Goal: Task Accomplishment & Management: Manage account settings

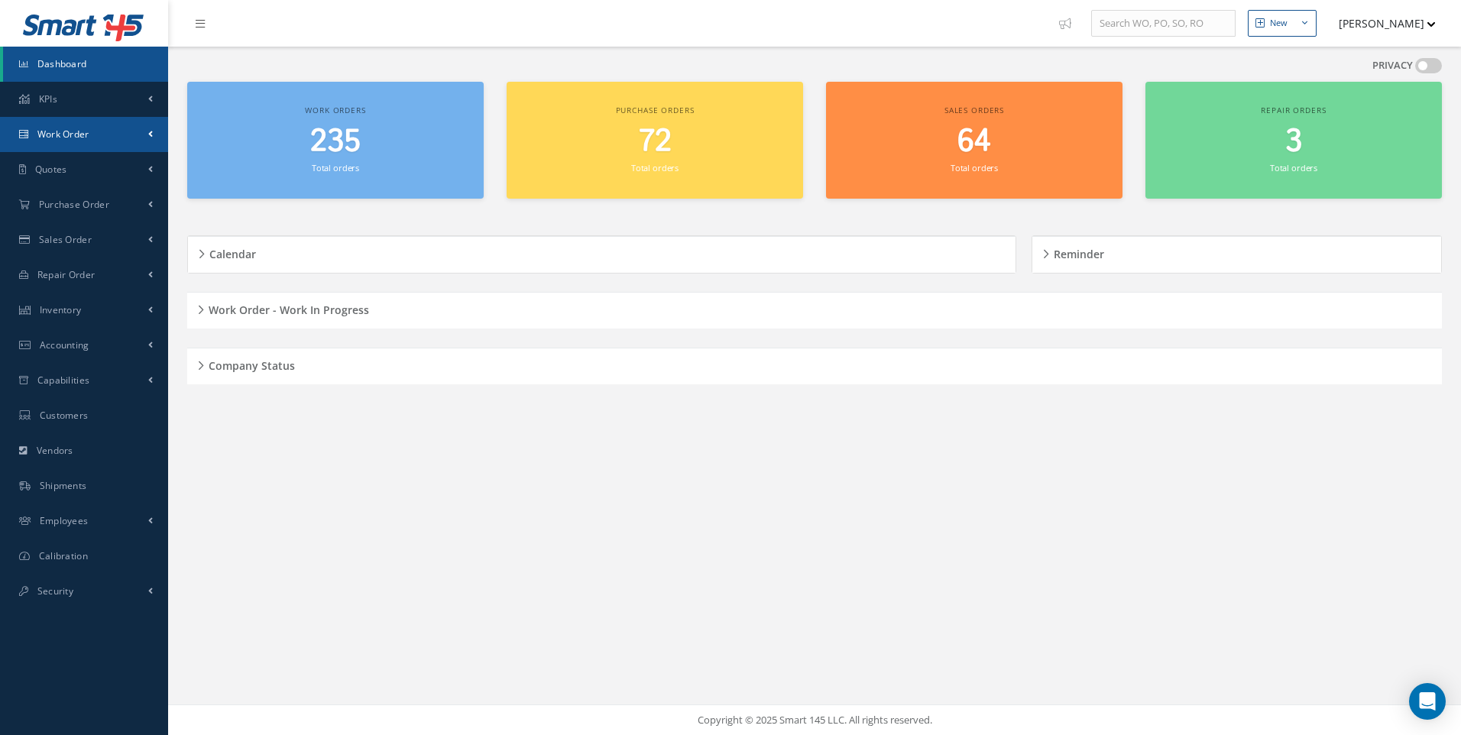
click at [78, 140] on span "Work Order" at bounding box center [63, 134] width 52 height 13
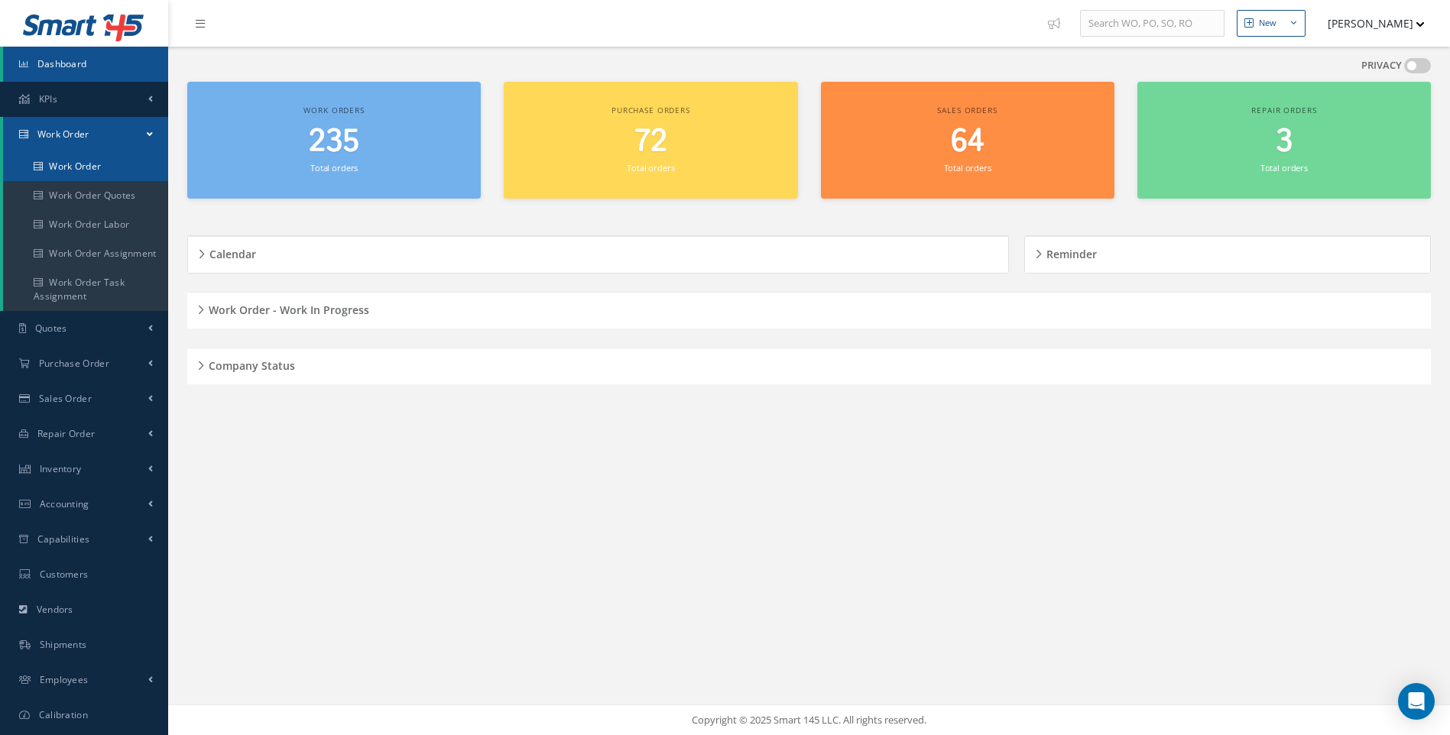
click at [92, 161] on link "Work Order" at bounding box center [85, 166] width 165 height 29
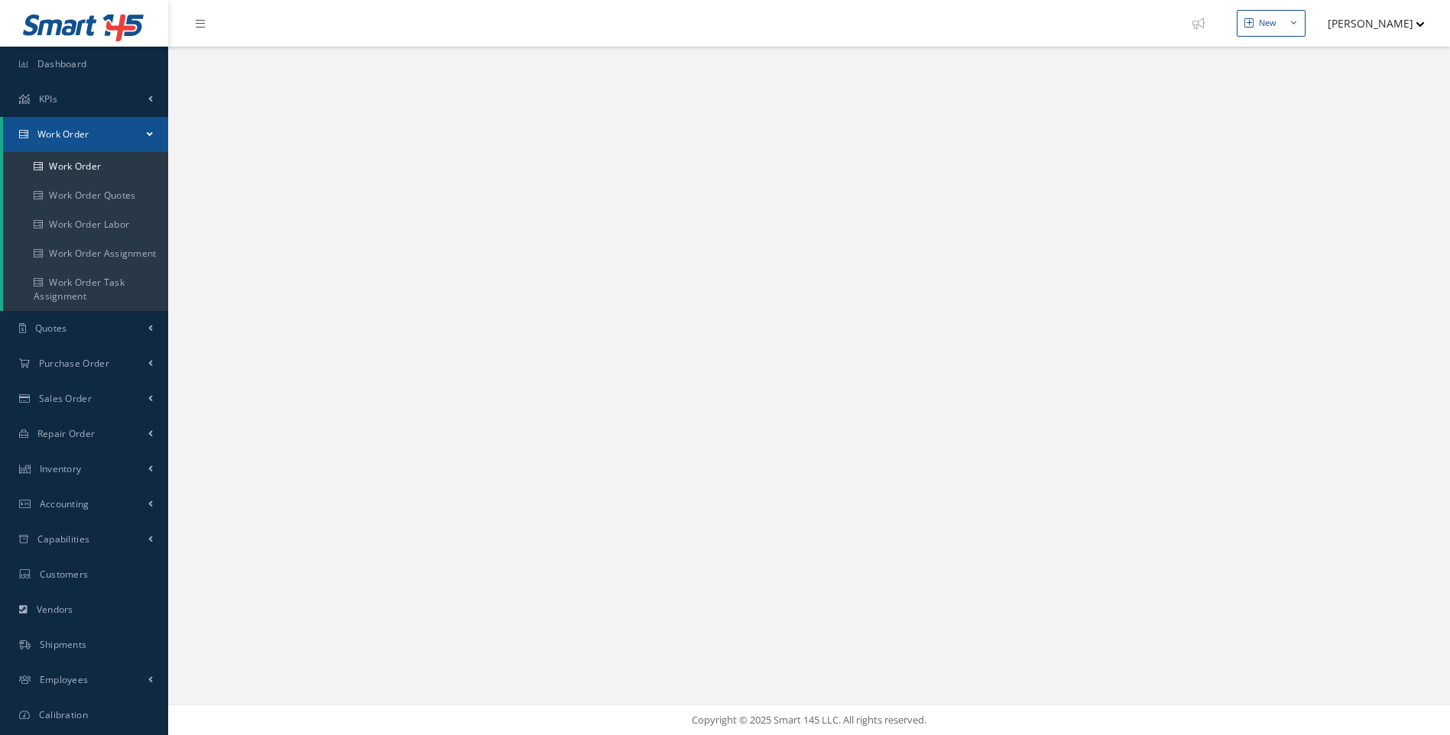
select select "25"
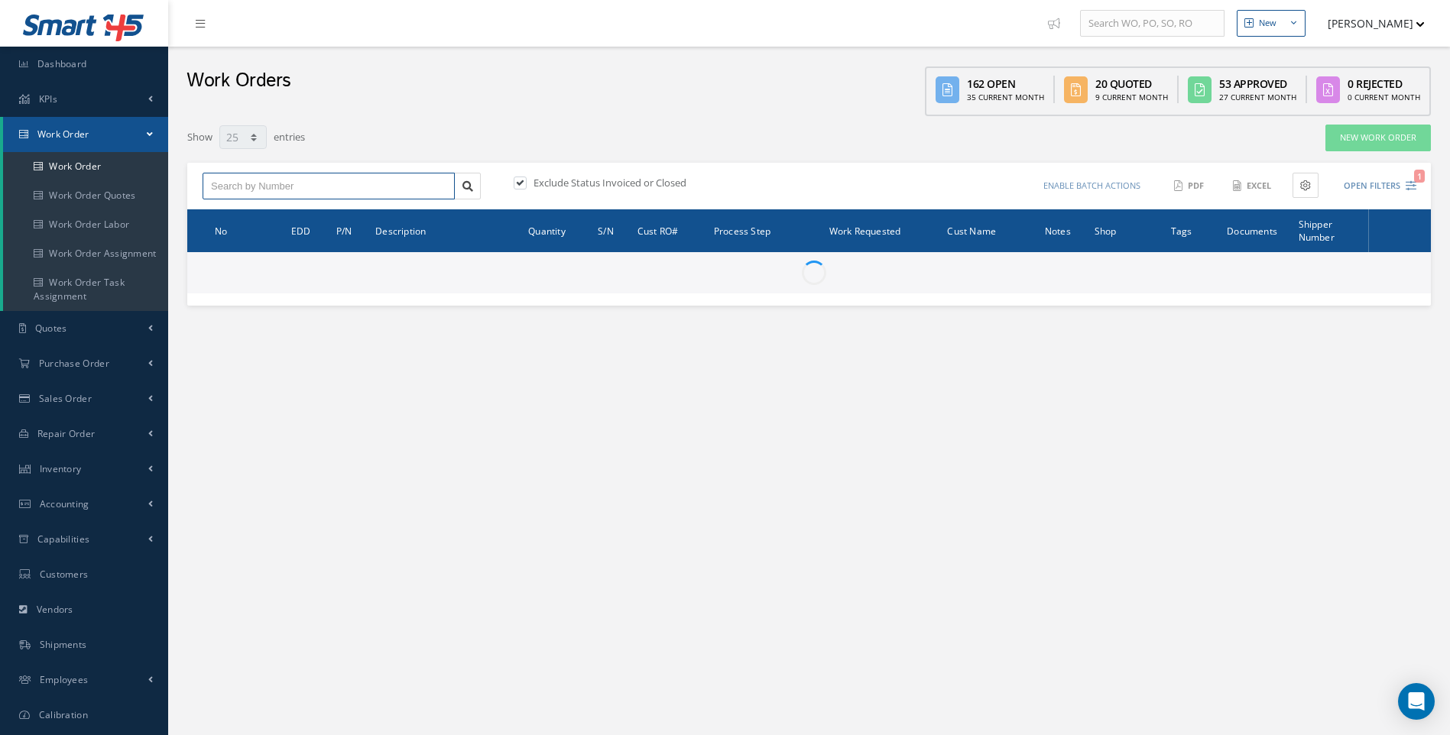
click at [264, 189] on input "text" at bounding box center [329, 187] width 252 height 28
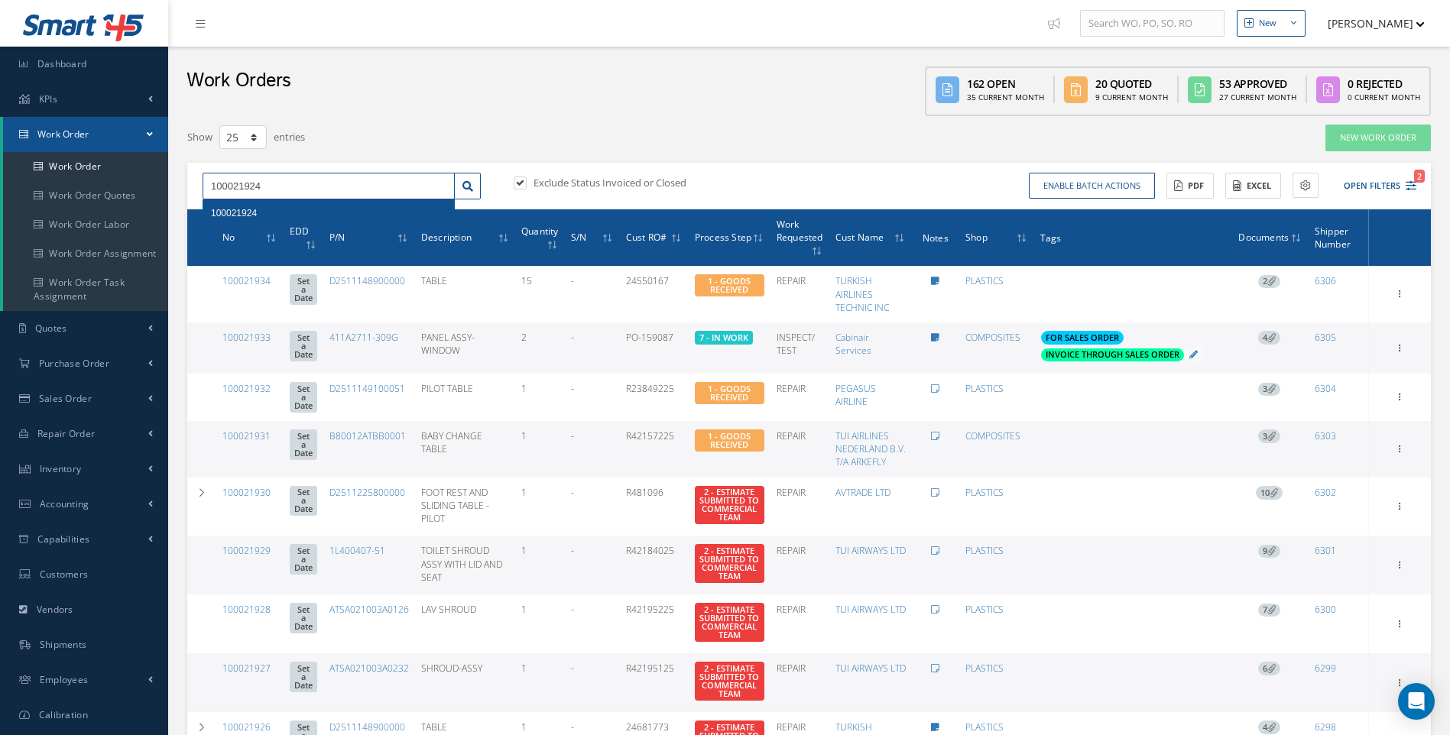
type input "100021924"
click at [235, 210] on span "100021924" at bounding box center [234, 213] width 46 height 11
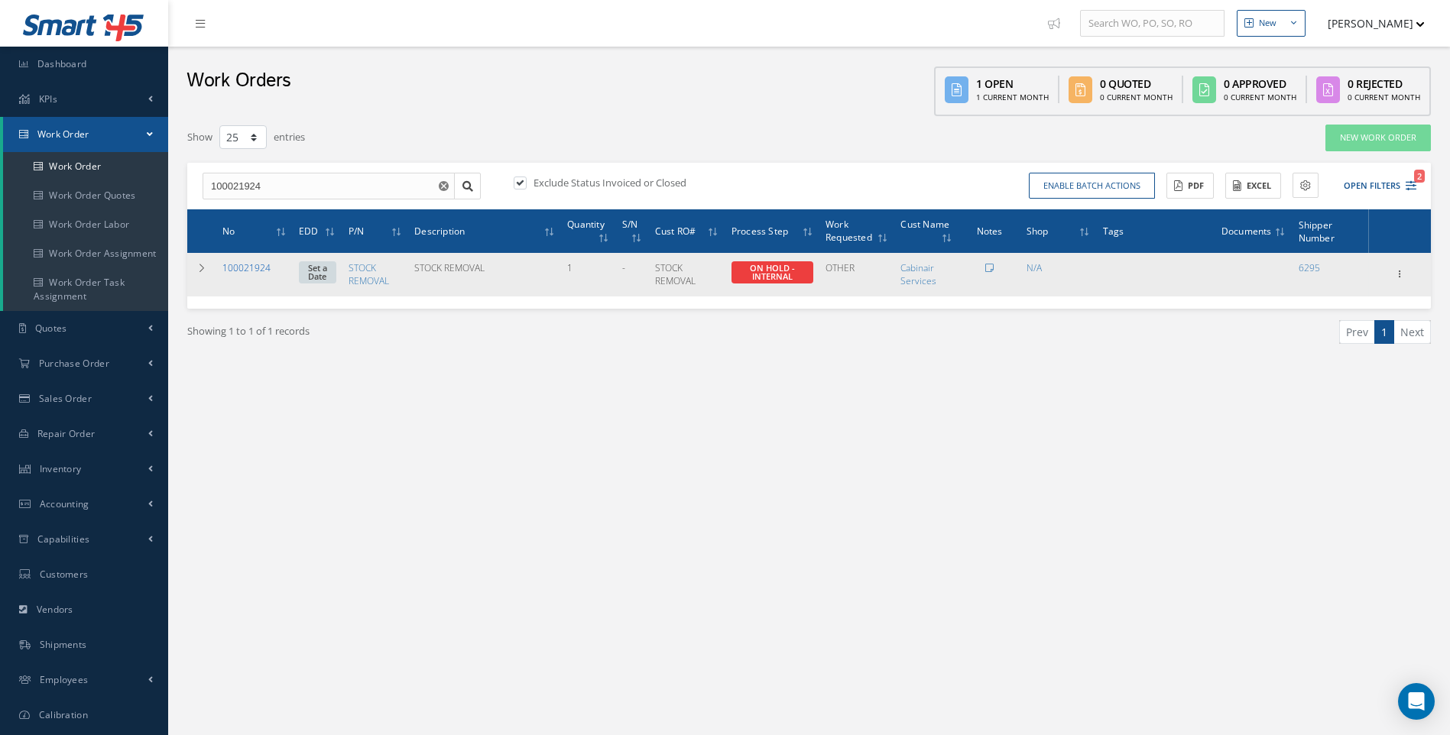
click at [235, 268] on link "100021924" at bounding box center [246, 267] width 48 height 13
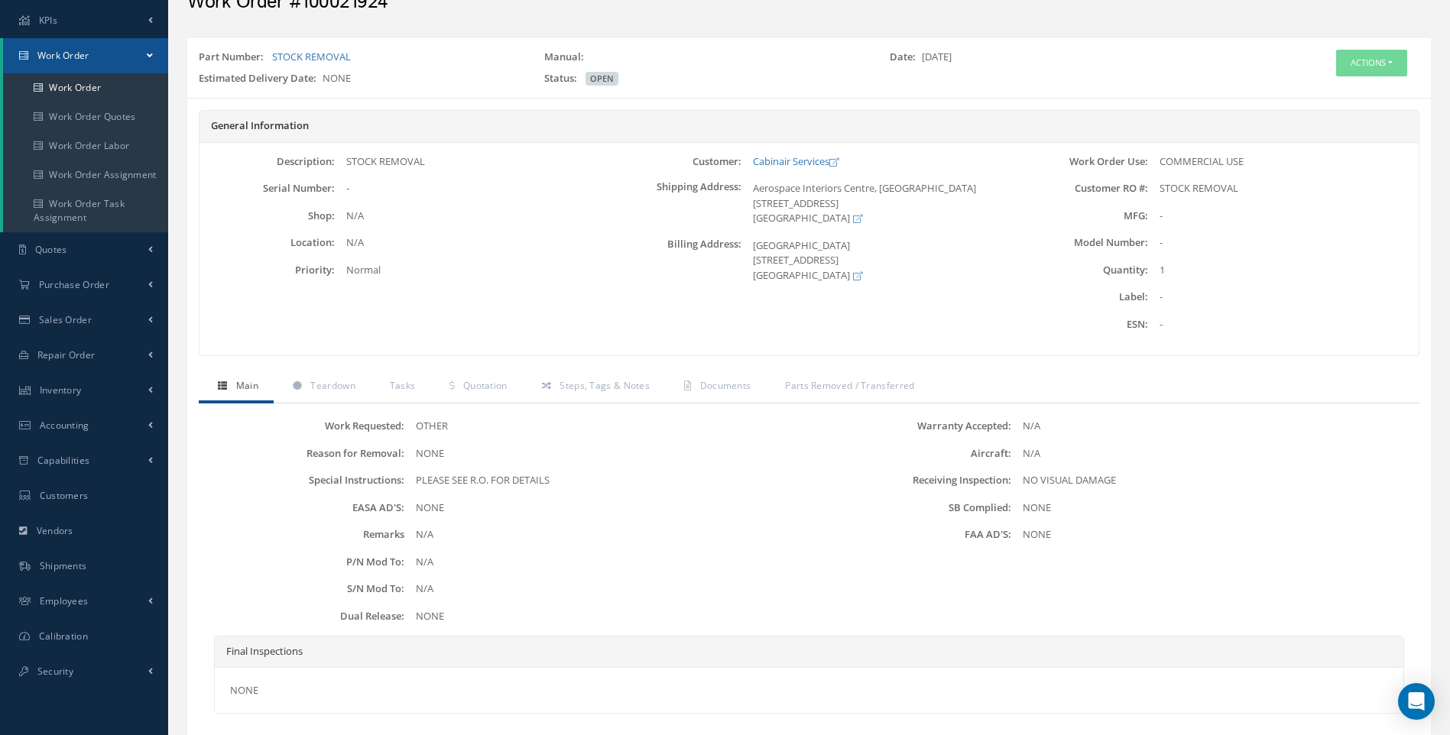
scroll to position [176, 0]
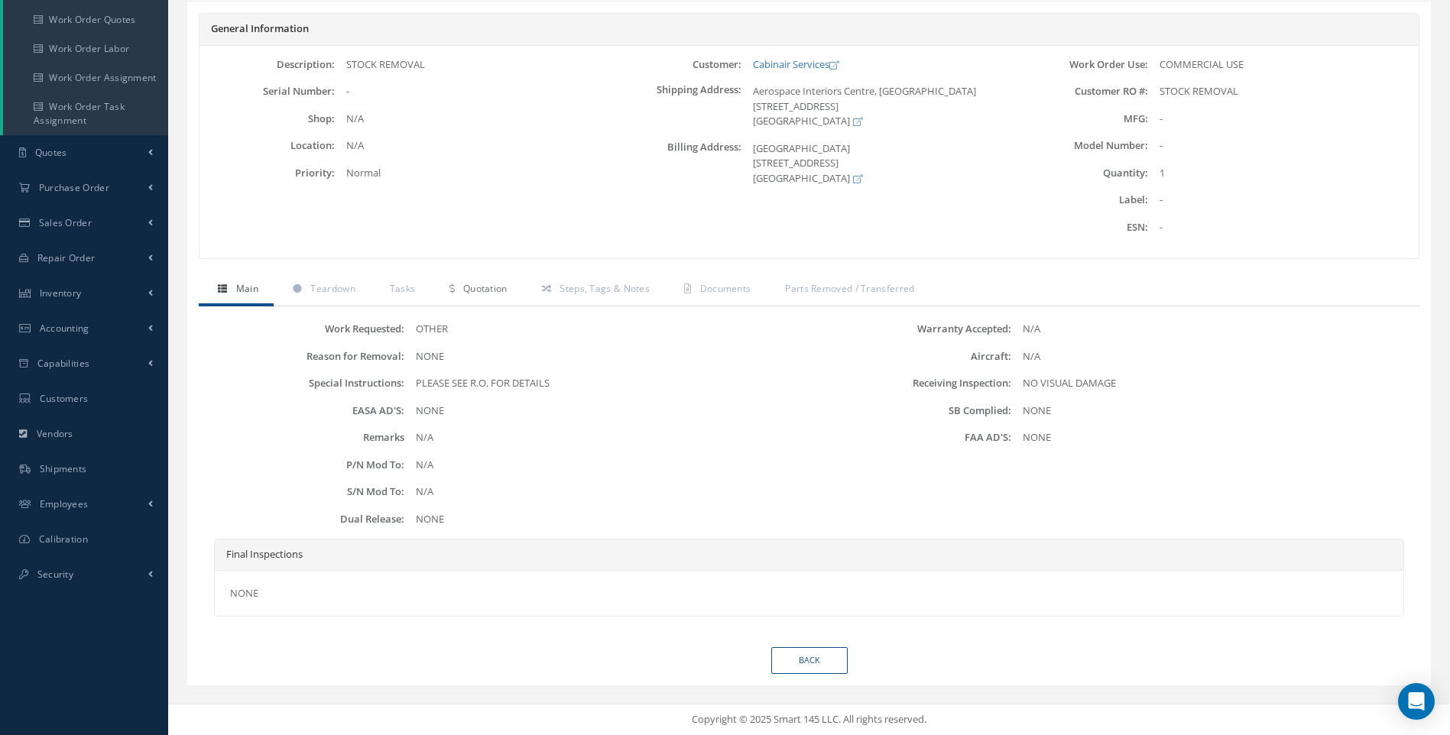
click at [498, 288] on span "Quotation" at bounding box center [485, 288] width 44 height 13
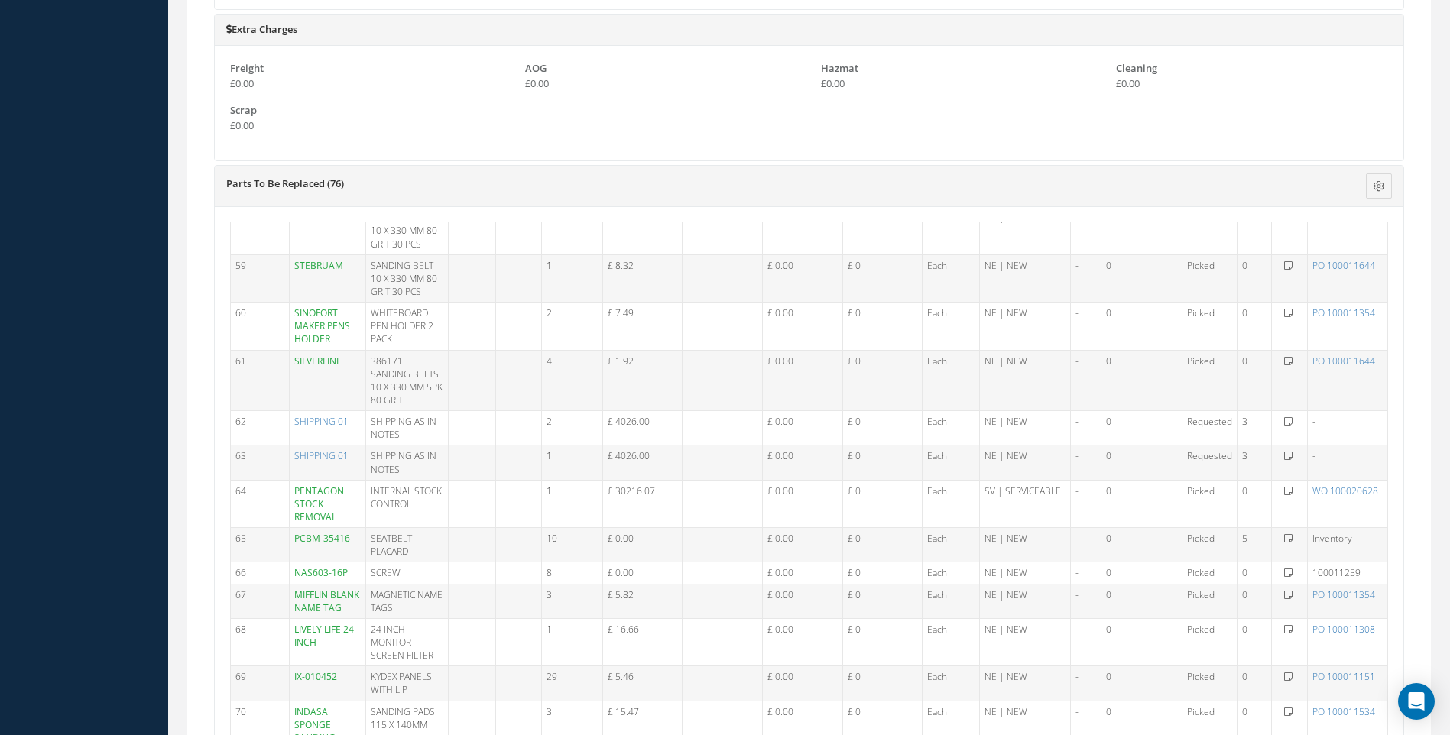
scroll to position [2369, 0]
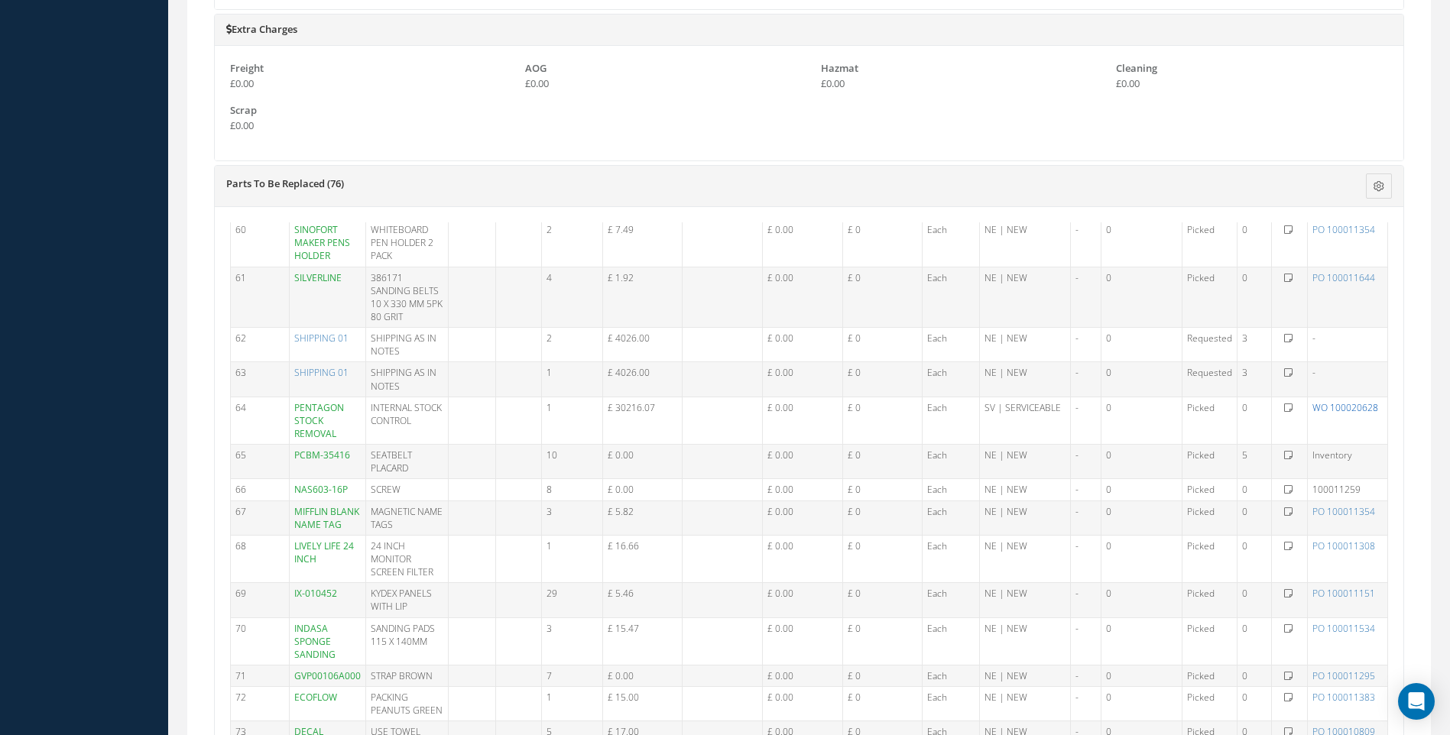
click at [1332, 414] on link "WO 100020628" at bounding box center [1345, 407] width 66 height 13
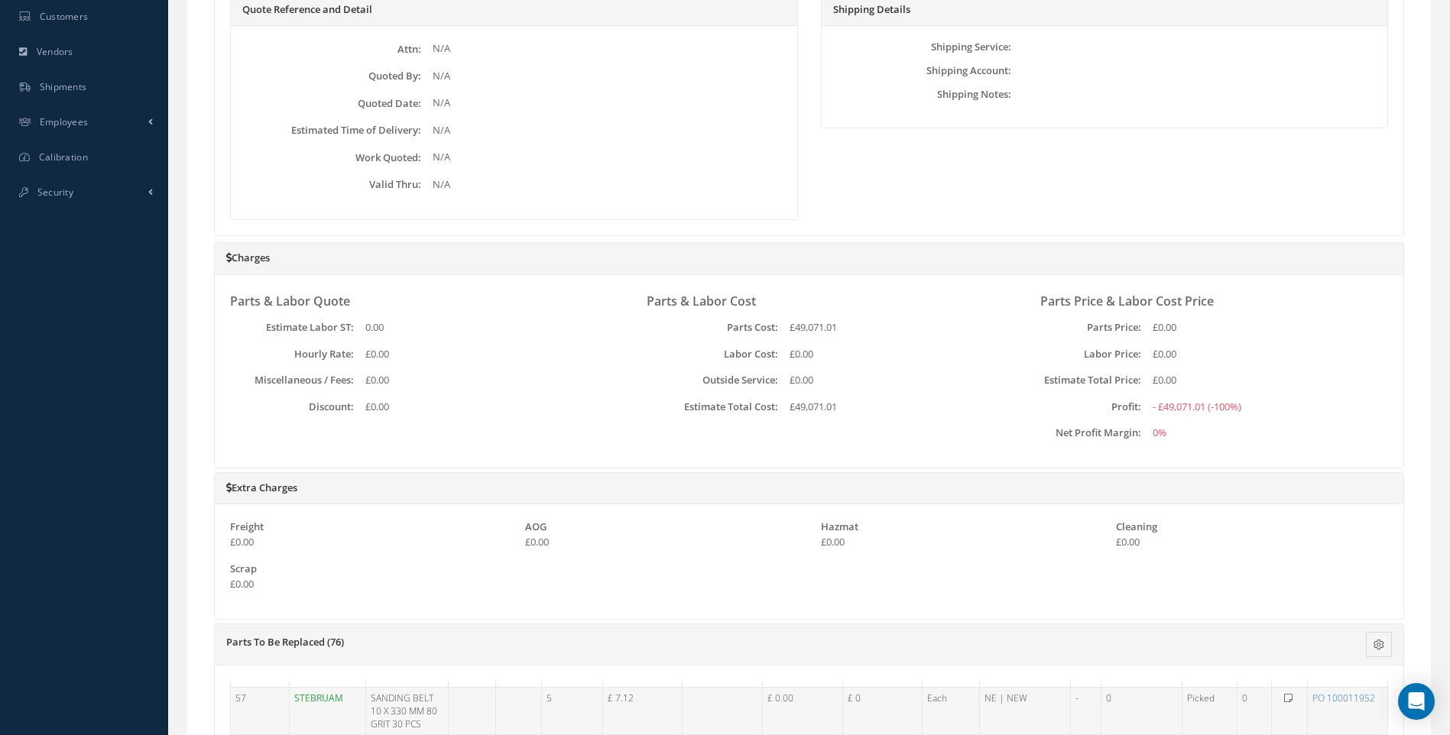
scroll to position [99, 0]
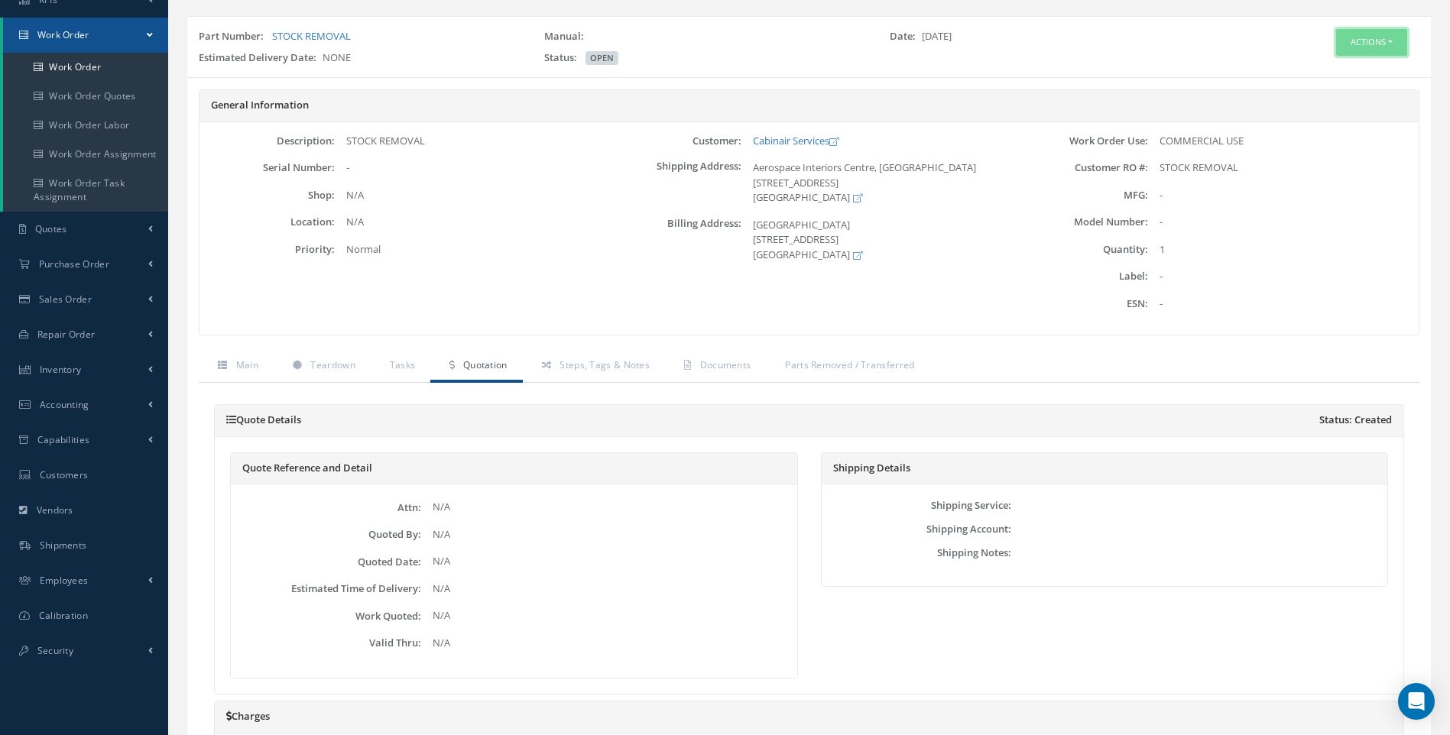
click at [1397, 44] on button "Actions" at bounding box center [1371, 42] width 71 height 27
click at [1330, 70] on link "Edit" at bounding box center [1348, 71] width 122 height 21
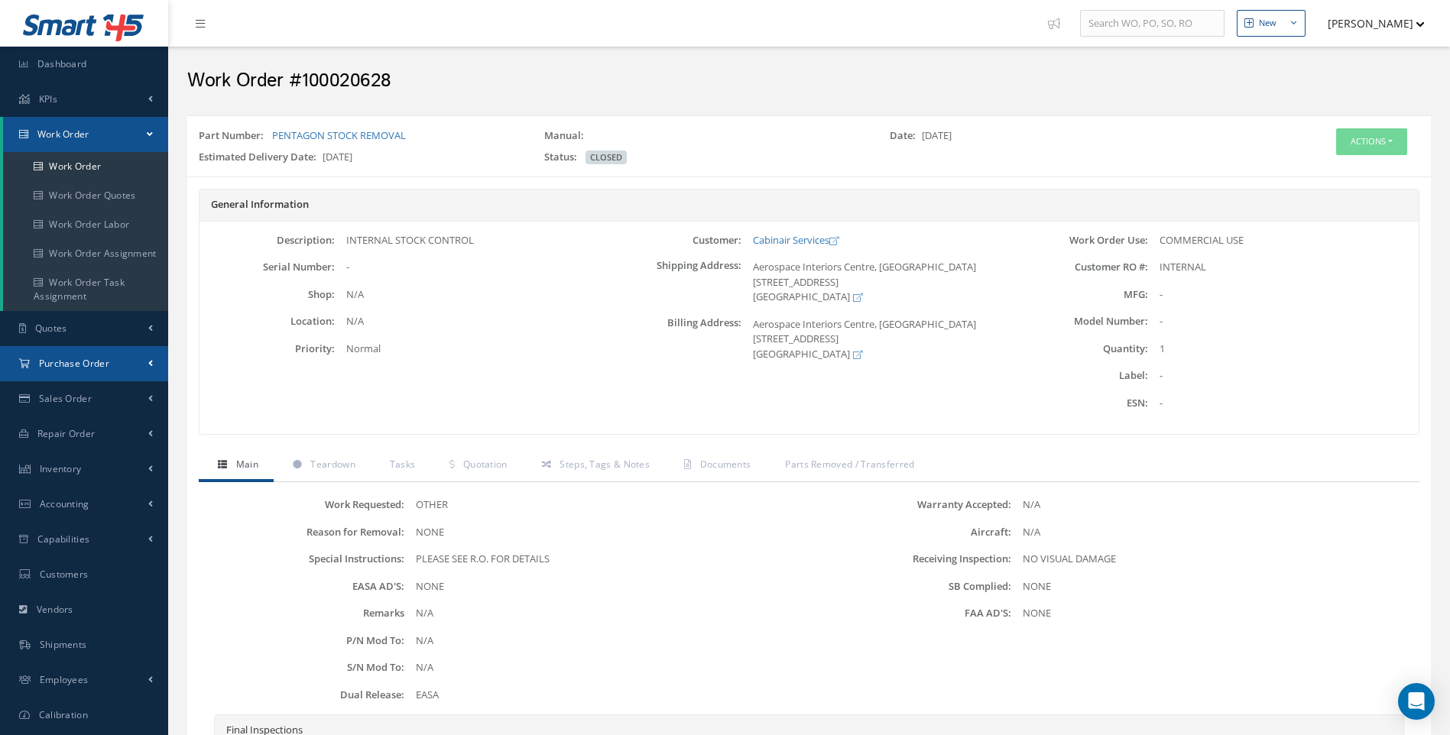
click at [145, 357] on link "Purchase Order" at bounding box center [84, 363] width 168 height 35
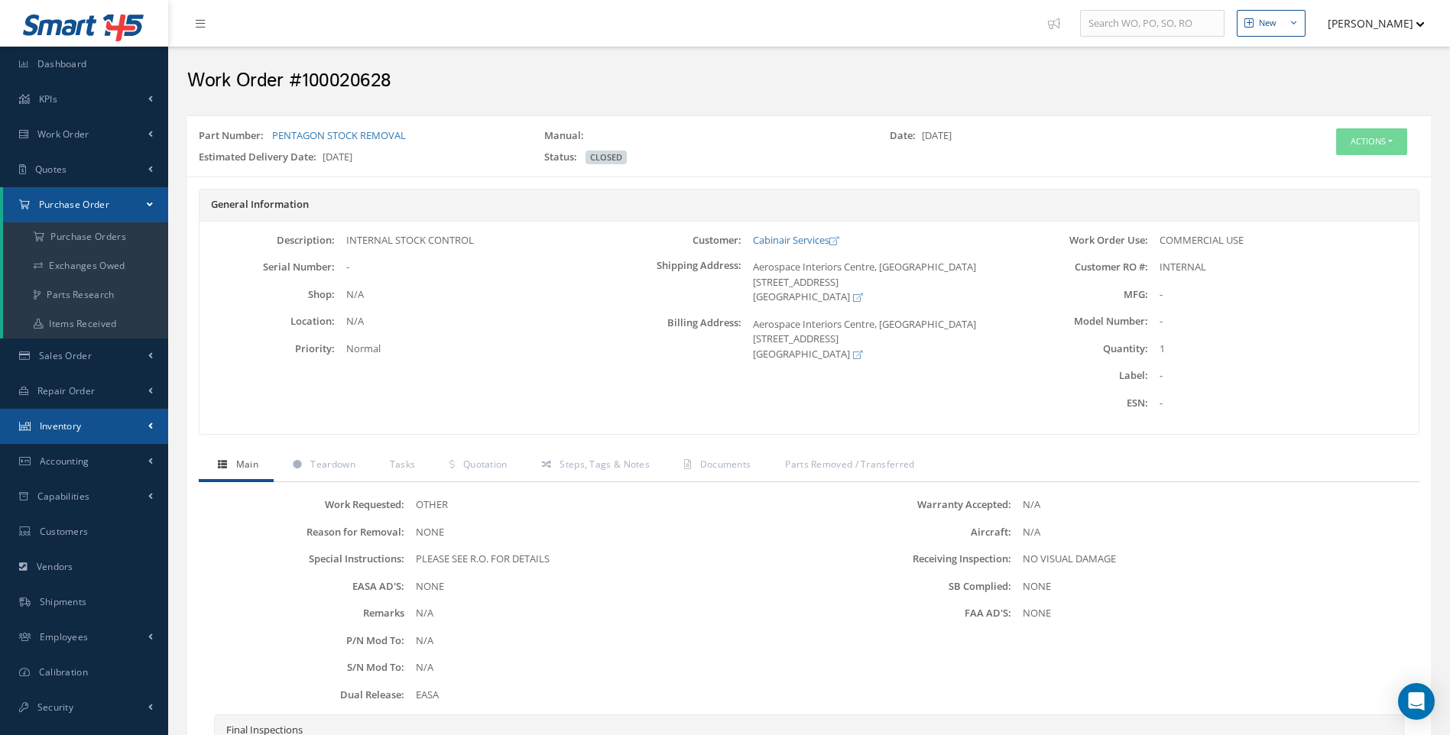
click at [148, 425] on span at bounding box center [150, 426] width 5 height 13
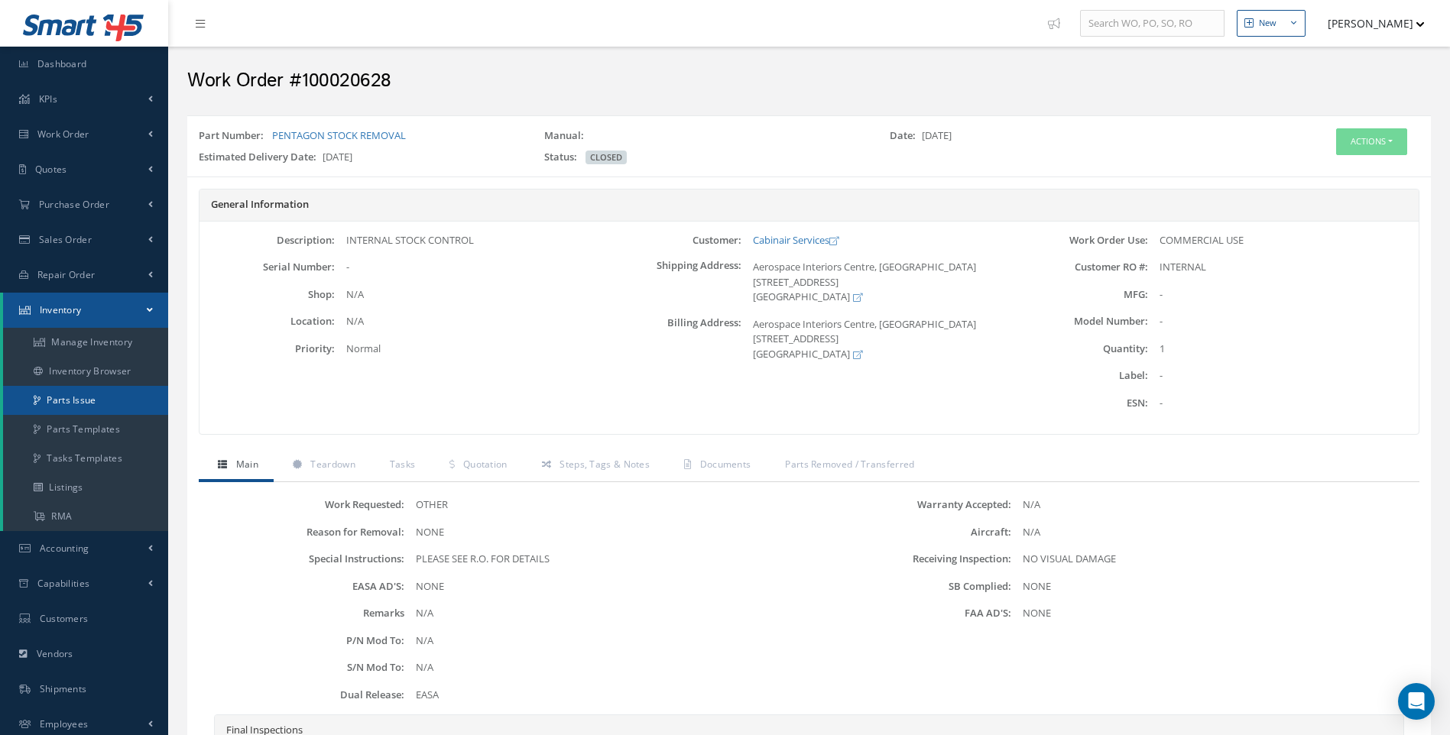
click at [86, 401] on link "Parts Issue" at bounding box center [85, 400] width 165 height 29
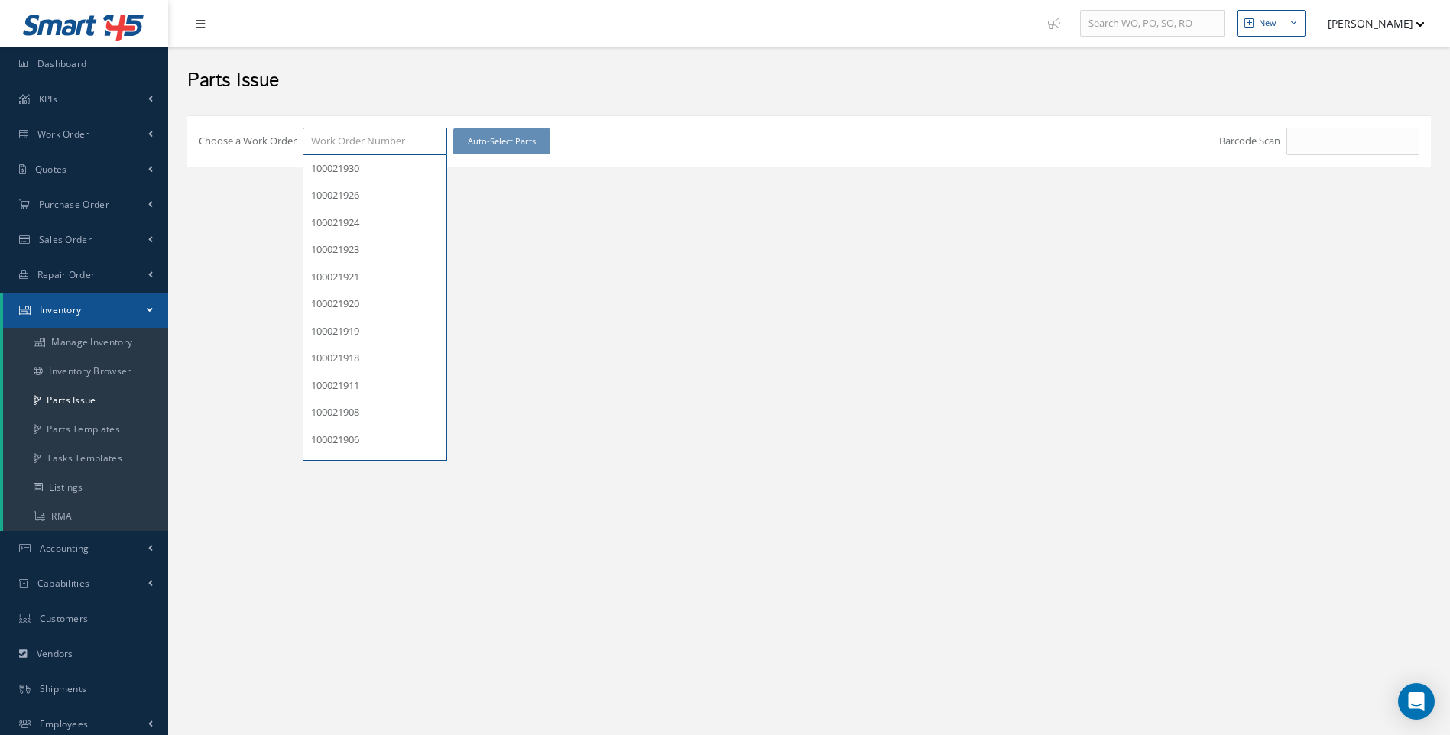
click at [338, 154] on input "Choose a Work Order" at bounding box center [375, 142] width 144 height 28
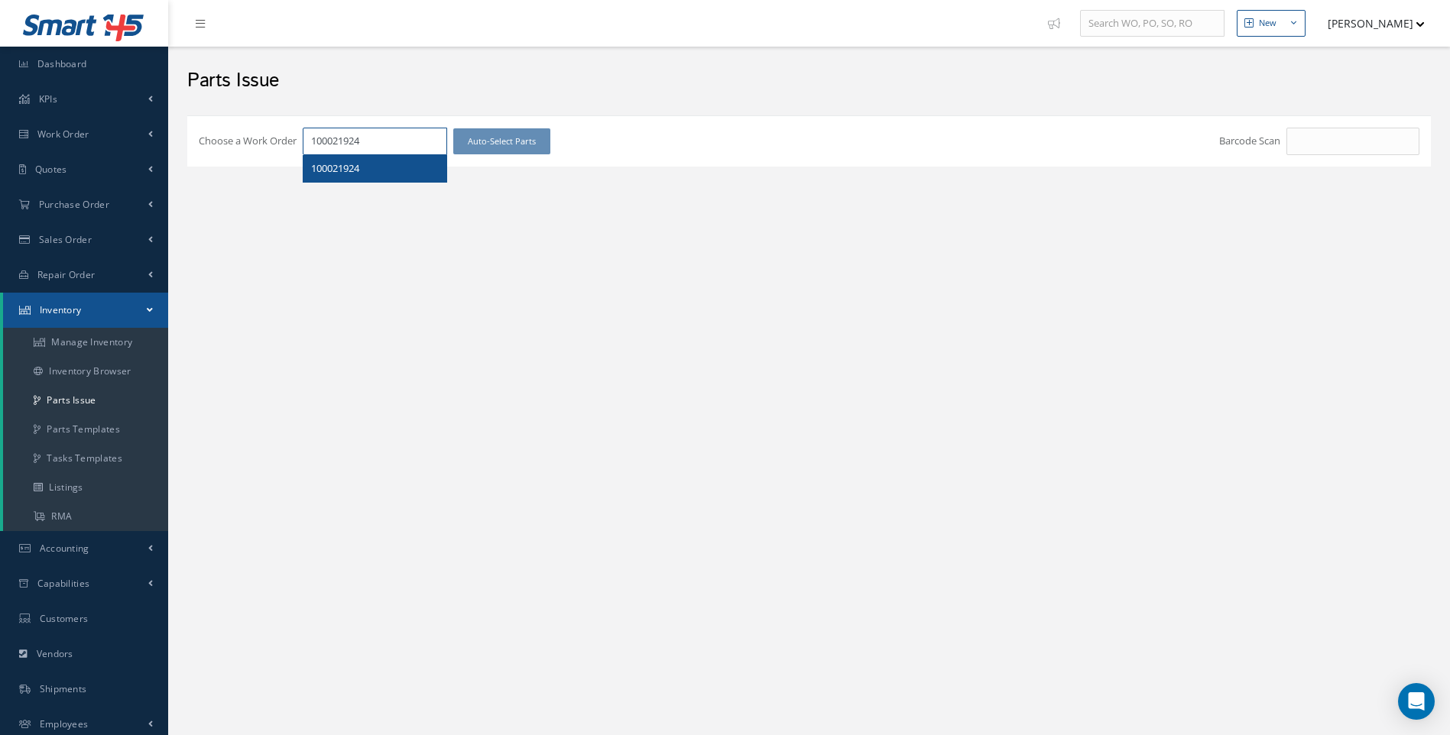
type input "100021924"
click at [348, 167] on span "100021924" at bounding box center [335, 168] width 48 height 14
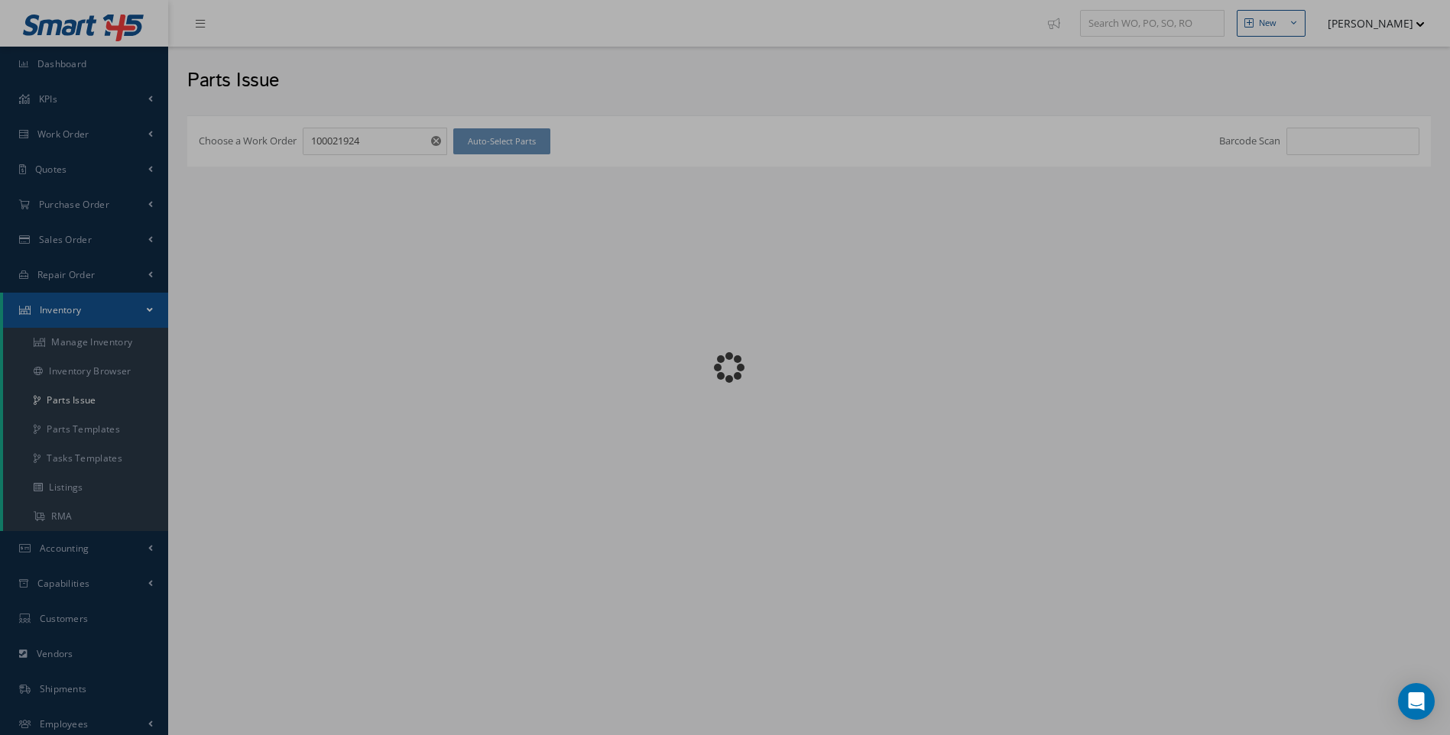
checkbox input "false"
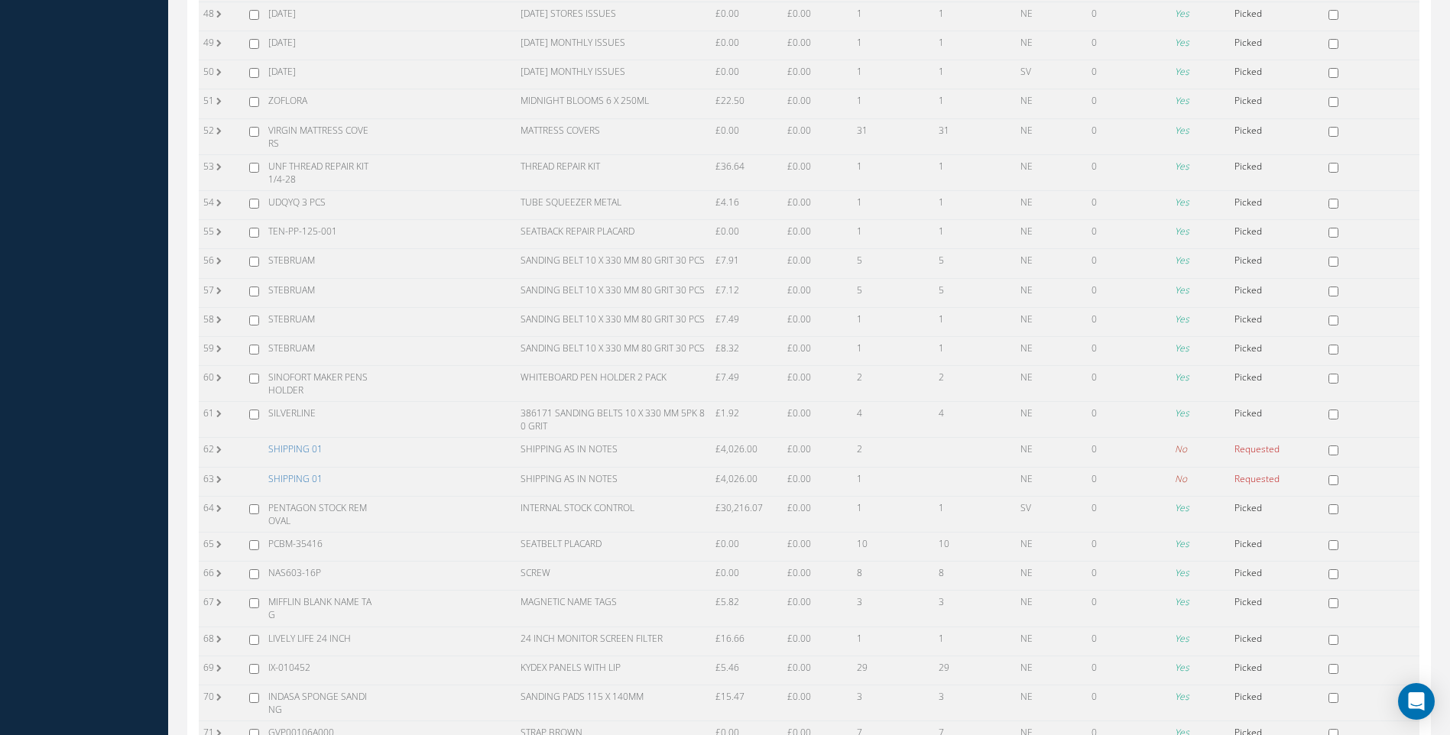
scroll to position [1605, 0]
click at [251, 495] on input "checkbox" at bounding box center [254, 500] width 10 height 10
checkbox input "true"
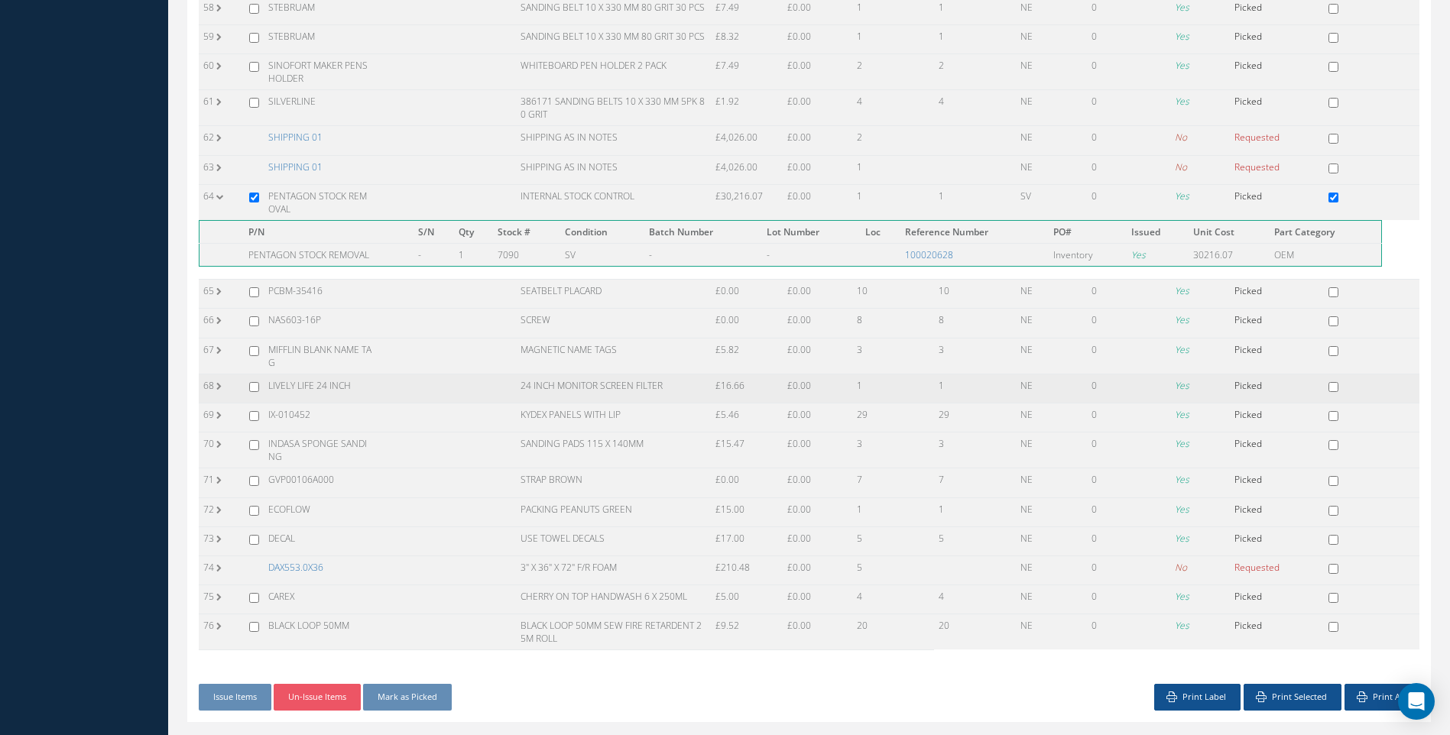
scroll to position [1931, 0]
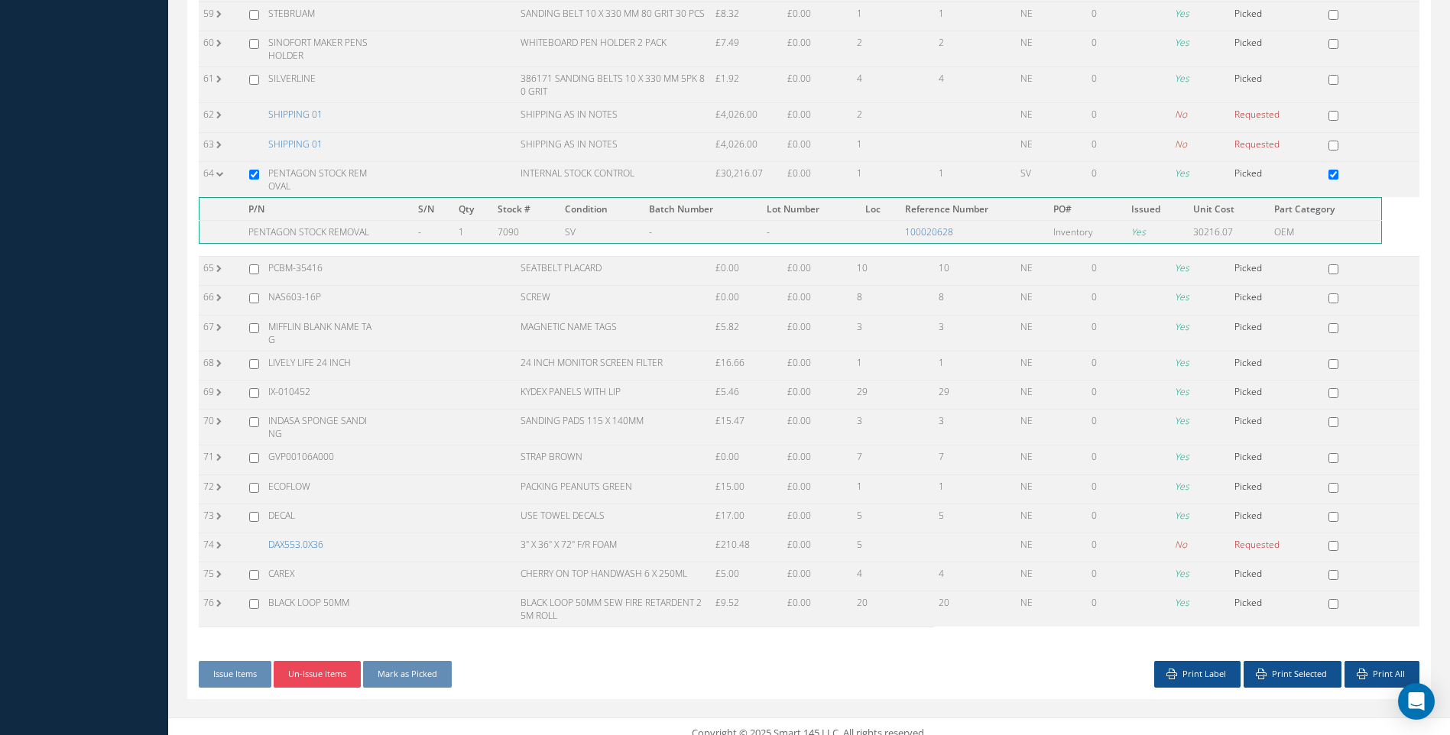
click at [324, 661] on button "Un-Issue Items" at bounding box center [317, 674] width 87 height 27
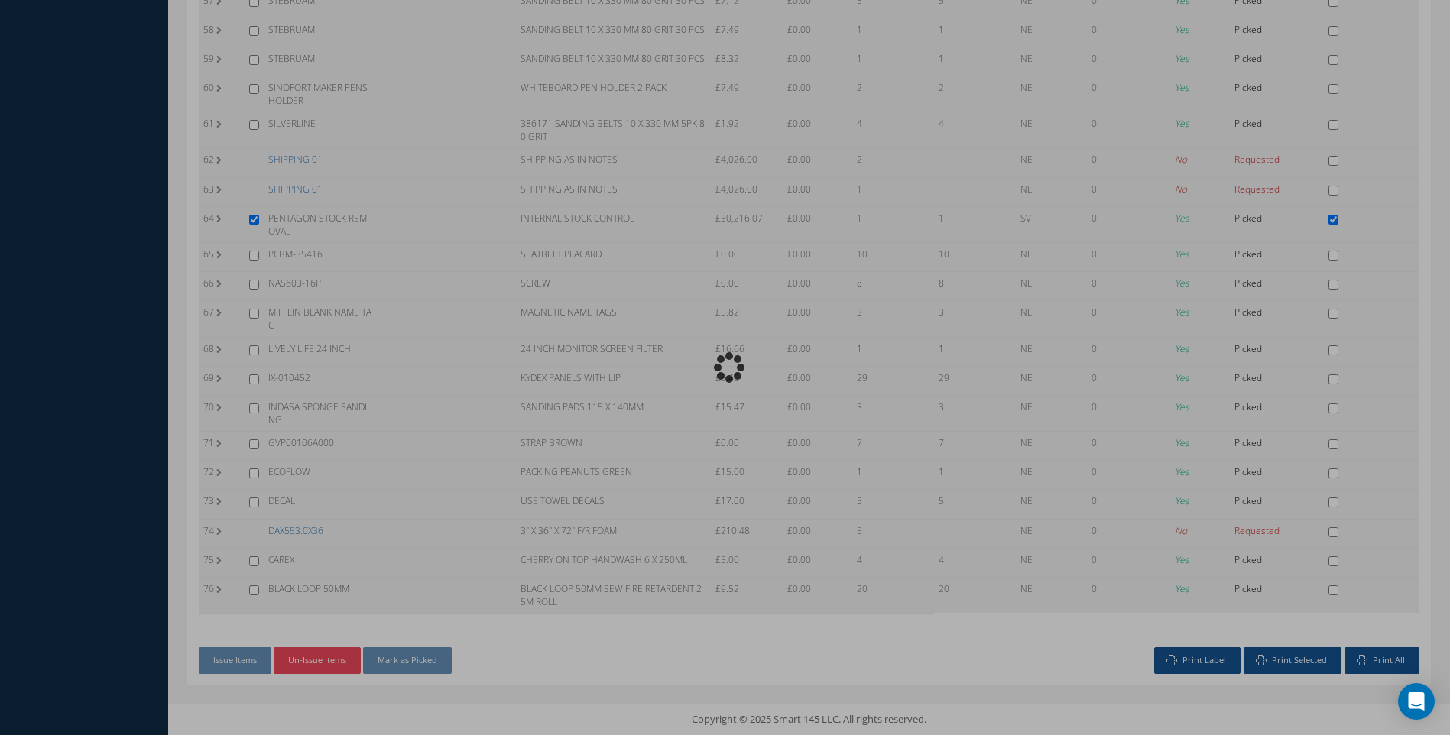
scroll to position [1871, 0]
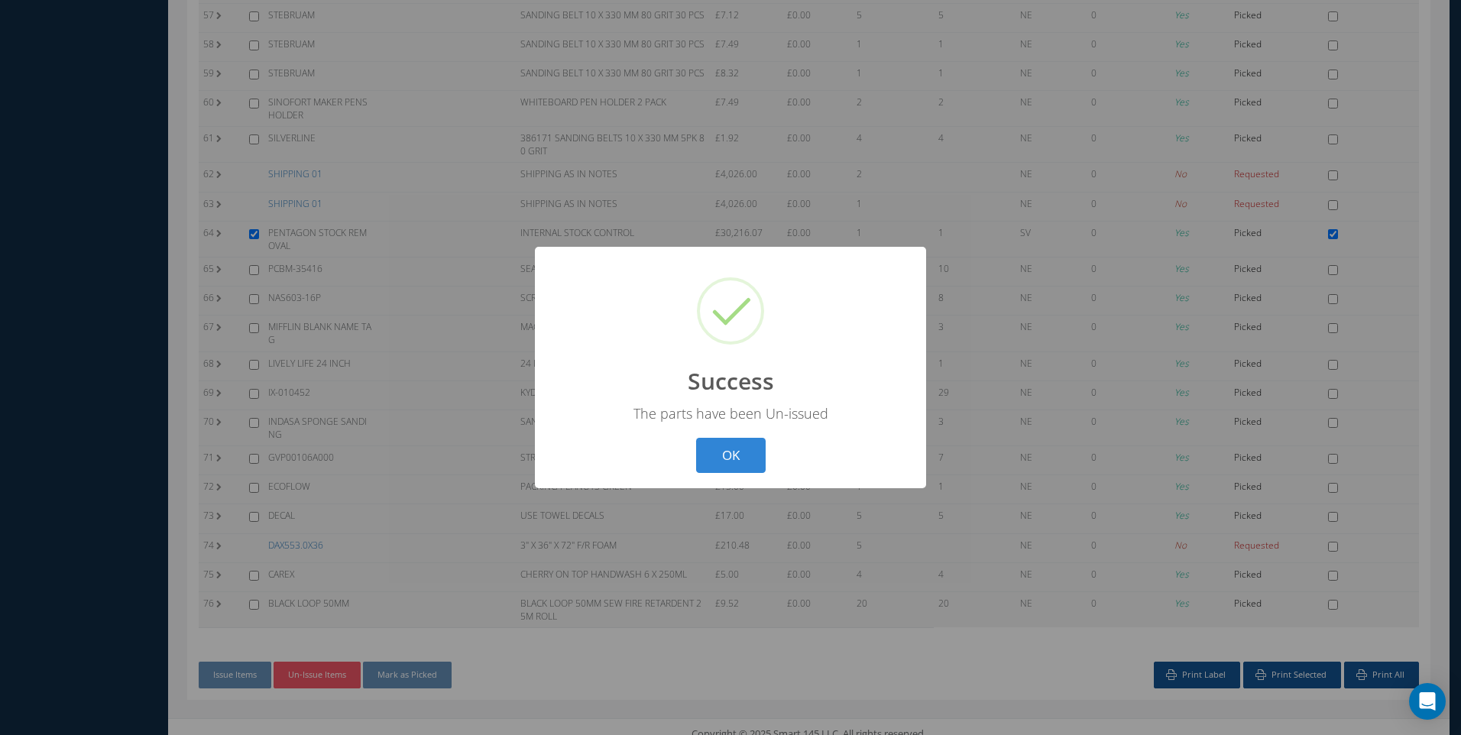
drag, startPoint x: 738, startPoint y: 452, endPoint x: 531, endPoint y: 281, distance: 268.7
click at [733, 450] on button "OK" at bounding box center [731, 456] width 70 height 36
checkbox input "false"
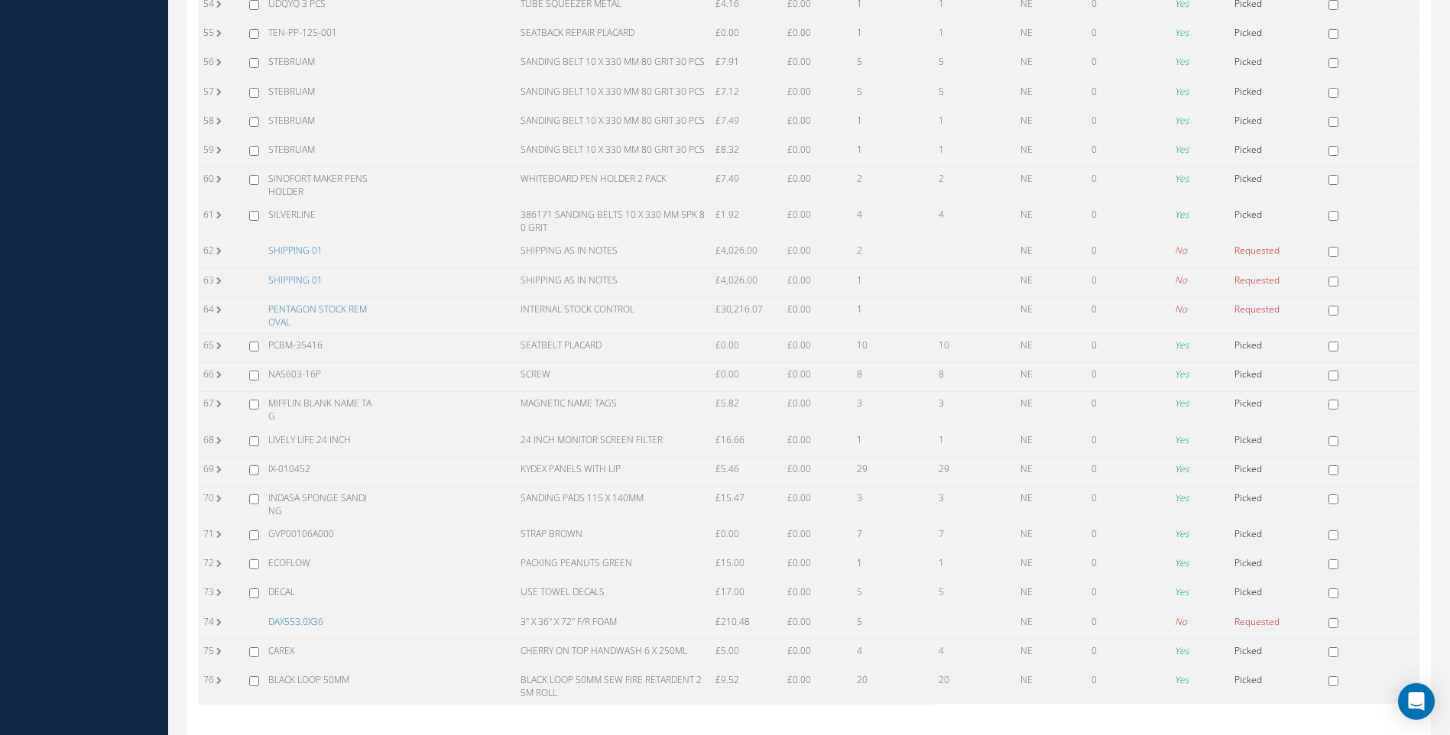
scroll to position [0, 0]
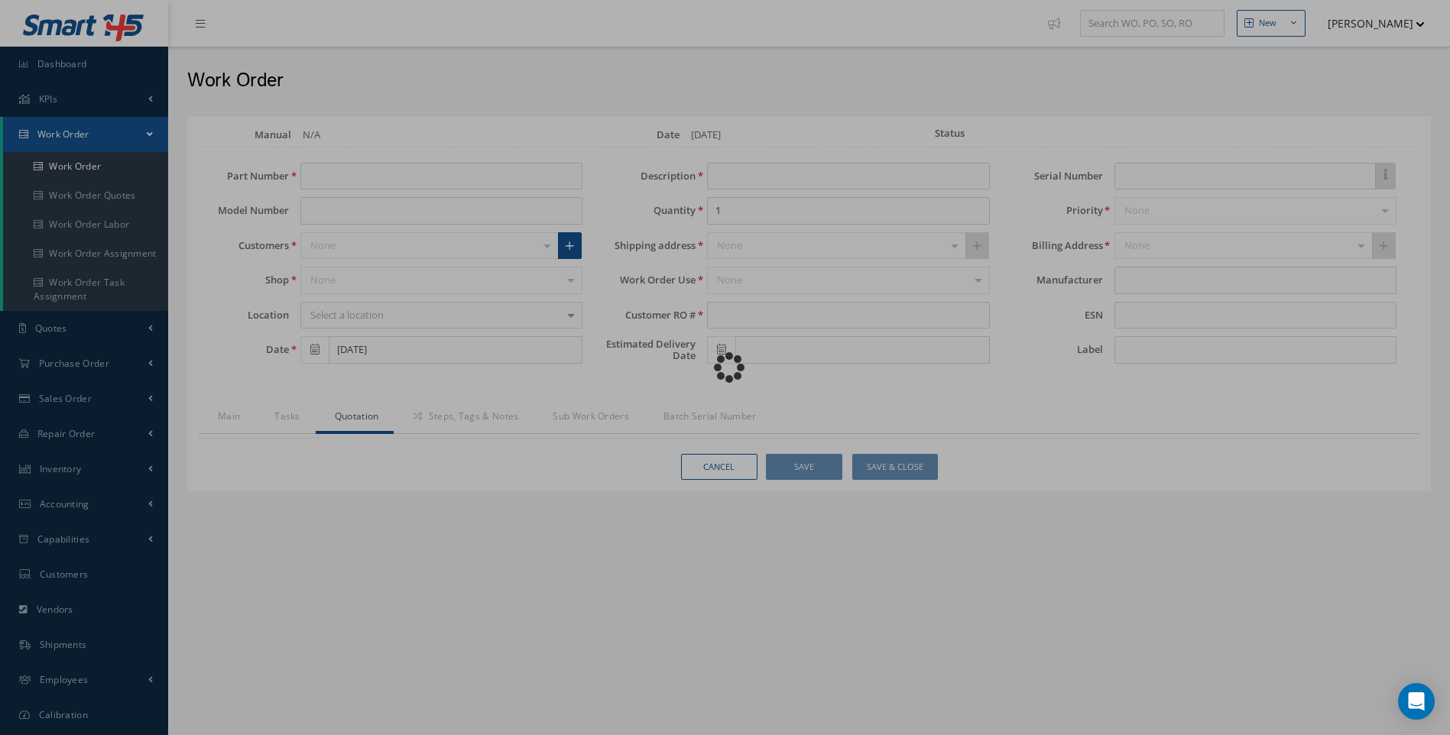
type input "STOCK REMOVAL"
type input "09/15/2025"
type input "STOCK REMOVAL"
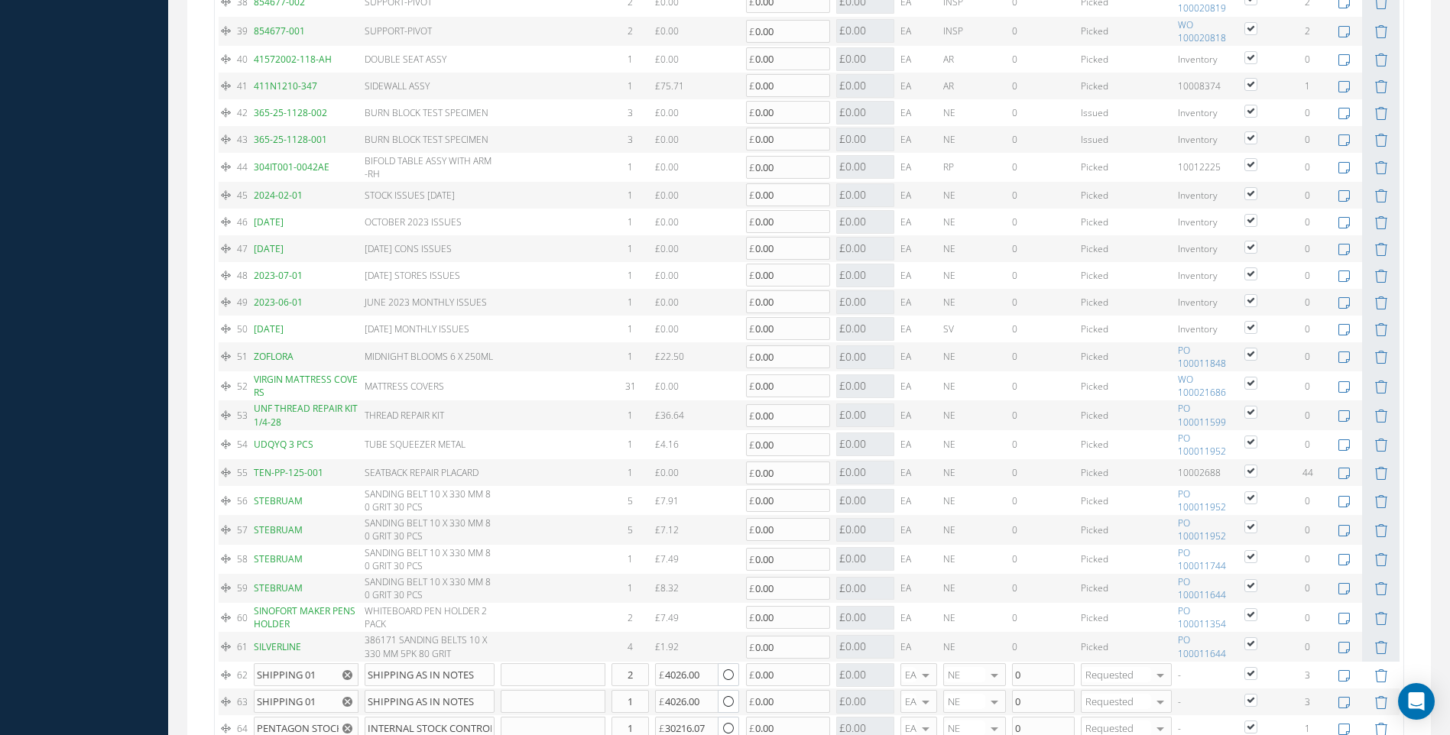
scroll to position [2599, 0]
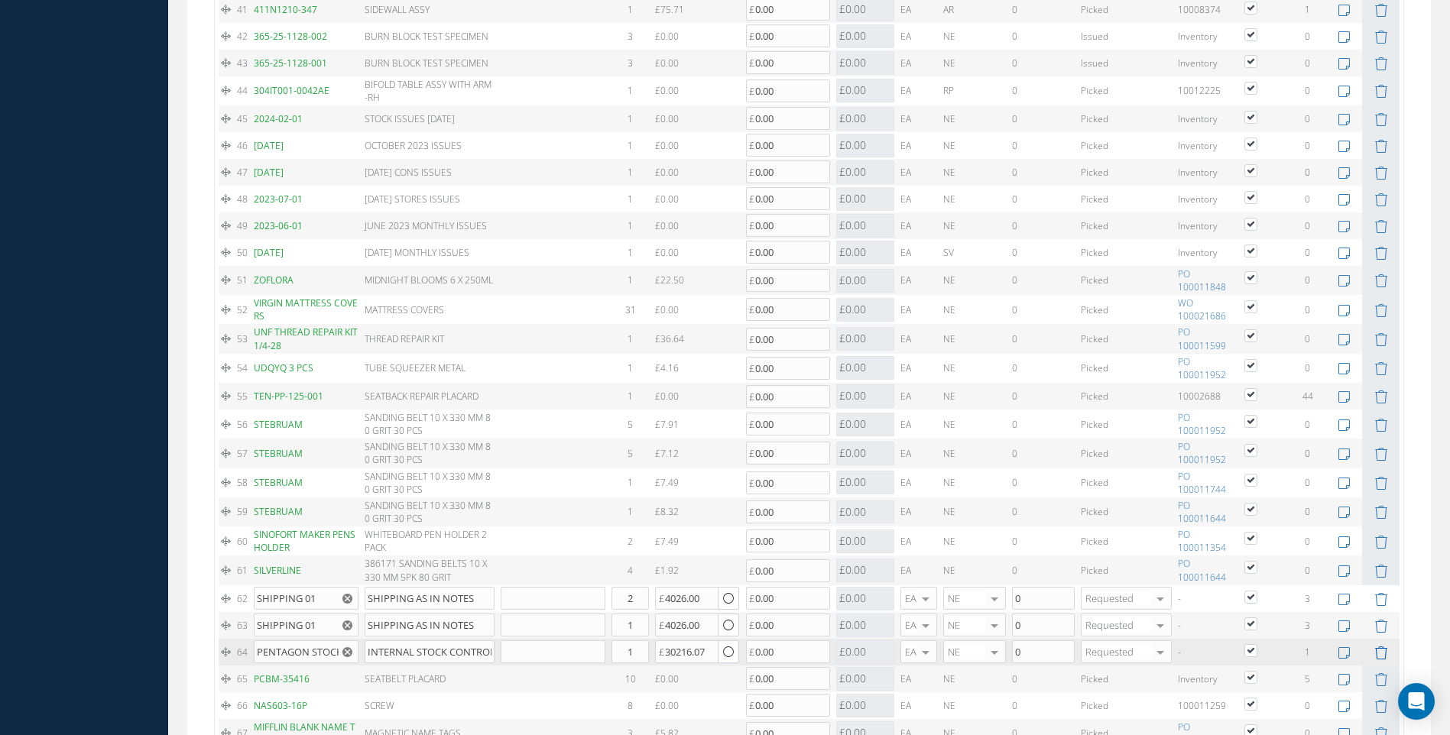
click at [1383, 657] on icon at bounding box center [1380, 653] width 13 height 13
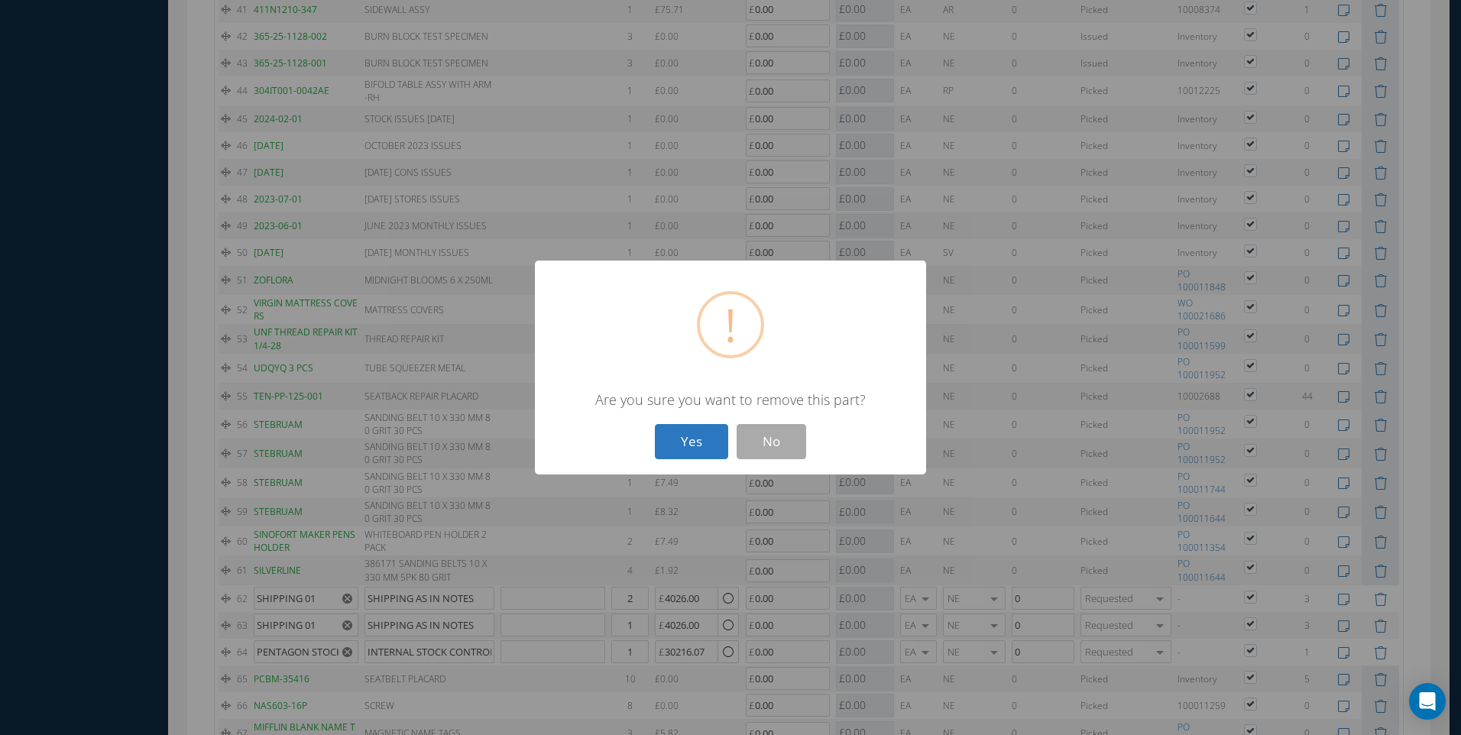
click at [670, 429] on button "Yes" at bounding box center [691, 442] width 73 height 36
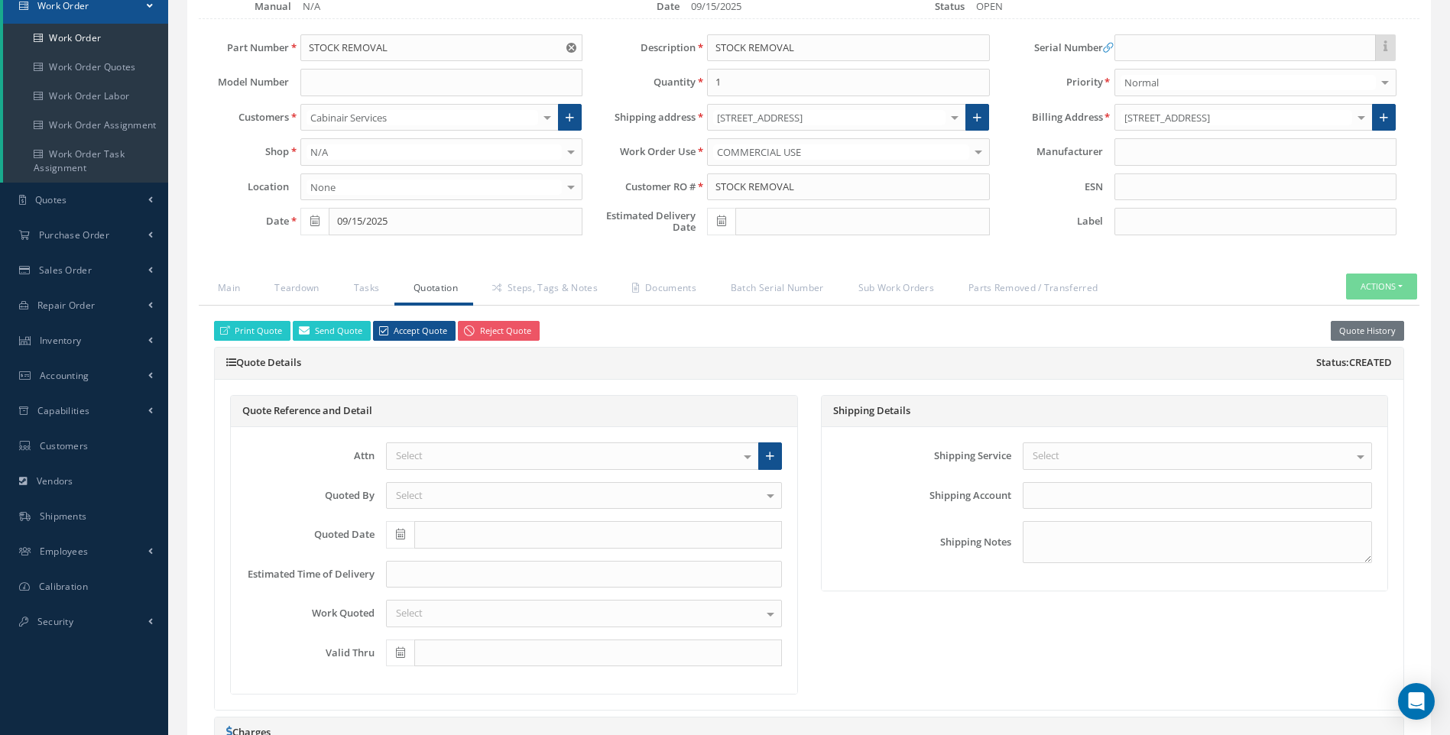
scroll to position [0, 0]
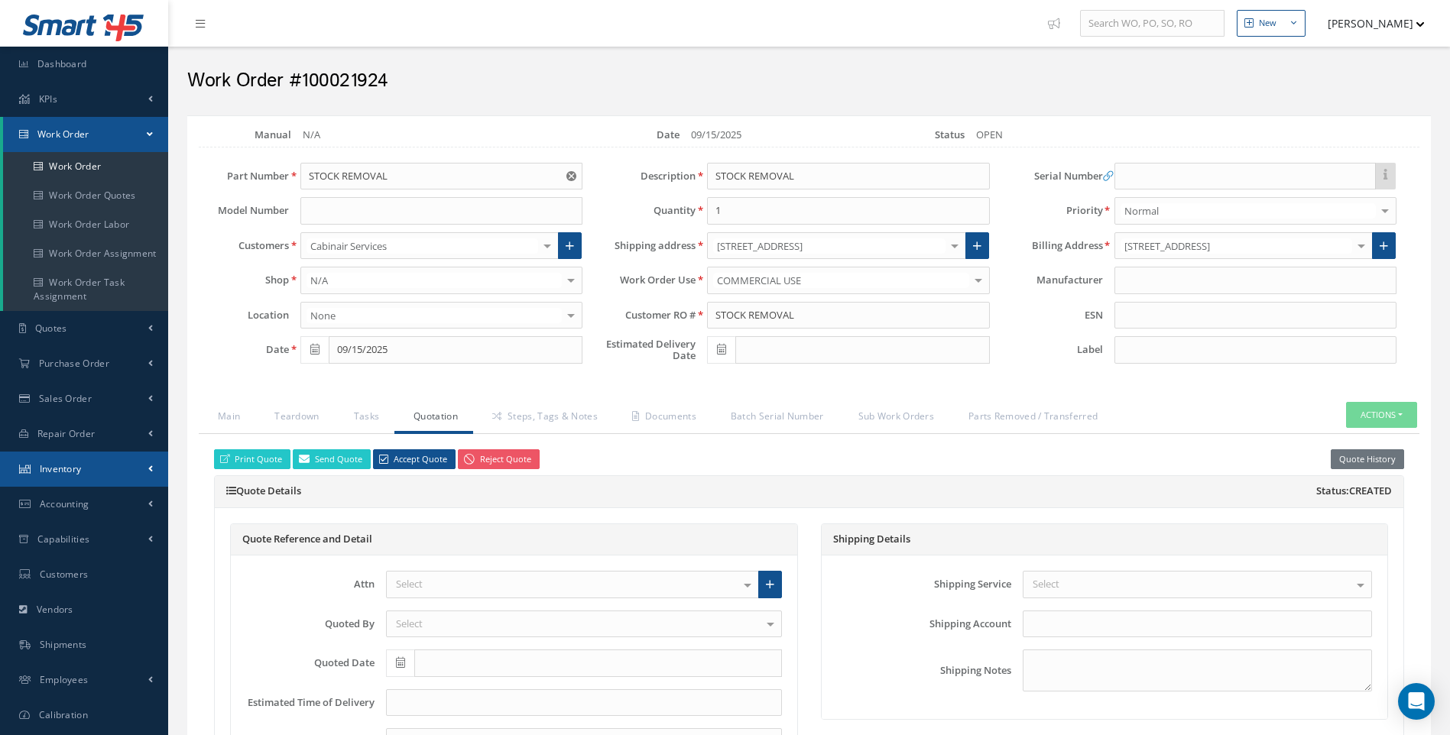
click at [74, 469] on span "Inventory" at bounding box center [61, 468] width 42 height 13
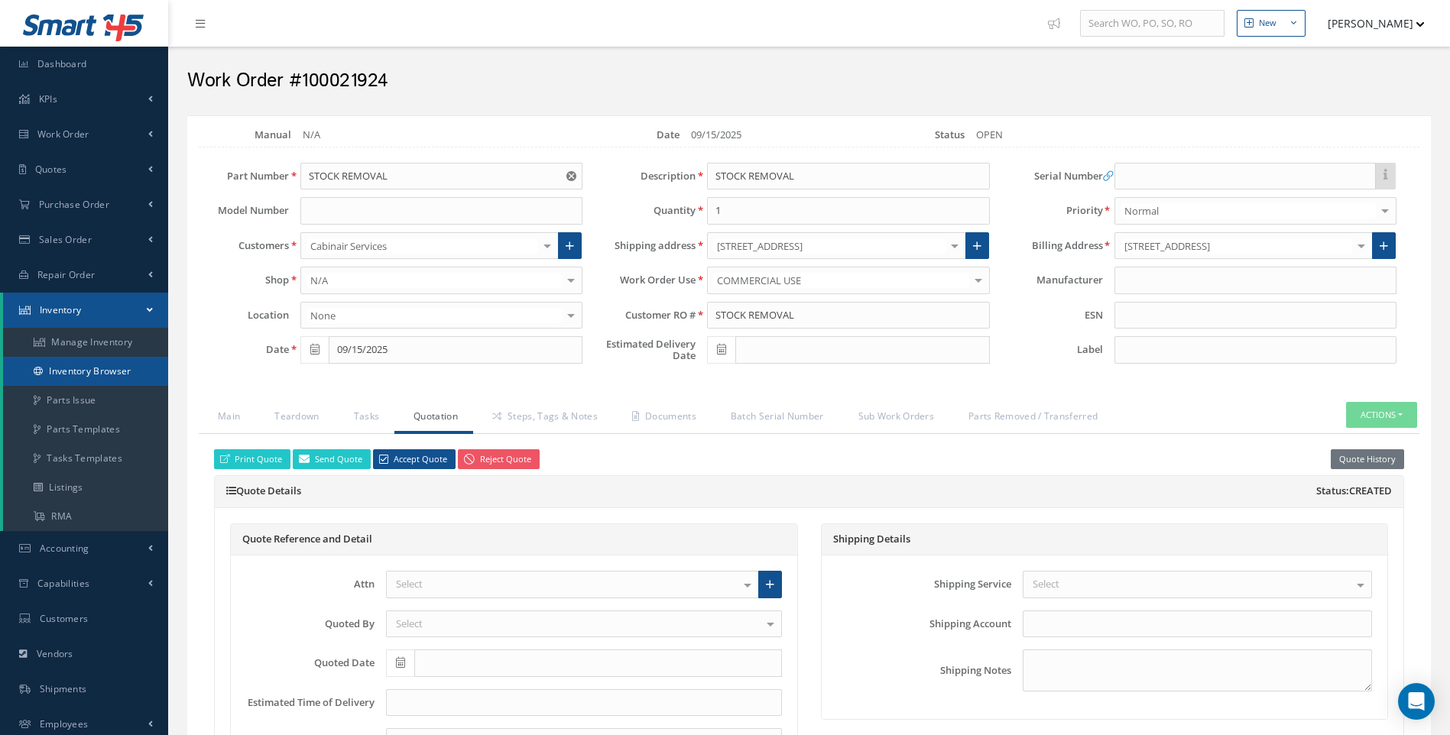
click at [99, 376] on link "Inventory Browser" at bounding box center [85, 371] width 165 height 29
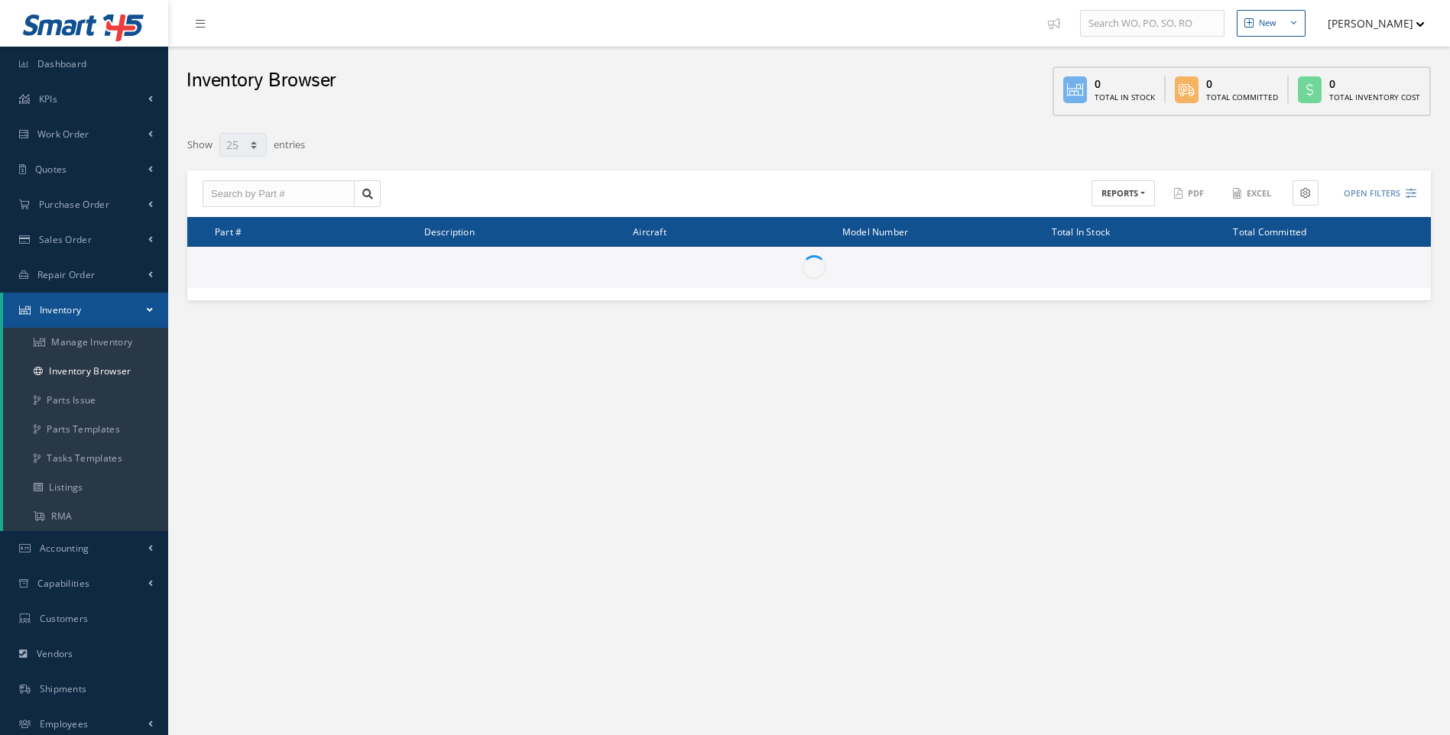
select select "25"
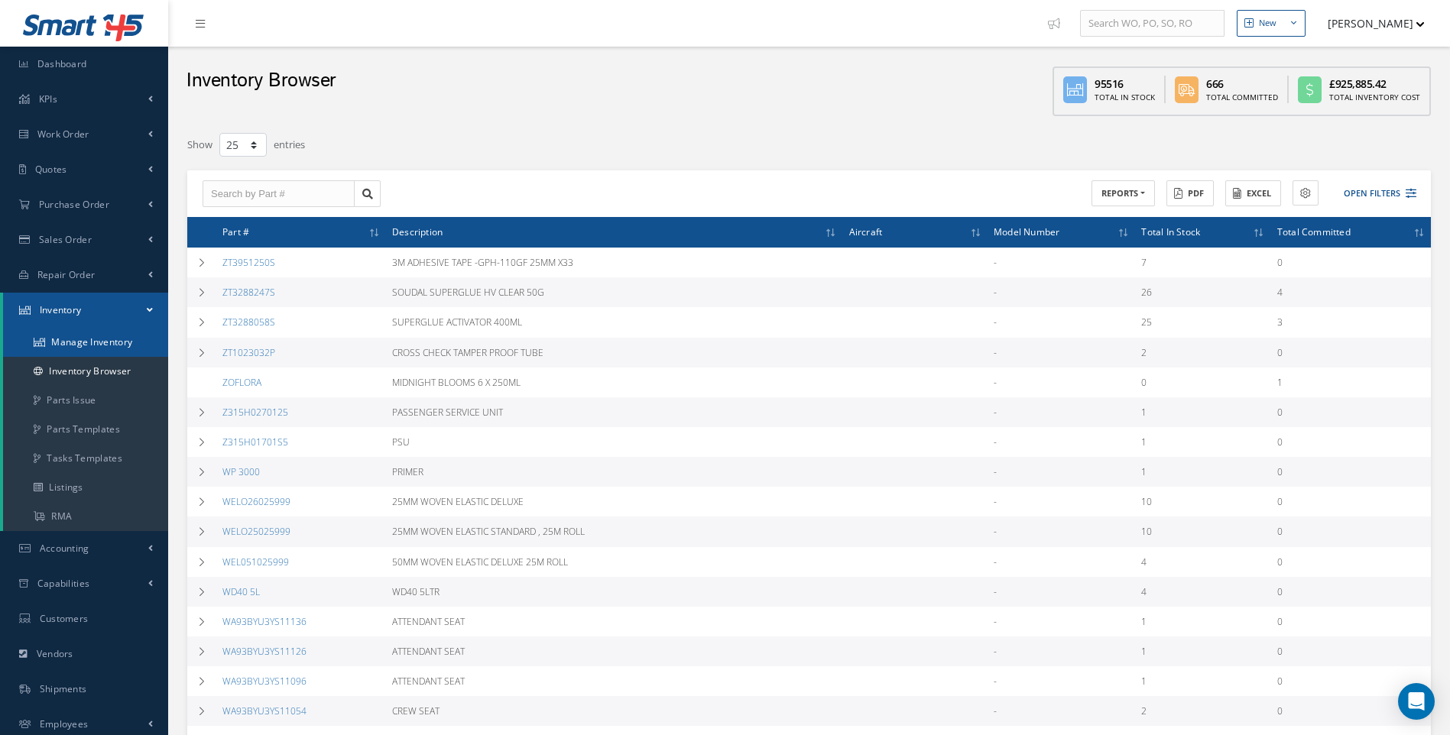
click at [92, 339] on link "Manage Inventory" at bounding box center [85, 342] width 165 height 29
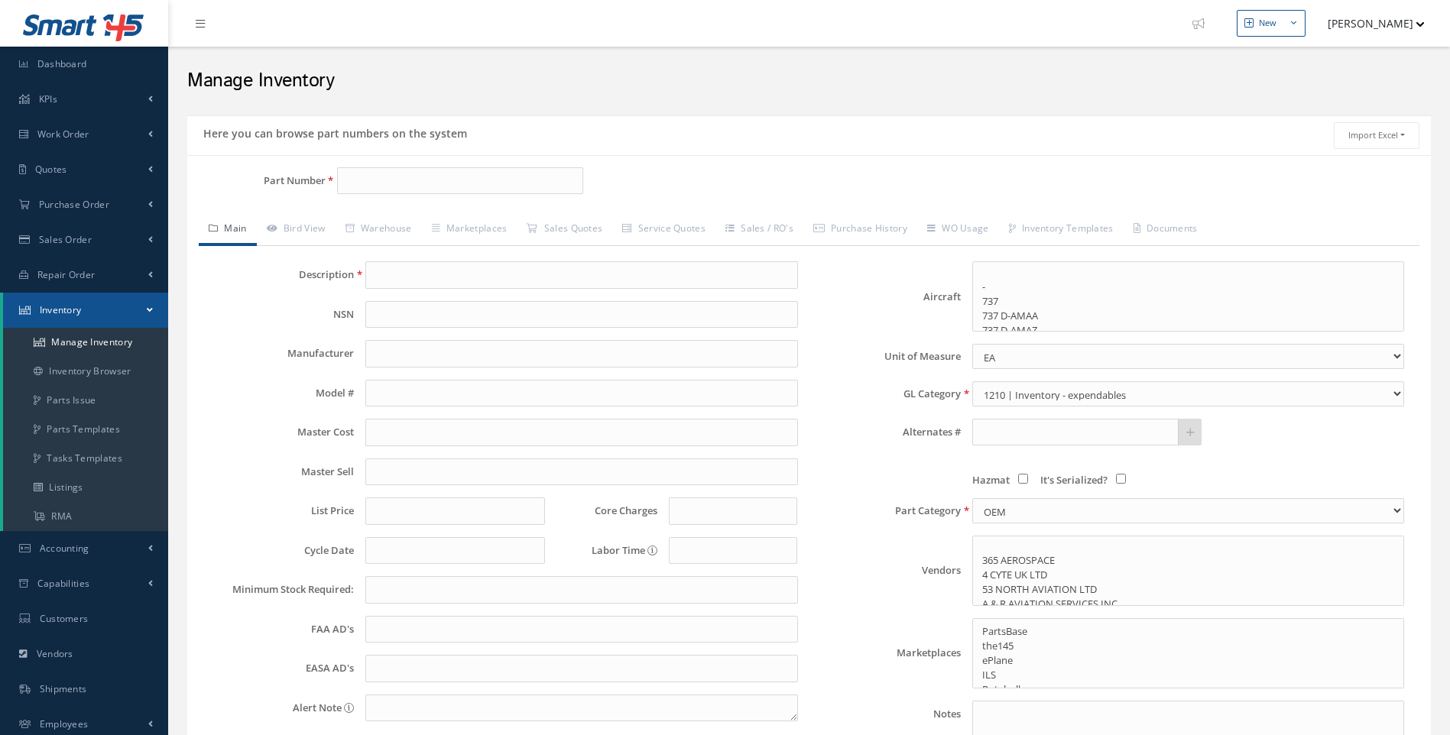
select select
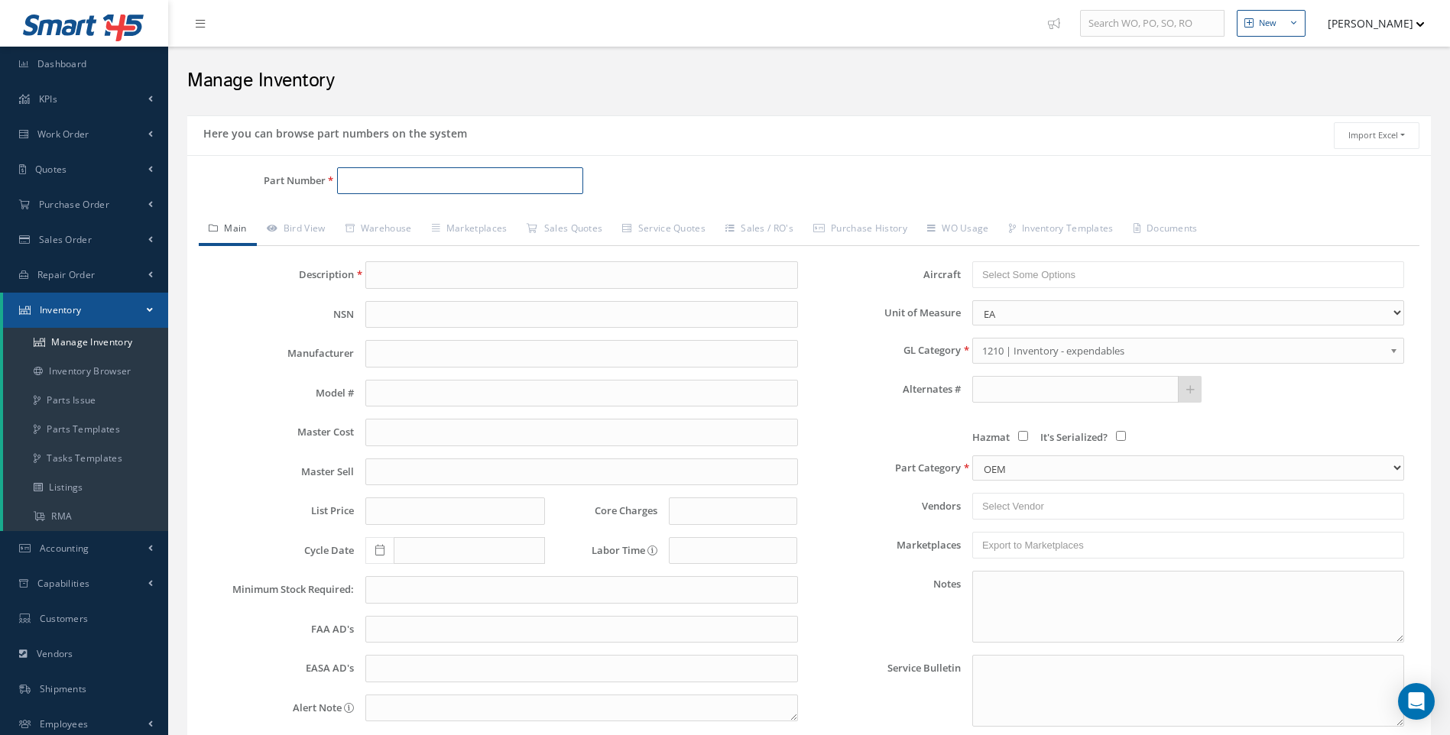
click at [403, 178] on input "Part Number" at bounding box center [460, 181] width 247 height 28
click at [373, 183] on input "penatgon" at bounding box center [460, 181] width 247 height 28
click at [404, 177] on input "penatagon" at bounding box center [460, 181] width 247 height 28
drag, startPoint x: 413, startPoint y: 178, endPoint x: 321, endPoint y: 182, distance: 91.8
click at [321, 182] on div "Part Number penatagon" at bounding box center [394, 181] width 414 height 28
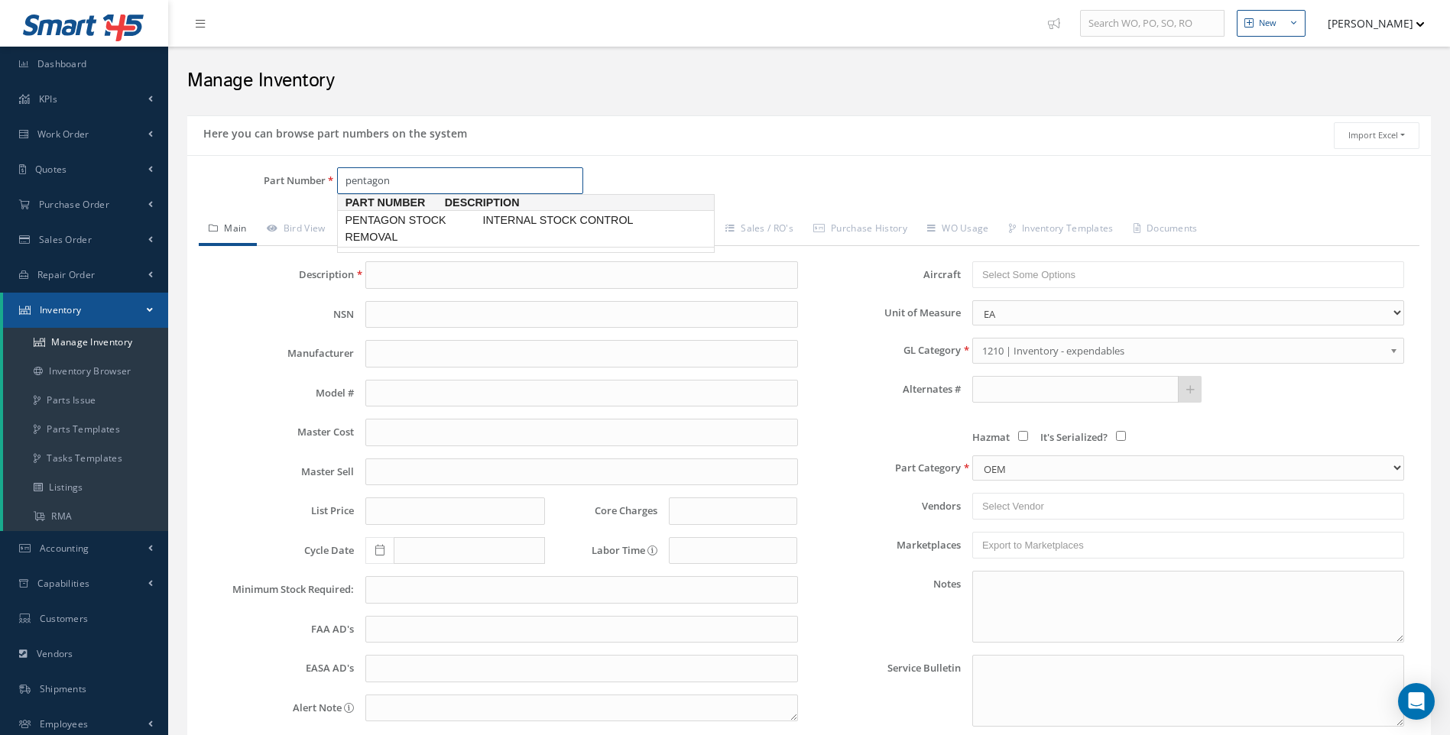
click at [421, 214] on span "PENTAGON STOCK REMOVAL" at bounding box center [411, 228] width 138 height 33
type input "PENTAGON STOCK REMOVAL"
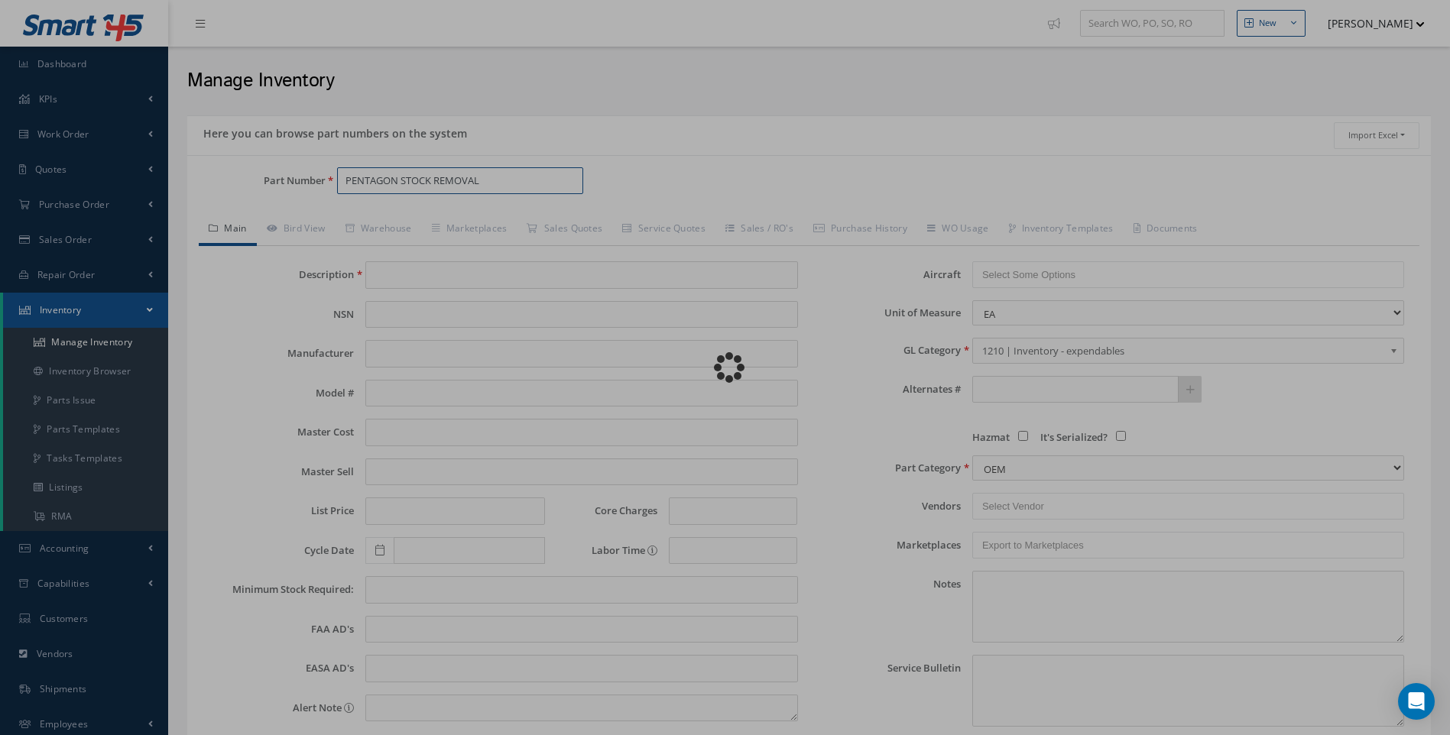
type input "INTERNAL STOCK CONTROL"
type input "0.00"
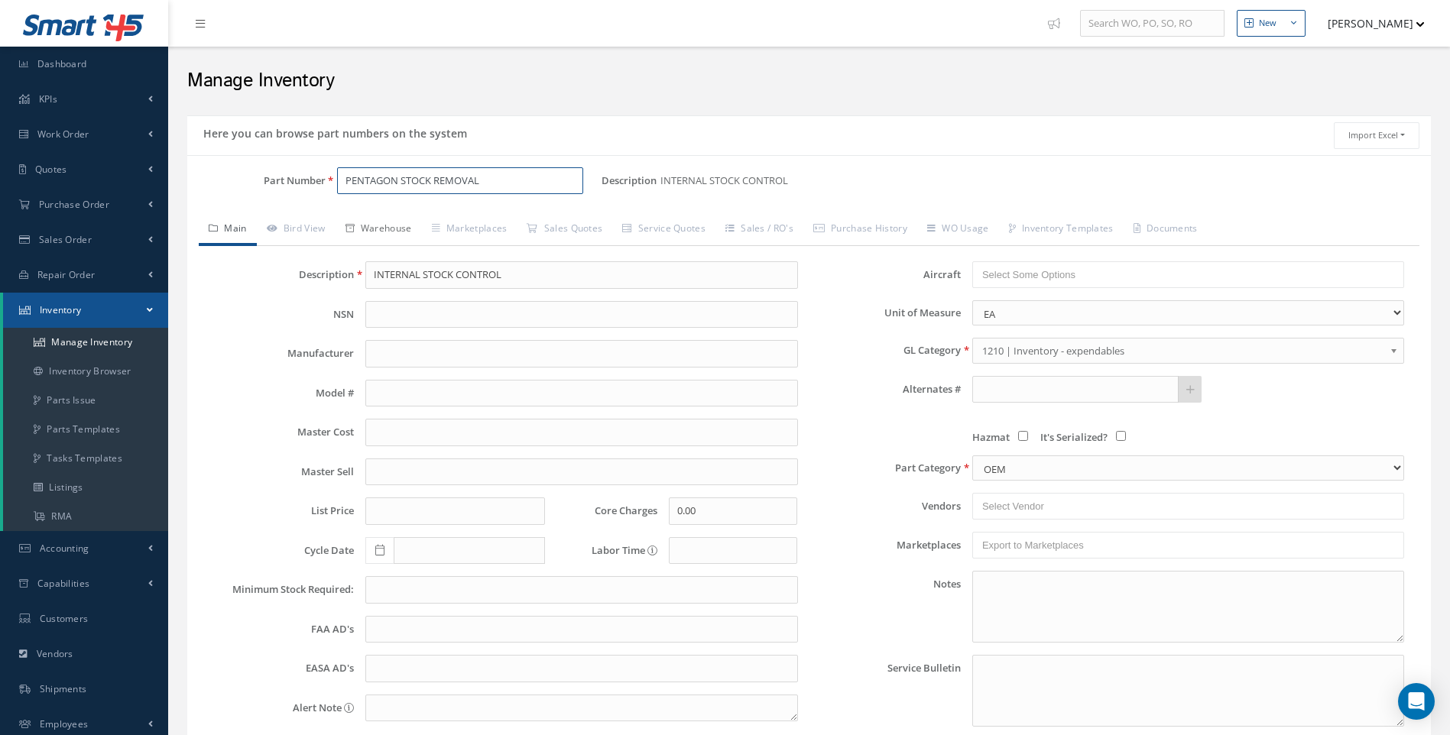
type input "PENTAGON STOCK REMOVAL"
click at [419, 225] on link "Warehouse" at bounding box center [379, 230] width 86 height 32
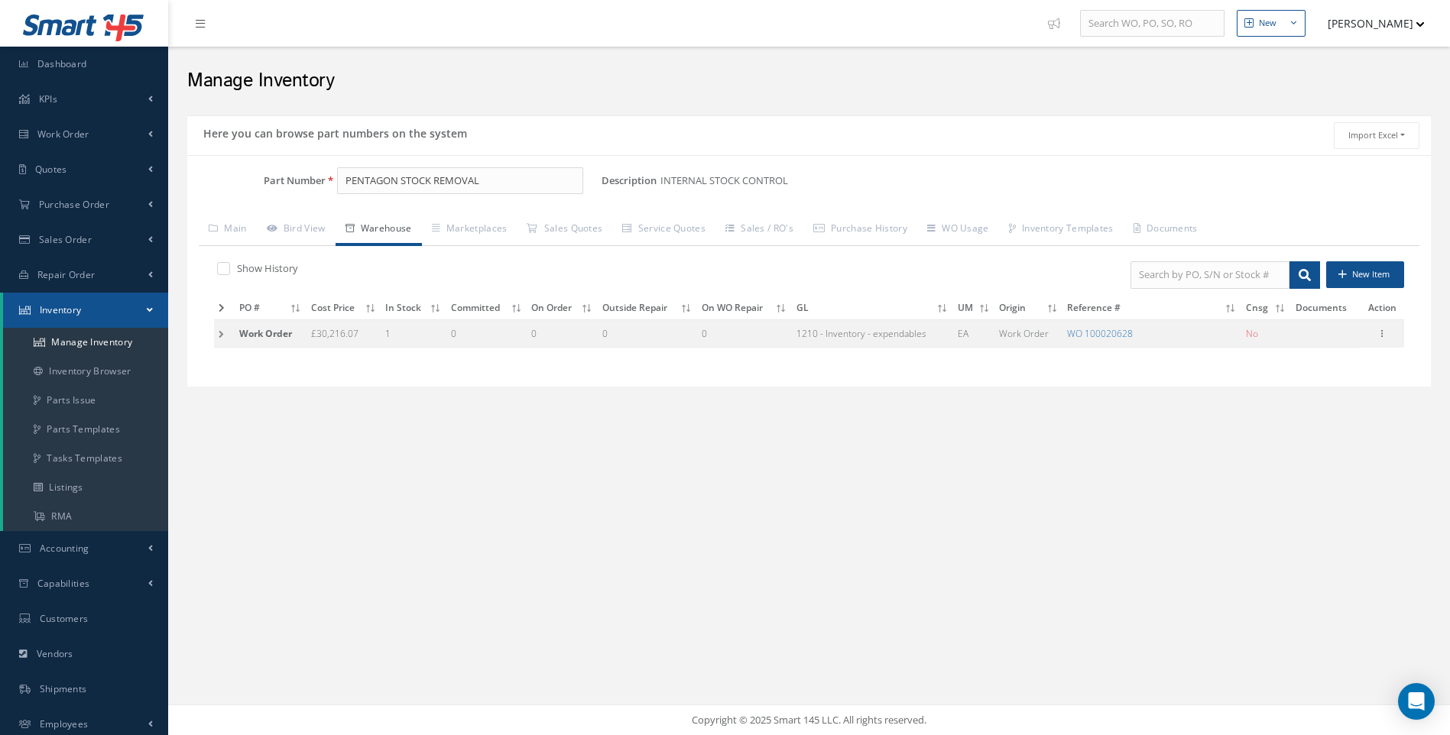
click at [217, 339] on td at bounding box center [224, 333] width 21 height 28
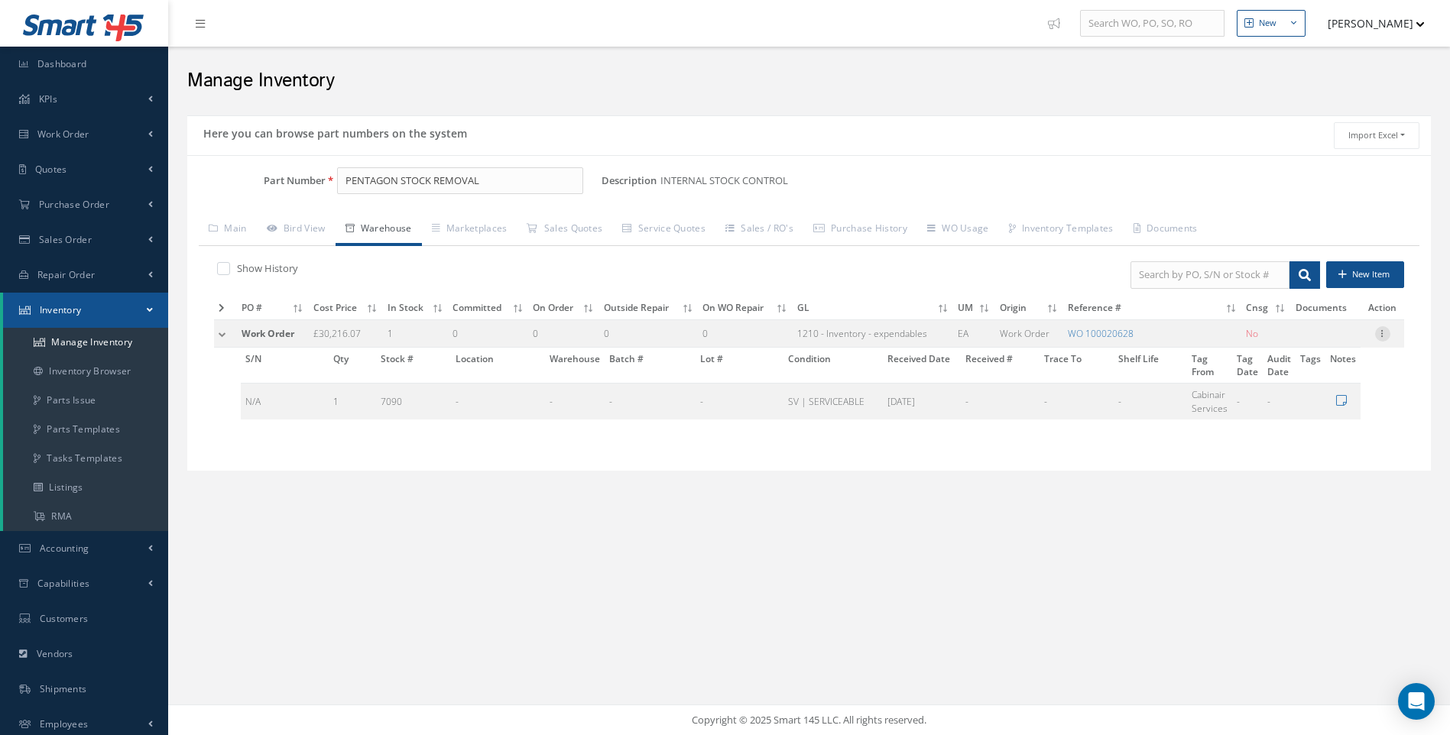
click at [1386, 334] on icon at bounding box center [1382, 332] width 15 height 12
click at [1295, 342] on link "Edit" at bounding box center [1312, 344] width 121 height 20
type input "30216.07"
type input "100020628"
checkbox input "false"
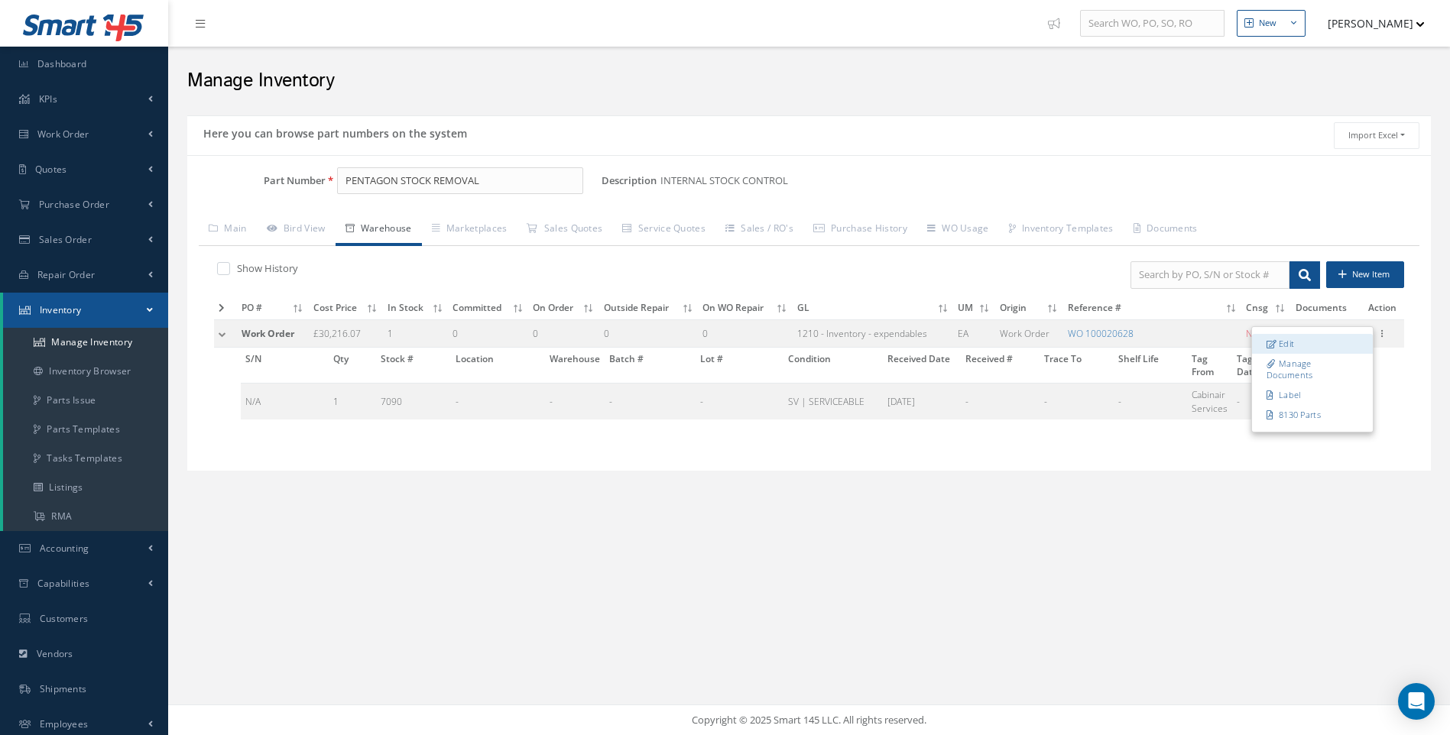
type input "09/10/2024"
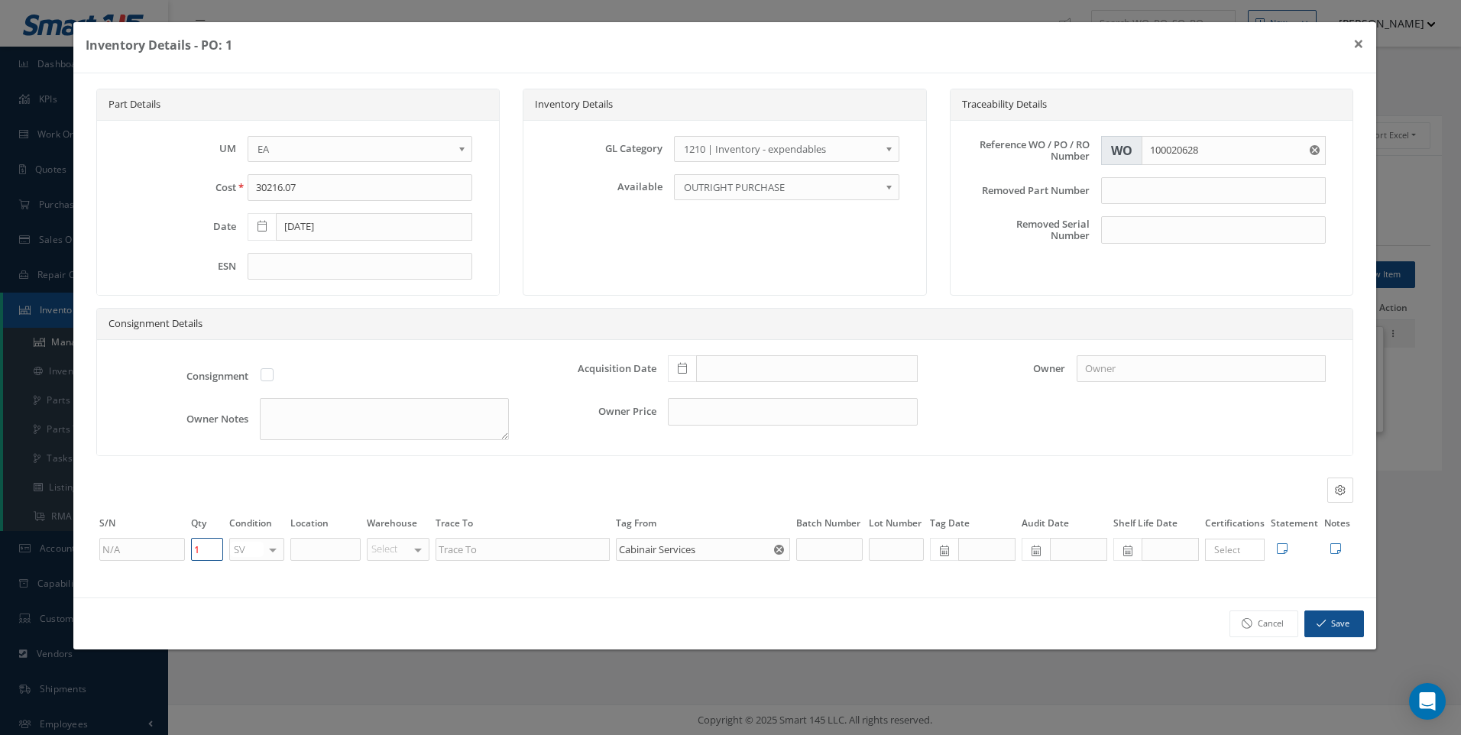
drag, startPoint x: 200, startPoint y: 550, endPoint x: 183, endPoint y: 550, distance: 17.6
click at [189, 553] on td "1" at bounding box center [207, 550] width 38 height 26
type input "0"
click at [1328, 628] on button "Save" at bounding box center [1335, 624] width 60 height 27
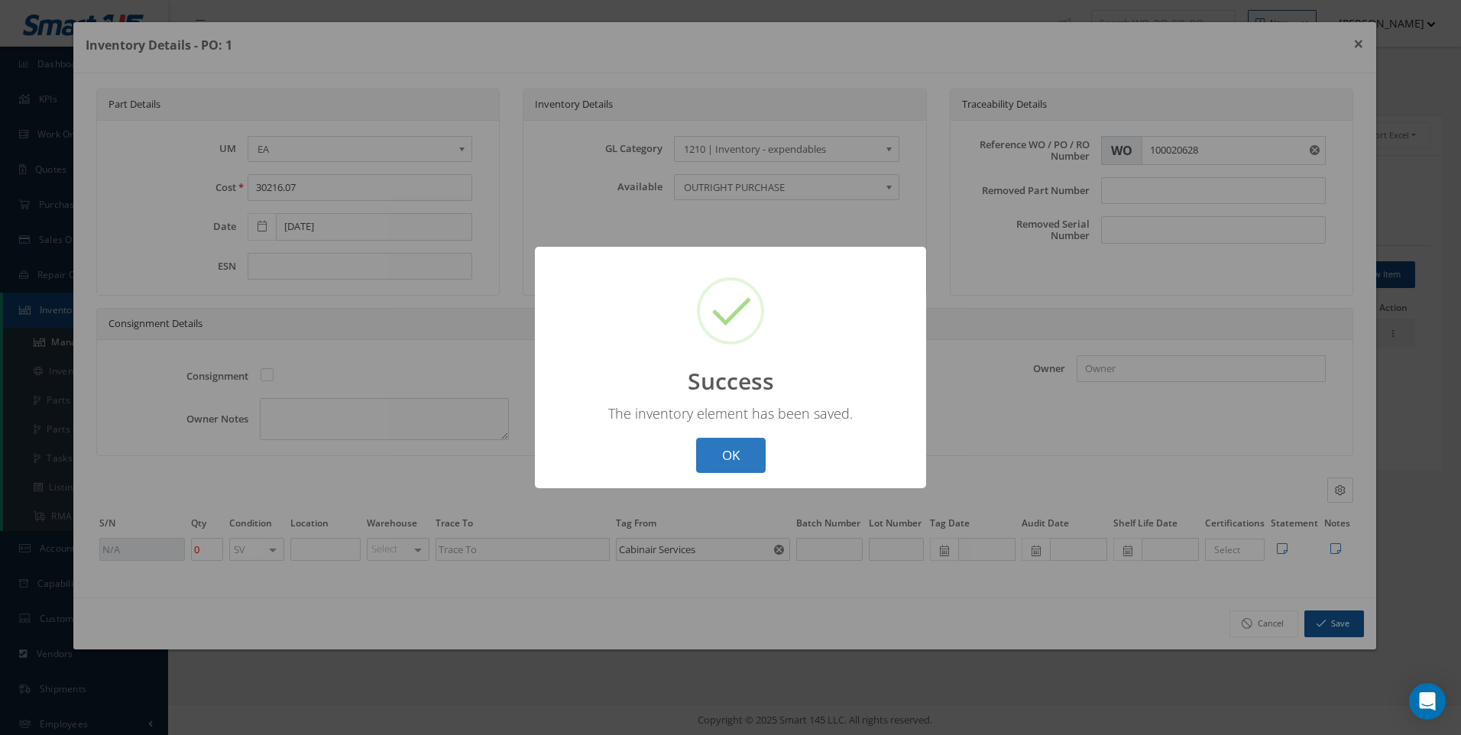
click at [732, 447] on button "OK" at bounding box center [731, 456] width 70 height 36
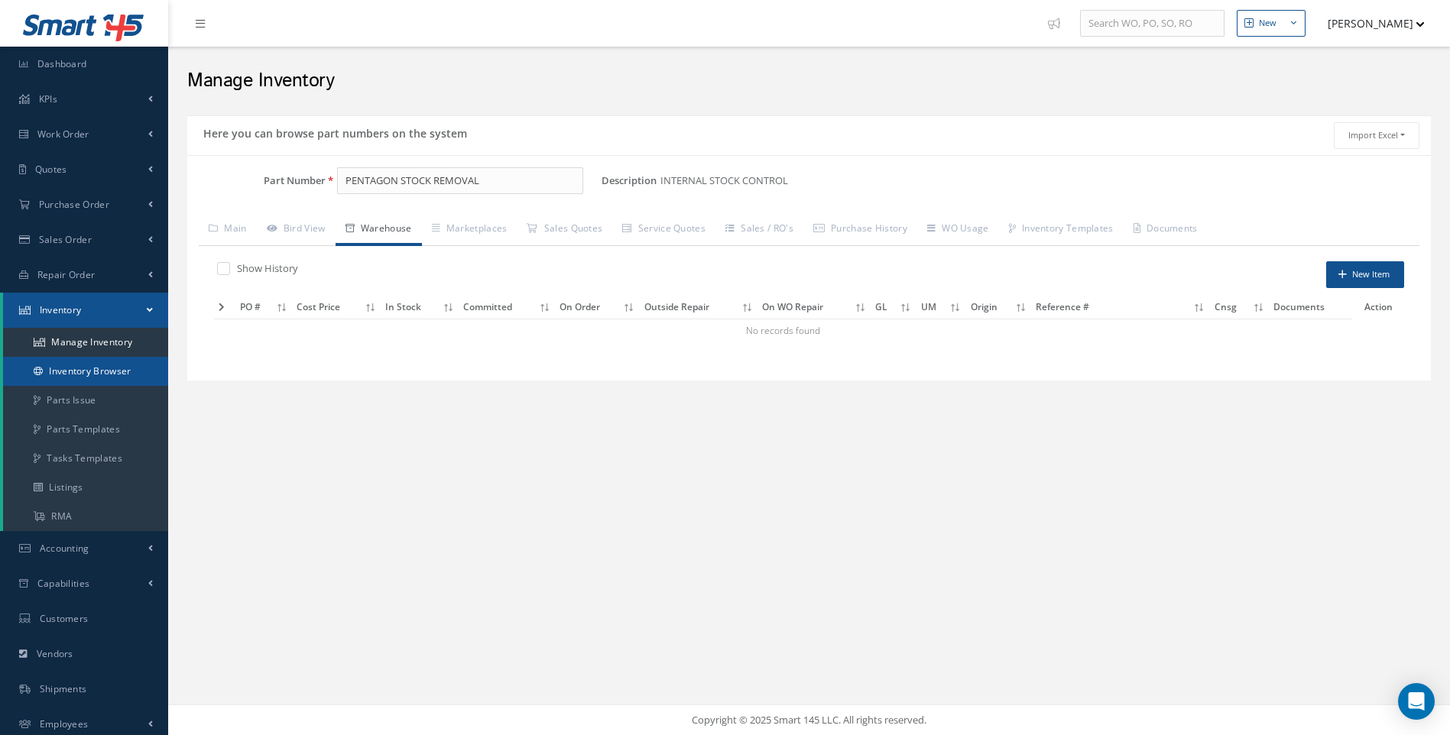
click at [90, 364] on link "Inventory Browser" at bounding box center [85, 371] width 165 height 29
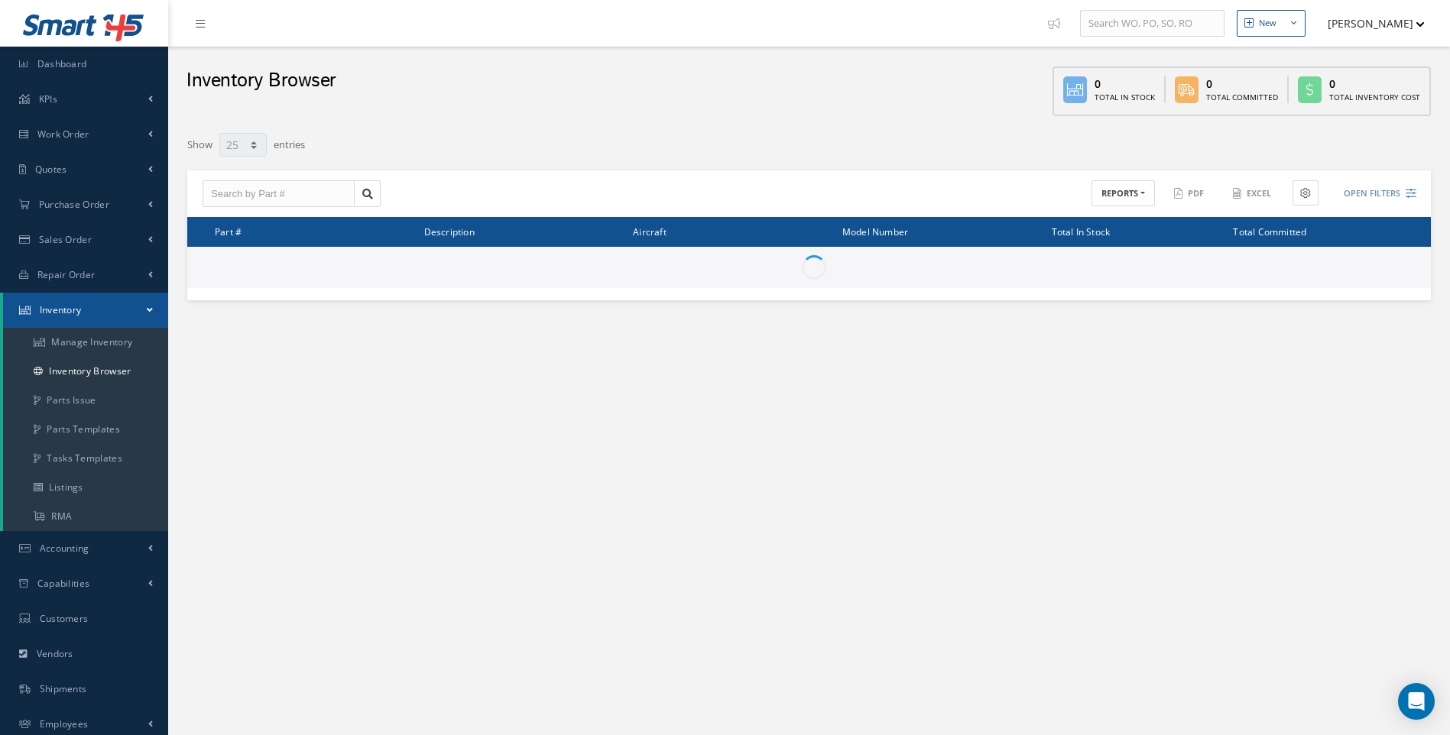
select select "25"
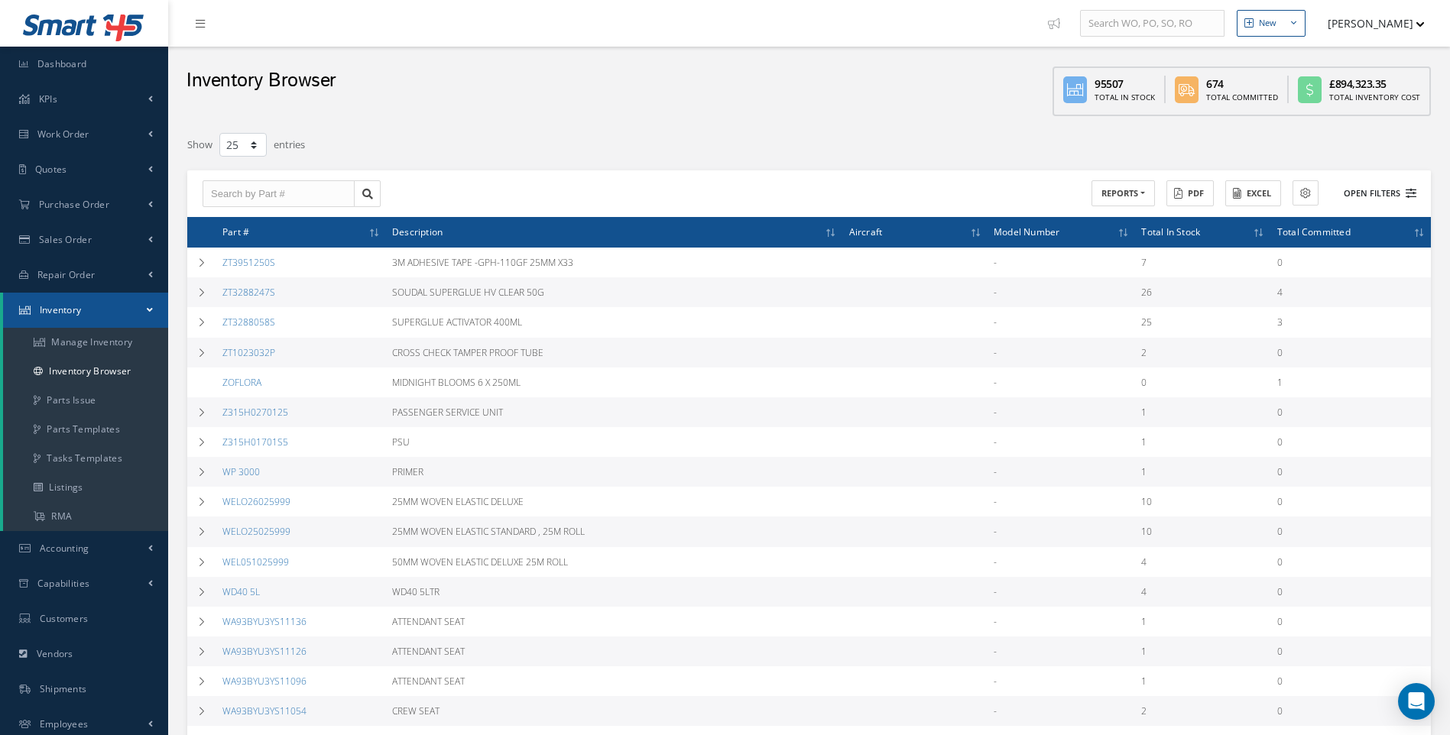
click at [1404, 193] on button "Open Filters" at bounding box center [1373, 193] width 86 height 25
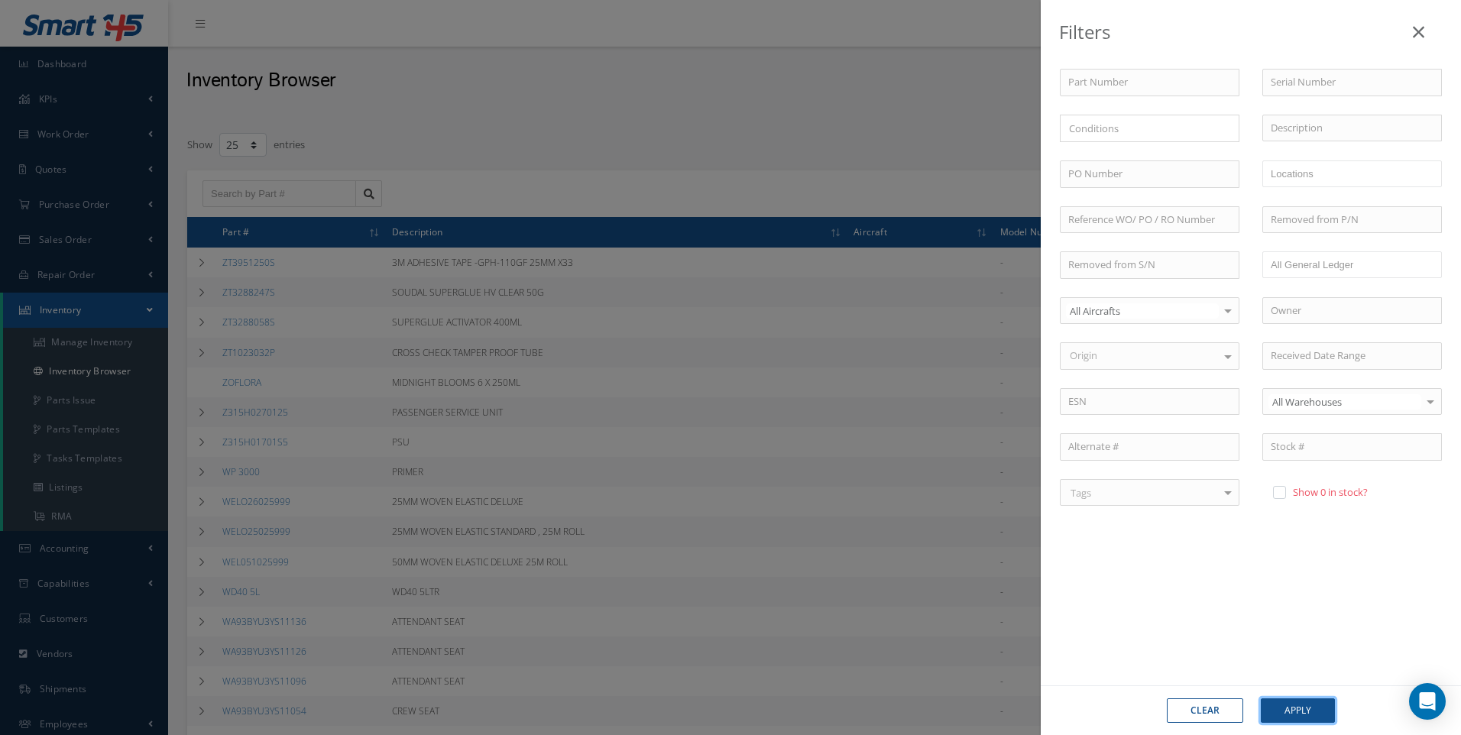
click at [1301, 705] on button "Apply" at bounding box center [1298, 711] width 74 height 24
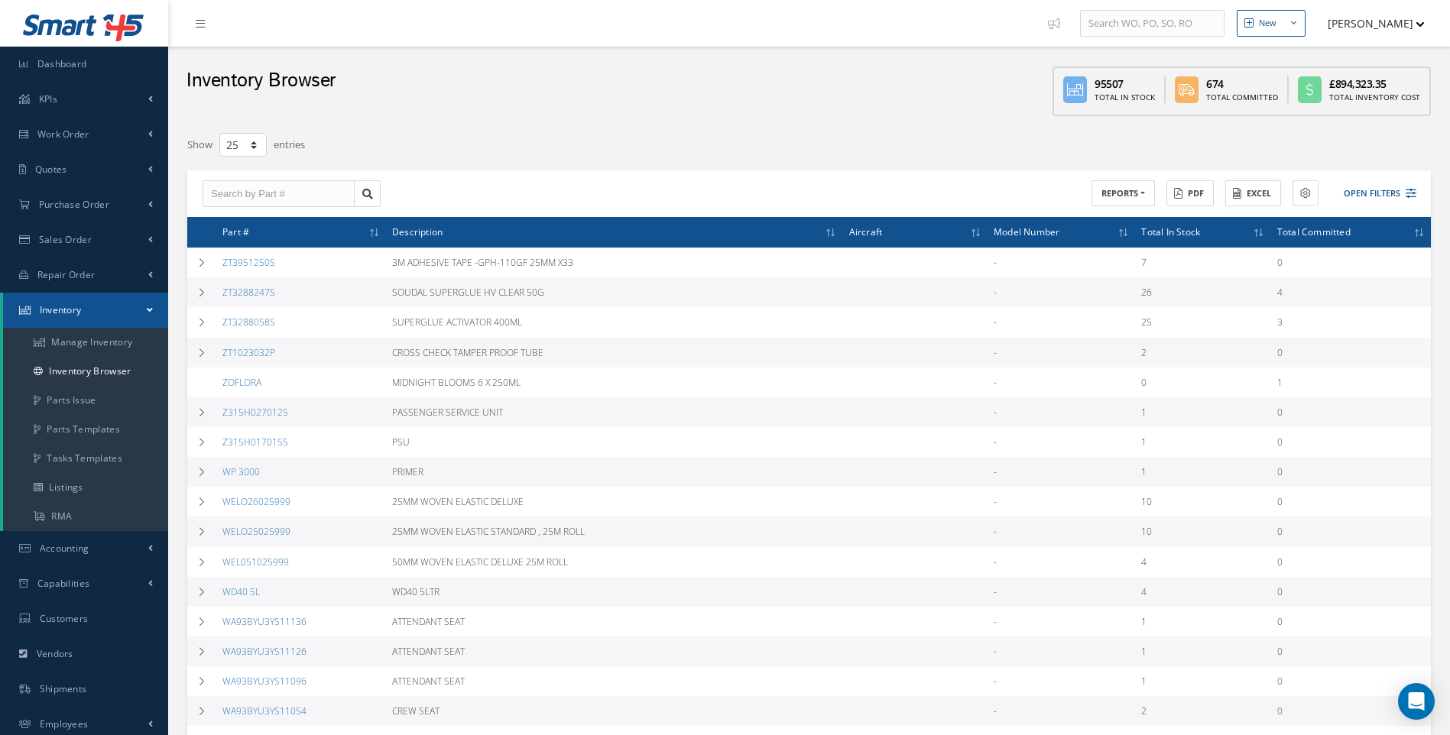
click at [1249, 194] on button "Excel" at bounding box center [1253, 193] width 56 height 27
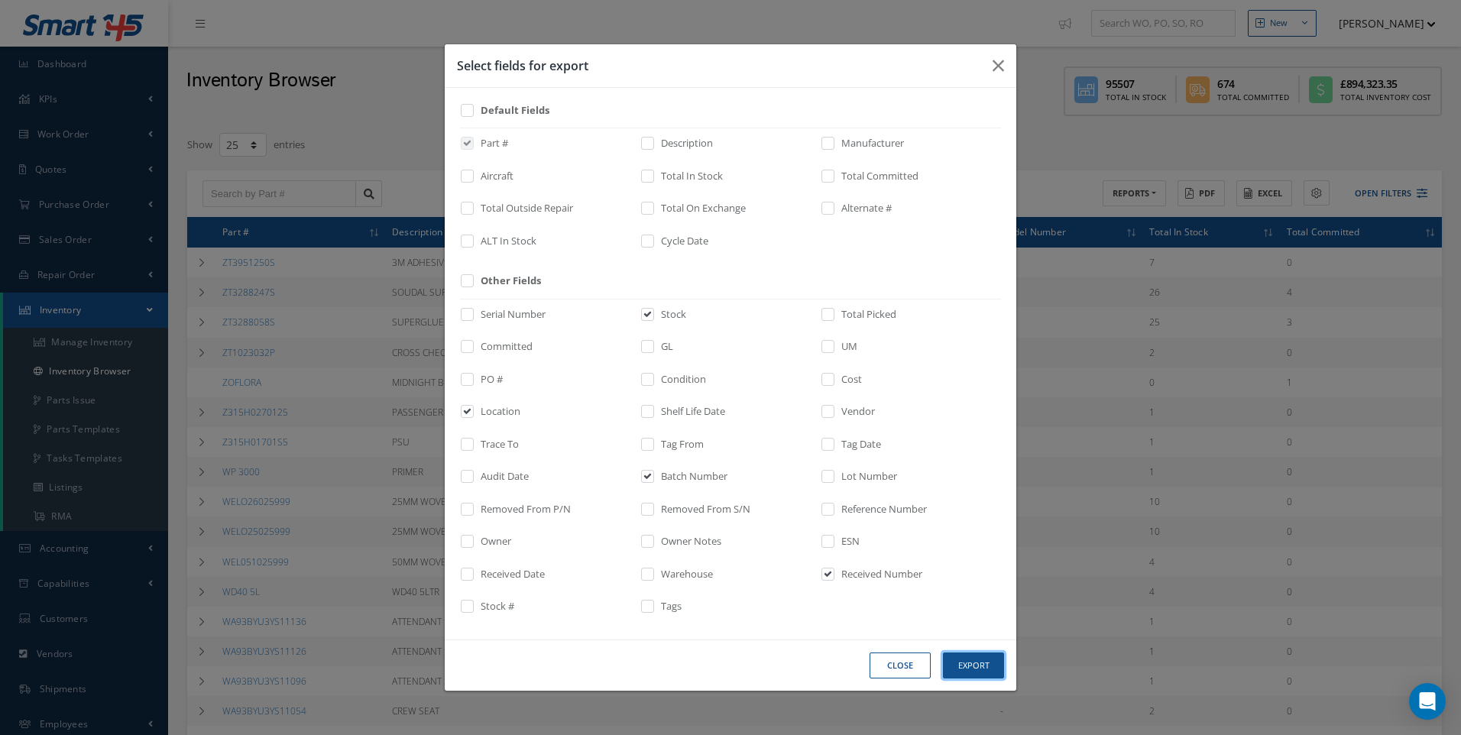
click at [965, 660] on button "Export" at bounding box center [973, 666] width 61 height 27
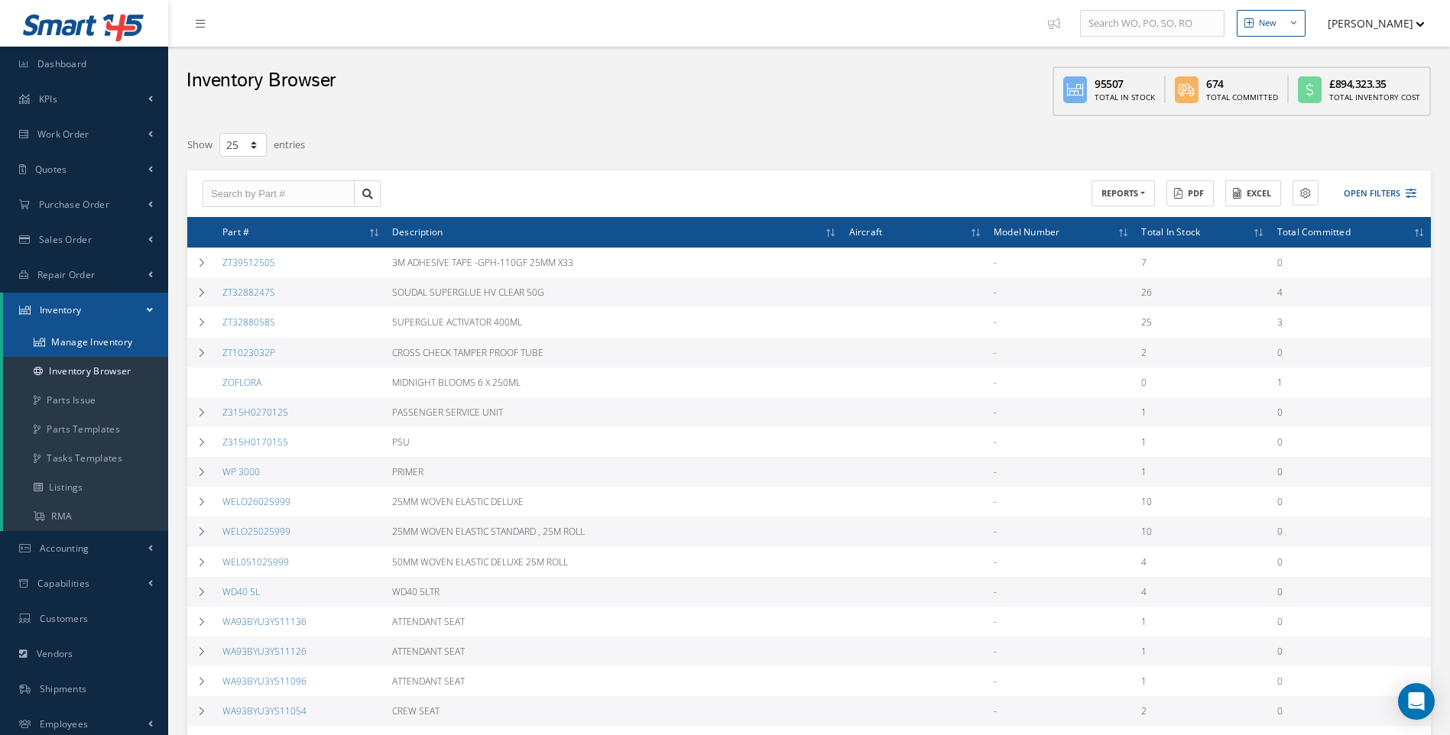
click at [118, 342] on link "Manage Inventory" at bounding box center [85, 342] width 165 height 29
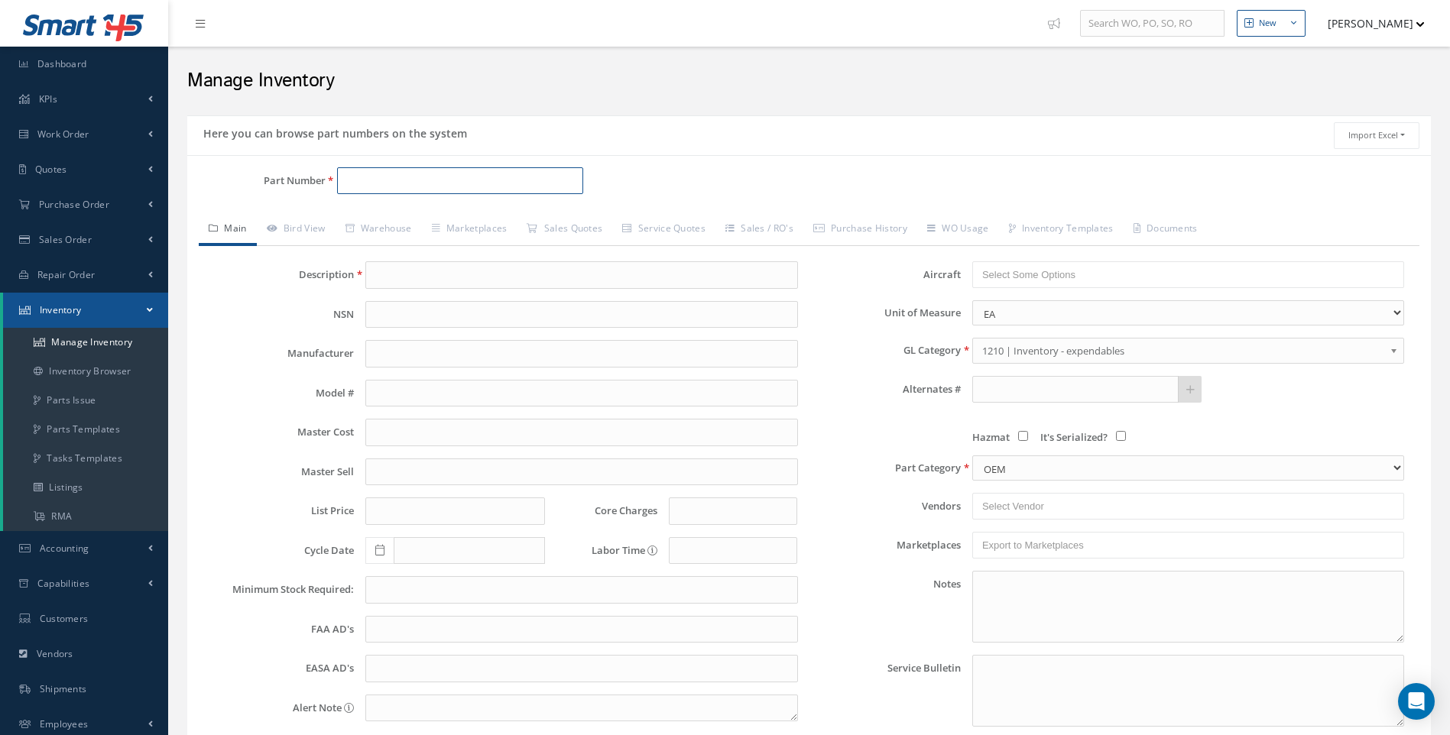
click at [364, 173] on input "Part Number" at bounding box center [460, 181] width 247 height 28
click at [391, 213] on span "CAS252JC3202-001" at bounding box center [411, 220] width 138 height 16
type input "CAS252JC3202-001"
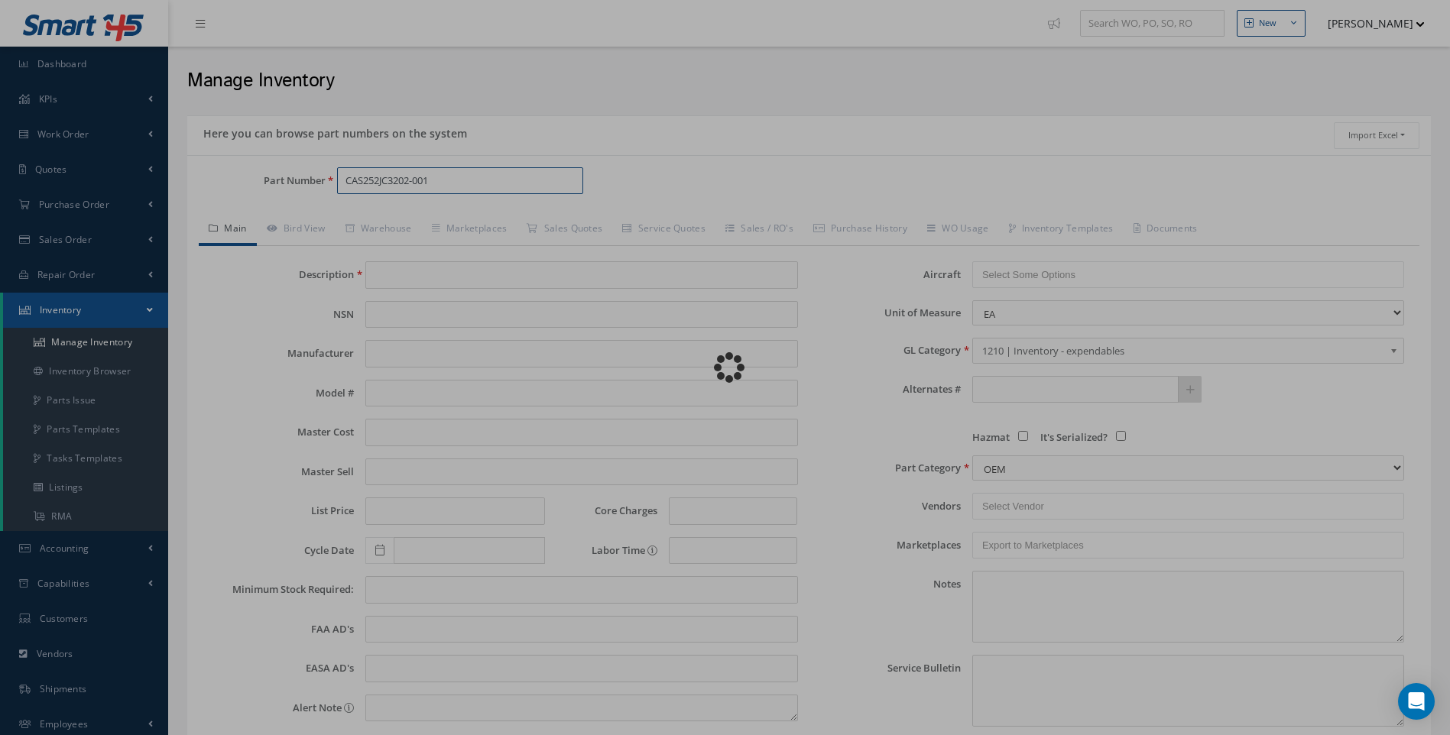
type input "PCU BLANK PLATE"
select select "20"
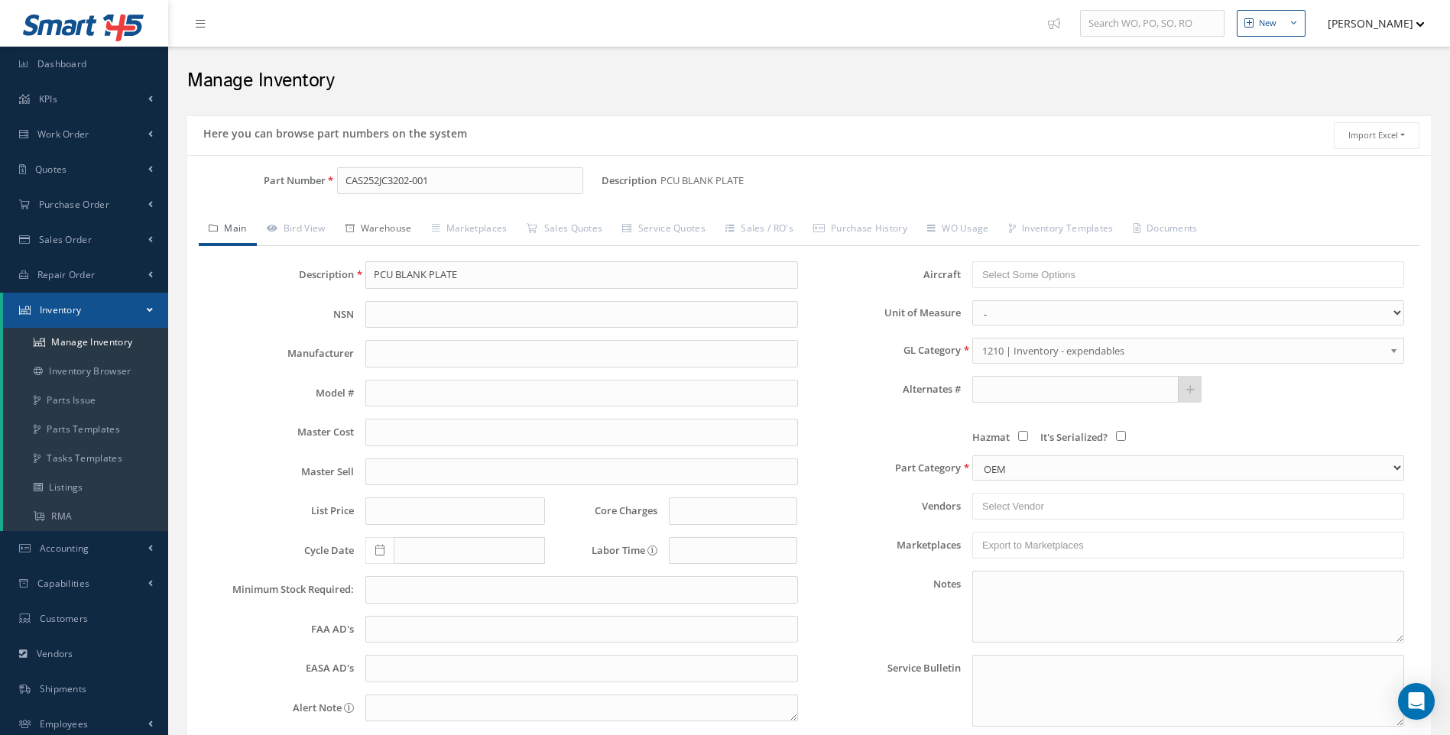
click at [391, 229] on link "Warehouse" at bounding box center [379, 230] width 86 height 32
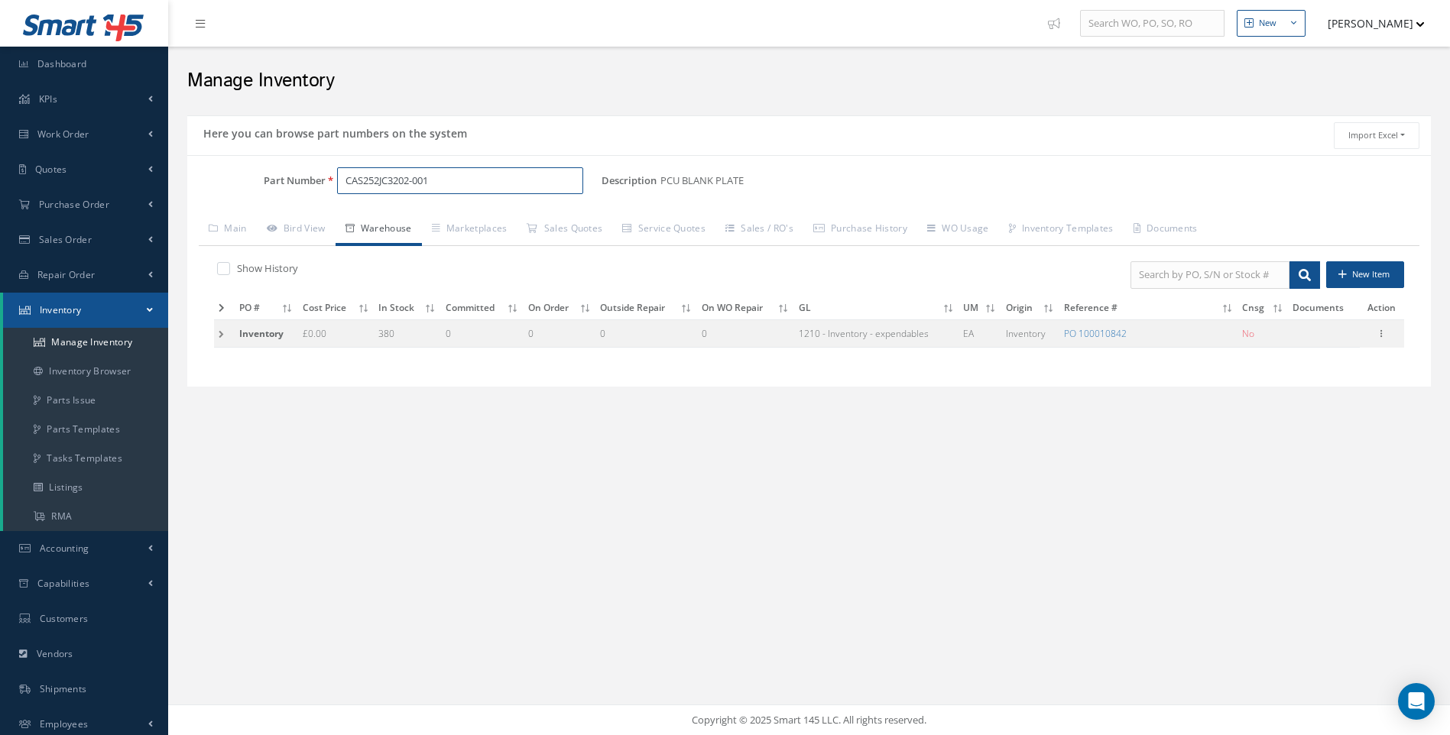
drag, startPoint x: 442, startPoint y: 182, endPoint x: 286, endPoint y: 200, distance: 157.0
click at [286, 200] on div "Part Number CAS252JC3202-001" at bounding box center [394, 187] width 414 height 40
click at [407, 222] on span "D72W59003-111C" at bounding box center [411, 220] width 138 height 16
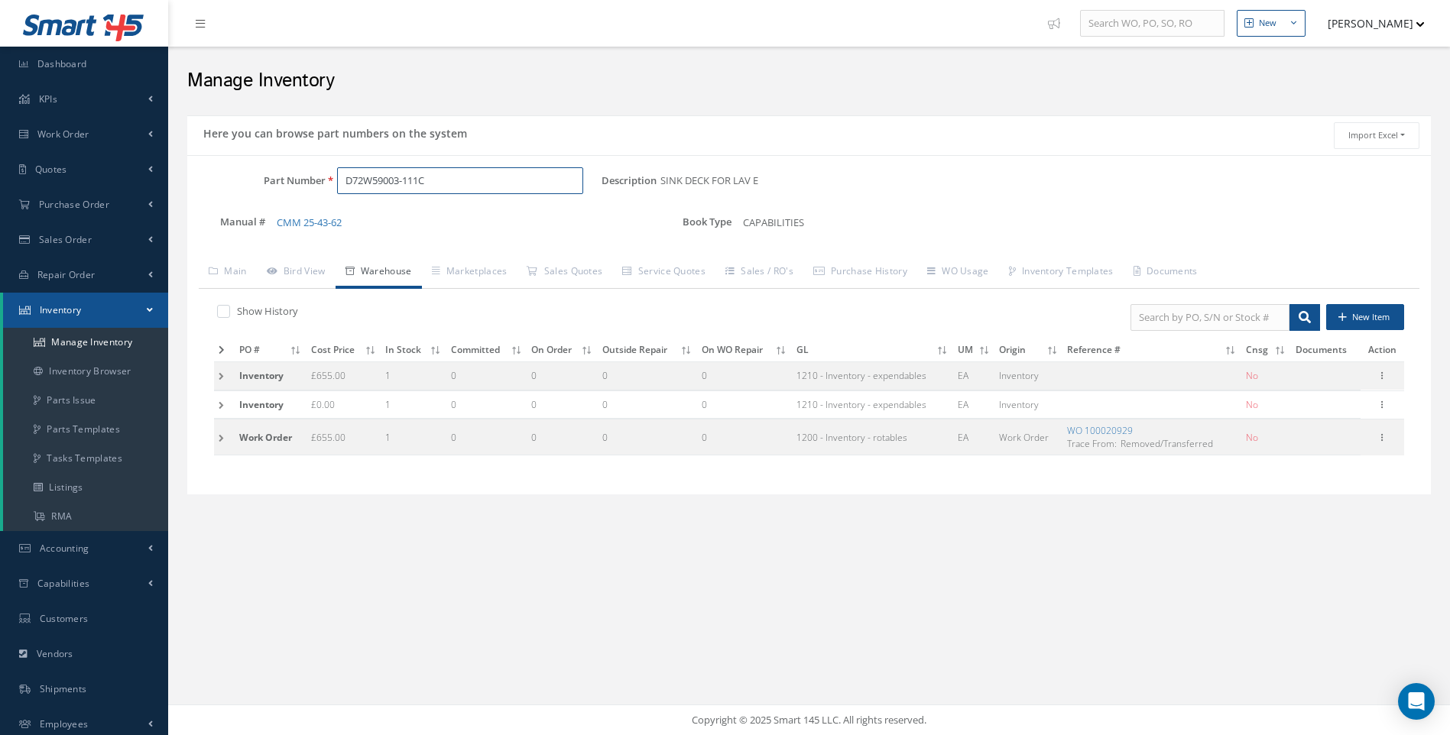
type input "D72W59003-111C"
click at [217, 432] on td at bounding box center [224, 438] width 21 height 36
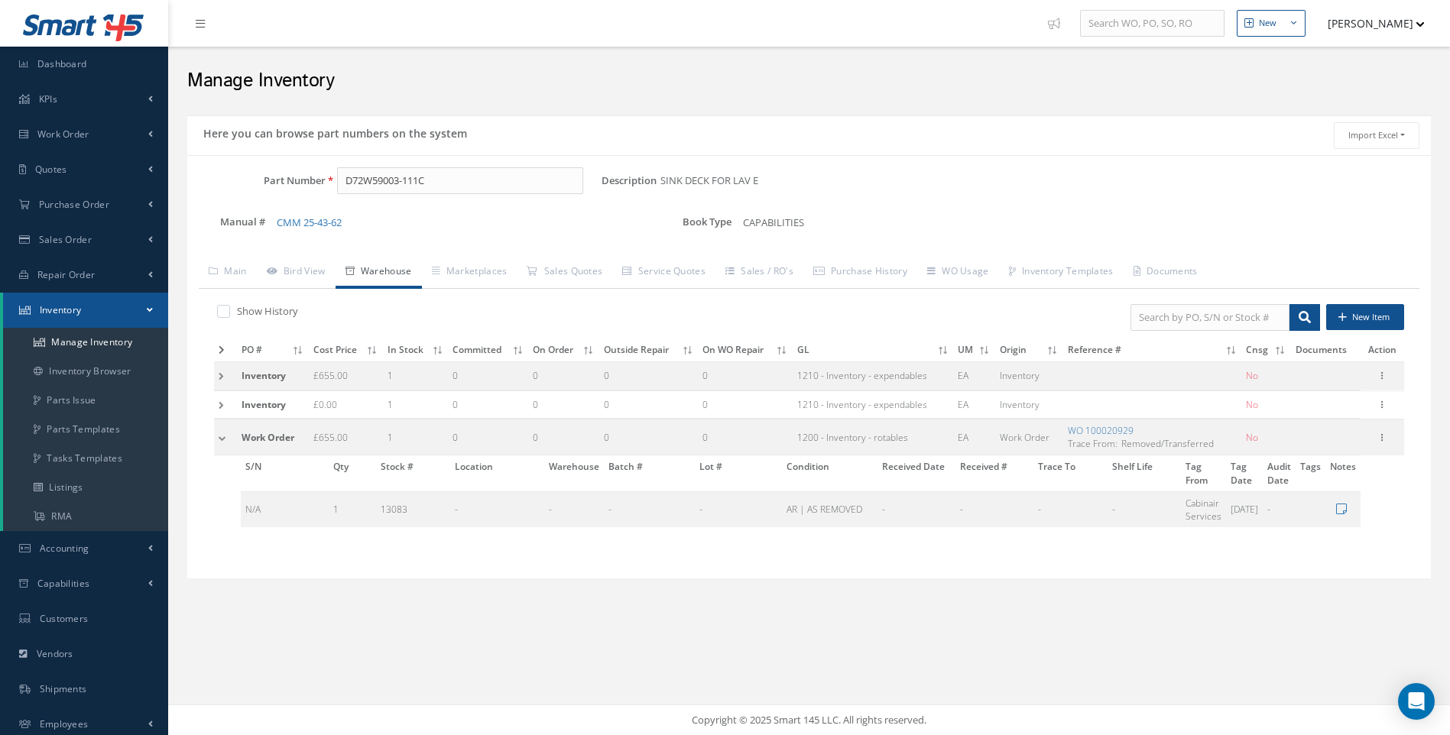
click at [222, 401] on td at bounding box center [225, 405] width 23 height 28
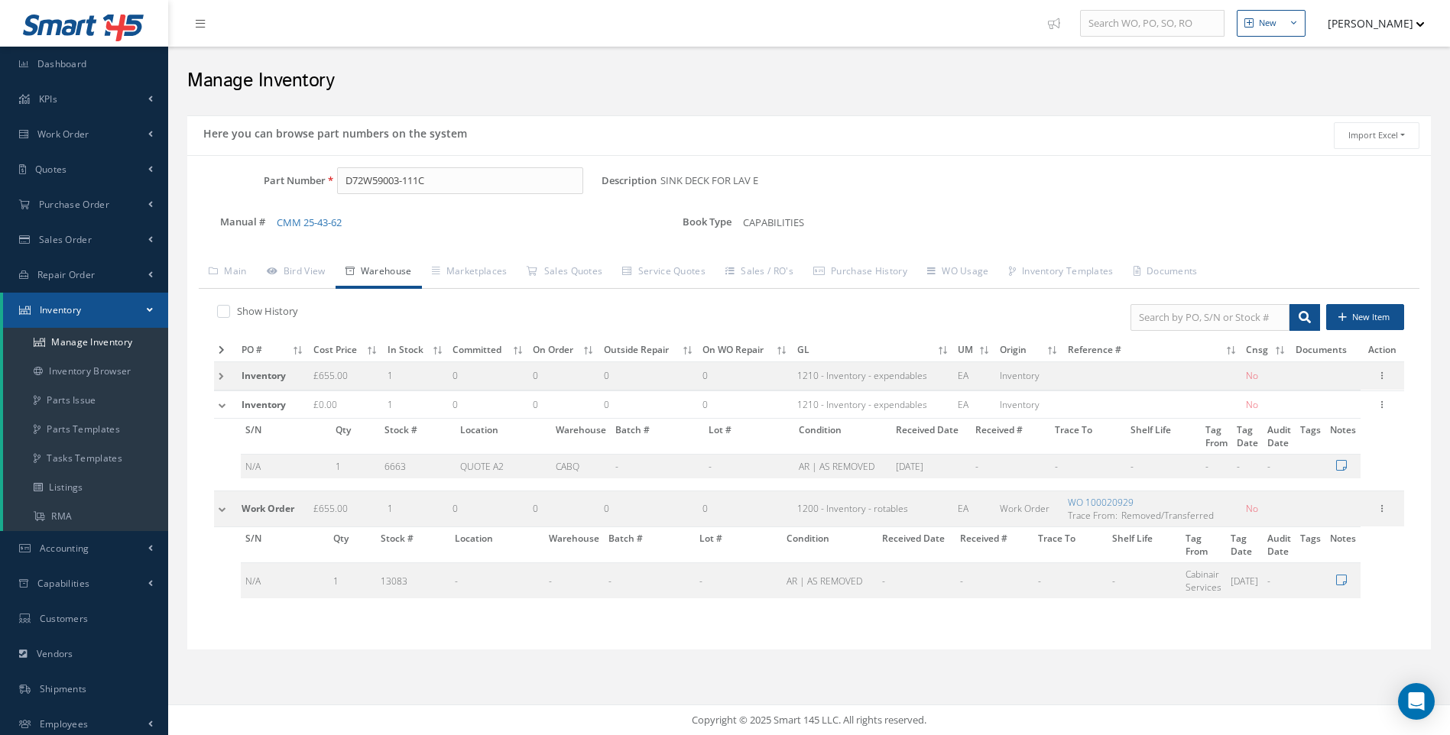
click at [220, 374] on td at bounding box center [225, 376] width 23 height 28
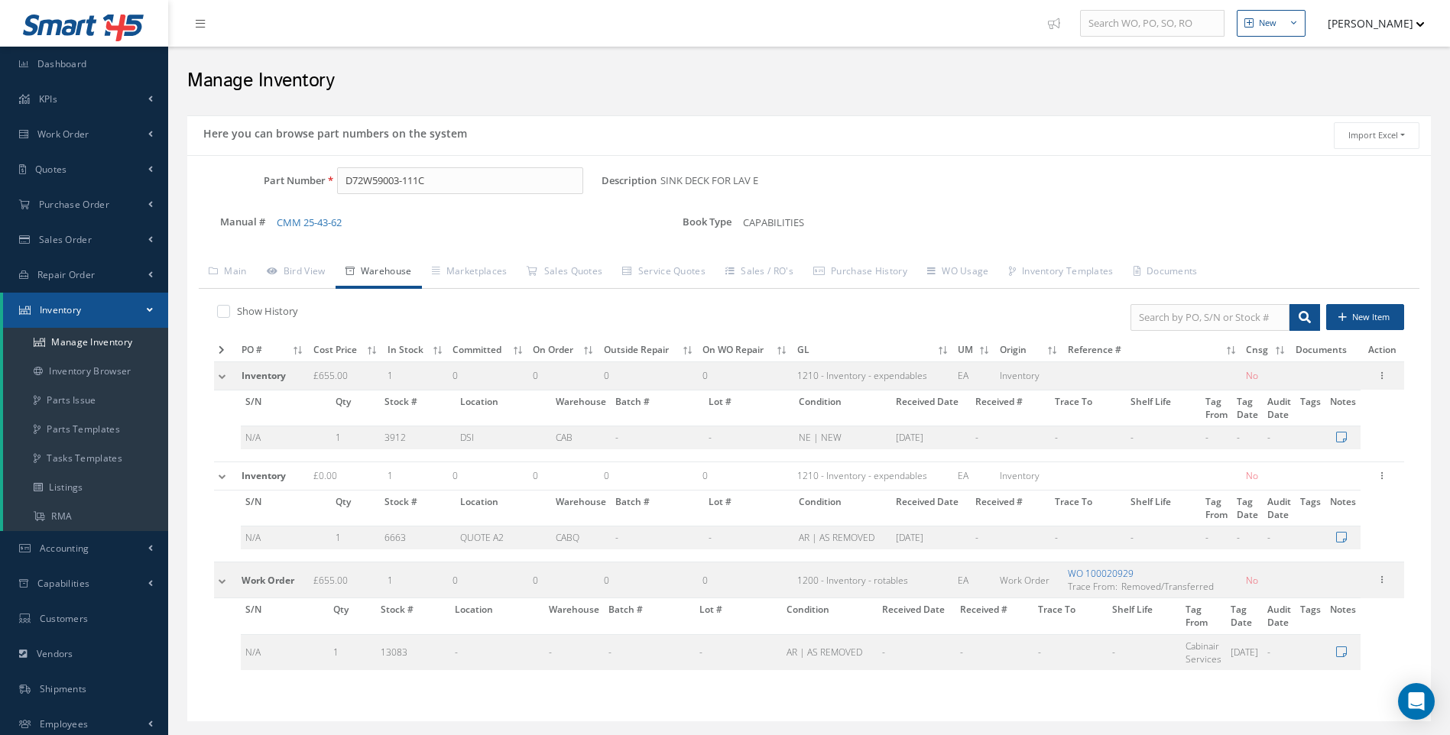
click at [1102, 573] on link "WO 100020929" at bounding box center [1101, 573] width 66 height 13
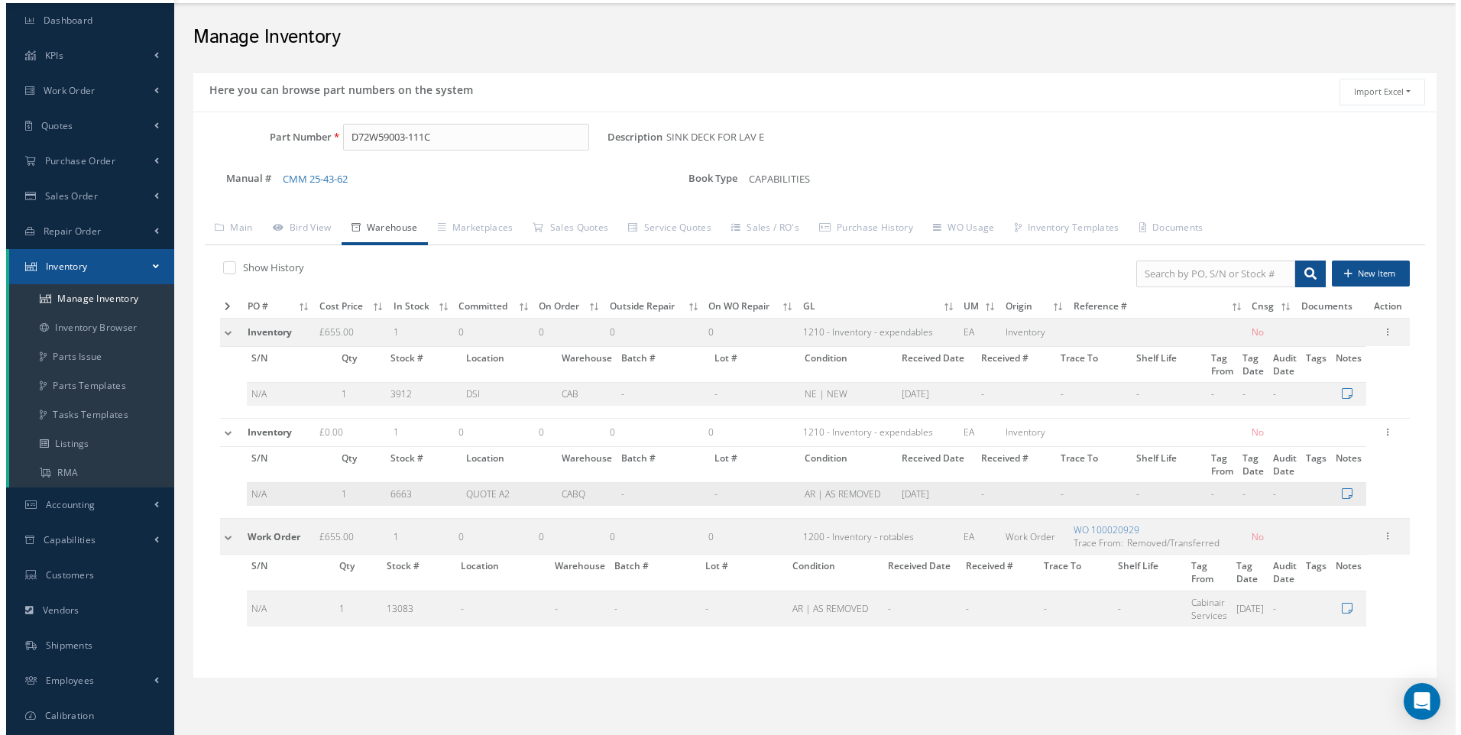
scroll to position [77, 0]
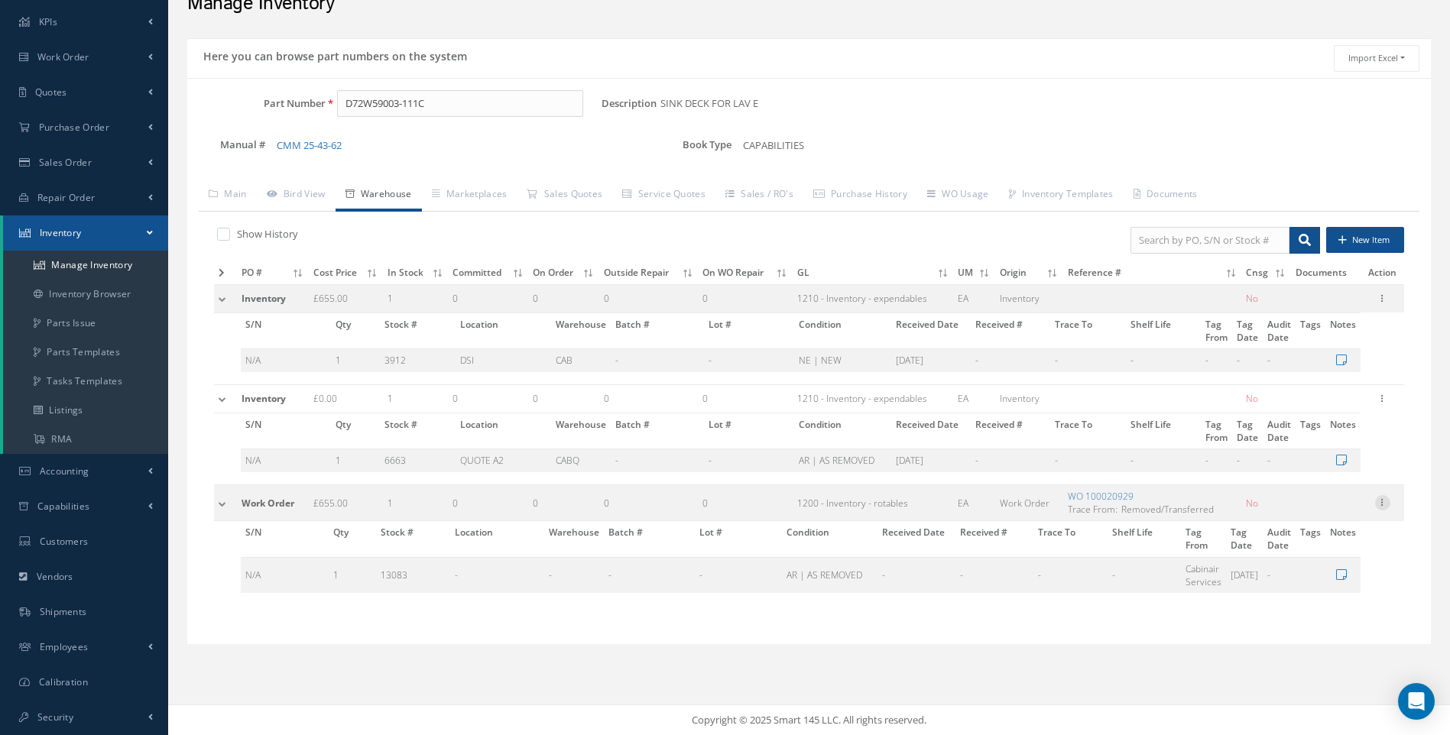
click at [1388, 503] on icon at bounding box center [1382, 501] width 15 height 12
click at [1292, 512] on link "Edit" at bounding box center [1312, 513] width 121 height 20
type input "655.00"
type input "[DATE]"
type input "100020929"
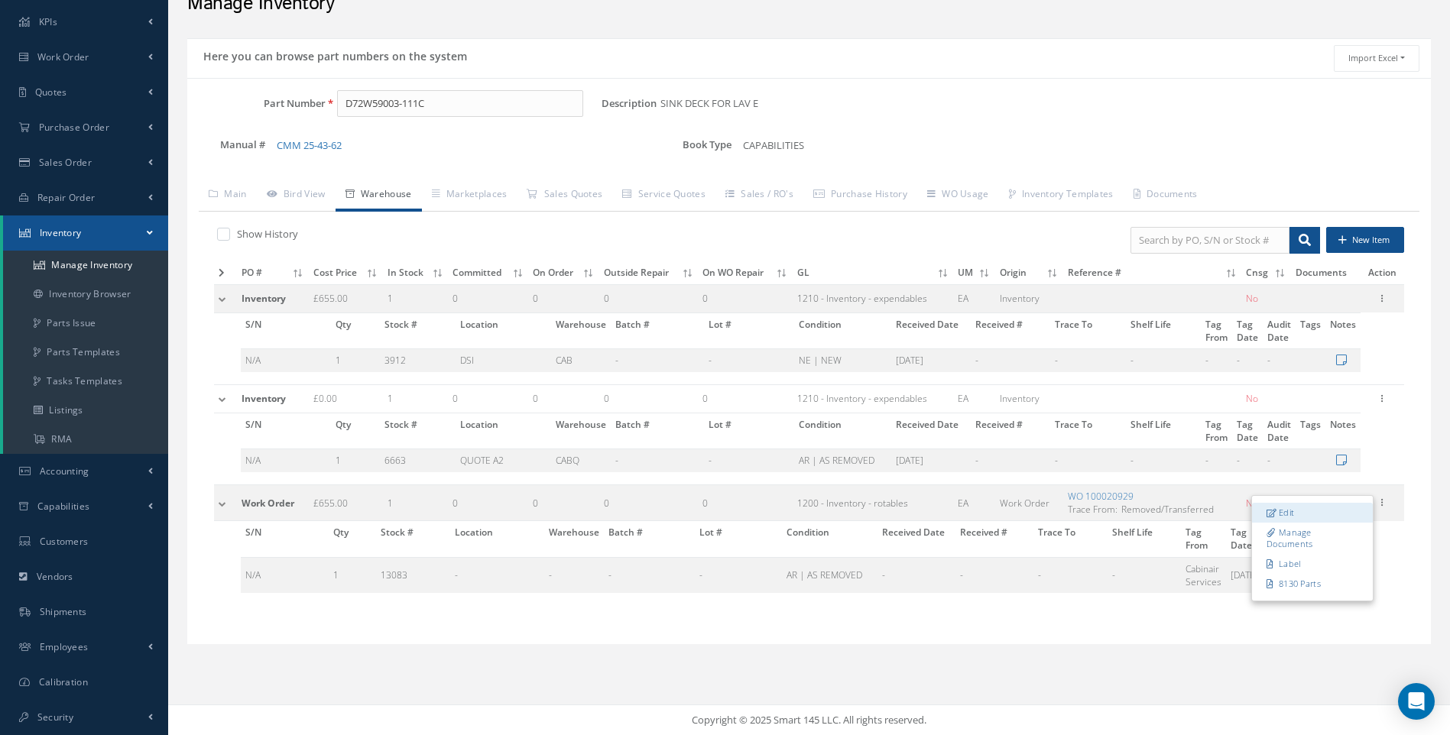
type input "D72001802-111B"
type input "YL005G"
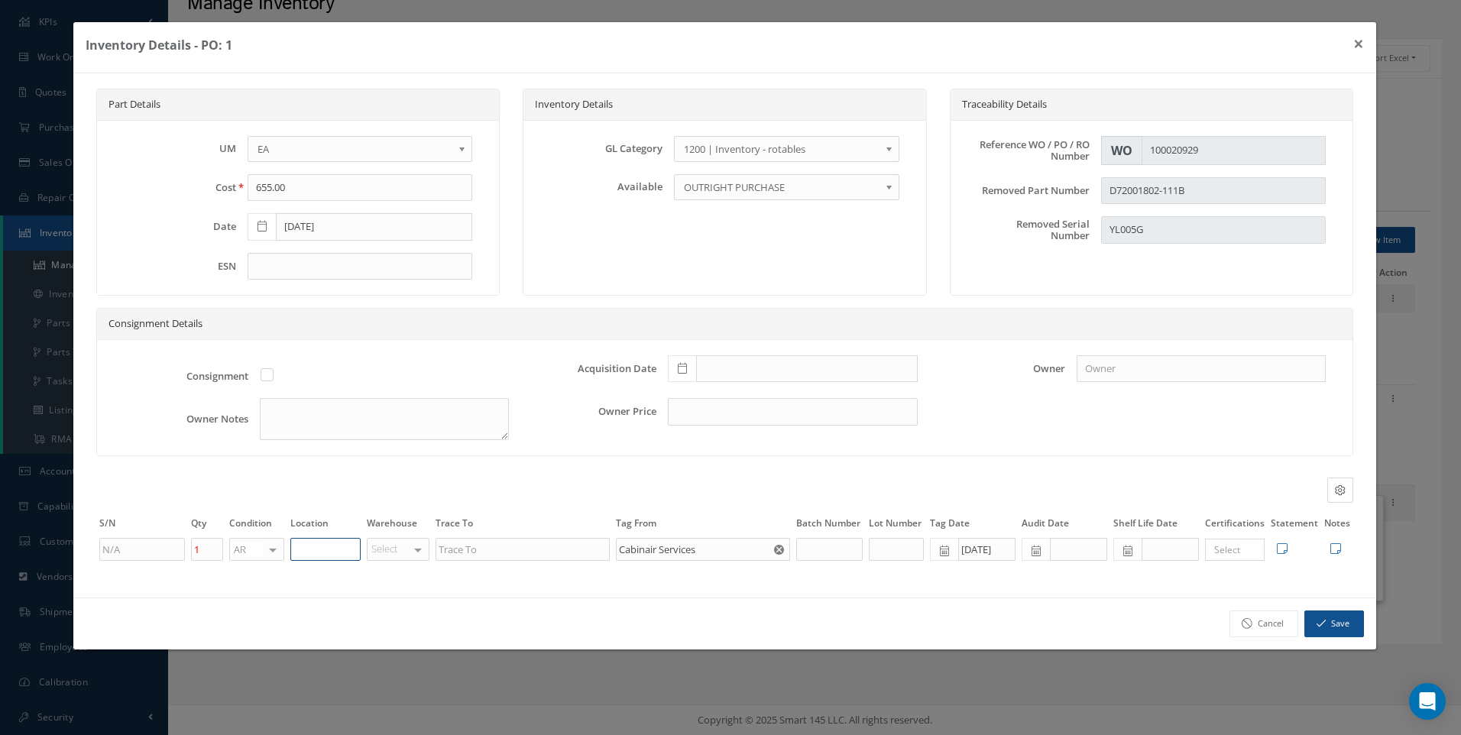
click at [325, 551] on input "text" at bounding box center [325, 549] width 70 height 23
type input "u"
type input "UNIT 20"
click at [334, 580] on div "Part Details UM - BAG BX CA RL EA FT HR IN KG LM LY ME LB RM SF SH SM SY TU YD …" at bounding box center [724, 335] width 1303 height 524
click at [1336, 624] on button "Save" at bounding box center [1335, 624] width 60 height 27
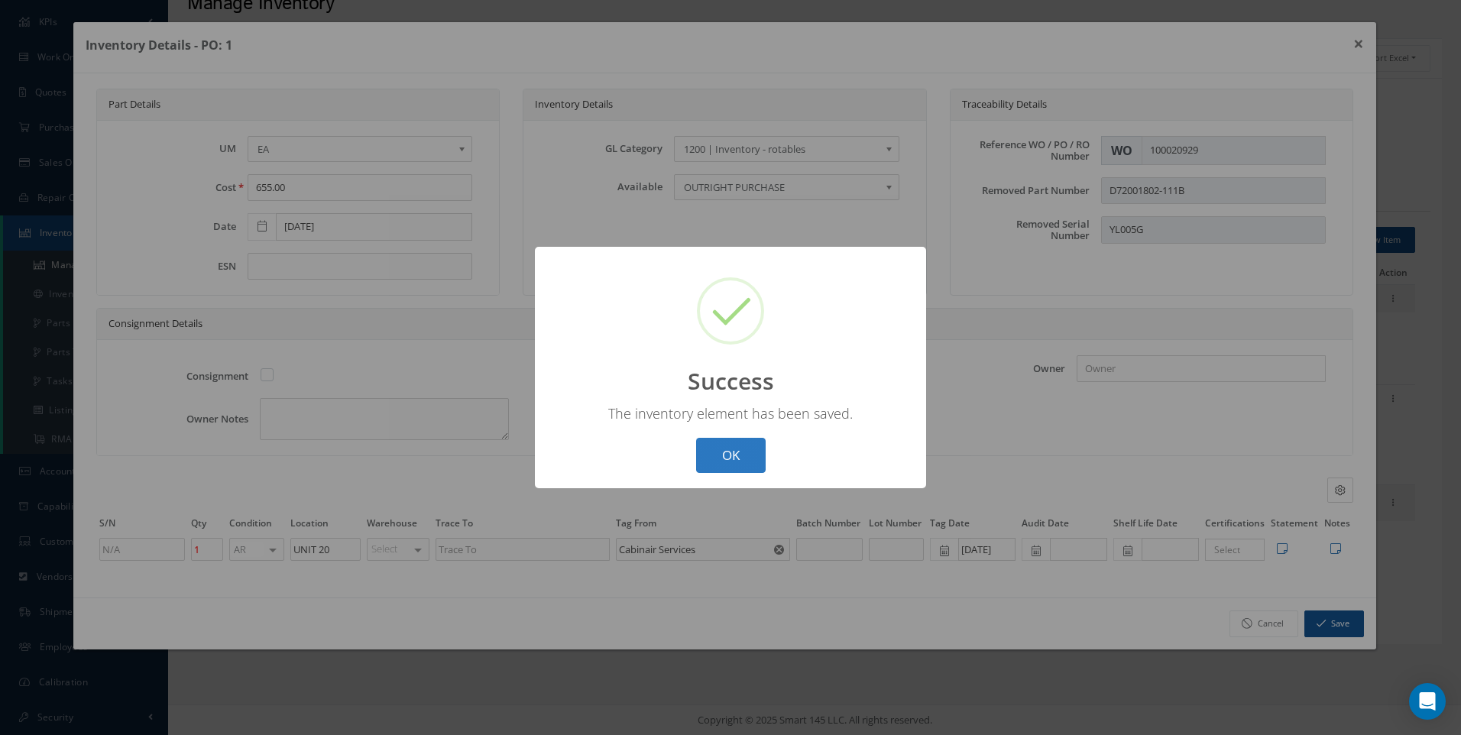
click at [754, 462] on button "OK" at bounding box center [731, 456] width 70 height 36
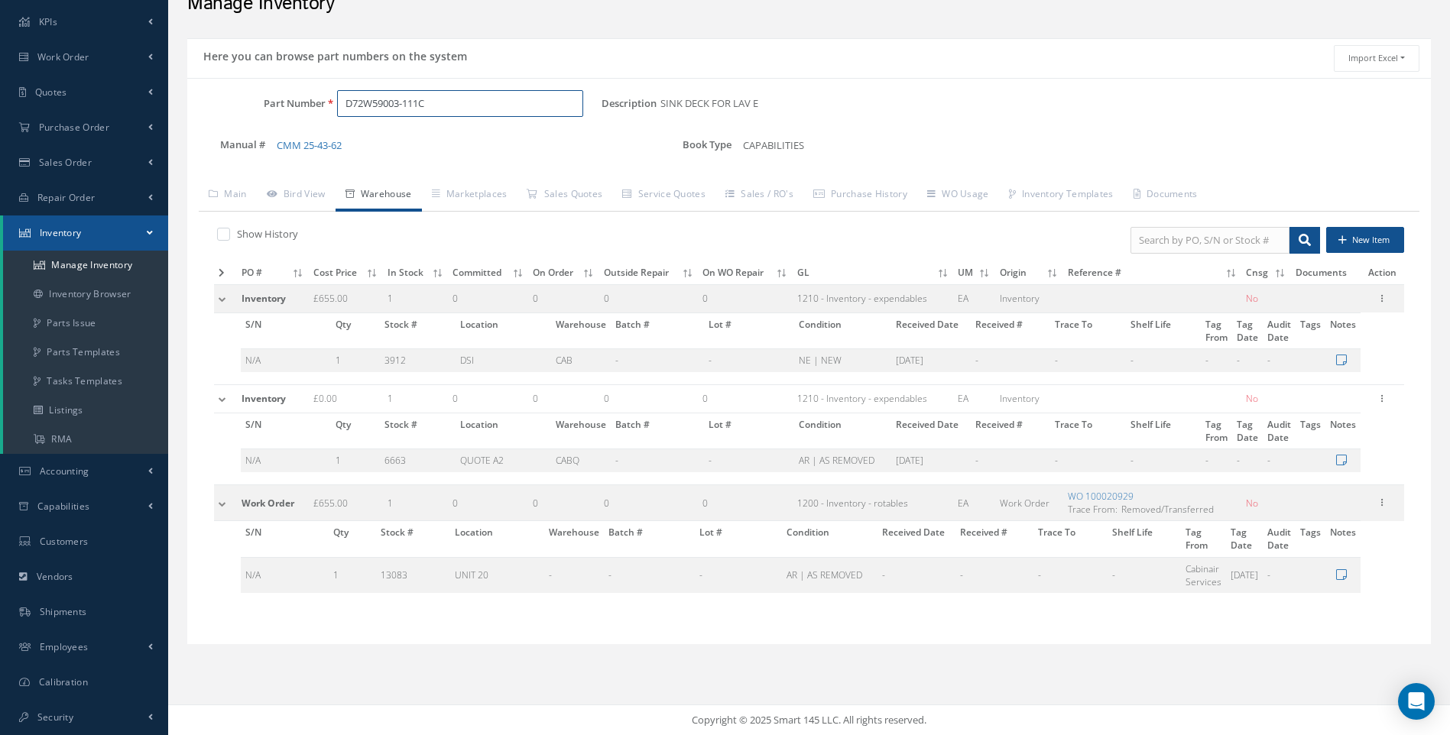
drag, startPoint x: 446, startPoint y: 102, endPoint x: 287, endPoint y: 121, distance: 159.4
click at [287, 121] on div "Part Number D72W59003-111C" at bounding box center [394, 110] width 414 height 40
click at [419, 138] on span "D72W30021-111" at bounding box center [411, 143] width 138 height 16
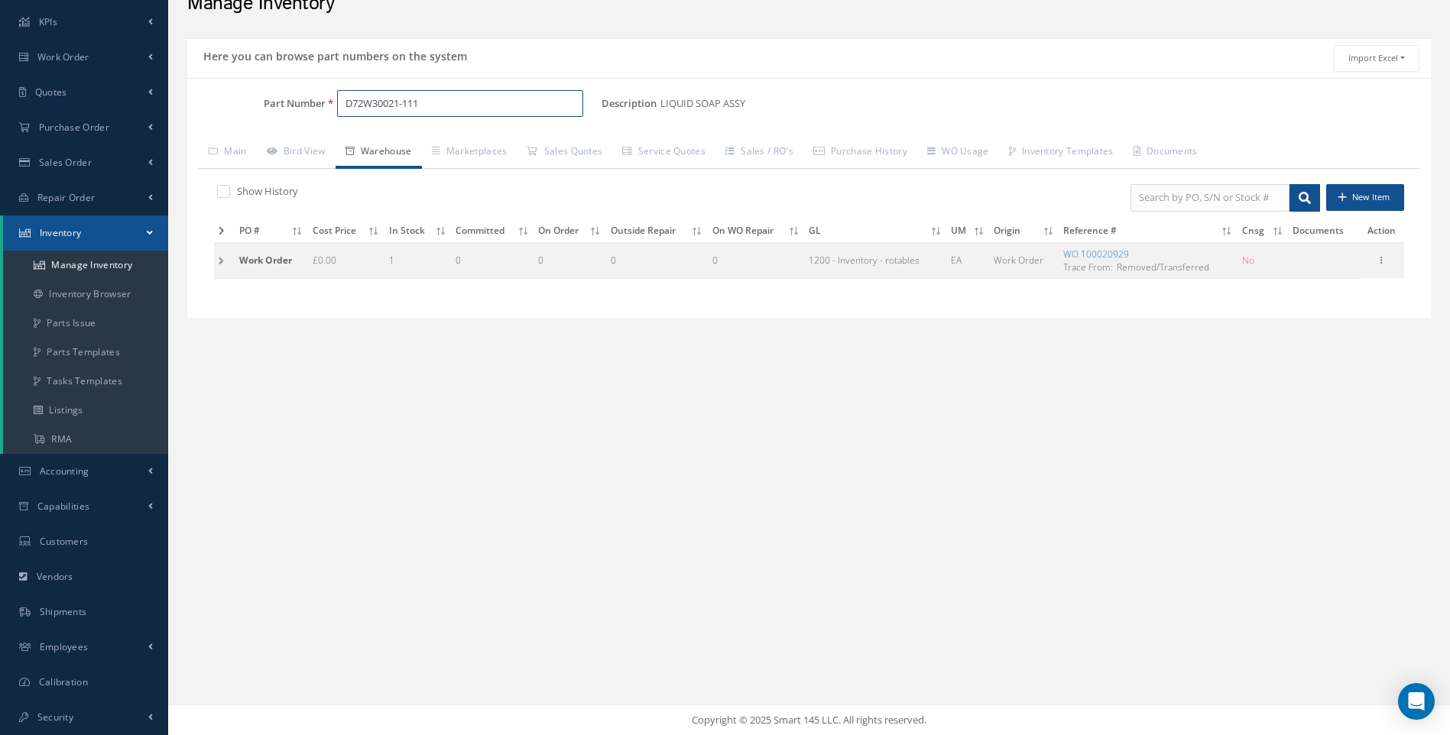
drag, startPoint x: 314, startPoint y: 102, endPoint x: 268, endPoint y: 112, distance: 46.8
click at [279, 108] on div "Part Number D72W30021-111" at bounding box center [394, 104] width 414 height 28
type input "D72W30021-111"
click at [218, 233] on td at bounding box center [224, 231] width 21 height 24
click at [217, 261] on td at bounding box center [224, 260] width 21 height 36
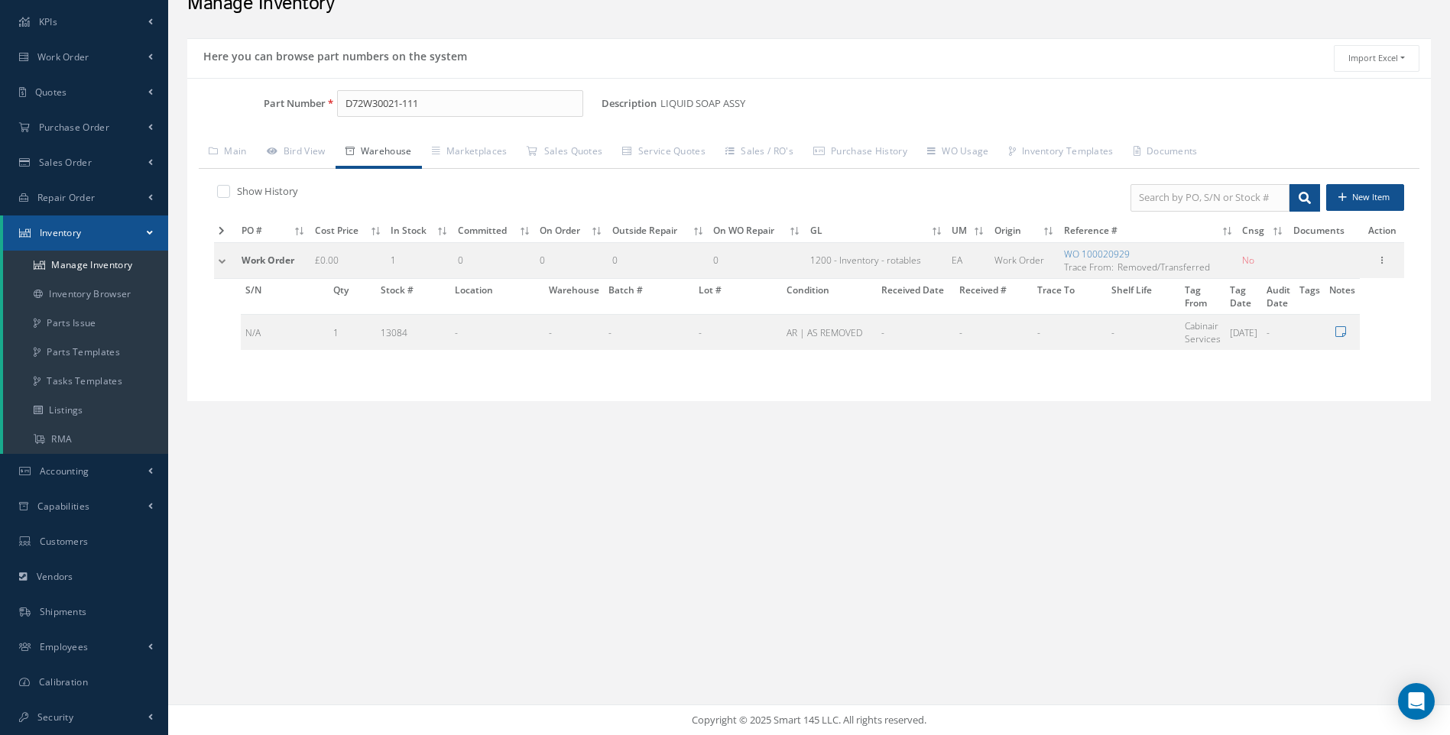
click at [217, 261] on td at bounding box center [225, 260] width 23 height 36
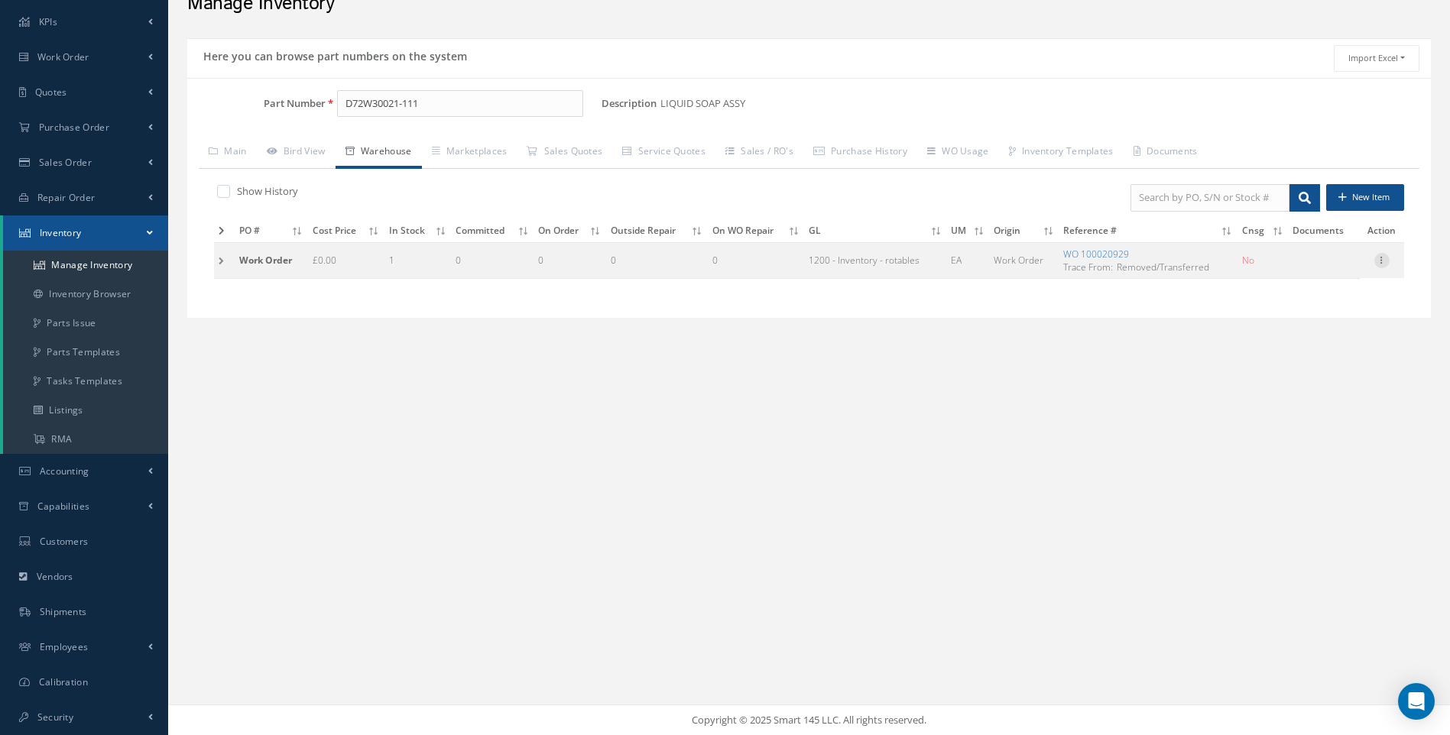
click at [1377, 261] on icon at bounding box center [1381, 259] width 15 height 12
click at [1295, 272] on link "Edit" at bounding box center [1311, 271] width 121 height 20
type input "0.00"
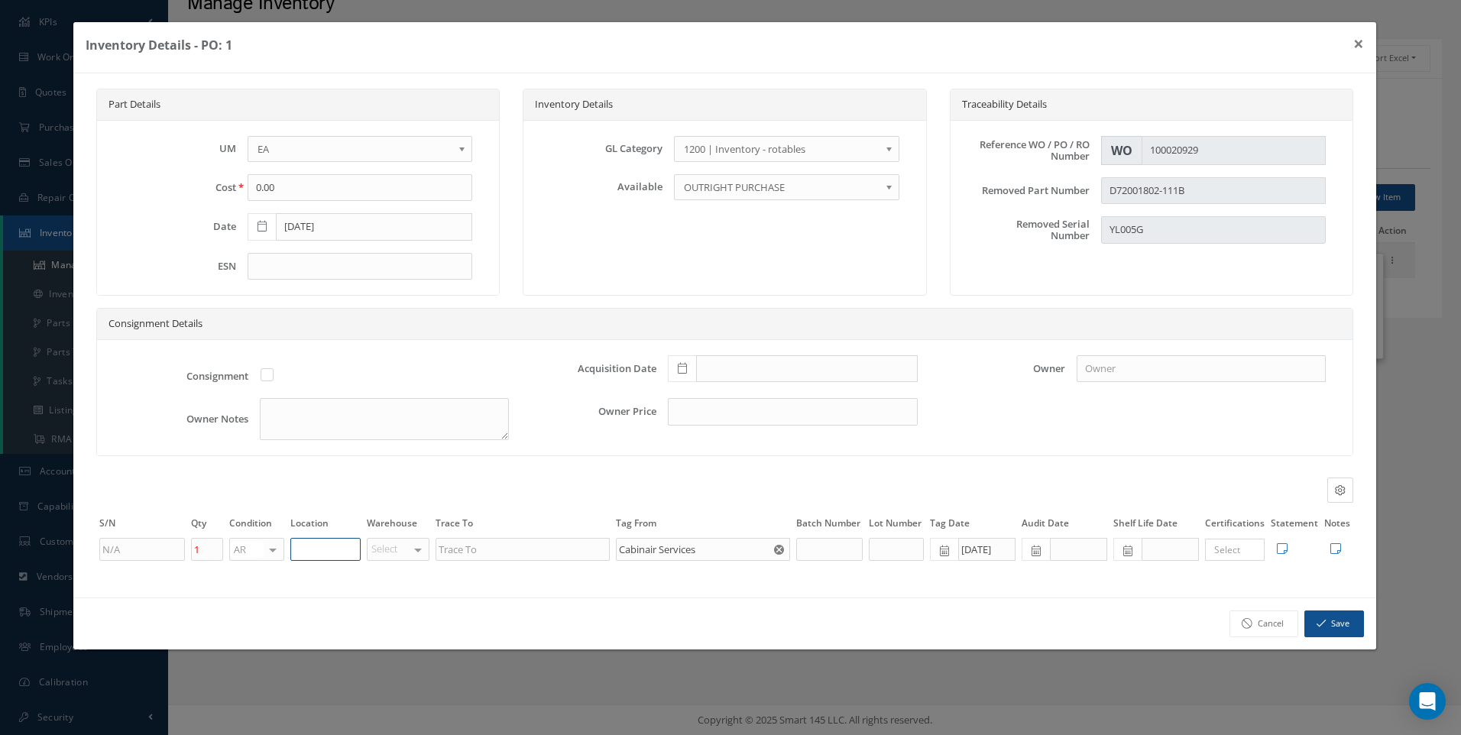
click at [303, 549] on input "text" at bounding box center [325, 549] width 70 height 23
type input "UNIT 20"
drag, startPoint x: 1345, startPoint y: 615, endPoint x: 1326, endPoint y: 617, distance: 19.2
click at [1344, 615] on button "Save" at bounding box center [1335, 624] width 60 height 27
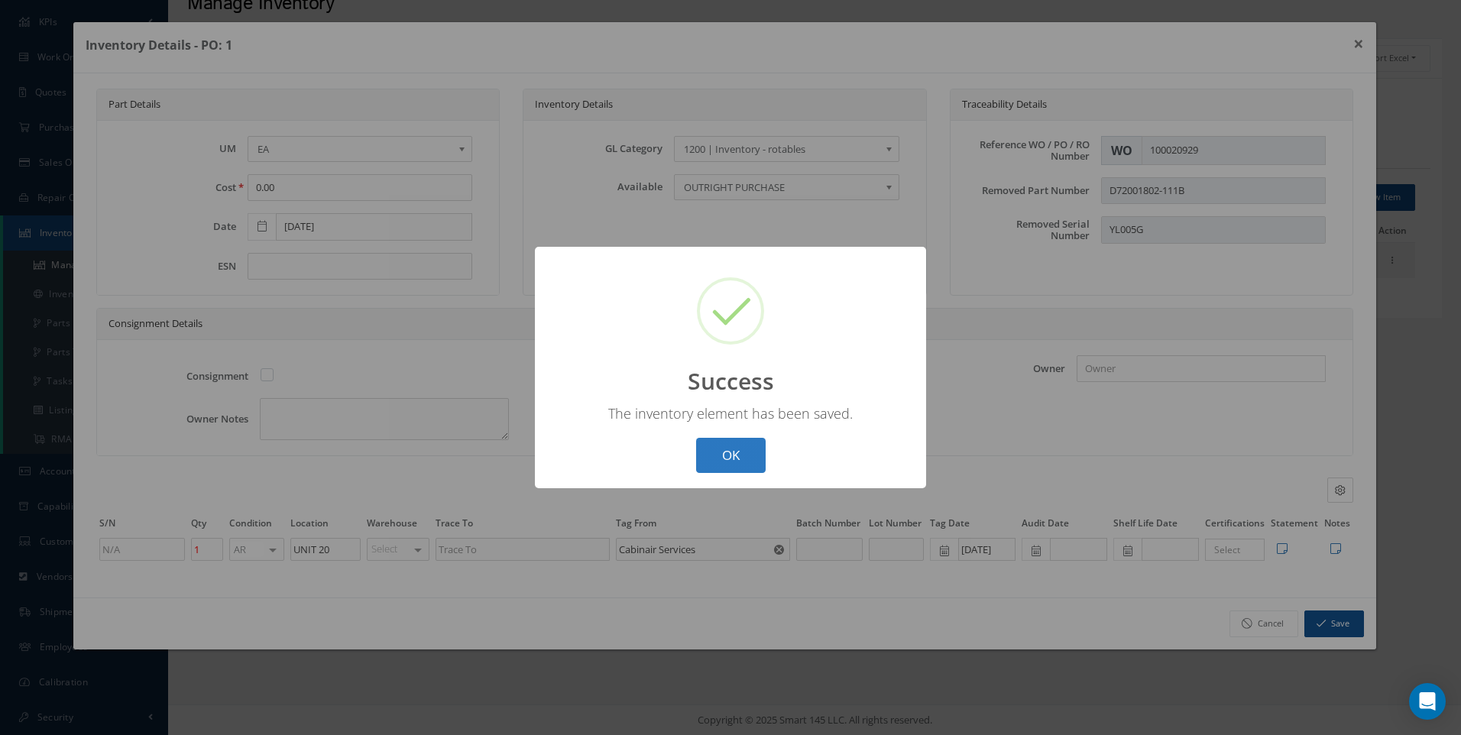
click at [731, 464] on button "OK" at bounding box center [731, 456] width 70 height 36
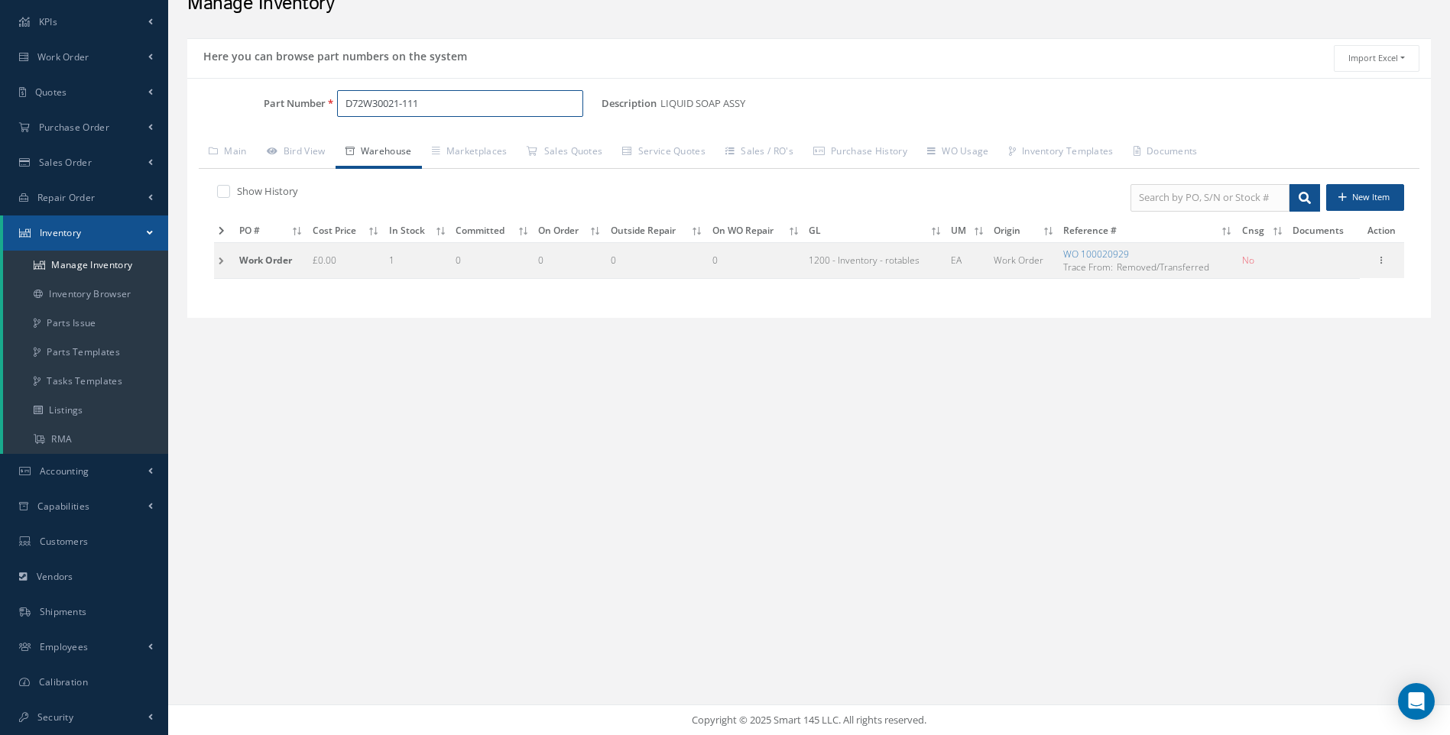
drag, startPoint x: 401, startPoint y: 112, endPoint x: 309, endPoint y: 116, distance: 91.8
click at [309, 116] on div "Part Number D72W30021-111" at bounding box center [394, 104] width 414 height 28
click at [383, 145] on span "D71D30336-111" at bounding box center [411, 143] width 138 height 16
type input "D71D30336-111"
click at [222, 258] on td at bounding box center [224, 260] width 21 height 36
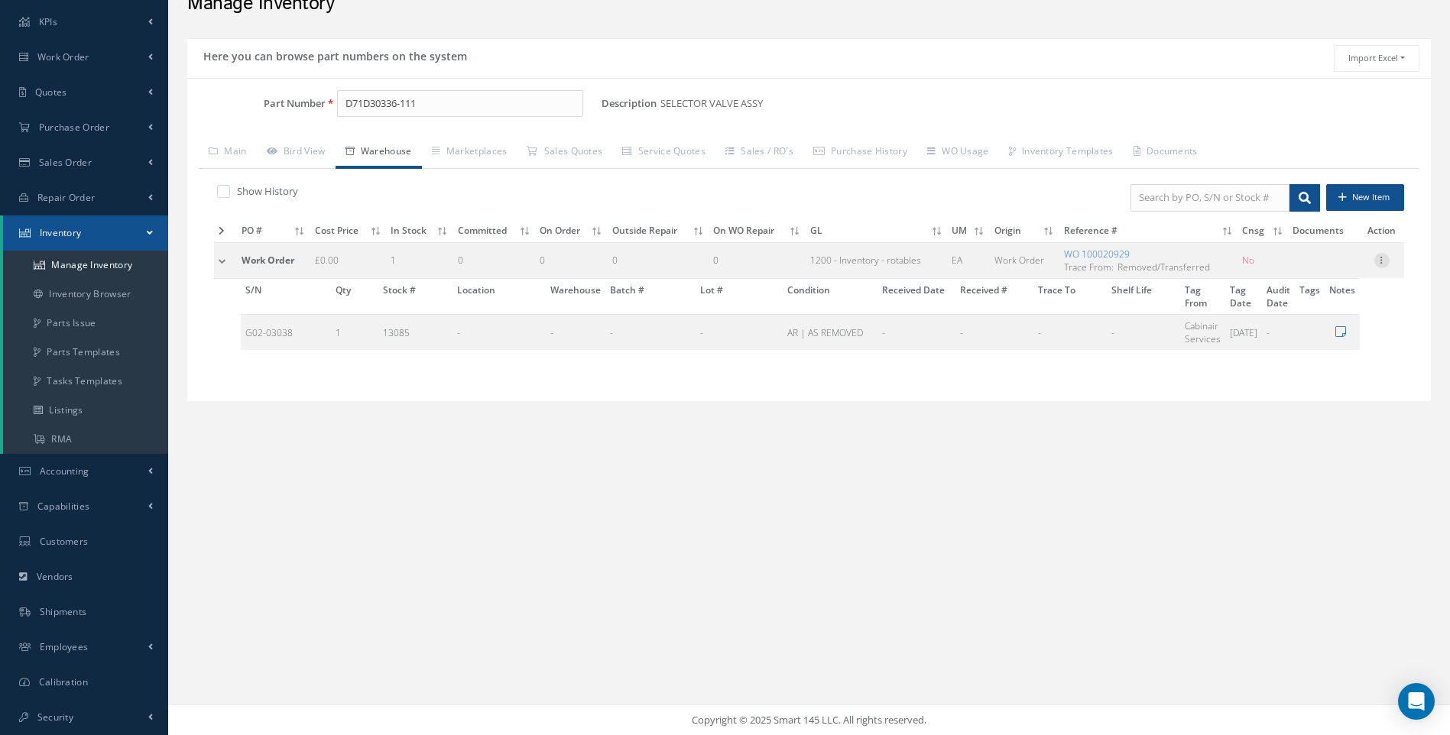
click at [1382, 261] on icon at bounding box center [1381, 259] width 15 height 12
click at [1285, 269] on link "Edit" at bounding box center [1311, 271] width 121 height 20
type input "G02-03038"
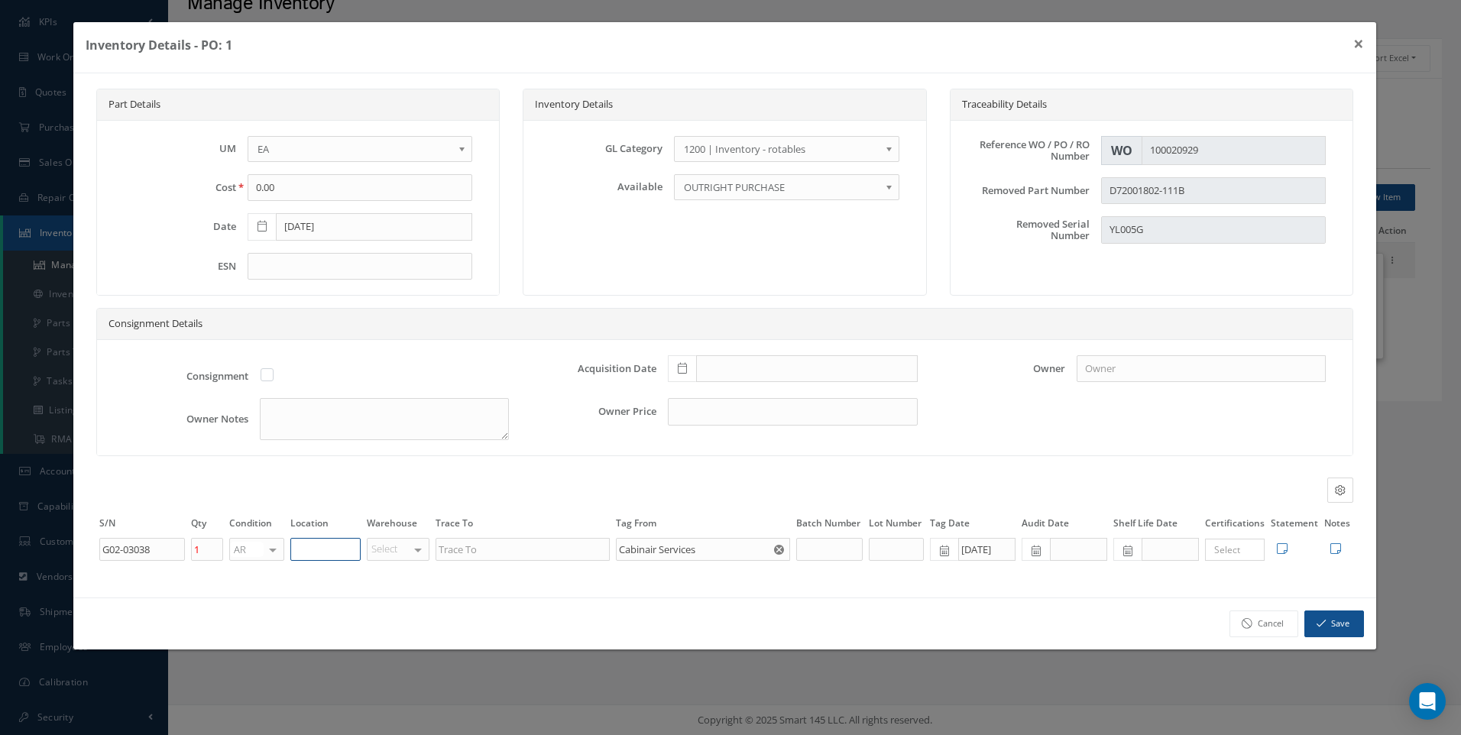
click at [309, 545] on input "text" at bounding box center [325, 549] width 70 height 23
type input "UNIT 20"
drag, startPoint x: 1341, startPoint y: 618, endPoint x: 1335, endPoint y: 624, distance: 8.1
click at [1344, 624] on button "Save" at bounding box center [1335, 624] width 60 height 27
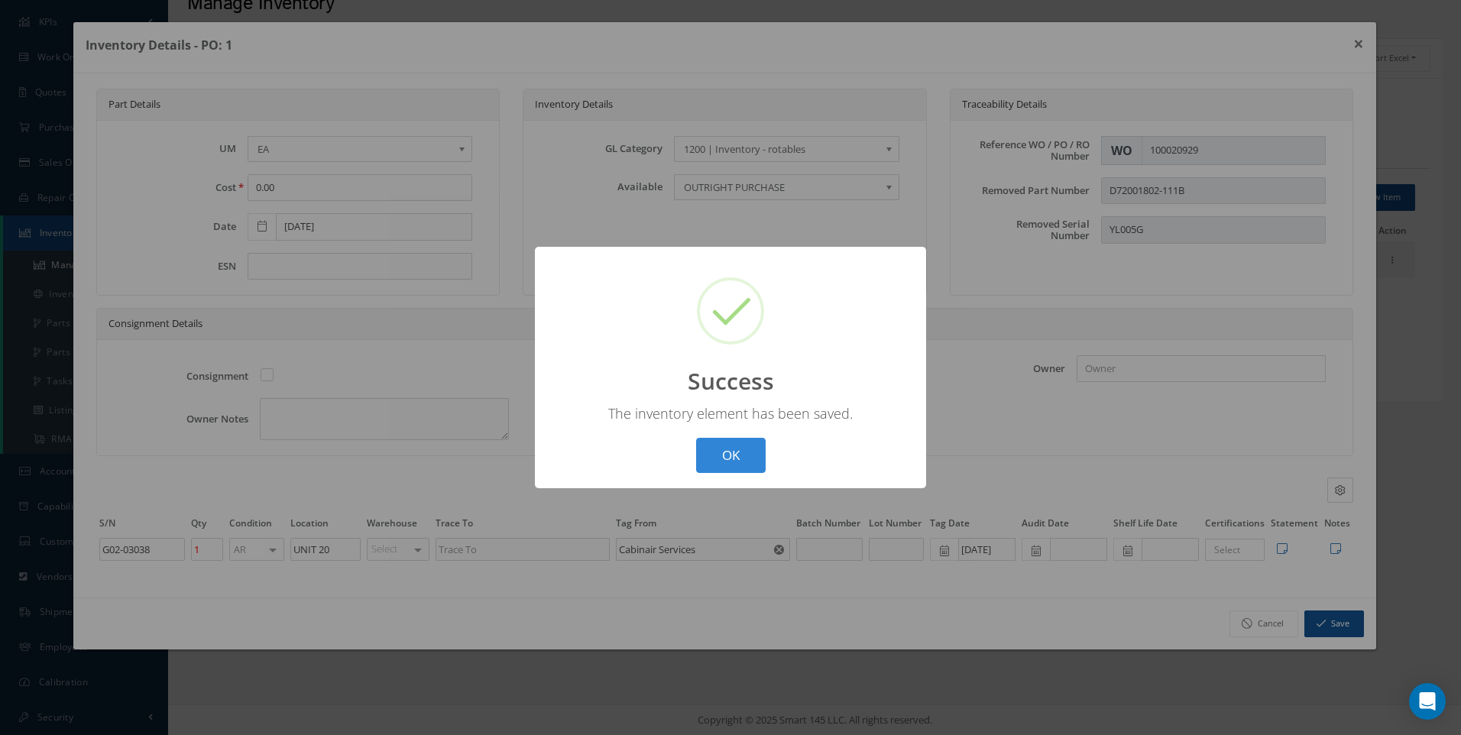
click at [672, 459] on div "? ! i Success × The inventory element has been saved. OK Cancel" at bounding box center [730, 368] width 391 height 242
click at [734, 452] on button "OK" at bounding box center [731, 456] width 70 height 36
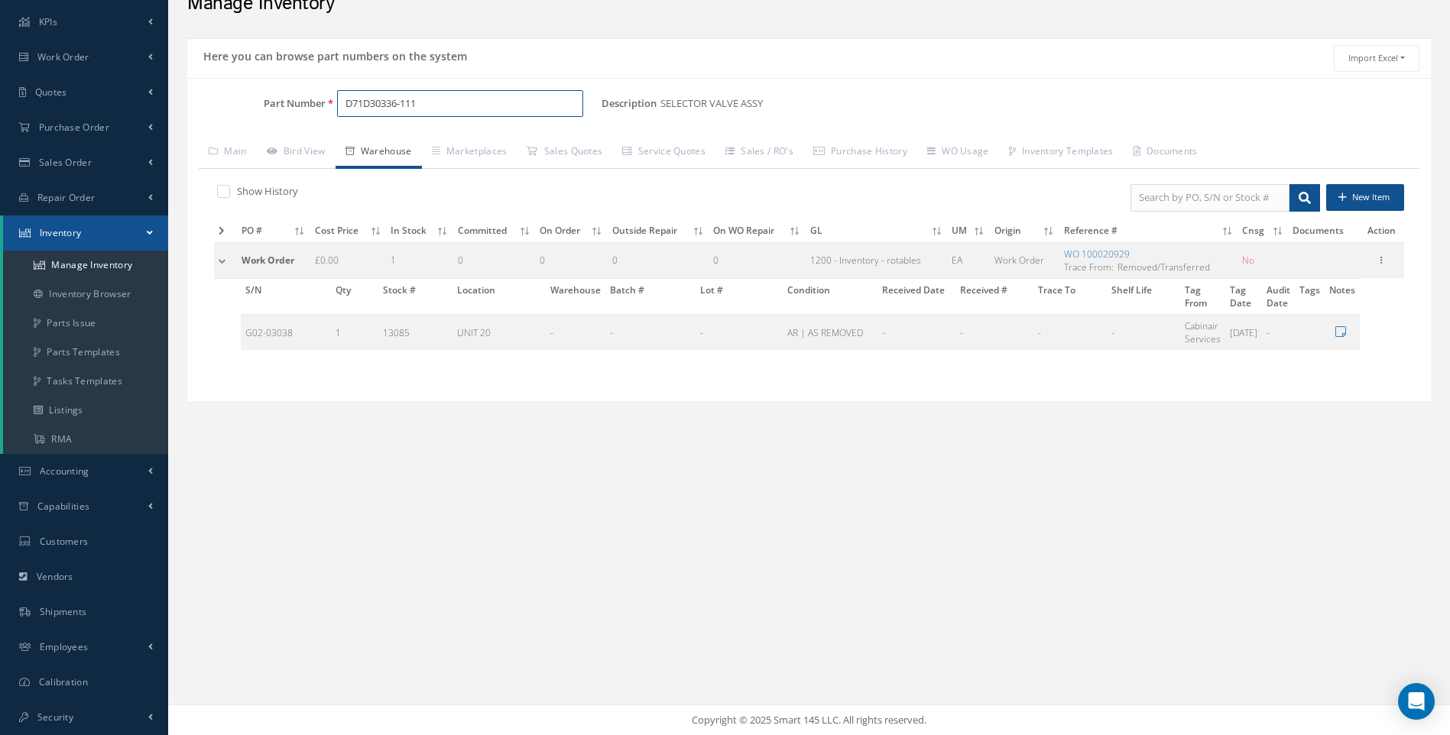
drag, startPoint x: 330, startPoint y: 118, endPoint x: 300, endPoint y: 125, distance: 31.2
click at [300, 125] on div "Part Number D71D30336-111" at bounding box center [394, 110] width 414 height 40
click at [415, 147] on span "D2511148900000" at bounding box center [411, 143] width 138 height 16
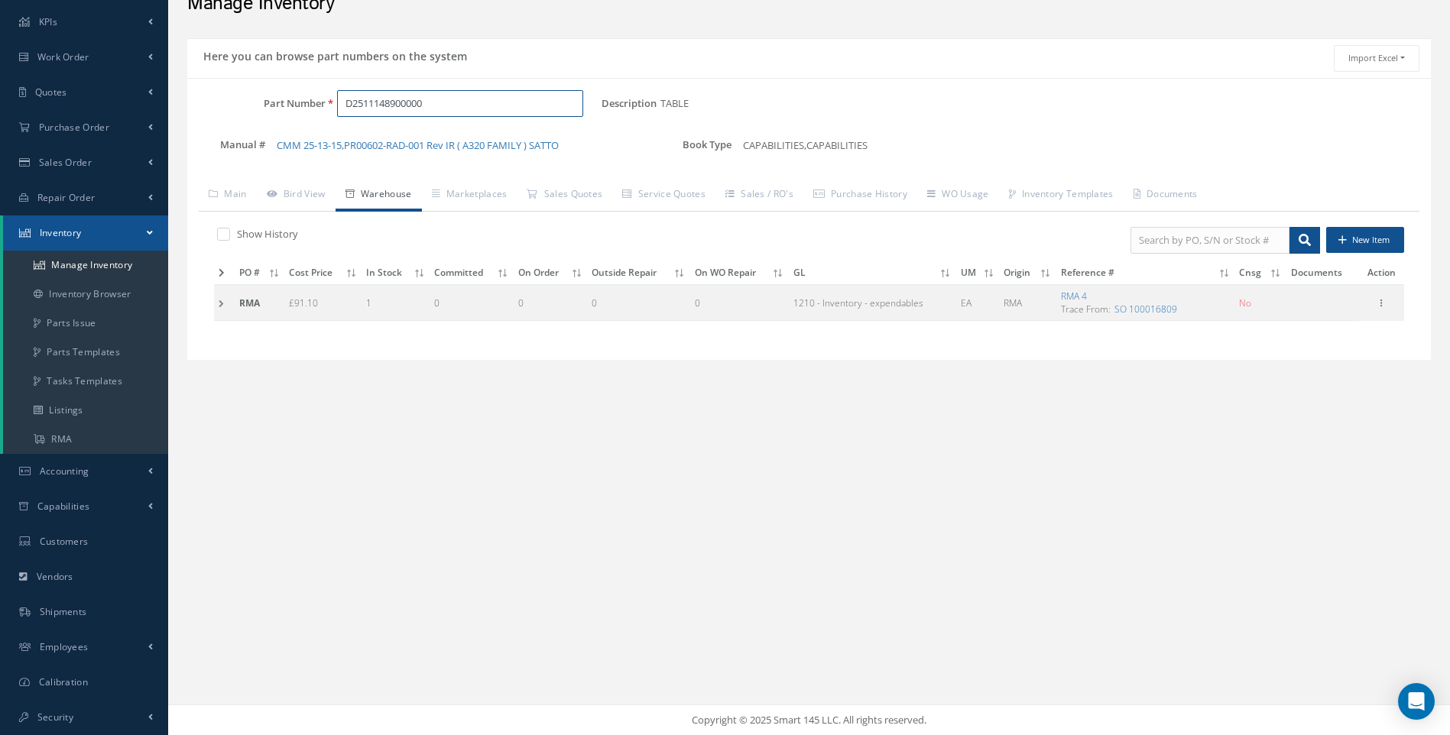
type input "D2511148900000"
click at [219, 301] on td at bounding box center [224, 303] width 21 height 36
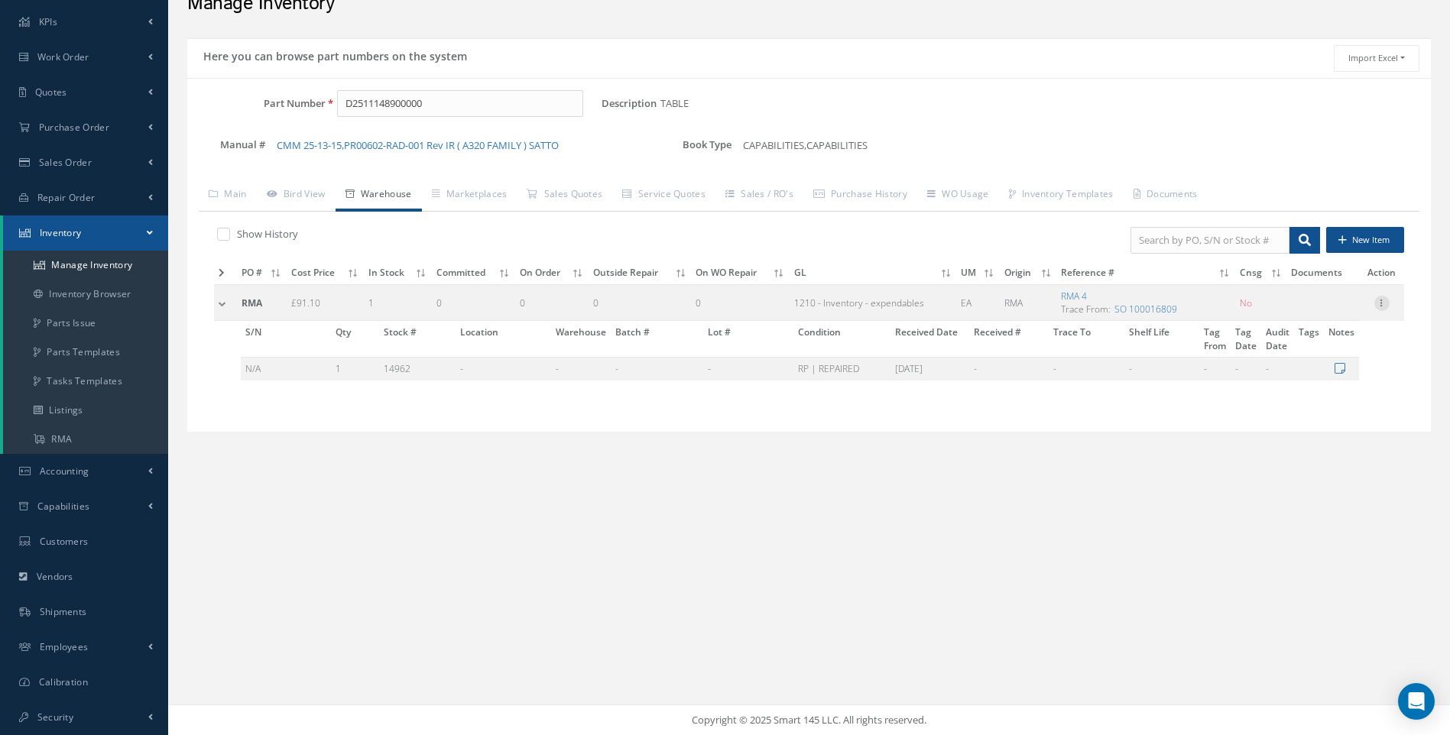
click at [1380, 301] on icon at bounding box center [1381, 302] width 15 height 12
click at [1286, 313] on link "Edit" at bounding box center [1311, 313] width 121 height 20
type input "91.10"
type input "[DATE]"
type input "4"
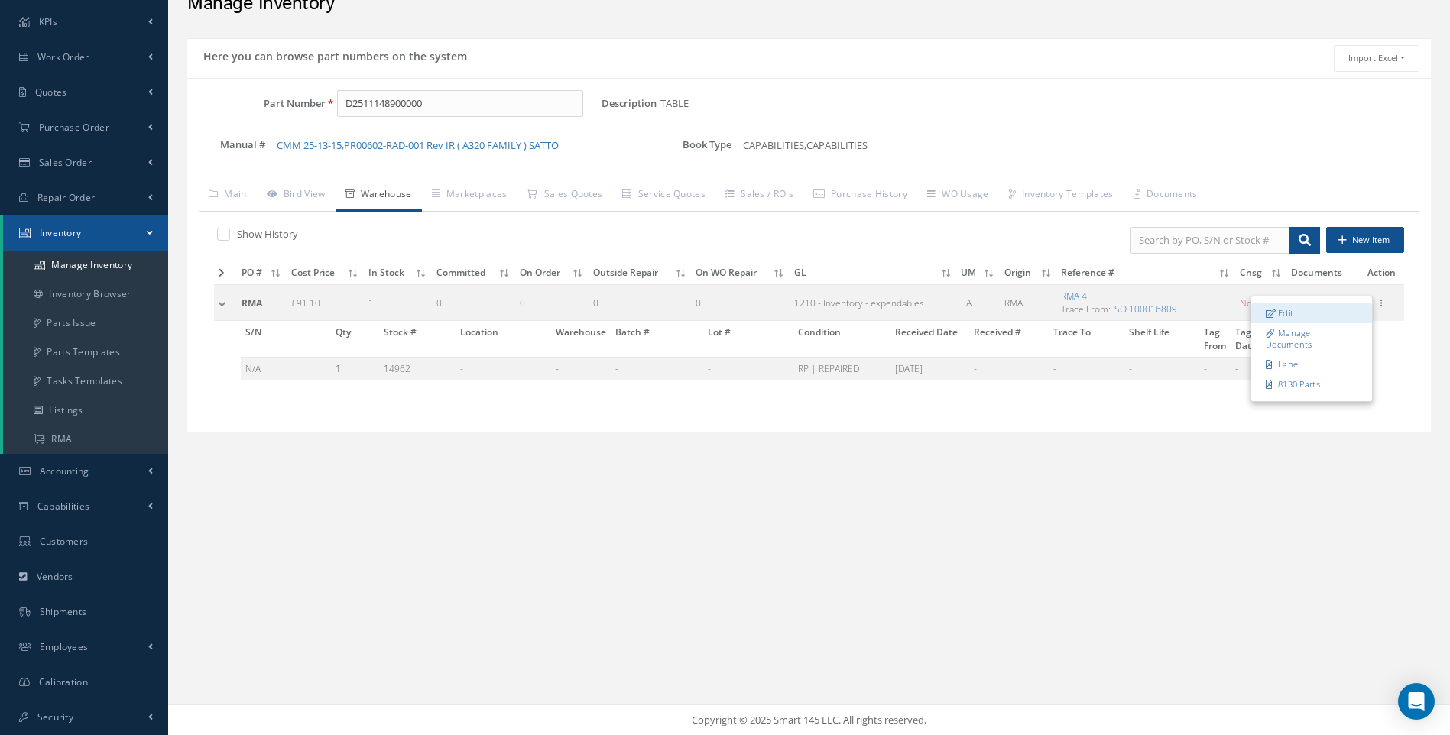
checkbox input "false"
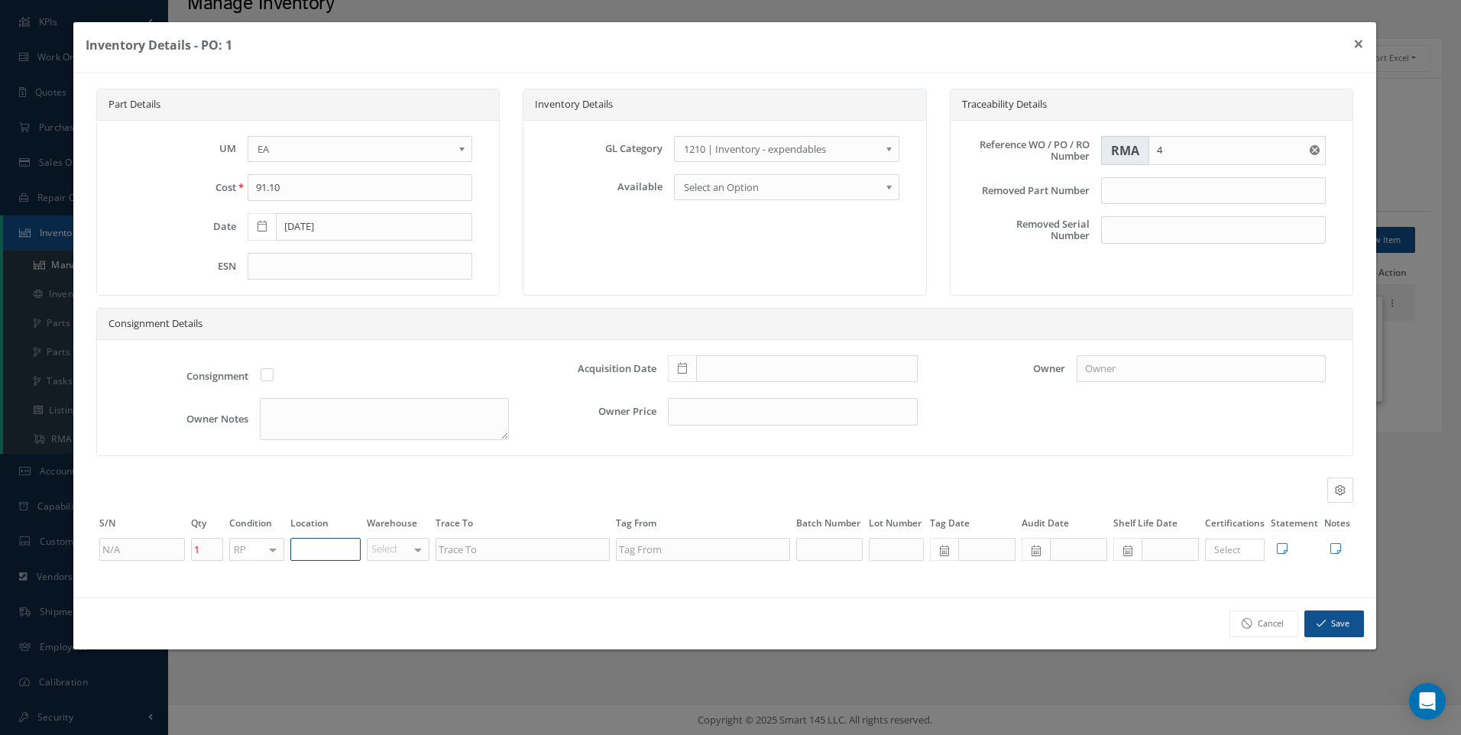
click at [310, 550] on input "text" at bounding box center [325, 549] width 70 height 23
click at [1269, 622] on link "Cancel" at bounding box center [1264, 624] width 69 height 27
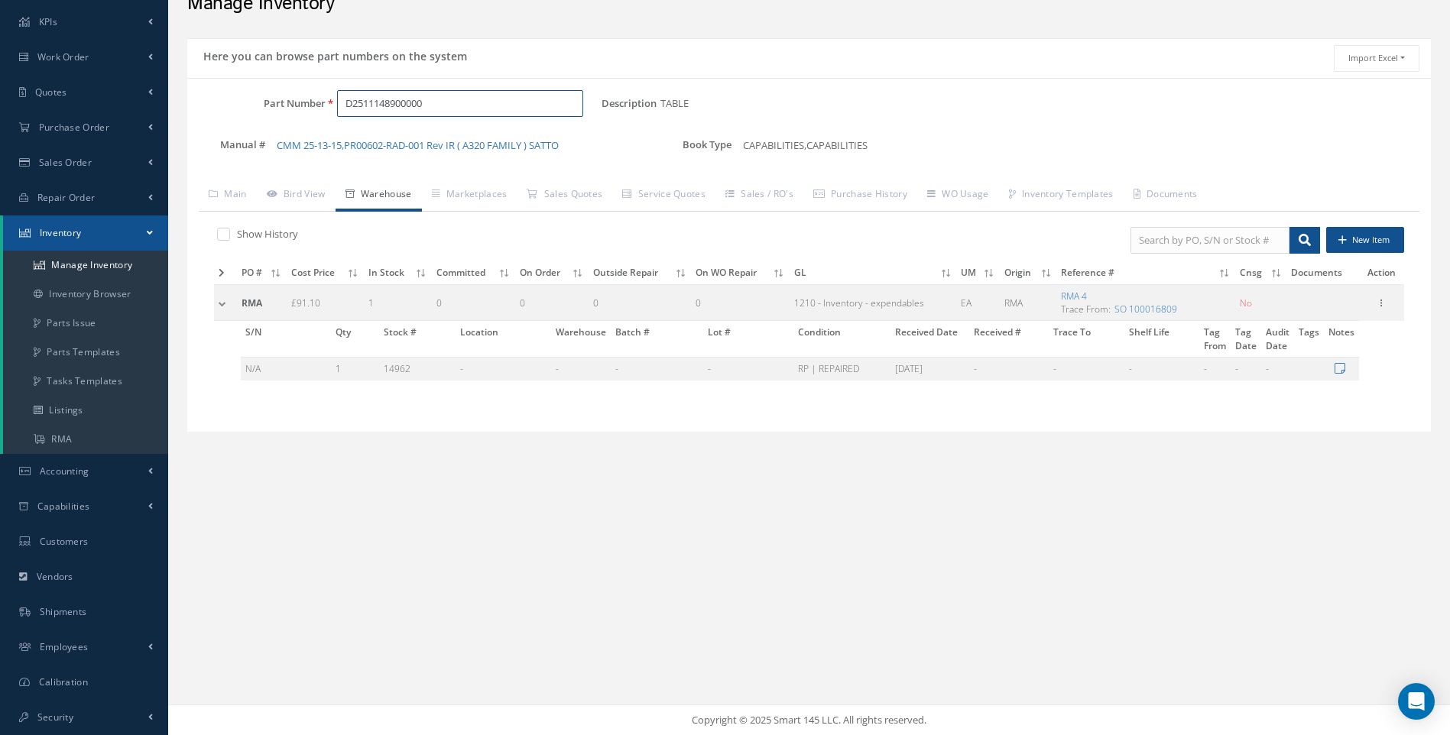
drag, startPoint x: 423, startPoint y: 102, endPoint x: 219, endPoint y: 101, distance: 204.1
click at [257, 102] on div "Part Number D2511148900000" at bounding box center [394, 104] width 414 height 28
click at [400, 143] on span "D2511044000000" at bounding box center [411, 143] width 138 height 16
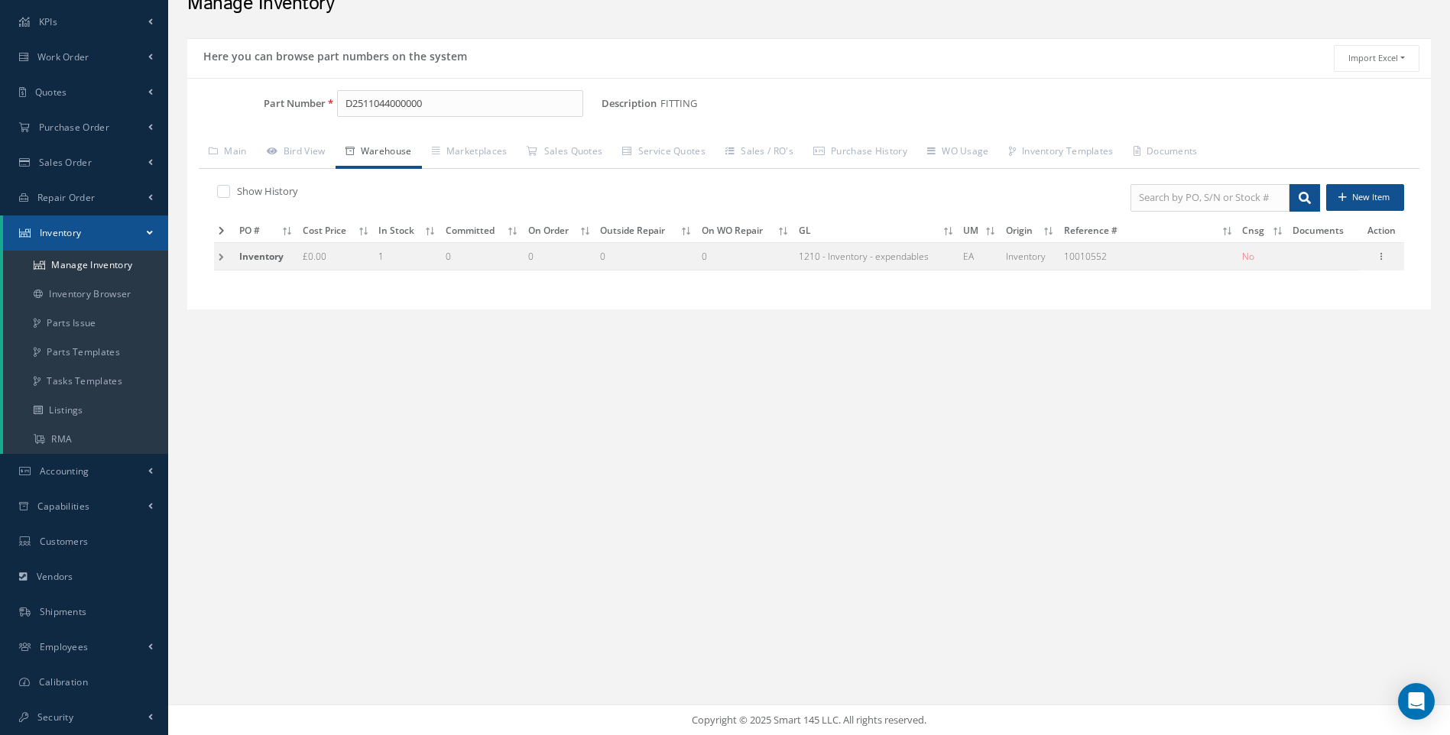
click at [218, 257] on td at bounding box center [224, 256] width 21 height 28
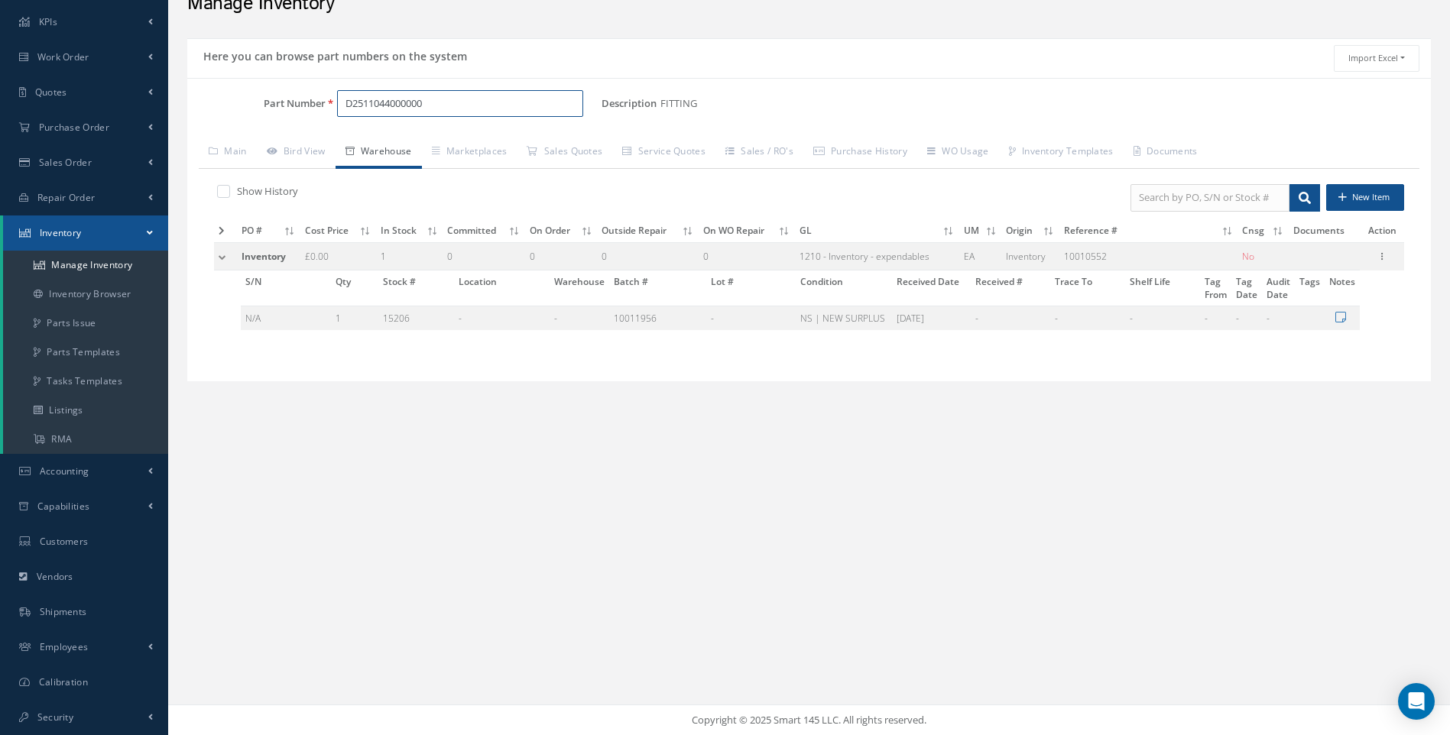
drag, startPoint x: 436, startPoint y: 105, endPoint x: 251, endPoint y: 125, distance: 186.7
click at [281, 125] on div "Part Number D2511044000000" at bounding box center [394, 110] width 414 height 40
click at [389, 144] on span "D2511148900000" at bounding box center [411, 143] width 138 height 16
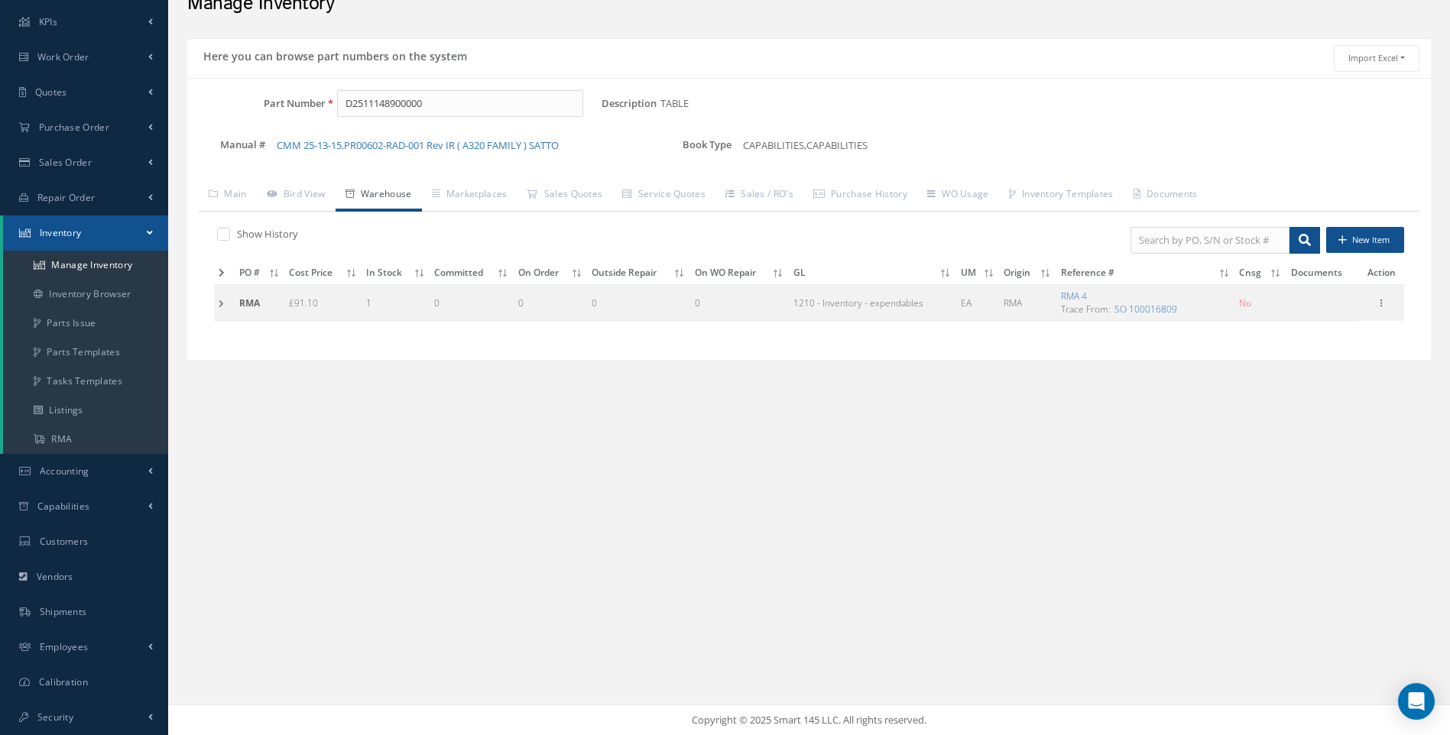
click at [219, 303] on td at bounding box center [224, 303] width 21 height 36
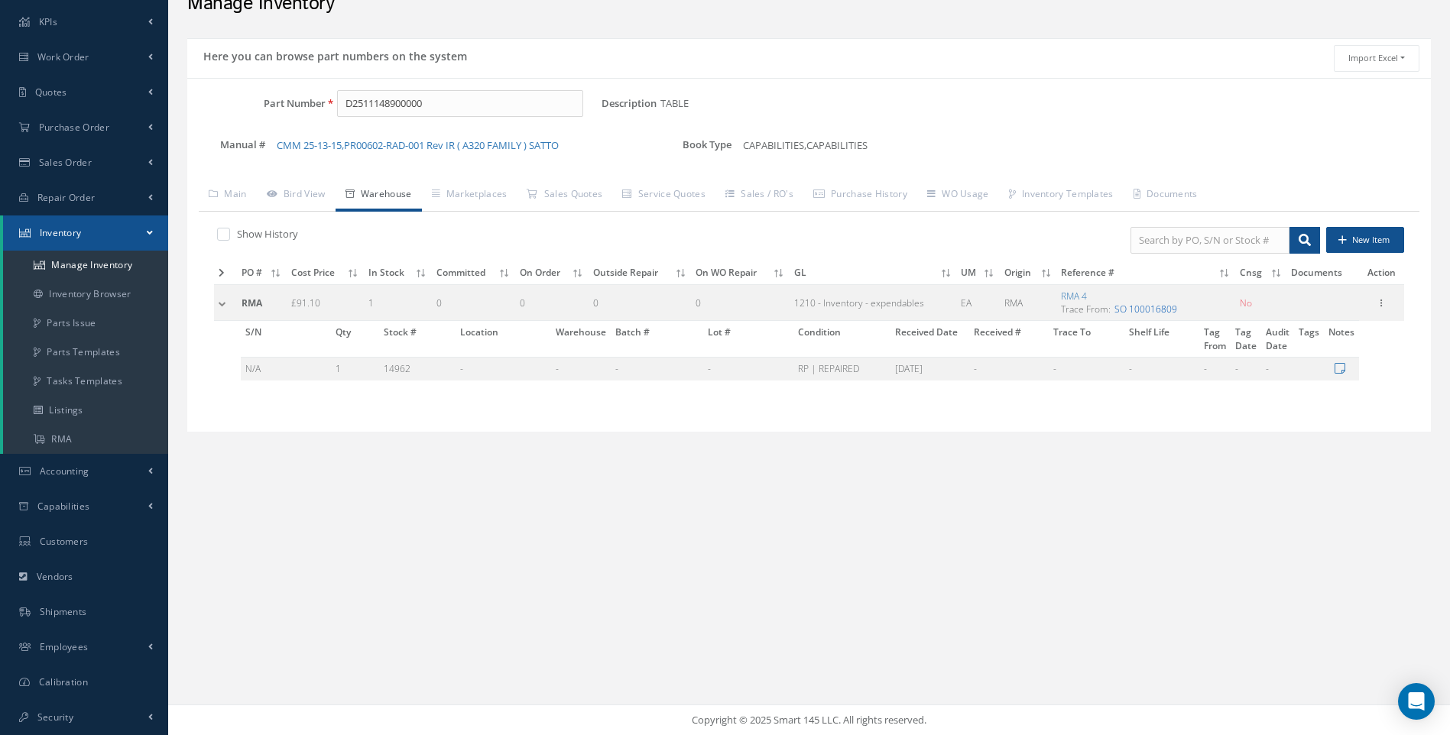
click at [1137, 307] on link "SO 100016809" at bounding box center [1145, 309] width 63 height 13
drag, startPoint x: 442, startPoint y: 102, endPoint x: 115, endPoint y: 110, distance: 326.5
click at [115, 110] on div "Smart 145 Dashboard KPIs Work Order Work Order Work Order" at bounding box center [725, 329] width 1450 height 812
click at [410, 150] on span "CAS1806245H.200" at bounding box center [411, 143] width 138 height 16
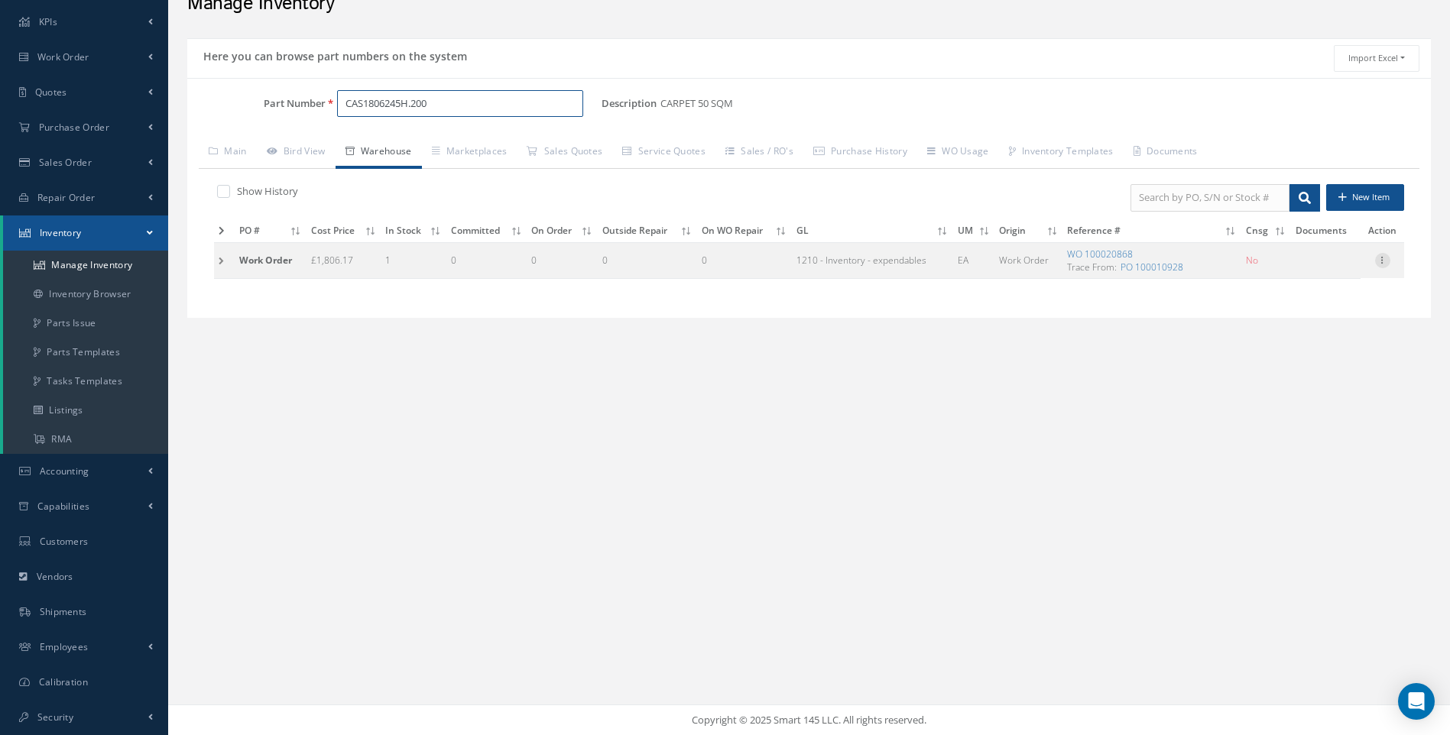
type input "CAS1806245H.200"
click at [1388, 265] on icon at bounding box center [1382, 259] width 15 height 12
click at [1288, 270] on link "Edit" at bounding box center [1312, 271] width 121 height 20
type input "1806.17"
type input "[DATE]"
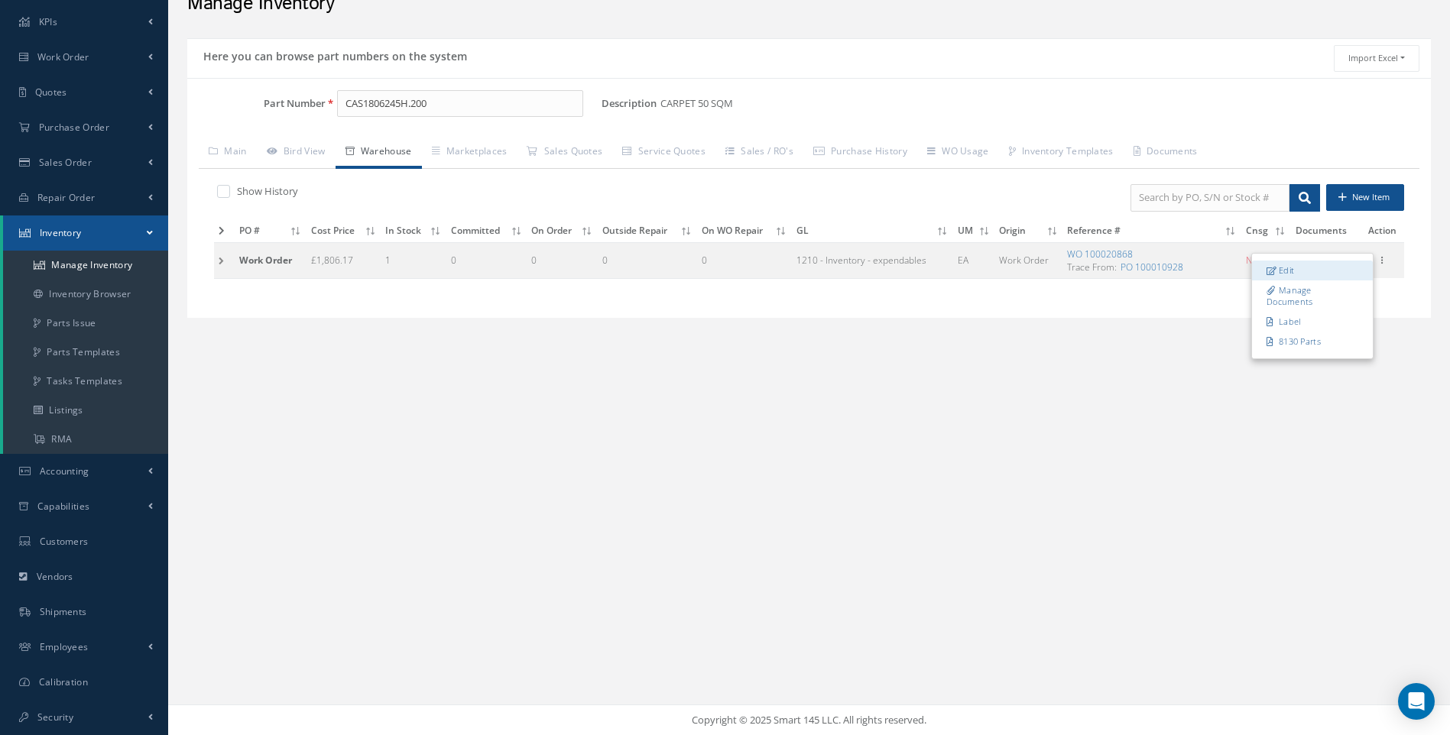
type input "100020868"
type input "TESTORI"
type input "Cabinair Services"
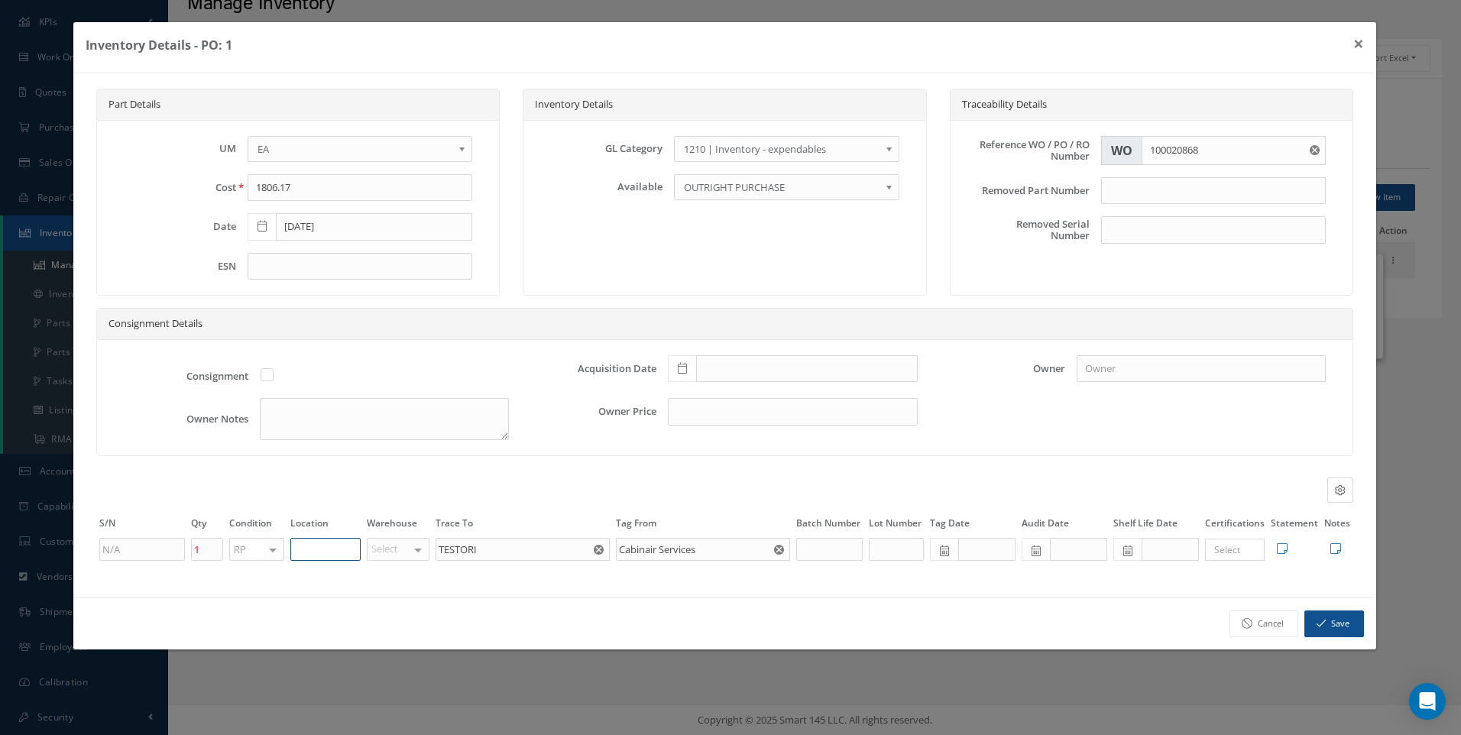
click at [314, 549] on input "text" at bounding box center [325, 549] width 70 height 23
type input "I"
type input "UNIT 20"
click at [416, 545] on div at bounding box center [417, 550] width 21 height 22
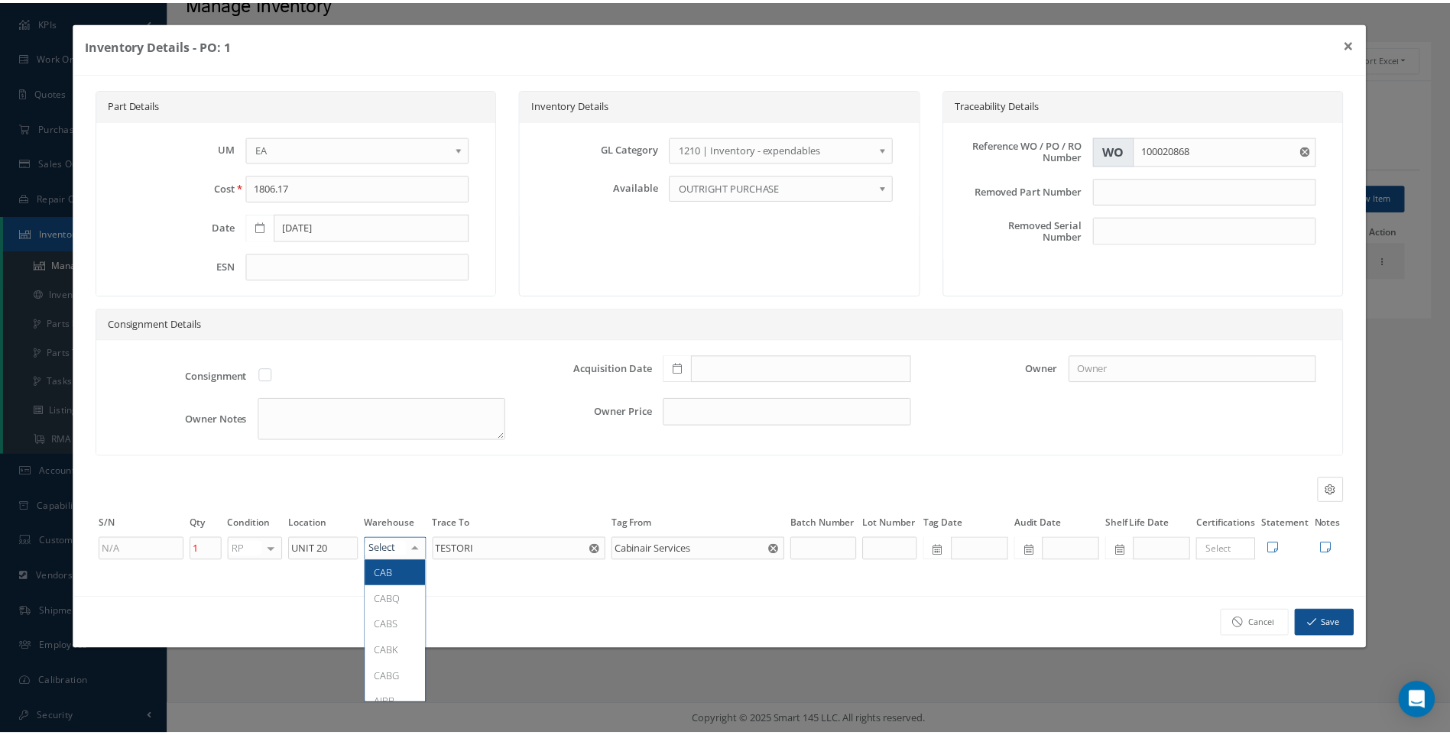
scroll to position [167, 0]
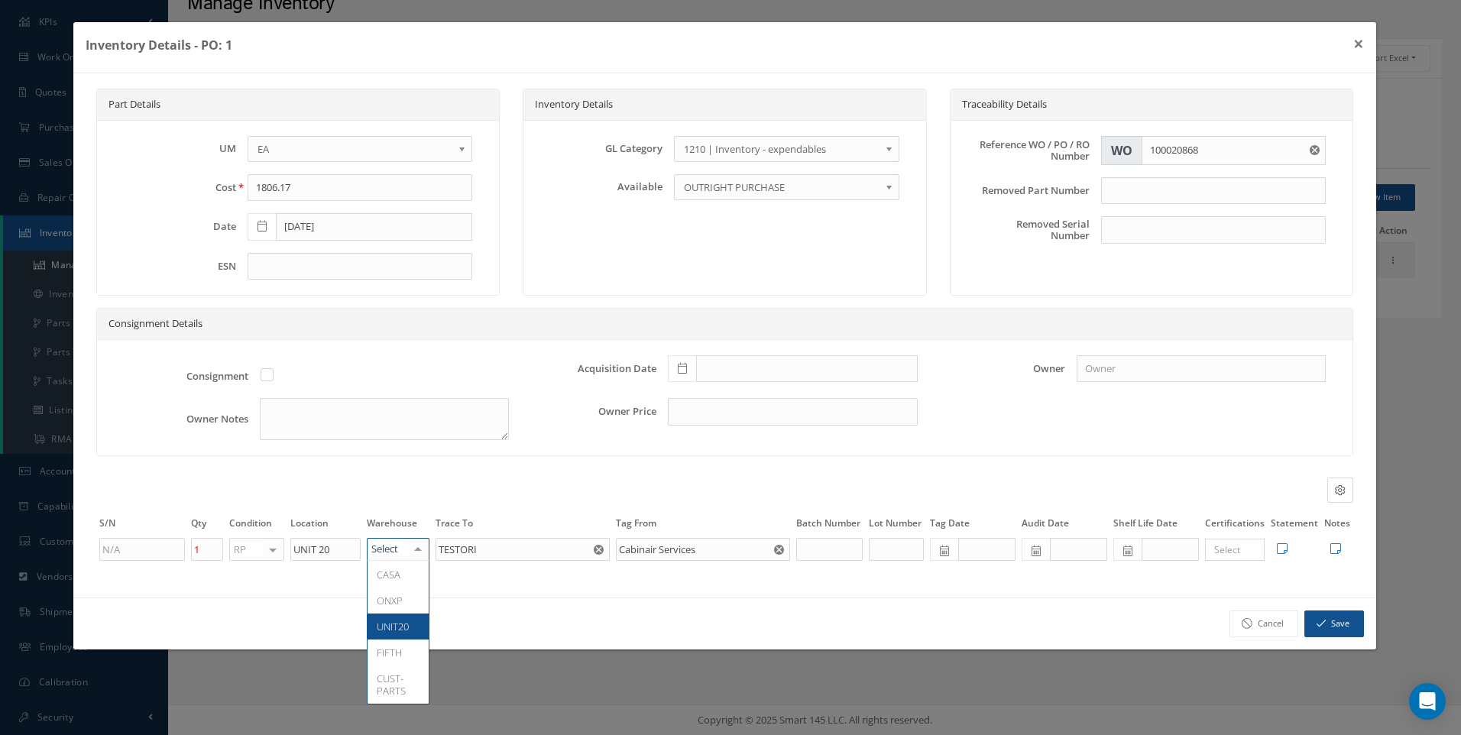
click at [401, 620] on span "UNIT20" at bounding box center [393, 627] width 32 height 14
click at [1332, 621] on button "Save" at bounding box center [1335, 624] width 60 height 27
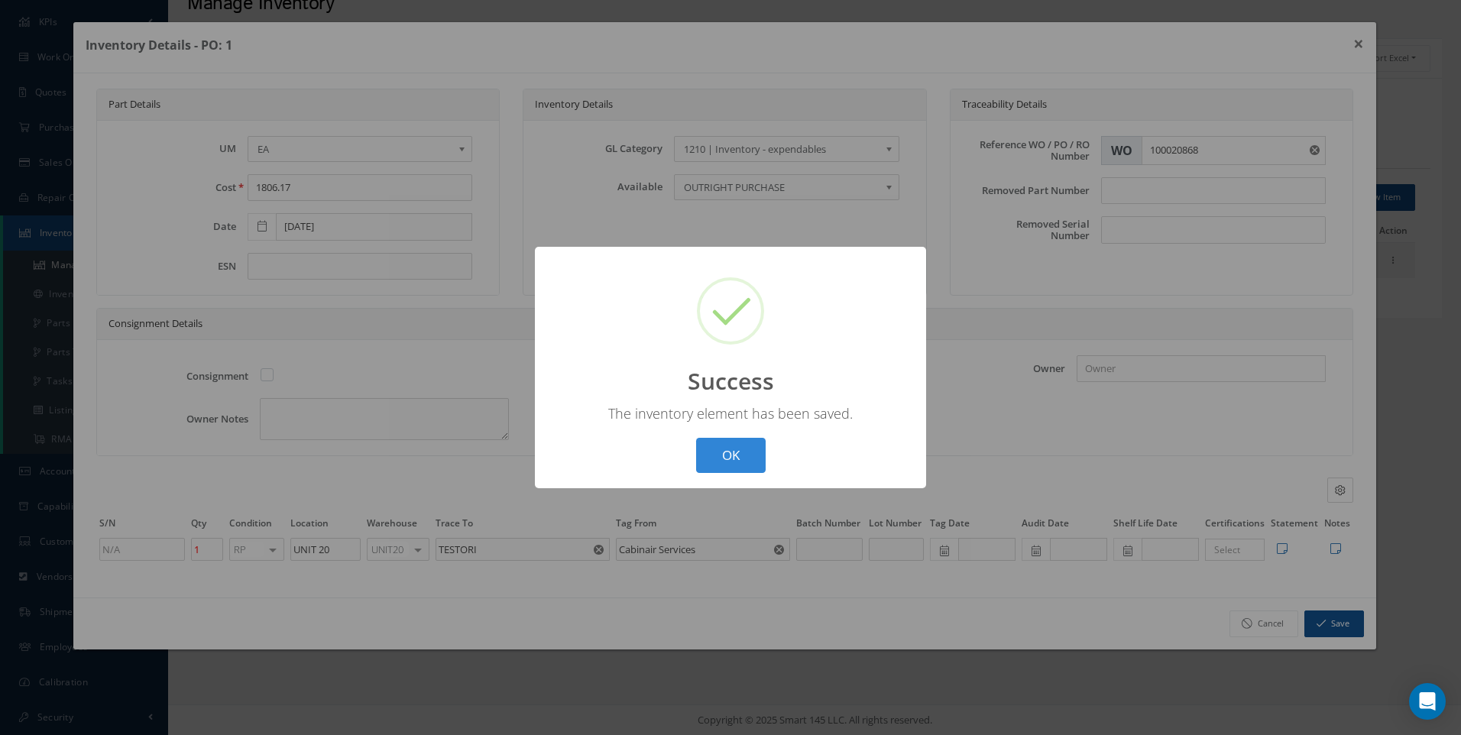
click at [652, 459] on div "? ! i Success × The inventory element has been saved. OK Cancel" at bounding box center [730, 368] width 391 height 242
click at [734, 449] on button "OK" at bounding box center [731, 456] width 70 height 36
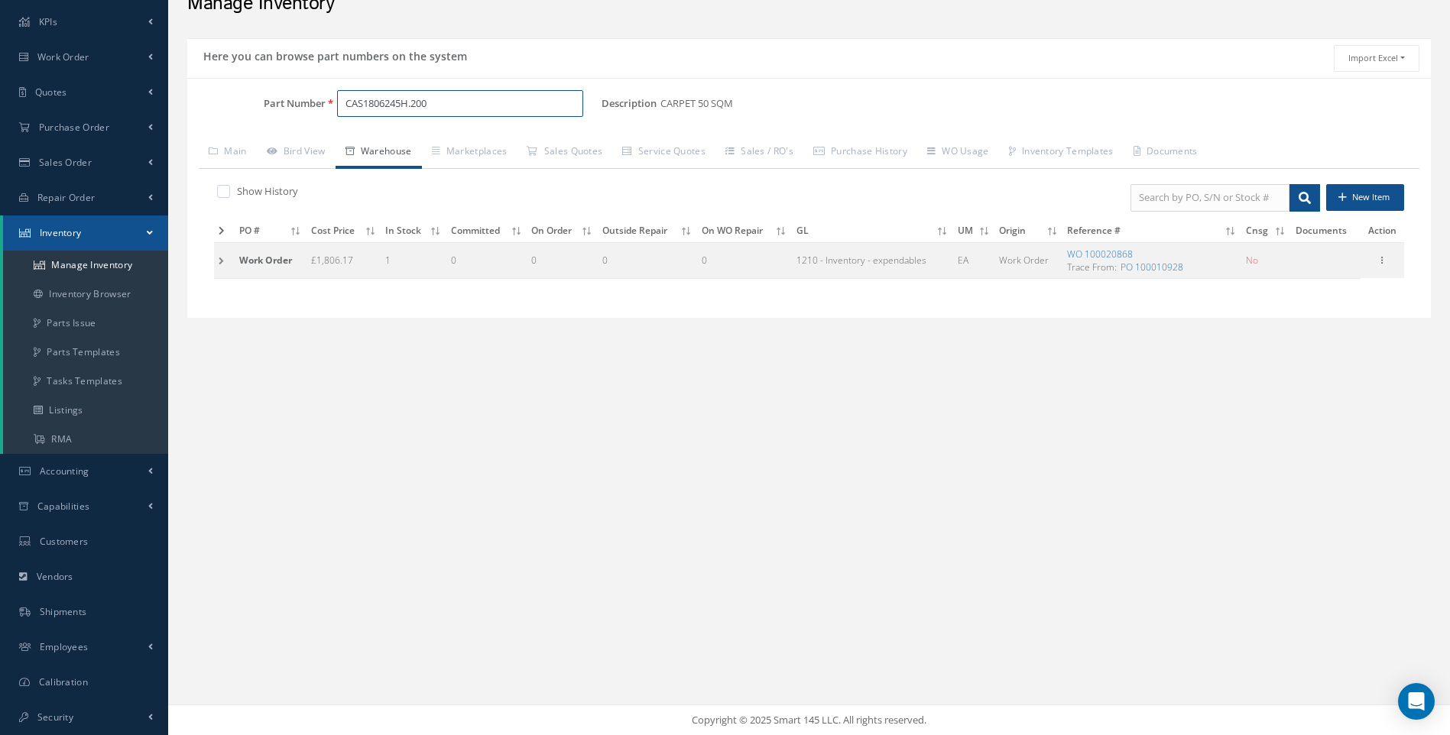
drag, startPoint x: 368, startPoint y: 115, endPoint x: 311, endPoint y: 123, distance: 57.1
click at [313, 123] on div "Part Number CAS1806245H.200" at bounding box center [394, 110] width 414 height 40
click at [437, 145] on span "CAS-VT12-14-001-02" at bounding box center [411, 143] width 138 height 16
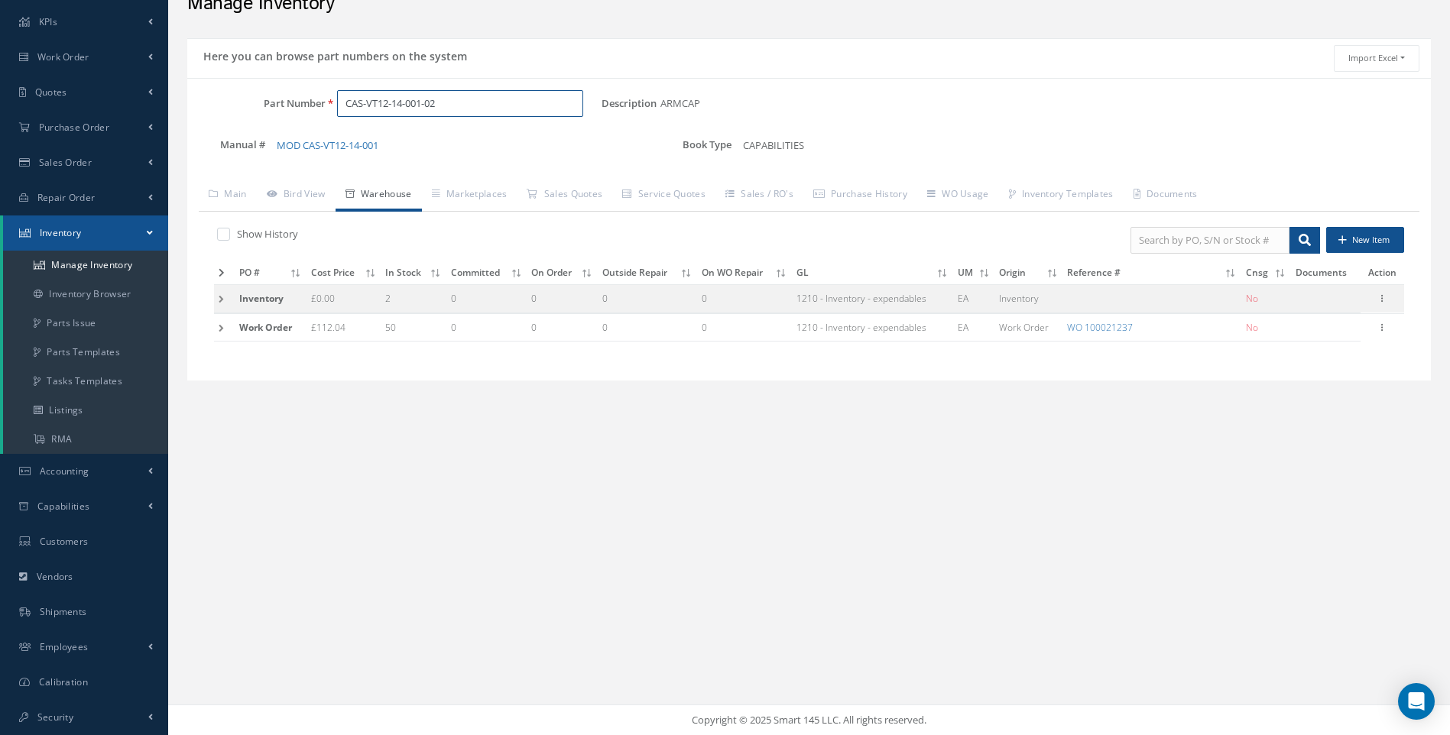
type input "CAS-VT12-14-001-02"
click at [223, 328] on td at bounding box center [224, 327] width 21 height 28
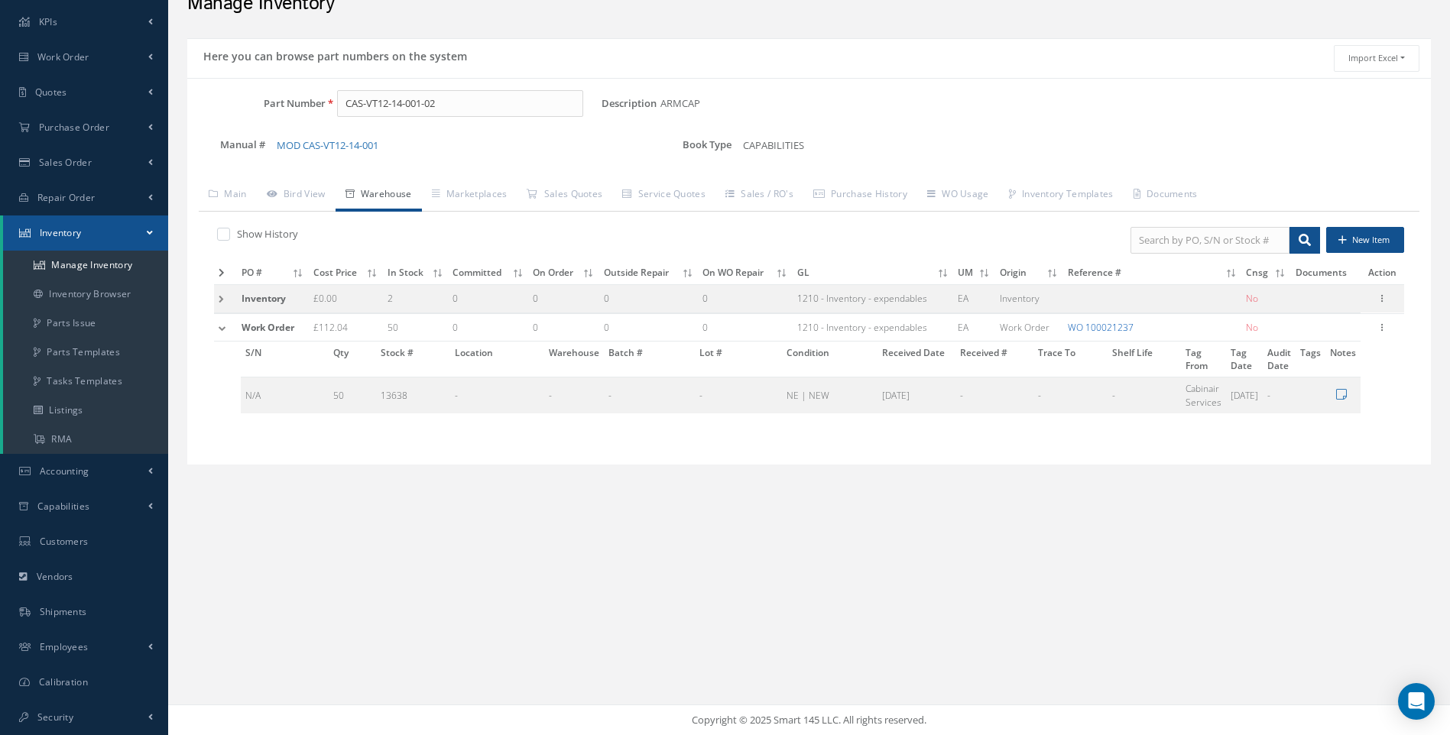
click at [1111, 327] on link "WO 100021237" at bounding box center [1101, 327] width 66 height 13
click at [1386, 326] on icon at bounding box center [1382, 326] width 15 height 12
click at [1292, 338] on link "Edit" at bounding box center [1312, 338] width 121 height 20
type input "112.04"
type input "04/28/2025"
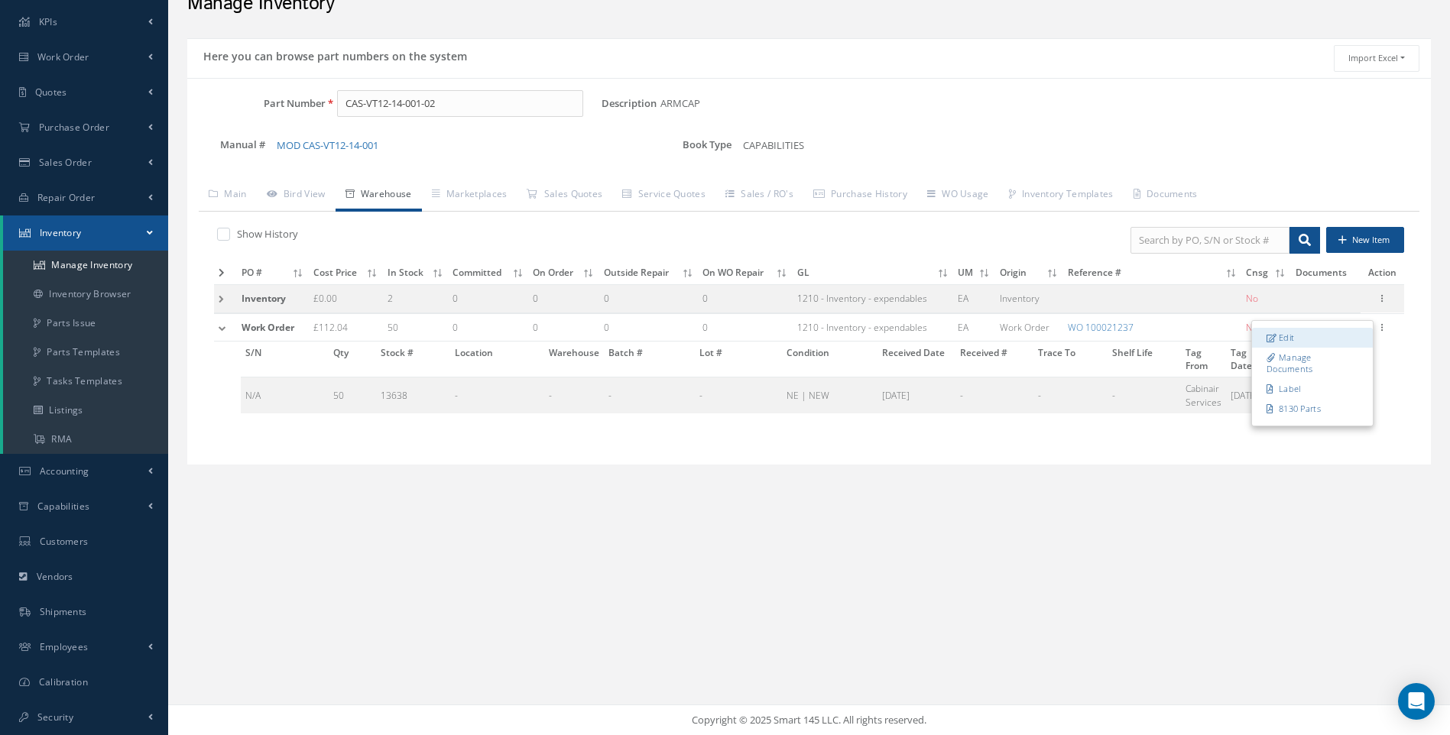
type input "100021237"
type input "50"
type input "04/29/2025"
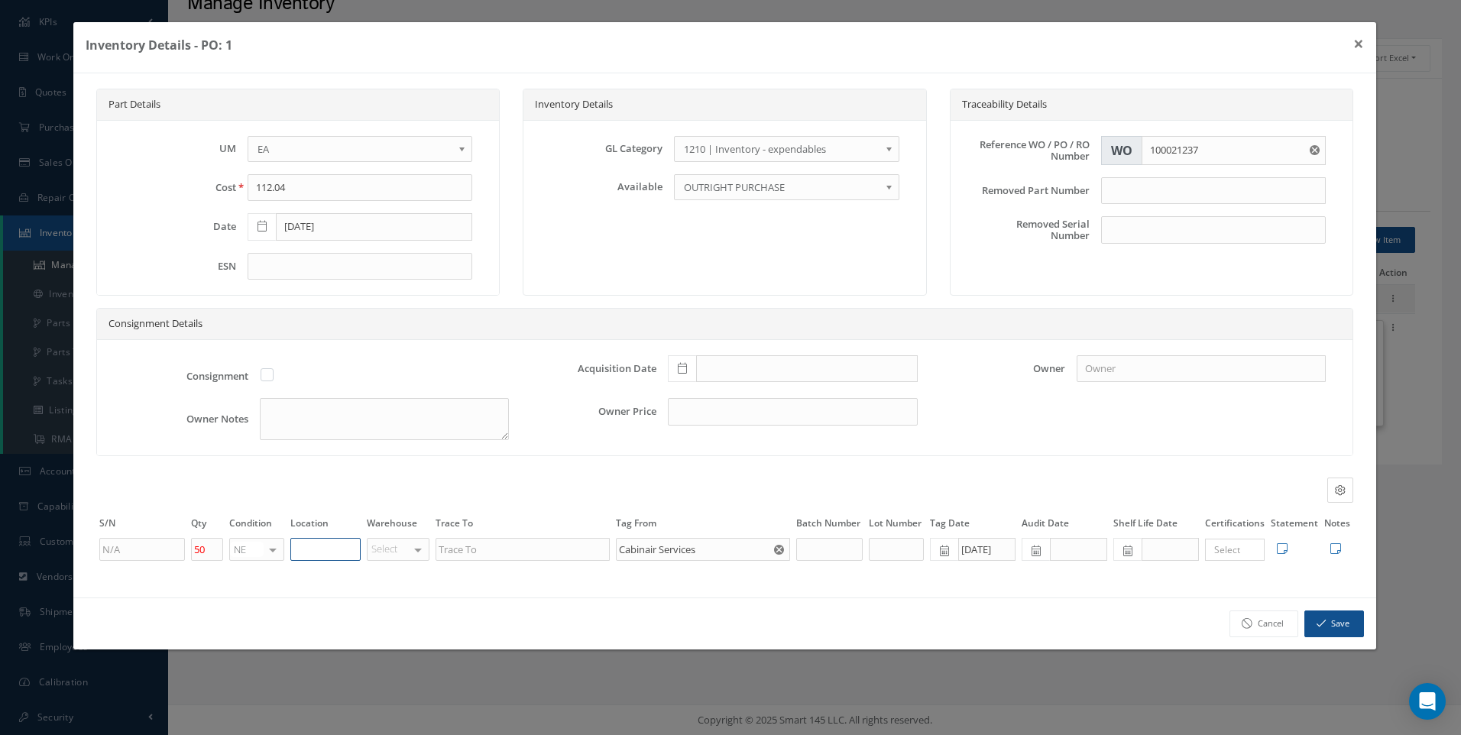
click at [313, 547] on input "text" at bounding box center [325, 549] width 70 height 23
type input "DSI"
click at [1335, 623] on button "Save" at bounding box center [1335, 624] width 60 height 27
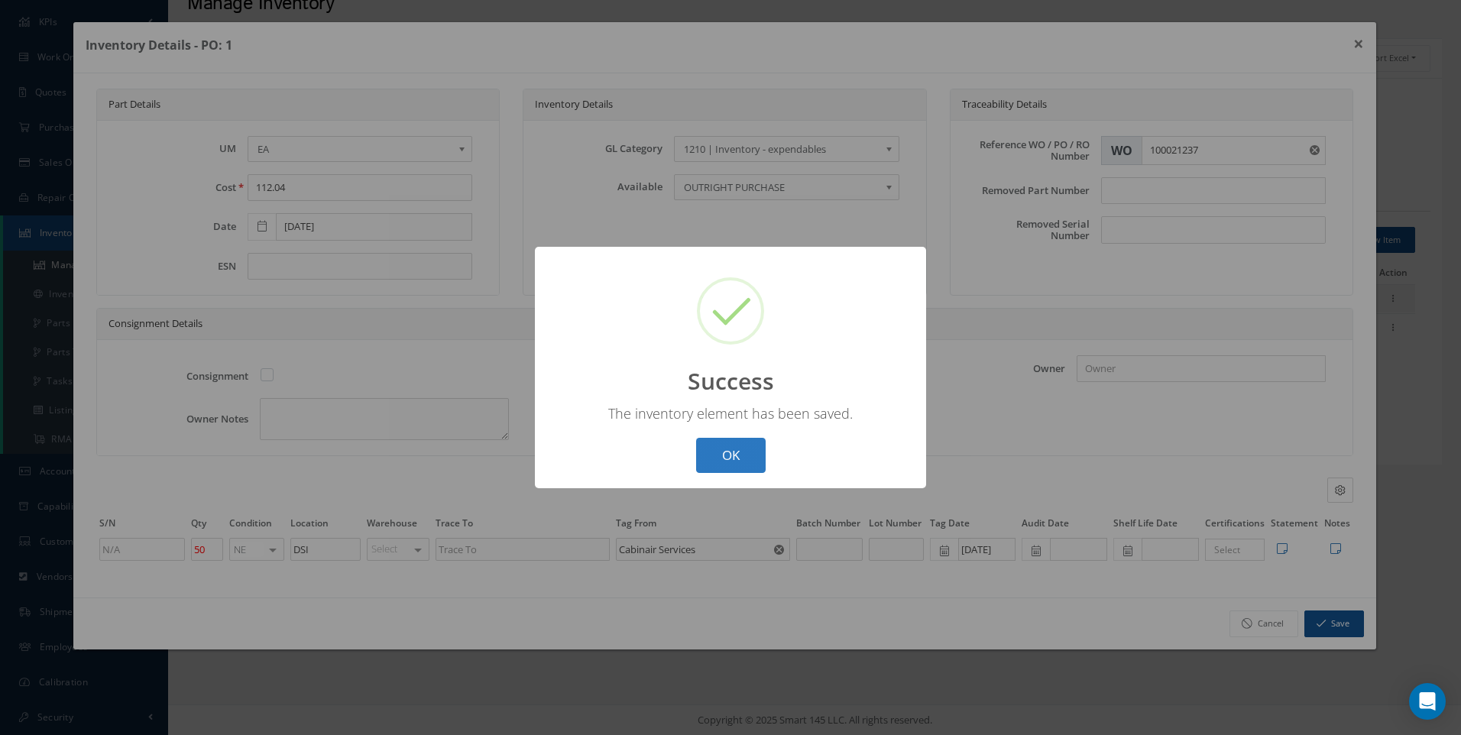
drag, startPoint x: 722, startPoint y: 458, endPoint x: 721, endPoint y: 426, distance: 32.1
click at [722, 458] on button "OK" at bounding box center [731, 456] width 70 height 36
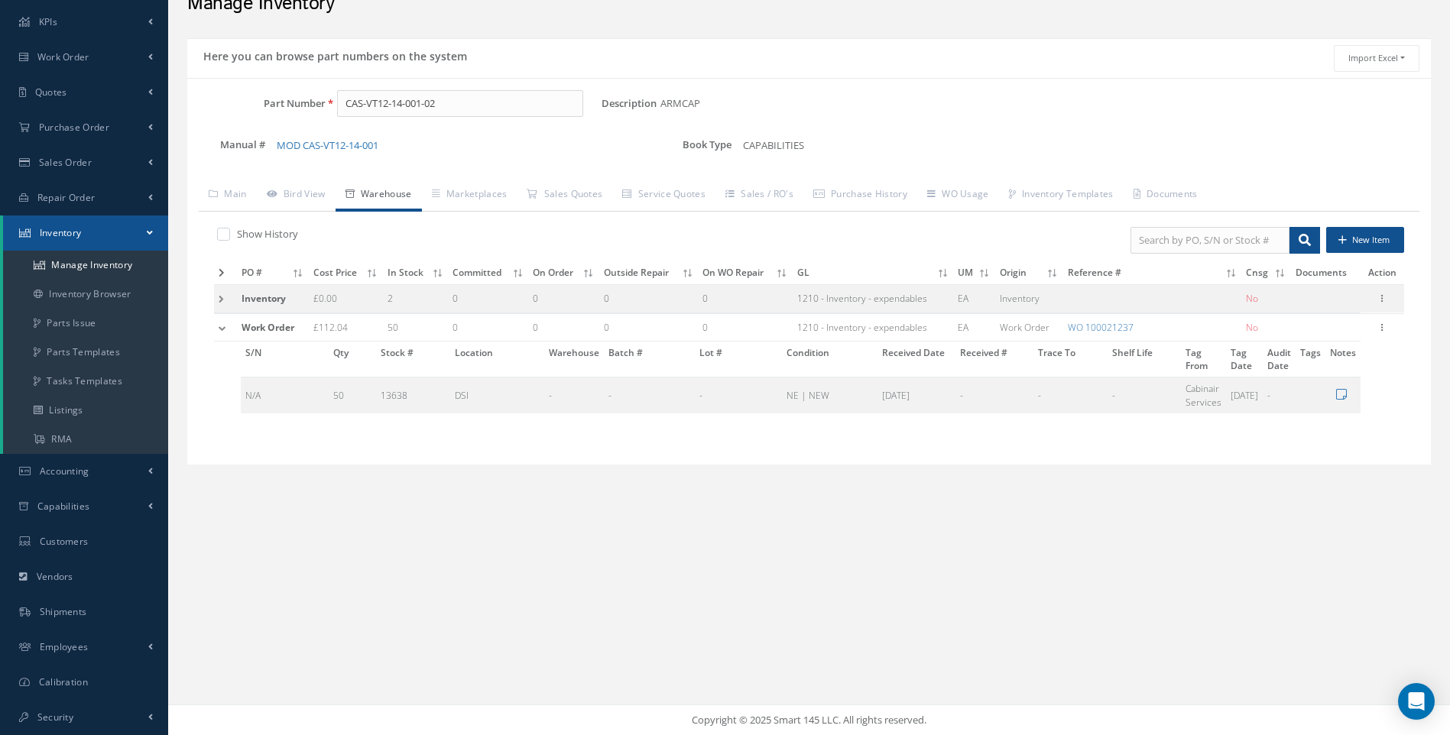
click at [220, 297] on td at bounding box center [225, 299] width 23 height 28
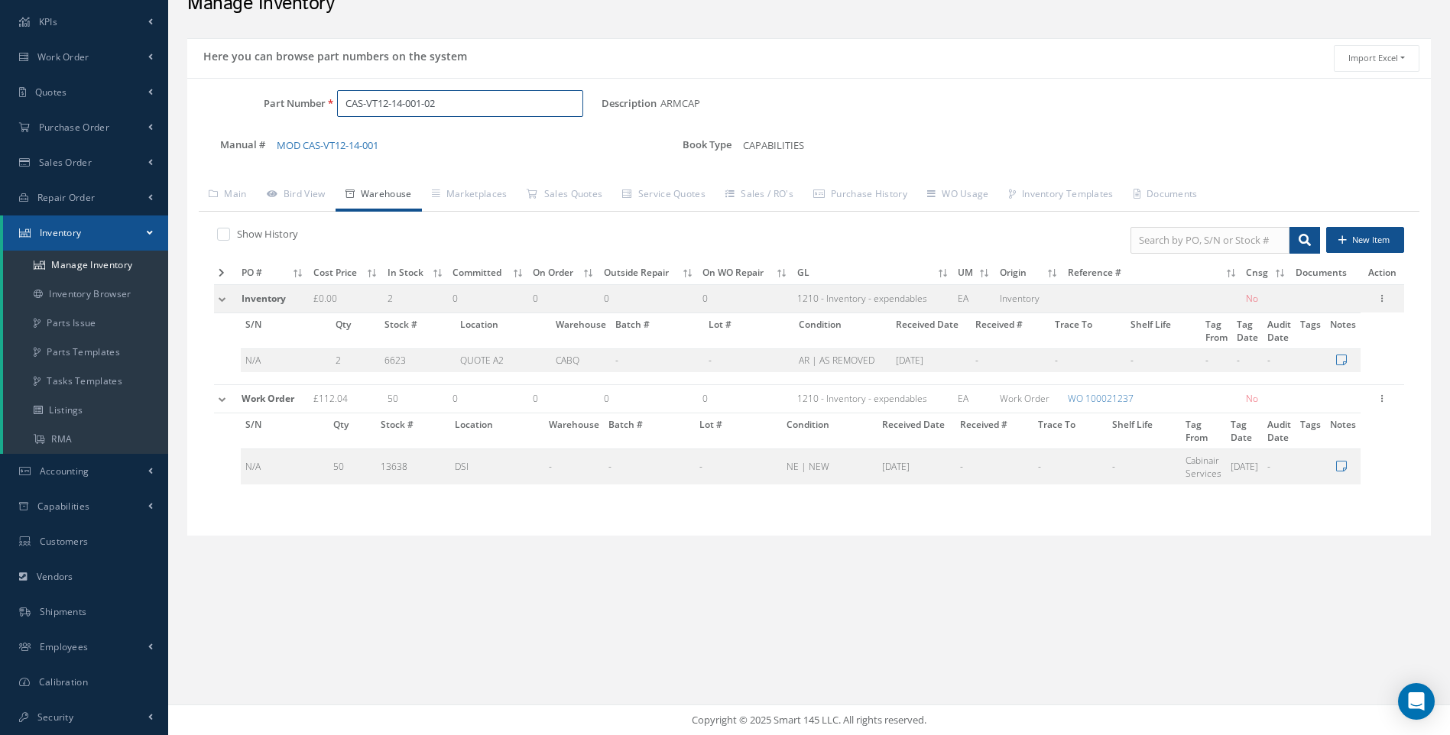
drag, startPoint x: 463, startPoint y: 100, endPoint x: 303, endPoint y: 125, distance: 162.5
click at [303, 125] on div "Part Number CAS-VT12-14-001-02" at bounding box center [394, 110] width 414 height 40
click at [397, 142] on span "CAAF223A001" at bounding box center [411, 143] width 138 height 16
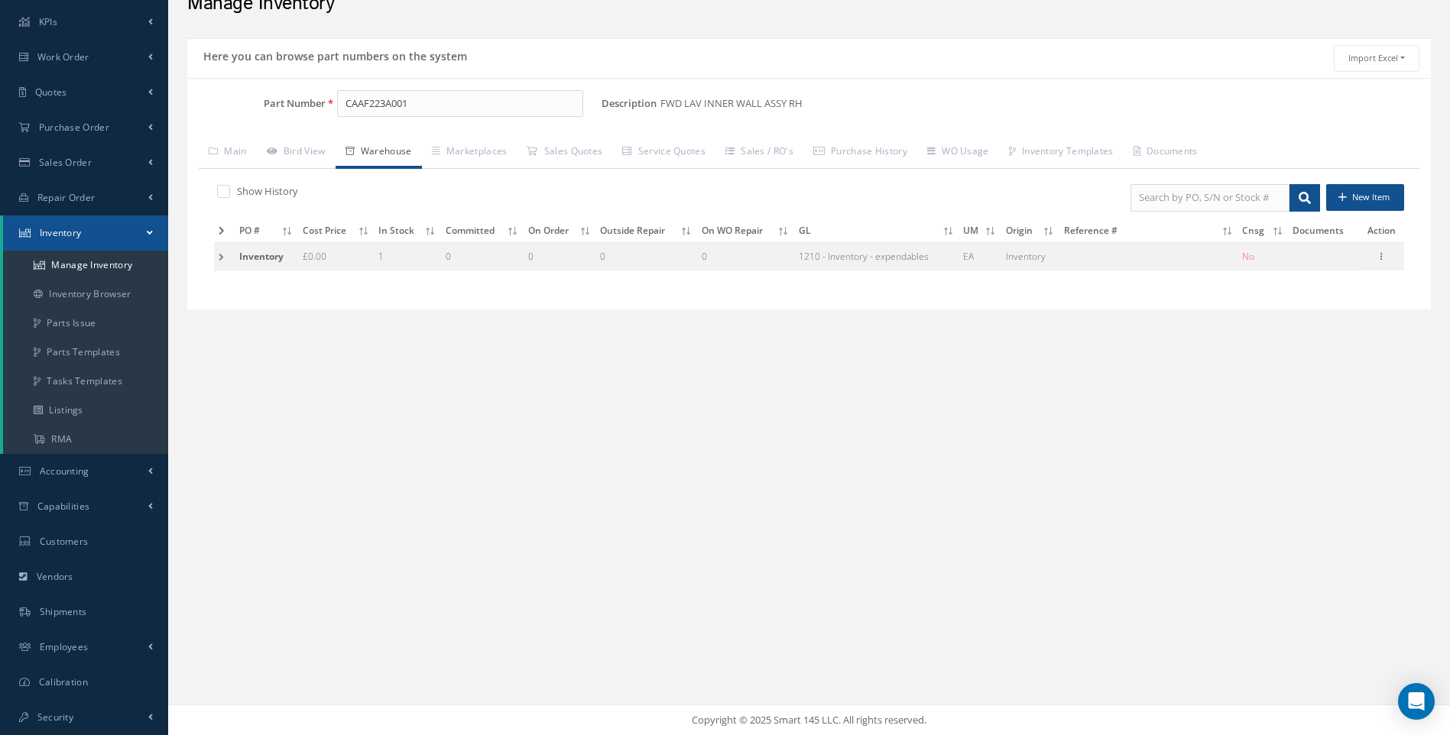
click at [222, 257] on td at bounding box center [224, 256] width 21 height 28
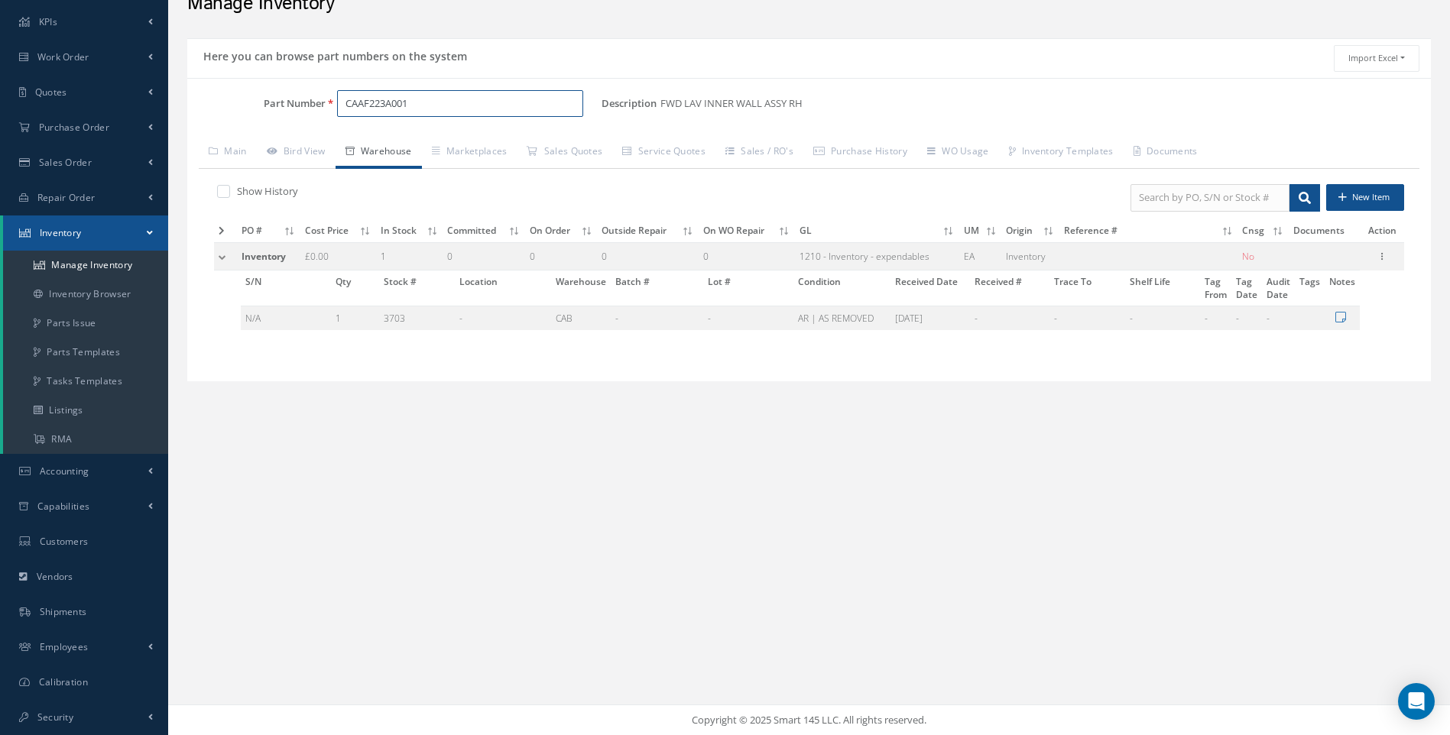
drag, startPoint x: 446, startPoint y: 104, endPoint x: 271, endPoint y: 108, distance: 175.1
click at [271, 108] on div "Part Number CAAF223A001" at bounding box center [394, 104] width 414 height 28
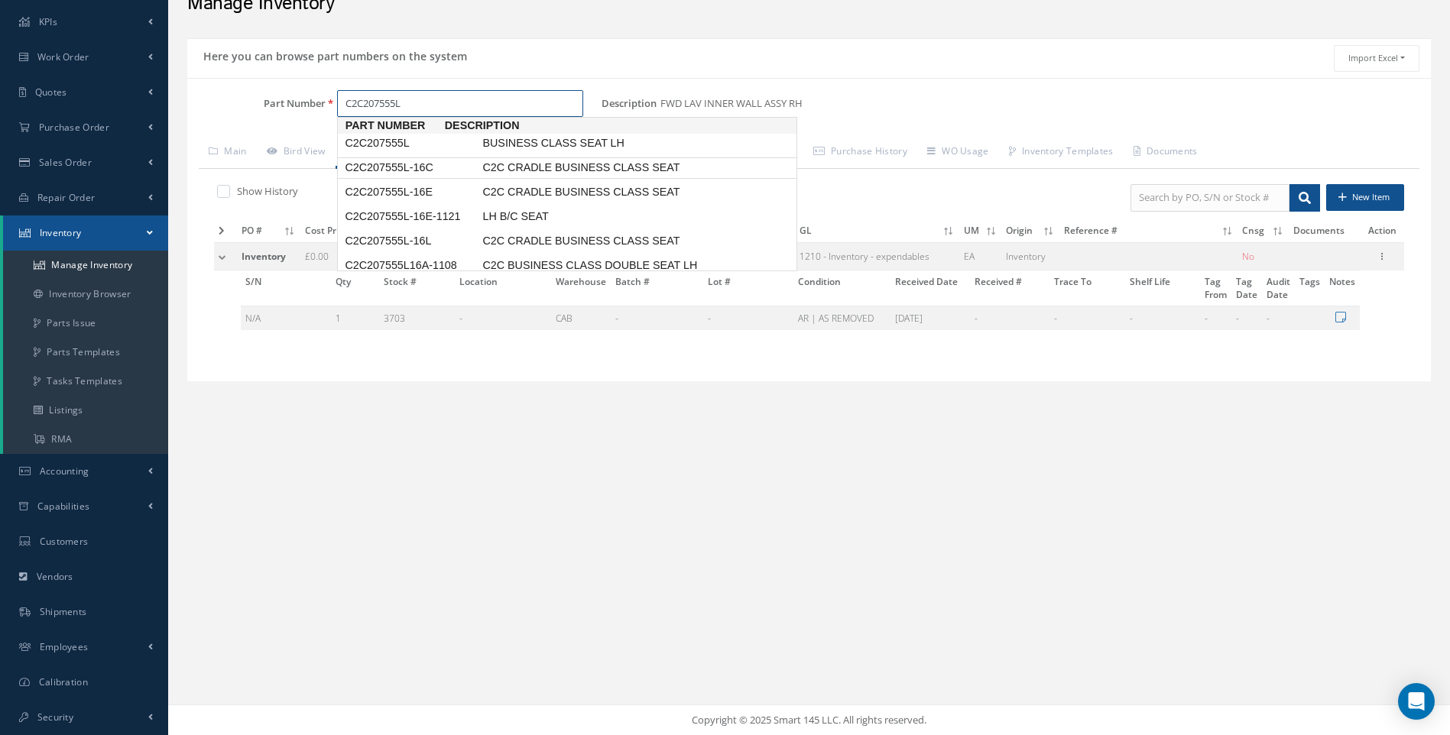
click at [429, 168] on span "C2C207555L-16C" at bounding box center [411, 168] width 138 height 16
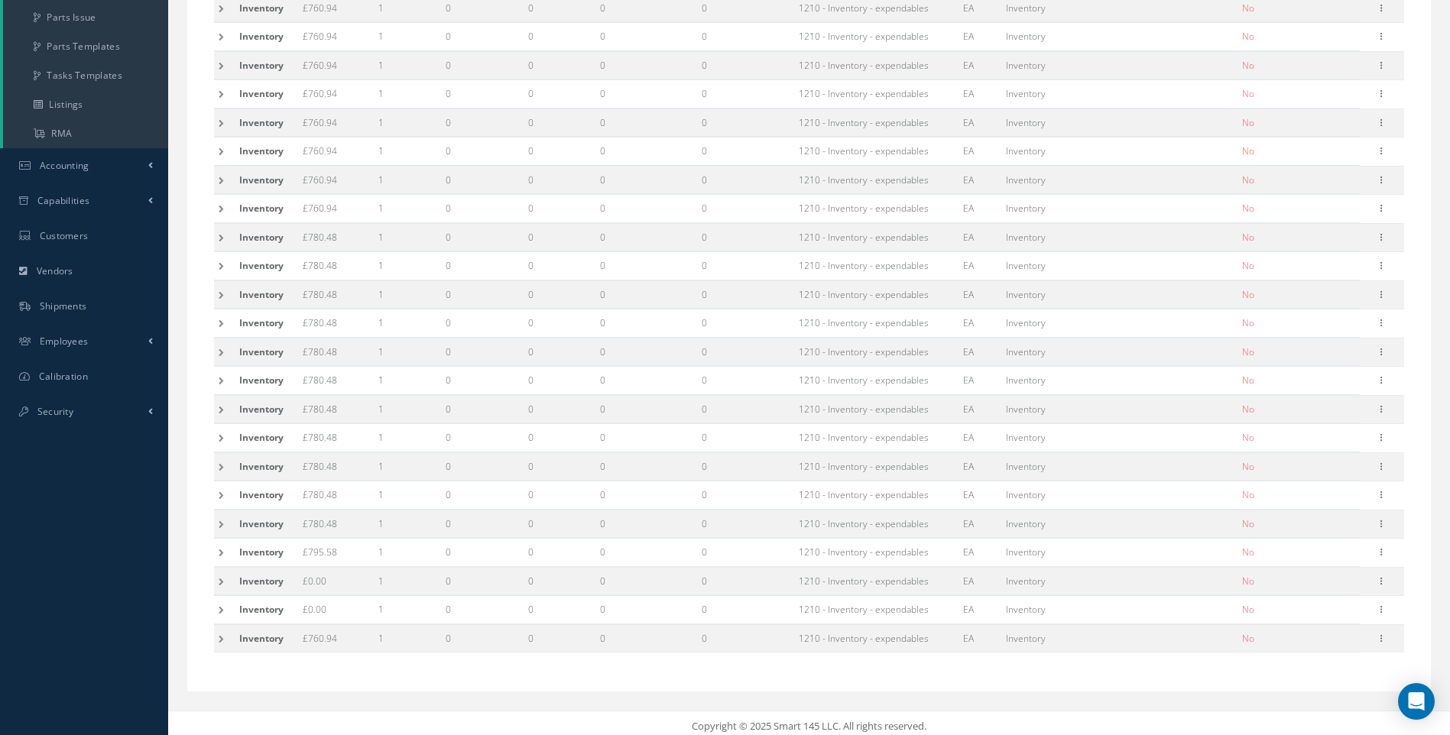
scroll to position [389, 0]
type input "C2C207555L-16C"
click at [221, 608] on td at bounding box center [224, 604] width 21 height 28
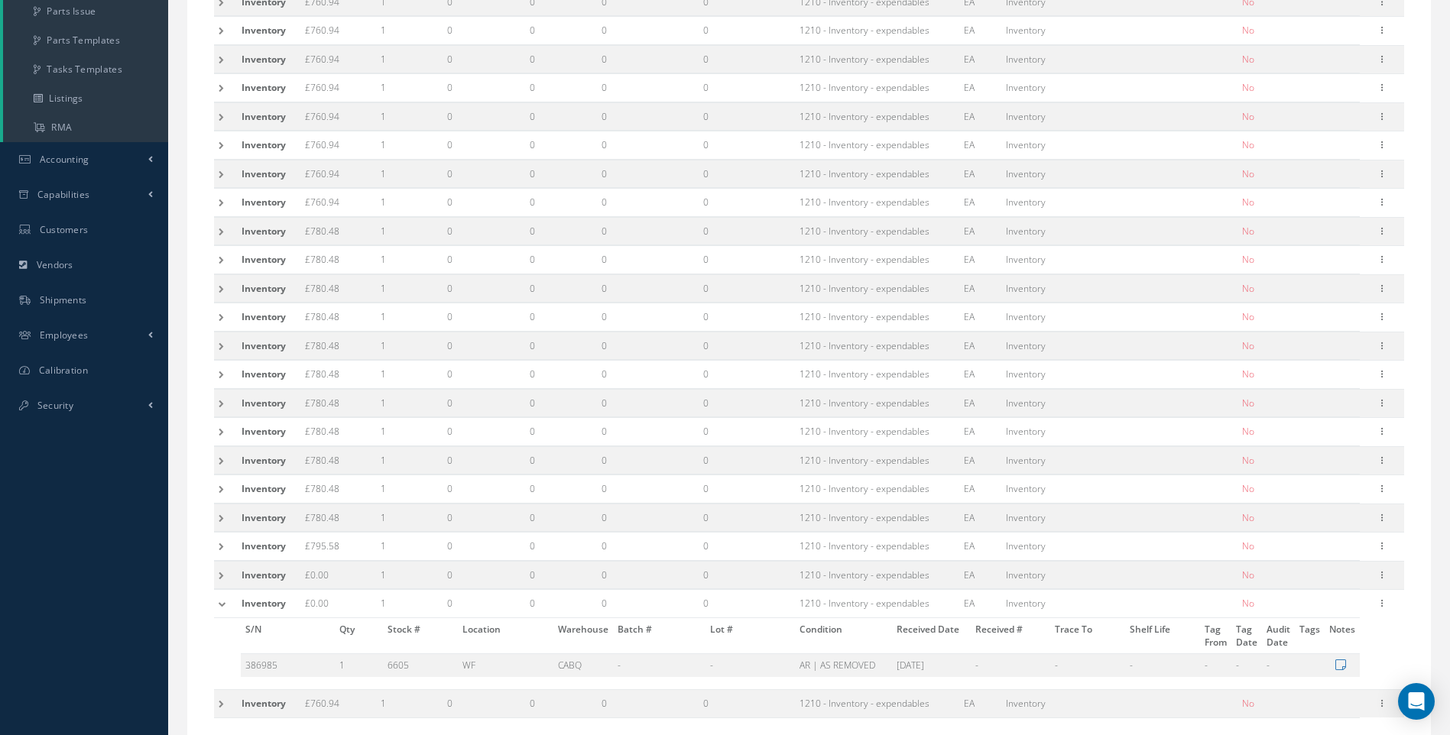
click at [221, 608] on td at bounding box center [225, 604] width 23 height 28
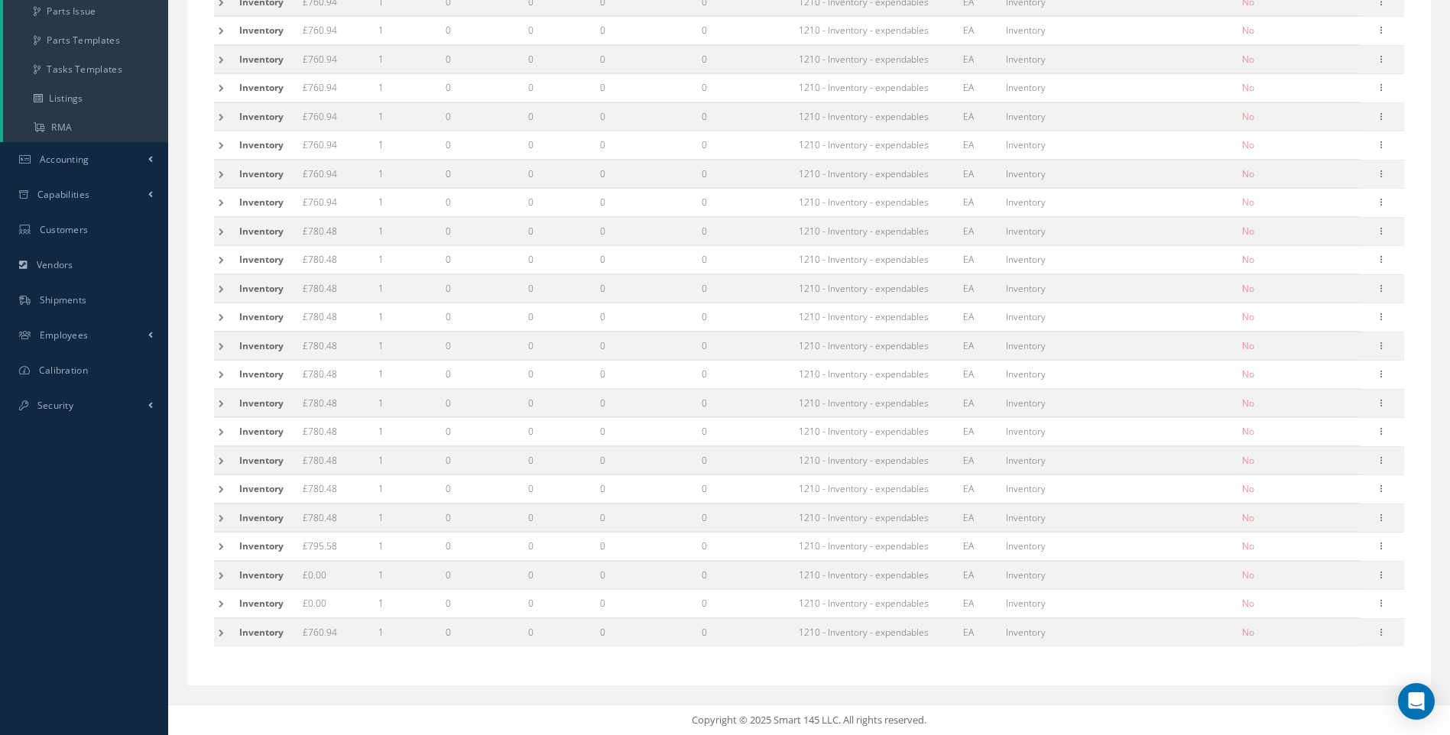
click at [223, 578] on td at bounding box center [224, 575] width 21 height 28
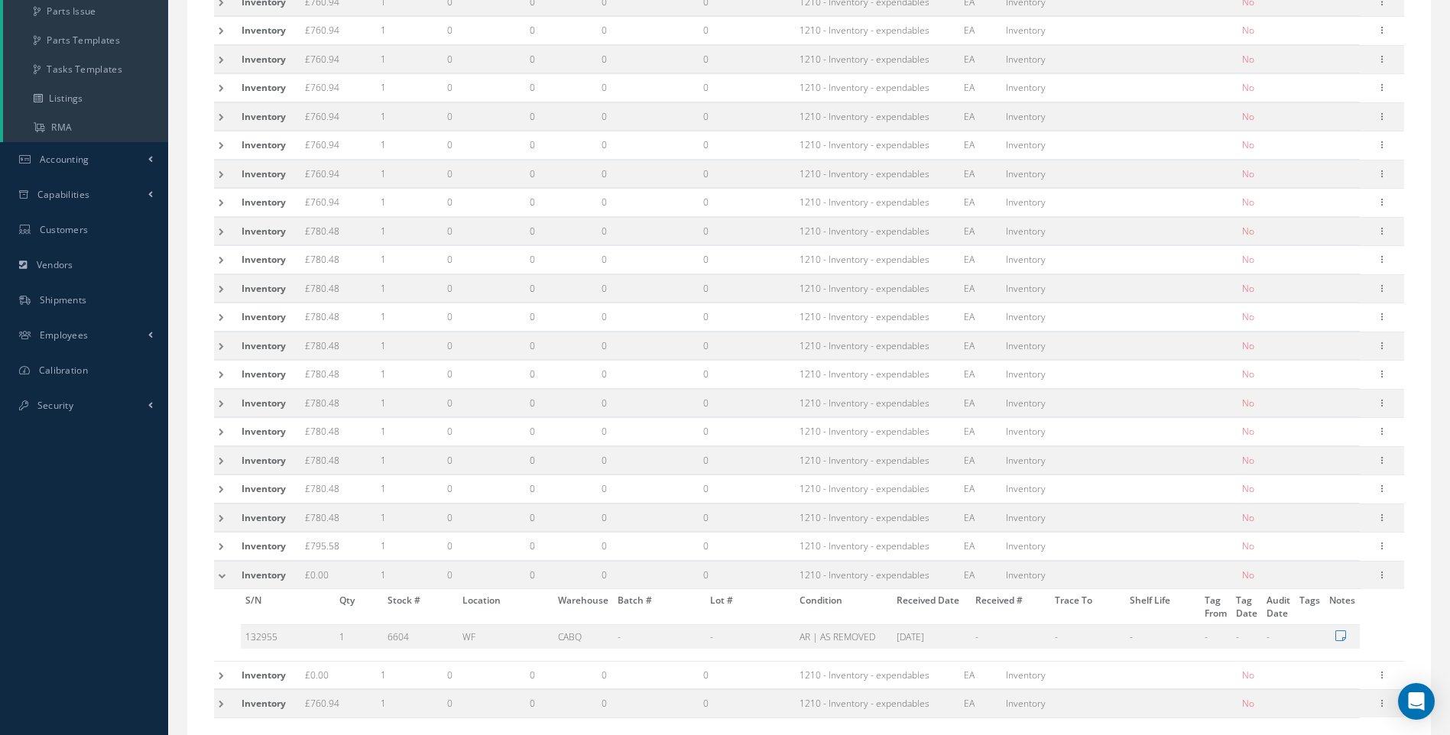
click at [223, 578] on td at bounding box center [225, 575] width 23 height 28
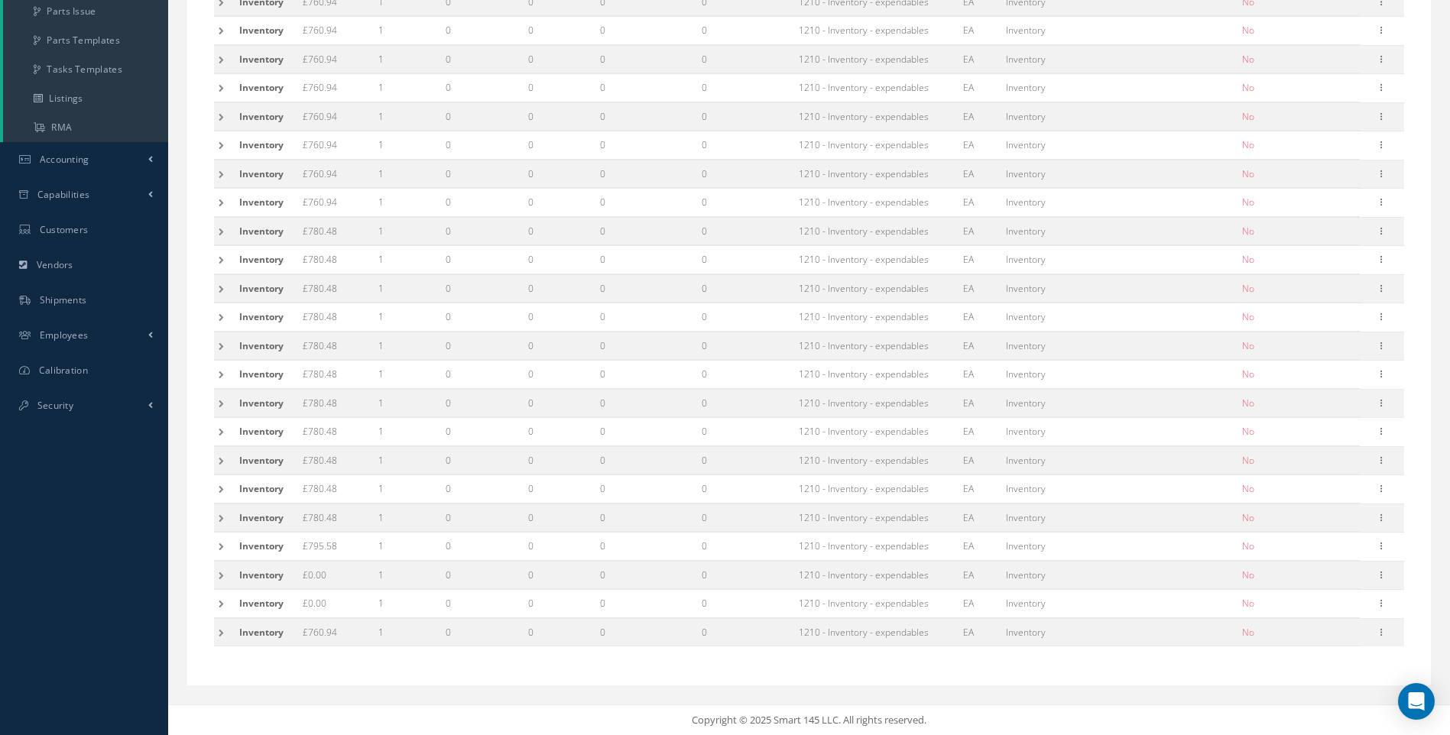
scroll to position [83, 0]
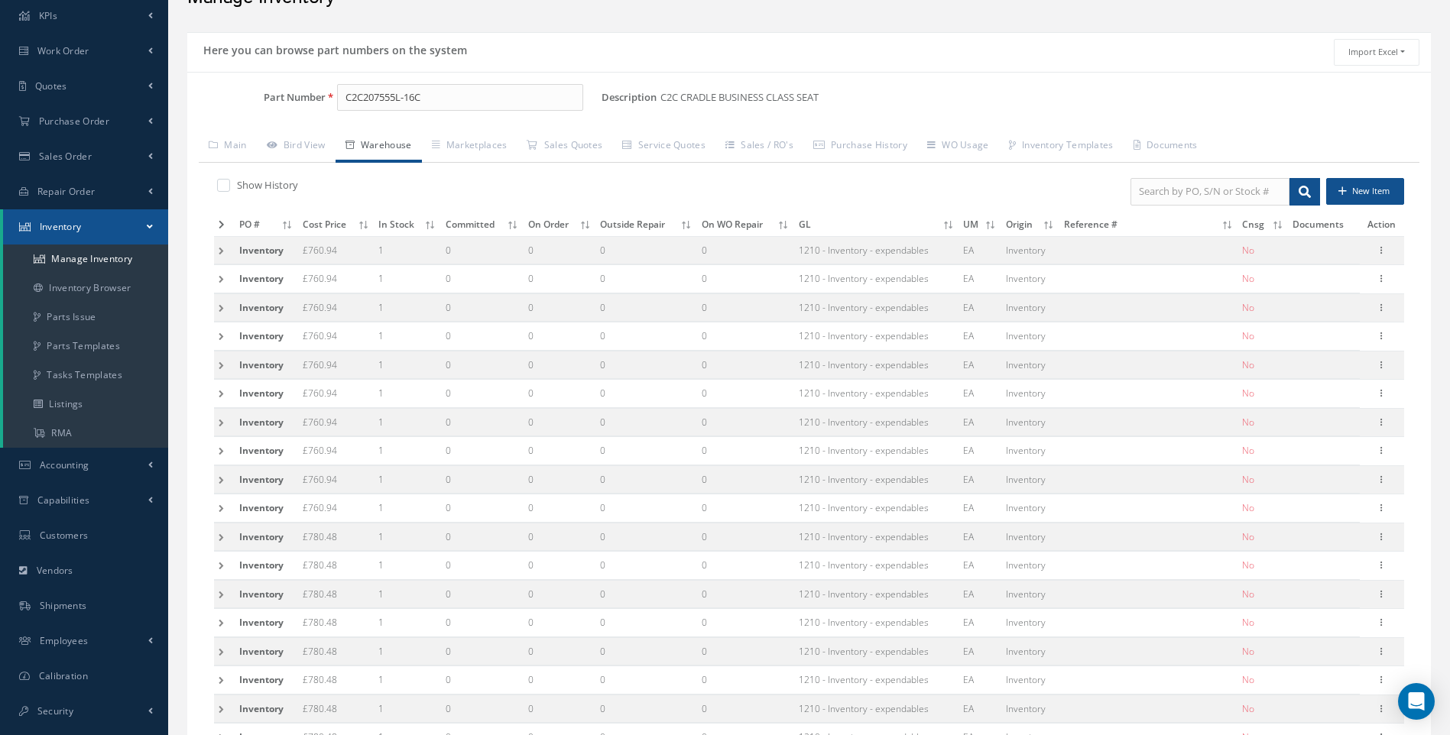
click at [227, 251] on td at bounding box center [224, 250] width 21 height 28
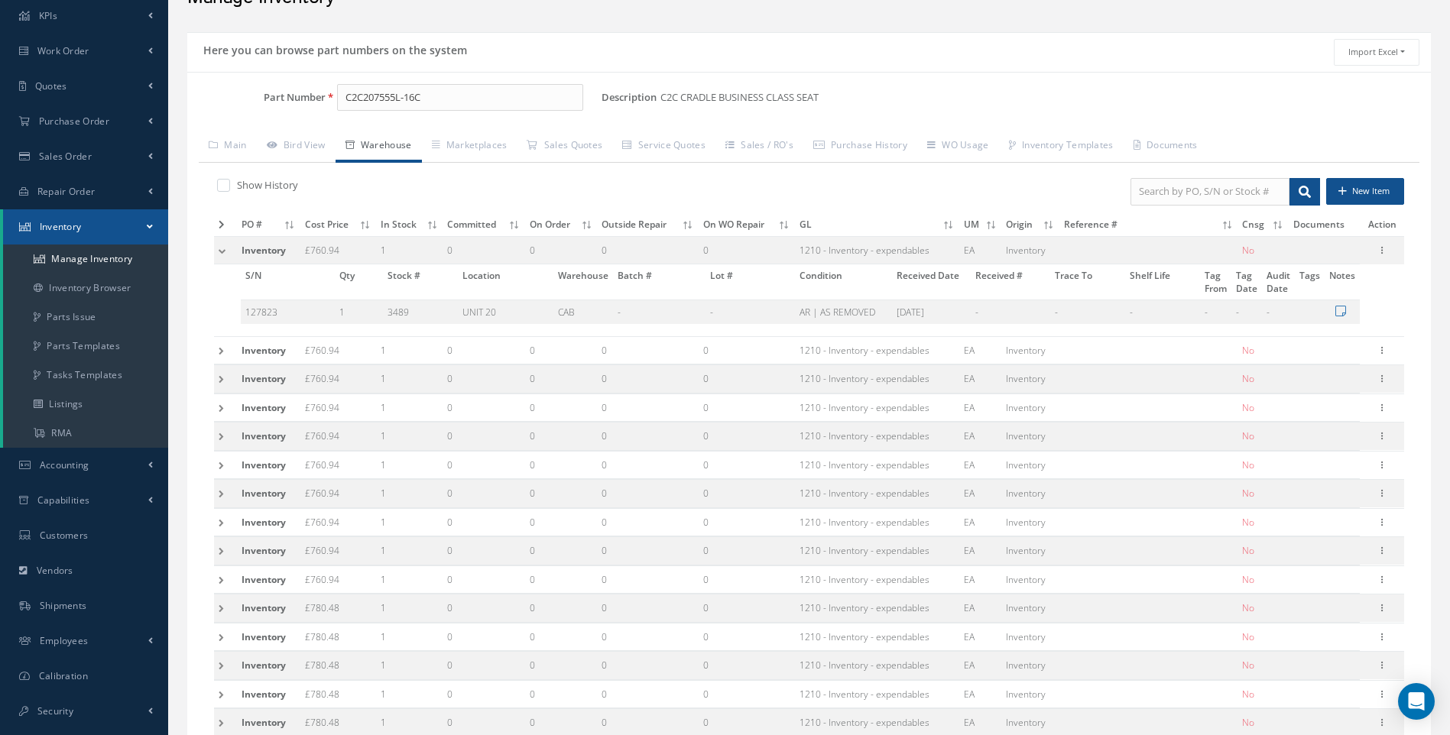
click at [227, 251] on td at bounding box center [225, 250] width 23 height 28
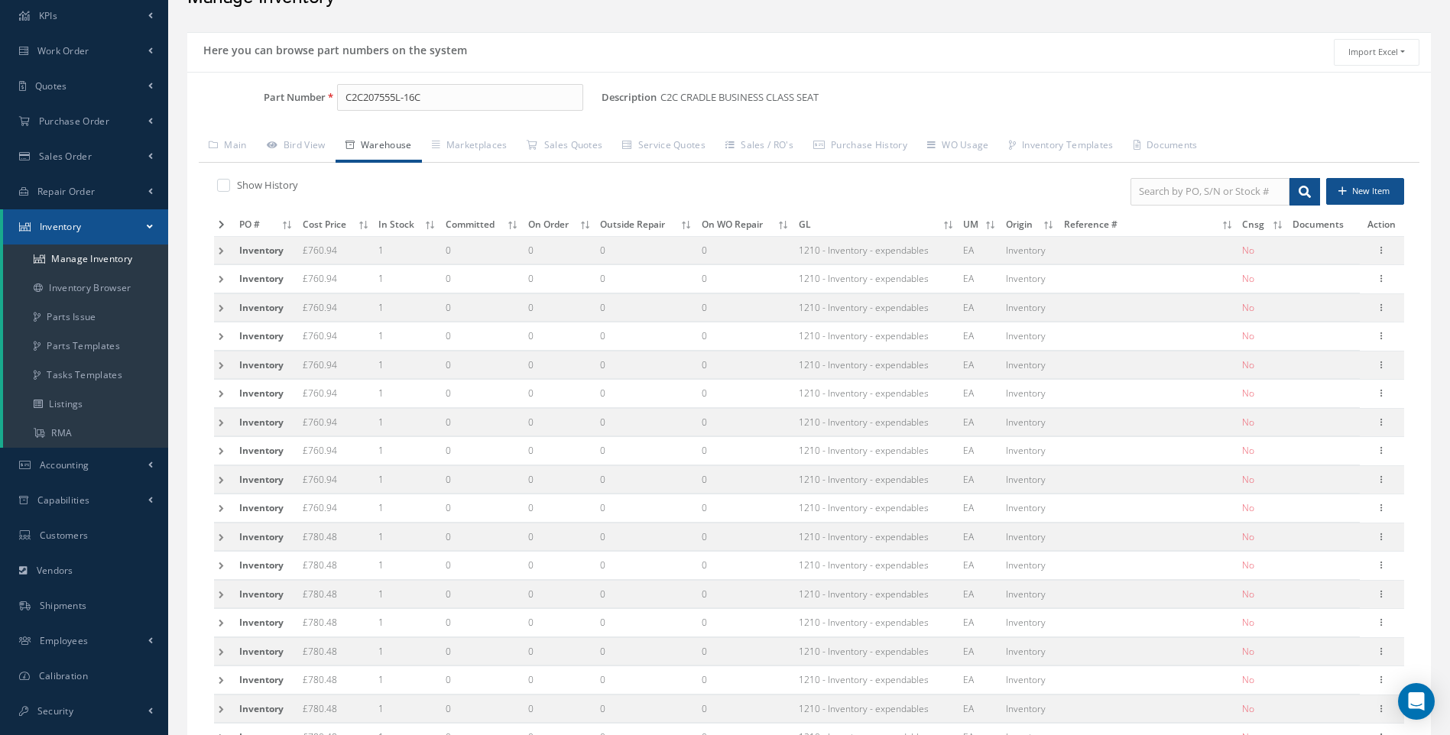
click at [219, 281] on td at bounding box center [224, 279] width 21 height 28
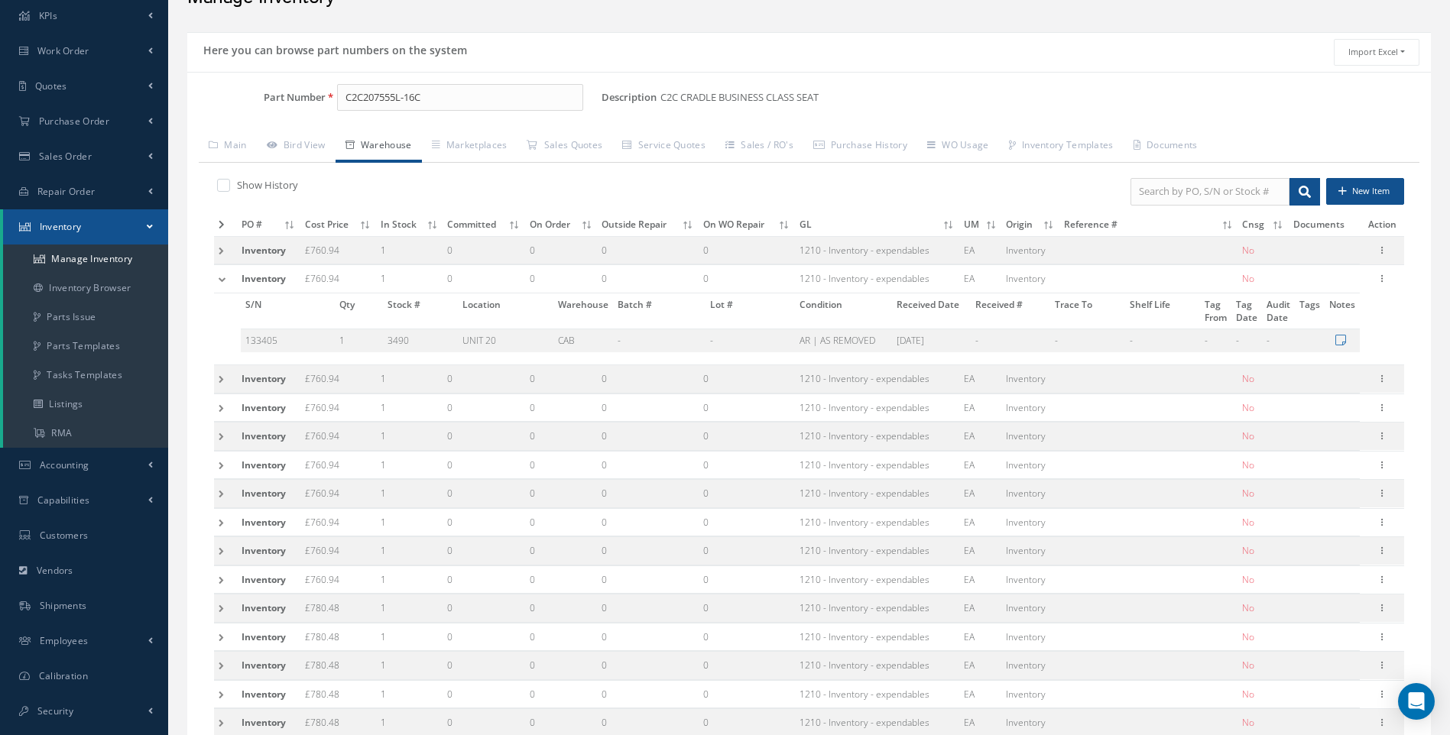
click at [219, 281] on td at bounding box center [225, 279] width 23 height 28
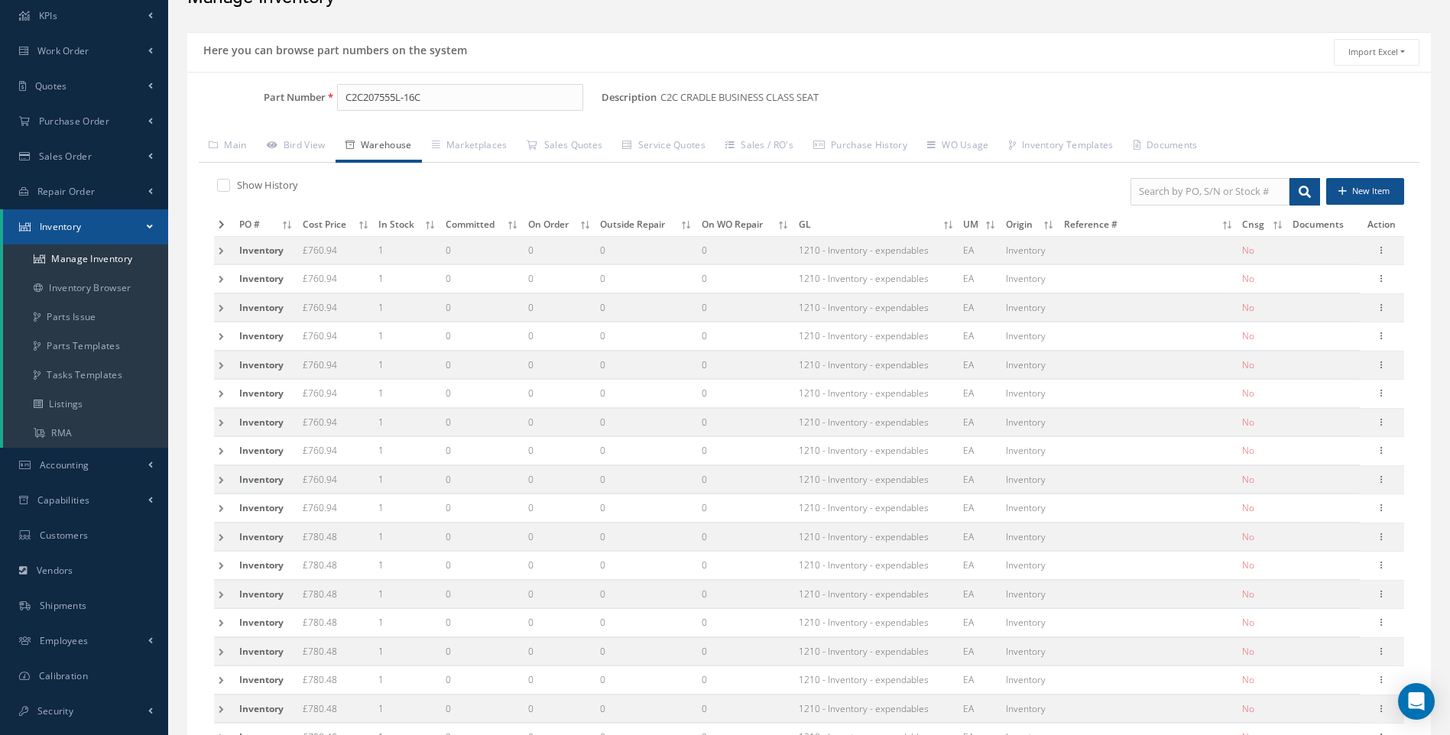
click at [217, 305] on td at bounding box center [224, 307] width 21 height 28
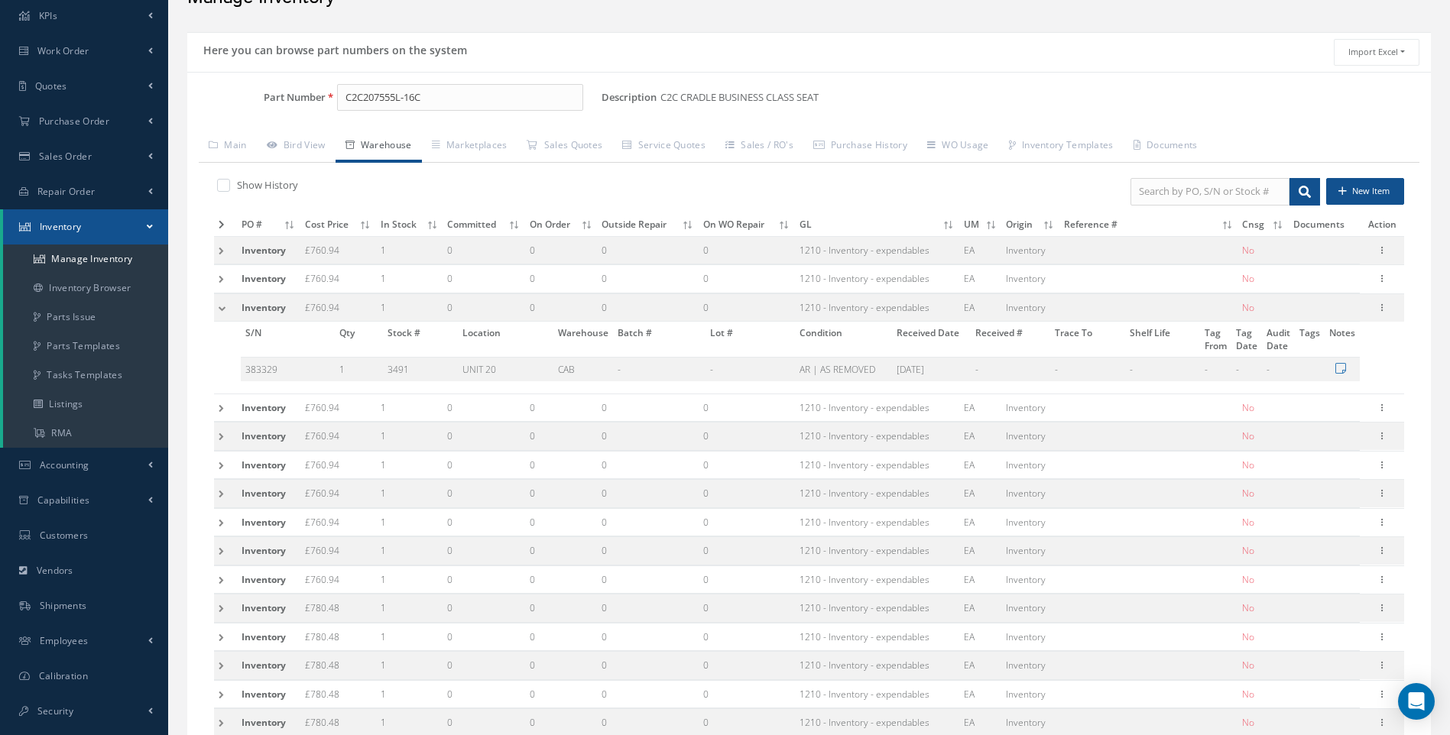
click at [217, 305] on td at bounding box center [225, 307] width 23 height 28
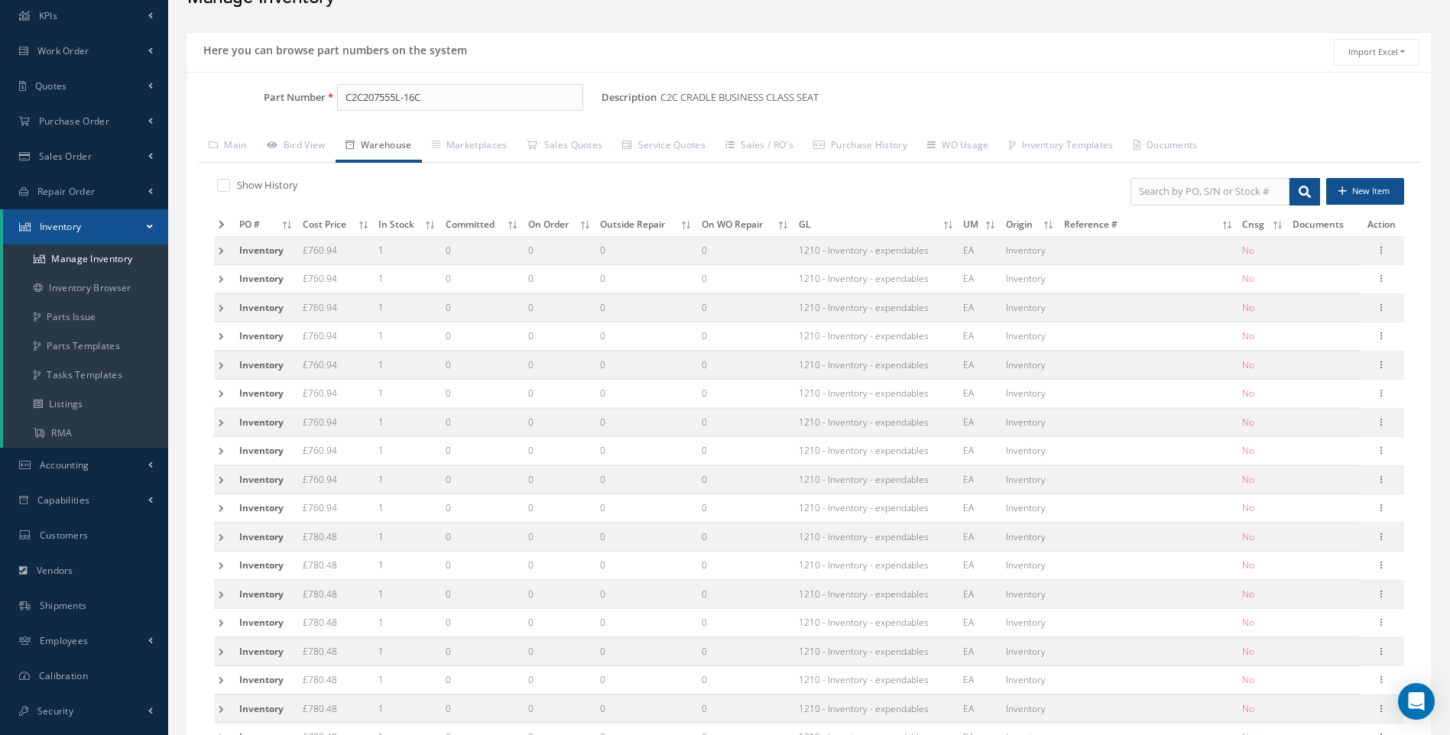
click at [221, 339] on td at bounding box center [224, 337] width 21 height 28
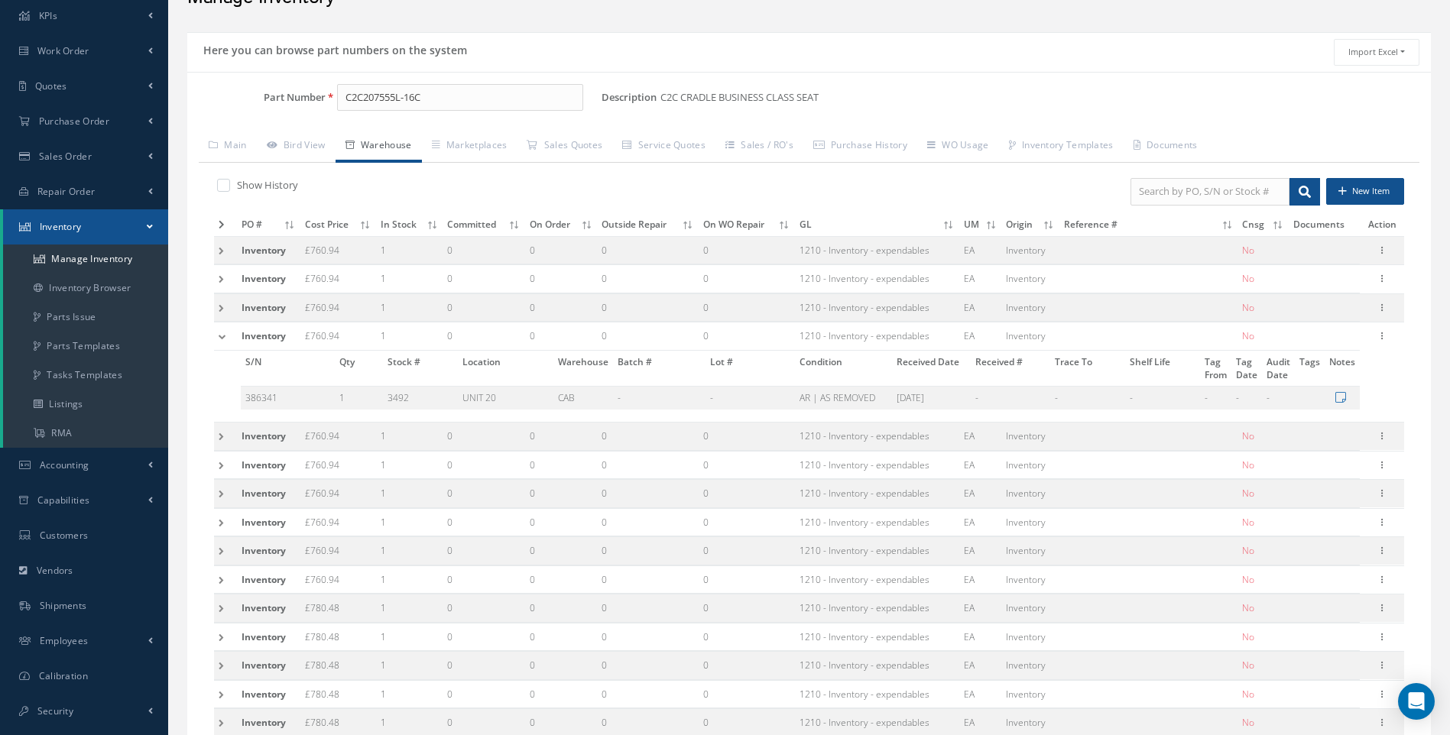
click at [221, 339] on td at bounding box center [225, 337] width 23 height 28
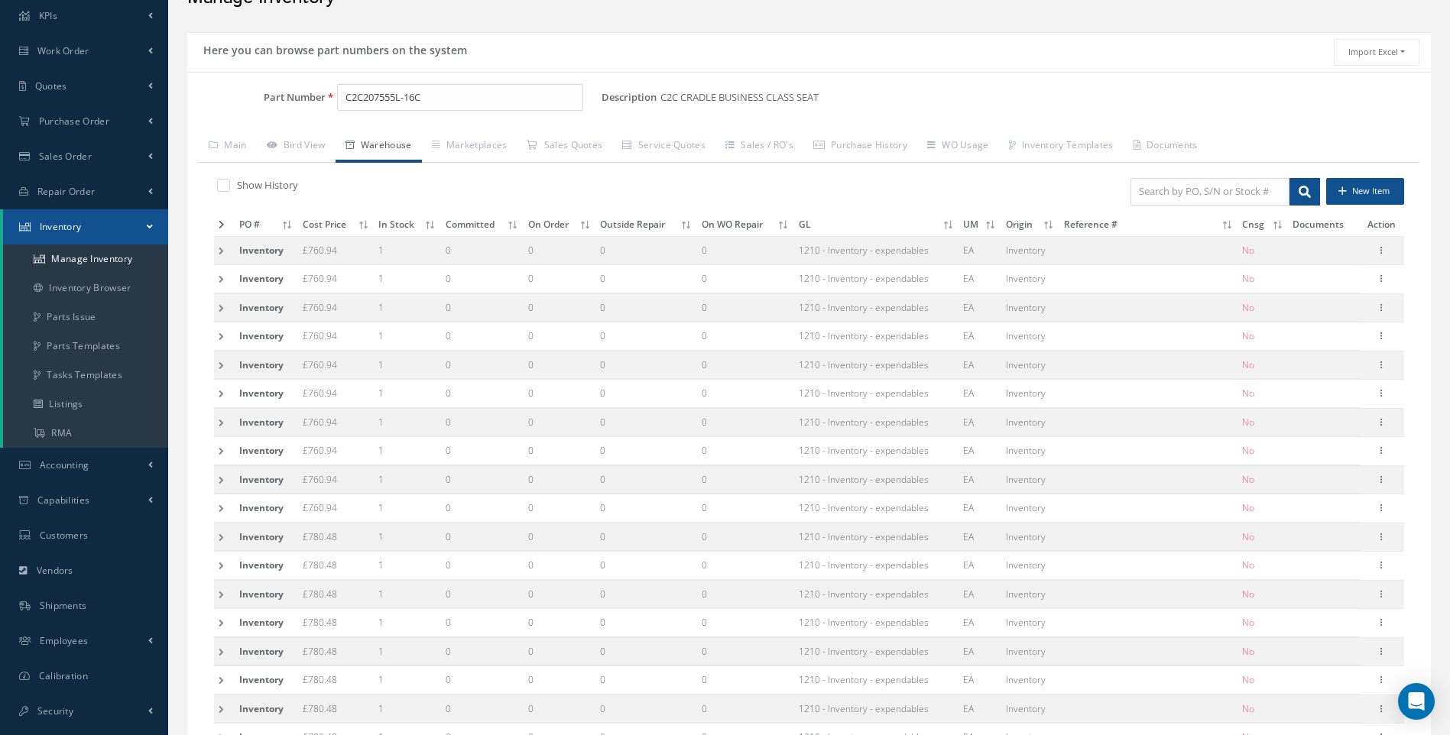
click at [221, 365] on td at bounding box center [224, 365] width 21 height 28
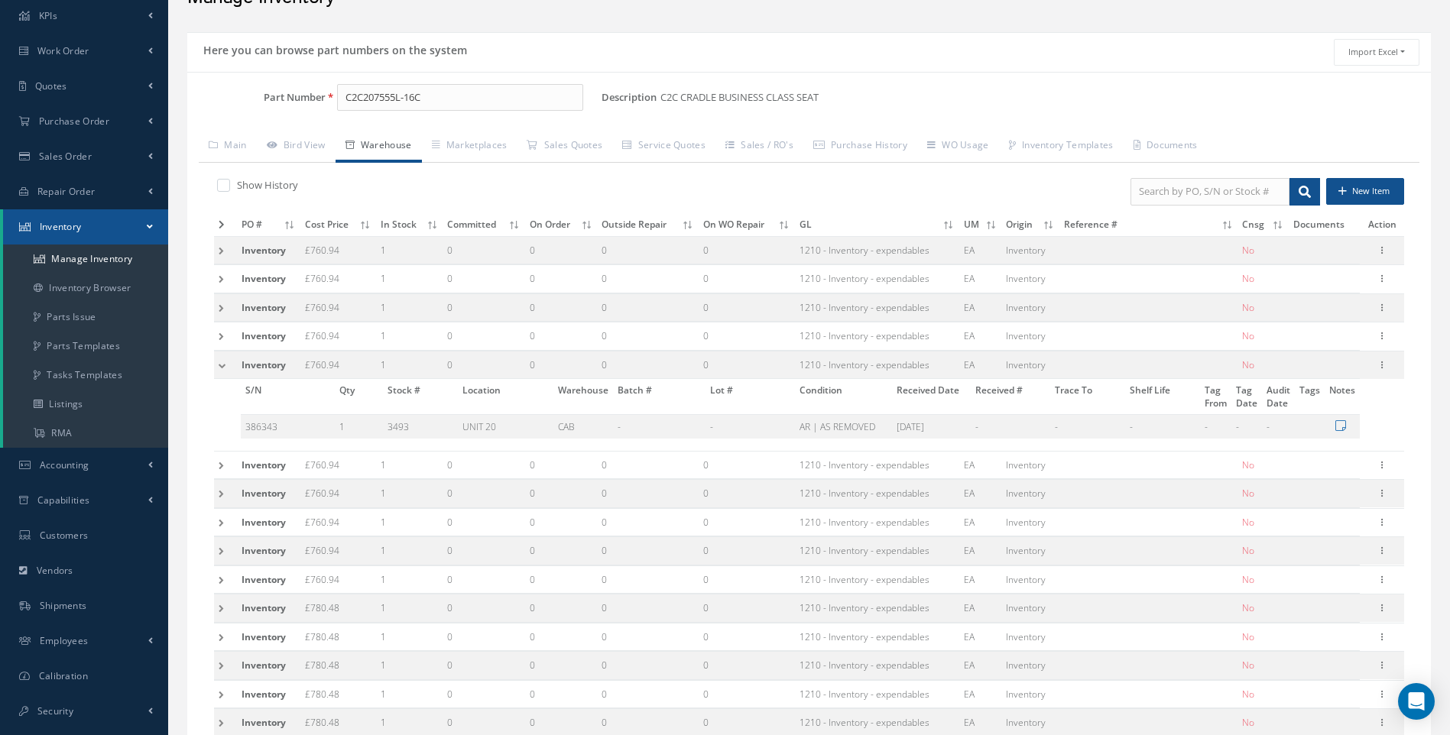
click at [221, 365] on td at bounding box center [225, 365] width 23 height 28
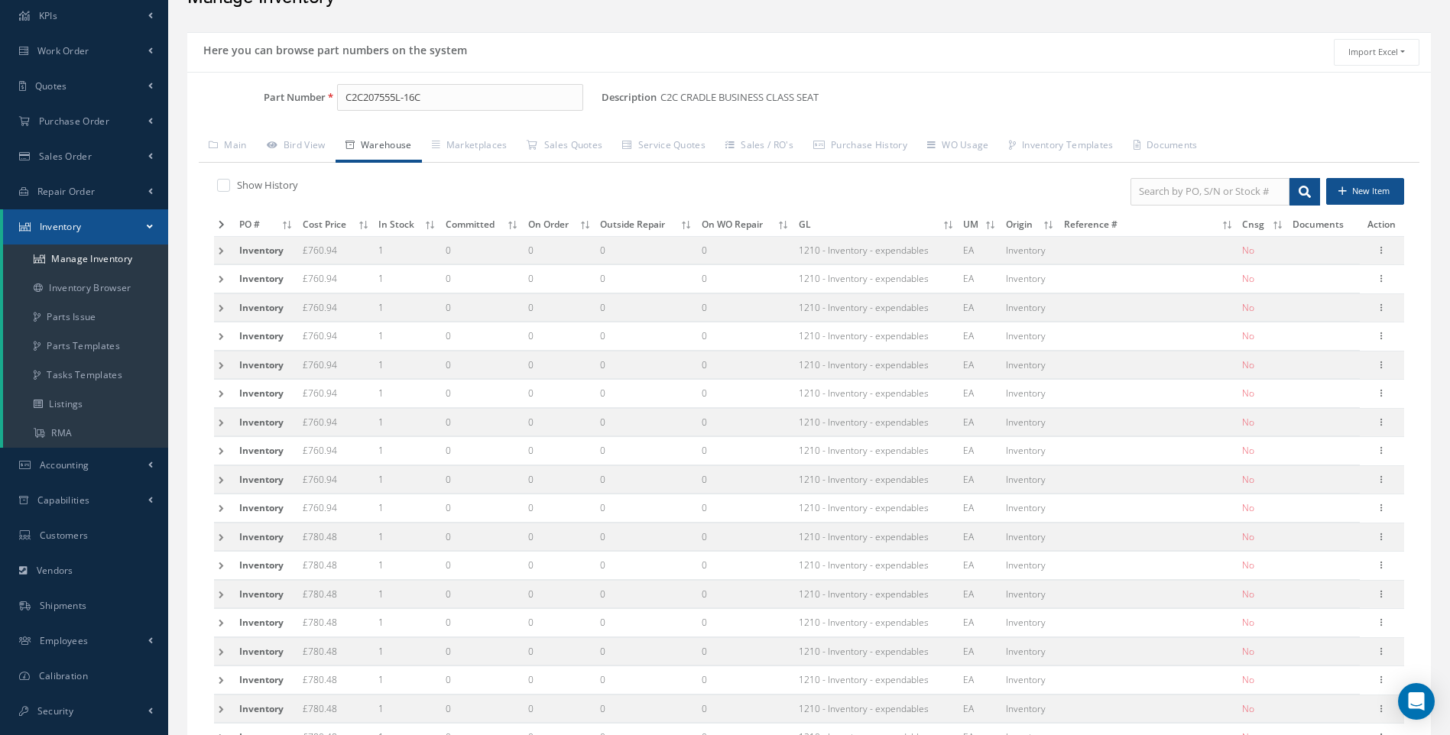
click at [221, 392] on td at bounding box center [224, 394] width 21 height 28
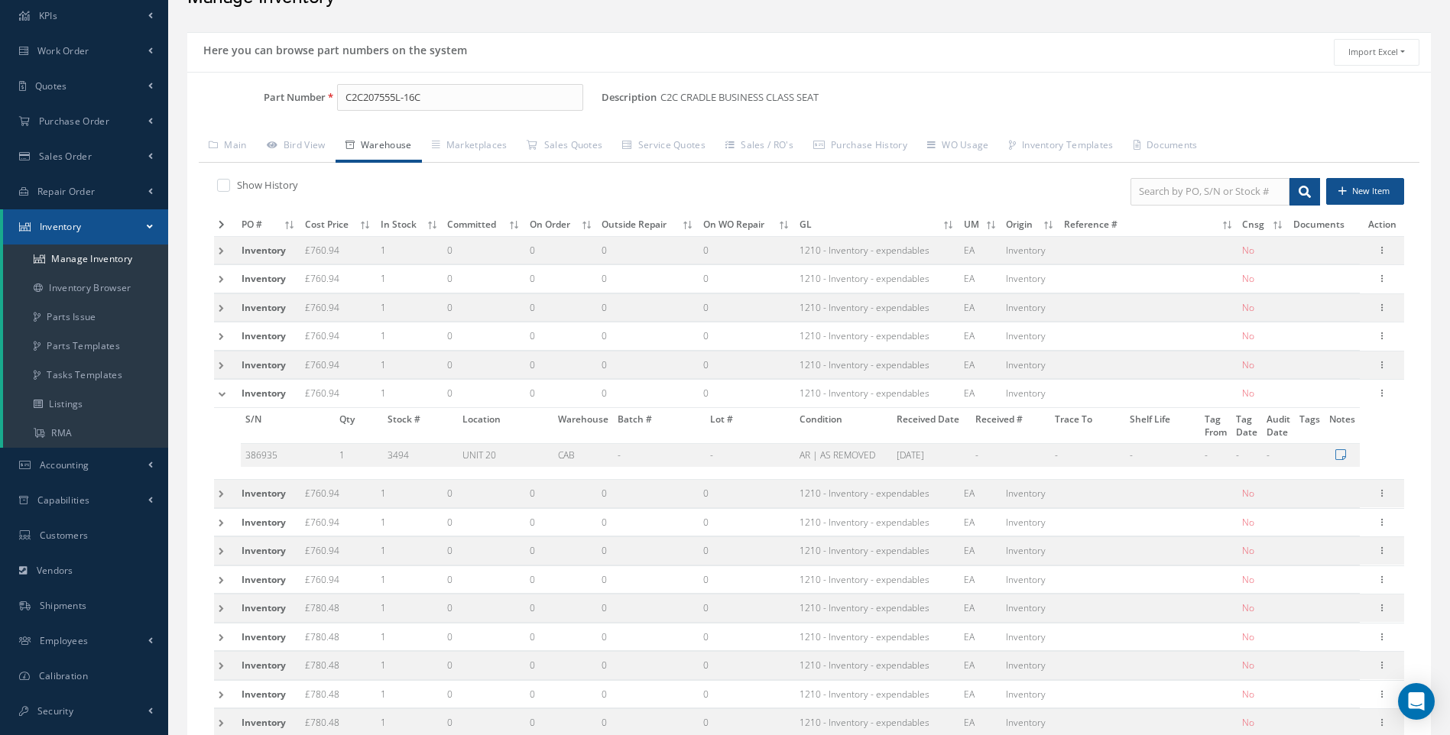
click at [221, 392] on td at bounding box center [225, 394] width 23 height 28
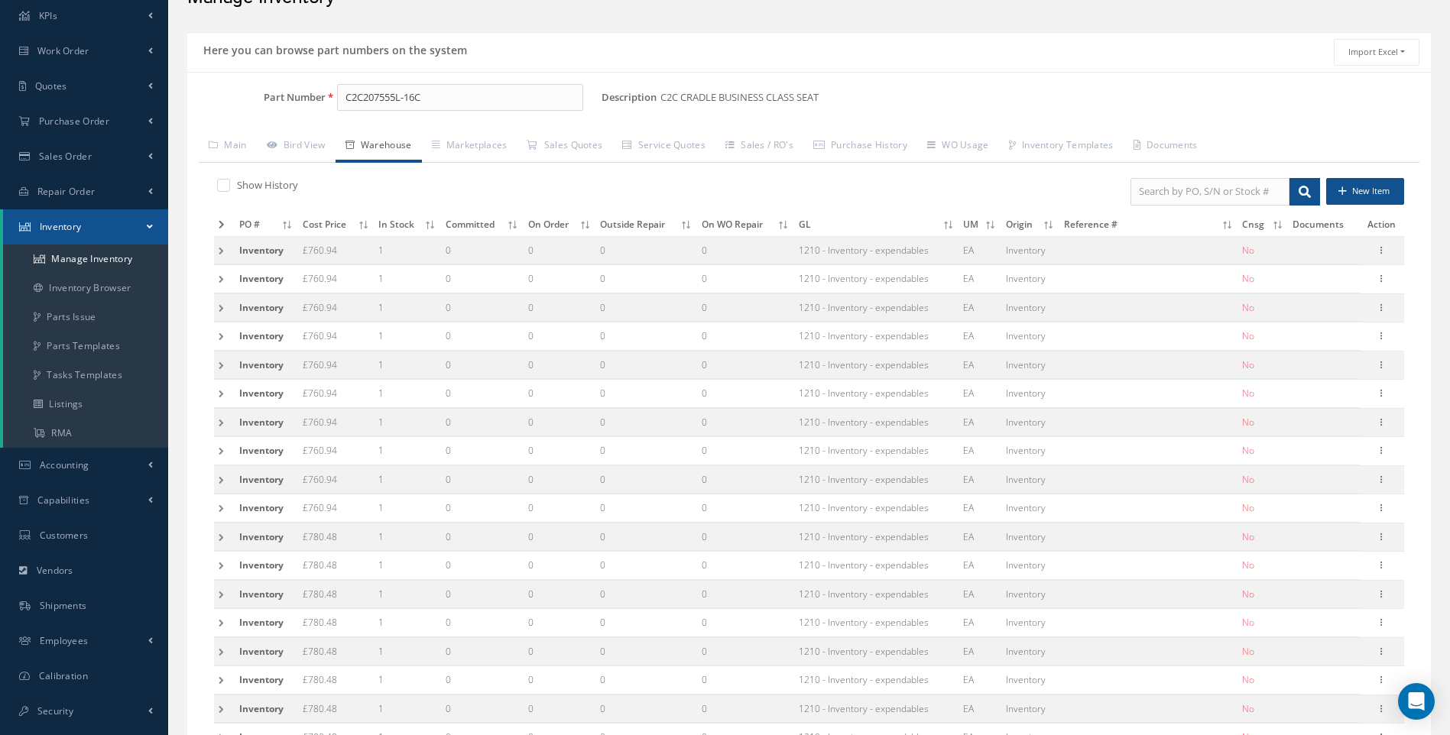
click at [221, 426] on td at bounding box center [224, 422] width 21 height 28
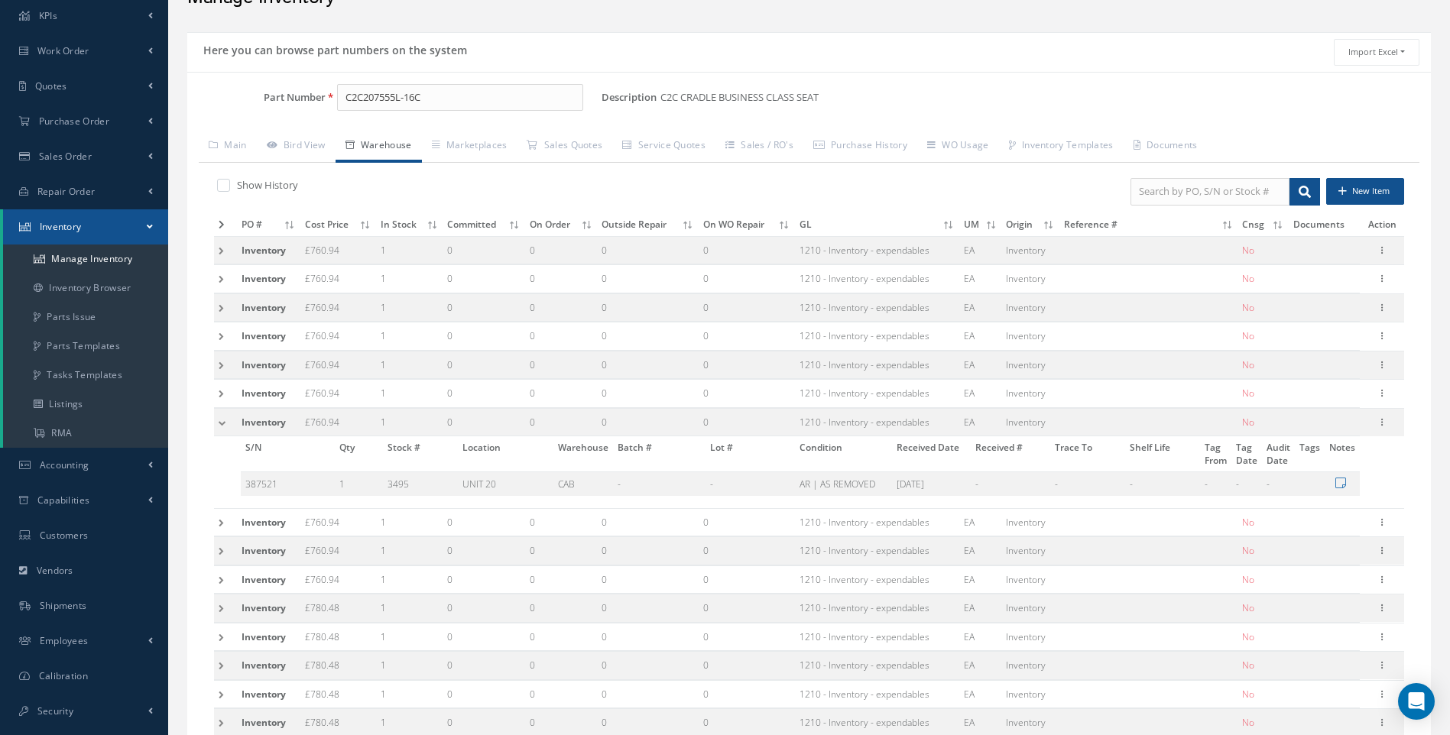
click at [221, 426] on td at bounding box center [225, 422] width 23 height 28
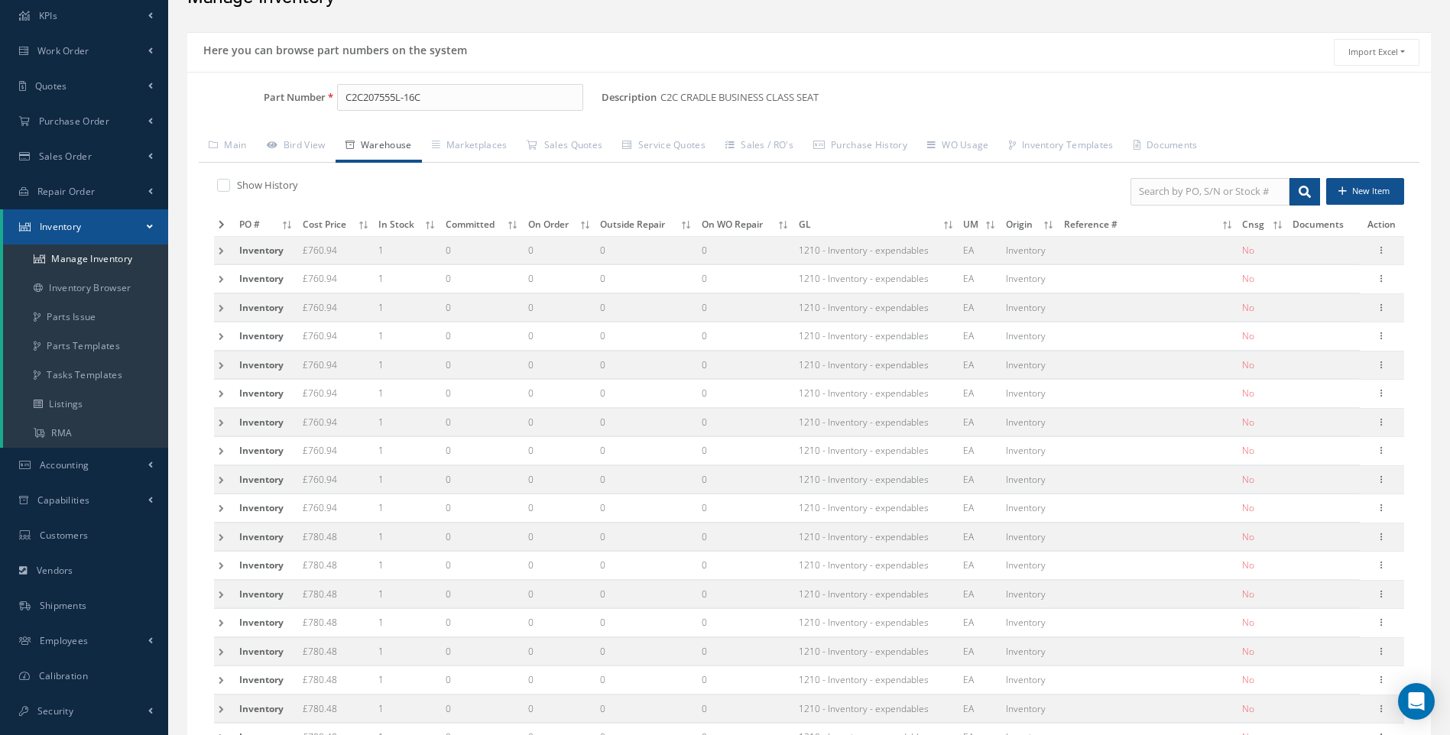
click at [219, 450] on td at bounding box center [224, 451] width 21 height 28
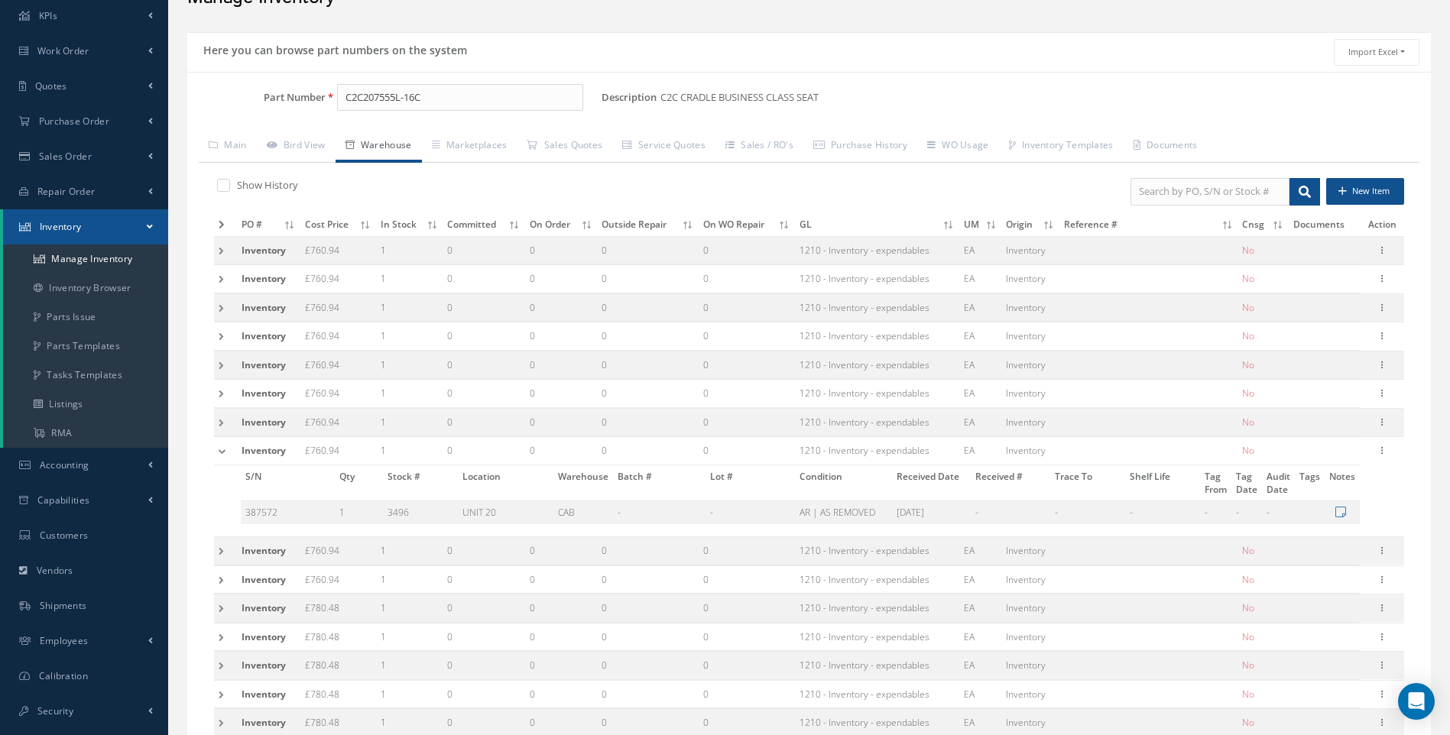
click at [219, 450] on td at bounding box center [225, 451] width 23 height 28
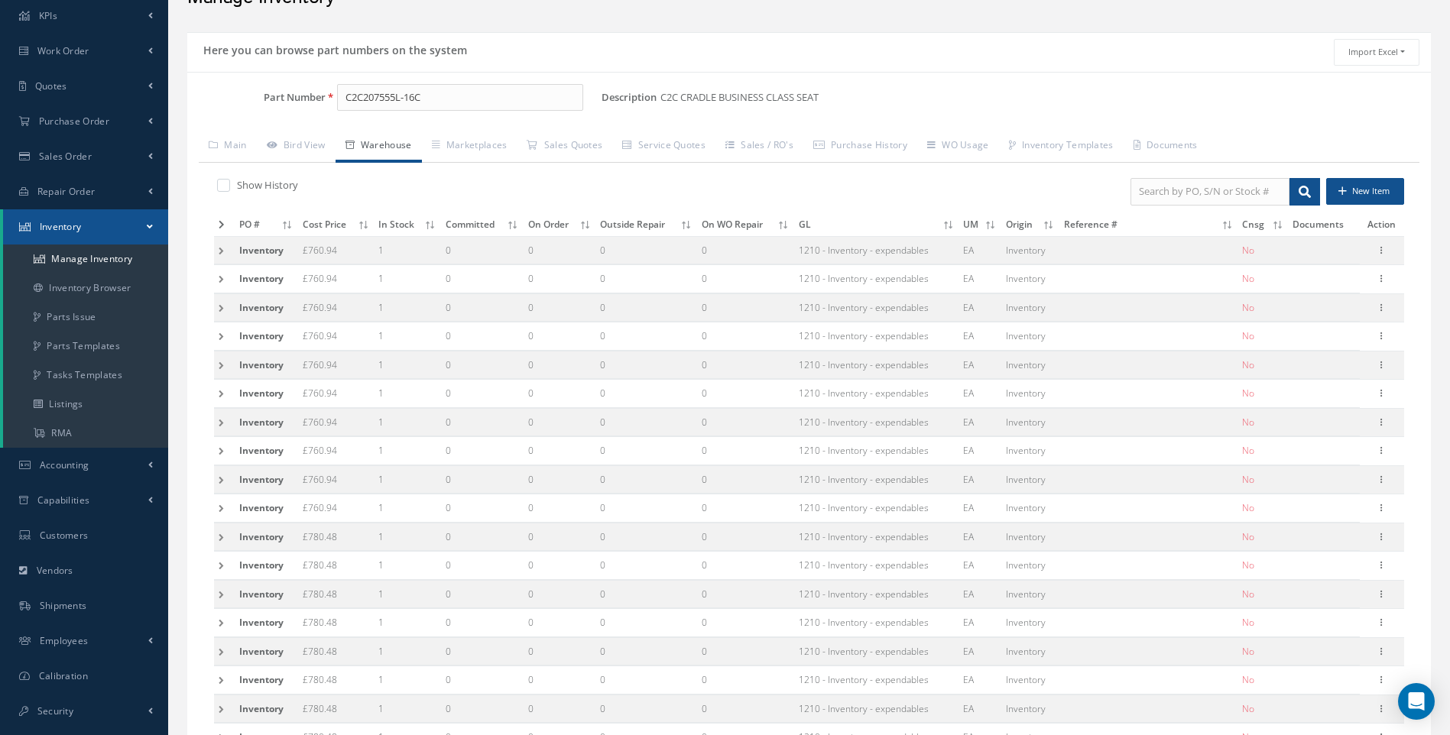
click at [218, 476] on td at bounding box center [224, 479] width 21 height 28
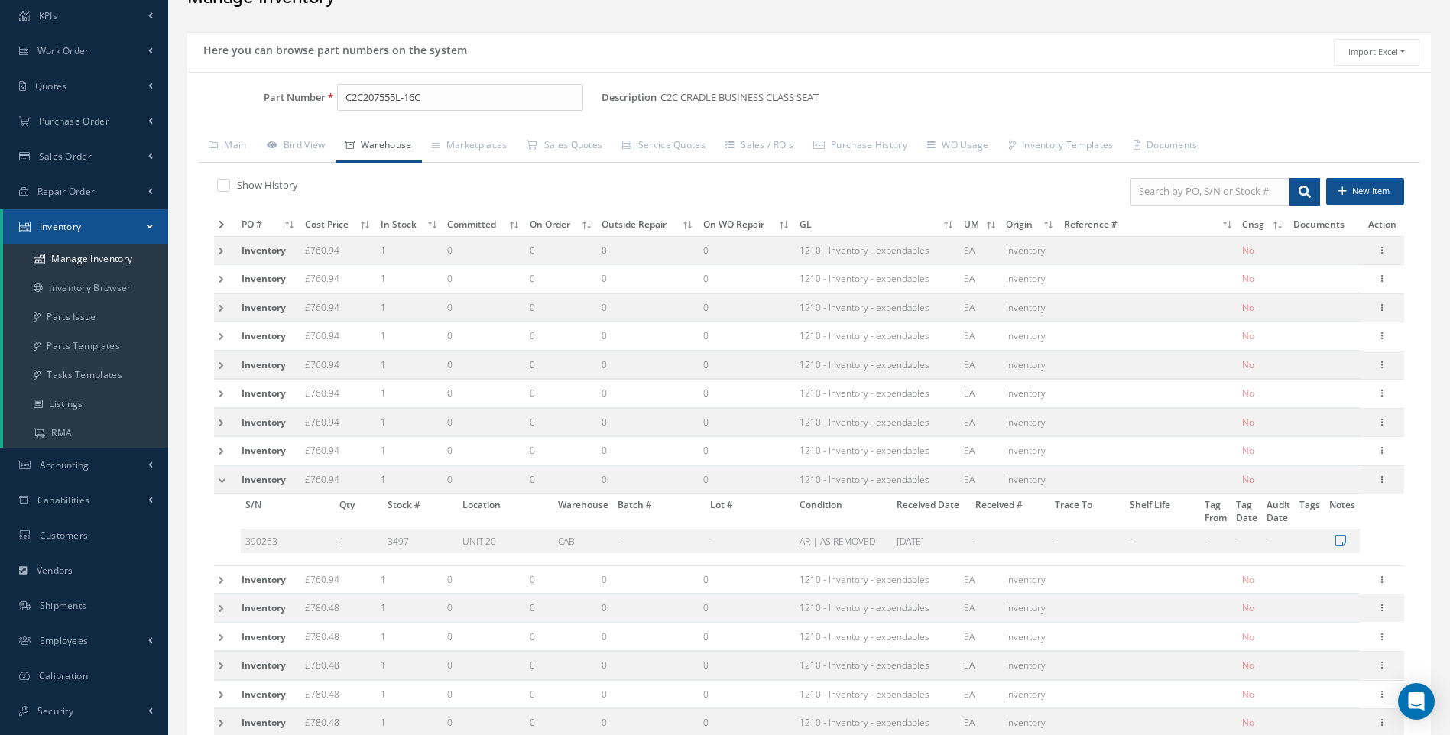
click at [218, 476] on td at bounding box center [225, 479] width 23 height 28
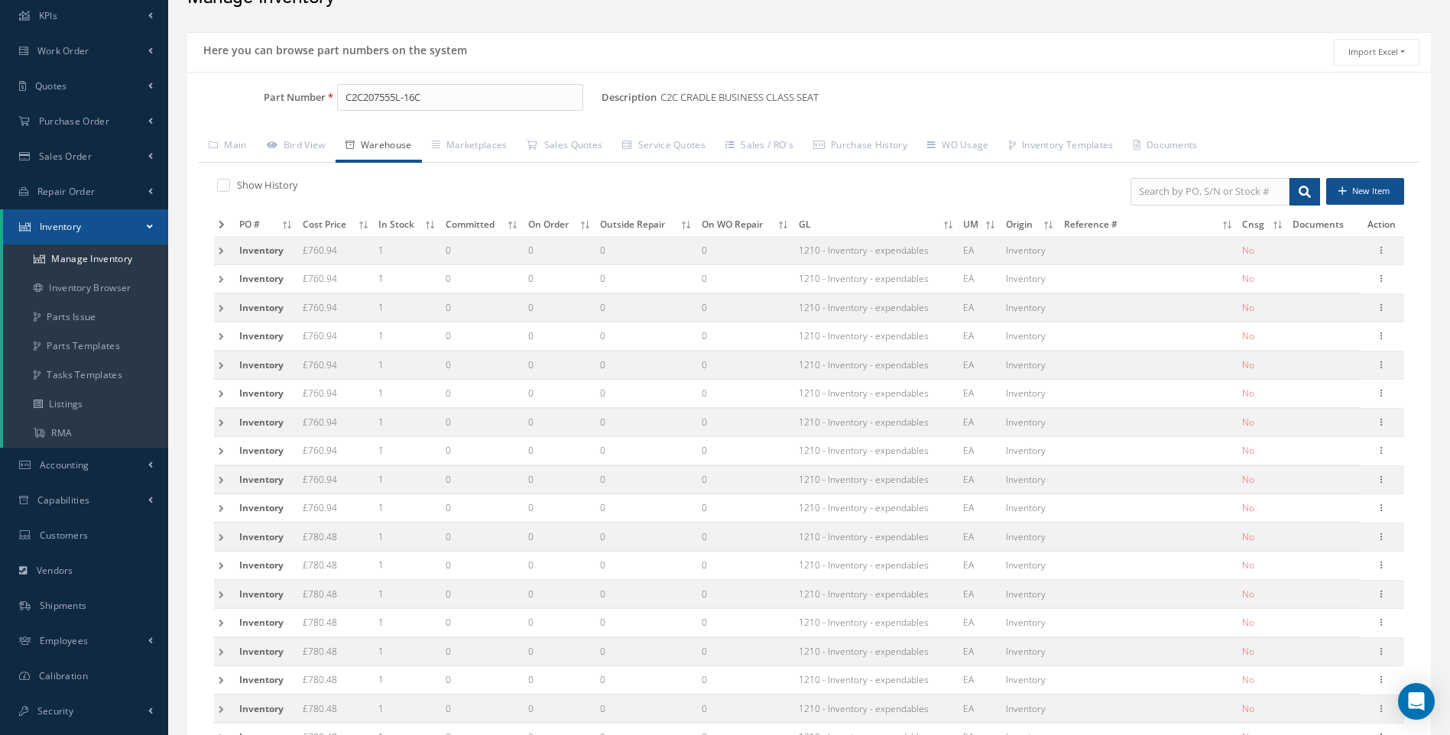
click at [219, 508] on td at bounding box center [224, 509] width 21 height 28
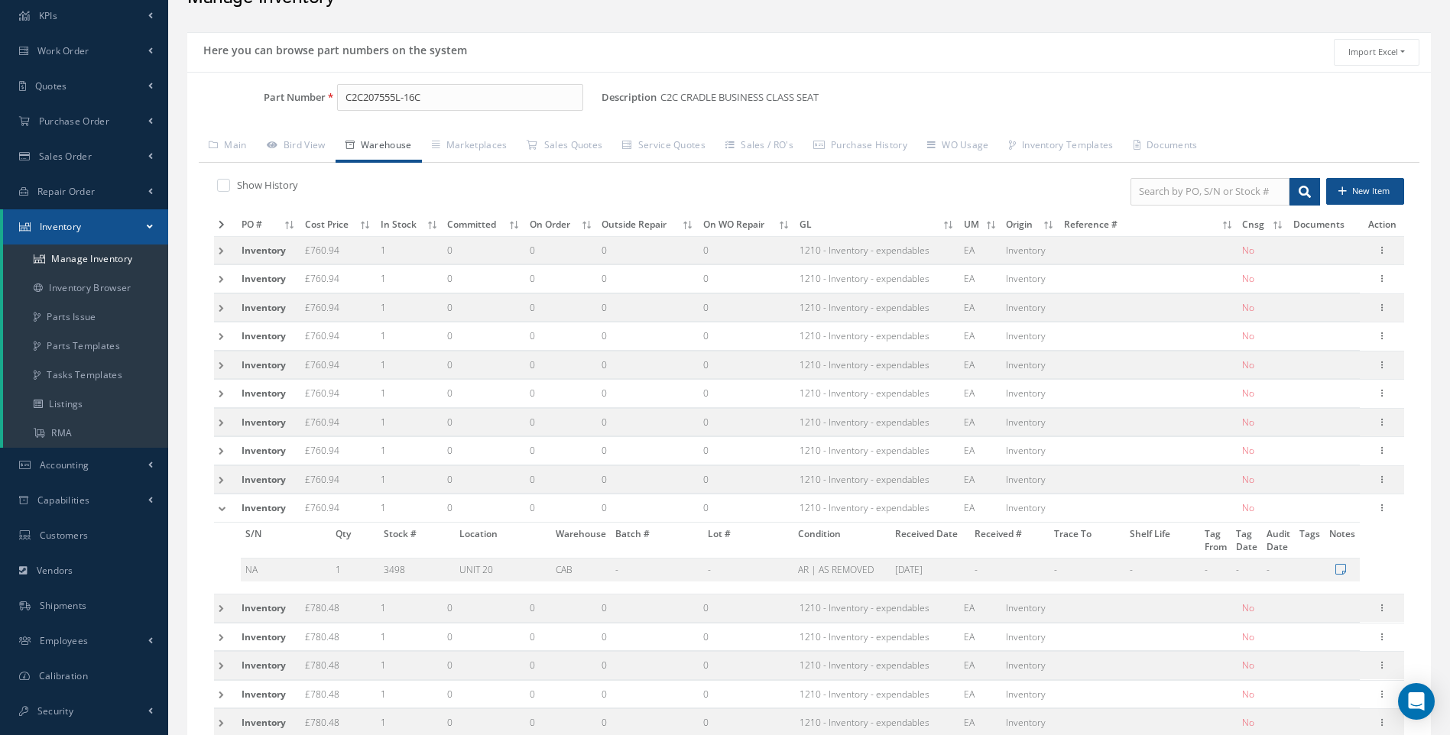
click at [221, 508] on td at bounding box center [225, 509] width 23 height 28
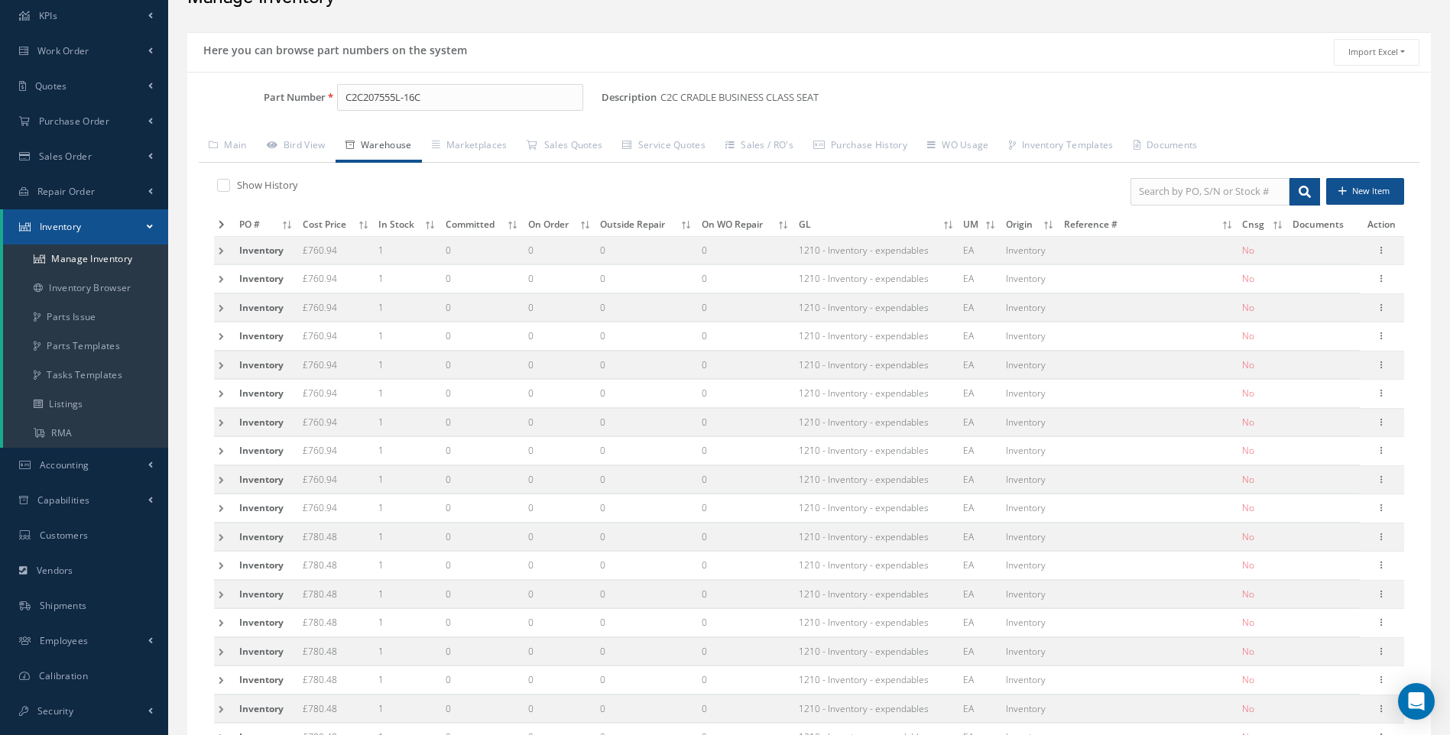
click at [225, 535] on td at bounding box center [224, 537] width 21 height 28
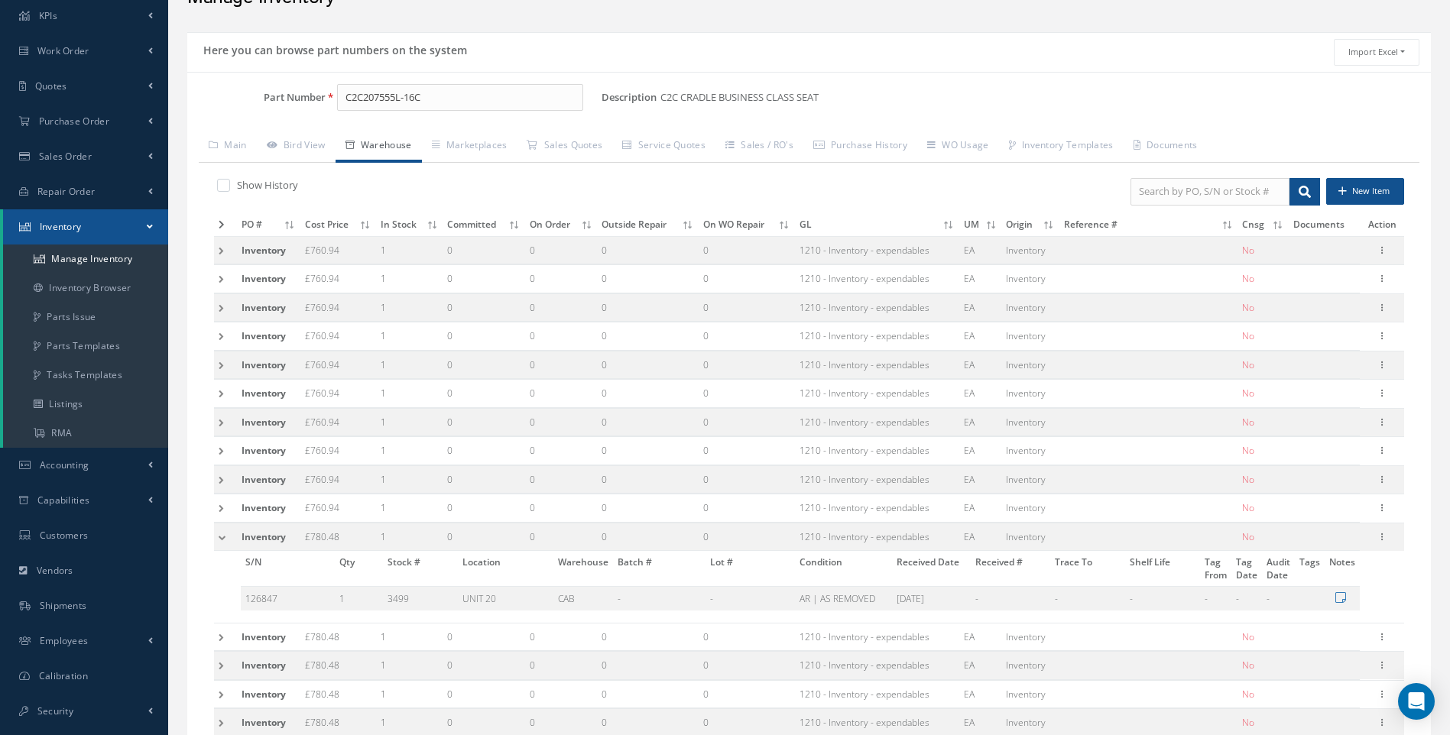
click at [225, 535] on td at bounding box center [225, 537] width 23 height 28
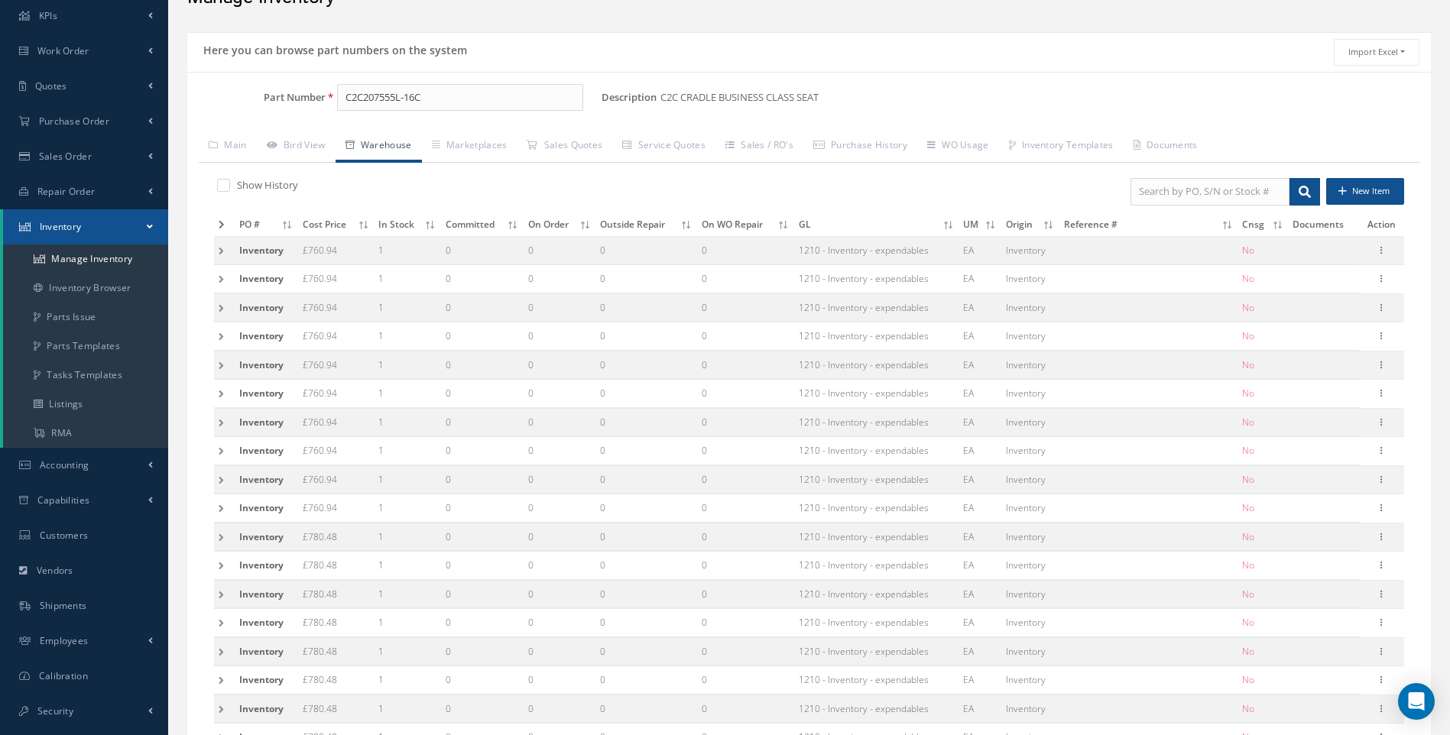
click at [221, 571] on td at bounding box center [224, 566] width 21 height 28
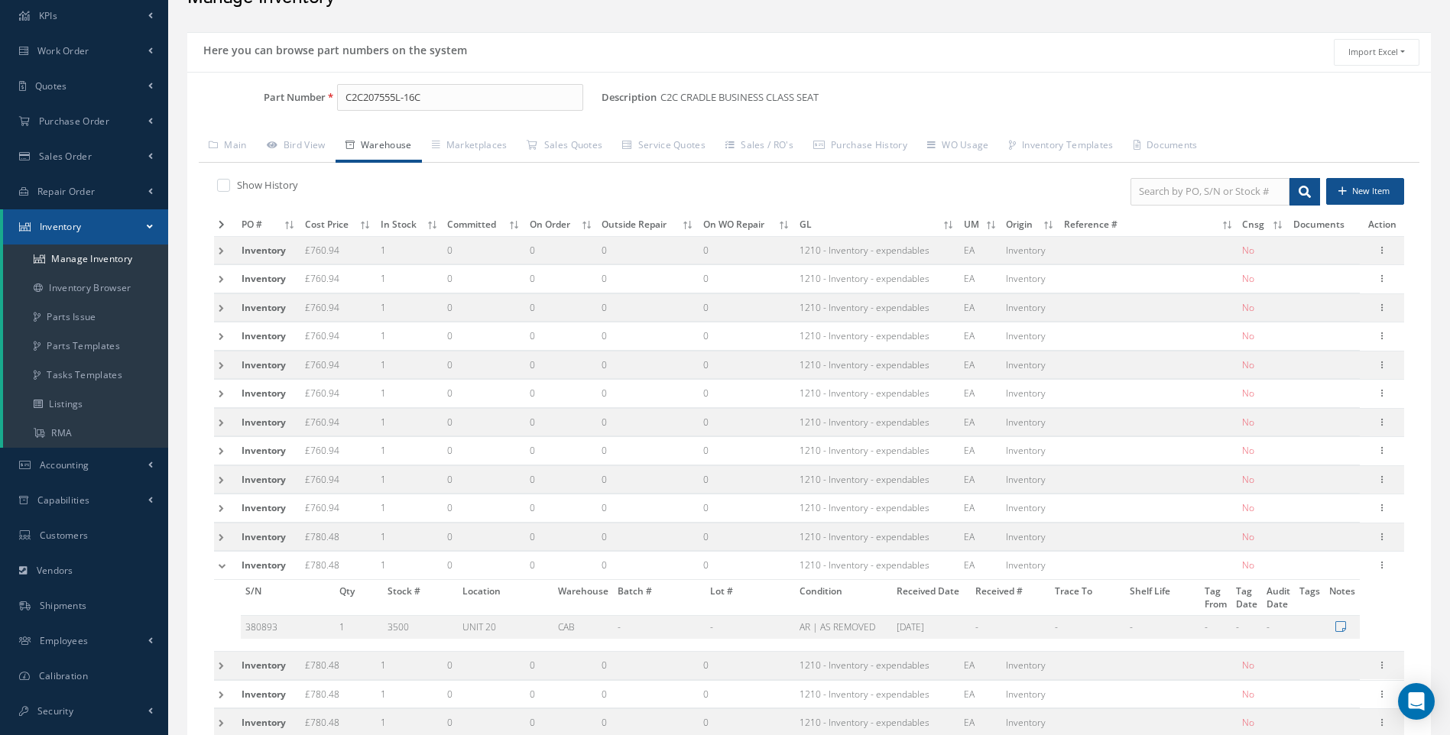
click at [221, 571] on td at bounding box center [225, 566] width 23 height 28
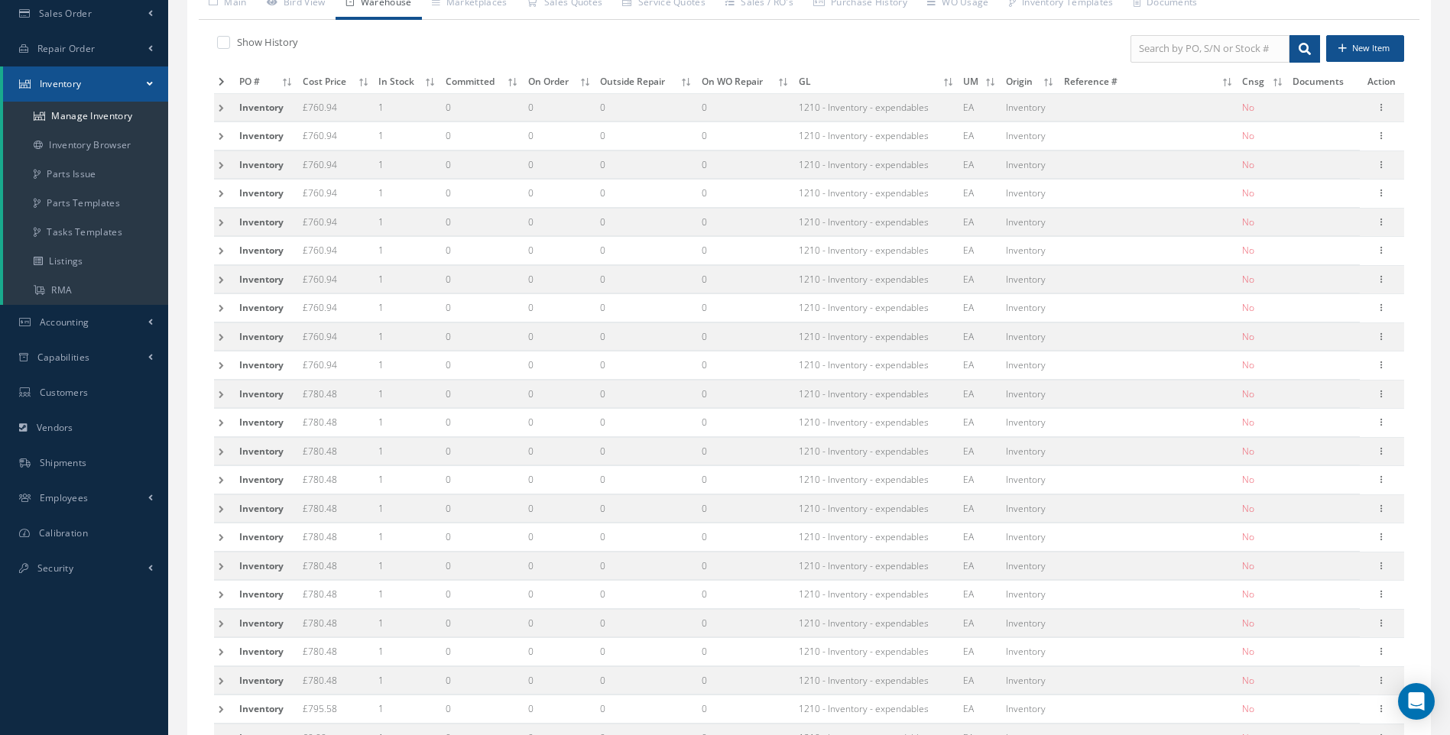
scroll to position [236, 0]
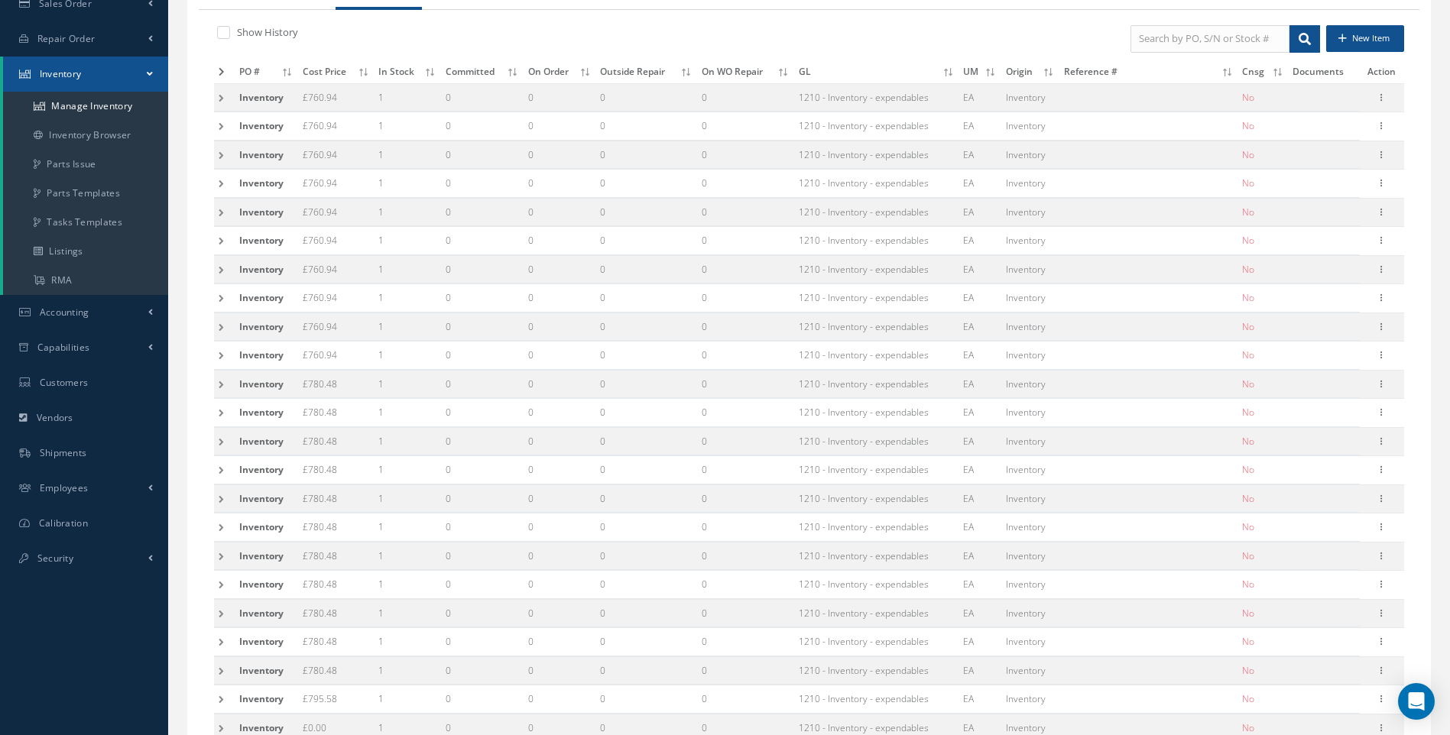
click at [222, 411] on td at bounding box center [224, 413] width 21 height 28
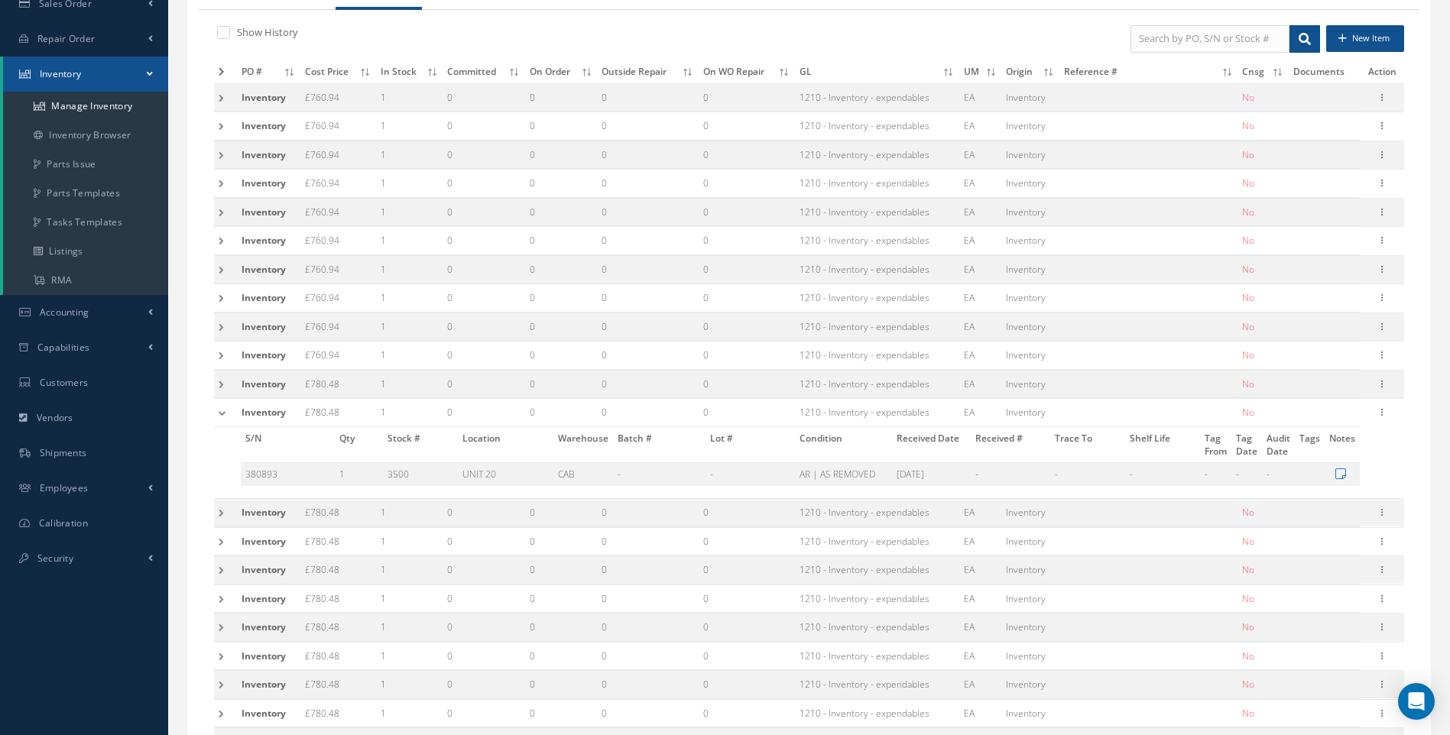
click at [222, 411] on td at bounding box center [225, 413] width 23 height 28
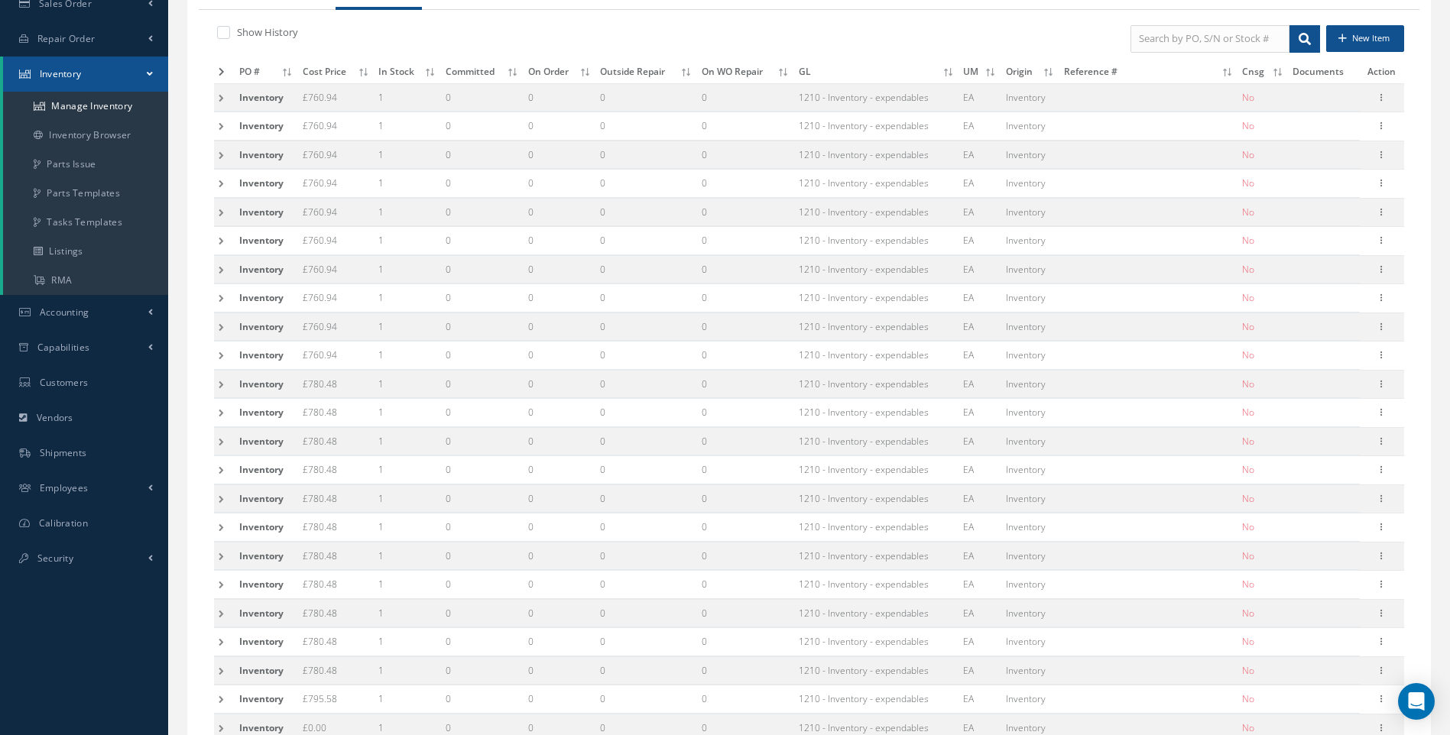
click at [222, 441] on td at bounding box center [224, 441] width 21 height 28
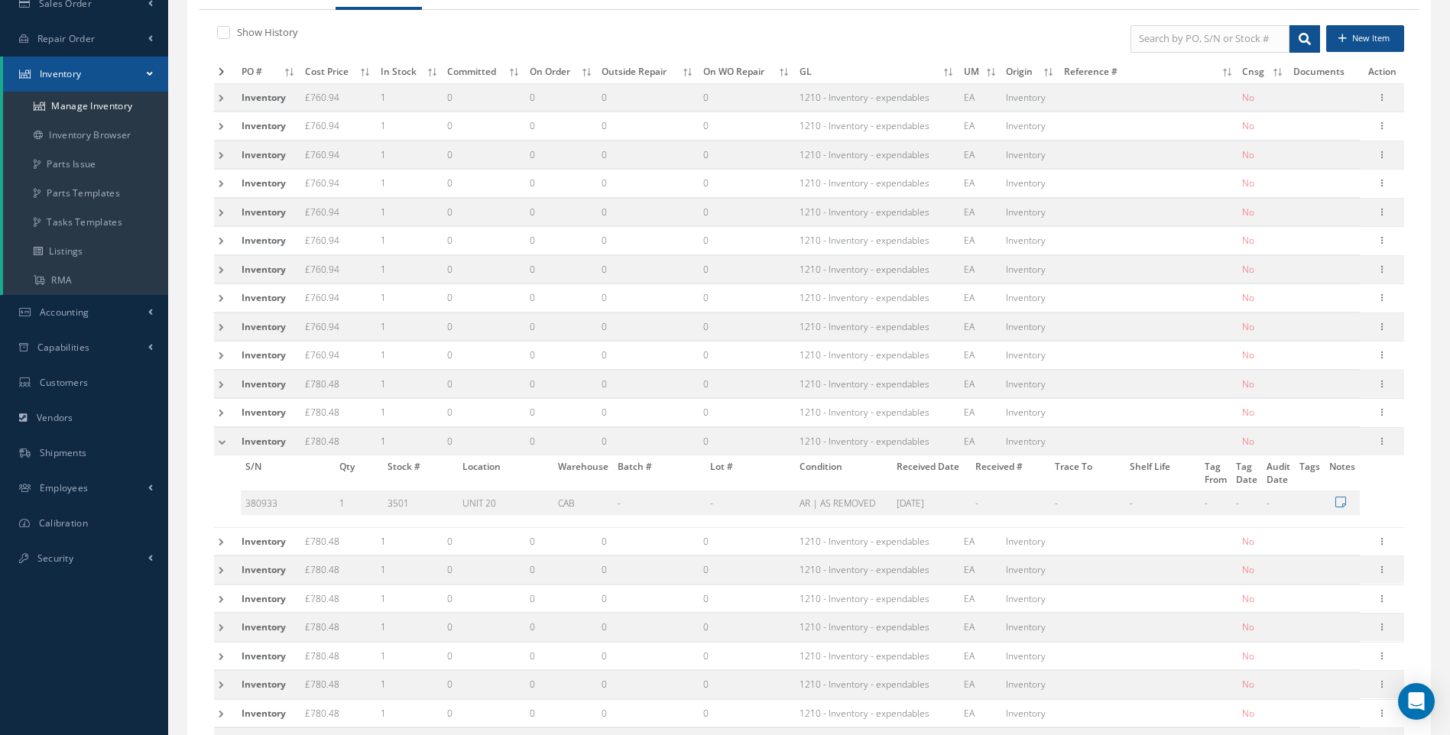
click at [222, 441] on td at bounding box center [225, 441] width 23 height 28
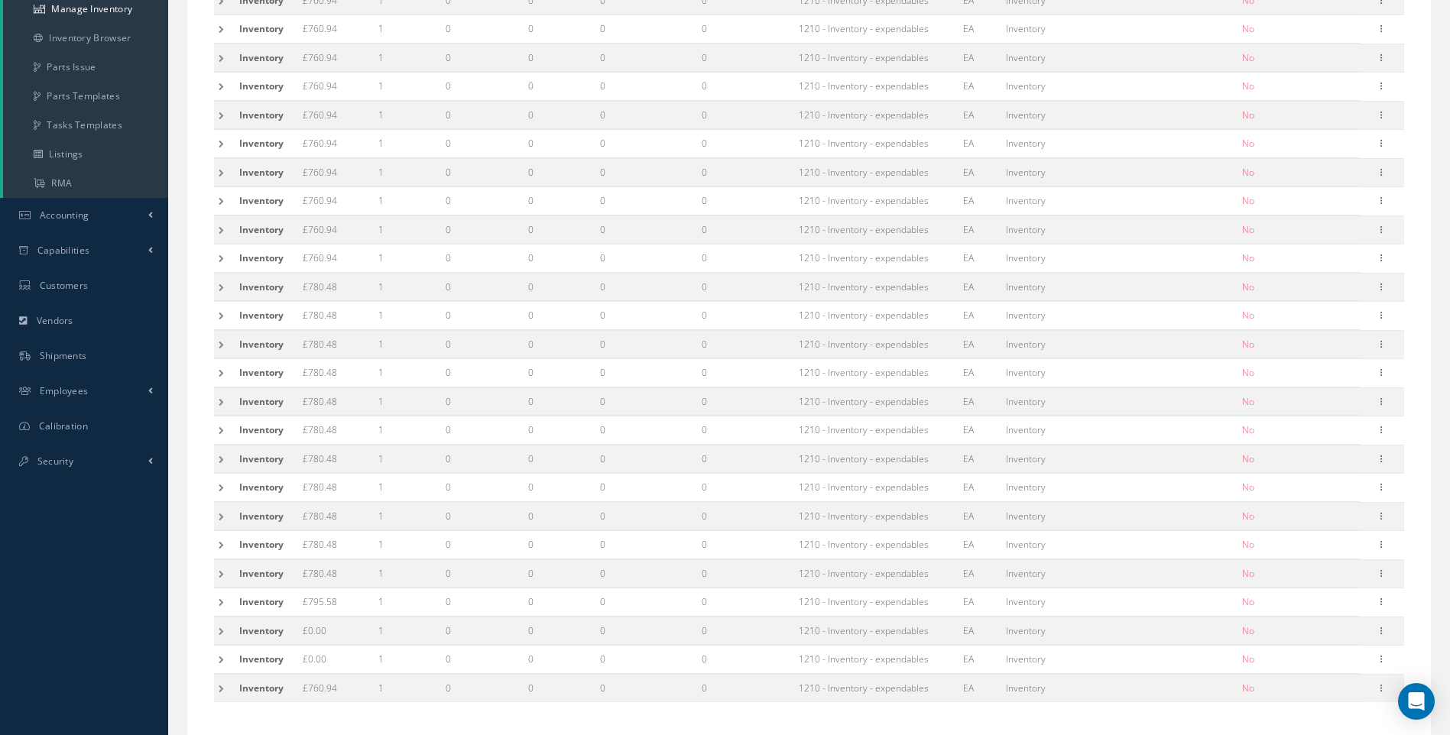
scroll to position [389, 0]
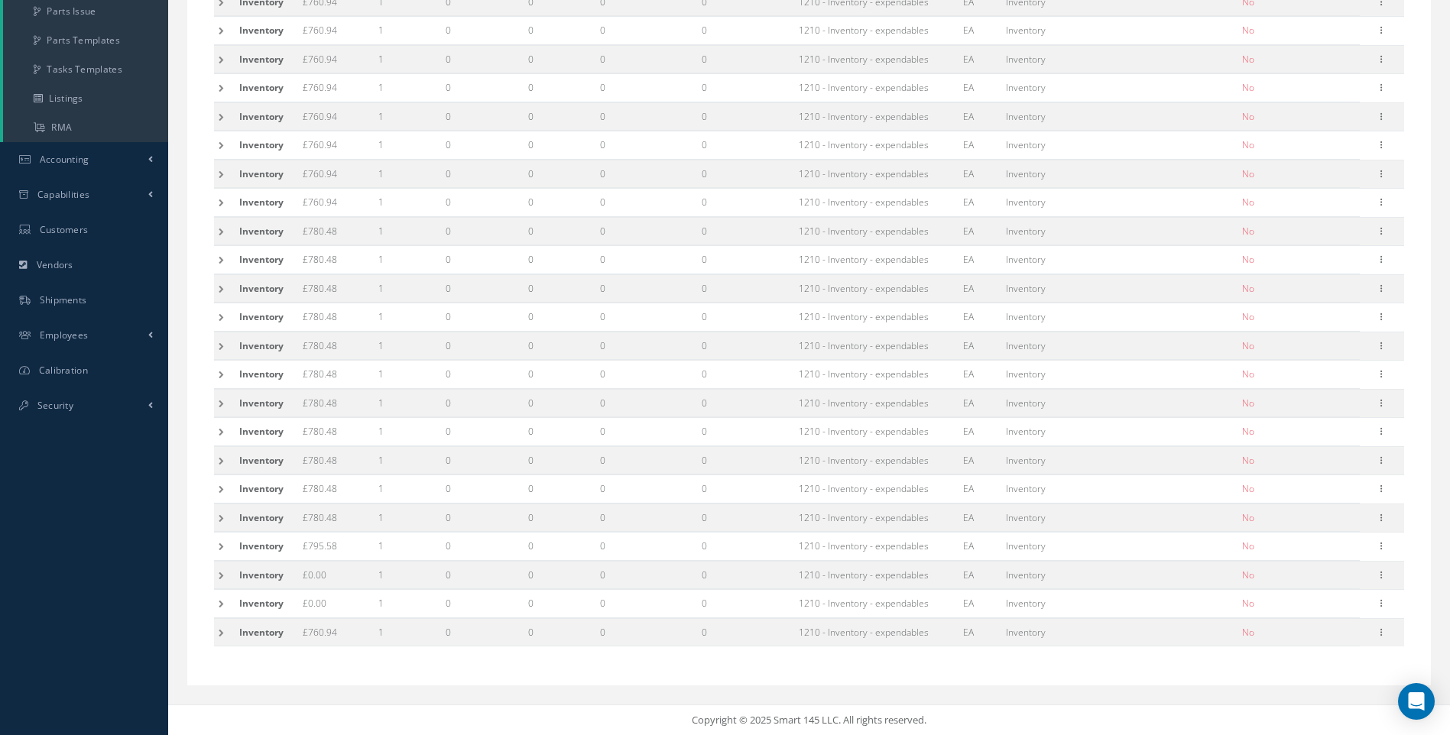
click at [224, 631] on td at bounding box center [224, 632] width 21 height 28
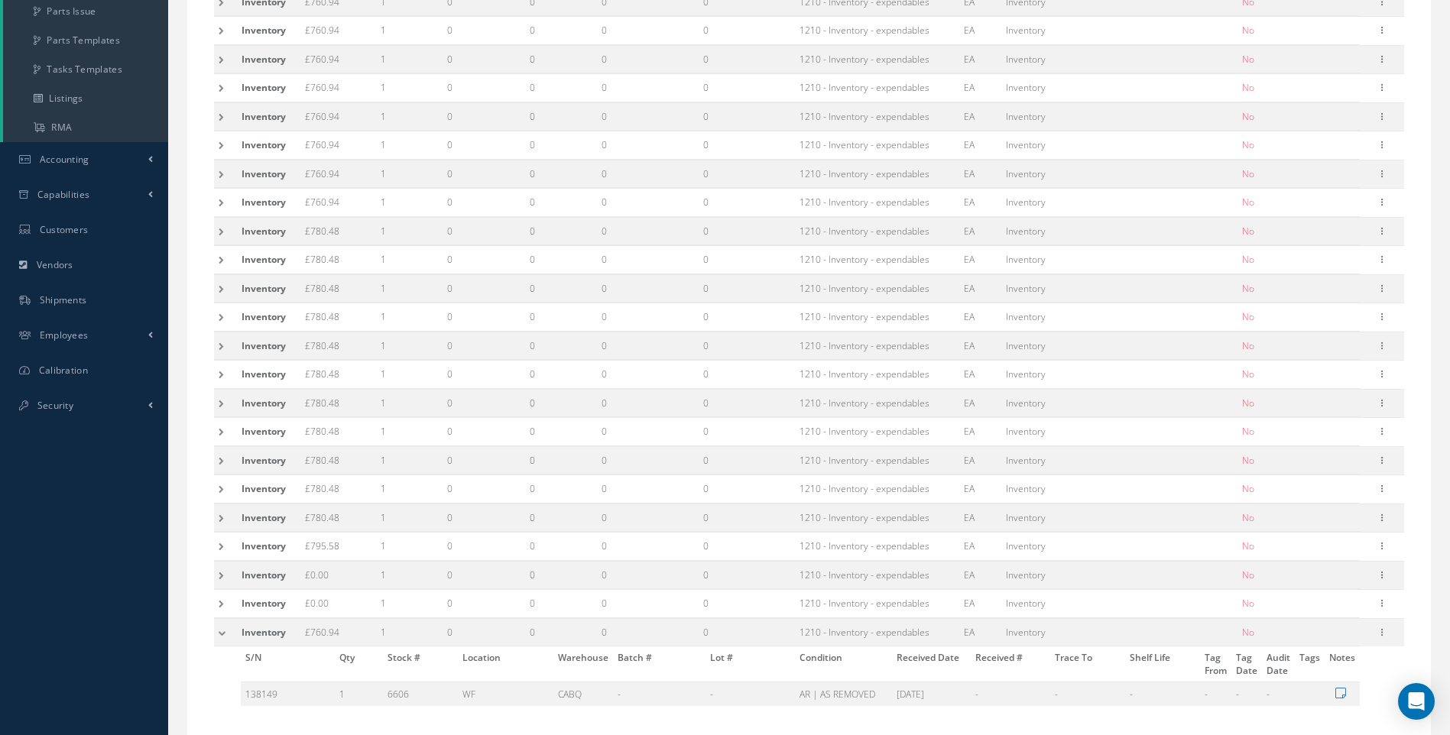
click at [224, 631] on td at bounding box center [225, 632] width 23 height 28
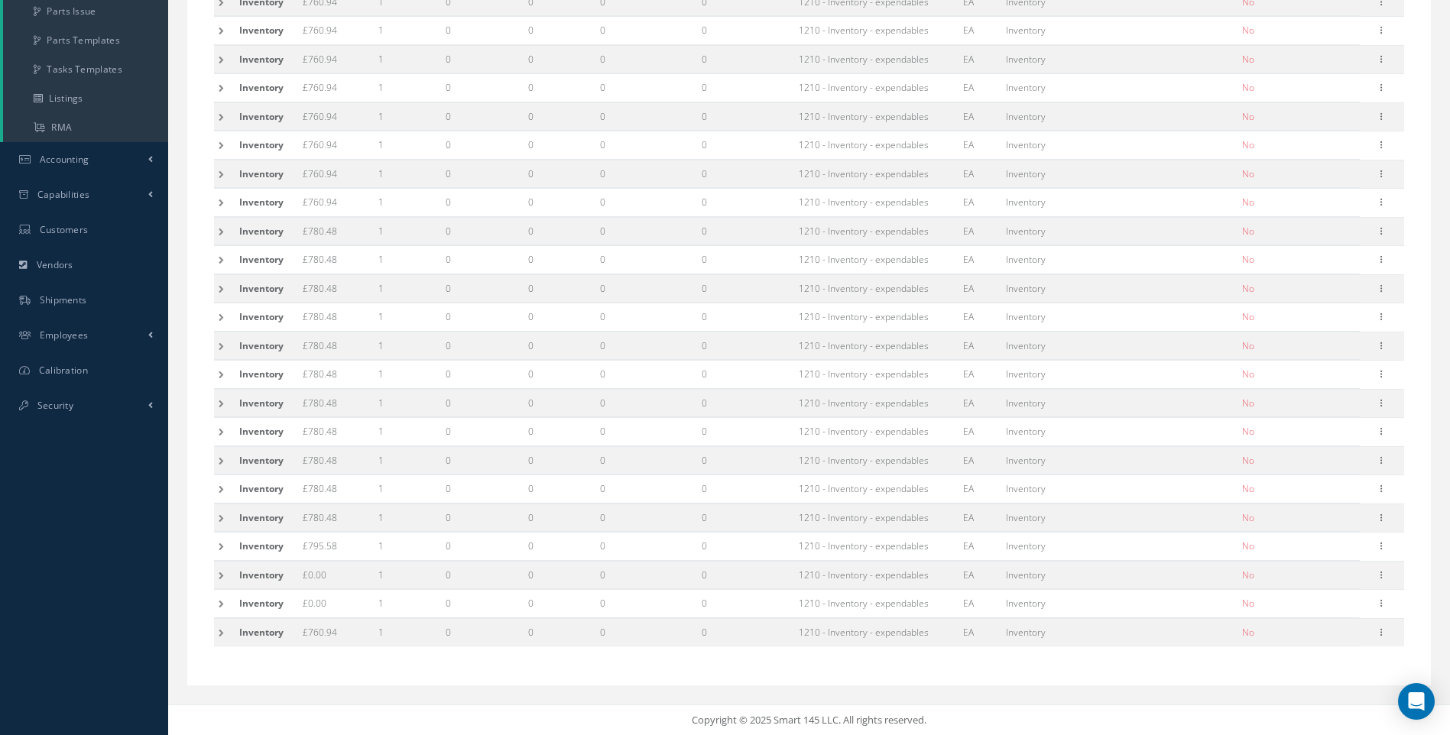
click at [222, 605] on td at bounding box center [224, 604] width 21 height 28
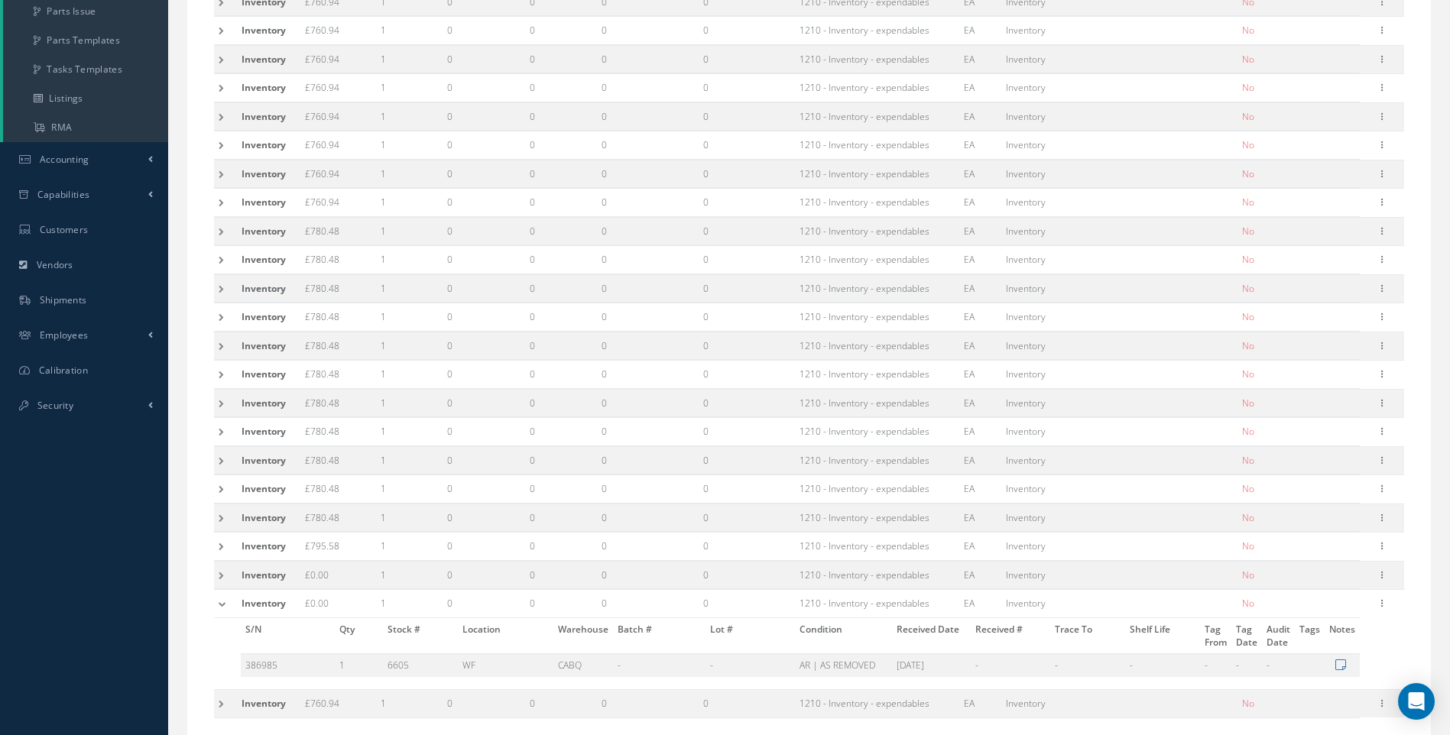
click at [222, 605] on td at bounding box center [225, 604] width 23 height 28
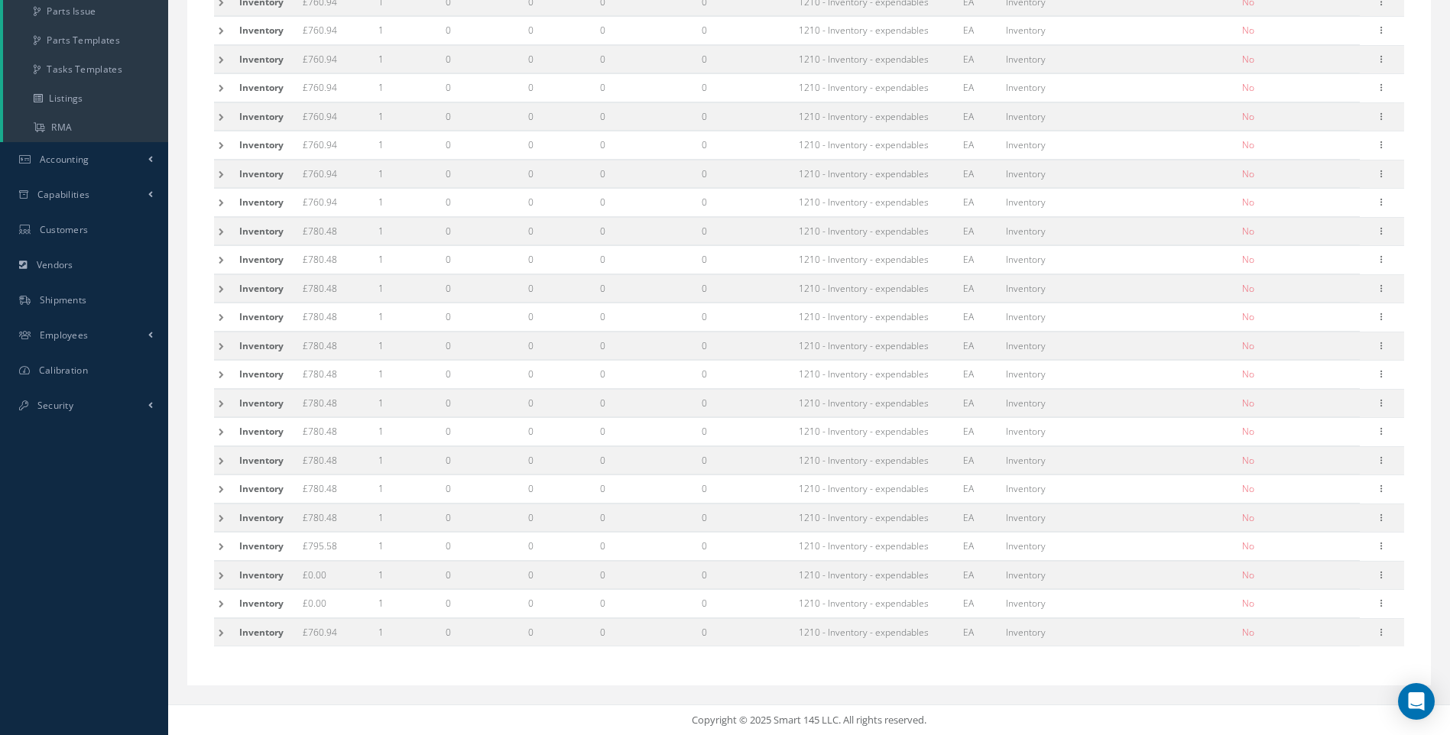
click at [220, 576] on td at bounding box center [224, 575] width 21 height 28
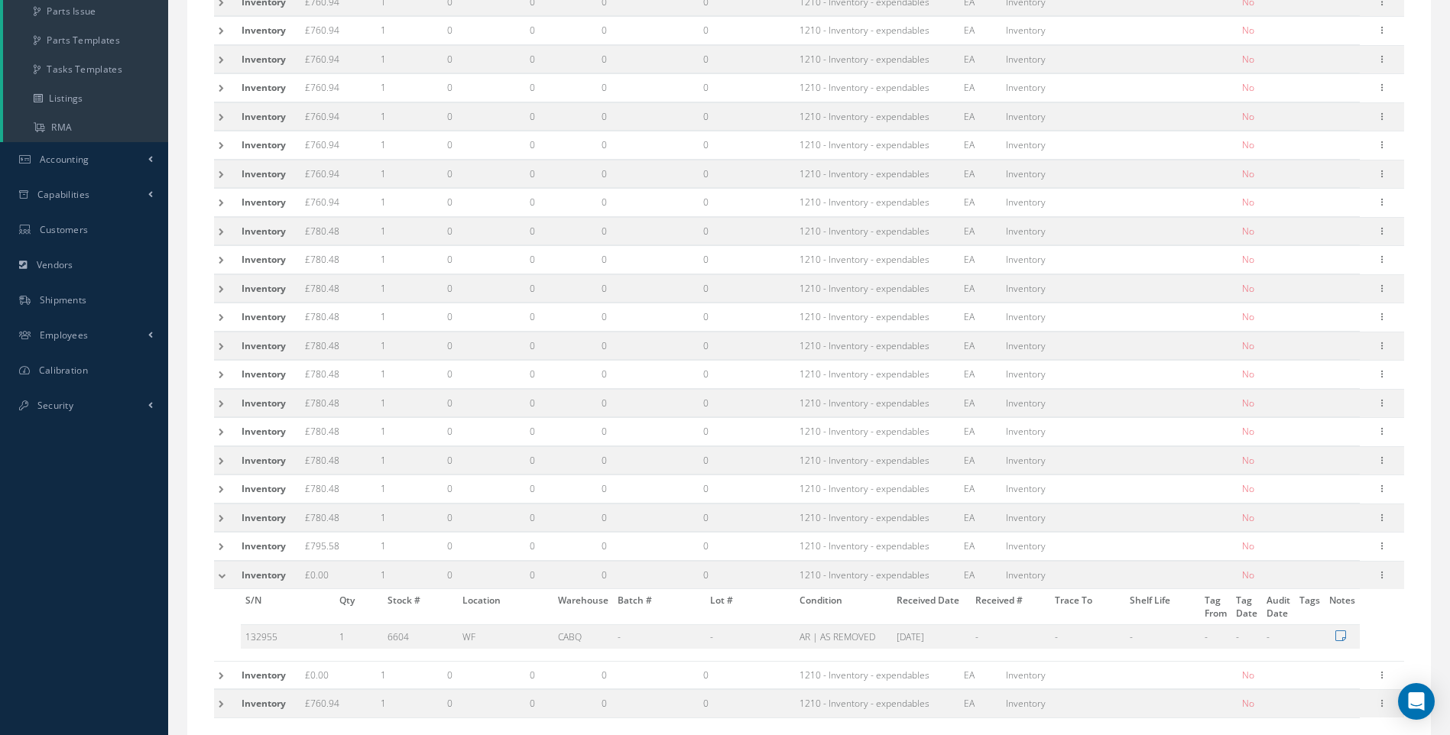
click at [220, 576] on td at bounding box center [225, 575] width 23 height 28
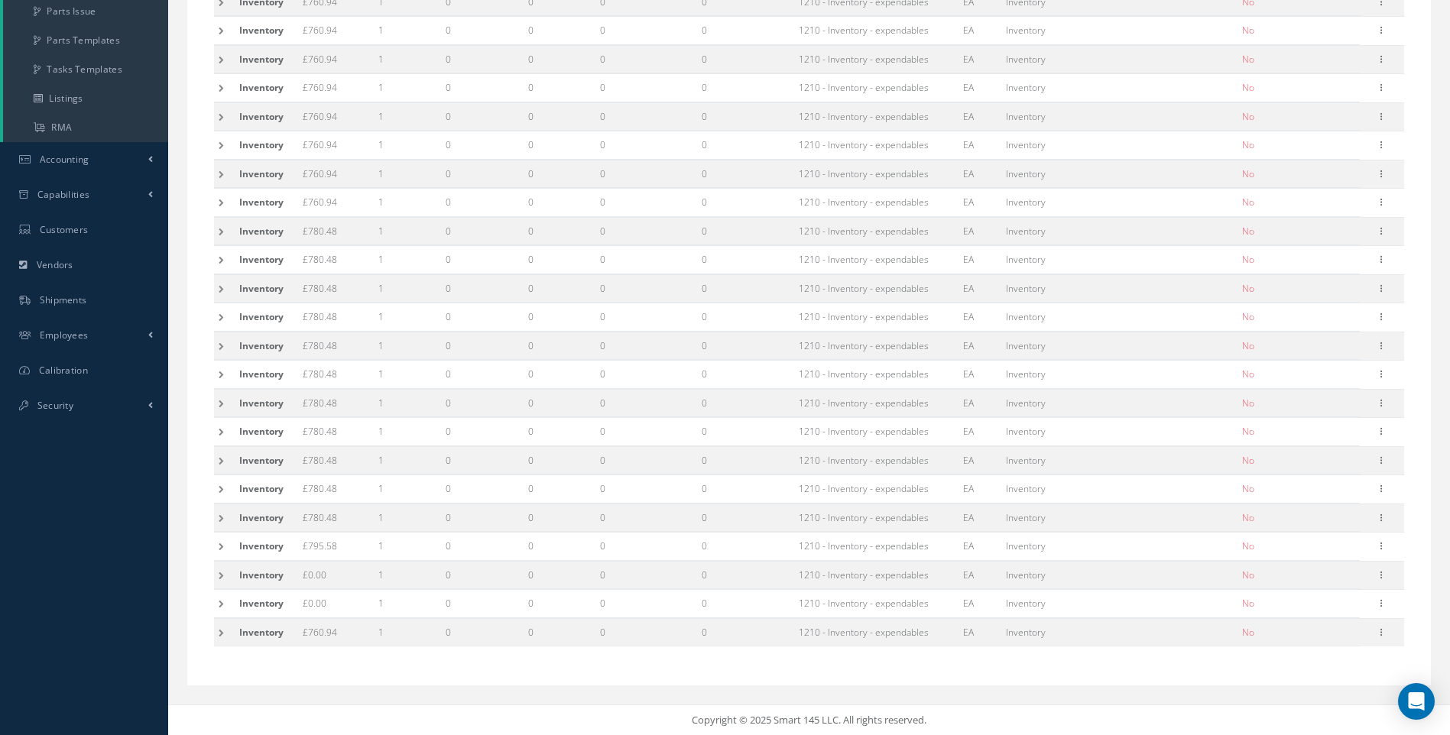
click at [225, 545] on td at bounding box center [224, 547] width 21 height 28
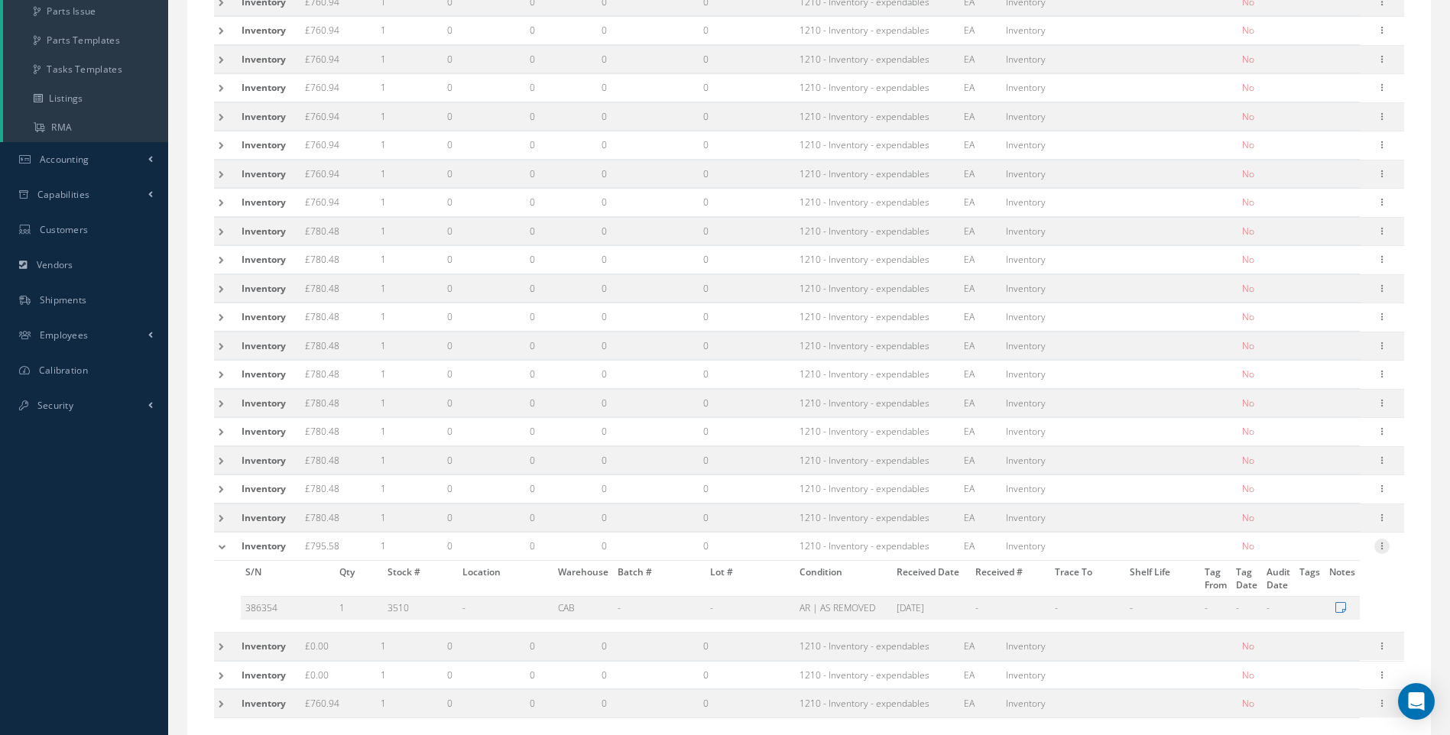
click at [1383, 545] on icon at bounding box center [1381, 545] width 15 height 12
click at [1289, 553] on link "Edit" at bounding box center [1311, 556] width 121 height 20
type input "795.58"
type input "06/27/2022"
type input "386354"
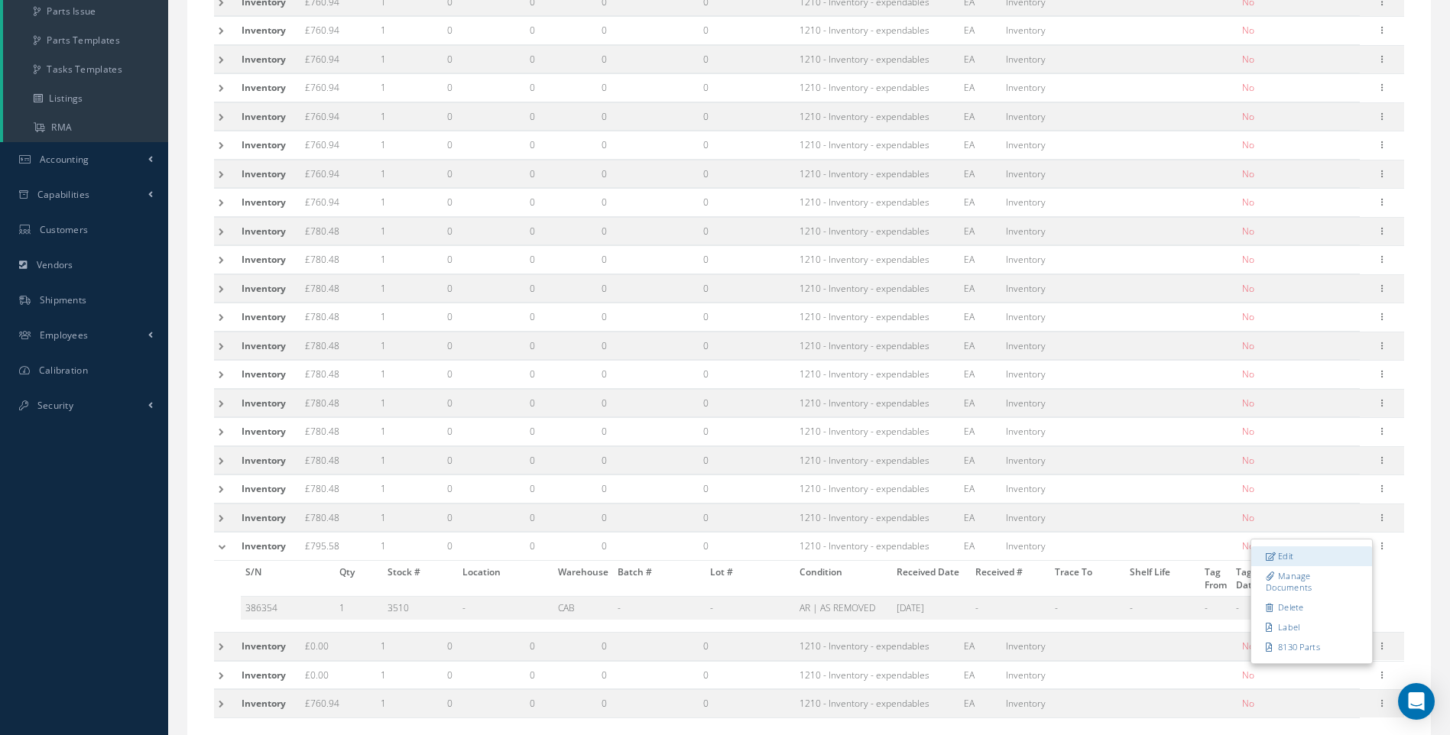
type input "1"
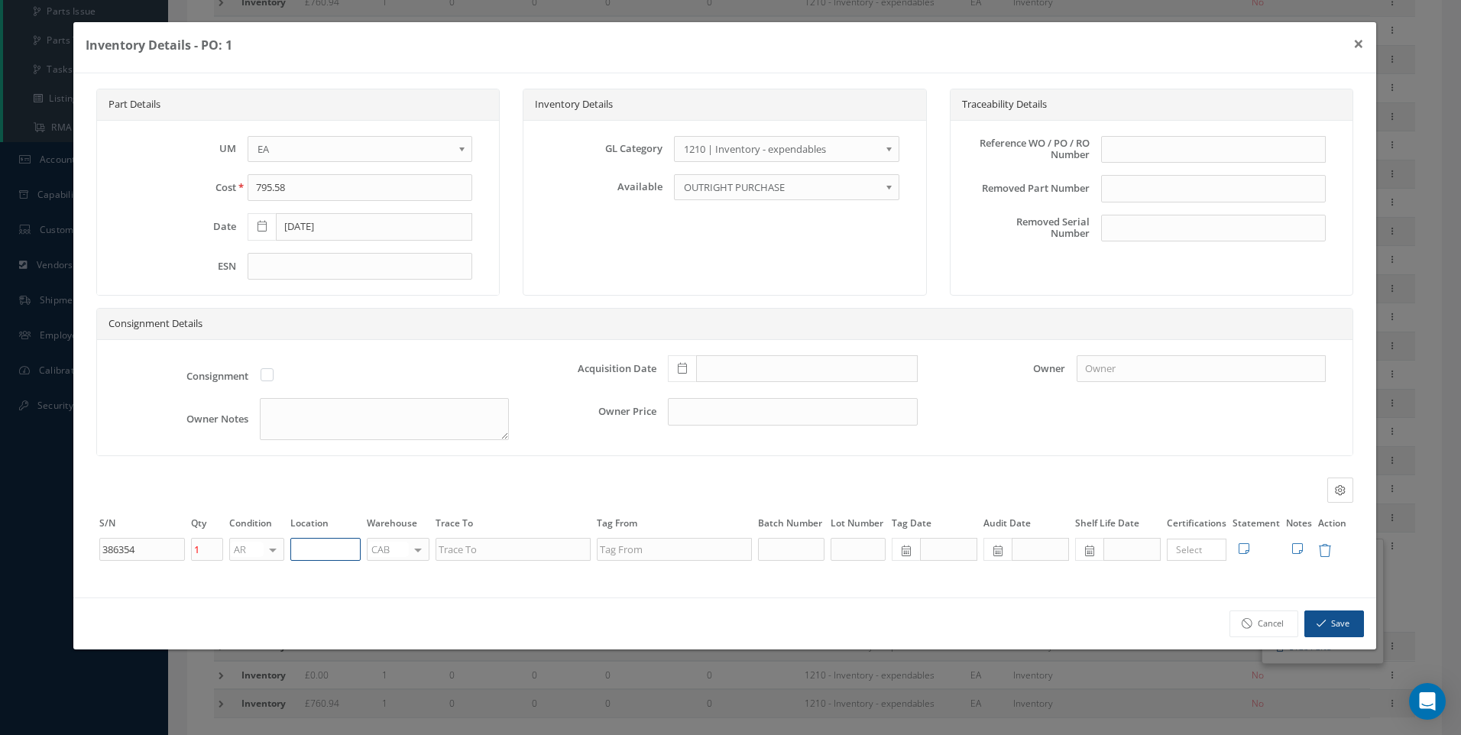
click at [323, 553] on input "text" at bounding box center [325, 549] width 70 height 23
type input "UNIT 20"
click at [1320, 633] on button "Save" at bounding box center [1335, 624] width 60 height 27
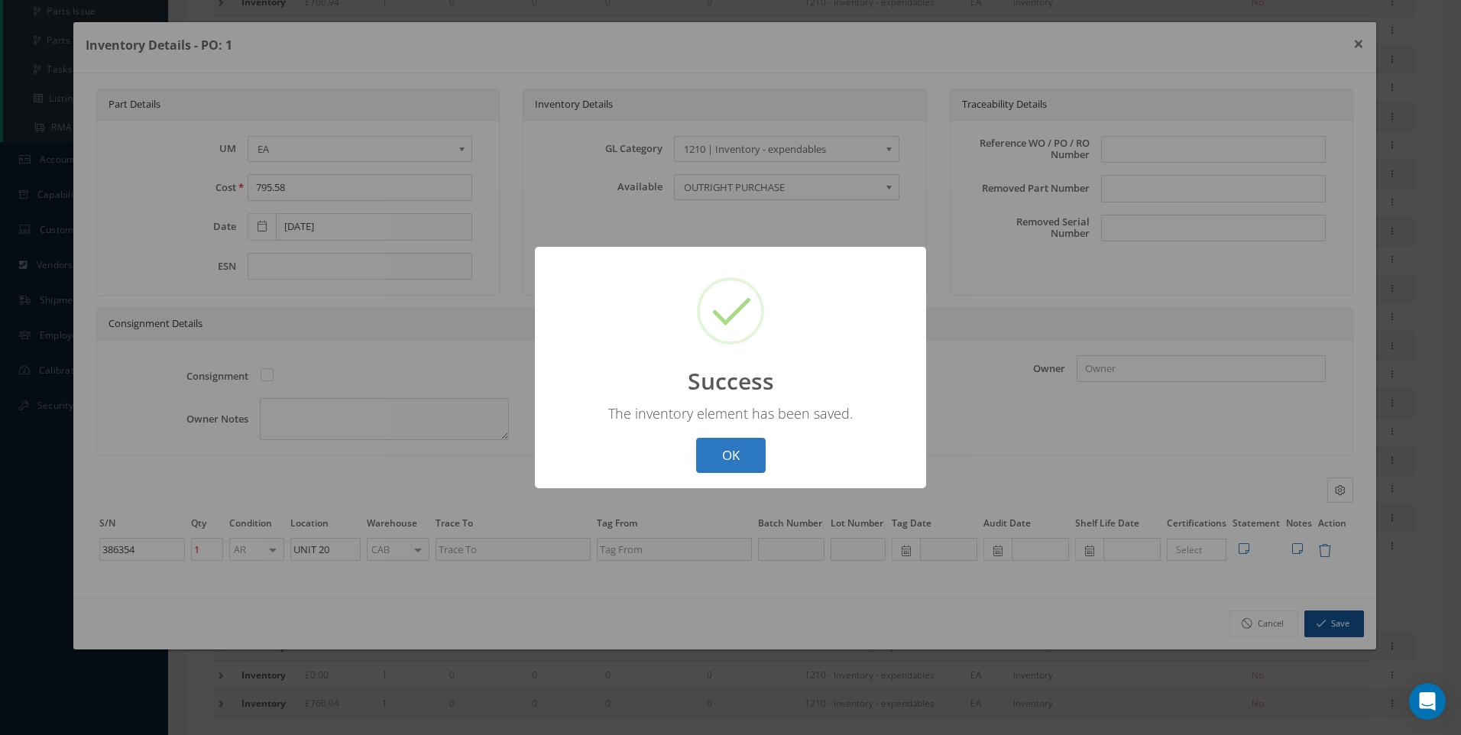
click at [722, 452] on button "OK" at bounding box center [731, 456] width 70 height 36
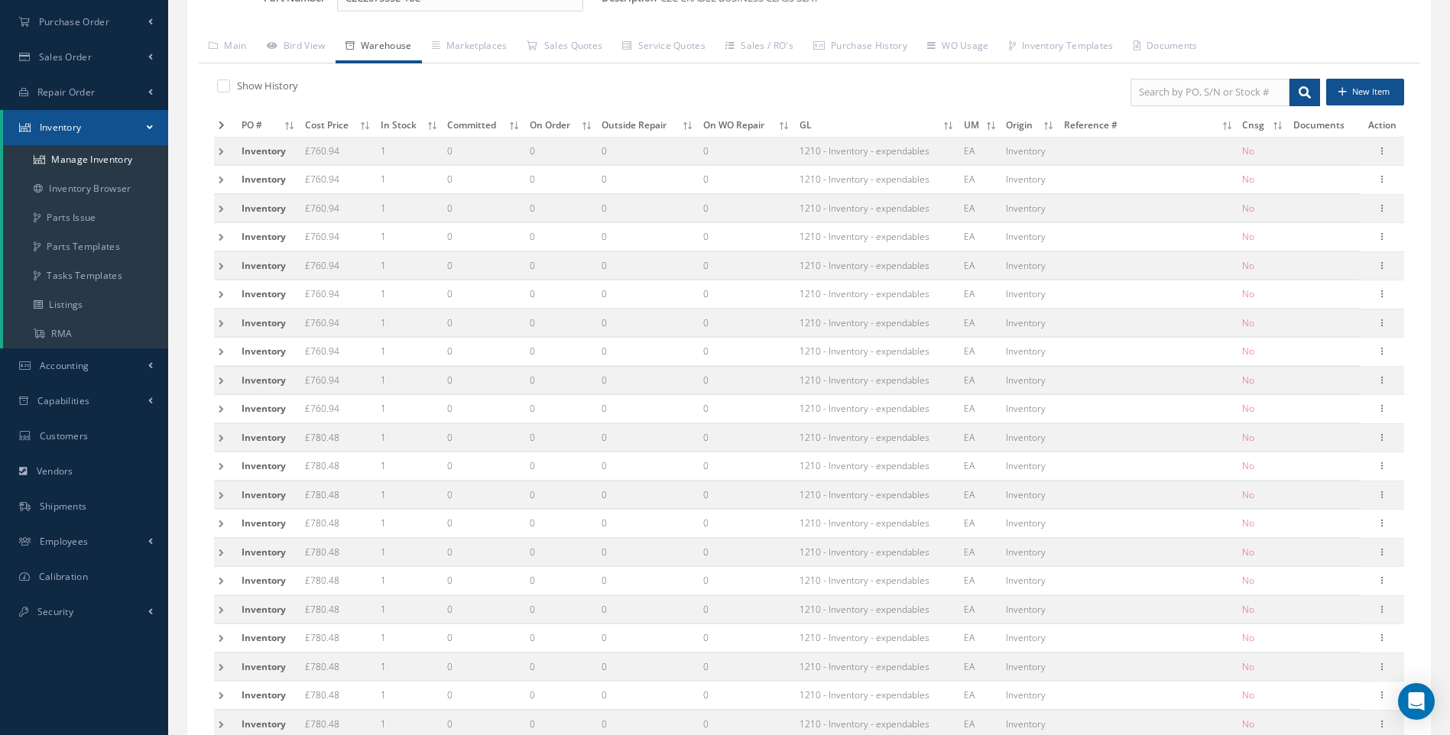
scroll to position [0, 0]
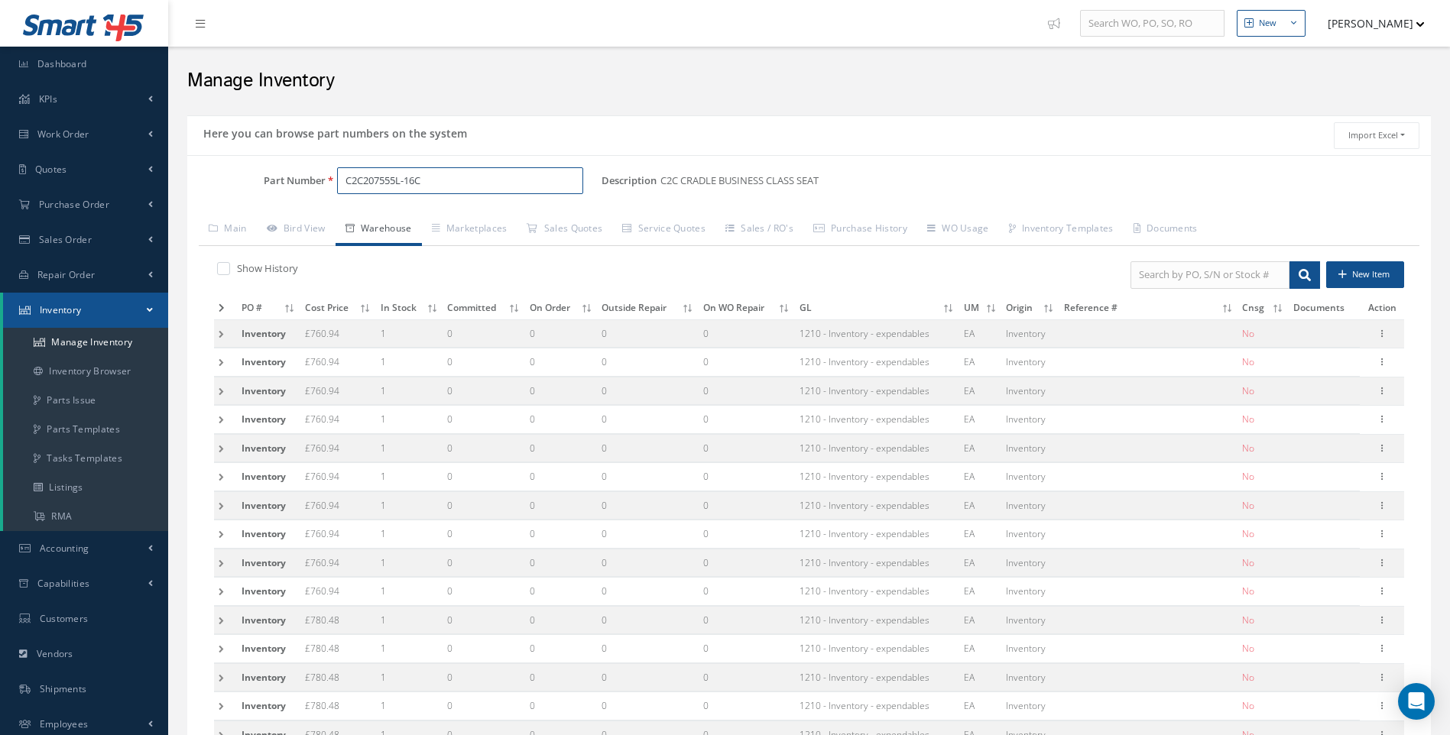
drag, startPoint x: 443, startPoint y: 181, endPoint x: 202, endPoint y: 189, distance: 240.9
click at [202, 189] on div "Part Number C2C207555L-16C" at bounding box center [394, 181] width 414 height 28
click at [398, 220] on span "C2201-093-017" at bounding box center [411, 220] width 138 height 16
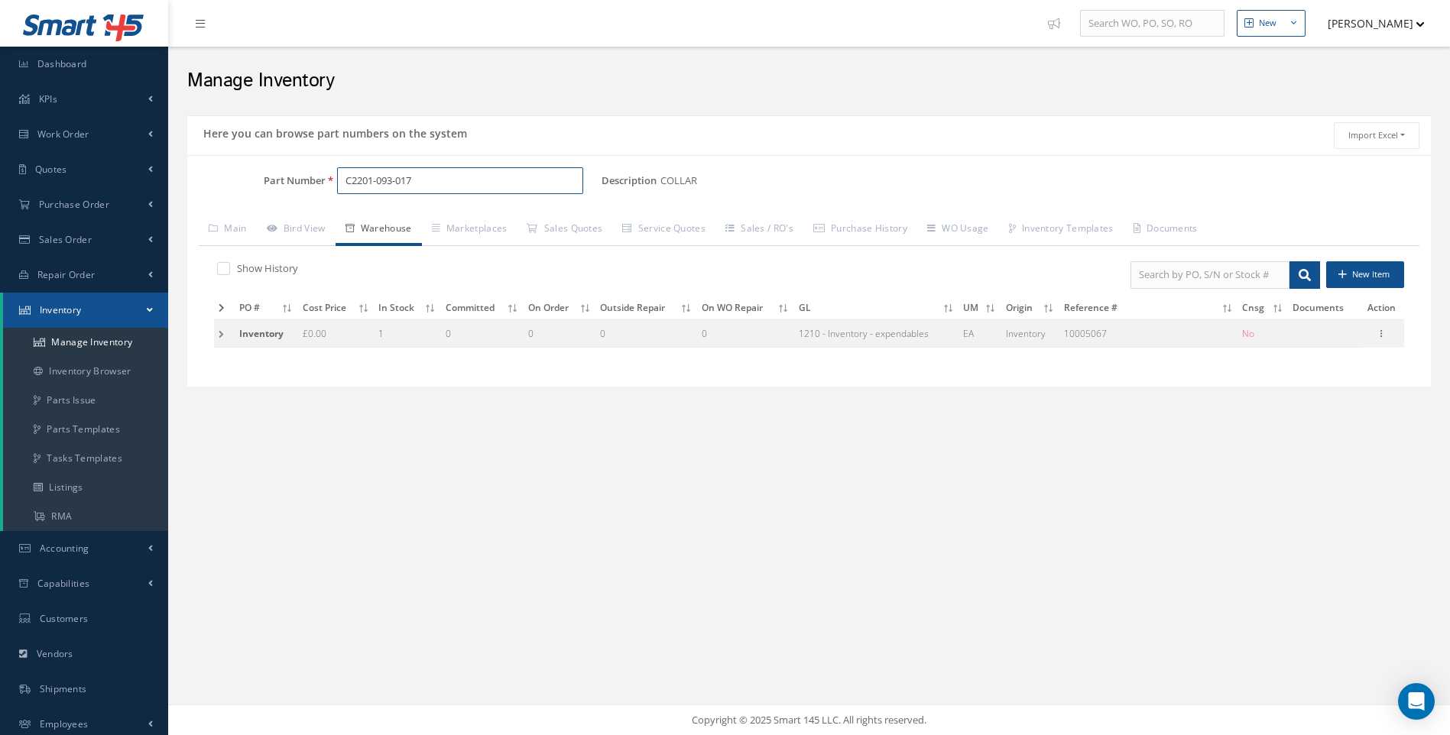
drag, startPoint x: 423, startPoint y: 175, endPoint x: 301, endPoint y: 206, distance: 125.3
click at [301, 206] on div "Part Number C2201-093-017" at bounding box center [394, 187] width 414 height 40
drag, startPoint x: 294, startPoint y: 193, endPoint x: 277, endPoint y: 198, distance: 17.4
click at [278, 198] on div "Part Number B27-13A" at bounding box center [394, 187] width 414 height 40
click at [426, 219] on span "ATSA382003A0023" at bounding box center [411, 220] width 138 height 16
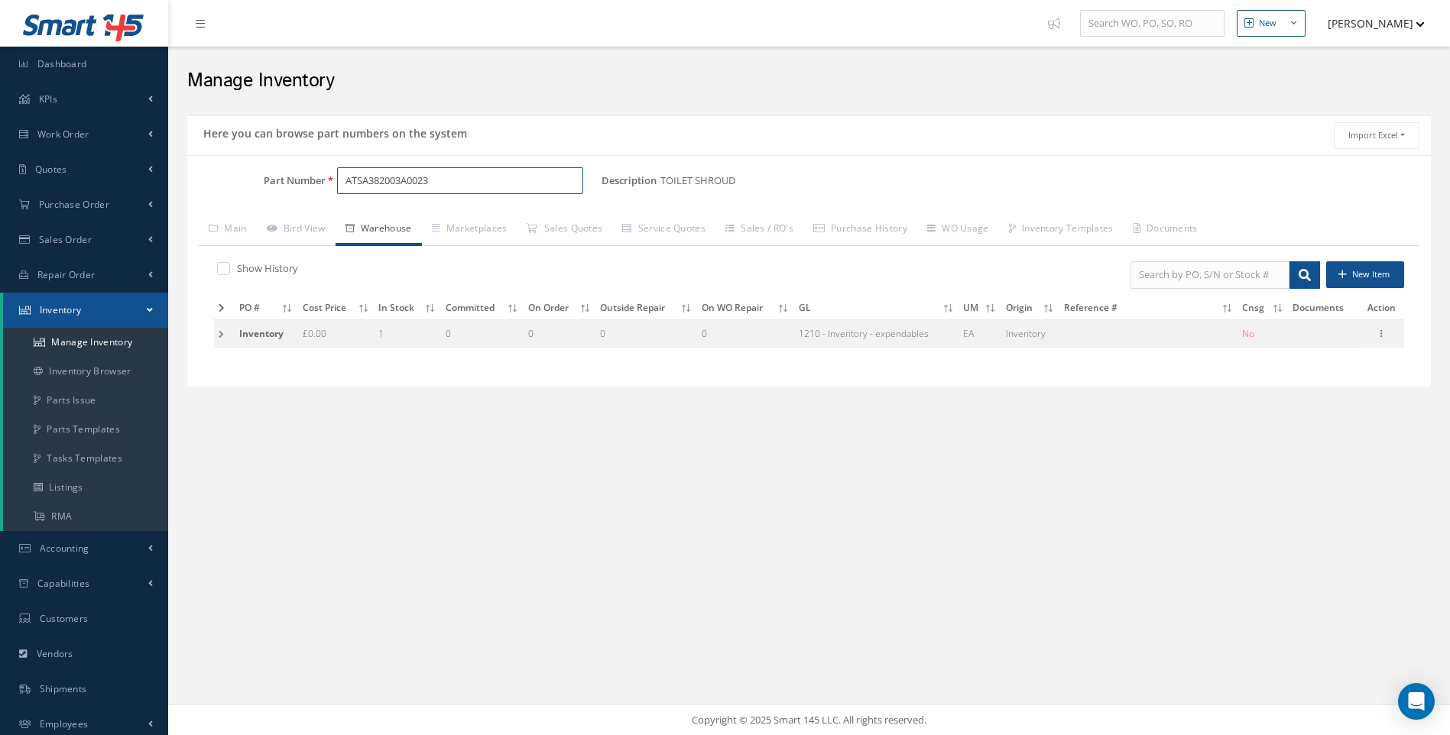
type input "ATSA382003A0023"
click at [224, 336] on td at bounding box center [224, 333] width 21 height 28
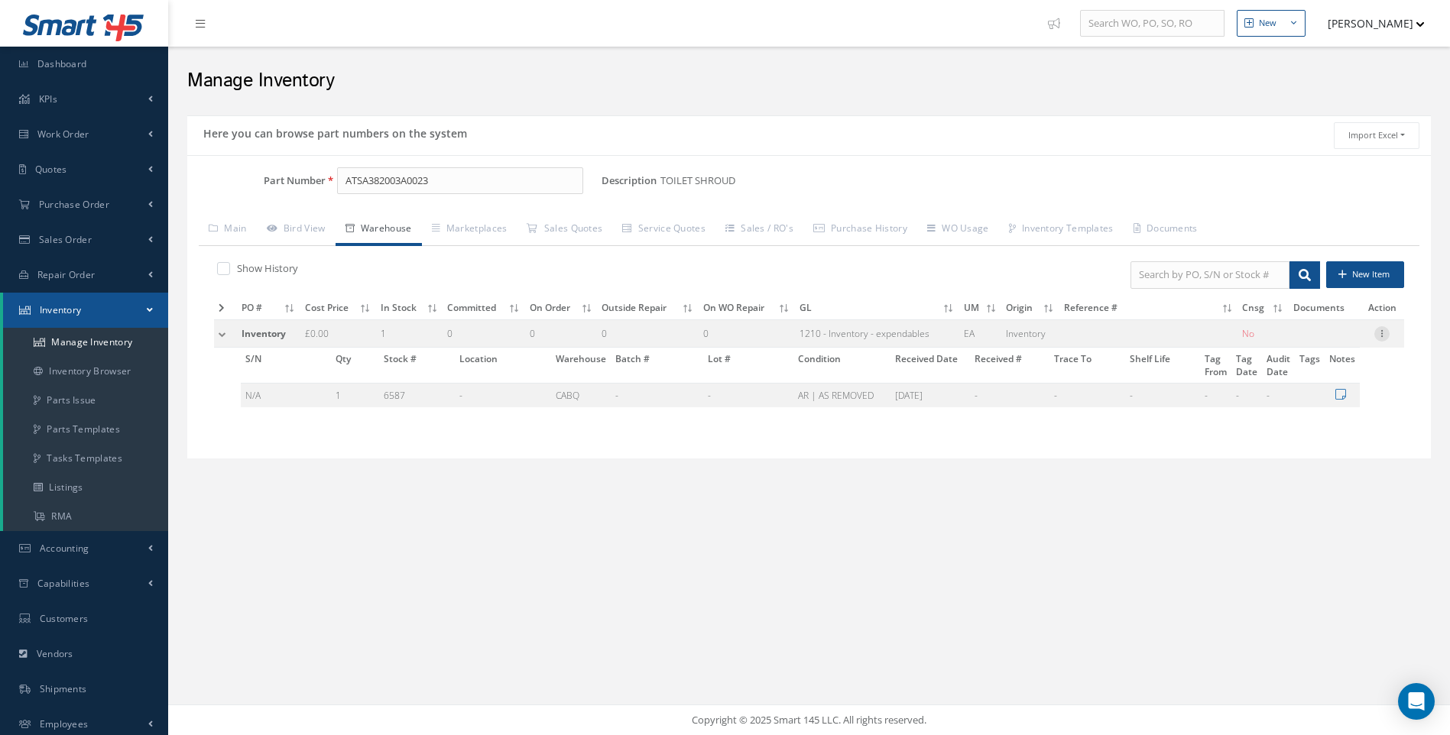
click at [1380, 328] on icon at bounding box center [1381, 332] width 15 height 12
click at [1289, 345] on link "Edit" at bounding box center [1311, 344] width 121 height 20
type input "0.00"
type input "08/02/2024"
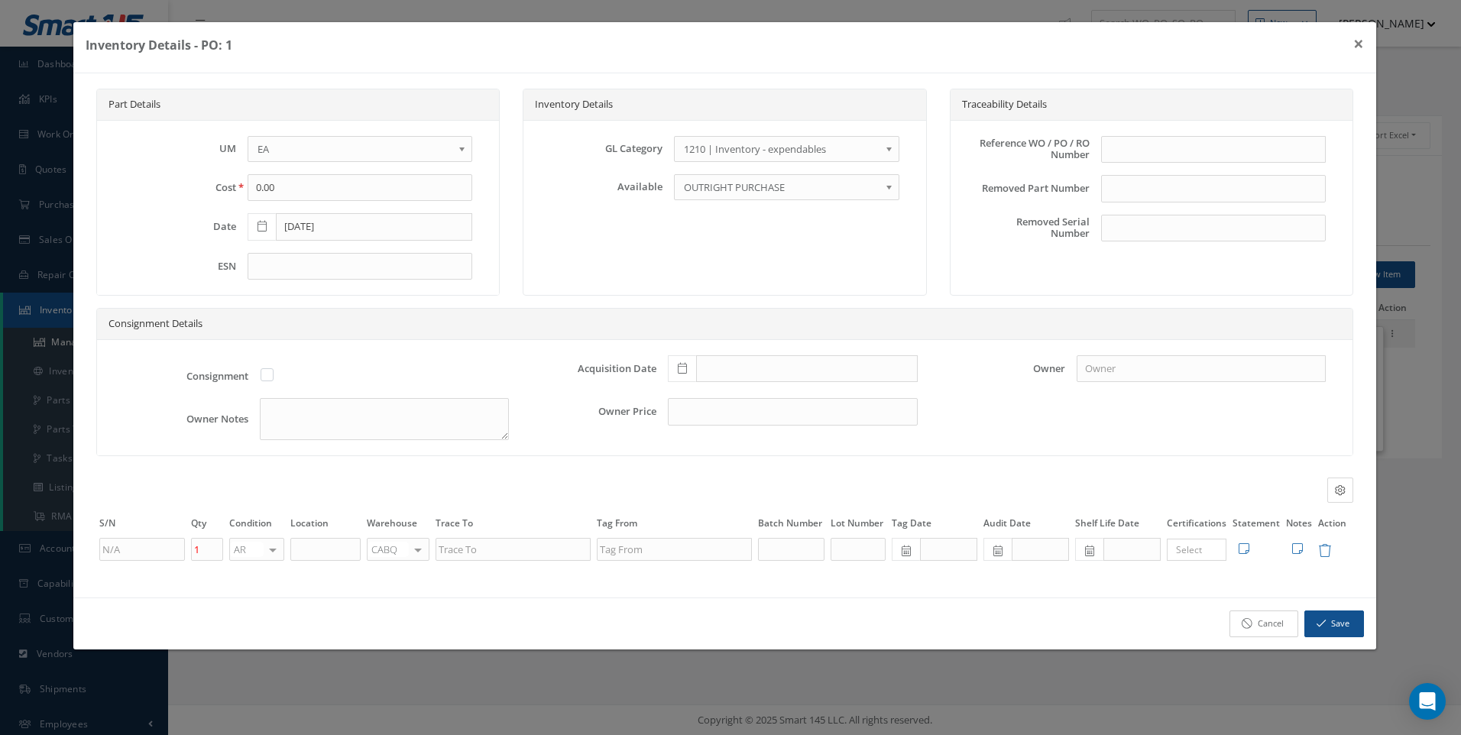
click at [1270, 626] on link "Cancel" at bounding box center [1264, 624] width 69 height 27
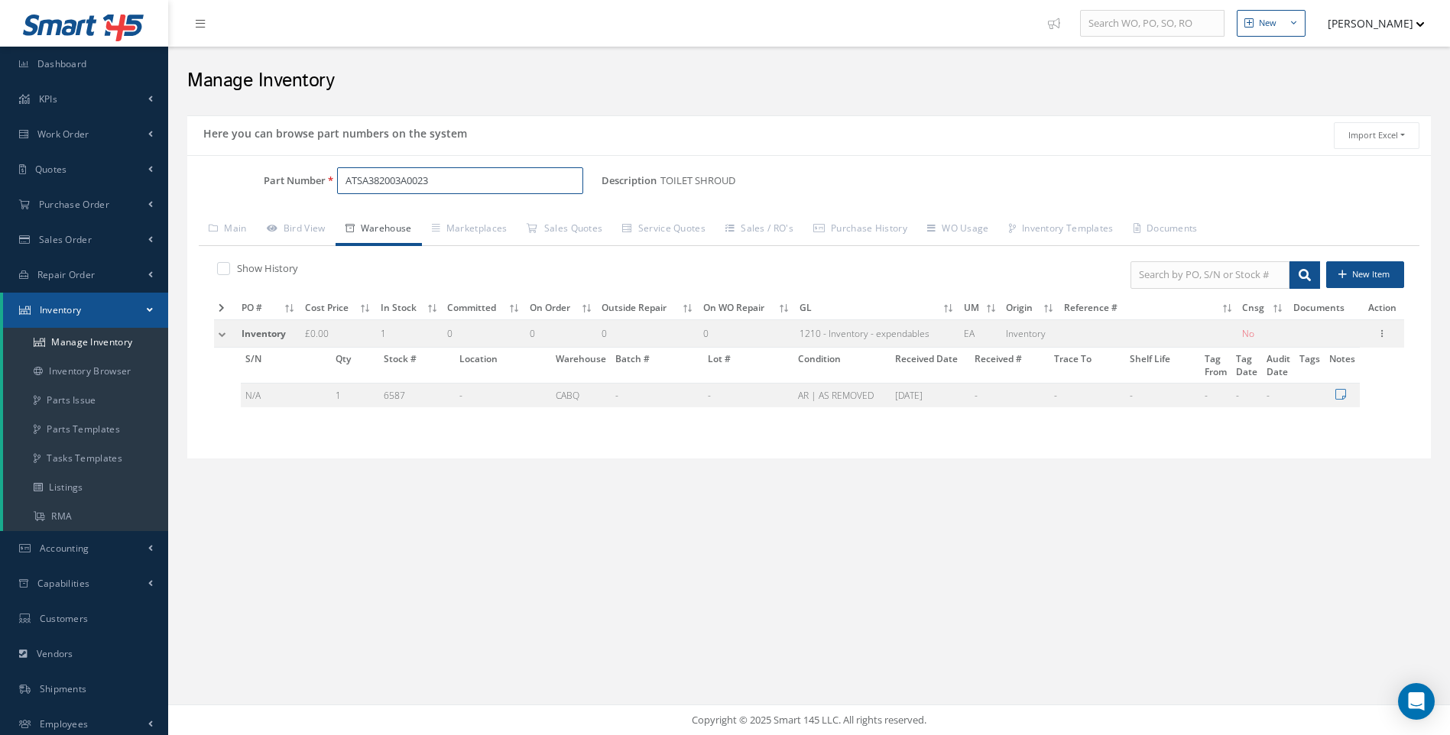
drag, startPoint x: 443, startPoint y: 180, endPoint x: 303, endPoint y: 180, distance: 139.9
click at [303, 180] on div "Part Number ATSA382003A0023" at bounding box center [394, 181] width 414 height 28
click at [424, 218] on span "AS4804-04-0670A" at bounding box center [411, 220] width 138 height 16
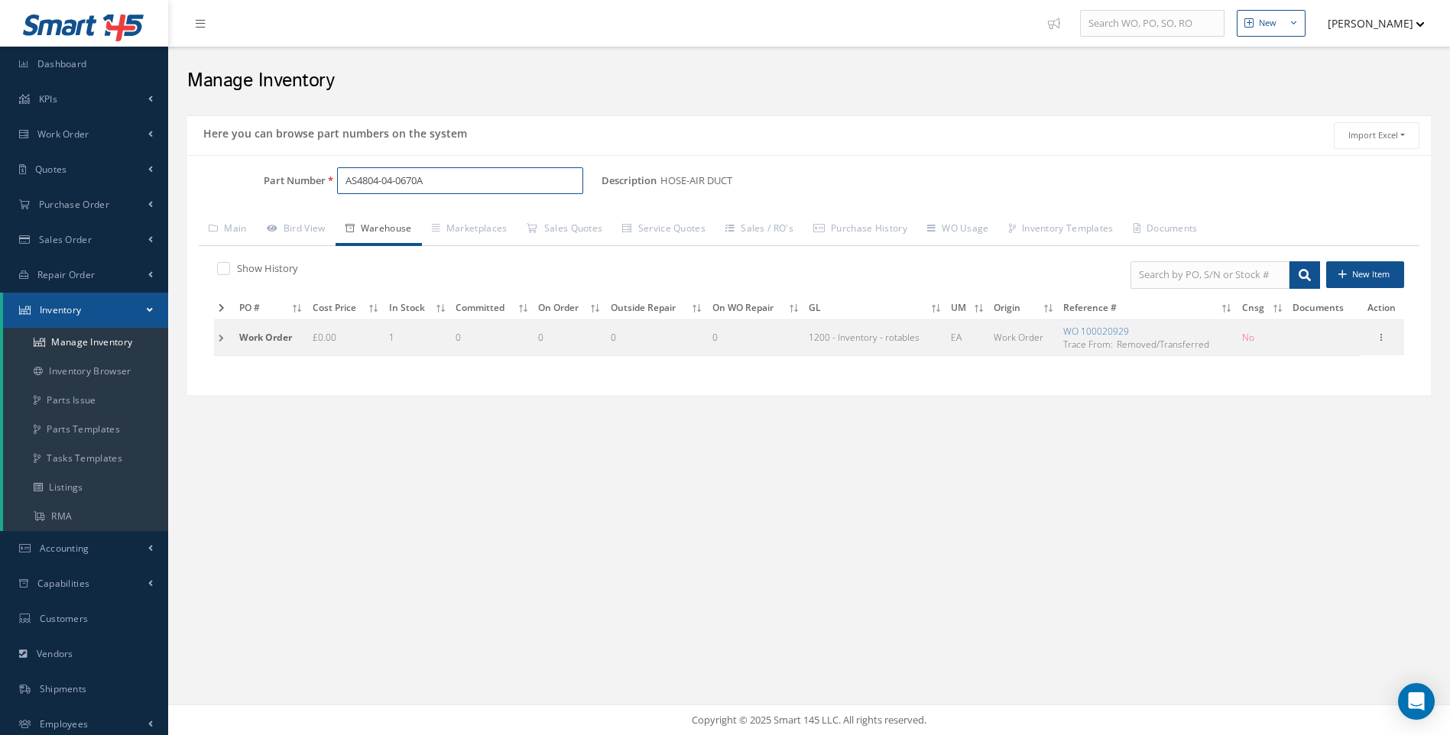
type input "AS4804-04-0670A"
click at [220, 332] on td at bounding box center [224, 337] width 21 height 36
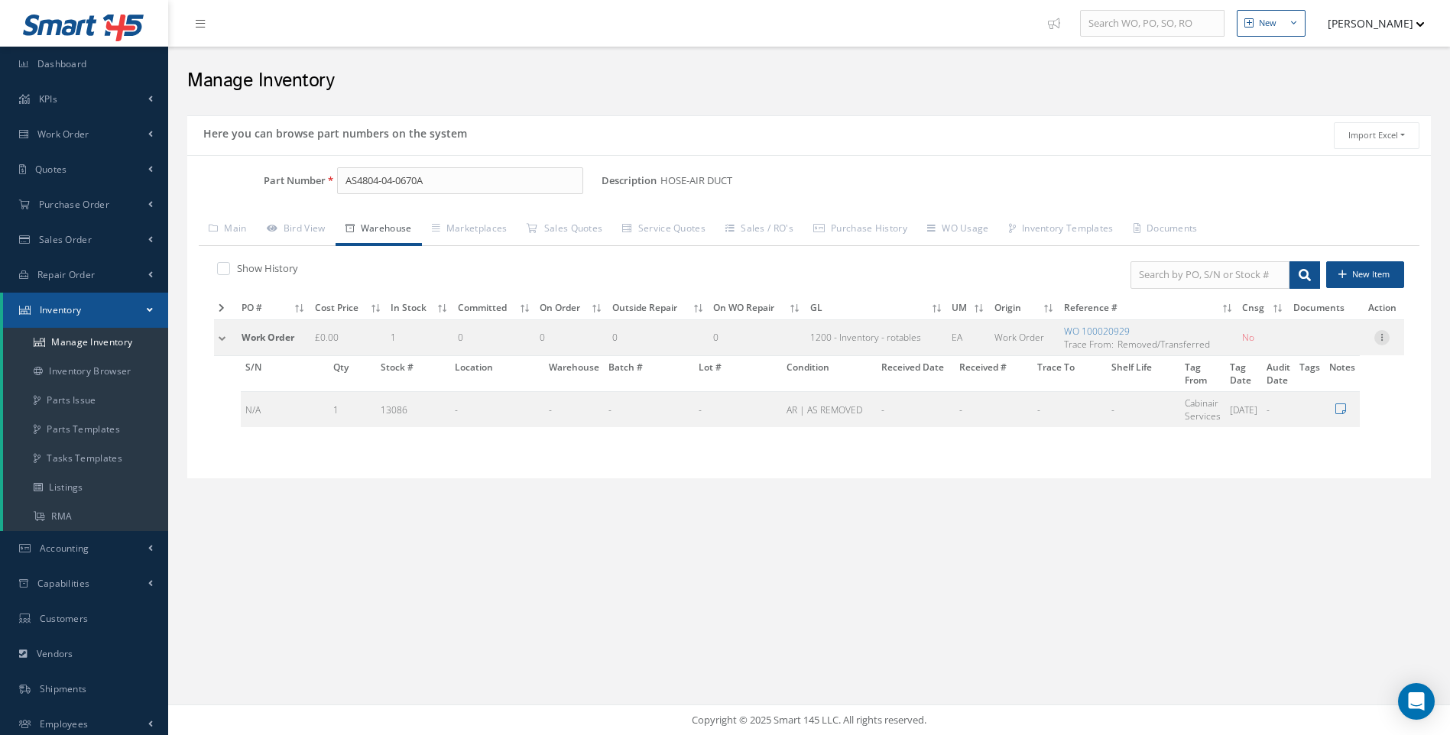
click at [1383, 332] on icon at bounding box center [1381, 336] width 15 height 12
click at [1292, 347] on link "Edit" at bounding box center [1311, 348] width 121 height 20
type input "12/17/2024"
type input "100020929"
type input "D72001802-111B"
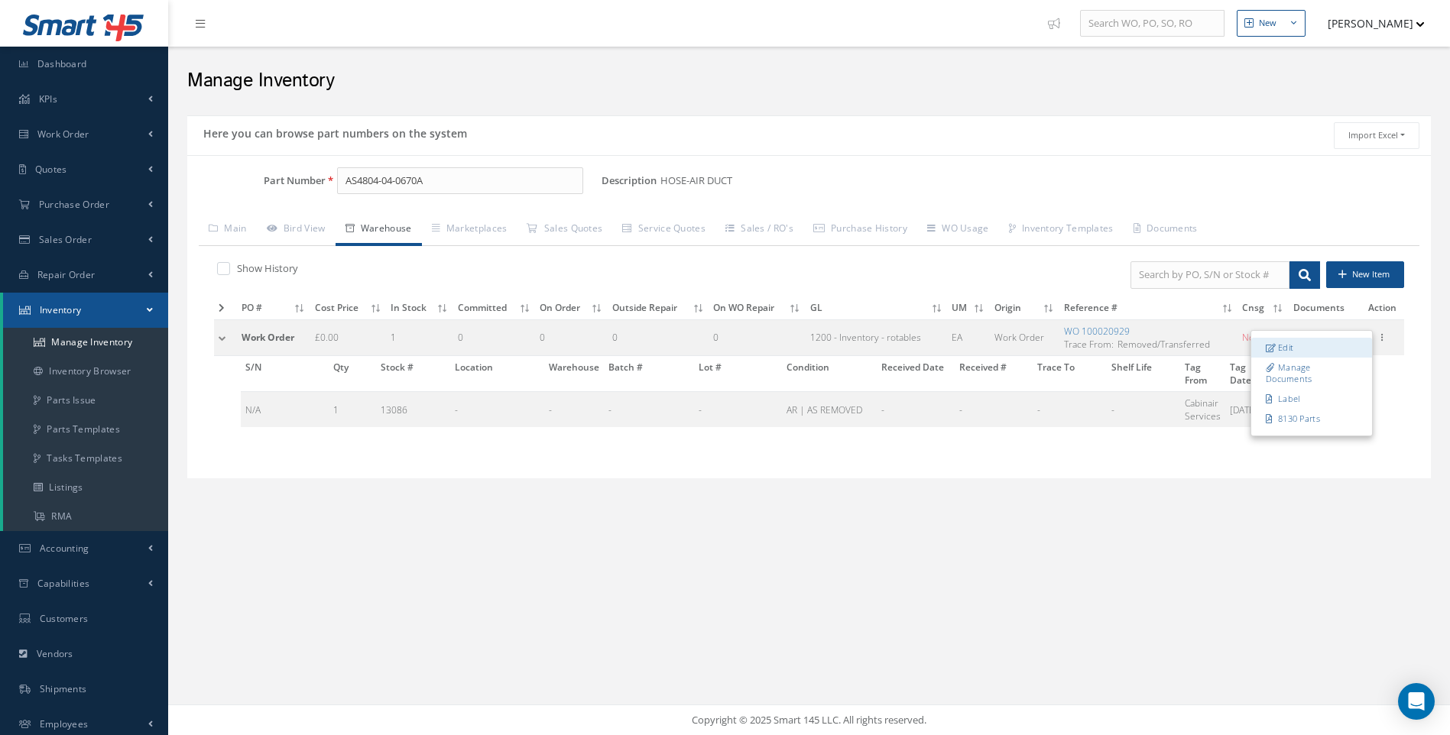
type input "YL005G"
type input "Cabinair Services"
type input "12/17/2024"
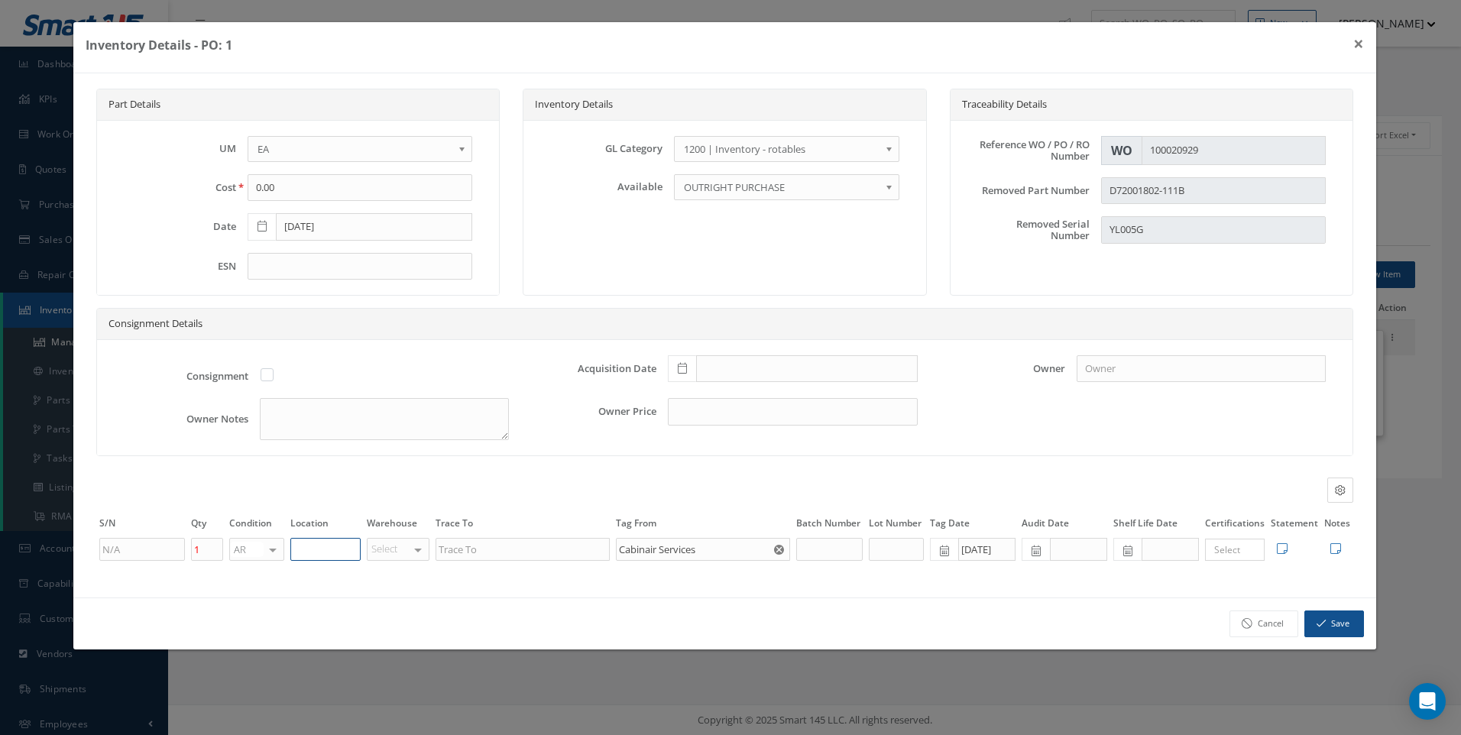
click at [310, 547] on input "text" at bounding box center [325, 549] width 70 height 23
type input "UNIT 20"
click at [1328, 620] on button "Save" at bounding box center [1335, 624] width 60 height 27
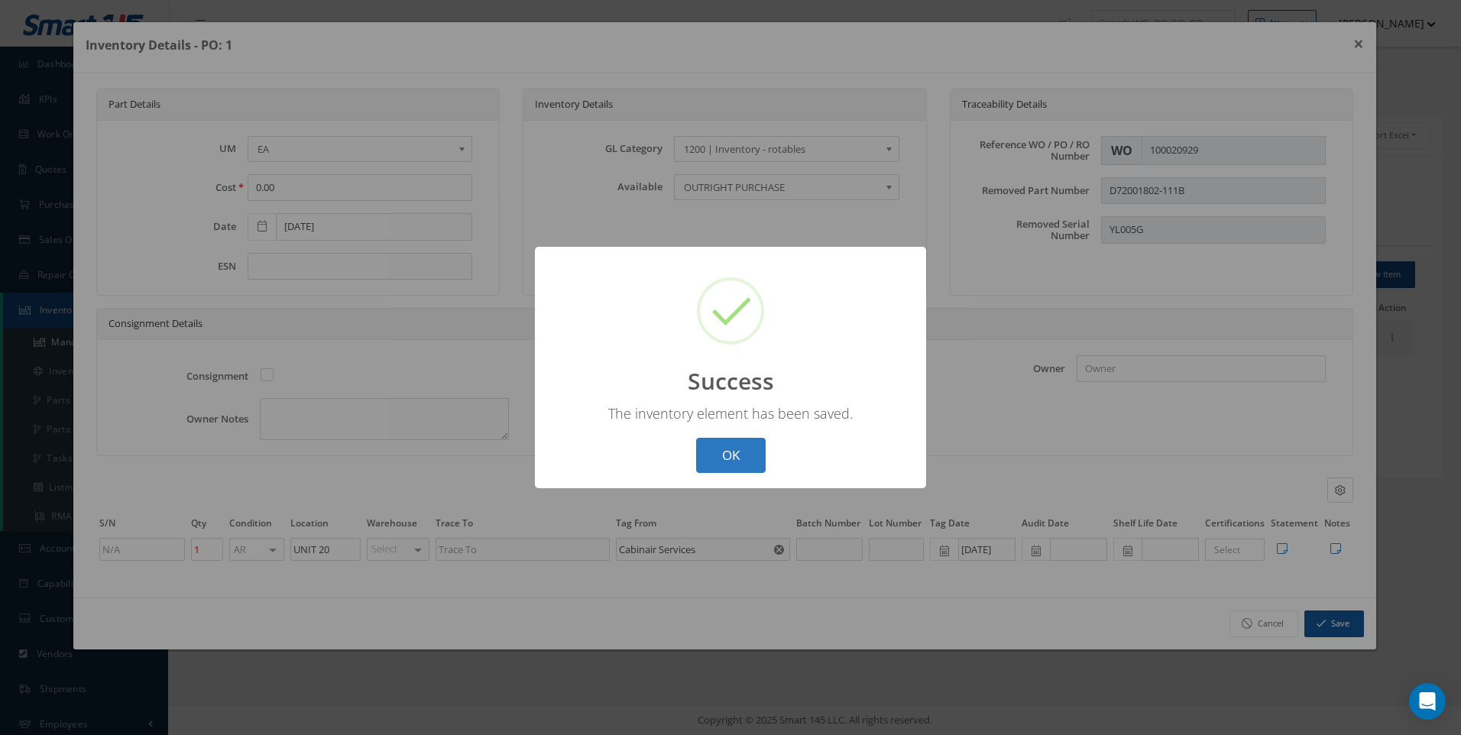
click at [735, 449] on button "OK" at bounding box center [731, 456] width 70 height 36
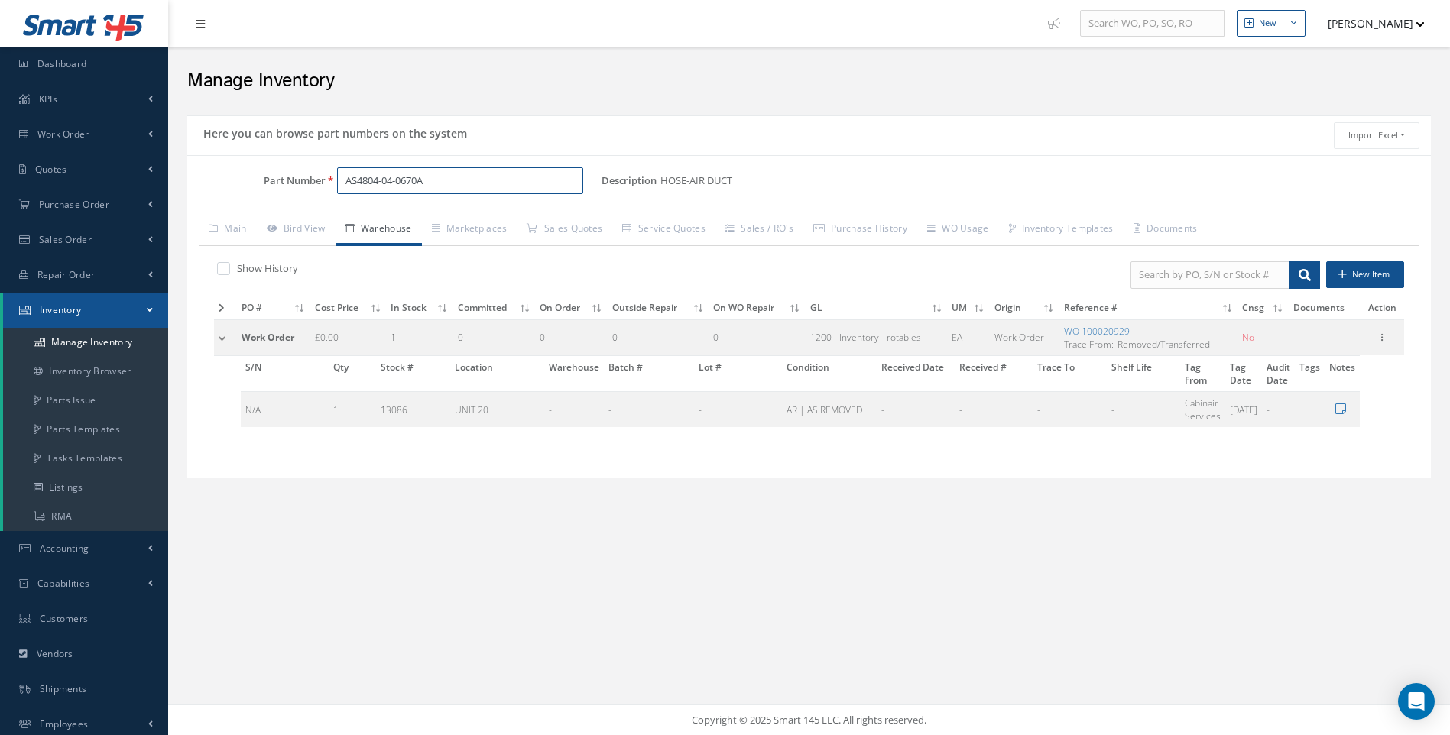
drag, startPoint x: 426, startPoint y: 177, endPoint x: 297, endPoint y: 184, distance: 130.2
click at [297, 184] on div "Part Number AS4804-04-0670A" at bounding box center [394, 181] width 414 height 28
click at [417, 223] on span "AS4477-08-0302" at bounding box center [411, 220] width 138 height 16
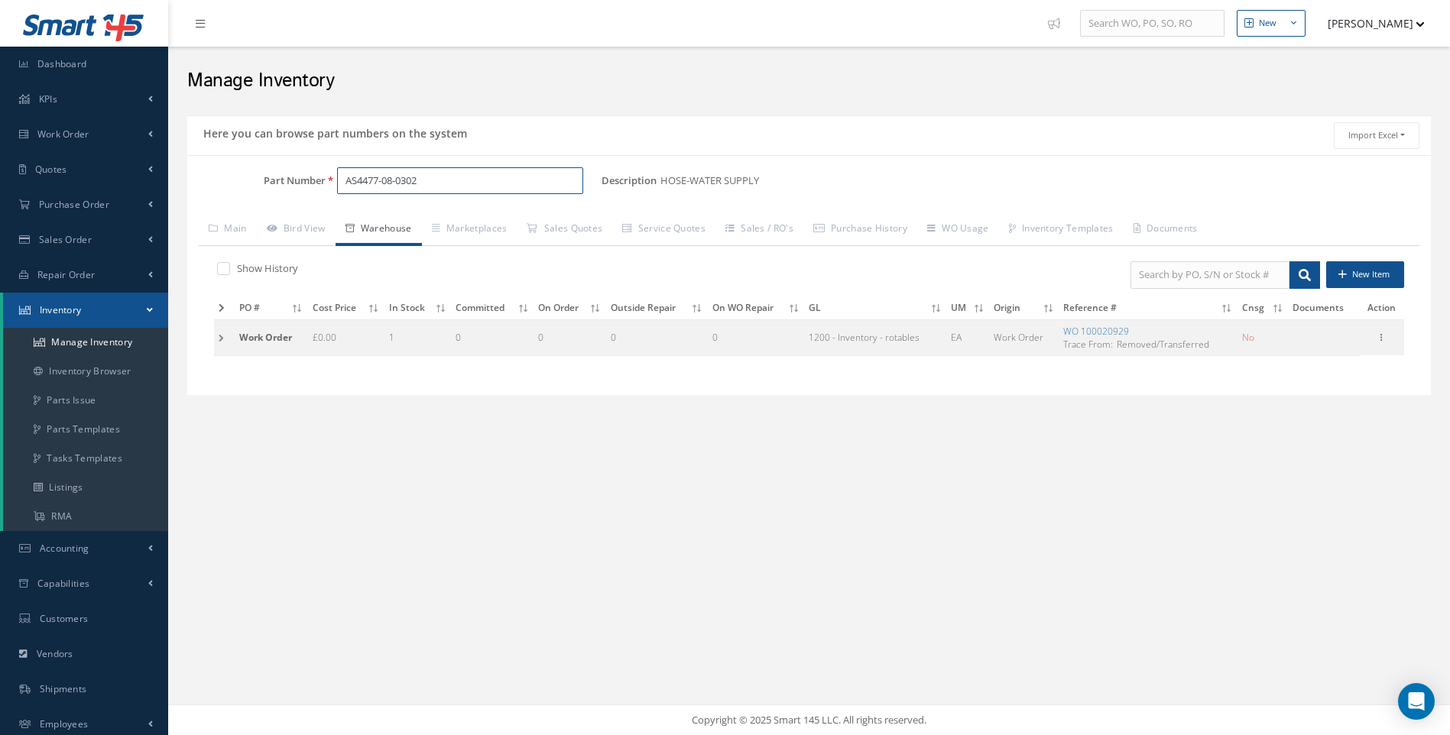
type input "AS4477-08-0302"
click at [219, 342] on td at bounding box center [224, 337] width 21 height 36
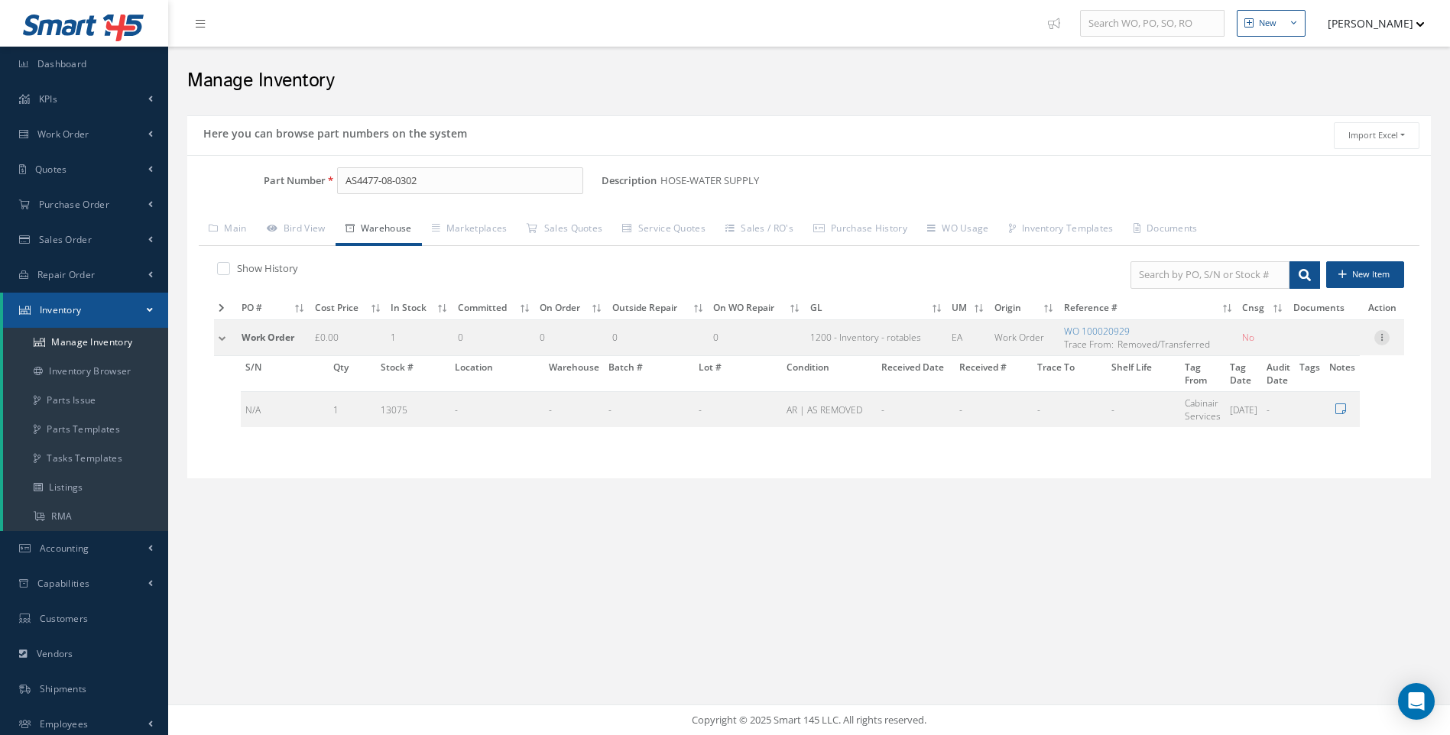
click at [1386, 338] on icon at bounding box center [1381, 336] width 15 height 12
click at [1291, 346] on link "Edit" at bounding box center [1311, 348] width 121 height 20
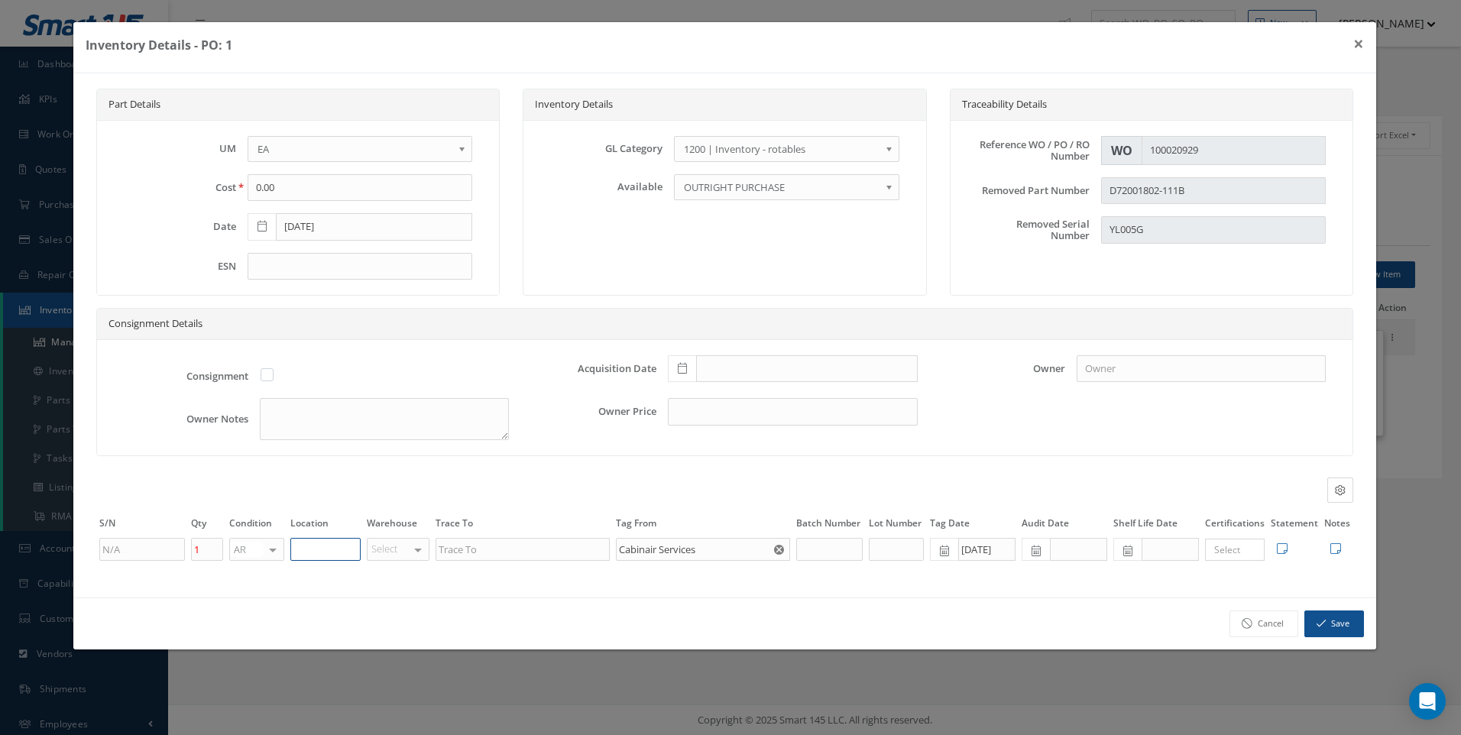
drag, startPoint x: 329, startPoint y: 553, endPoint x: 310, endPoint y: 549, distance: 19.7
click at [329, 553] on input "text" at bounding box center [325, 549] width 70 height 23
type input "UNIT 20"
drag, startPoint x: 1335, startPoint y: 622, endPoint x: 1136, endPoint y: 545, distance: 213.9
click at [1335, 622] on button "Save" at bounding box center [1335, 624] width 60 height 27
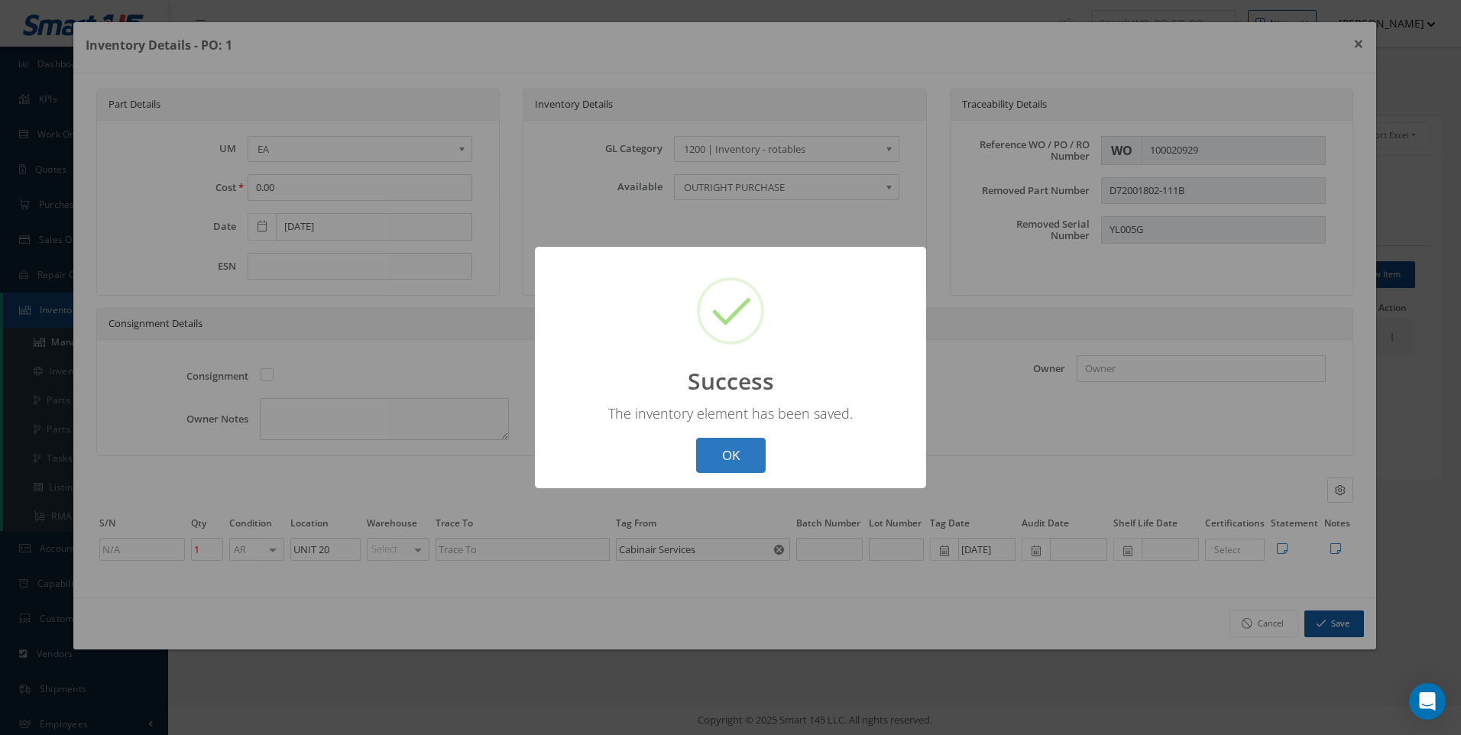
click at [723, 462] on button "OK" at bounding box center [731, 456] width 70 height 36
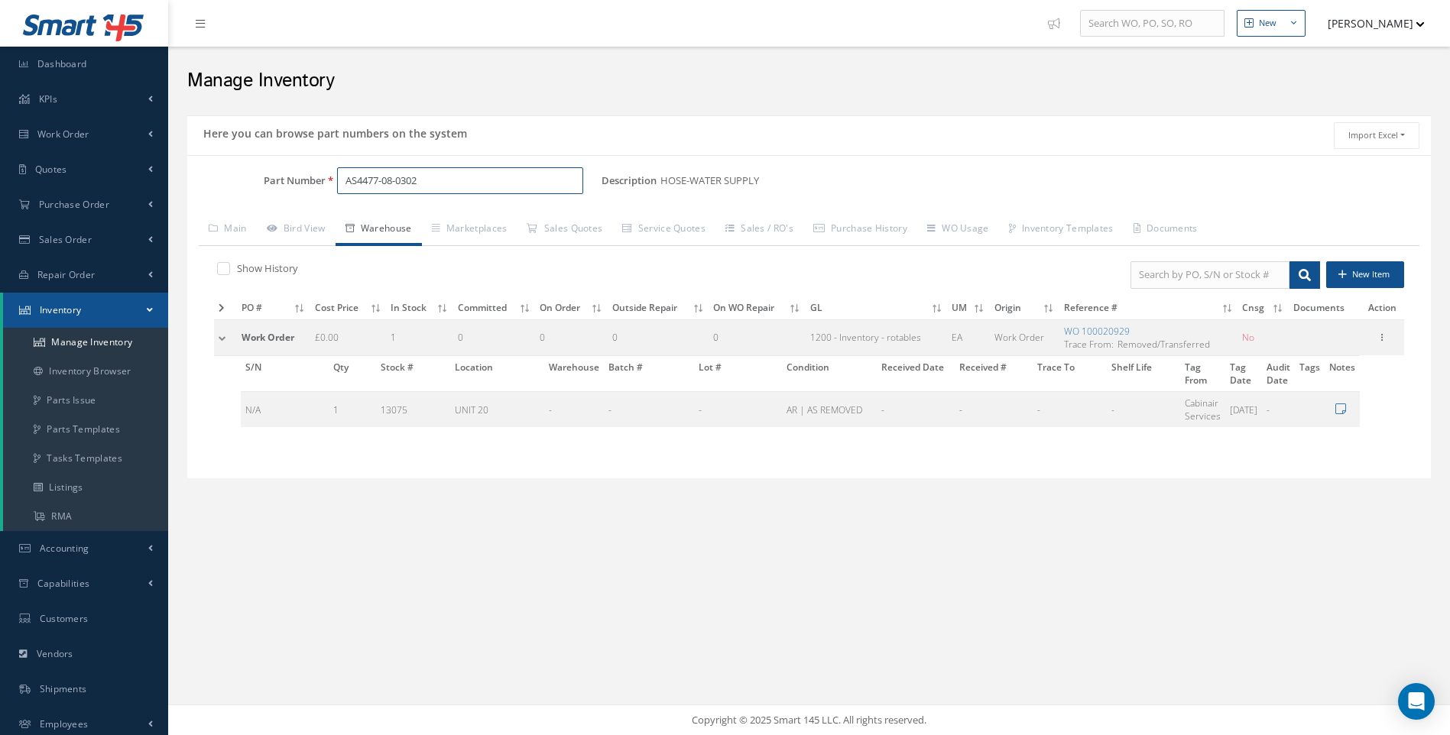
drag, startPoint x: 371, startPoint y: 186, endPoint x: 281, endPoint y: 190, distance: 90.3
click at [281, 190] on div "Part Number AS4477-08-0302" at bounding box center [394, 181] width 414 height 28
click at [373, 218] on span "AS4474H0444-180" at bounding box center [411, 220] width 138 height 16
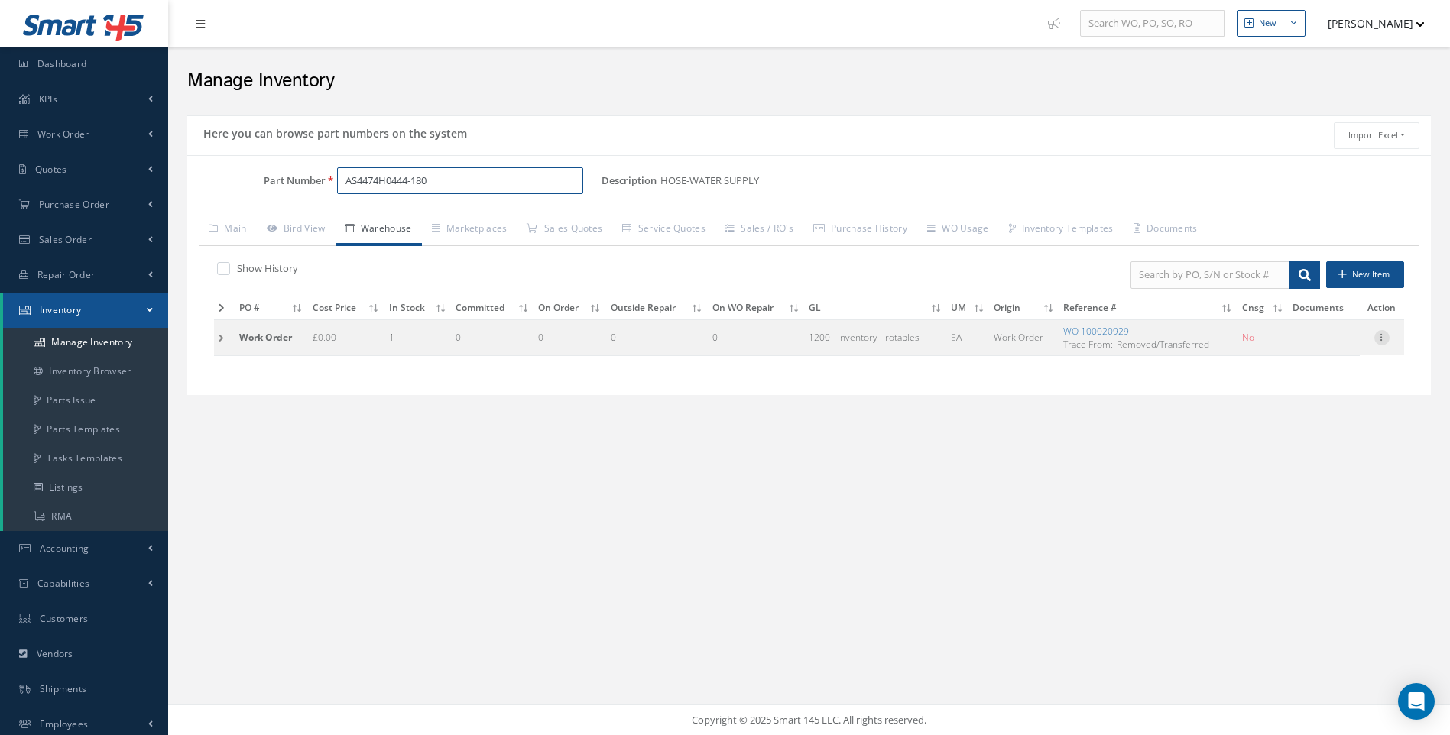
type input "AS4474H0444-180"
click at [1385, 335] on icon at bounding box center [1381, 336] width 15 height 12
click at [1286, 348] on link "Edit" at bounding box center [1311, 348] width 121 height 20
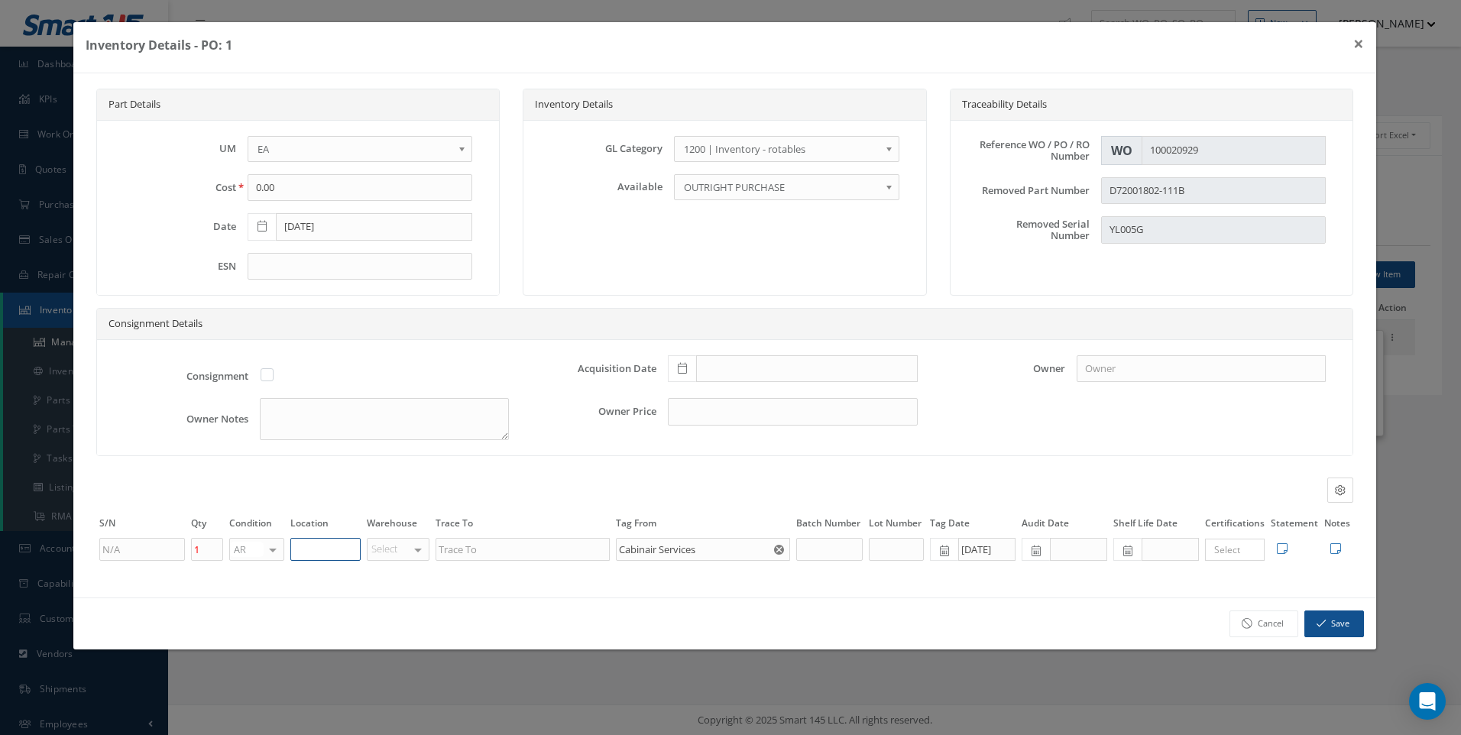
click at [319, 552] on input "text" at bounding box center [325, 549] width 70 height 23
type input "UNIT 20"
drag, startPoint x: 1338, startPoint y: 618, endPoint x: 1213, endPoint y: 587, distance: 129.2
click at [1338, 618] on button "Save" at bounding box center [1335, 624] width 60 height 27
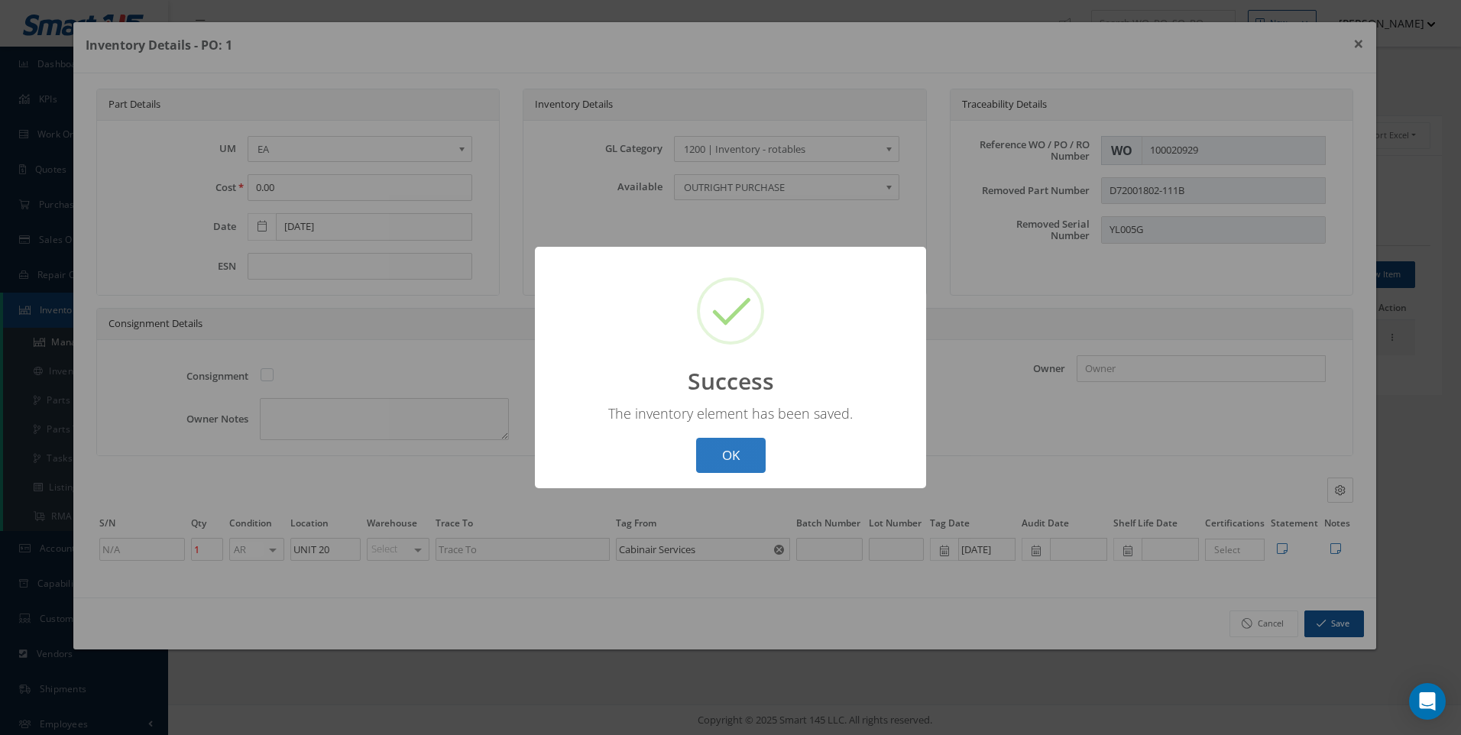
click at [715, 449] on button "OK" at bounding box center [731, 456] width 70 height 36
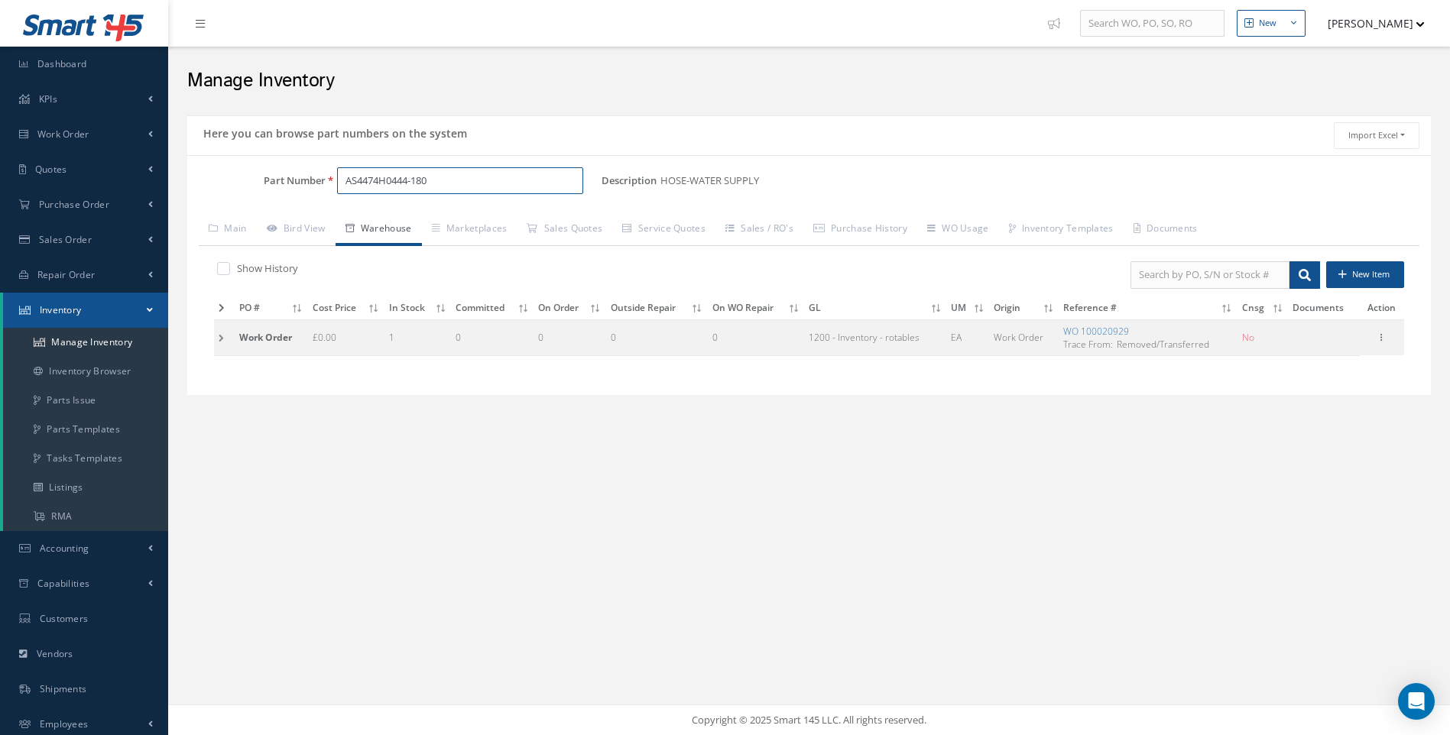
drag, startPoint x: 441, startPoint y: 183, endPoint x: 313, endPoint y: 187, distance: 128.5
click at [313, 187] on div "Part Number AS4474H0444-180" at bounding box center [394, 181] width 414 height 28
click at [413, 218] on span "AS4473G0173-100" at bounding box center [411, 220] width 138 height 16
type input "AS4473G0173-100"
click at [777, 228] on link "Sales / RO's" at bounding box center [759, 230] width 88 height 32
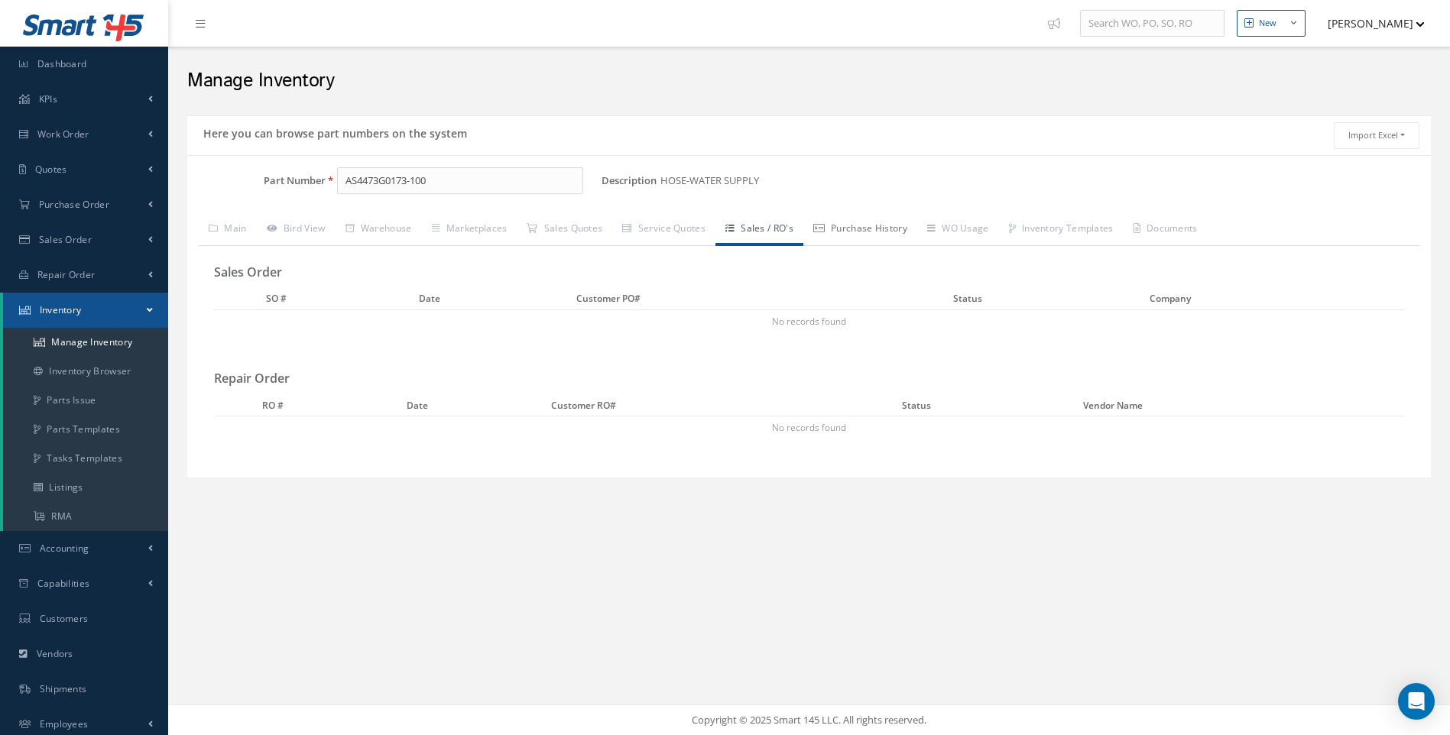
click at [874, 228] on link "Purchase History" at bounding box center [860, 230] width 114 height 32
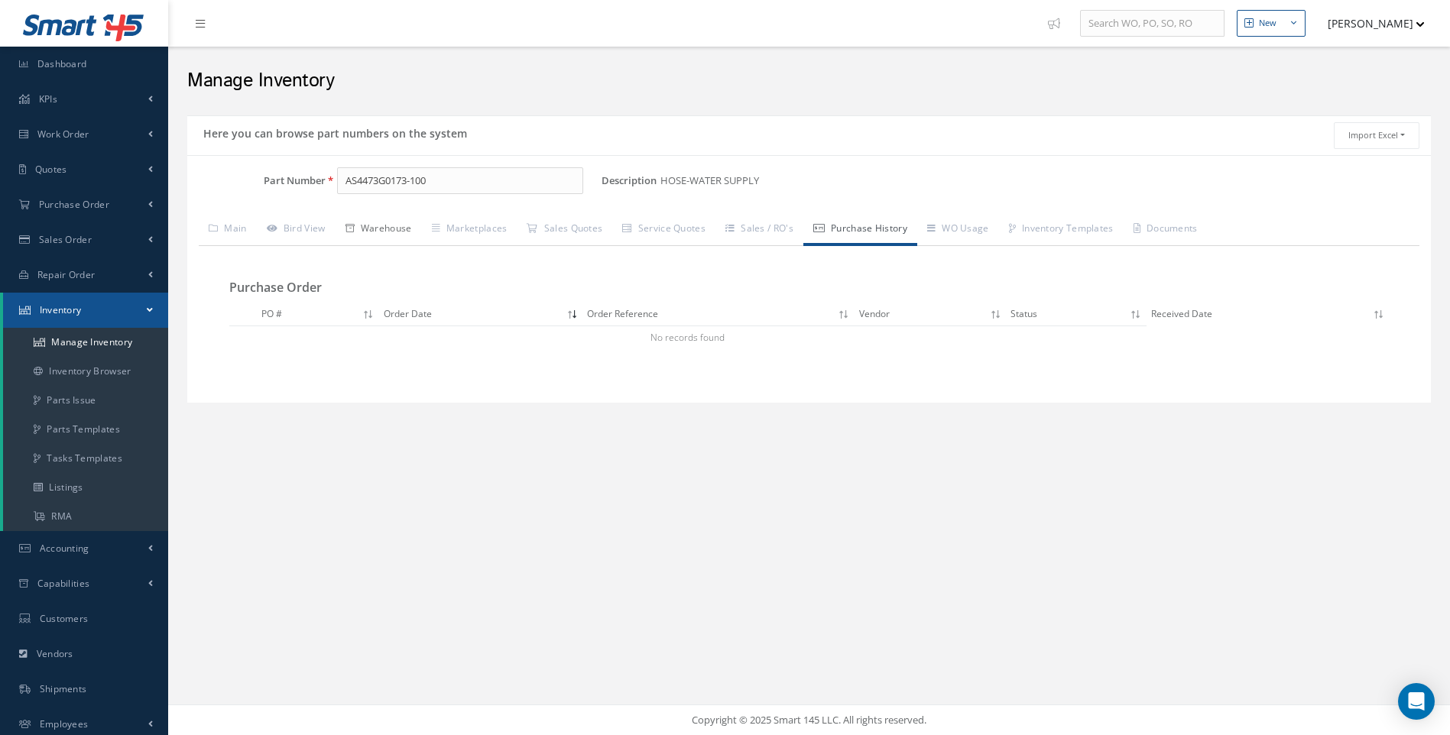
click at [384, 228] on link "Warehouse" at bounding box center [379, 230] width 86 height 32
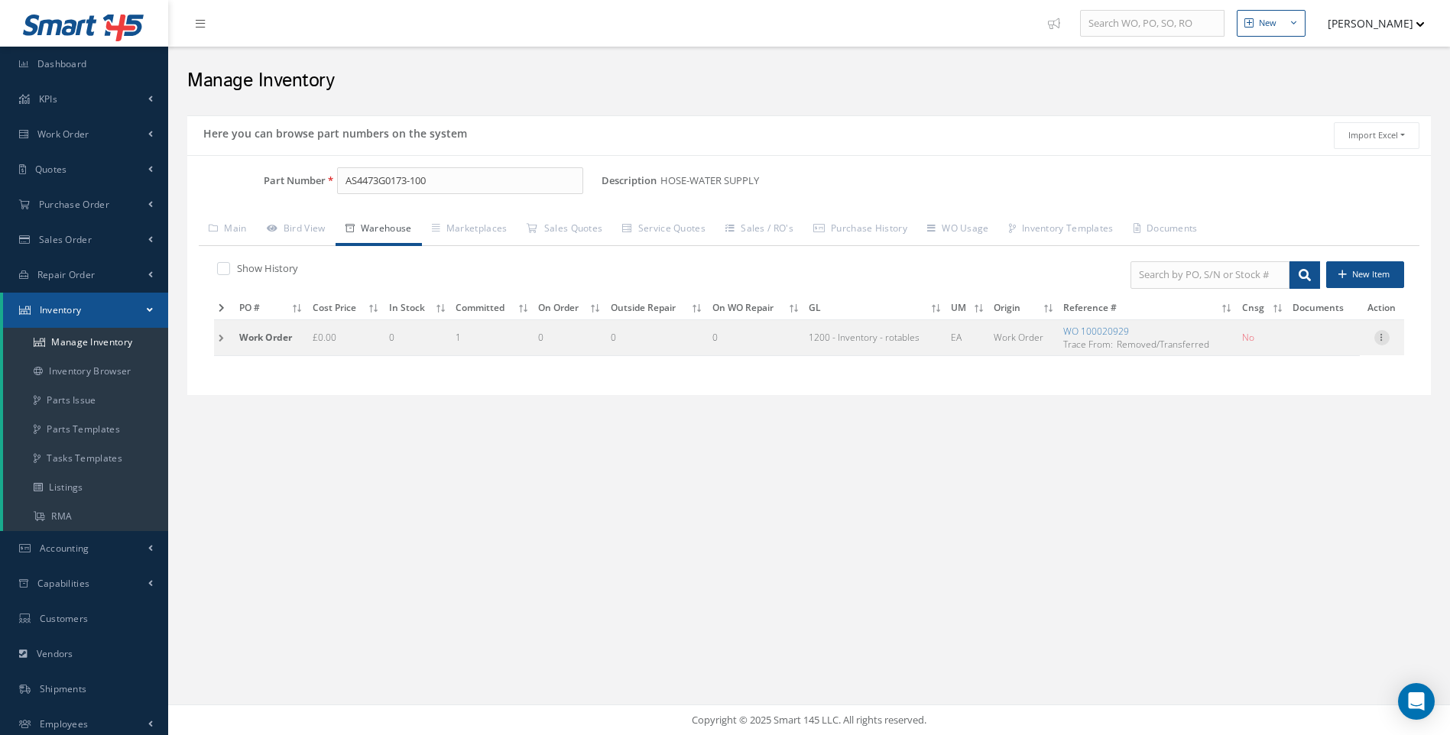
click at [1374, 333] on icon at bounding box center [1381, 336] width 15 height 12
click at [1293, 349] on link "Edit" at bounding box center [1311, 348] width 121 height 20
type input "0"
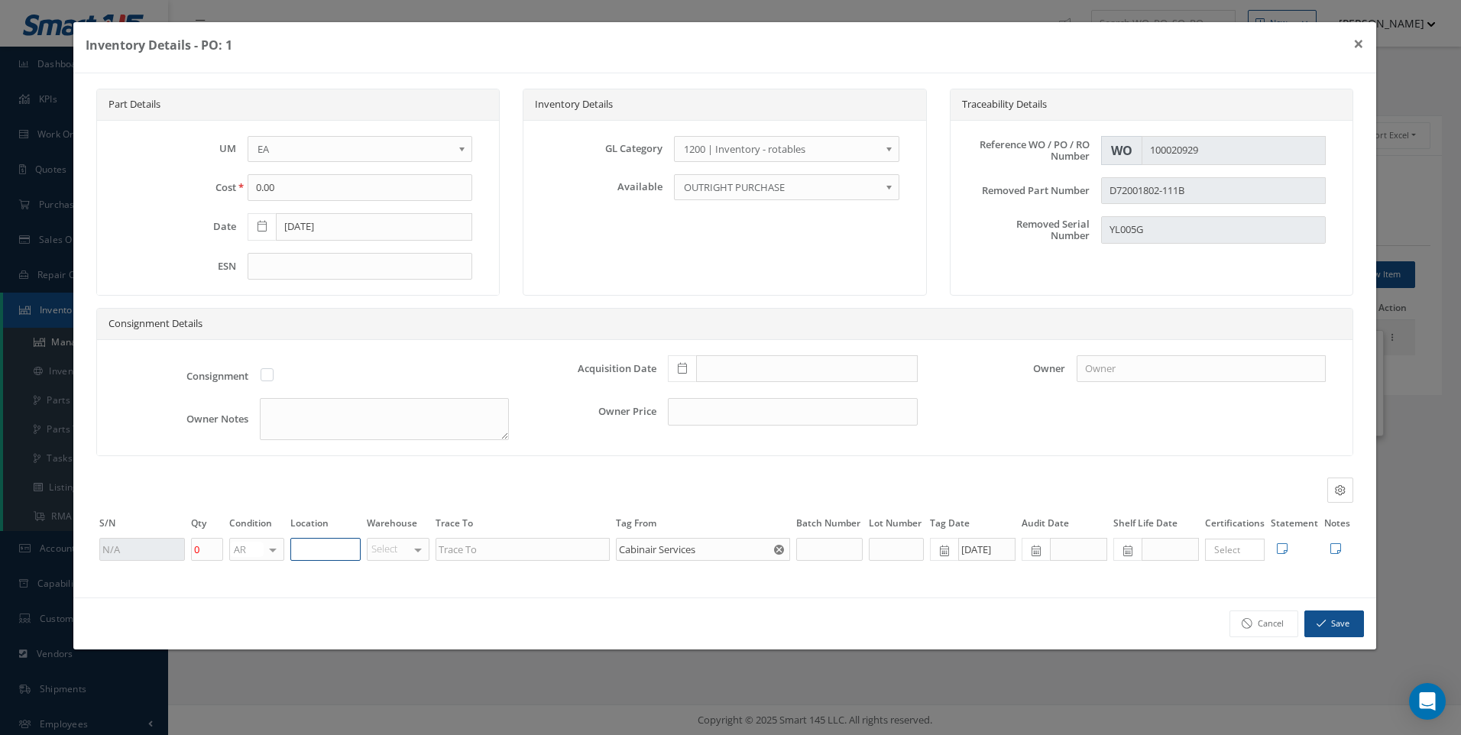
click at [324, 544] on input "text" at bounding box center [325, 549] width 70 height 23
type input "UNIT 20"
click at [1345, 628] on button "Save" at bounding box center [1335, 624] width 60 height 27
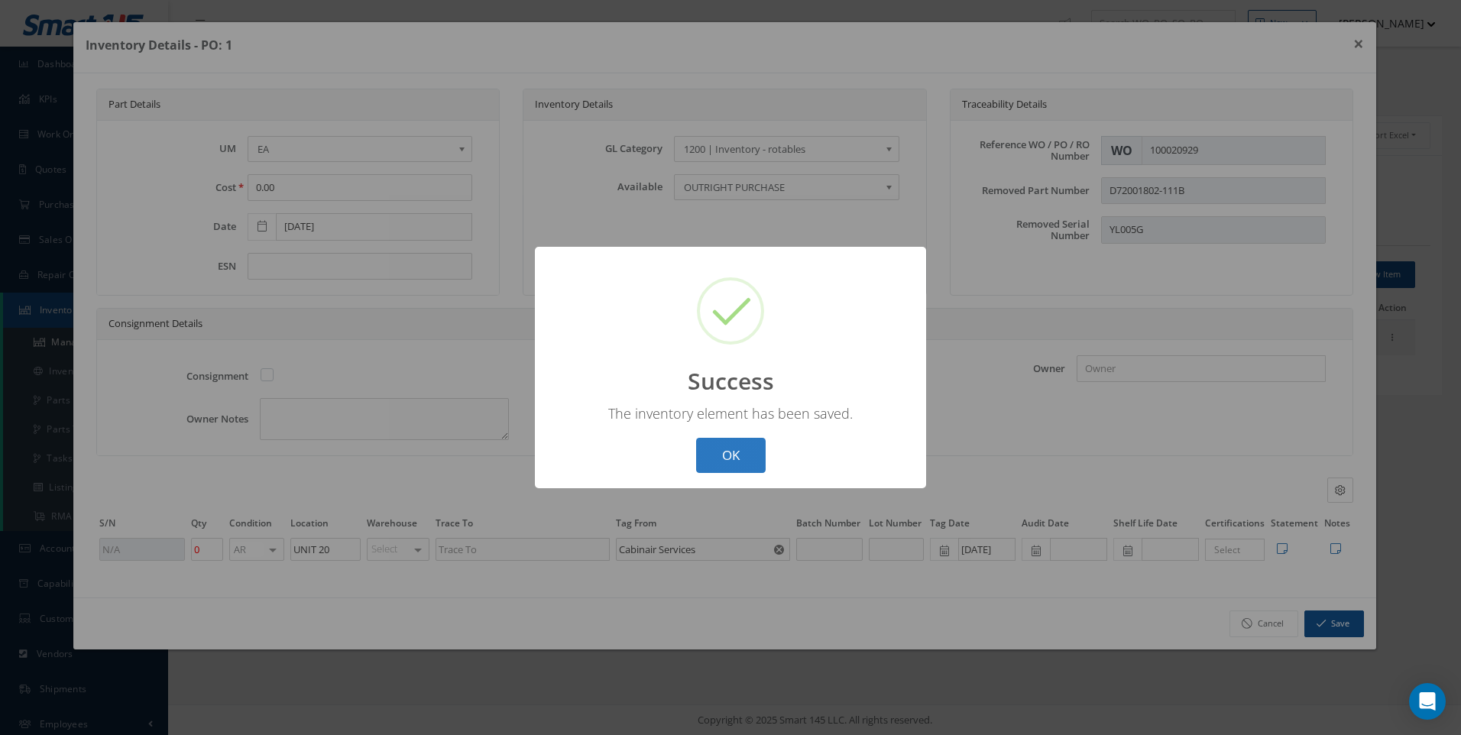
click at [728, 452] on button "OK" at bounding box center [731, 456] width 70 height 36
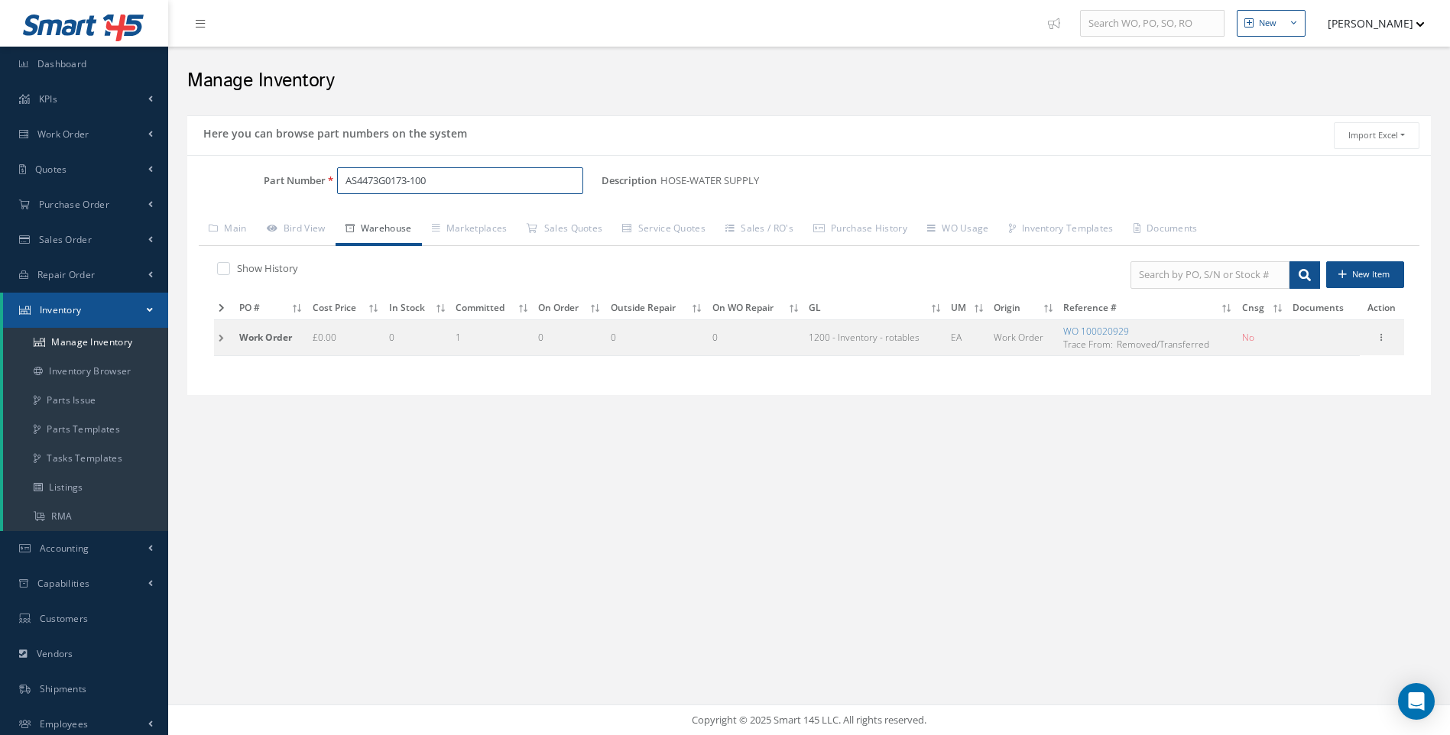
drag, startPoint x: 446, startPoint y: 172, endPoint x: 331, endPoint y: 190, distance: 116.0
click at [331, 190] on div "AS4473G0173-100" at bounding box center [464, 181] width 277 height 28
type input "AS4470-06-0252"
click at [399, 216] on span "AS4470-06-0252" at bounding box center [411, 220] width 138 height 16
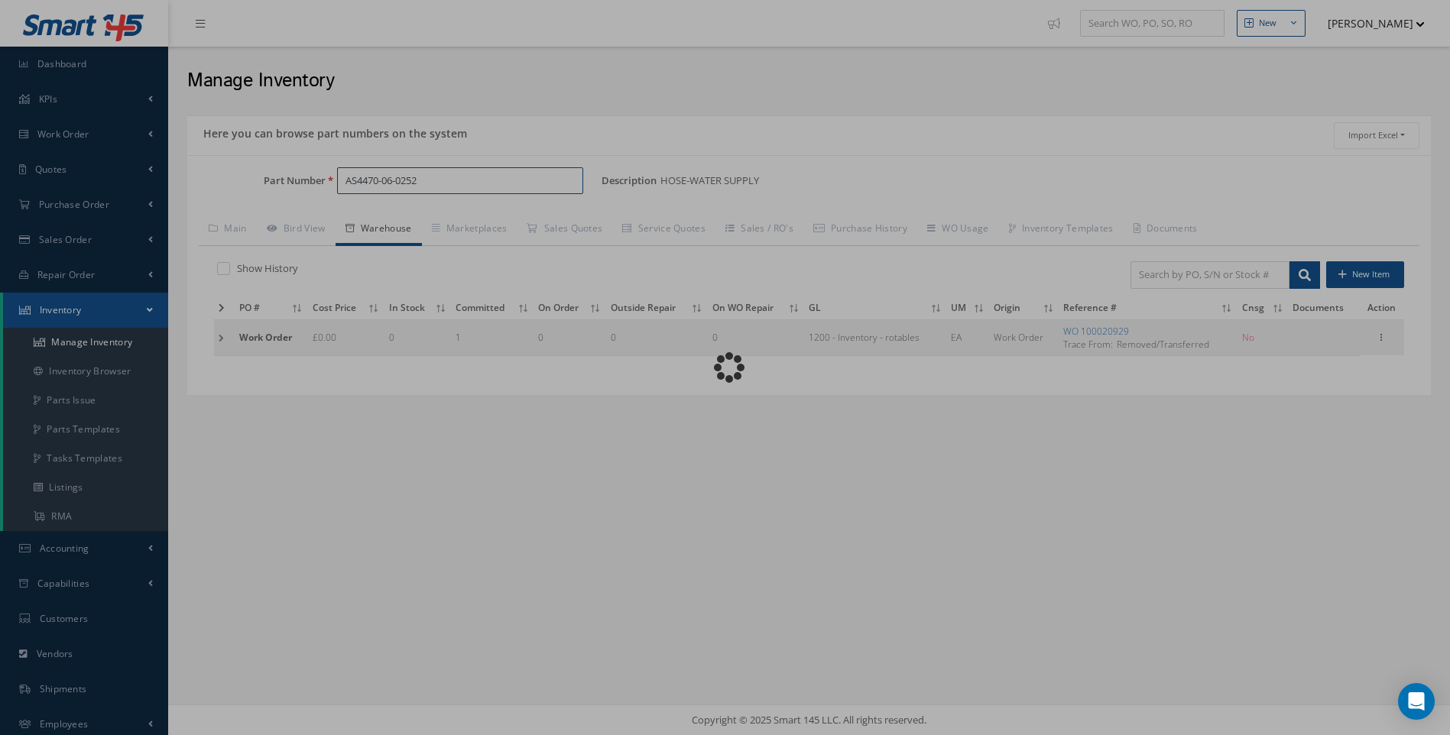
type input "D72001802-111B"
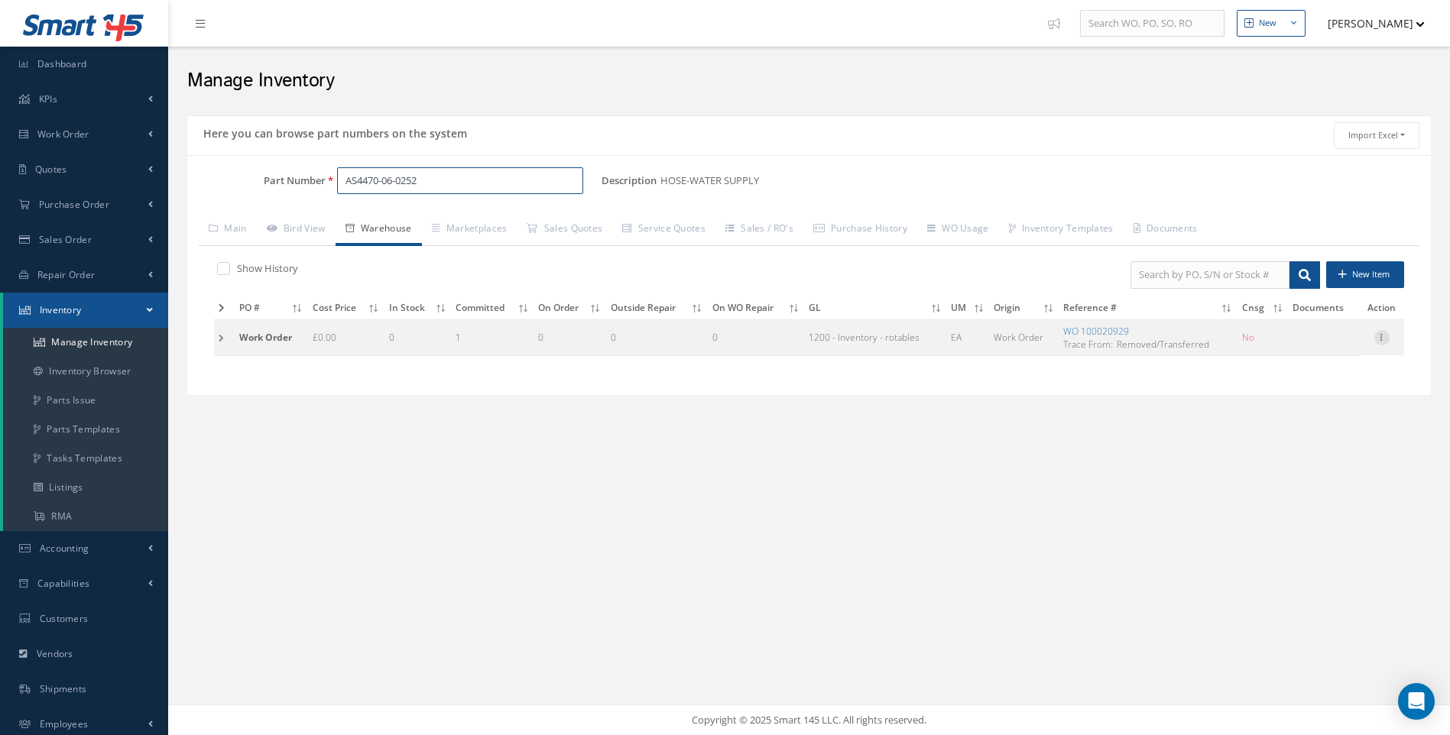
type input "AS4470-06-0252"
click at [1378, 339] on icon at bounding box center [1381, 336] width 15 height 12
click at [1282, 348] on link "Edit" at bounding box center [1311, 348] width 121 height 20
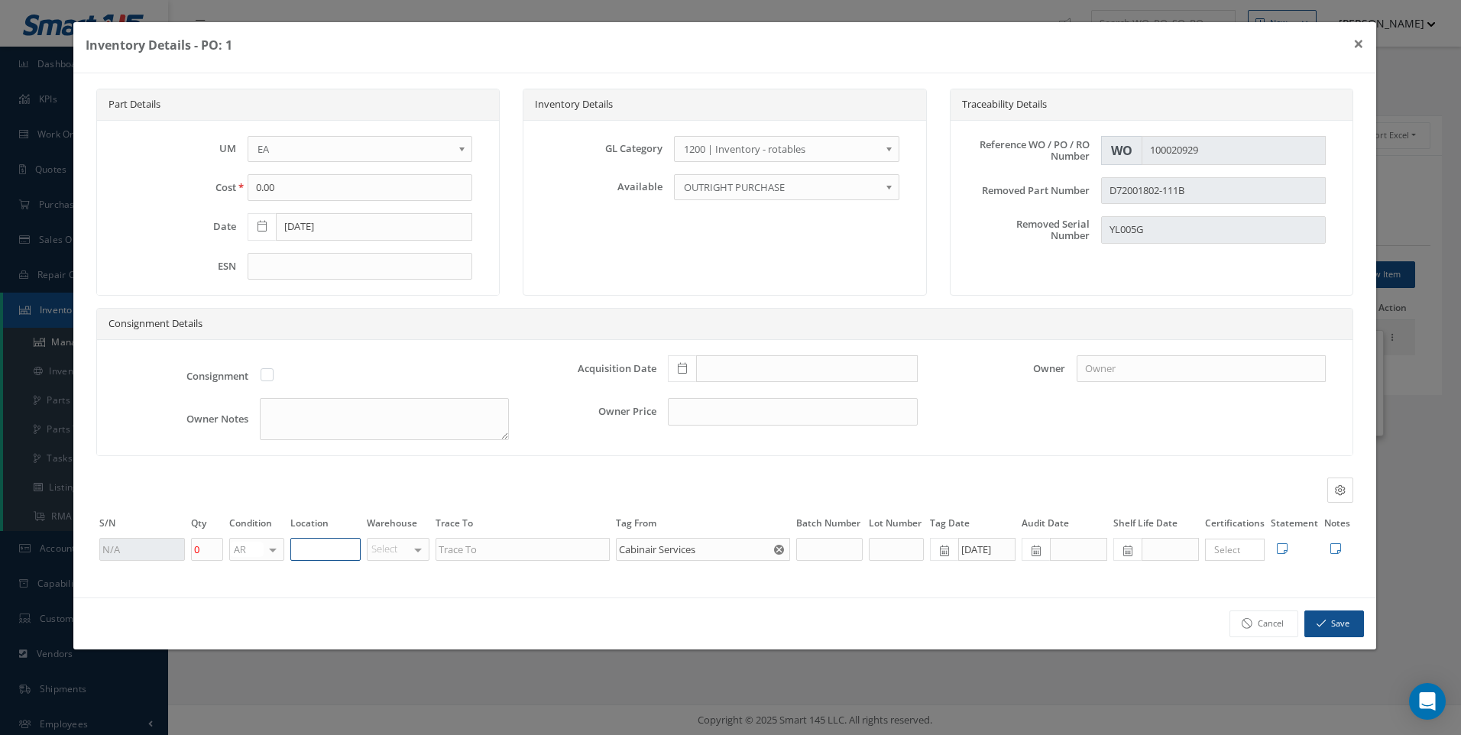
click at [324, 555] on input "text" at bounding box center [325, 549] width 70 height 23
type input "UNIT 20"
click at [1328, 631] on button "Save" at bounding box center [1335, 624] width 60 height 27
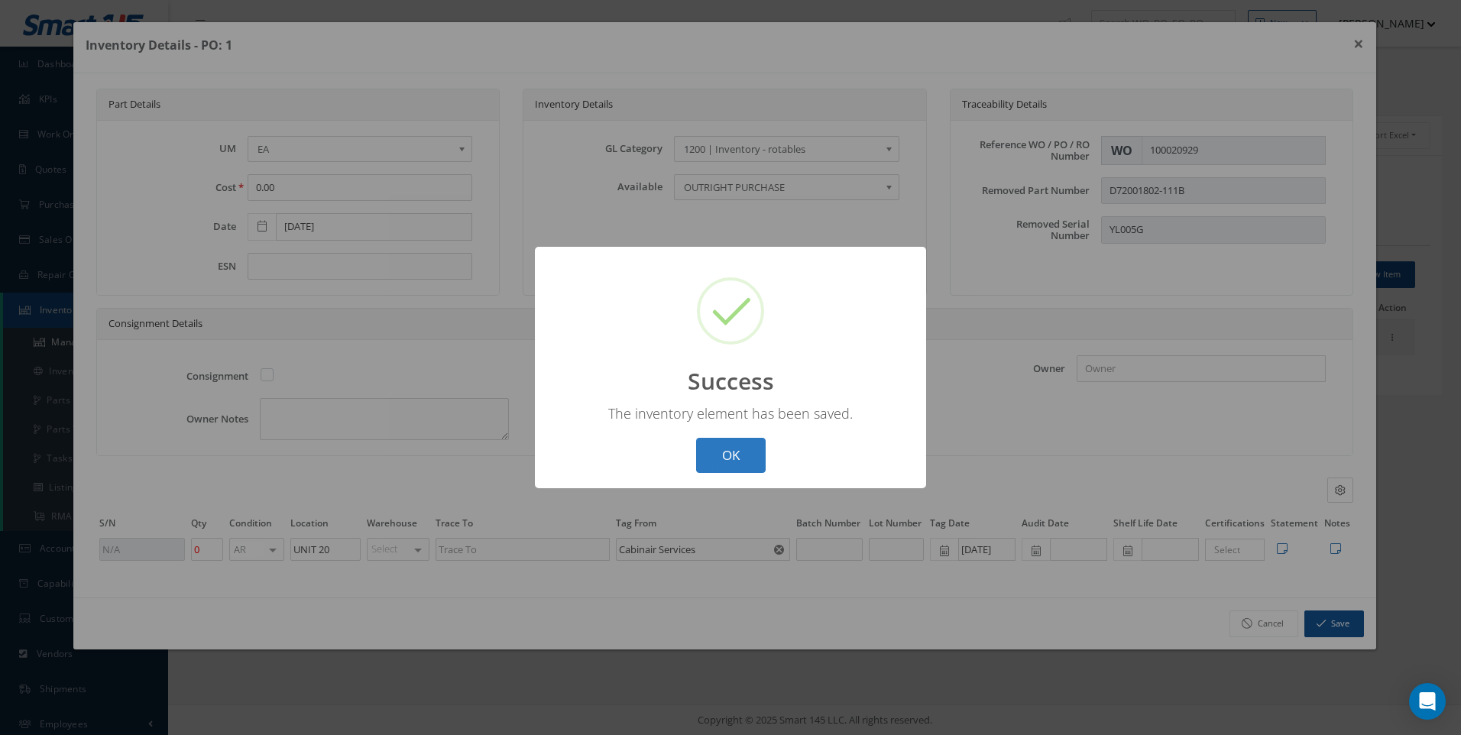
click at [735, 457] on button "OK" at bounding box center [731, 456] width 70 height 36
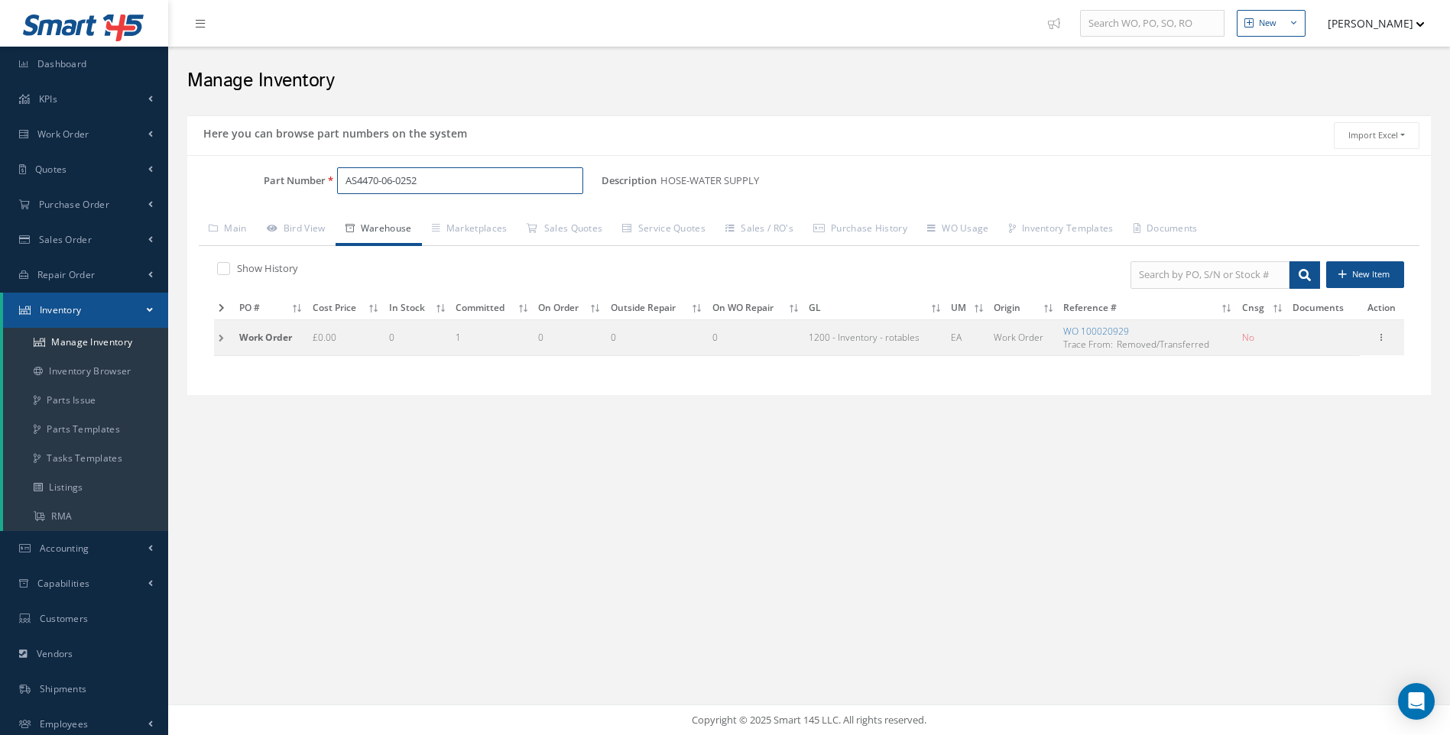
drag, startPoint x: 439, startPoint y: 184, endPoint x: 239, endPoint y: 183, distance: 200.3
click at [239, 183] on div "Part Number AS4470-06-0252" at bounding box center [394, 181] width 414 height 28
click at [377, 224] on span "AS4470-06-0252" at bounding box center [411, 220] width 138 height 16
click at [1383, 334] on icon at bounding box center [1381, 336] width 15 height 12
click at [1291, 345] on link "Edit" at bounding box center [1311, 348] width 121 height 20
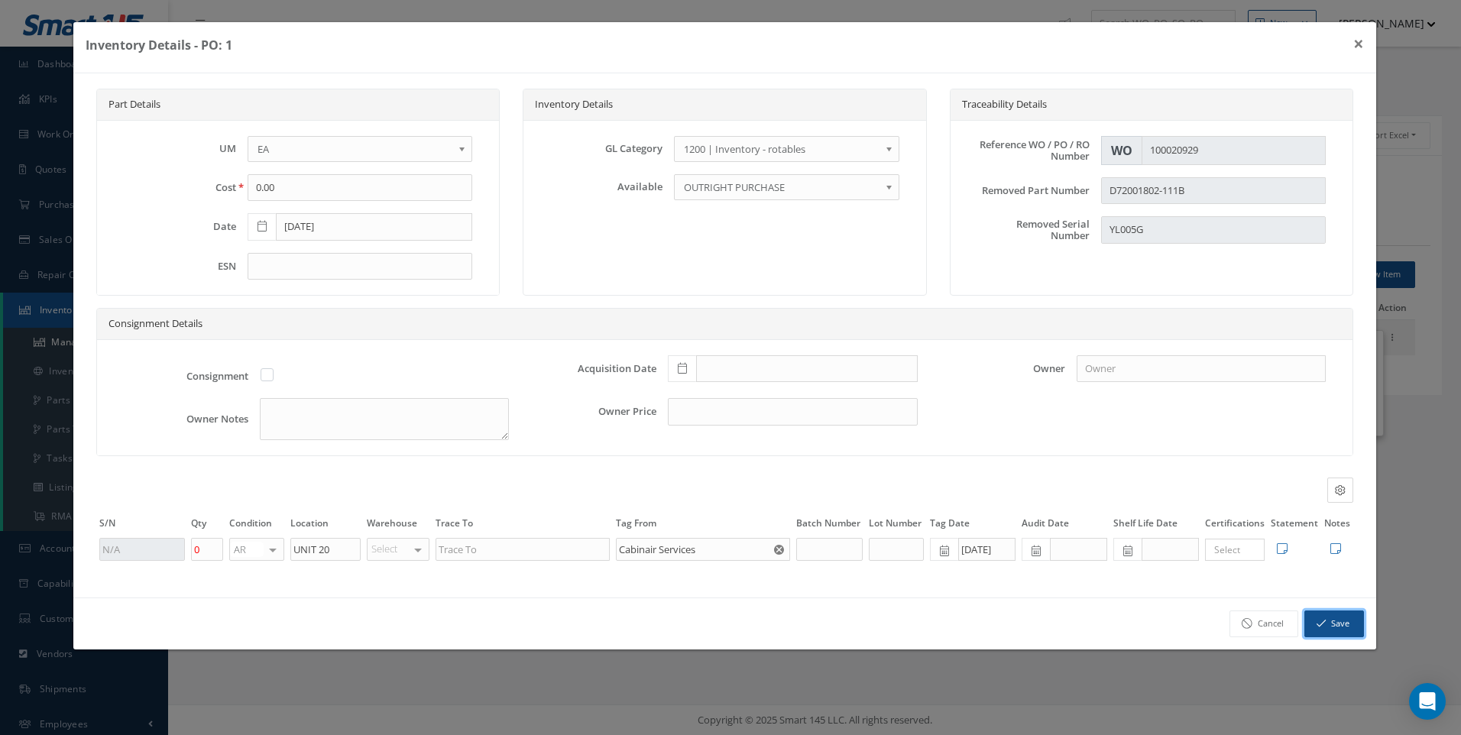
click at [1342, 628] on button "Save" at bounding box center [1335, 624] width 60 height 27
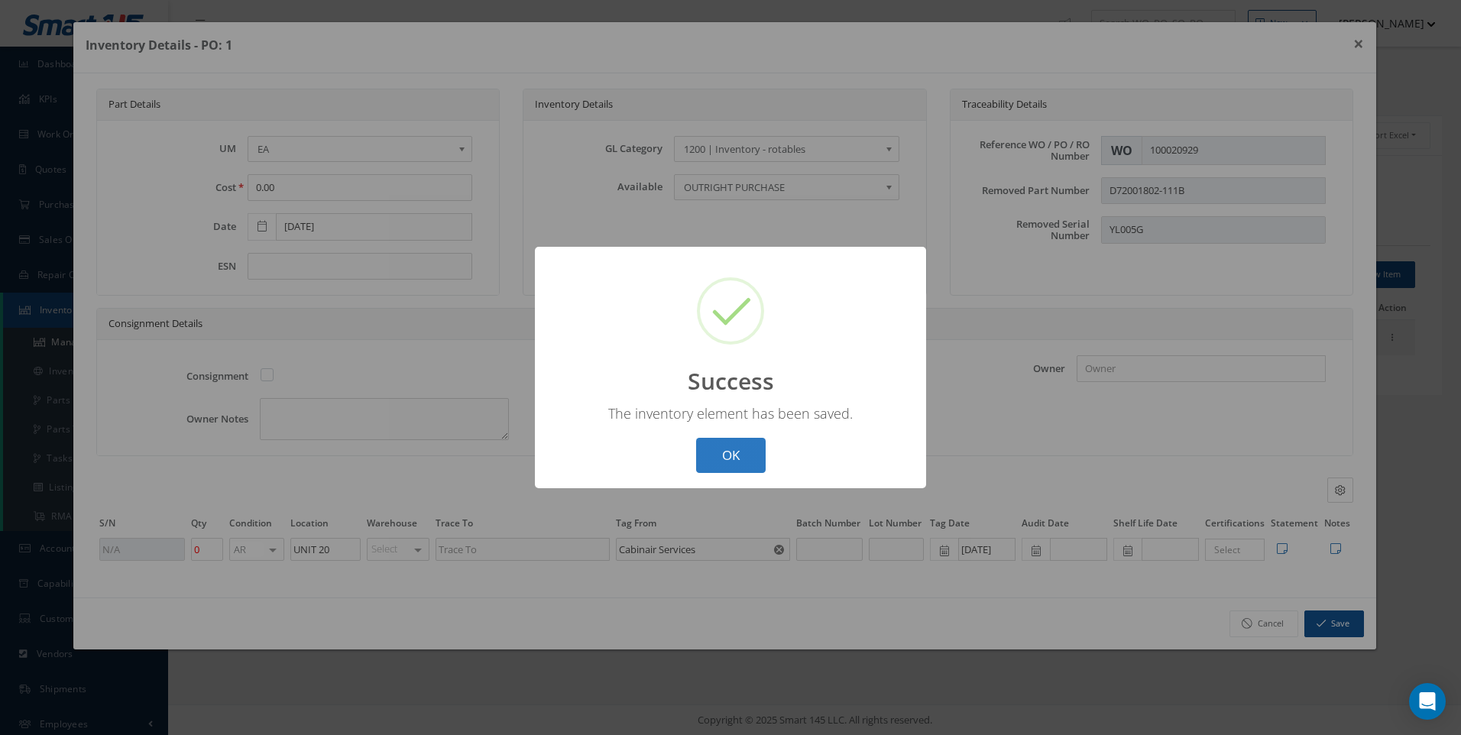
click at [731, 453] on button "OK" at bounding box center [731, 456] width 70 height 36
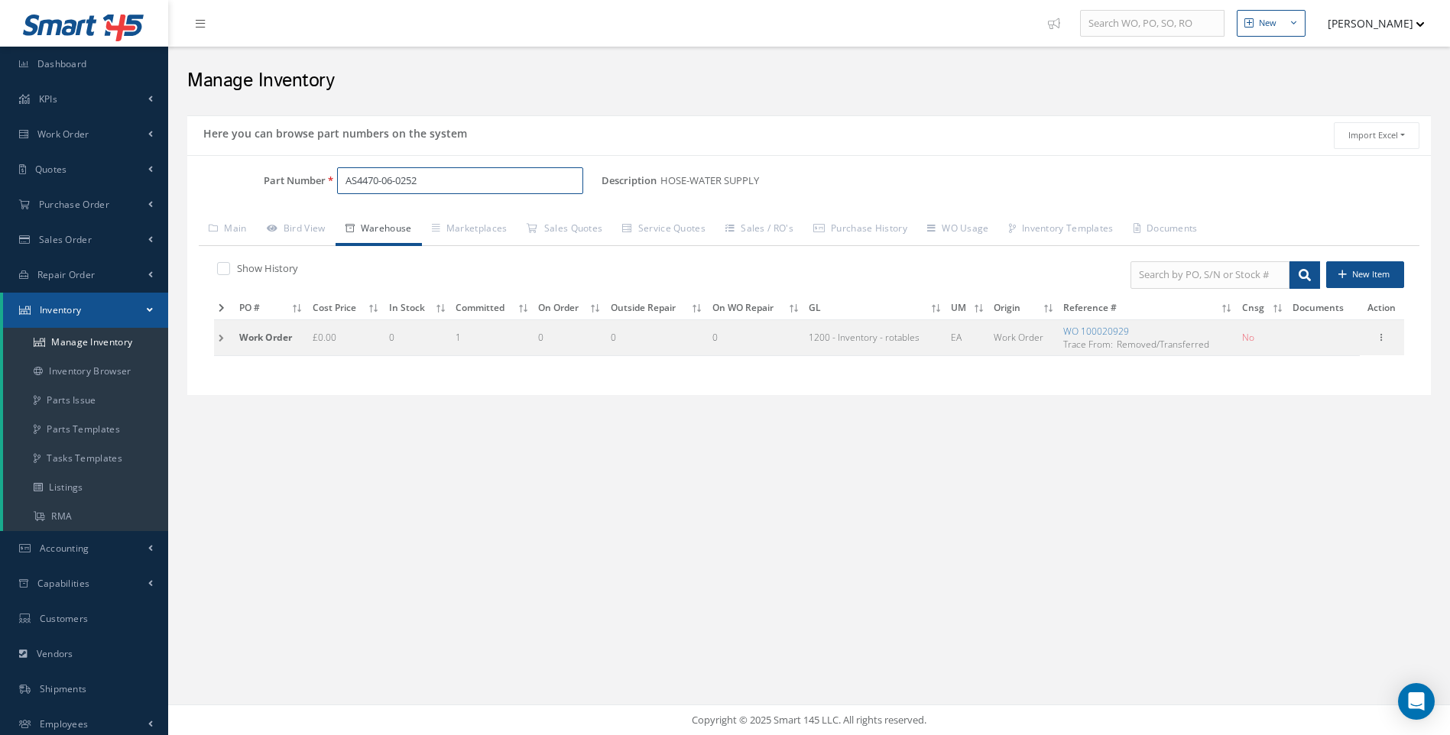
drag, startPoint x: 372, startPoint y: 185, endPoint x: 315, endPoint y: 193, distance: 57.9
click at [315, 193] on div "Part Number AS4470-06-0252" at bounding box center [394, 181] width 414 height 28
type input "D71D30336-111"
click at [397, 219] on span "D71D30336-111" at bounding box center [411, 220] width 138 height 16
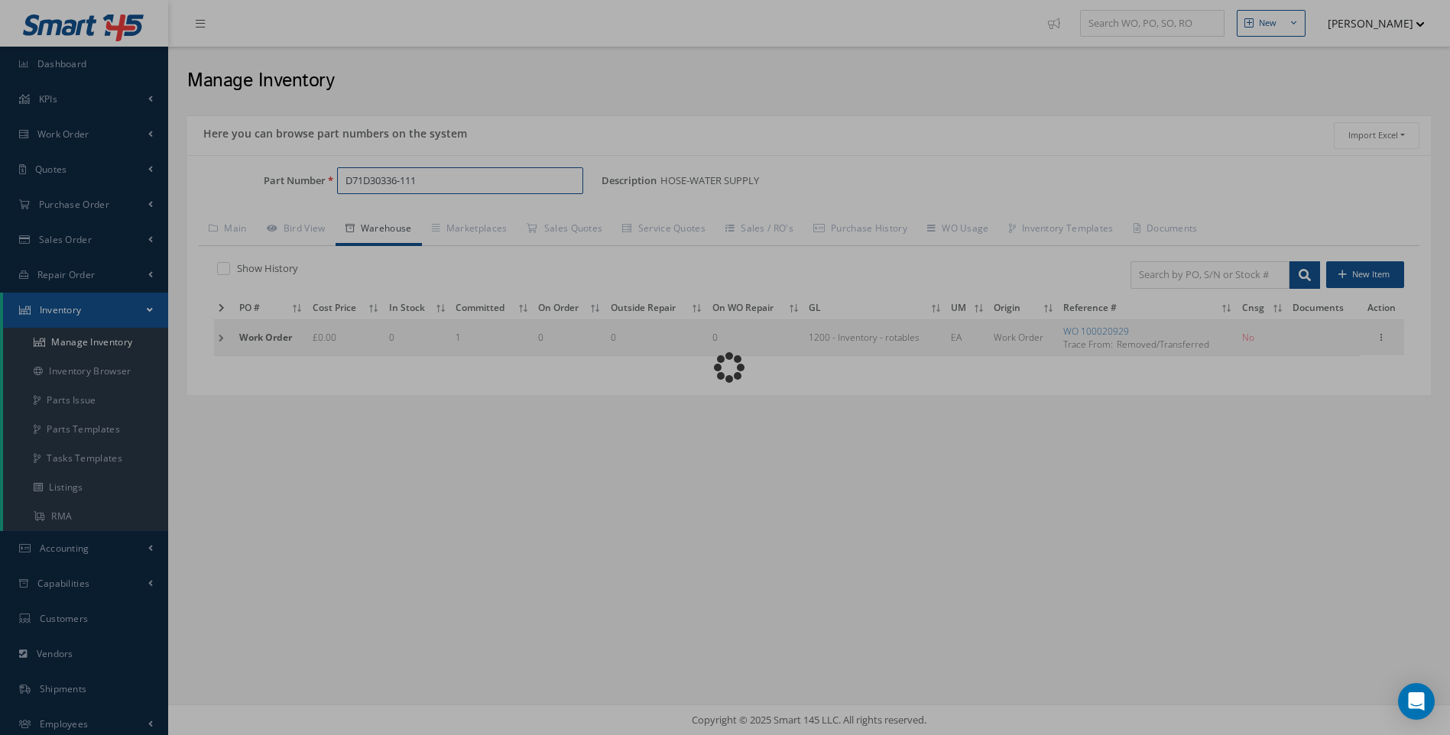
type input "D72001802-111B"
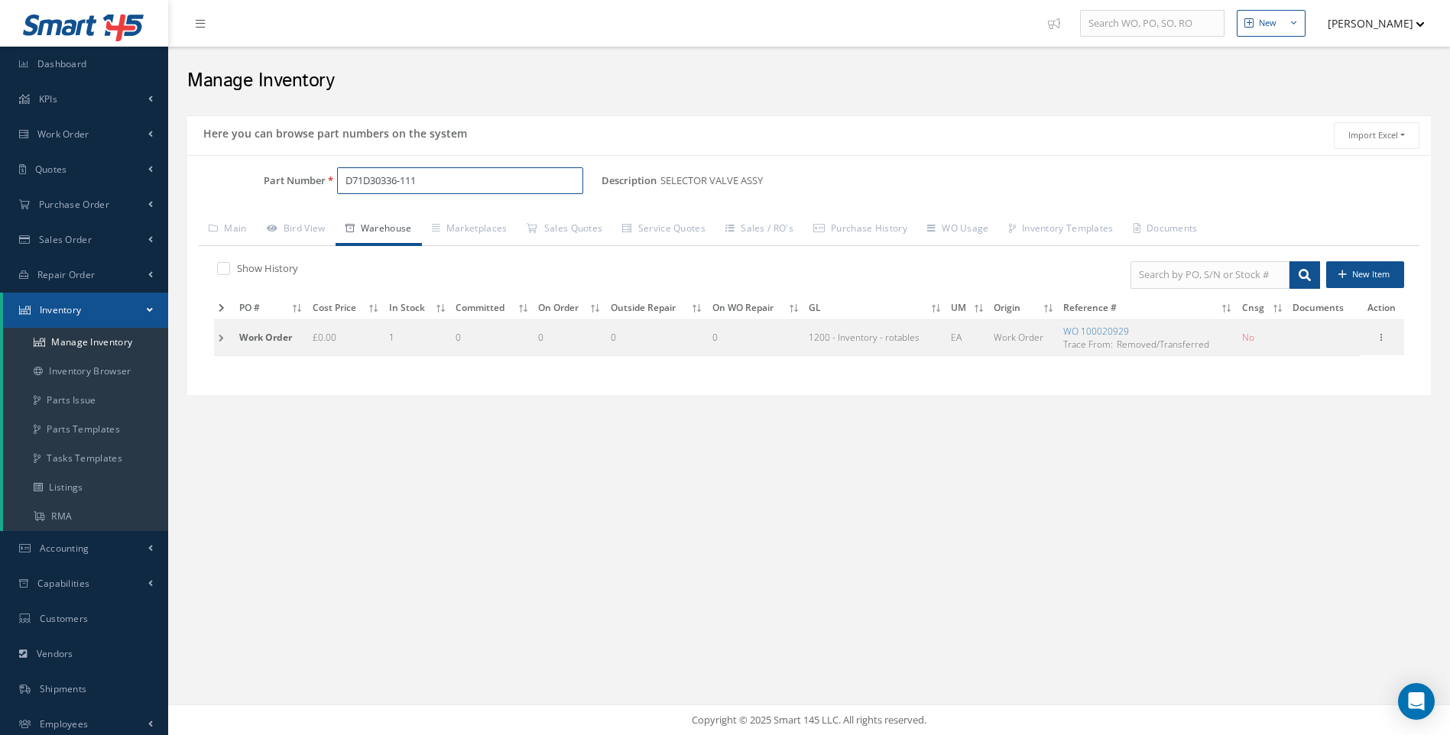
type input "D71D30336-111"
click at [1393, 336] on td "Edit Manage Documents Label 8130 Parts" at bounding box center [1382, 337] width 44 height 36
click at [1384, 336] on icon at bounding box center [1381, 336] width 15 height 12
click at [1295, 349] on link "Edit" at bounding box center [1311, 348] width 121 height 20
type input "G02-03038"
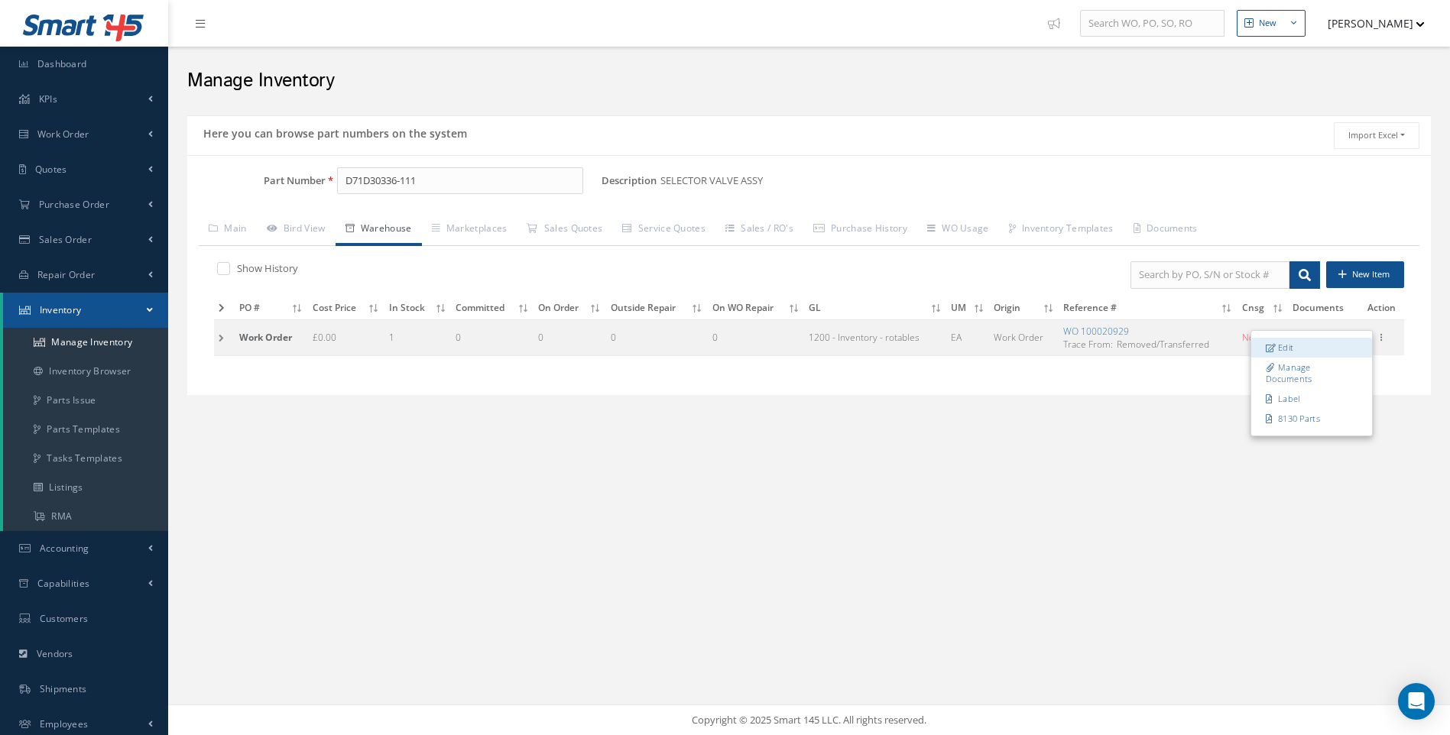
type input "1"
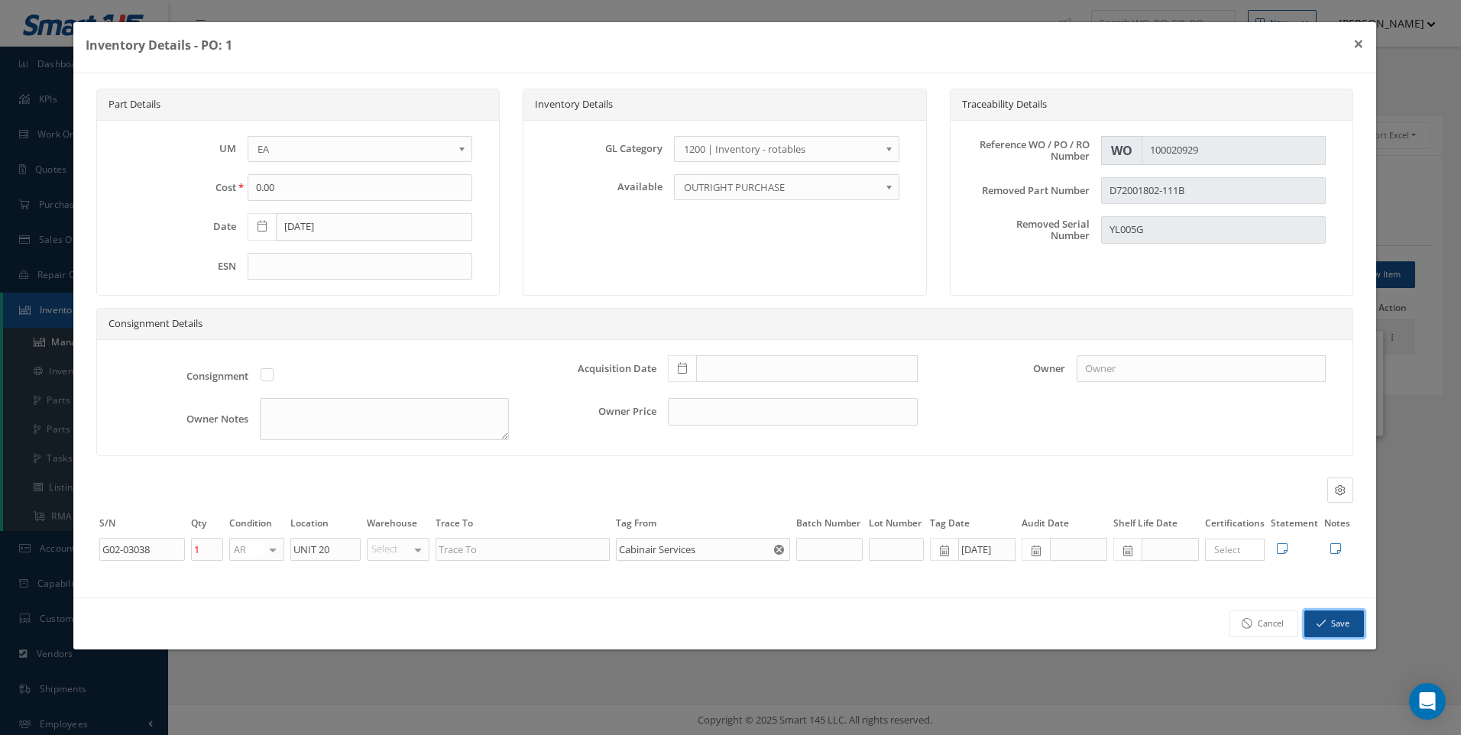
click at [1341, 624] on button "Save" at bounding box center [1335, 624] width 60 height 27
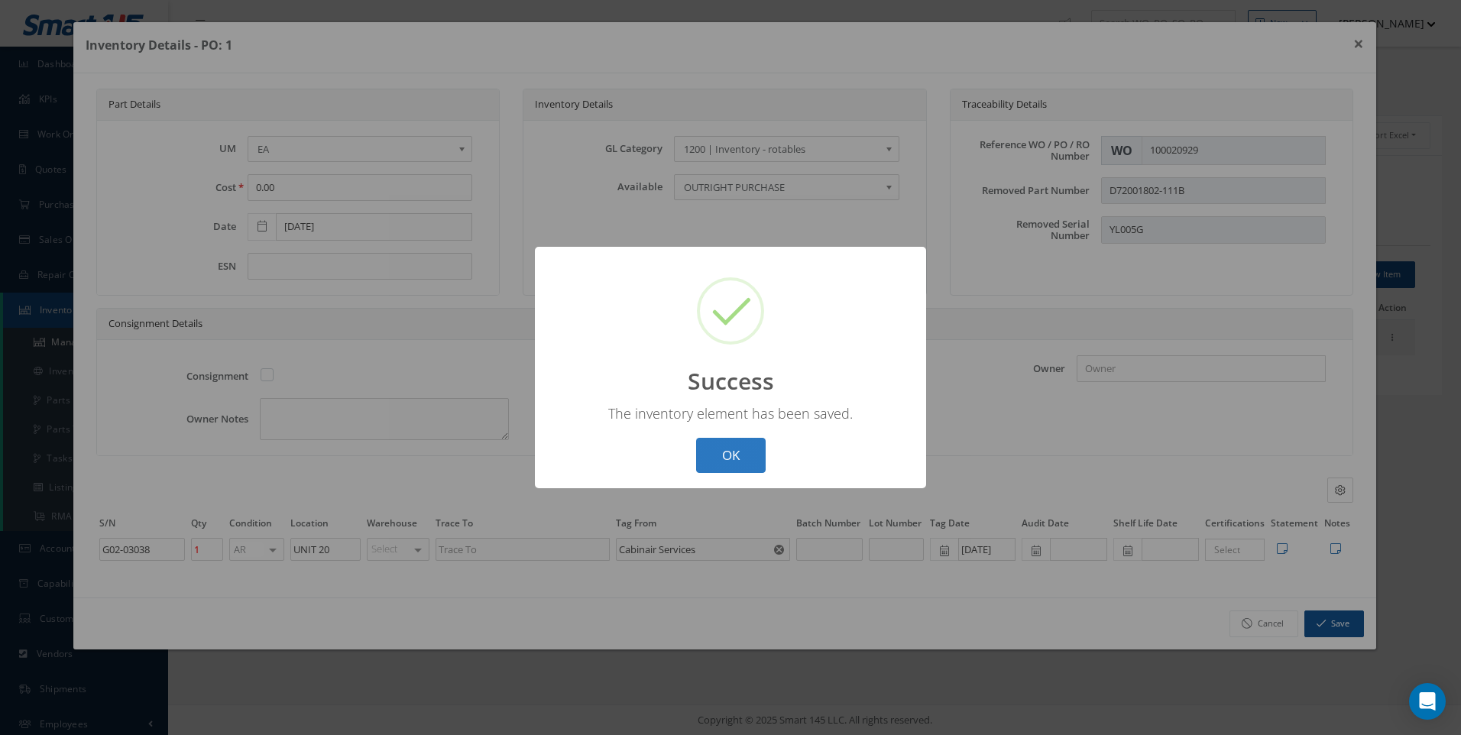
click at [745, 455] on button "OK" at bounding box center [731, 456] width 70 height 36
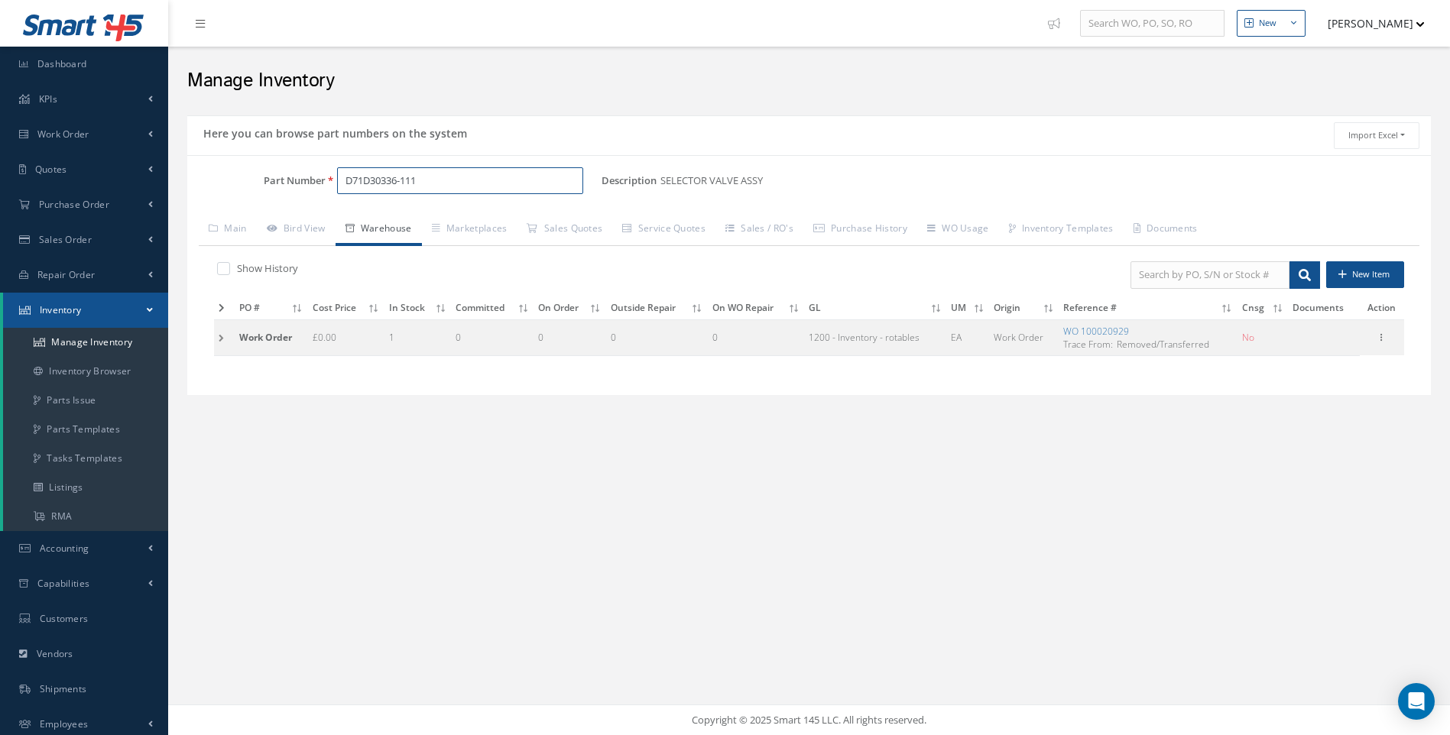
click at [190, 180] on div "Part Number D71D30336-111" at bounding box center [394, 181] width 414 height 28
click at [398, 218] on span "CAS252JC3202-001" at bounding box center [411, 220] width 138 height 16
drag, startPoint x: 417, startPoint y: 183, endPoint x: 206, endPoint y: 167, distance: 210.9
click at [261, 177] on div "Part Number CAS252JC3202-001" at bounding box center [394, 181] width 414 height 28
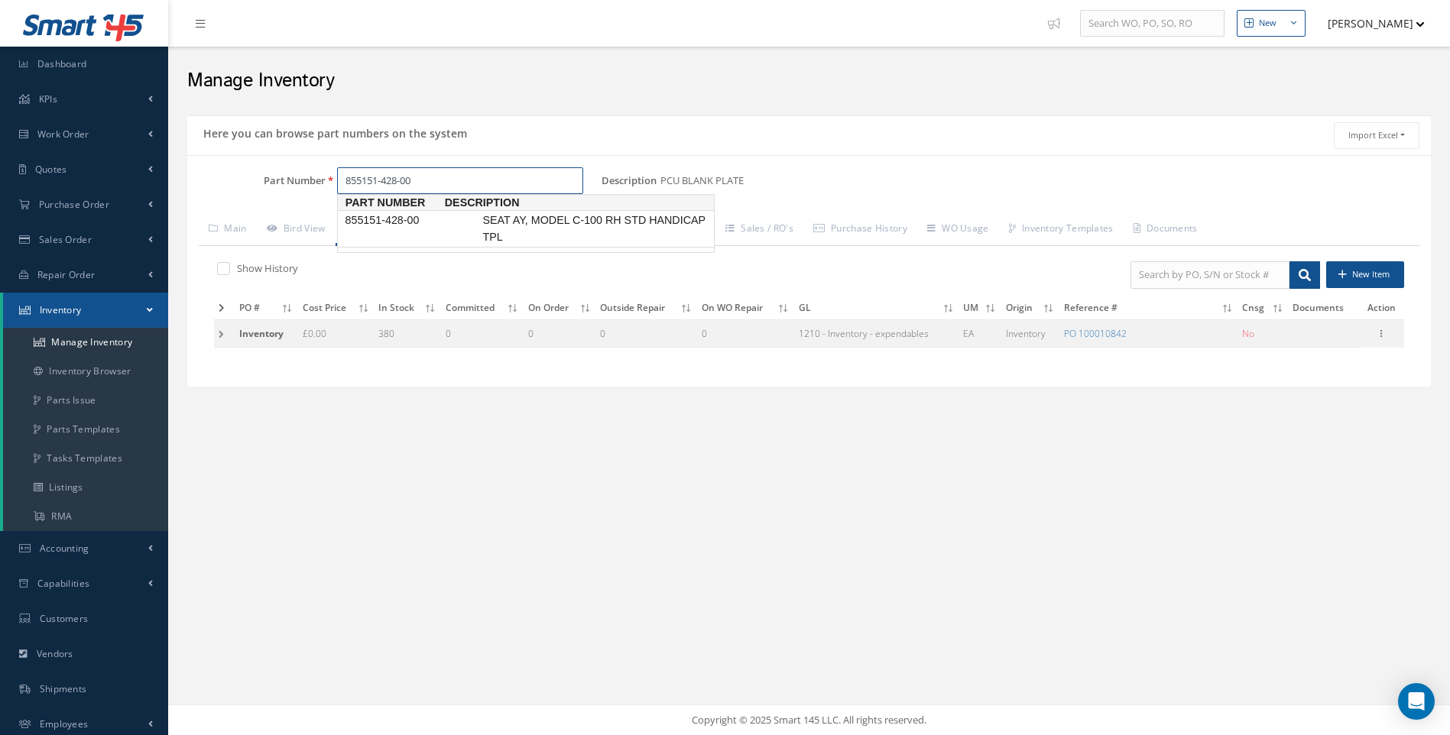
click at [394, 221] on span "855151-428-00" at bounding box center [411, 220] width 138 height 16
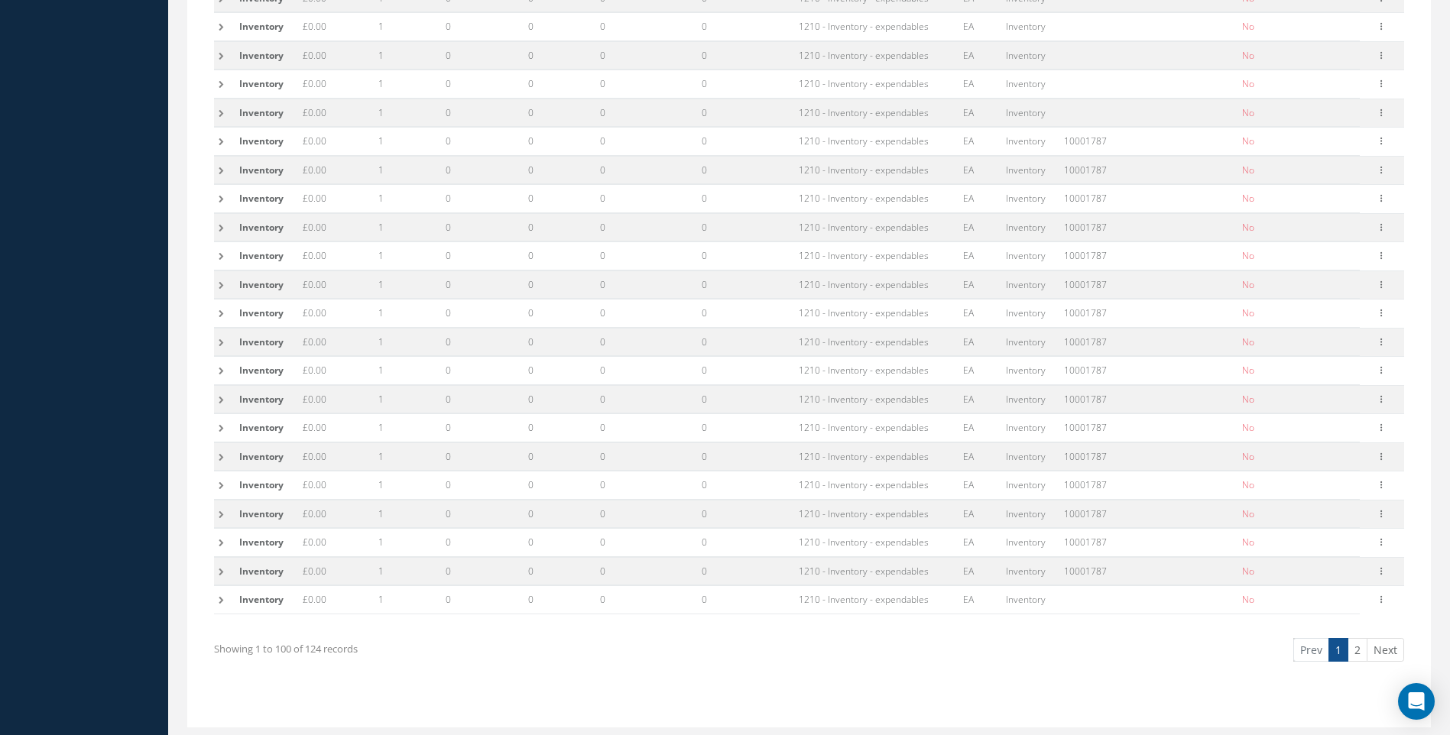
scroll to position [2613, 0]
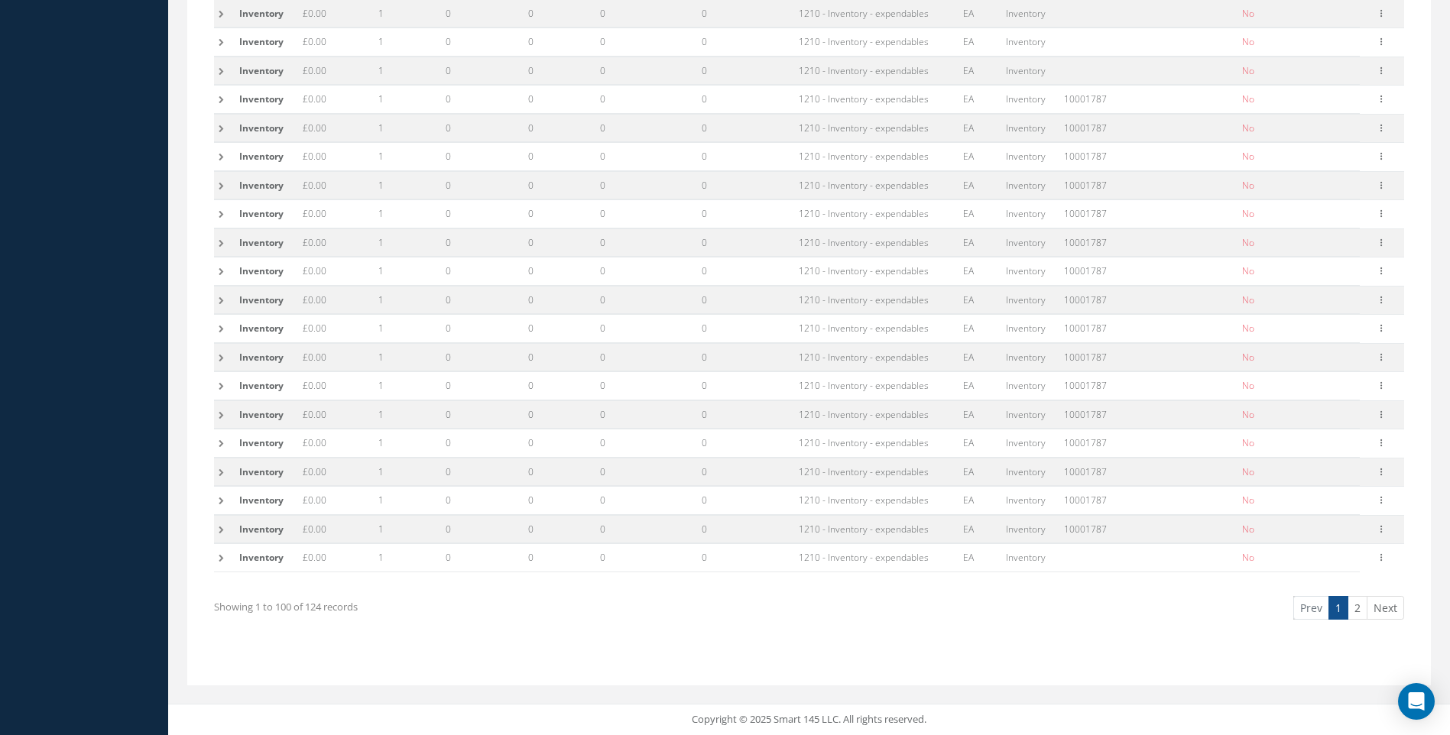
click at [222, 556] on td at bounding box center [224, 558] width 21 height 28
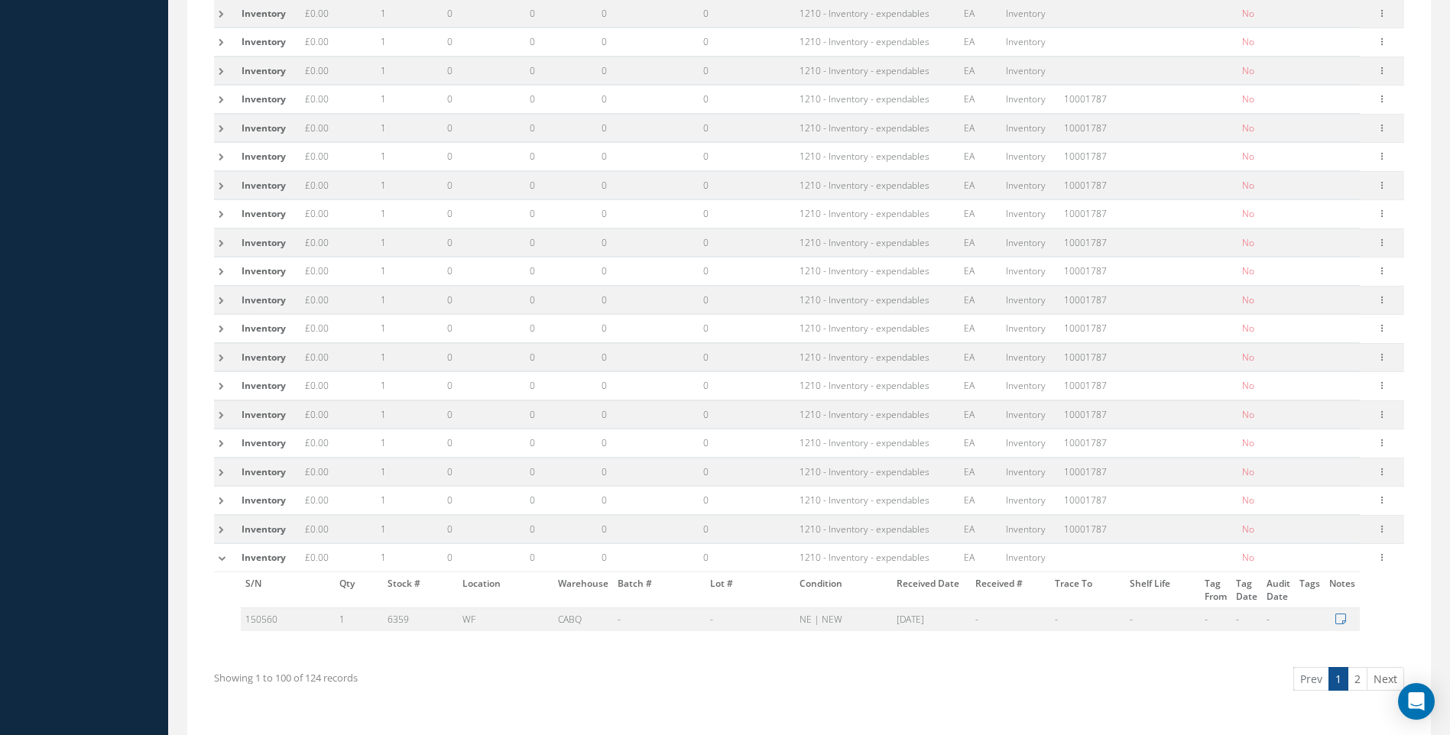
click at [221, 529] on td at bounding box center [225, 529] width 23 height 28
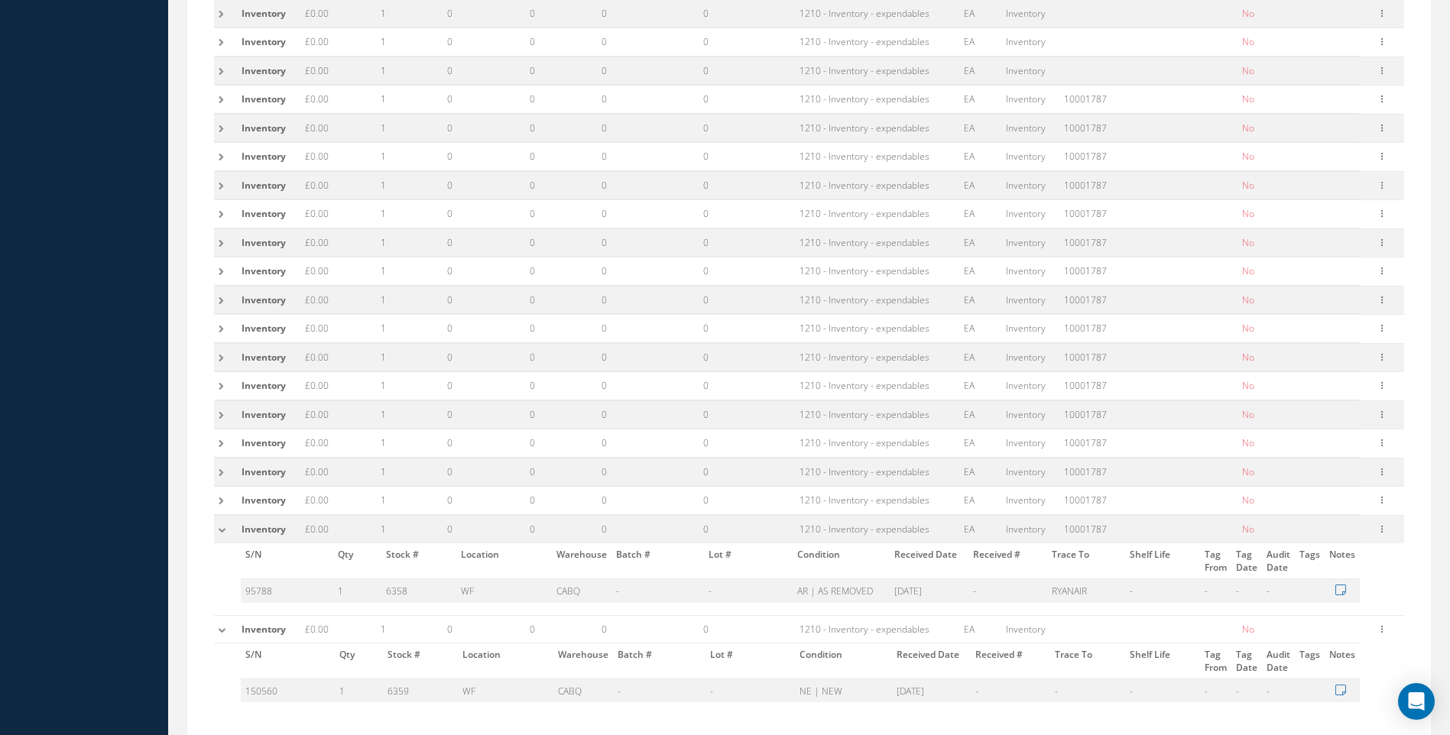
click at [217, 498] on td at bounding box center [225, 501] width 23 height 28
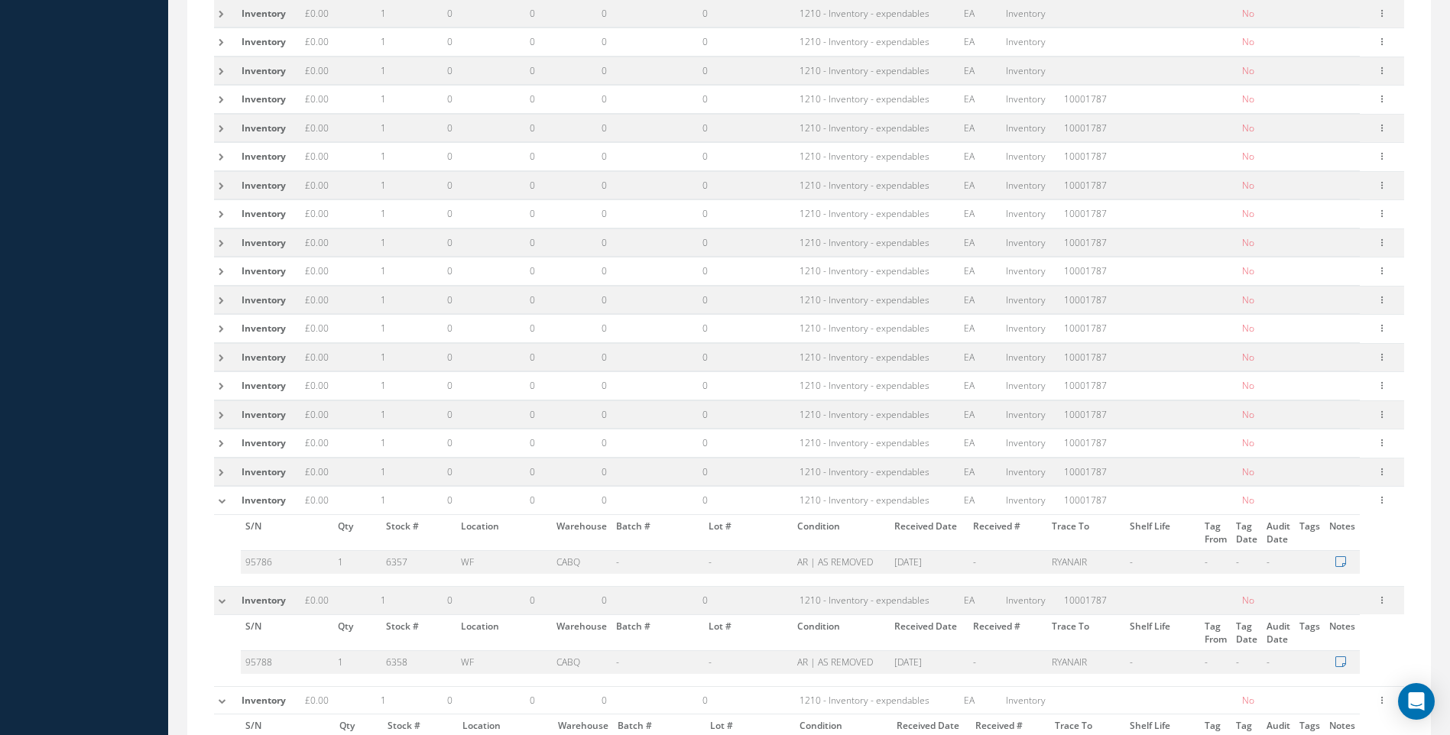
click at [224, 474] on td at bounding box center [225, 472] width 23 height 28
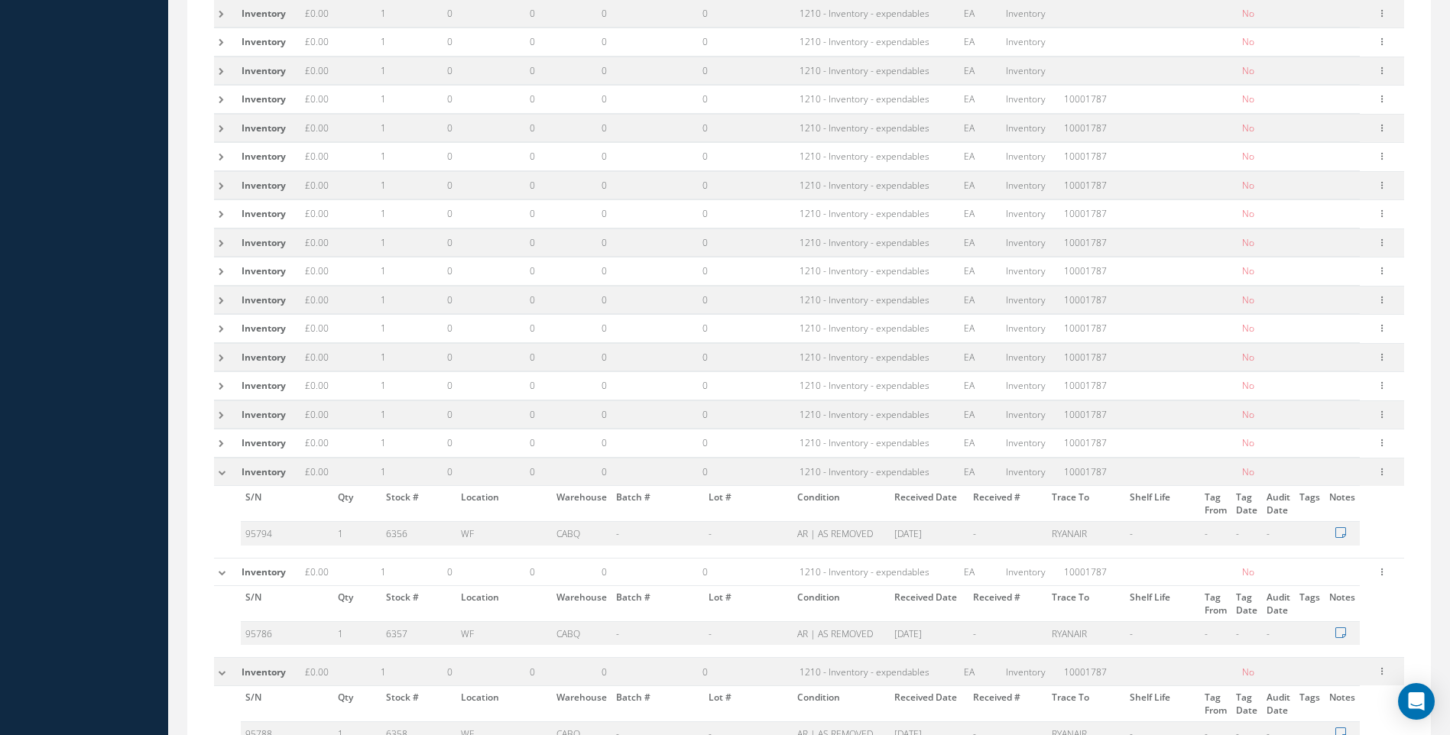
click at [225, 443] on td at bounding box center [225, 444] width 23 height 28
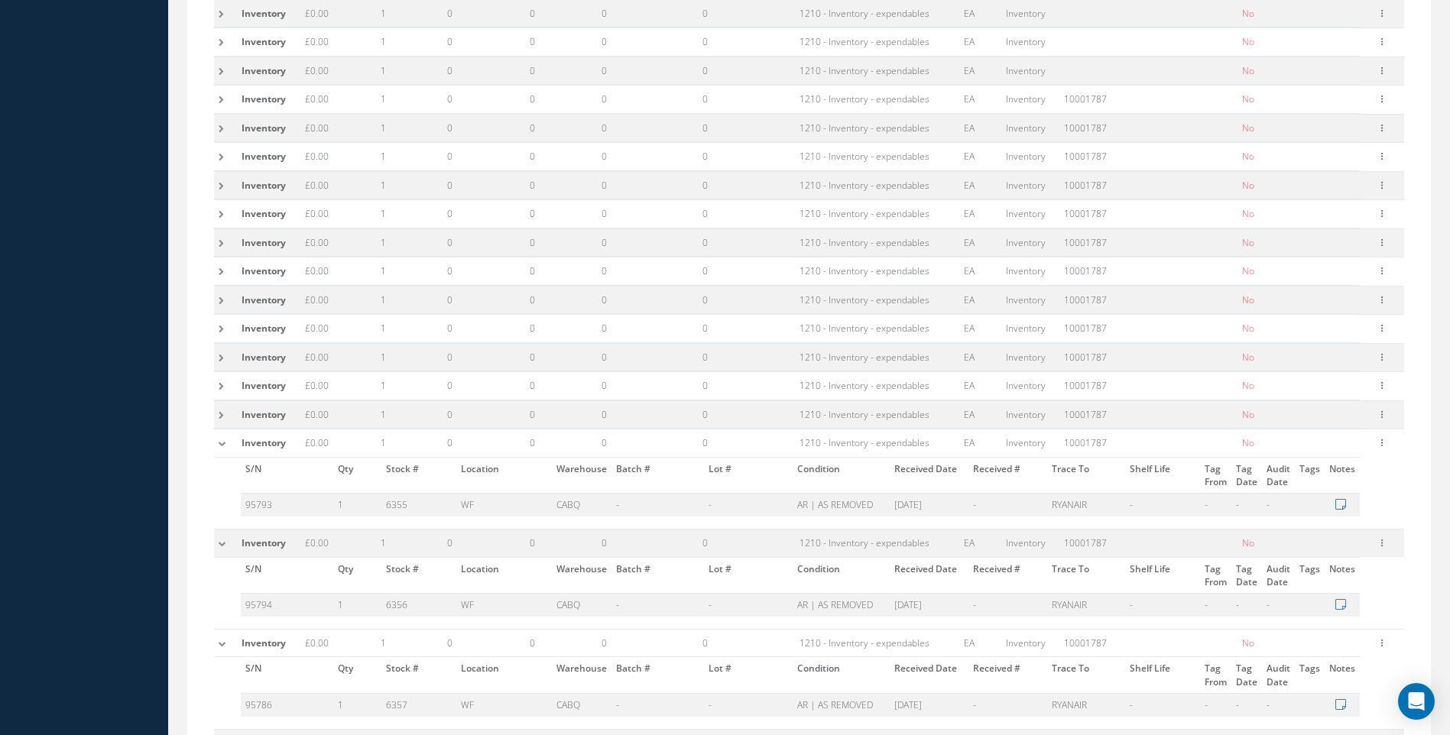
click at [226, 410] on td at bounding box center [225, 415] width 23 height 28
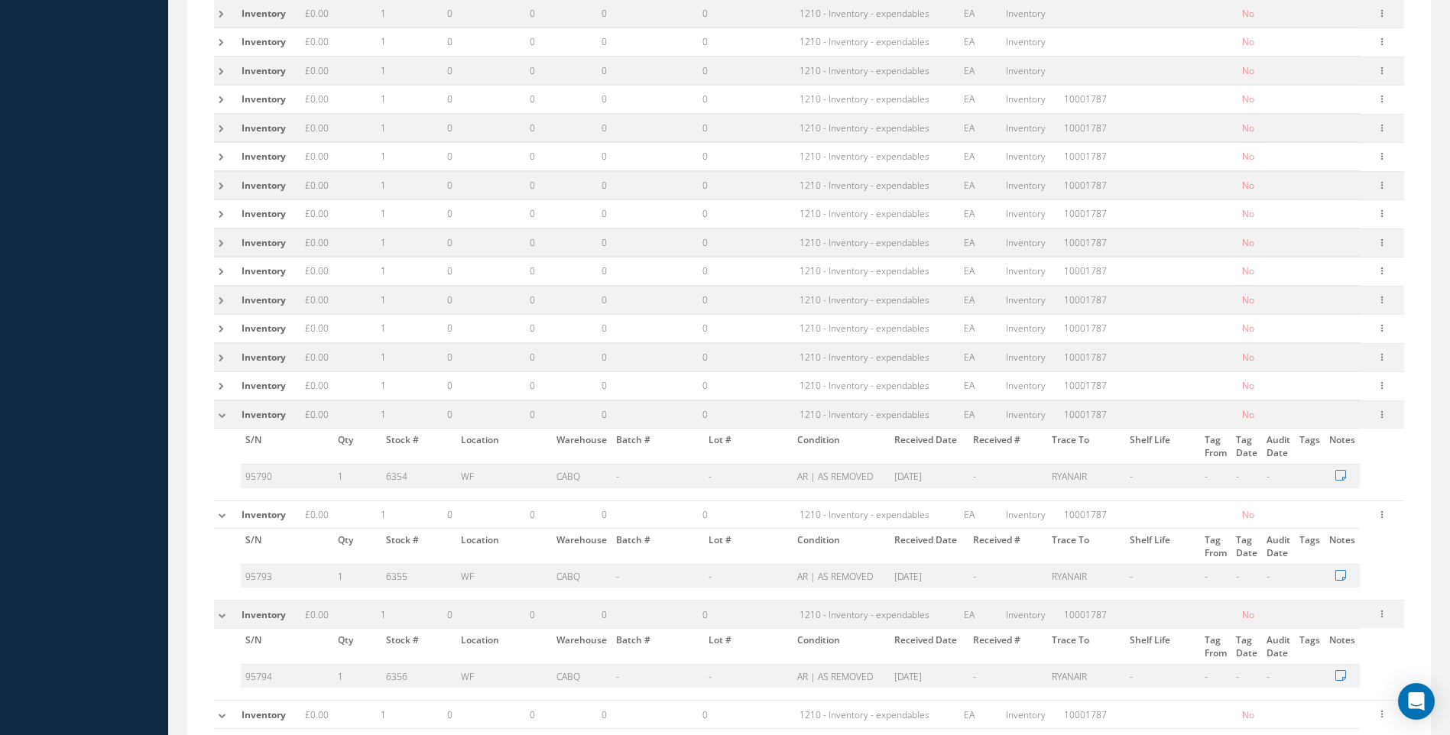
click at [229, 383] on td at bounding box center [225, 386] width 23 height 28
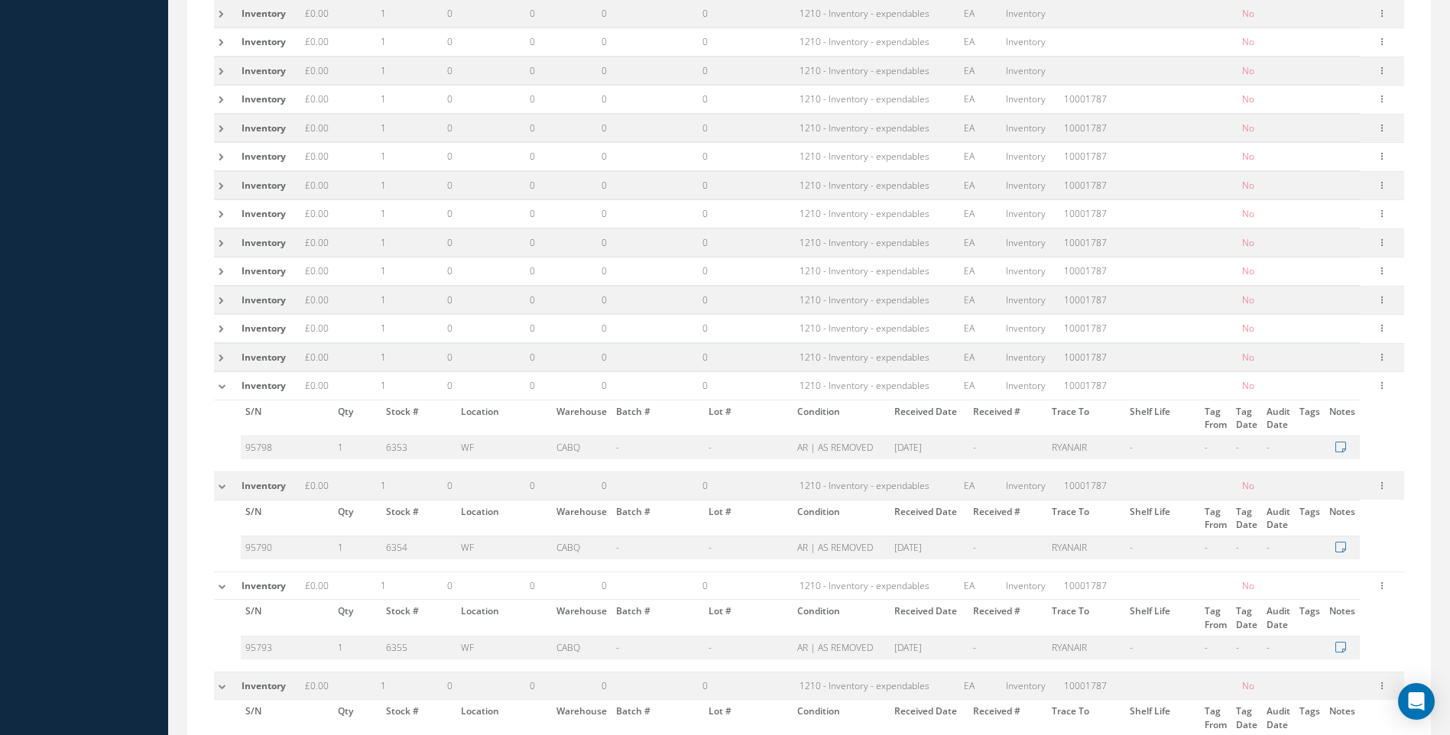
click at [223, 356] on td at bounding box center [225, 357] width 23 height 28
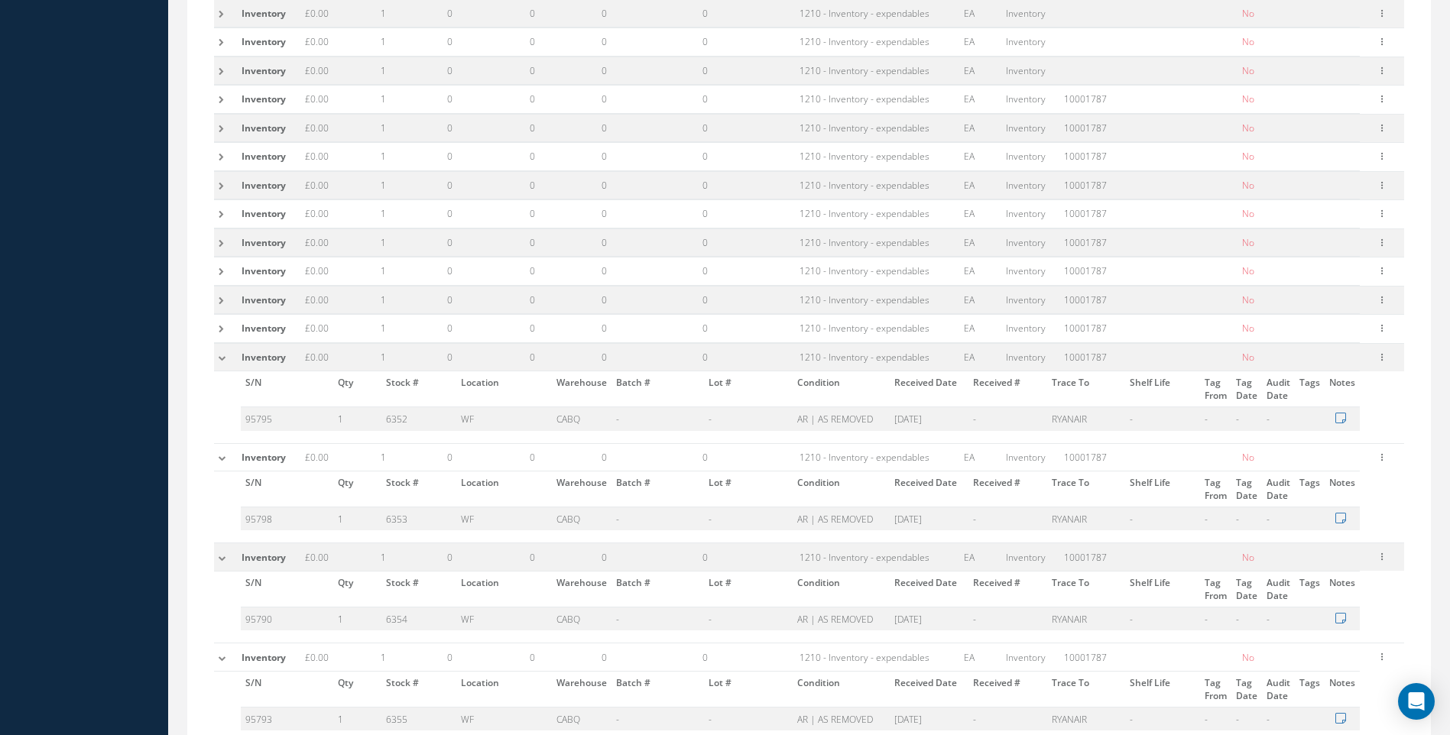
click at [225, 326] on td at bounding box center [225, 329] width 23 height 28
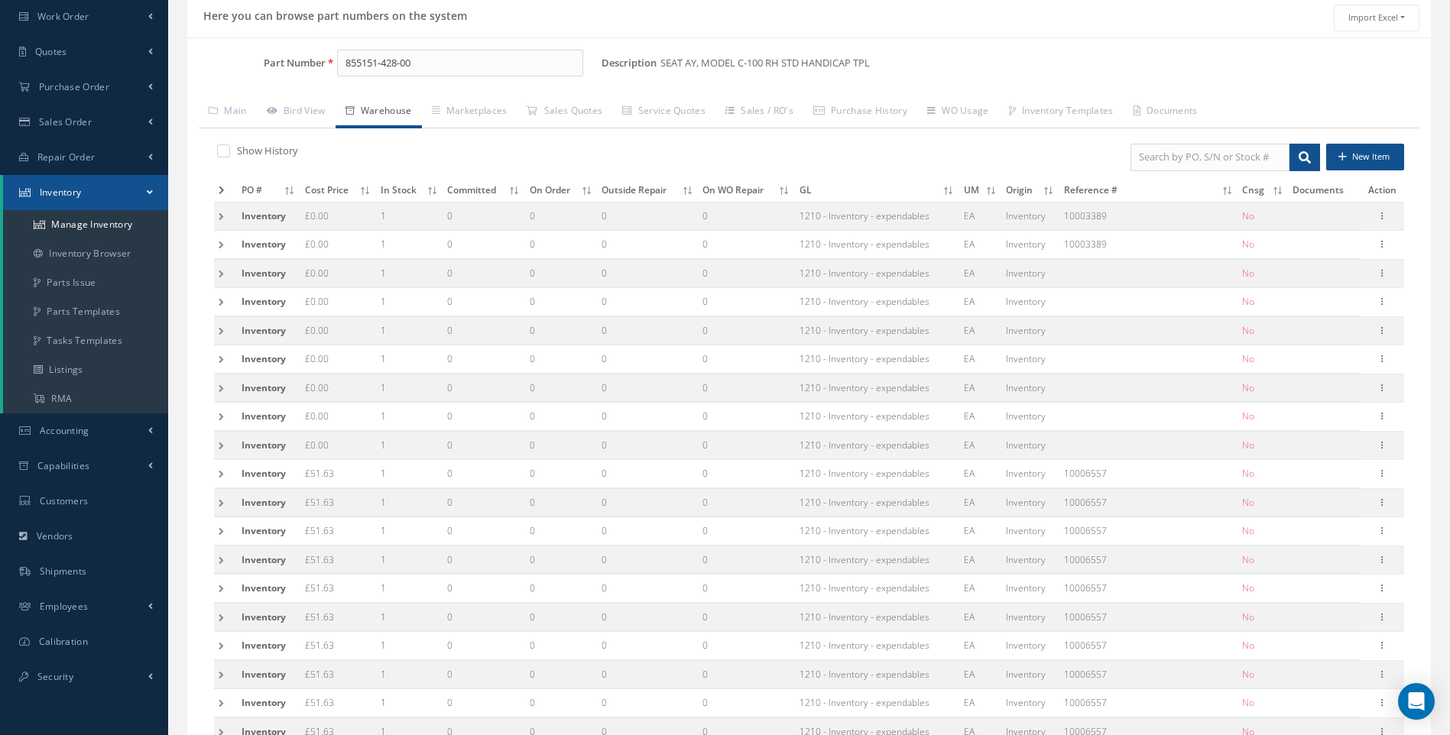
scroll to position [0, 0]
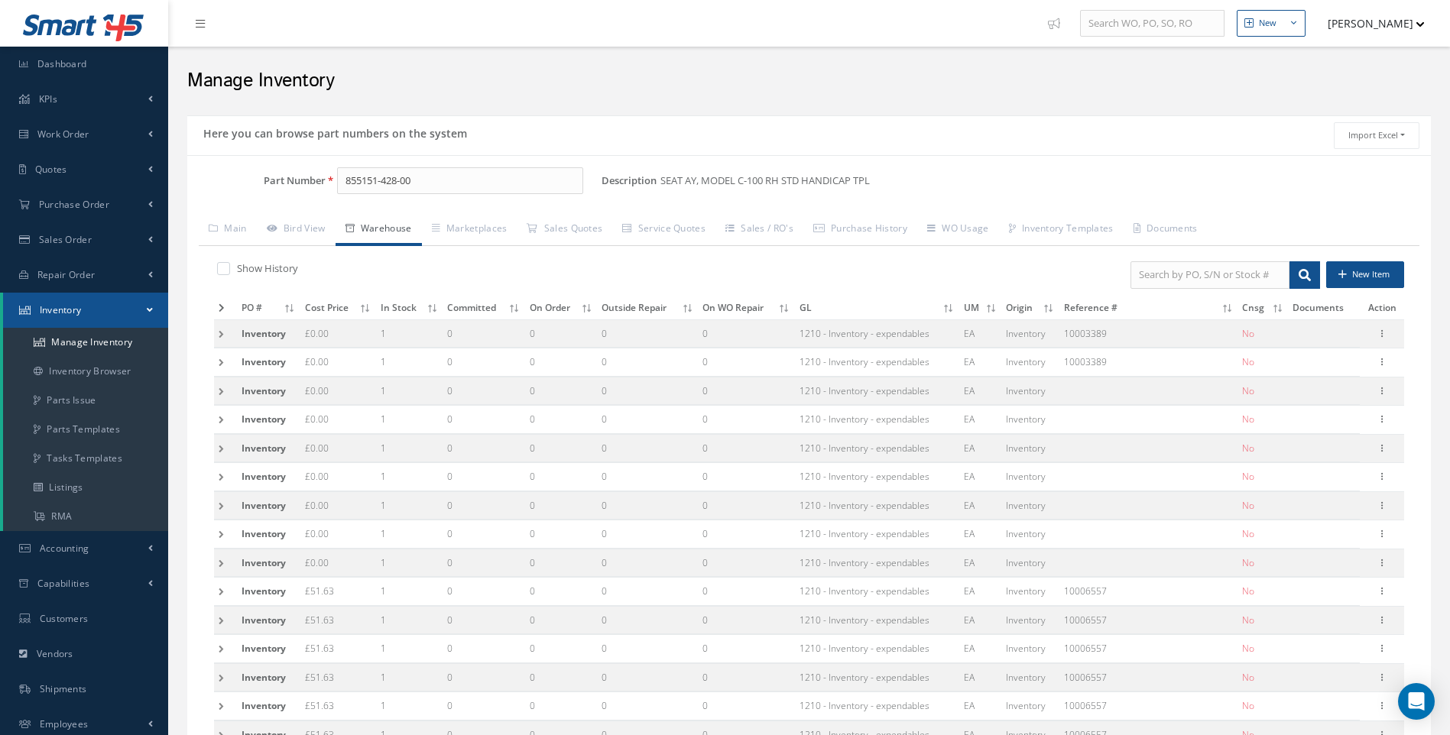
click at [218, 332] on td at bounding box center [225, 333] width 23 height 28
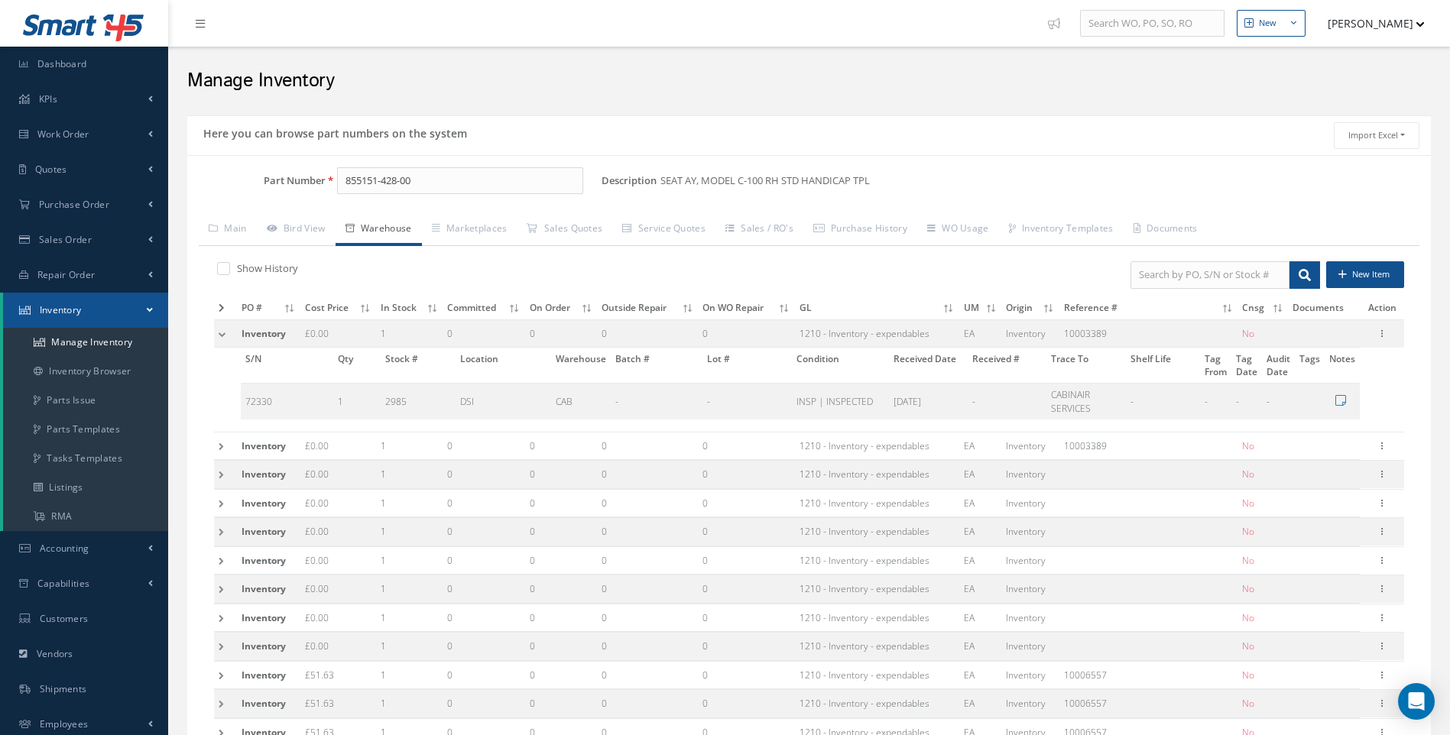
click at [221, 445] on td at bounding box center [225, 446] width 23 height 28
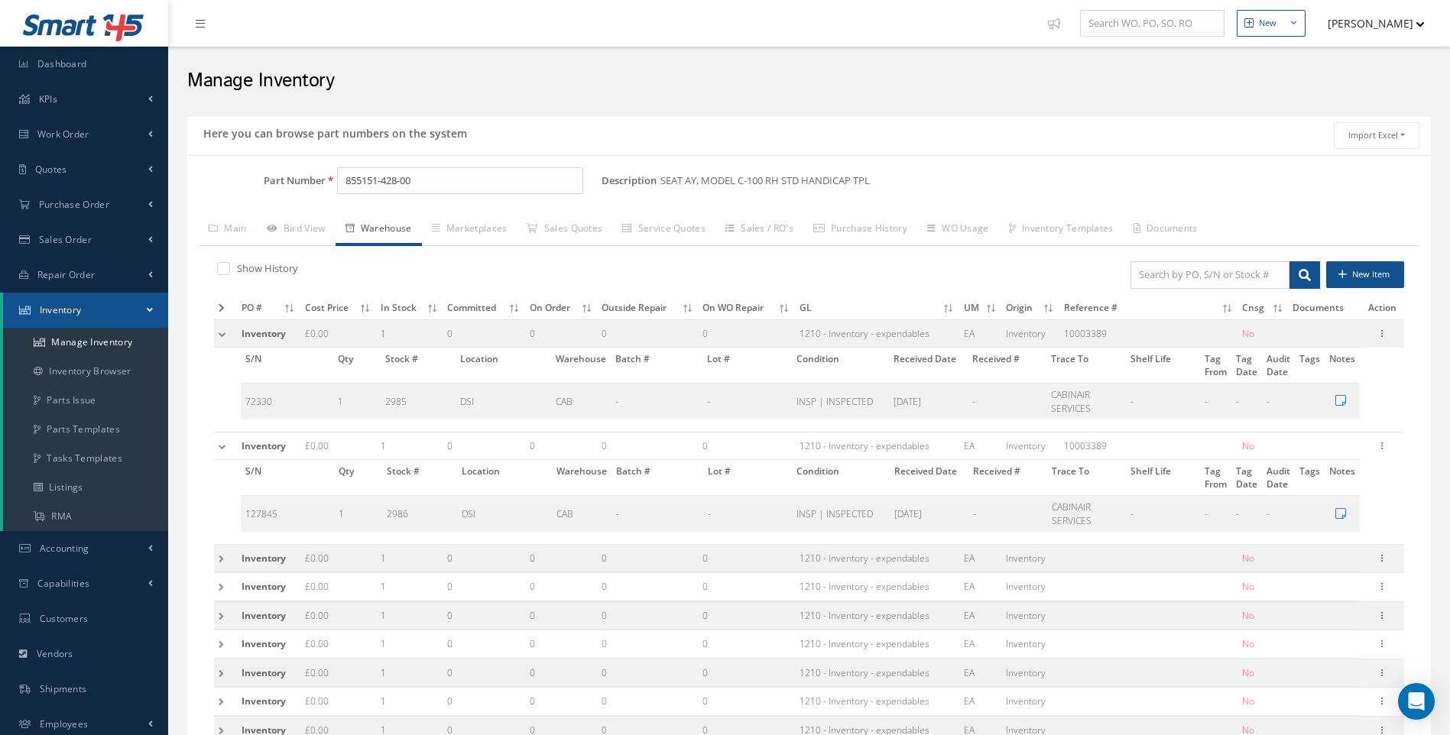
click at [223, 558] on td at bounding box center [225, 558] width 23 height 28
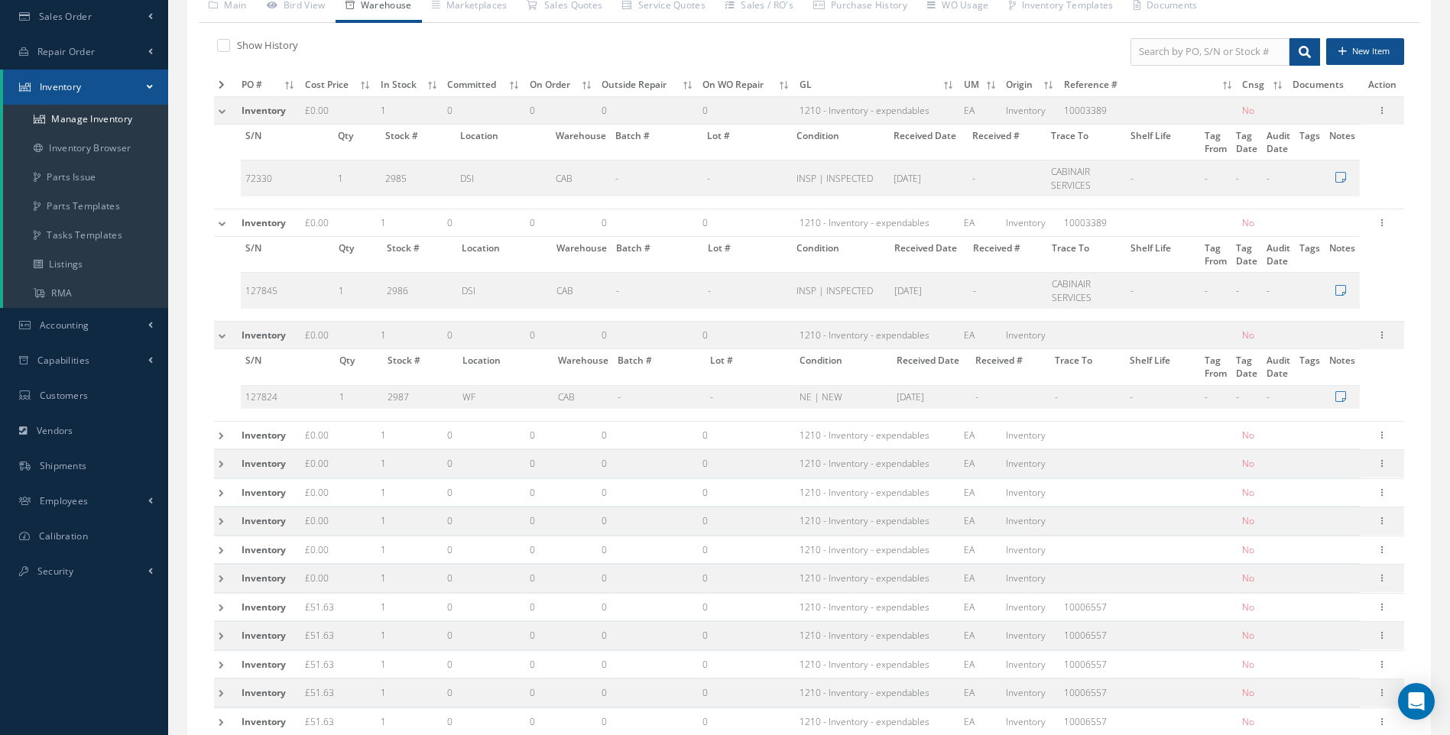
scroll to position [306, 0]
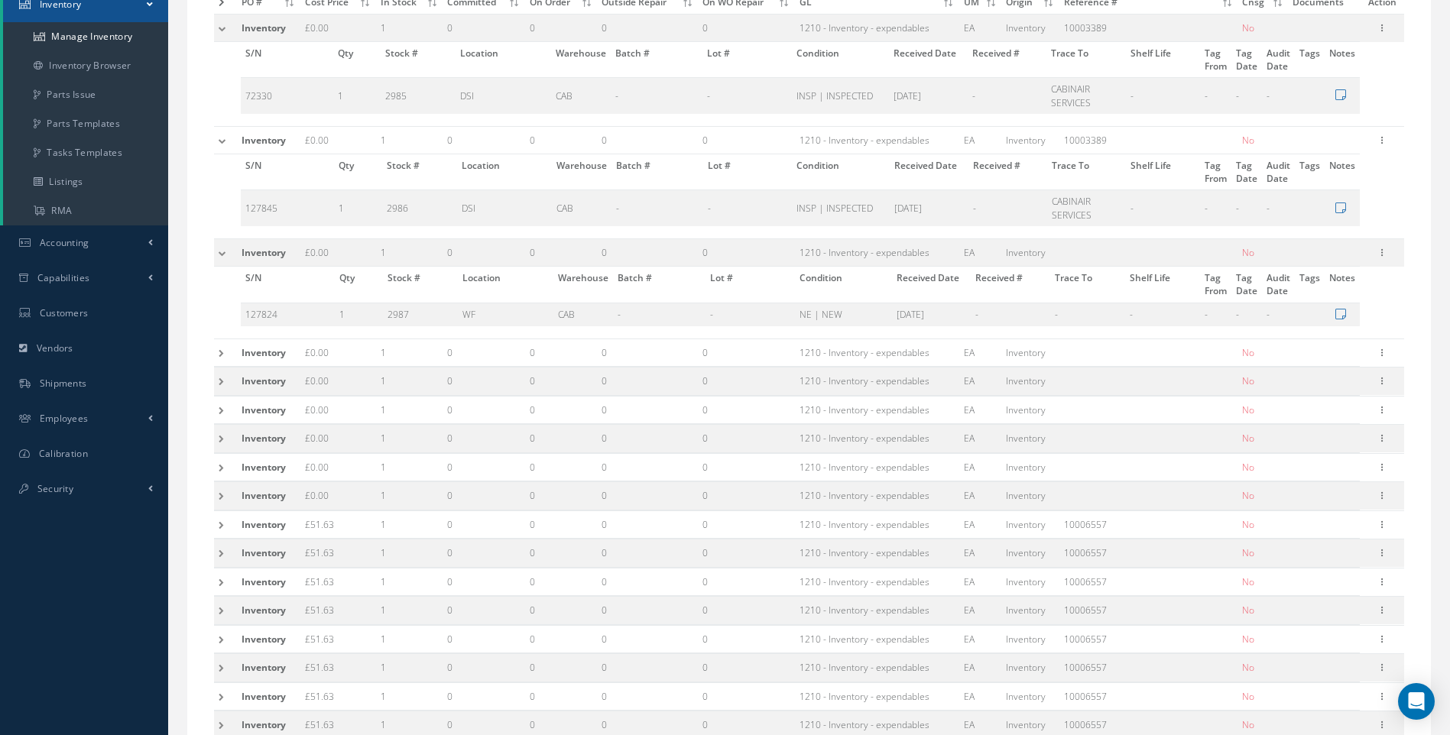
click at [219, 353] on td at bounding box center [225, 353] width 23 height 28
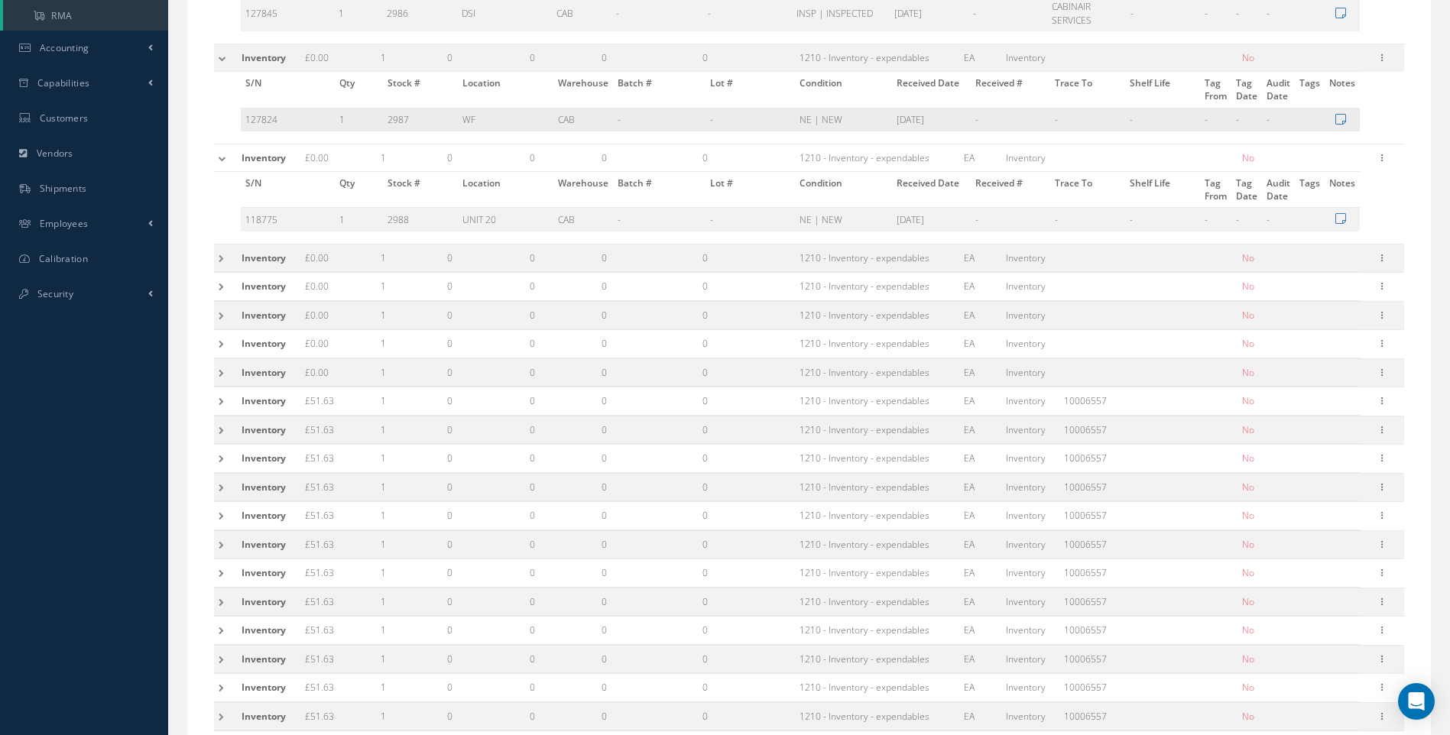
scroll to position [535, 0]
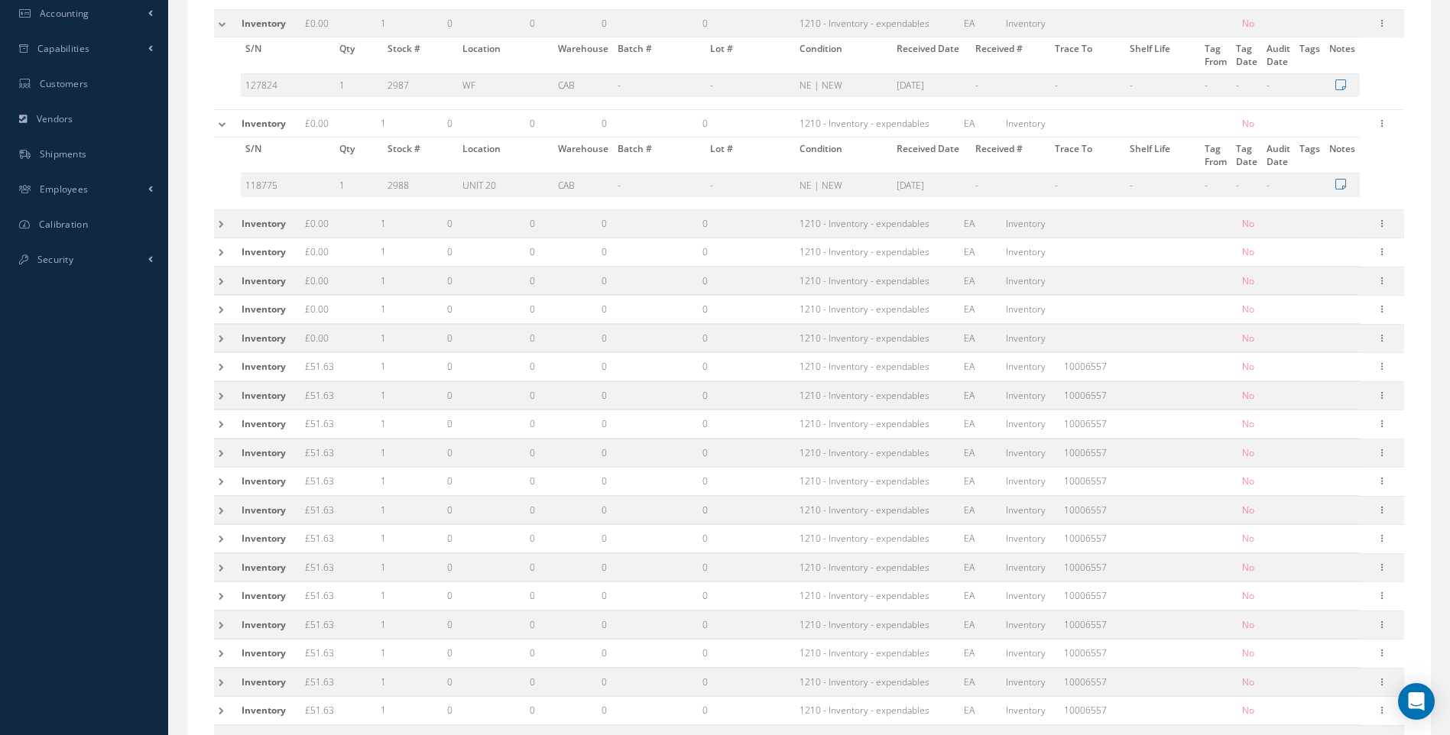
click at [218, 221] on td at bounding box center [225, 223] width 23 height 28
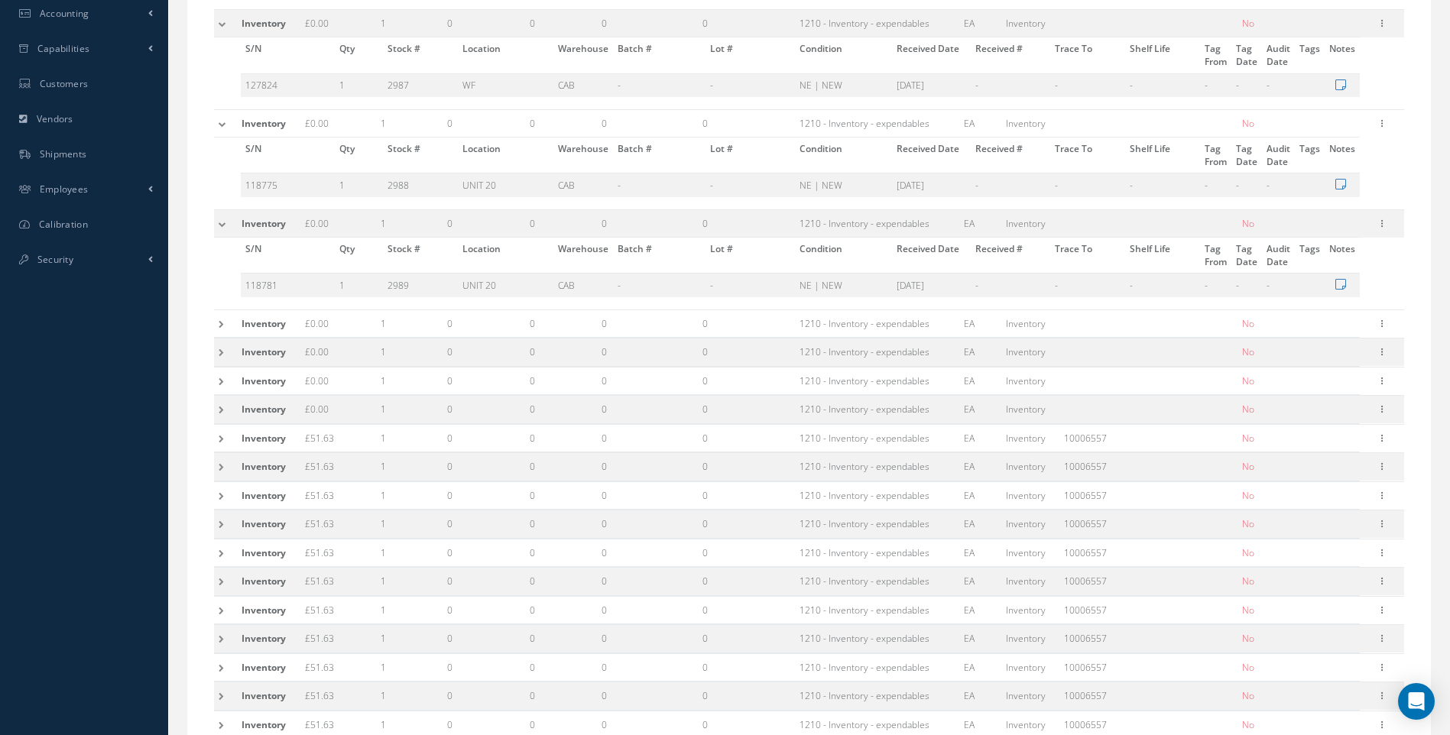
click at [222, 326] on td at bounding box center [225, 324] width 23 height 28
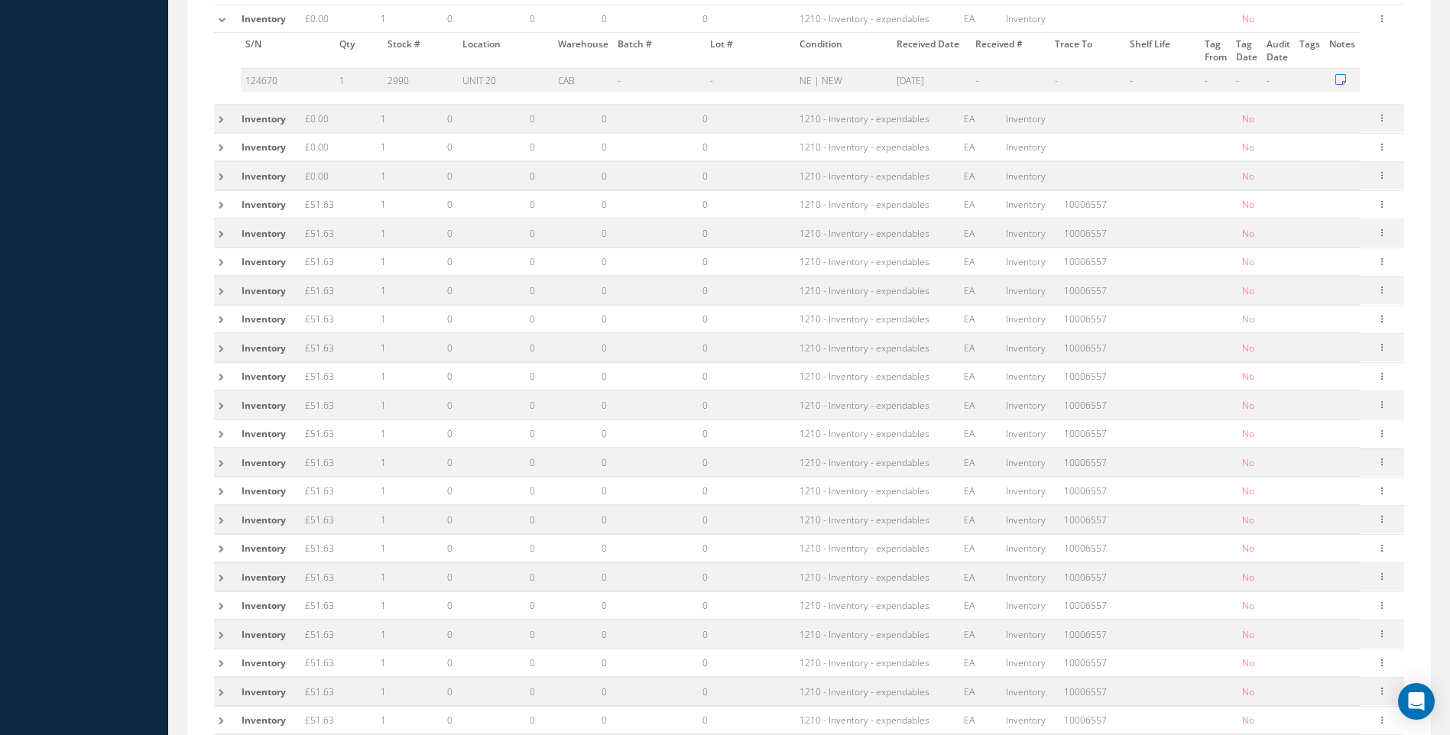
scroll to position [841, 0]
click at [223, 124] on td at bounding box center [225, 118] width 23 height 28
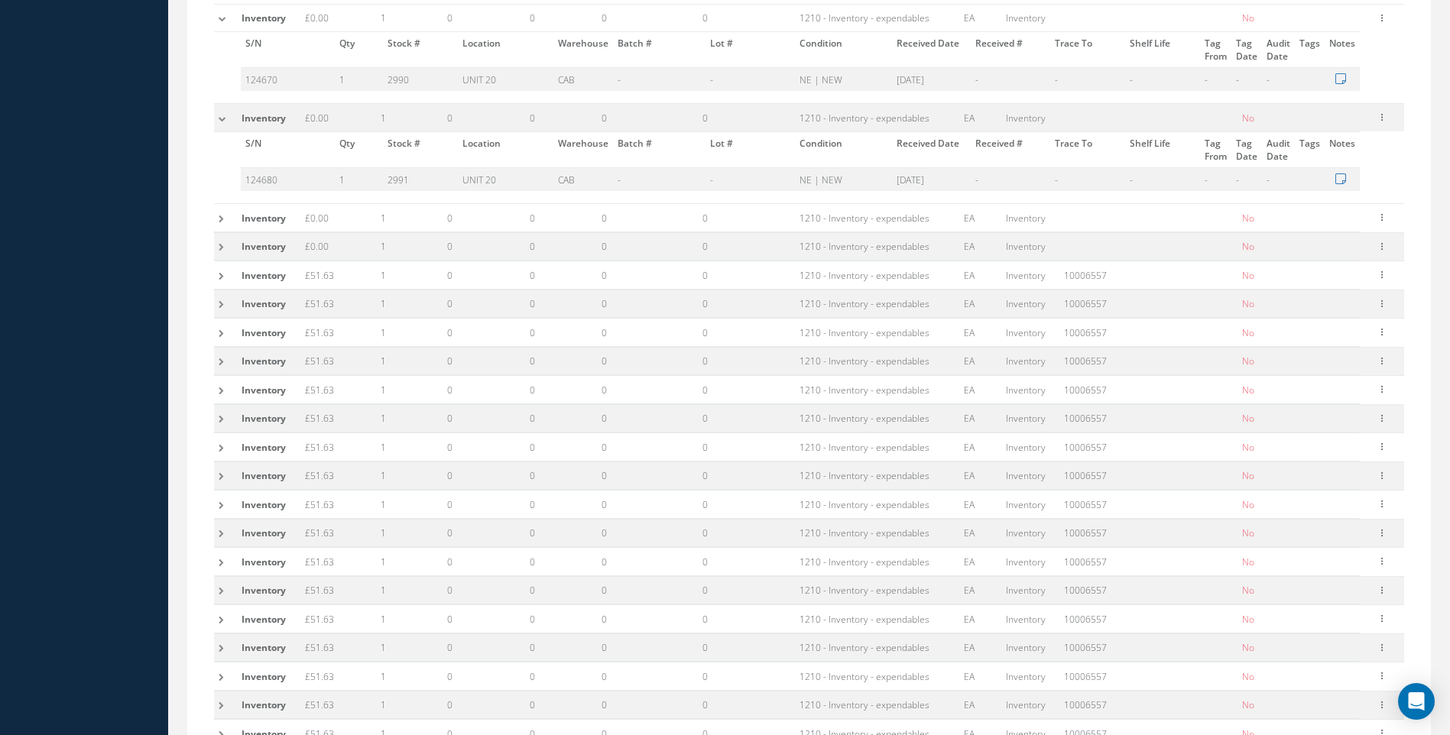
click at [219, 225] on td at bounding box center [225, 218] width 23 height 28
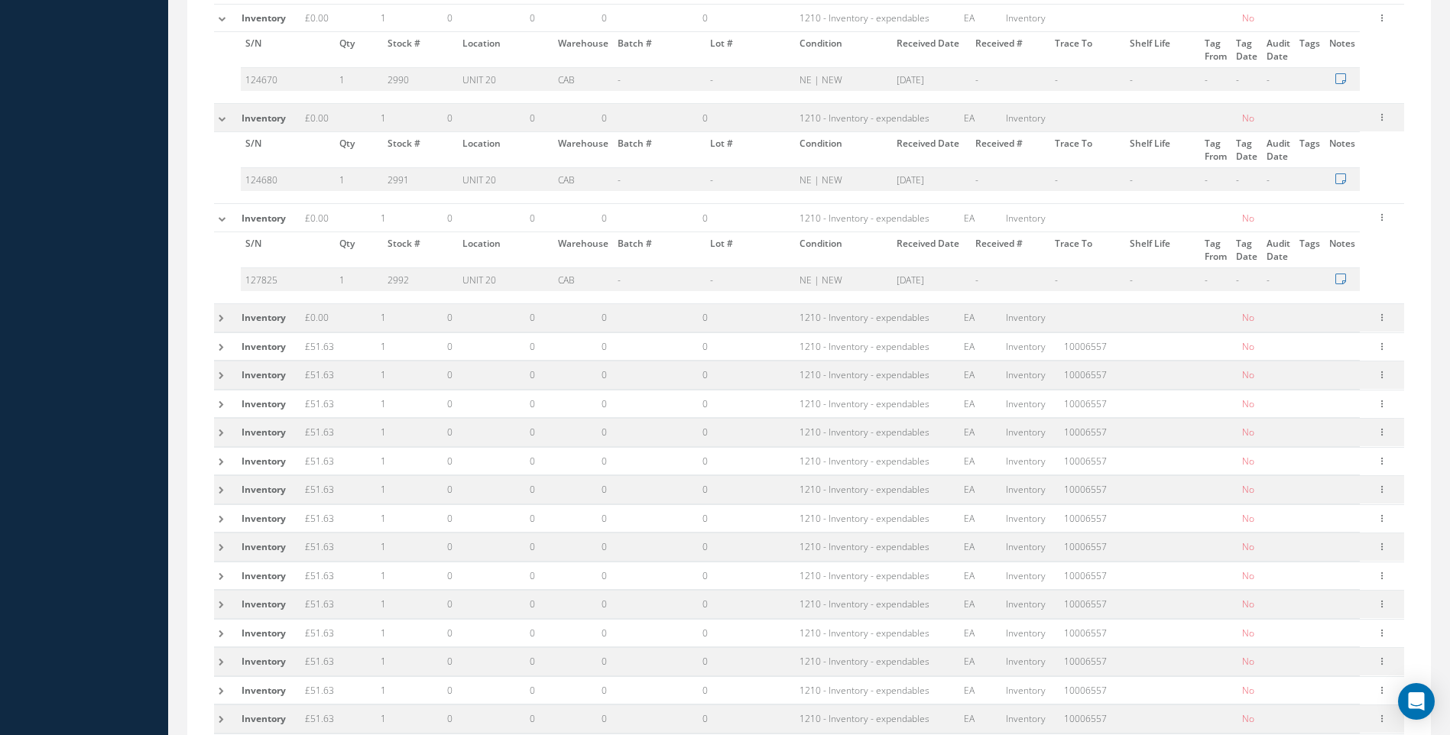
click at [225, 320] on td at bounding box center [225, 318] width 23 height 28
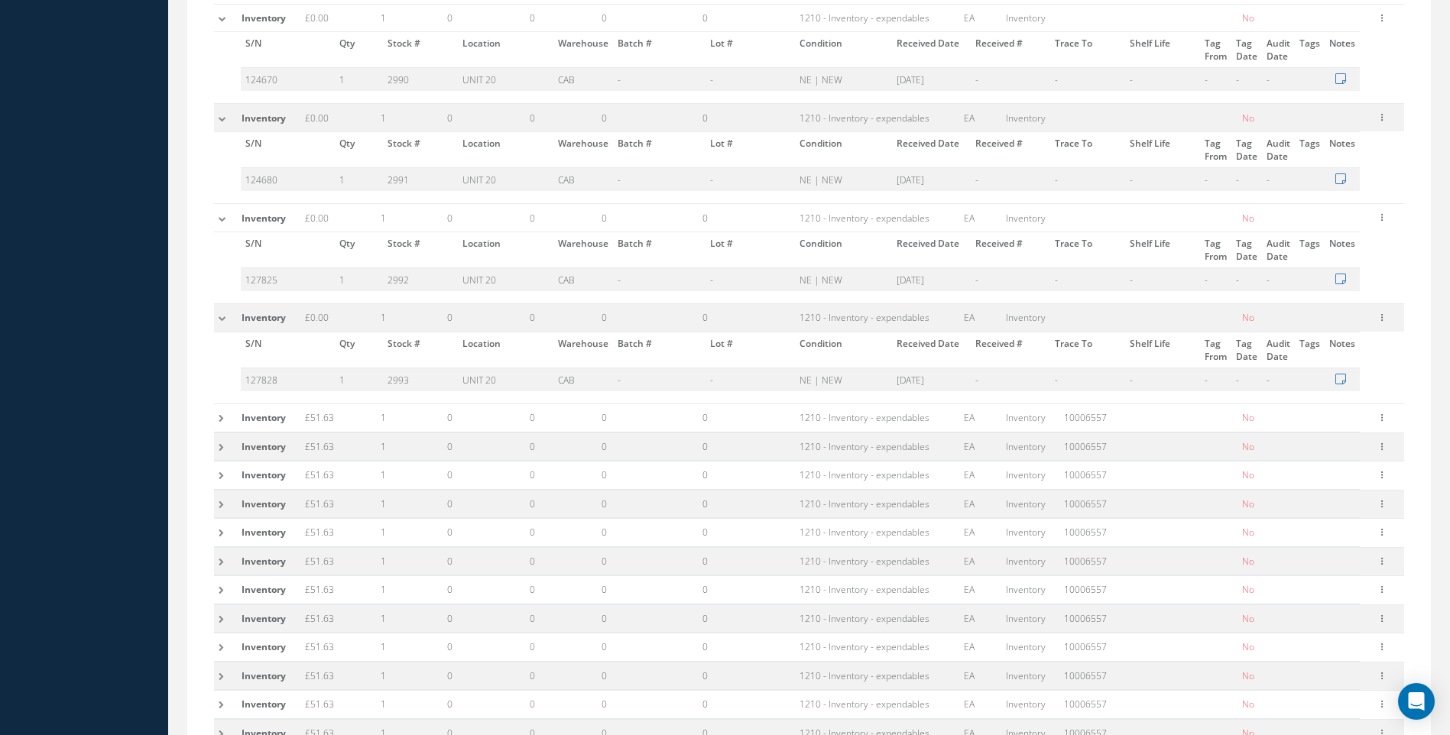
click at [219, 413] on td at bounding box center [225, 418] width 23 height 28
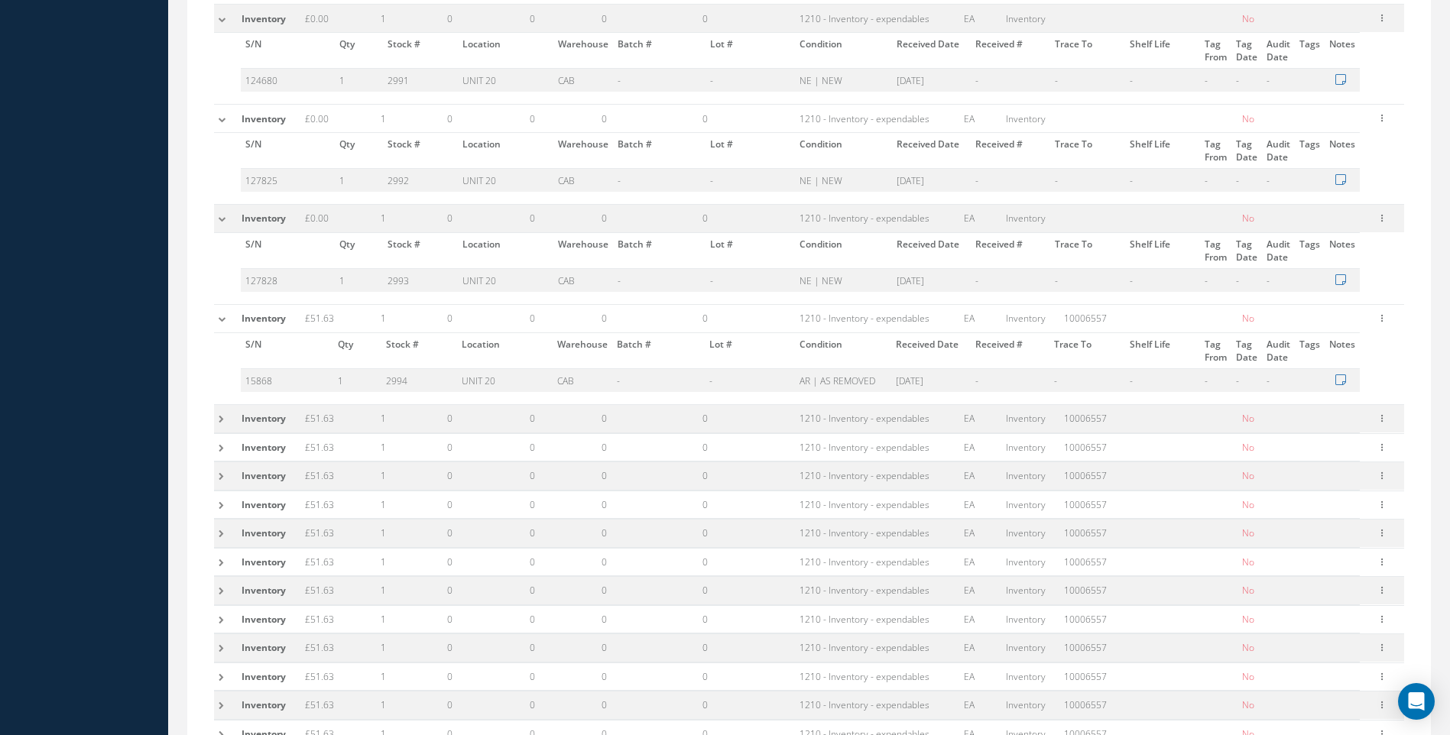
scroll to position [1223, 0]
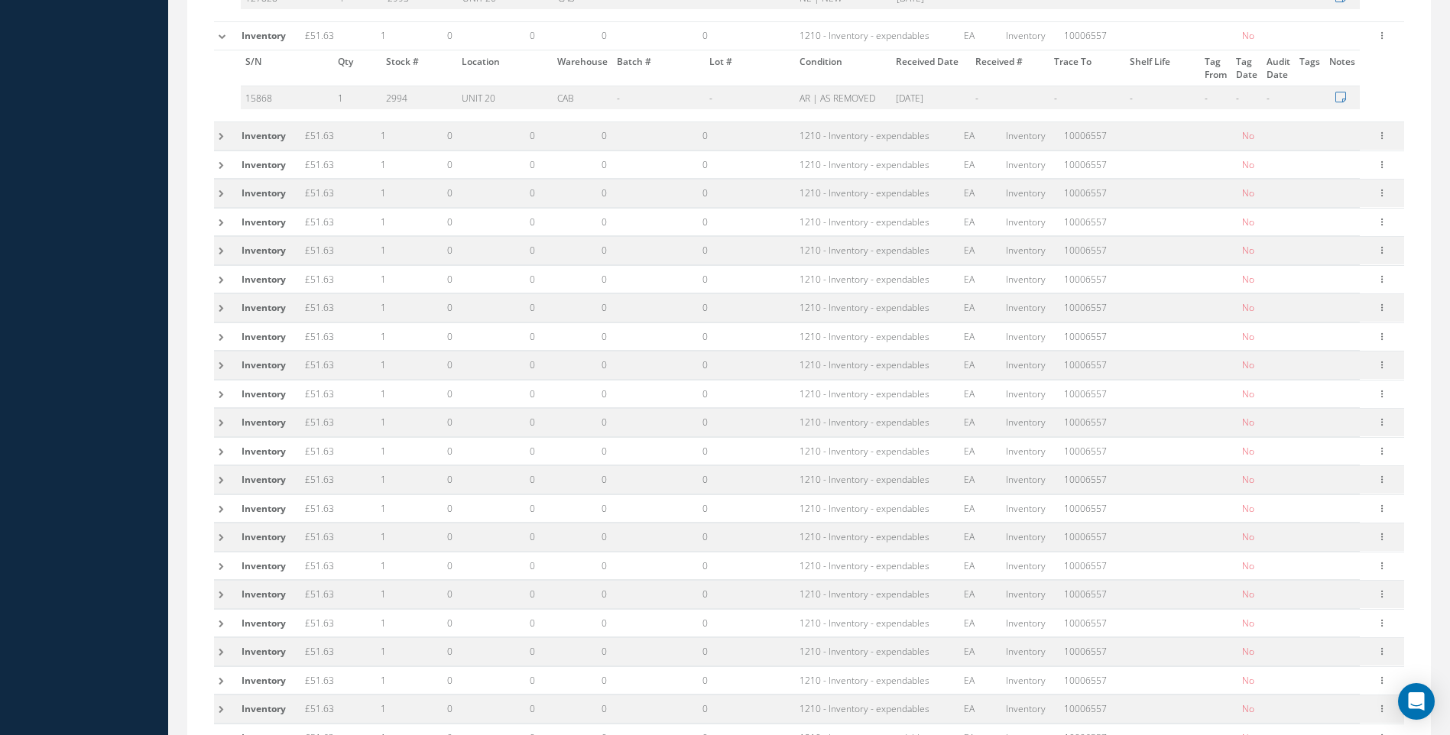
click at [217, 134] on td at bounding box center [225, 136] width 23 height 28
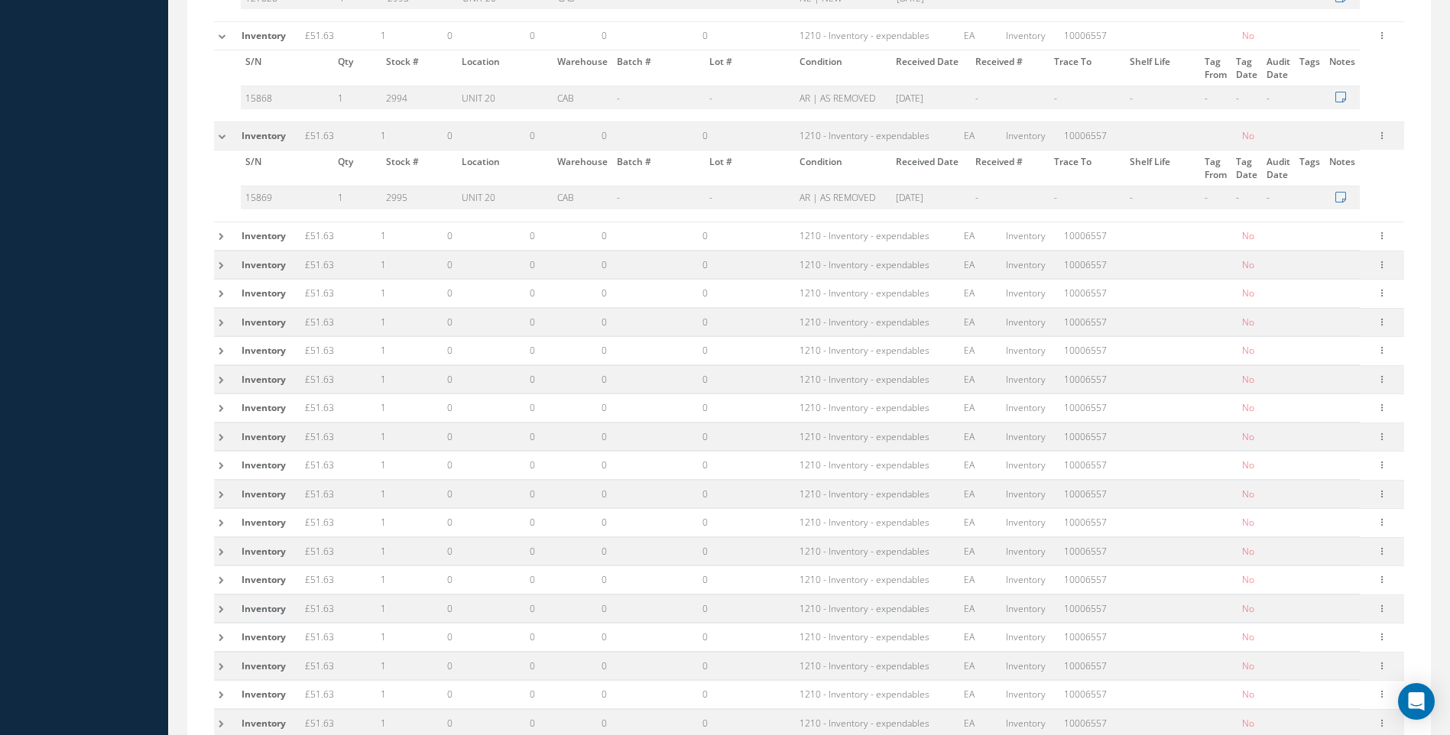
click at [215, 243] on td at bounding box center [225, 236] width 23 height 28
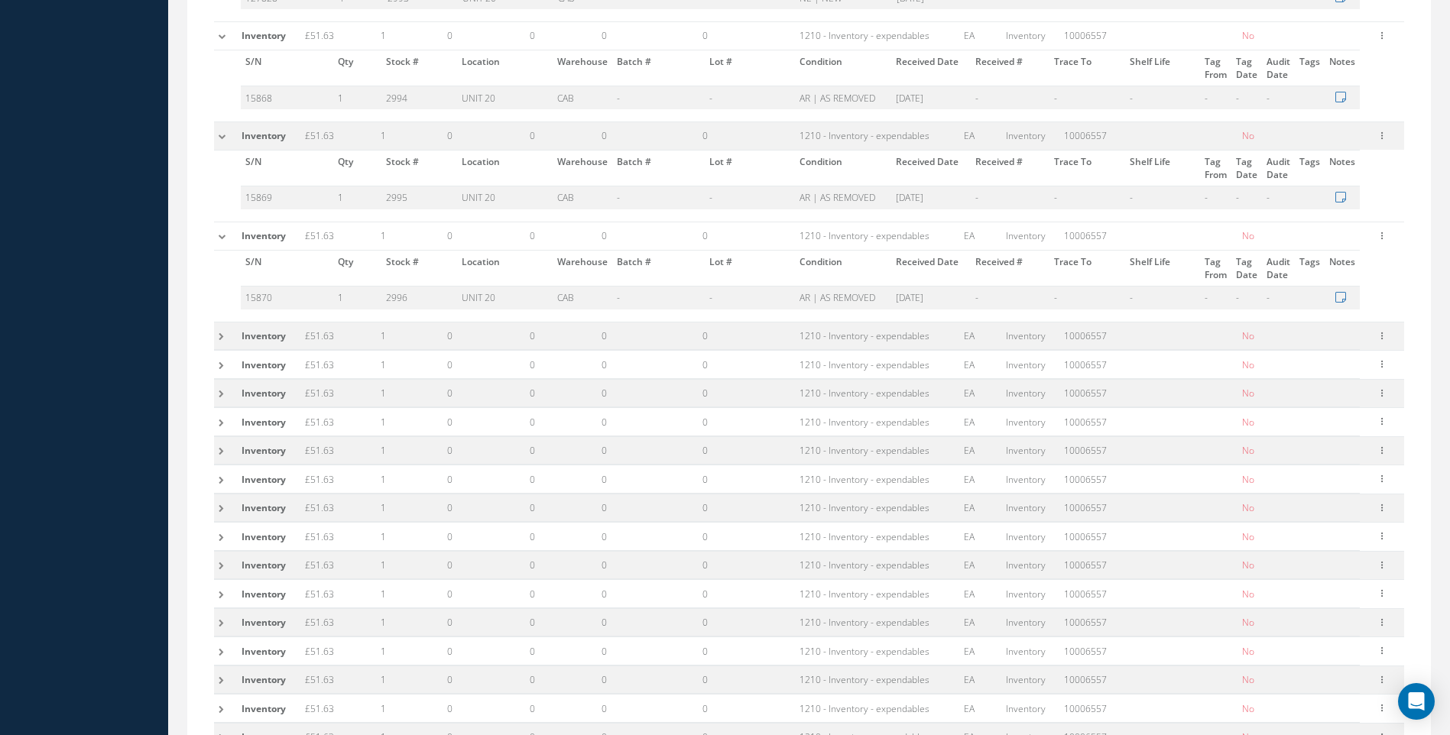
click at [219, 338] on td at bounding box center [225, 336] width 23 height 28
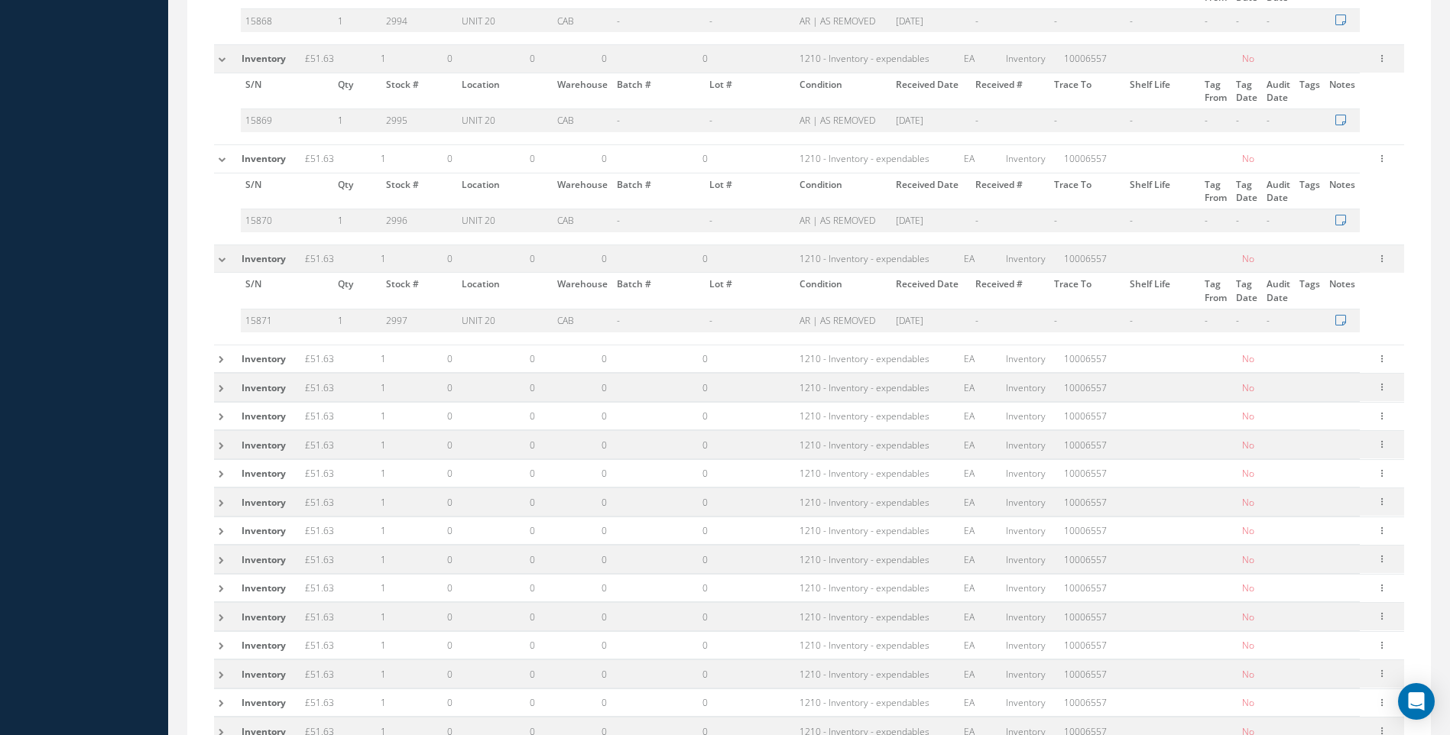
scroll to position [1529, 0]
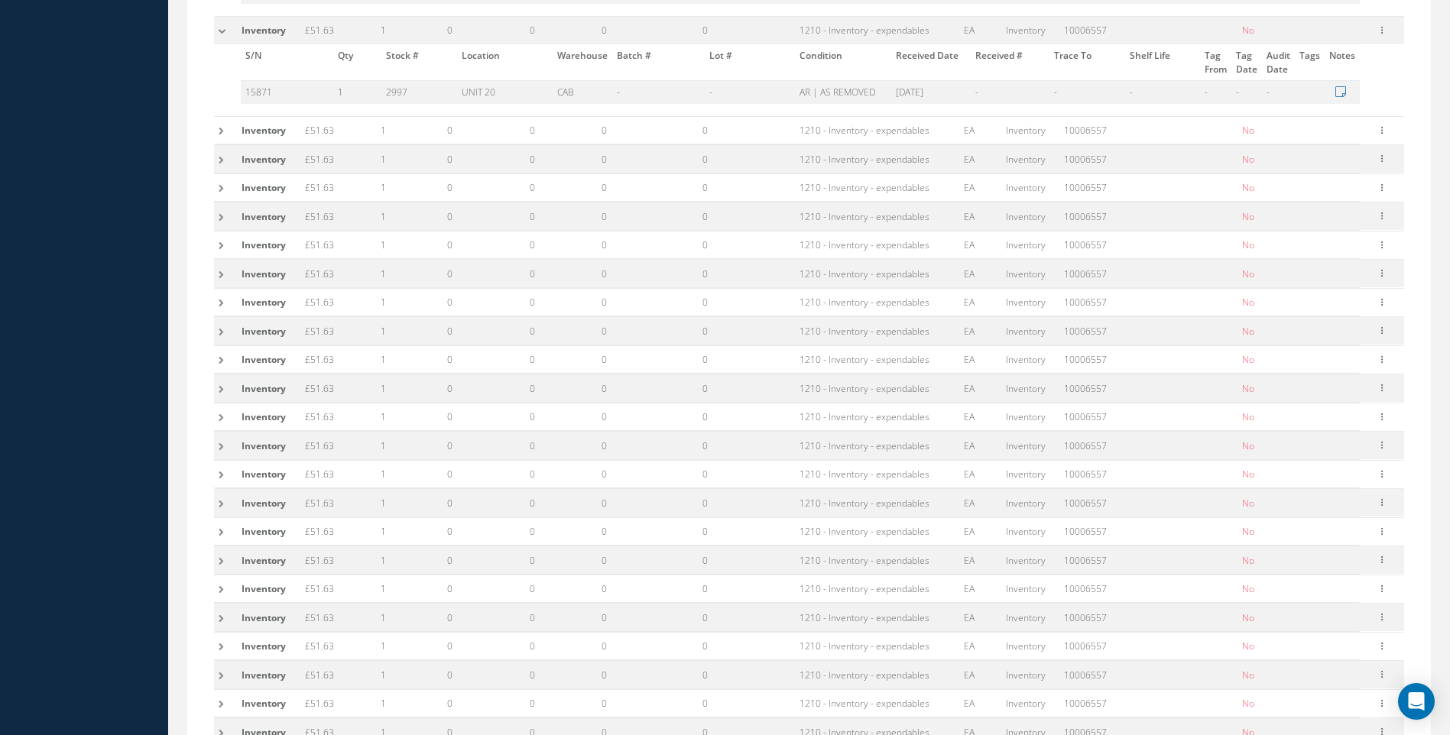
click at [222, 130] on td at bounding box center [225, 130] width 23 height 28
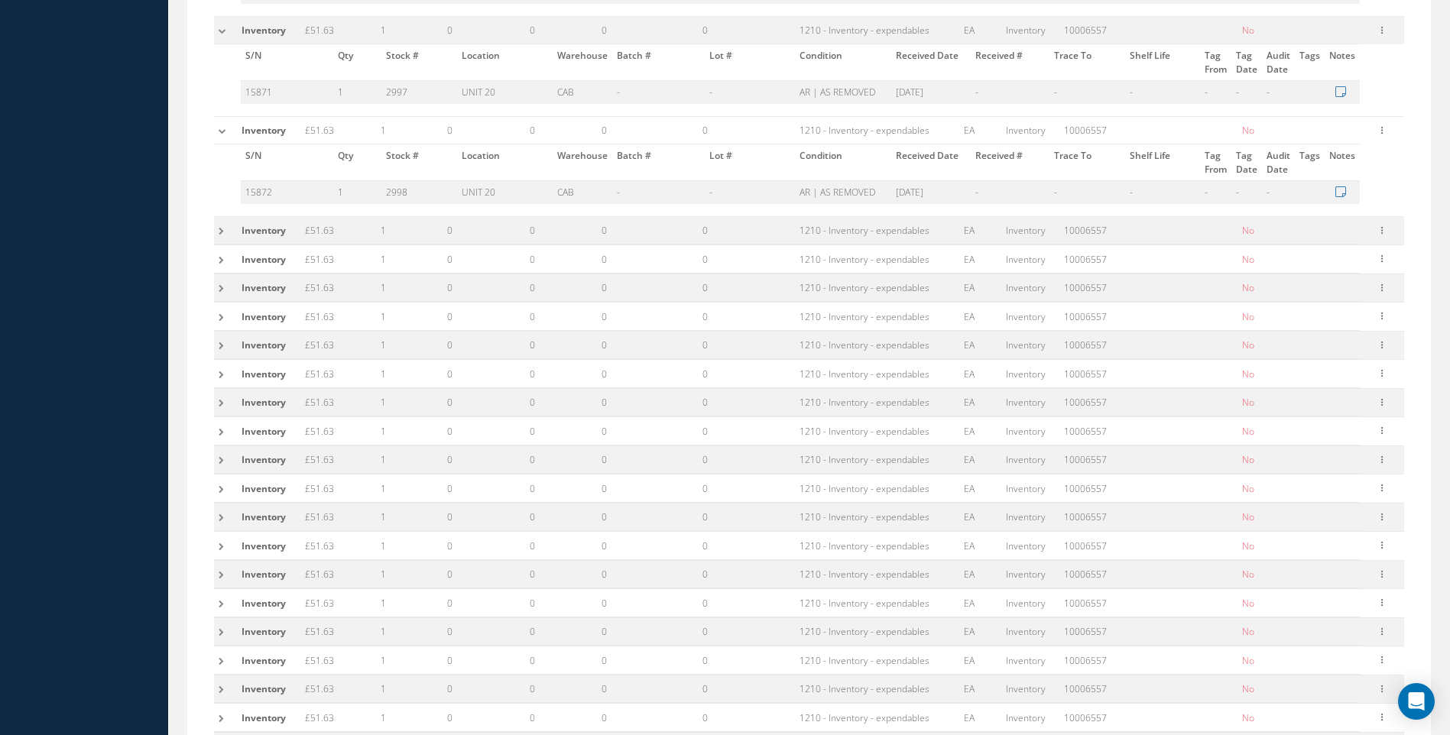
click at [217, 234] on td at bounding box center [225, 230] width 23 height 28
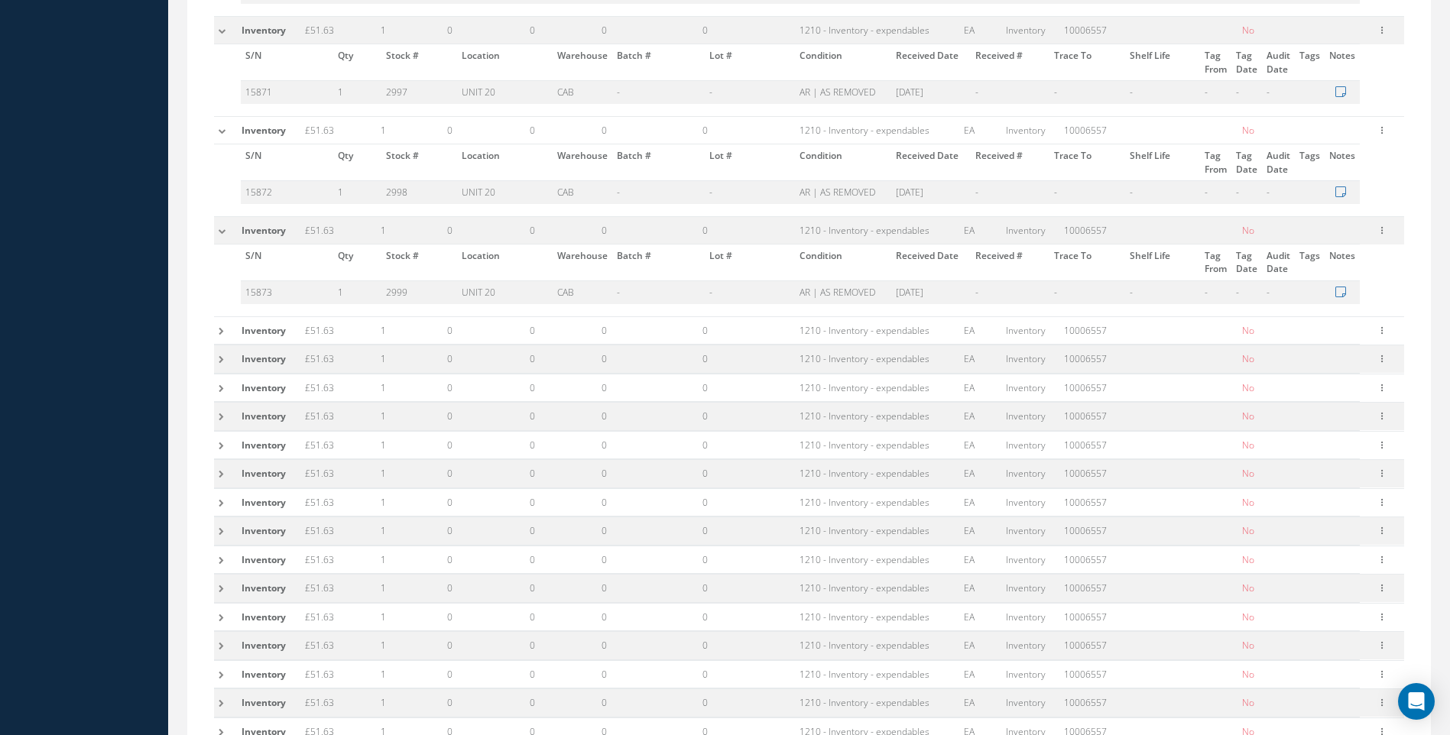
click at [228, 329] on td at bounding box center [225, 330] width 23 height 28
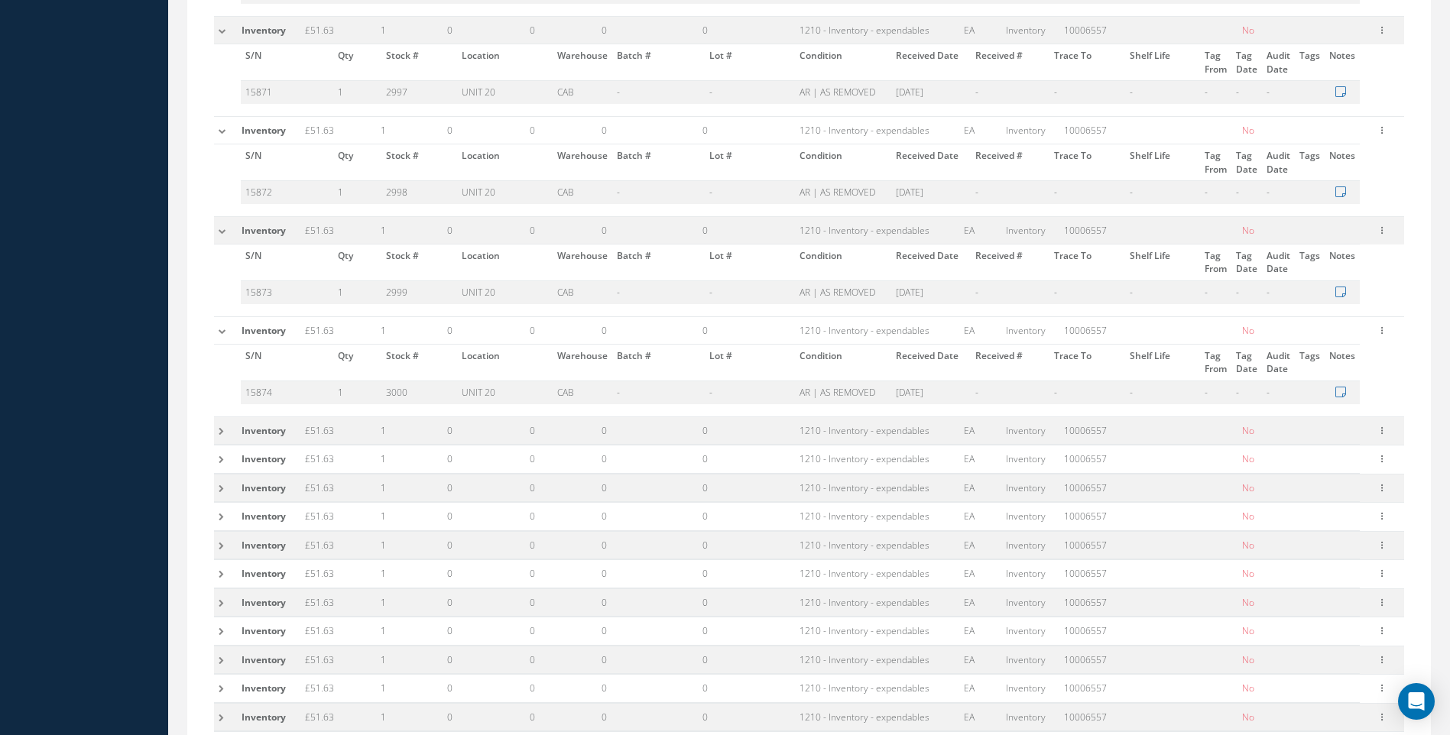
click at [222, 429] on td at bounding box center [225, 431] width 23 height 28
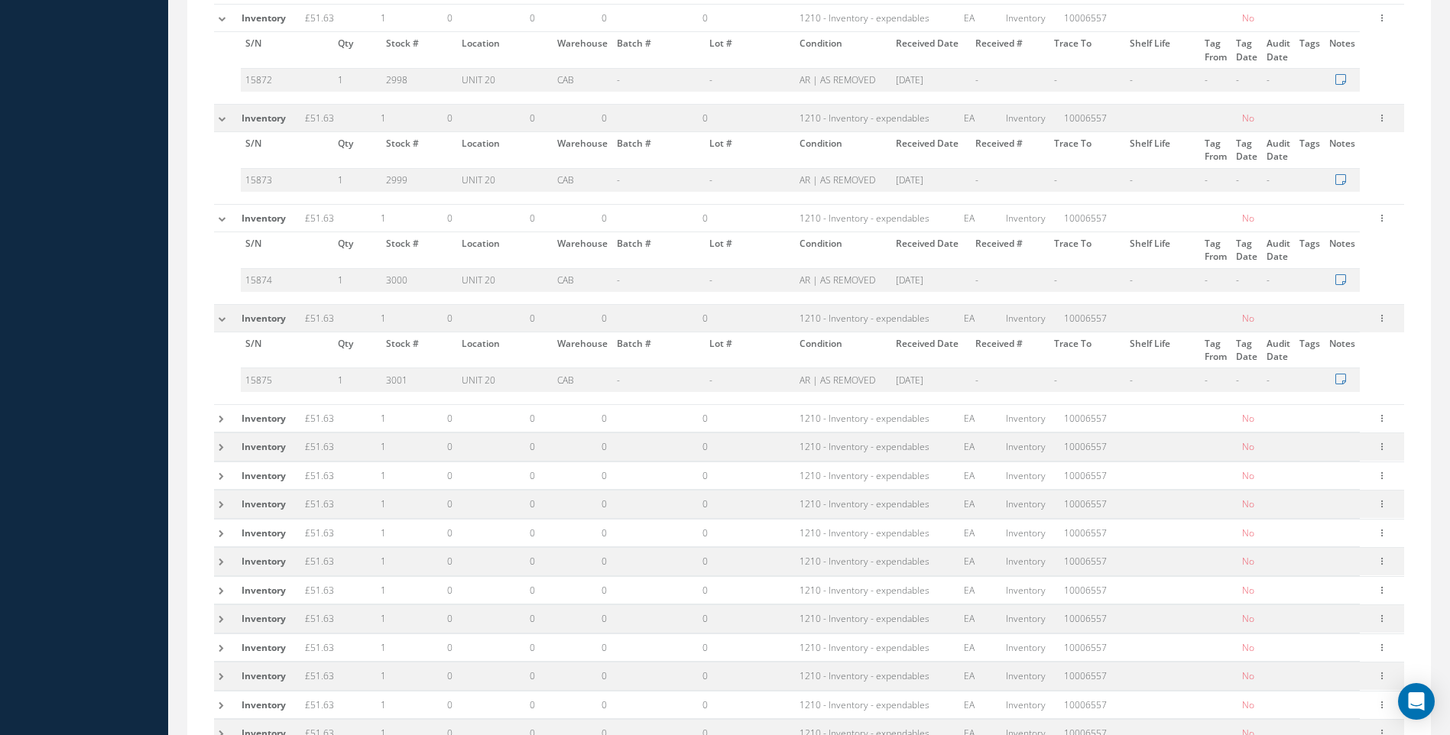
scroll to position [1834, 0]
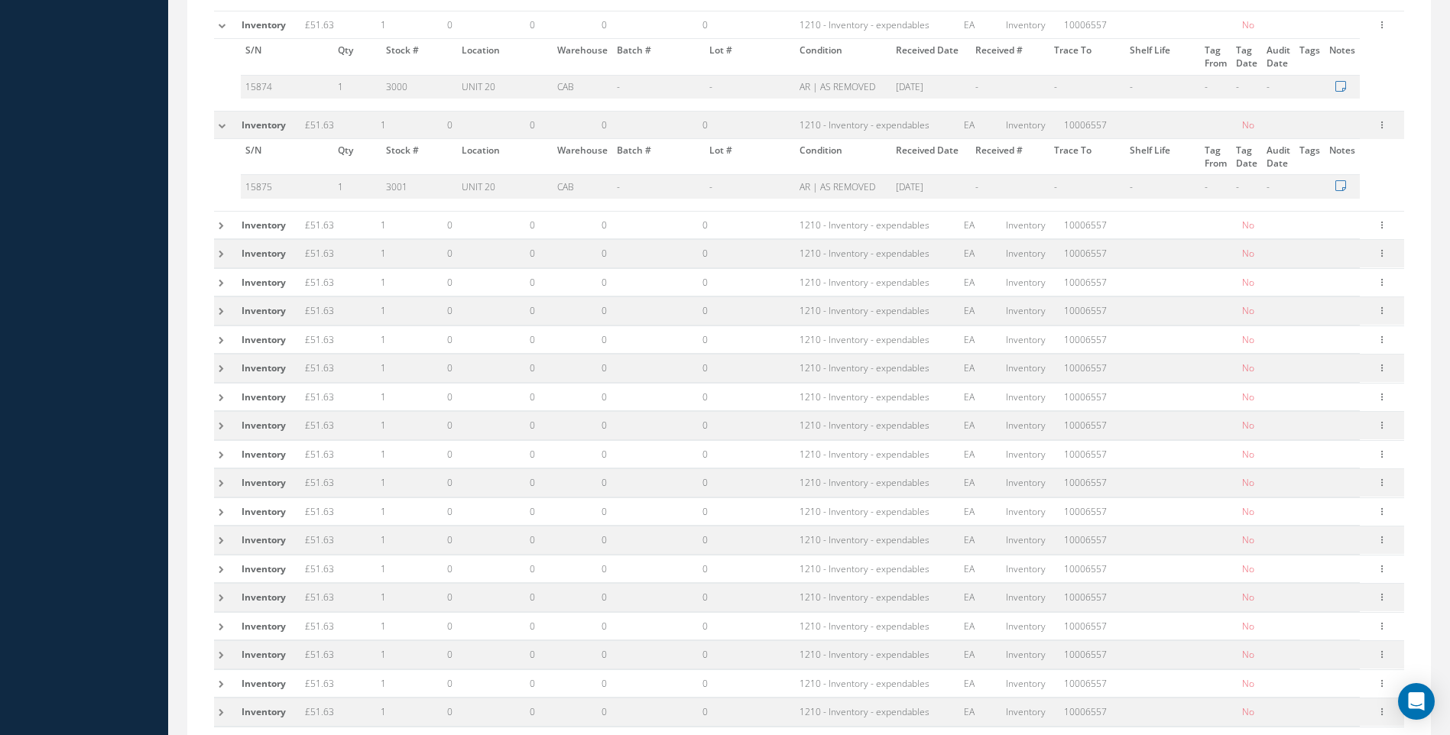
click at [220, 226] on td at bounding box center [225, 225] width 23 height 28
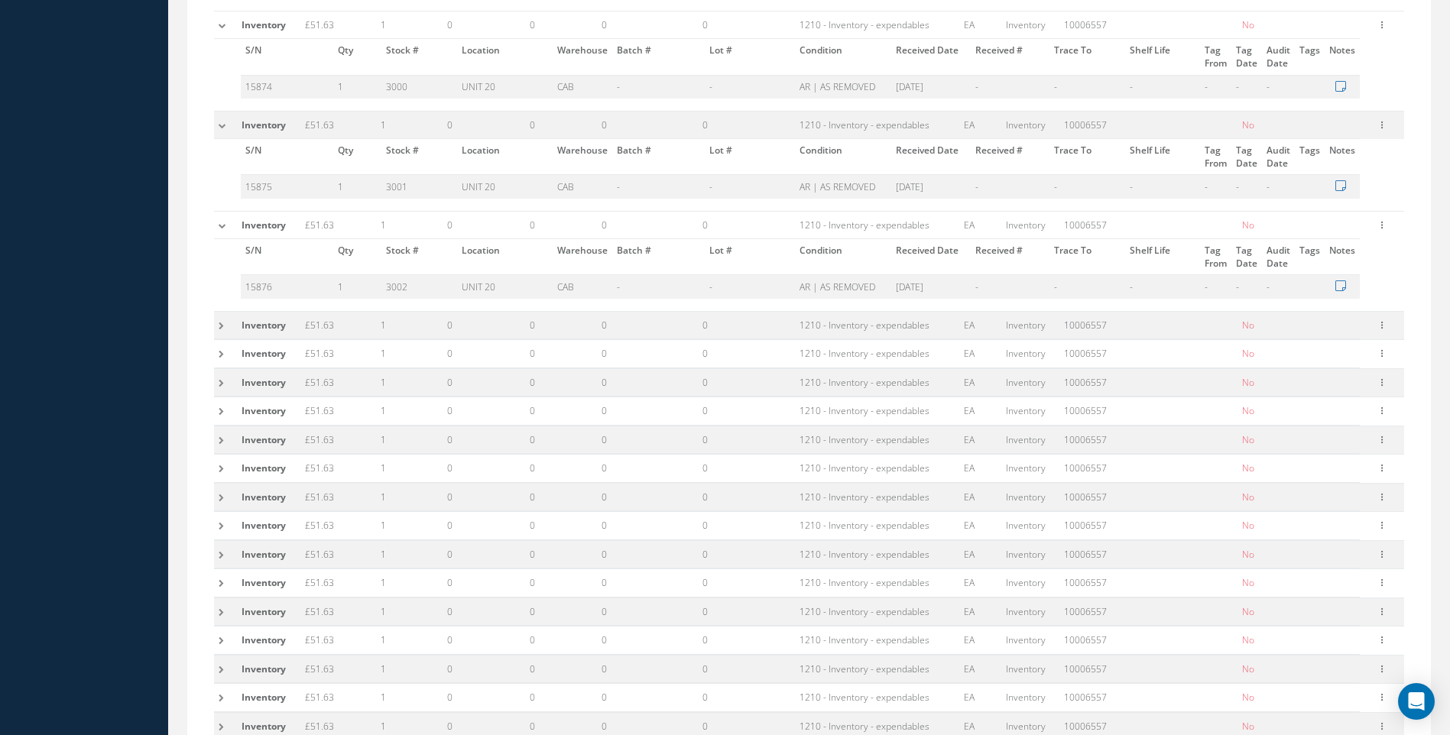
click at [216, 329] on td at bounding box center [225, 325] width 23 height 28
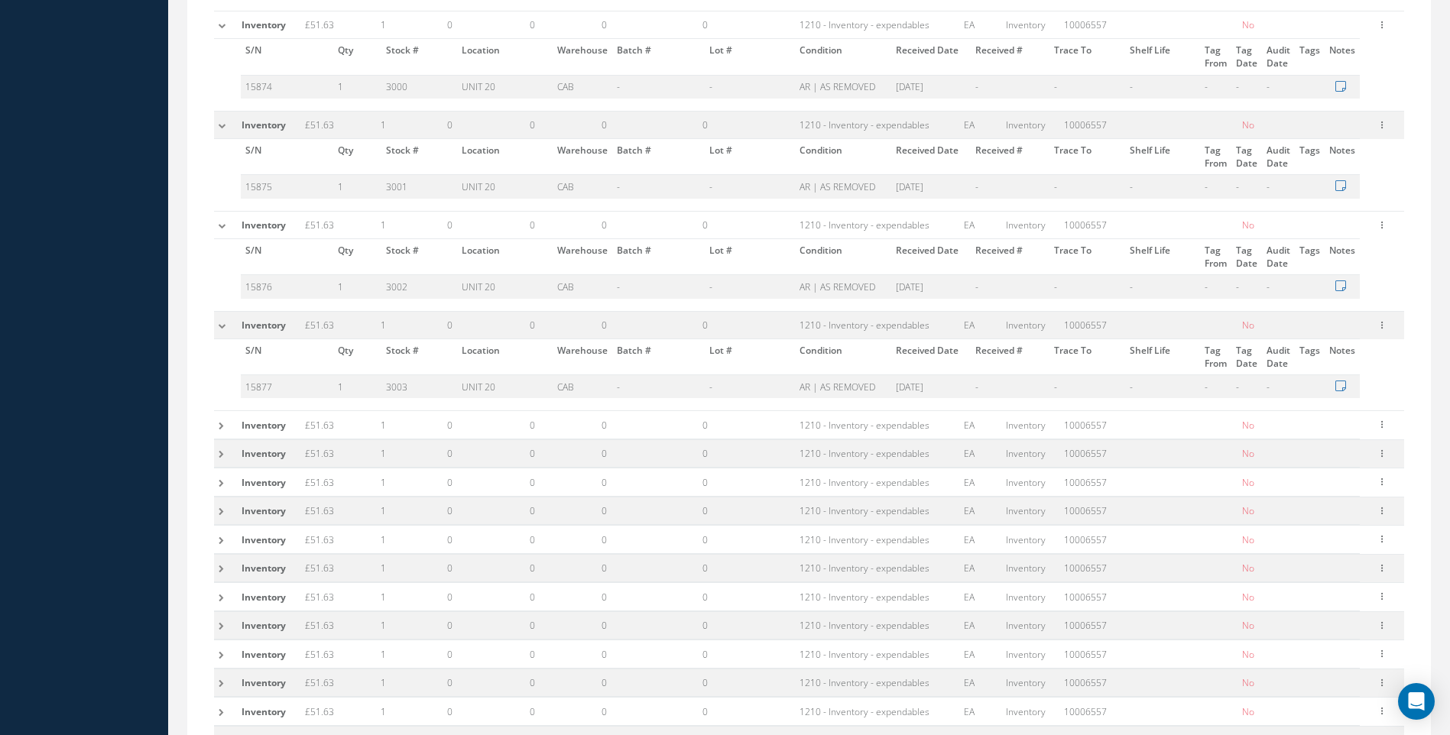
click at [221, 424] on td at bounding box center [225, 425] width 23 height 28
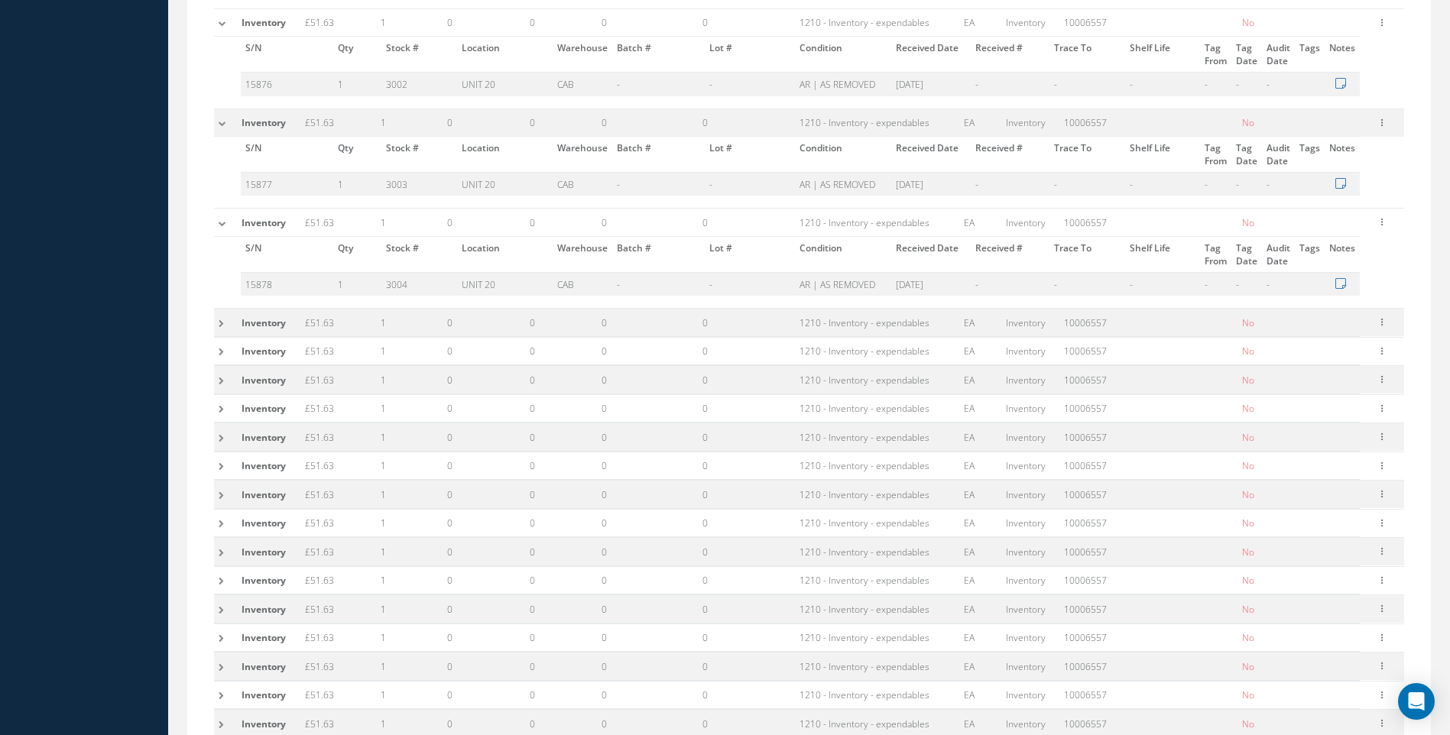
scroll to position [2140, 0]
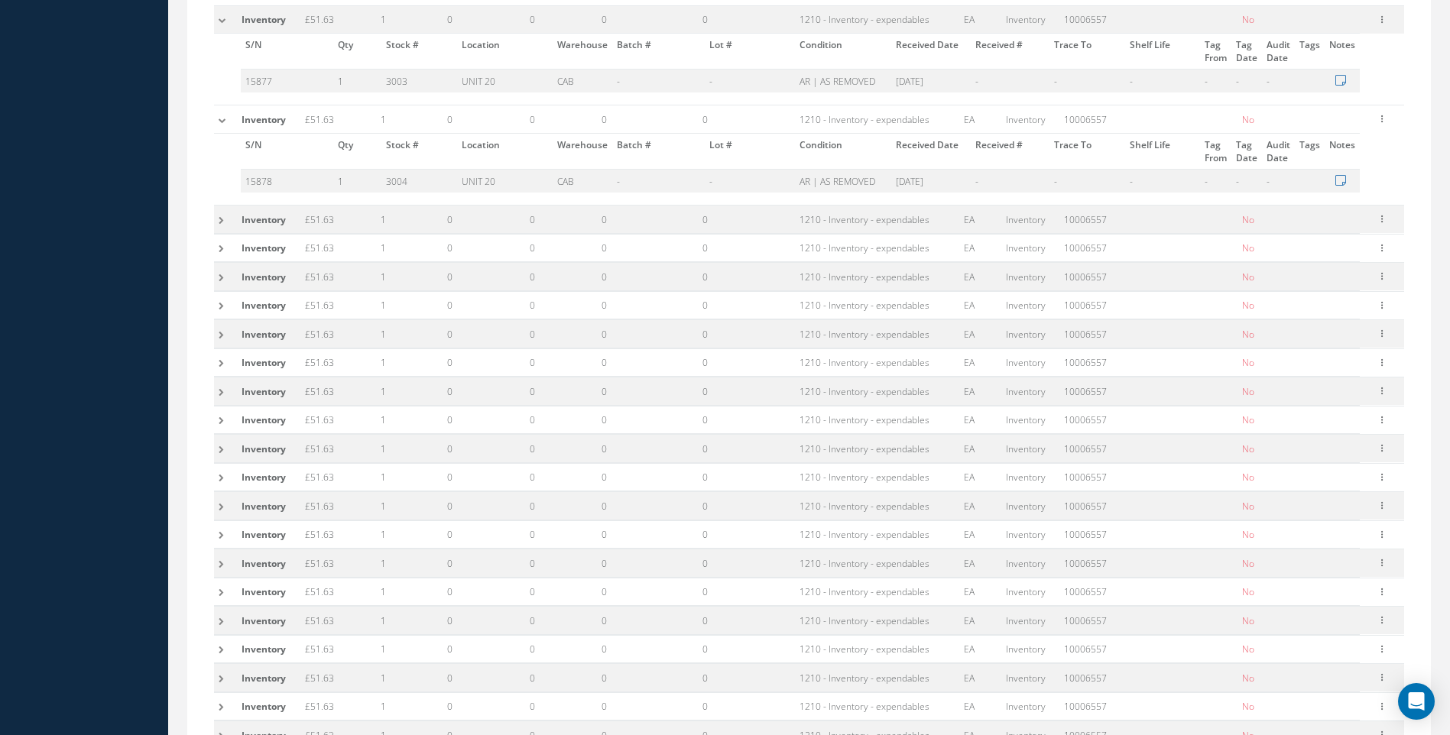
click at [223, 223] on td at bounding box center [225, 220] width 23 height 28
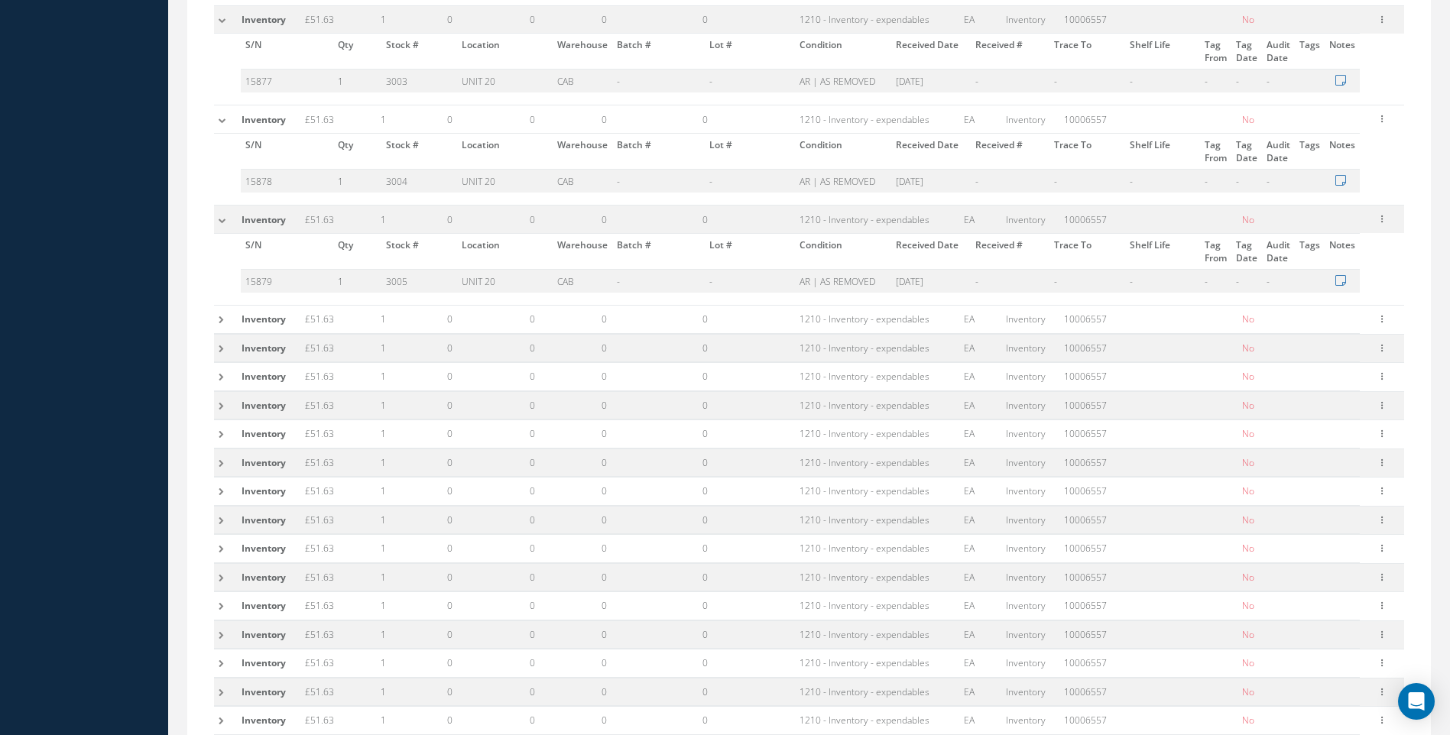
click at [224, 319] on td at bounding box center [225, 320] width 23 height 28
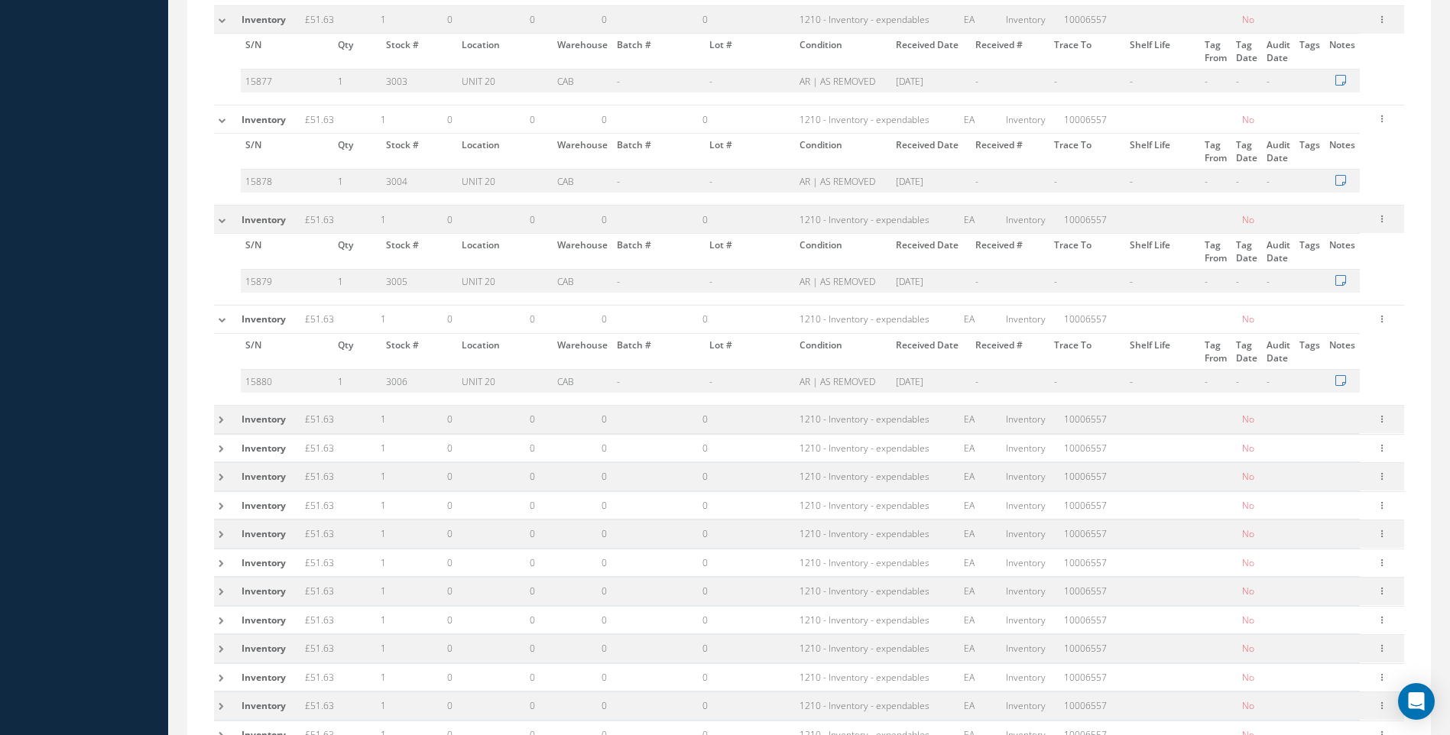
click at [219, 420] on td at bounding box center [225, 420] width 23 height 28
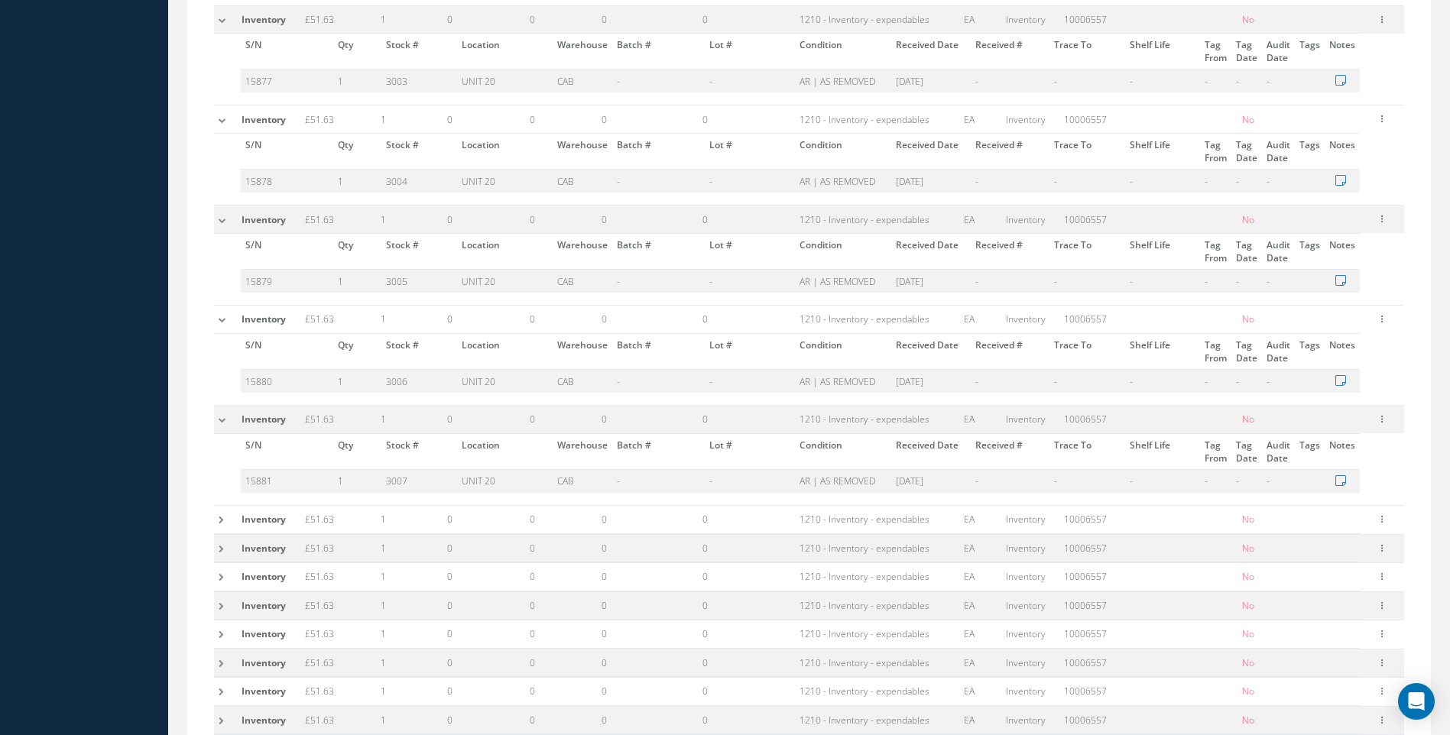
click at [216, 519] on td at bounding box center [225, 520] width 23 height 28
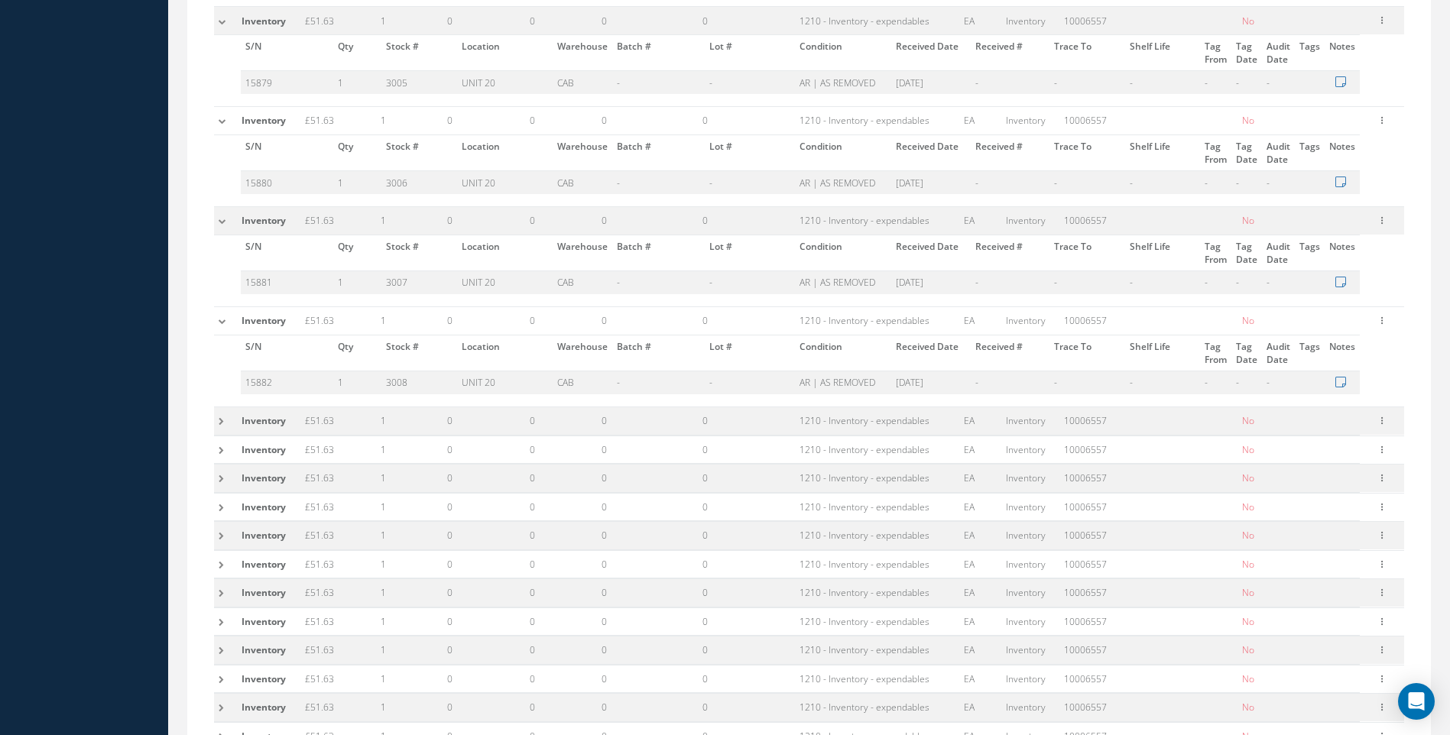
scroll to position [2369, 0]
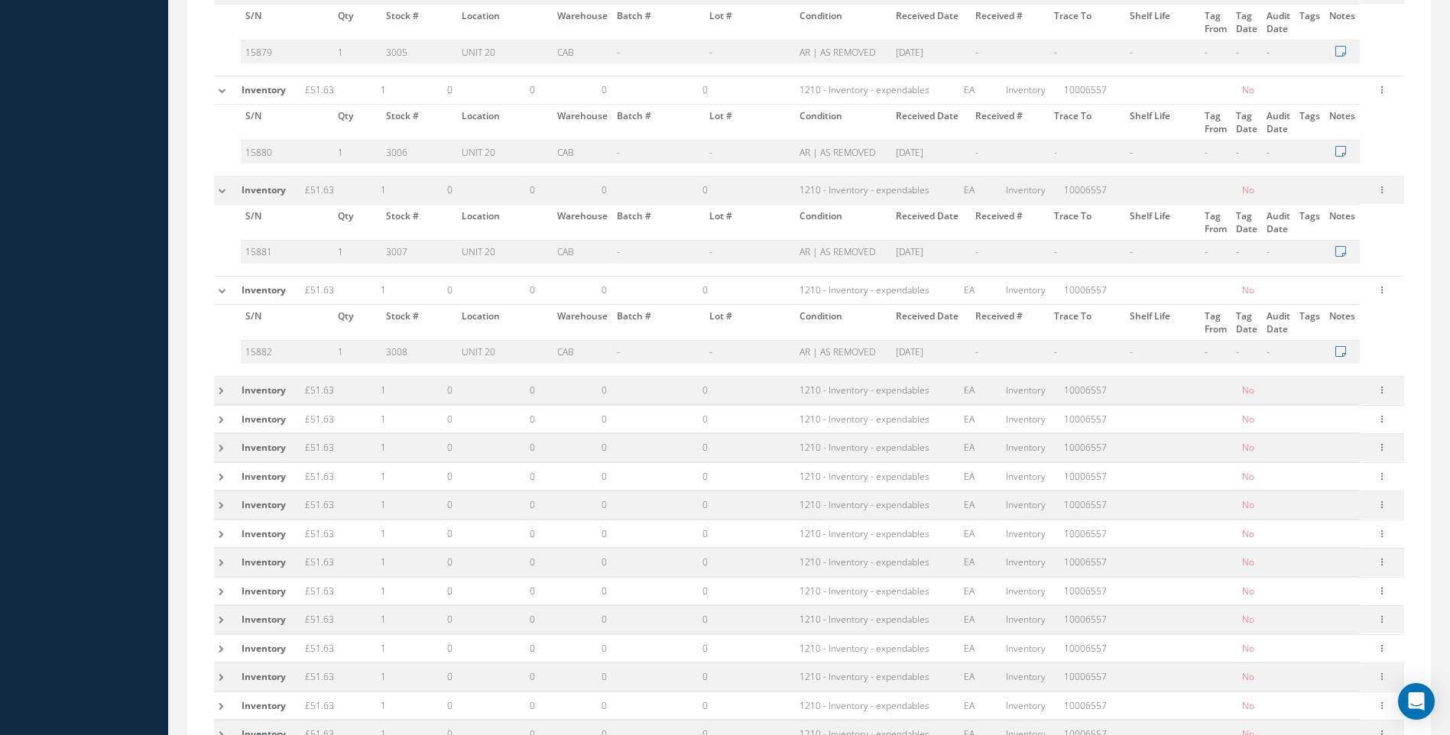
click at [222, 391] on td at bounding box center [225, 391] width 23 height 28
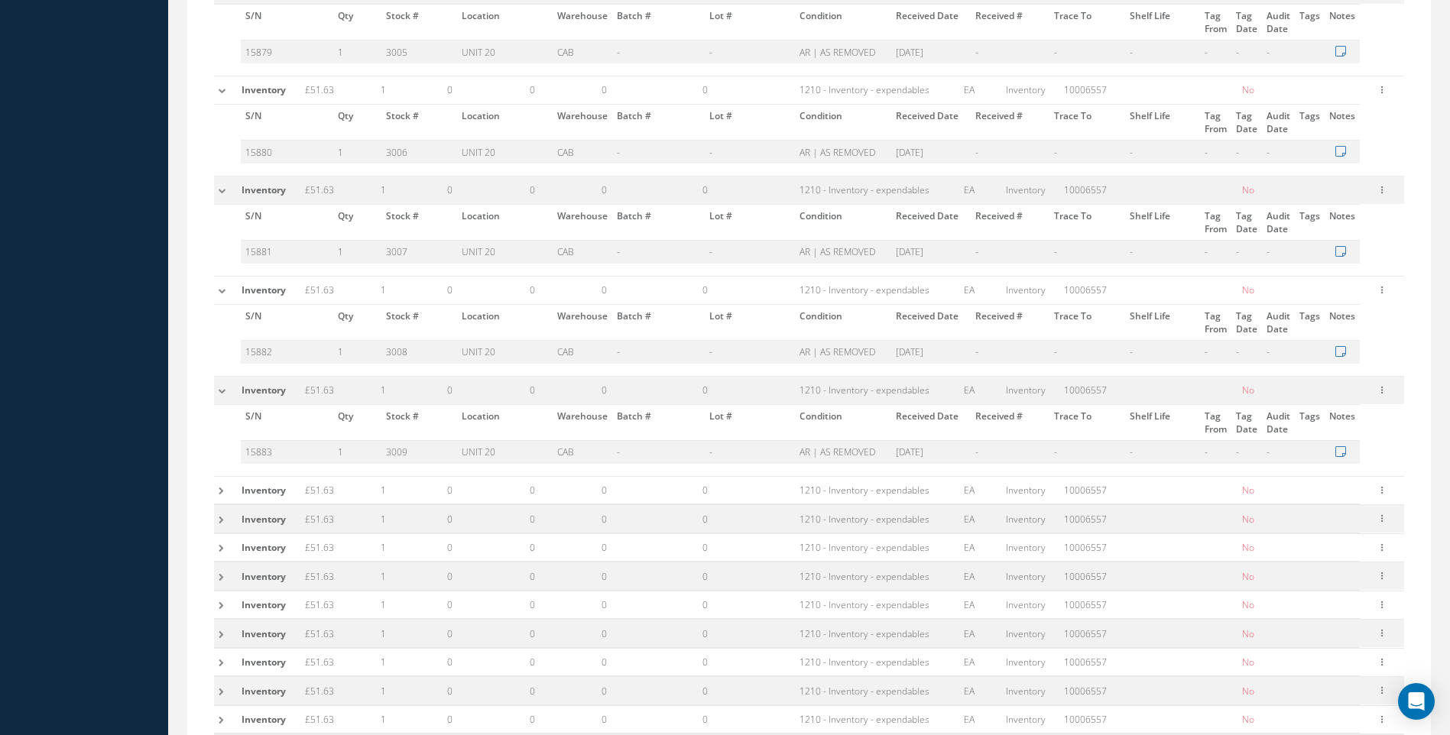
click at [219, 497] on td at bounding box center [225, 490] width 23 height 28
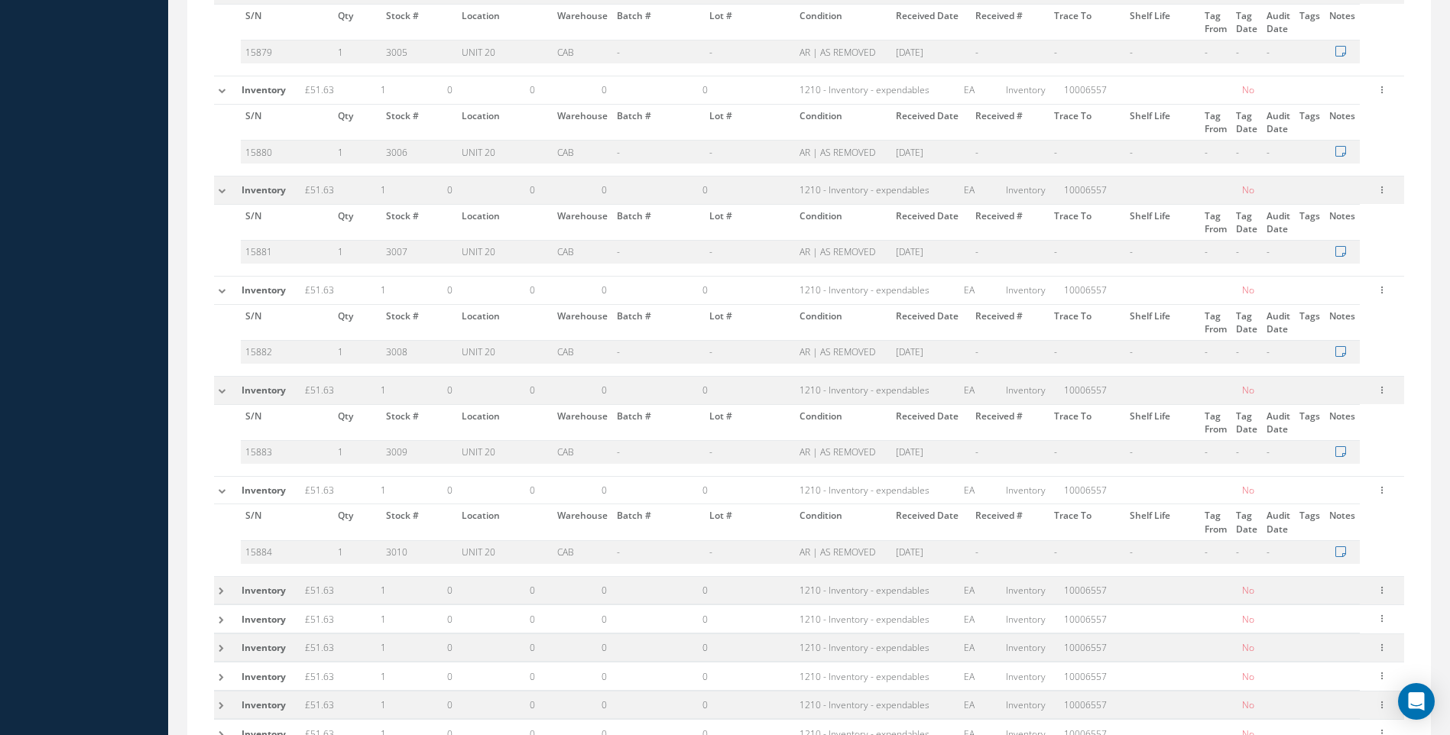
click at [223, 592] on td at bounding box center [225, 590] width 23 height 28
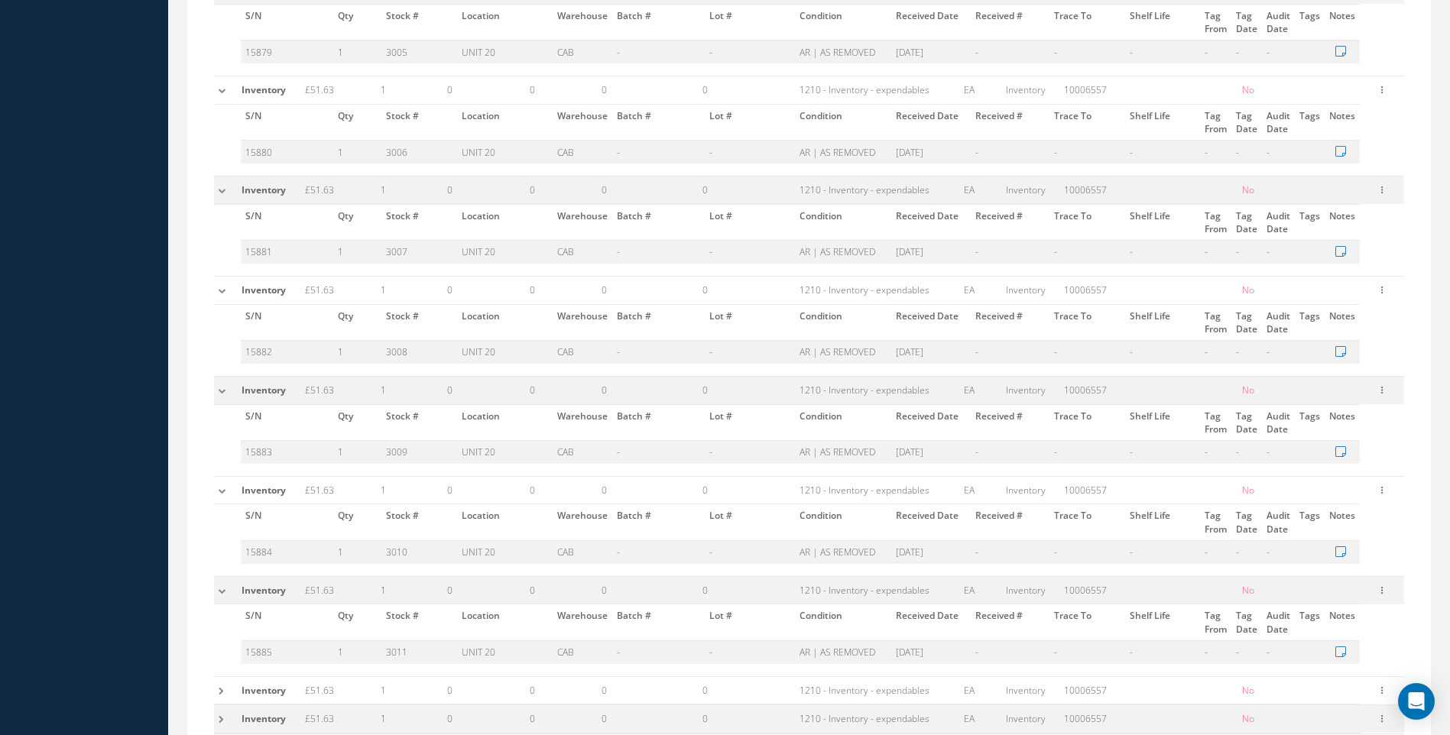
scroll to position [2828, 0]
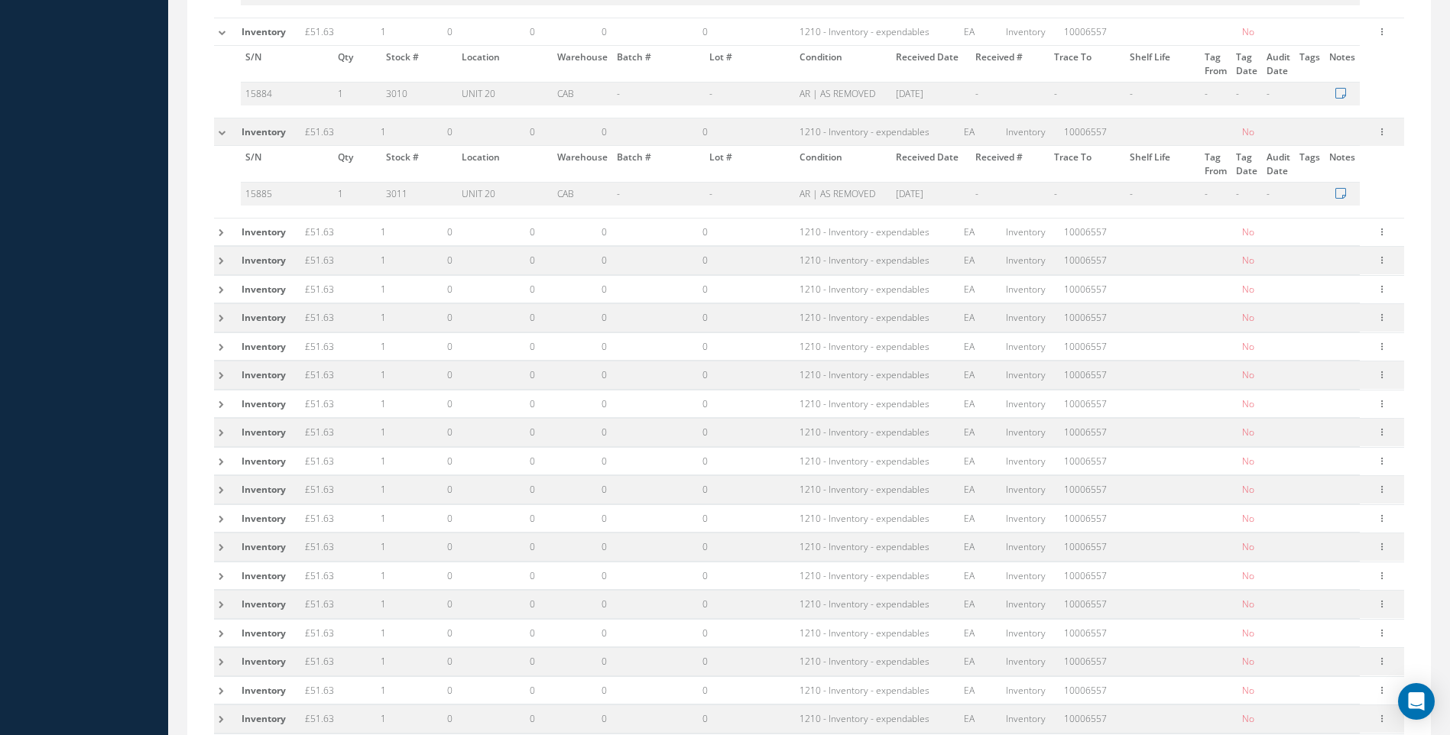
click at [225, 234] on td at bounding box center [225, 232] width 23 height 28
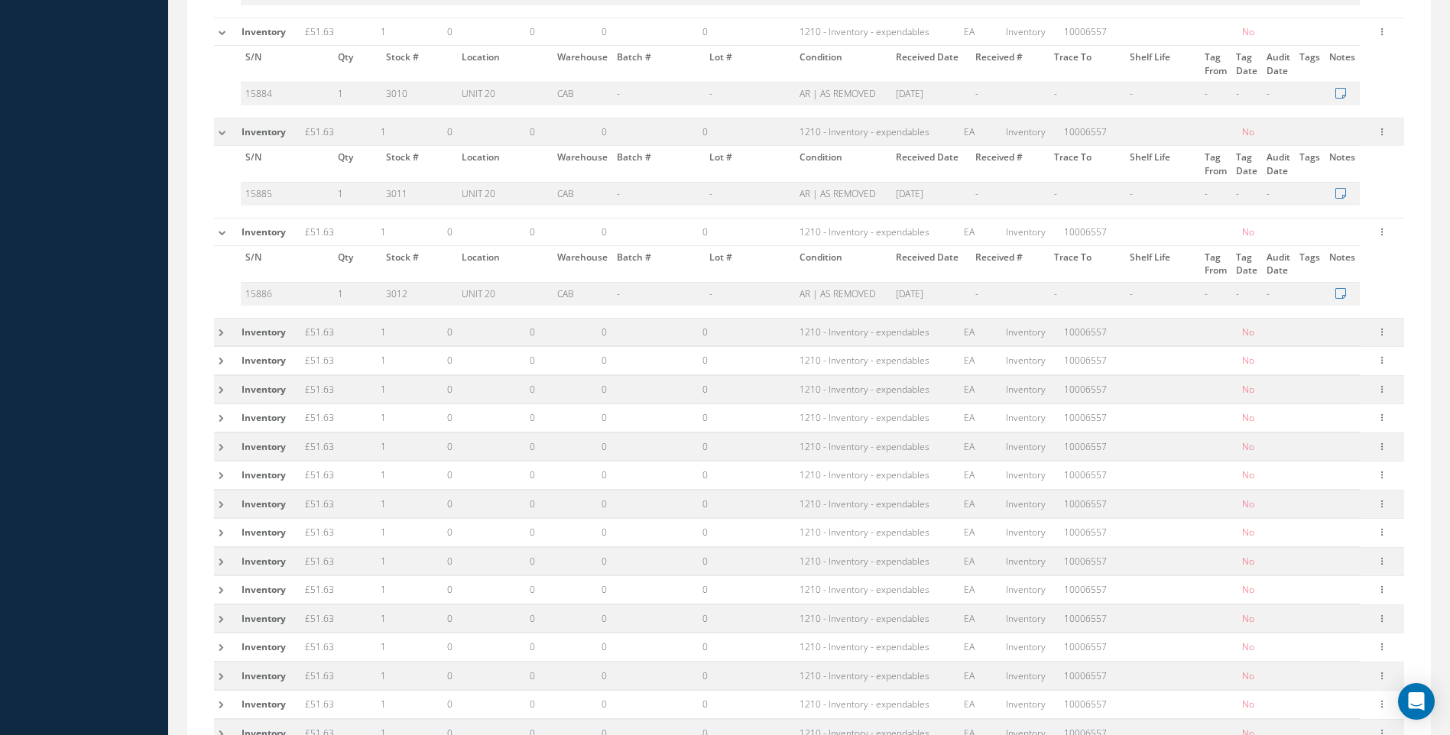
click at [226, 334] on td at bounding box center [225, 332] width 23 height 28
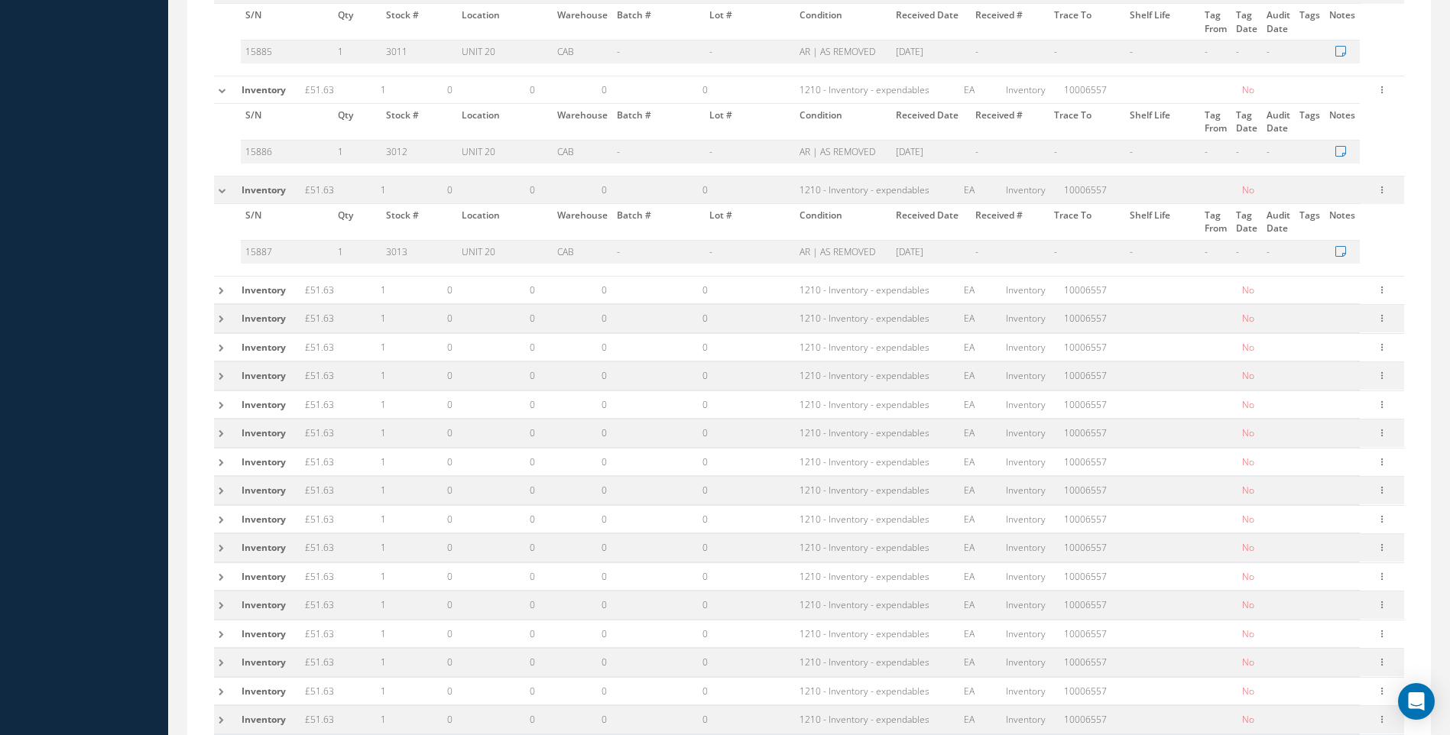
scroll to position [2981, 0]
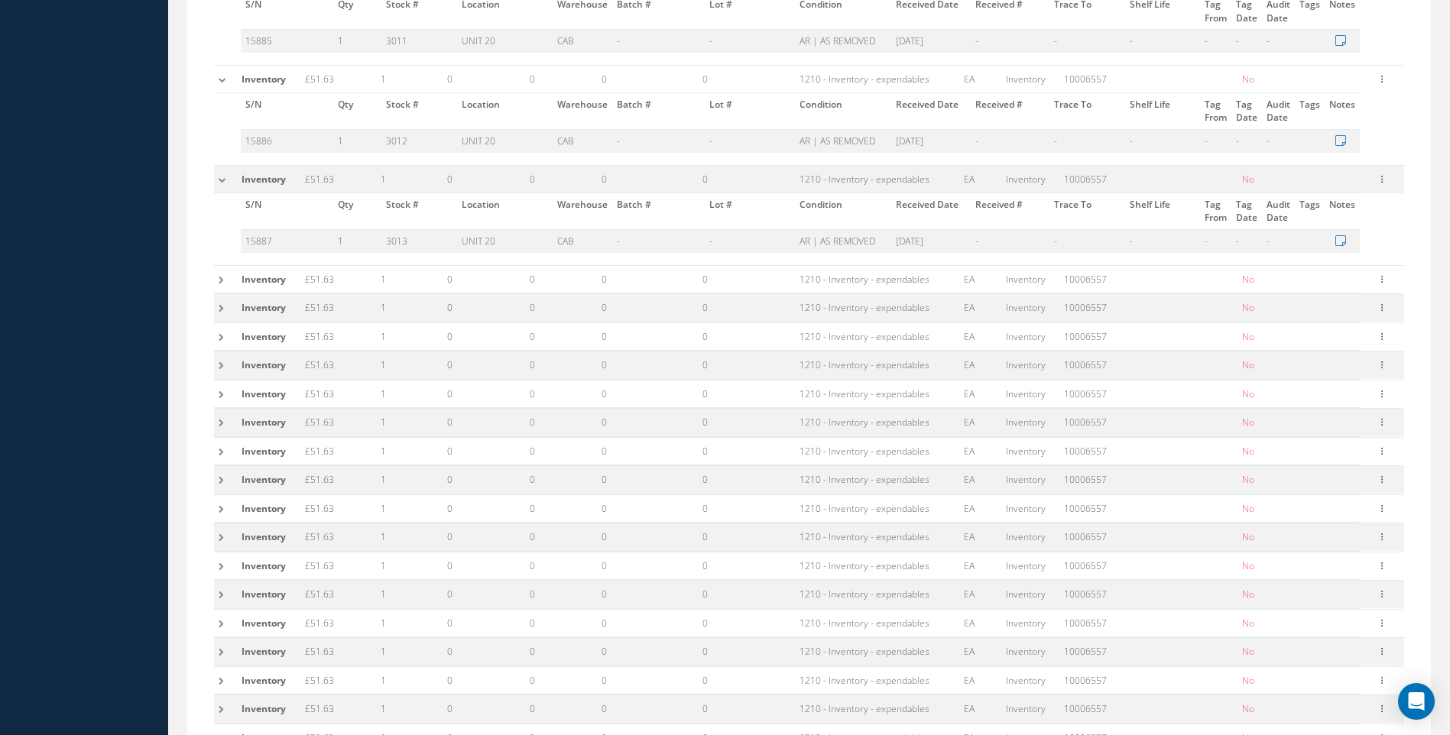
click at [223, 277] on td at bounding box center [225, 279] width 23 height 28
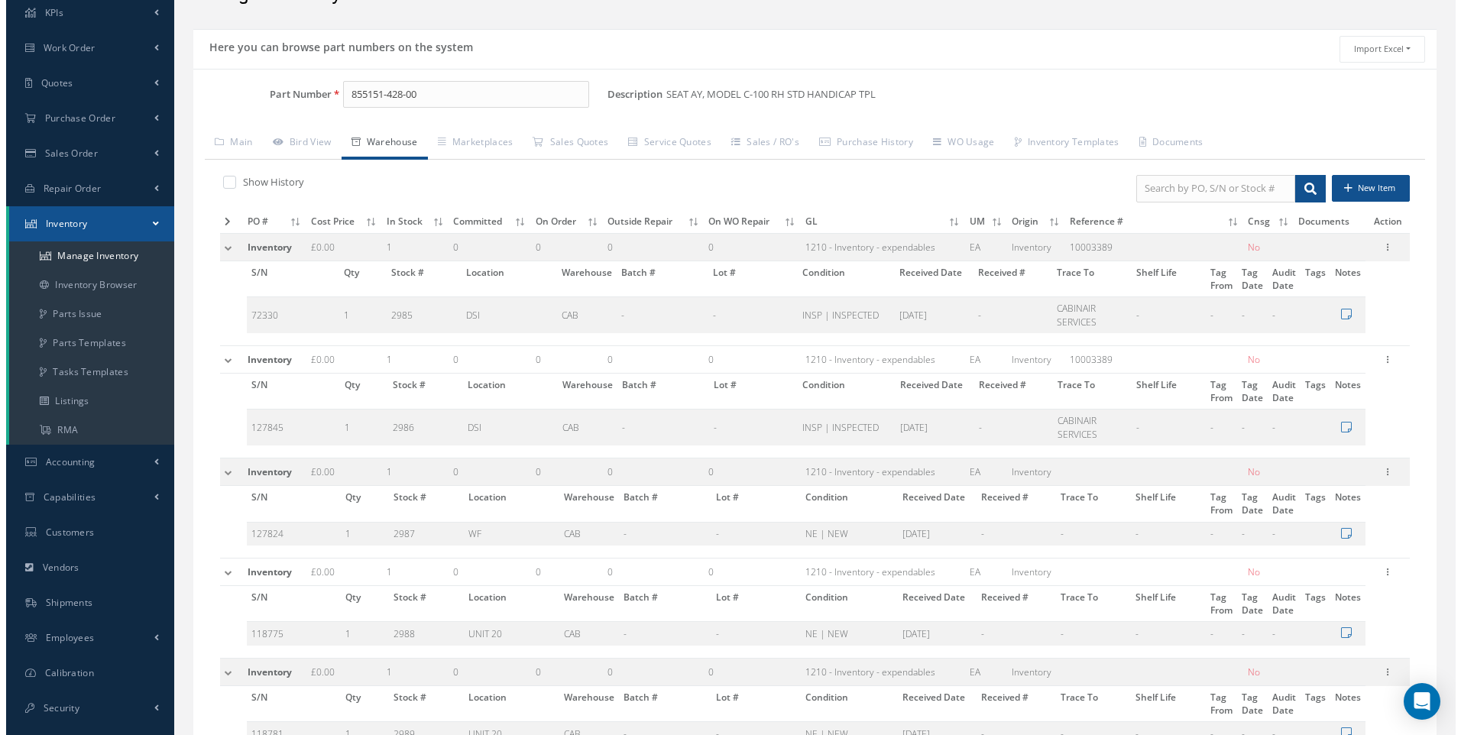
scroll to position [0, 0]
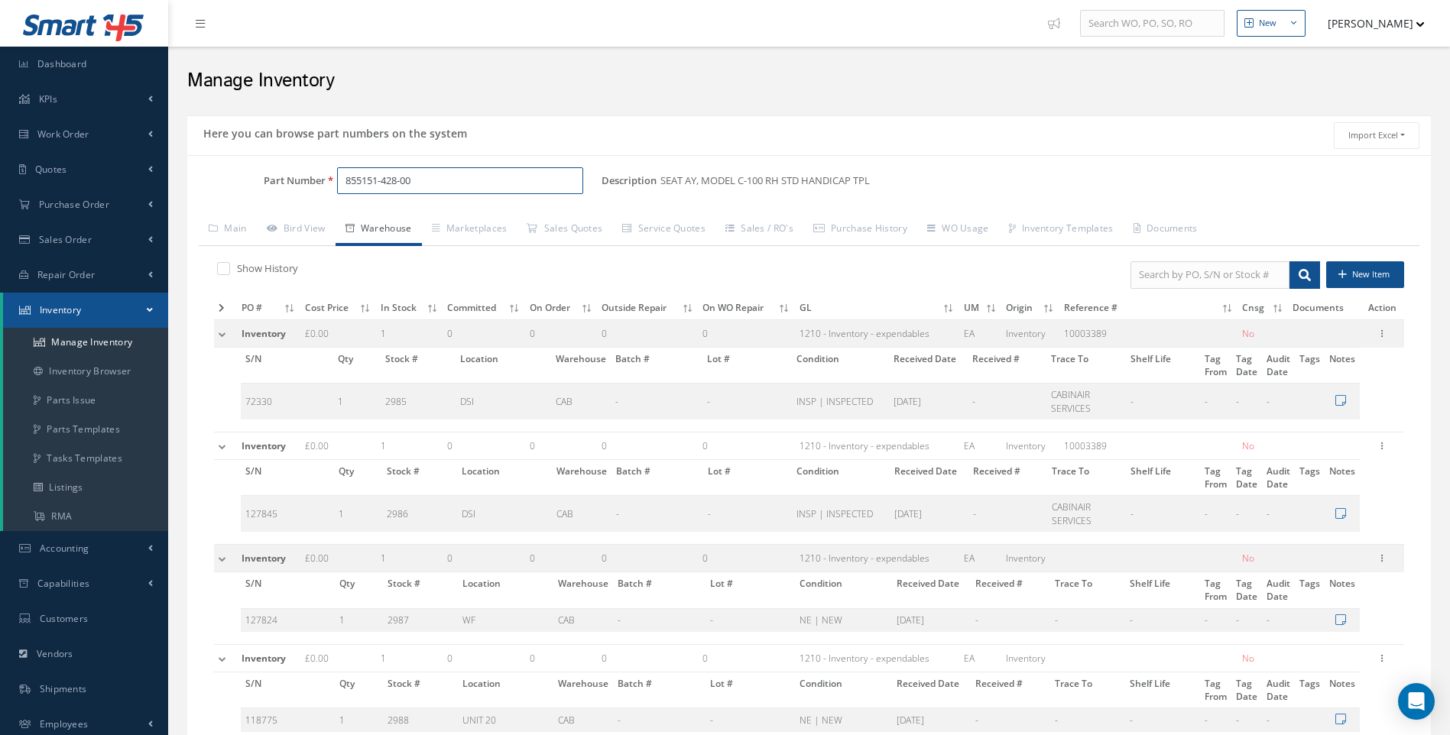
drag, startPoint x: 431, startPoint y: 181, endPoint x: 228, endPoint y: 193, distance: 203.7
click at [238, 192] on div "Part Number 855151-428-00" at bounding box center [394, 181] width 414 height 28
drag, startPoint x: 433, startPoint y: 182, endPoint x: 274, endPoint y: 206, distance: 160.0
click at [283, 206] on div "Part Number 855151-428-00" at bounding box center [394, 187] width 414 height 40
drag, startPoint x: 429, startPoint y: 176, endPoint x: 253, endPoint y: 181, distance: 175.9
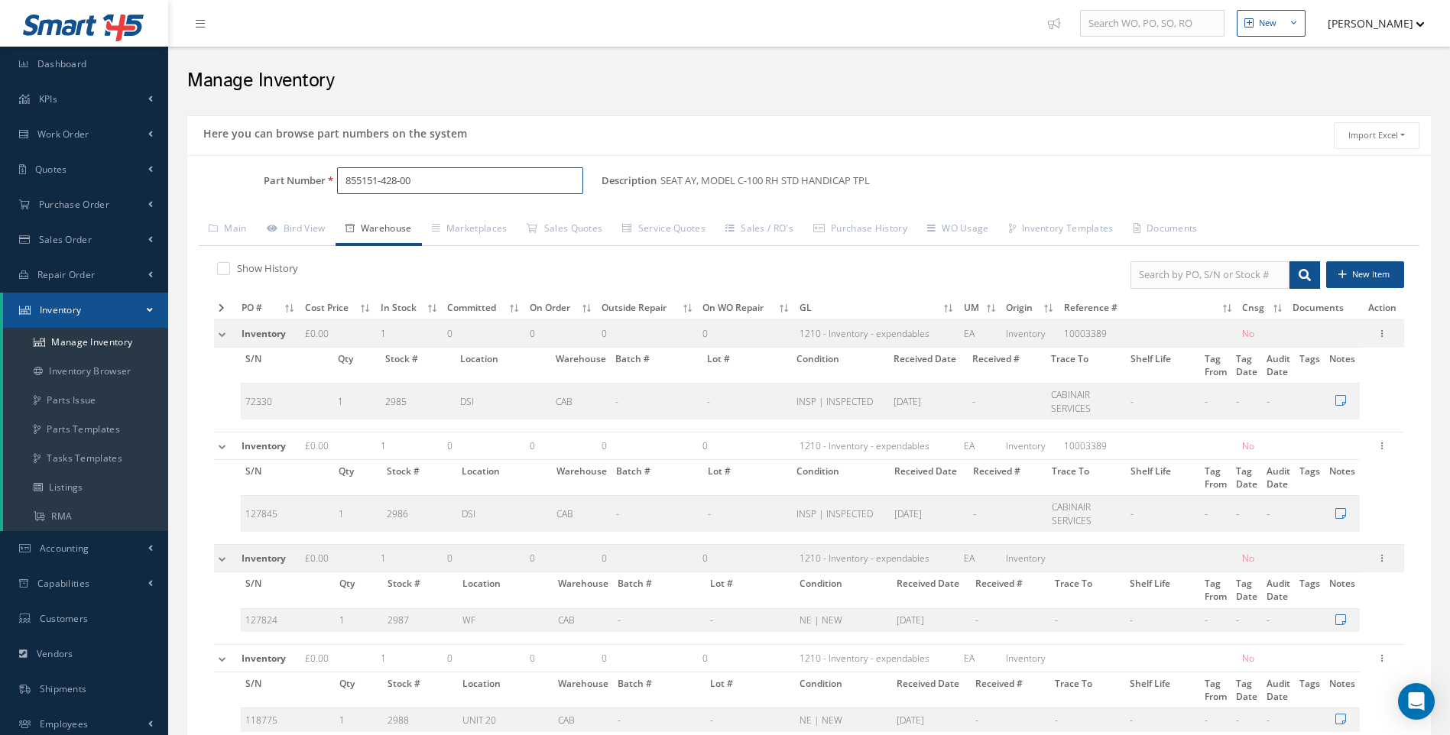
click at [284, 185] on div "Part Number 855151-428-00" at bounding box center [394, 181] width 414 height 28
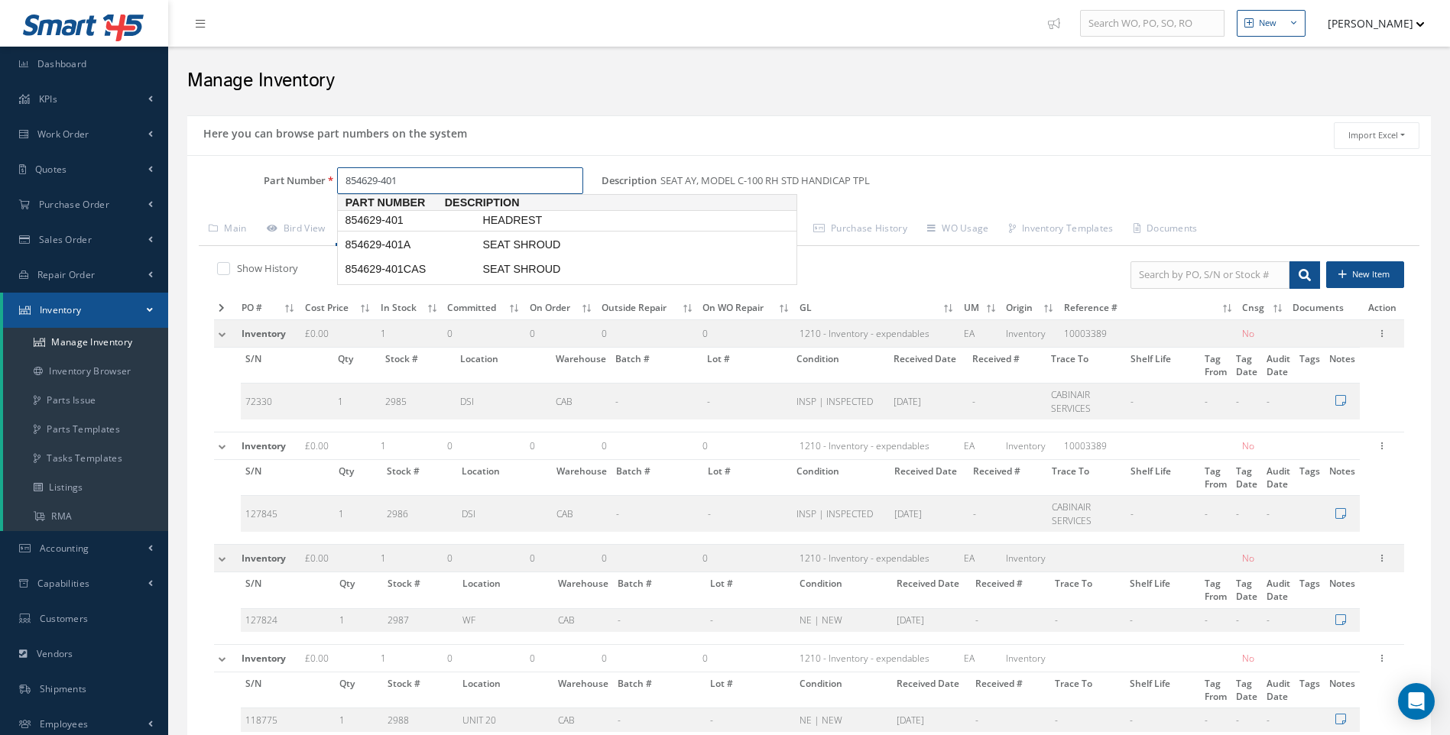
click at [399, 223] on span "854629-401" at bounding box center [411, 220] width 138 height 16
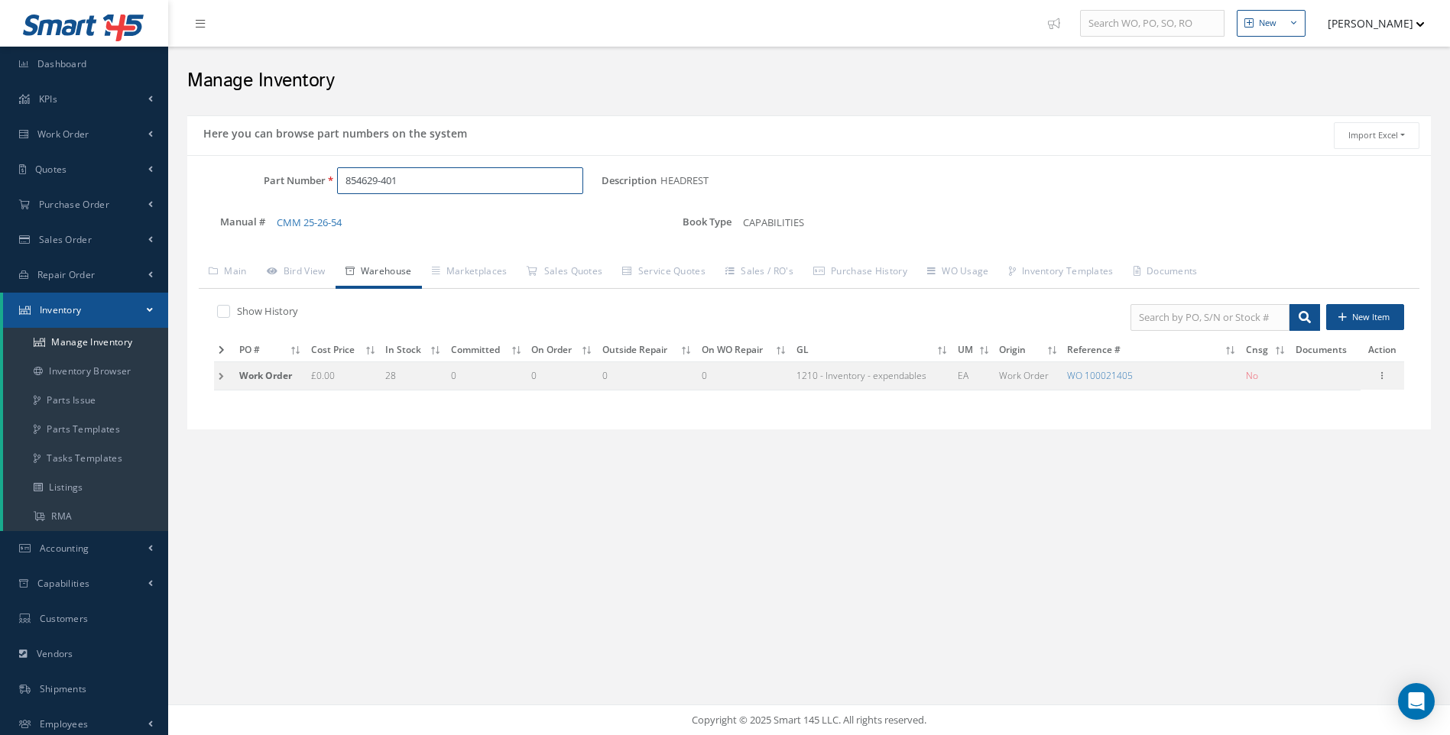
drag, startPoint x: 420, startPoint y: 188, endPoint x: 273, endPoint y: 183, distance: 147.6
click at [293, 186] on div "Part Number 854629-401" at bounding box center [394, 181] width 414 height 28
click at [383, 222] on span "780-31-02C" at bounding box center [411, 220] width 138 height 16
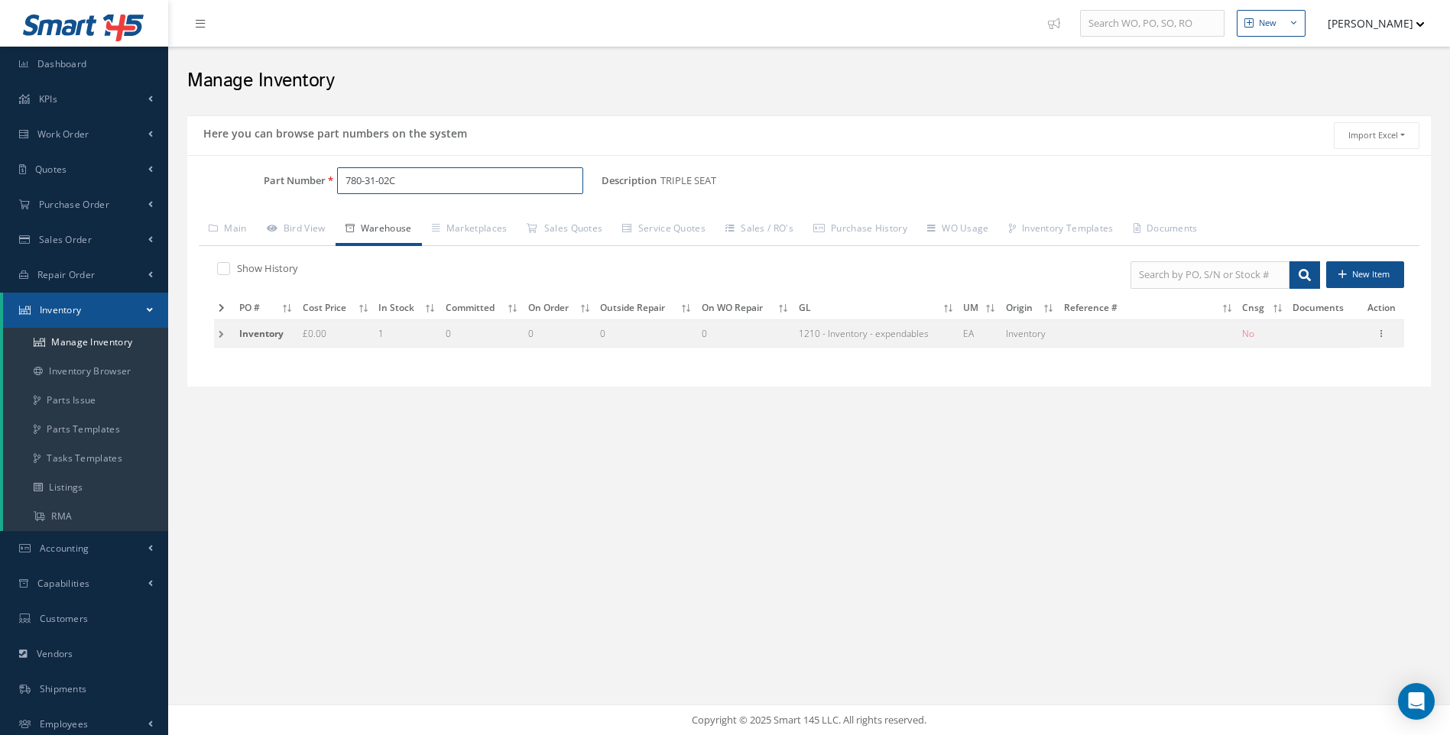
type input "780-31-02C"
click at [212, 336] on div "Show History New Item PO # Cost Price In Stock Committed On Order Outside Repai…" at bounding box center [809, 310] width 1221 height 129
click at [215, 336] on td at bounding box center [224, 333] width 21 height 28
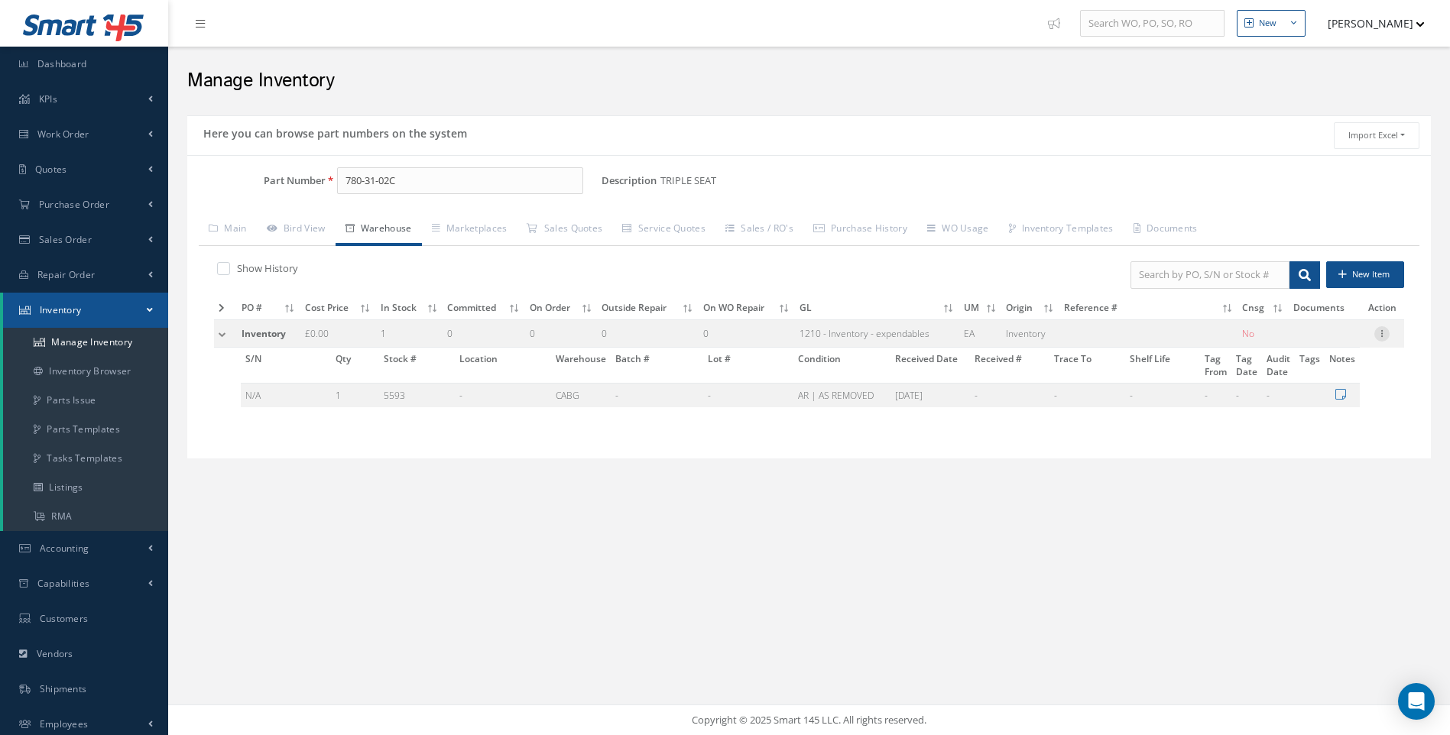
click at [1380, 336] on icon at bounding box center [1381, 332] width 15 height 12
click at [1291, 346] on link "Edit" at bounding box center [1311, 344] width 121 height 20
type input "11/24/2017"
checkbox input "false"
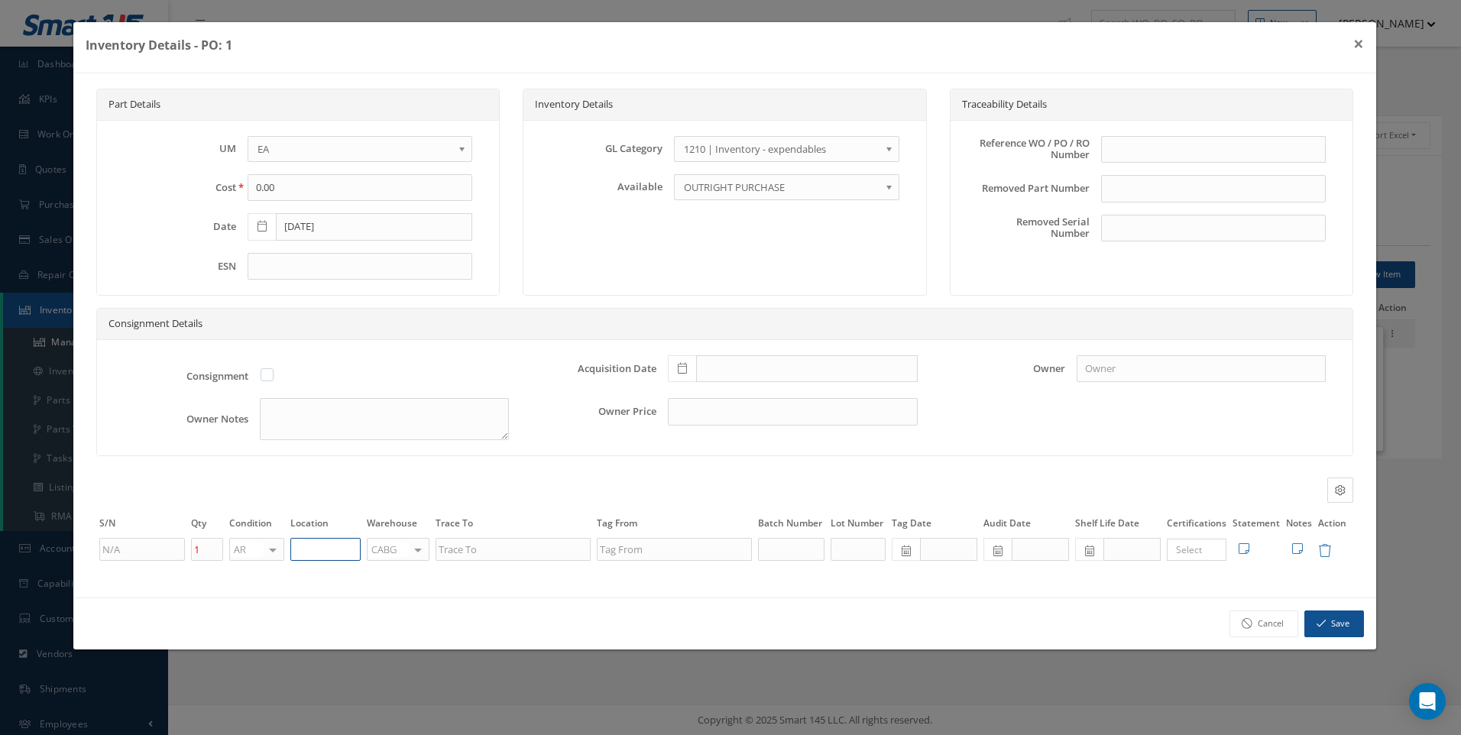
click at [303, 549] on input "text" at bounding box center [325, 549] width 70 height 23
type input "UNIT 20"
click at [1325, 621] on icon "button" at bounding box center [1321, 623] width 9 height 11
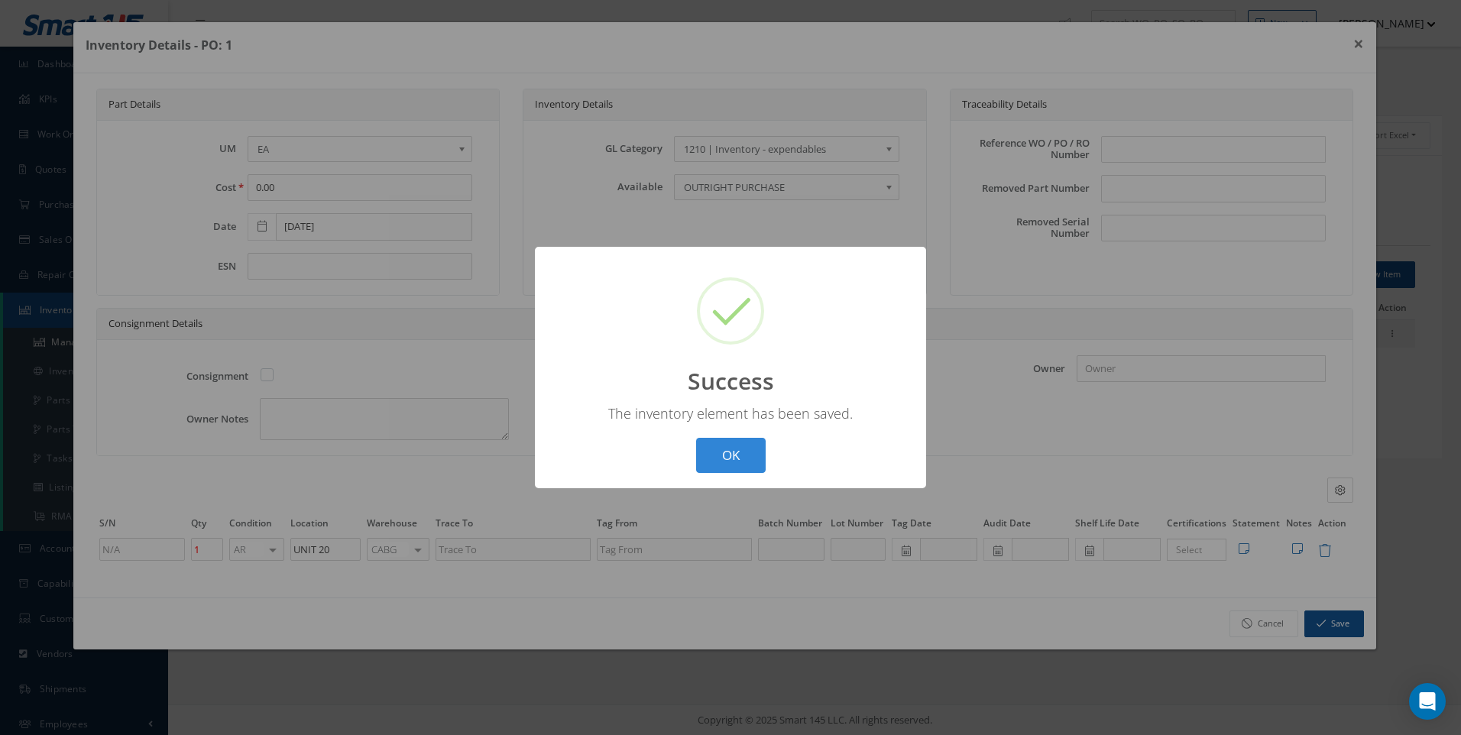
click at [718, 463] on button "OK" at bounding box center [731, 456] width 70 height 36
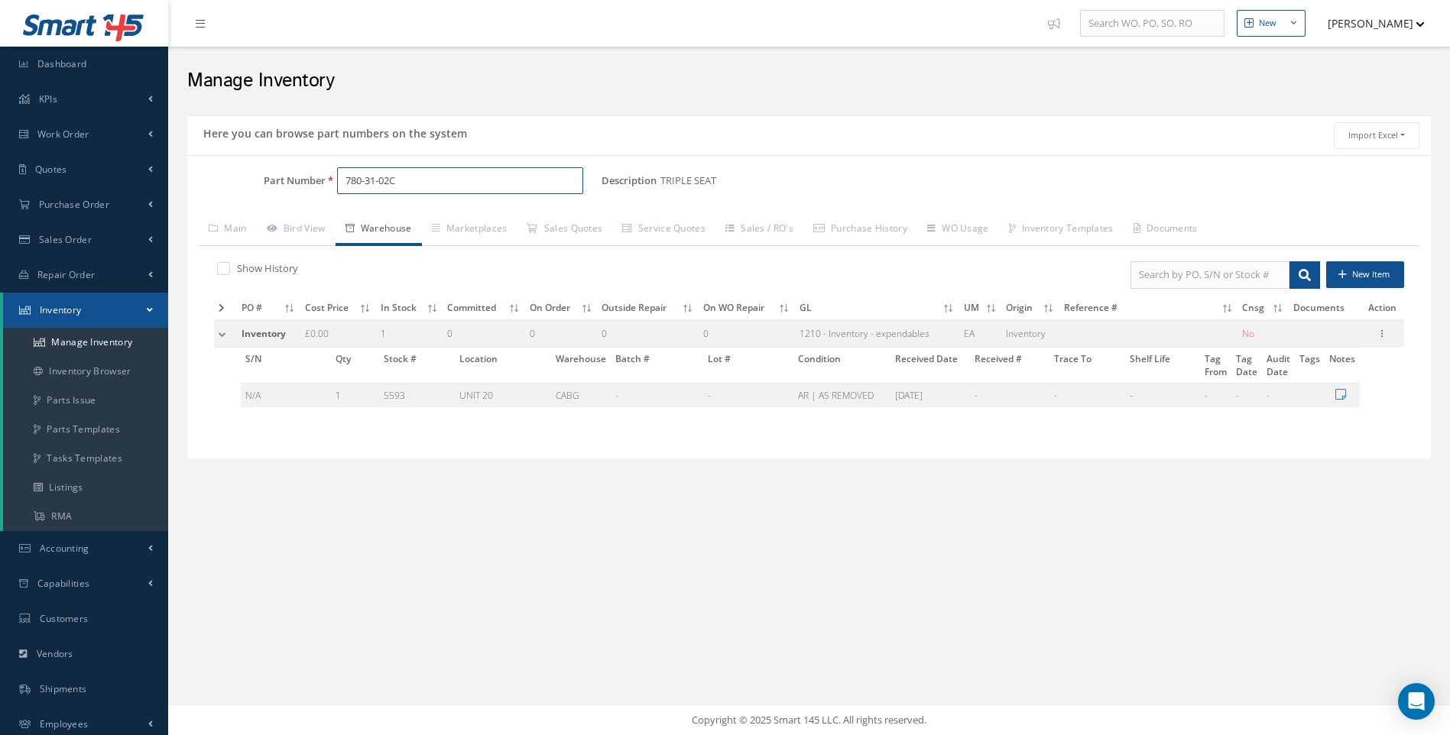
drag, startPoint x: 418, startPoint y: 183, endPoint x: 284, endPoint y: 181, distance: 133.8
click at [307, 182] on div "Part Number 780-31-02C" at bounding box center [394, 181] width 414 height 28
click at [394, 223] on span "780-31-01A" at bounding box center [411, 220] width 138 height 16
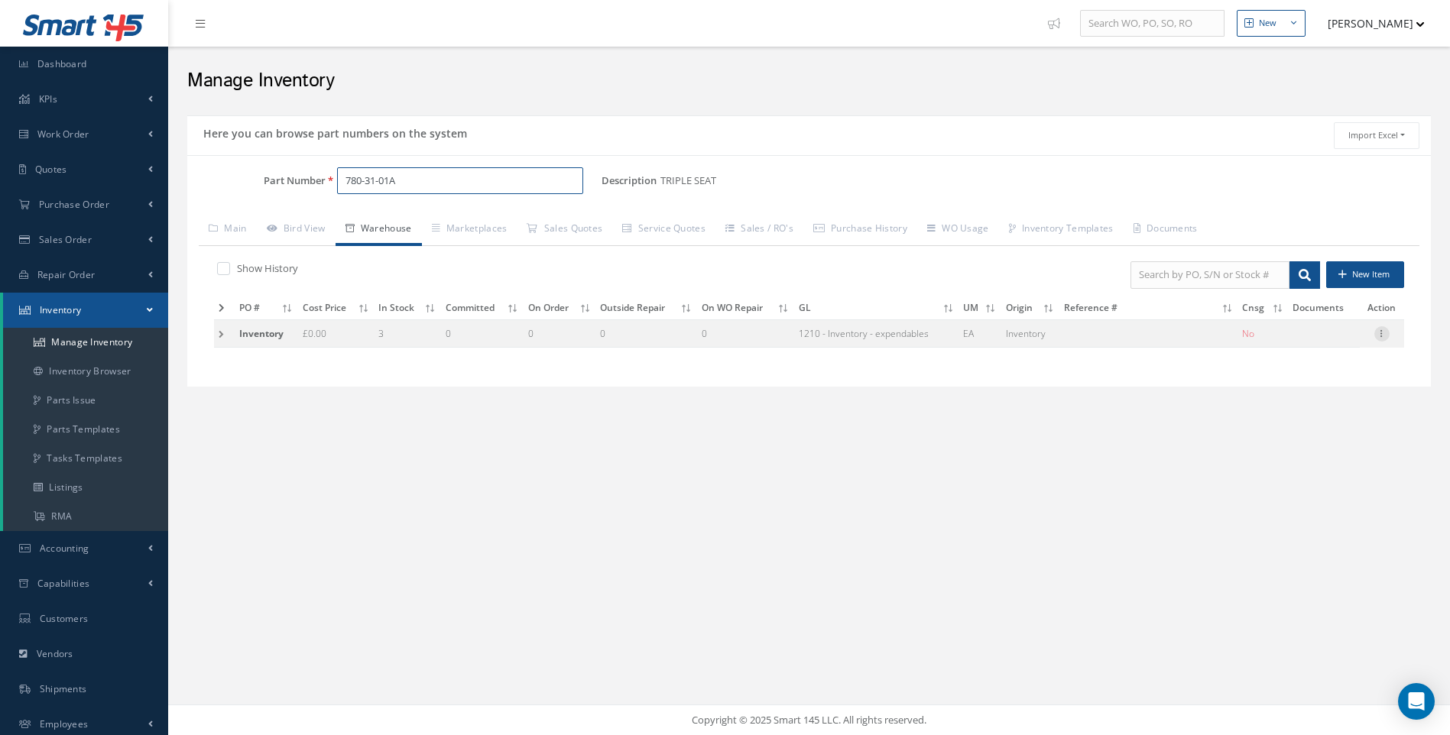
type input "780-31-01A"
click at [1378, 334] on icon at bounding box center [1381, 332] width 15 height 12
click at [1301, 341] on link "Edit" at bounding box center [1311, 344] width 121 height 20
type input "3"
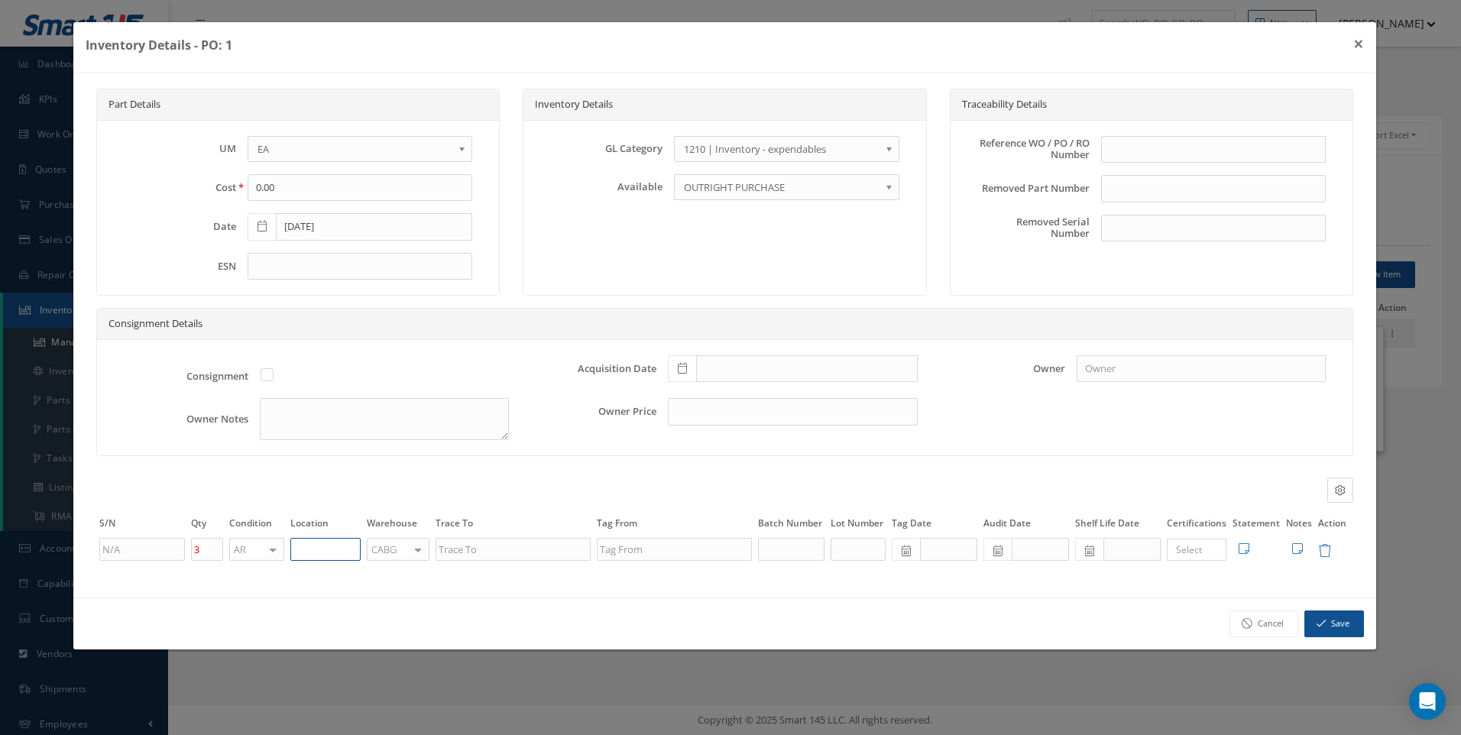
click at [300, 553] on input "text" at bounding box center [325, 549] width 70 height 23
type input "UNIT 20"
click at [420, 546] on div at bounding box center [417, 550] width 21 height 22
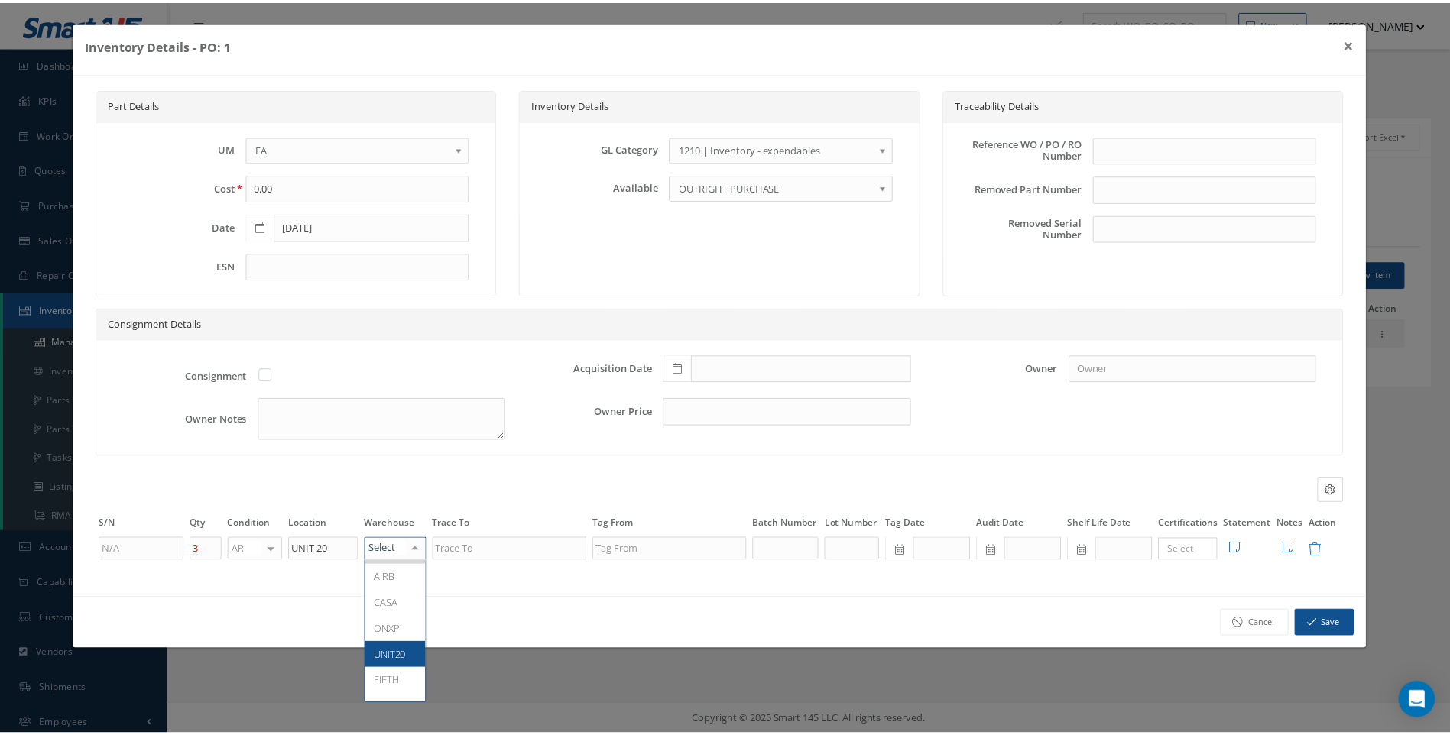
scroll to position [141, 0]
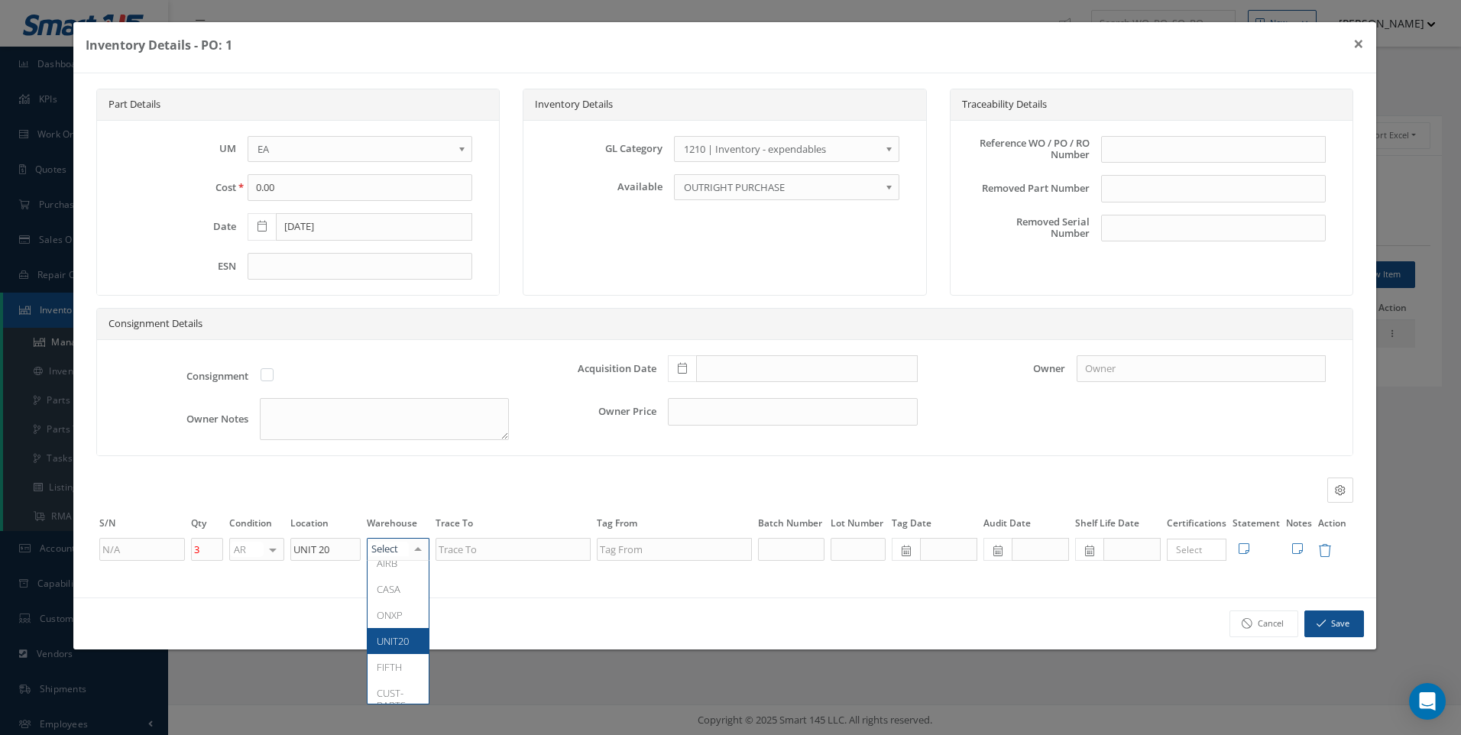
click at [386, 640] on span "UNIT20" at bounding box center [393, 641] width 32 height 14
click at [1329, 631] on button "Save" at bounding box center [1335, 624] width 60 height 27
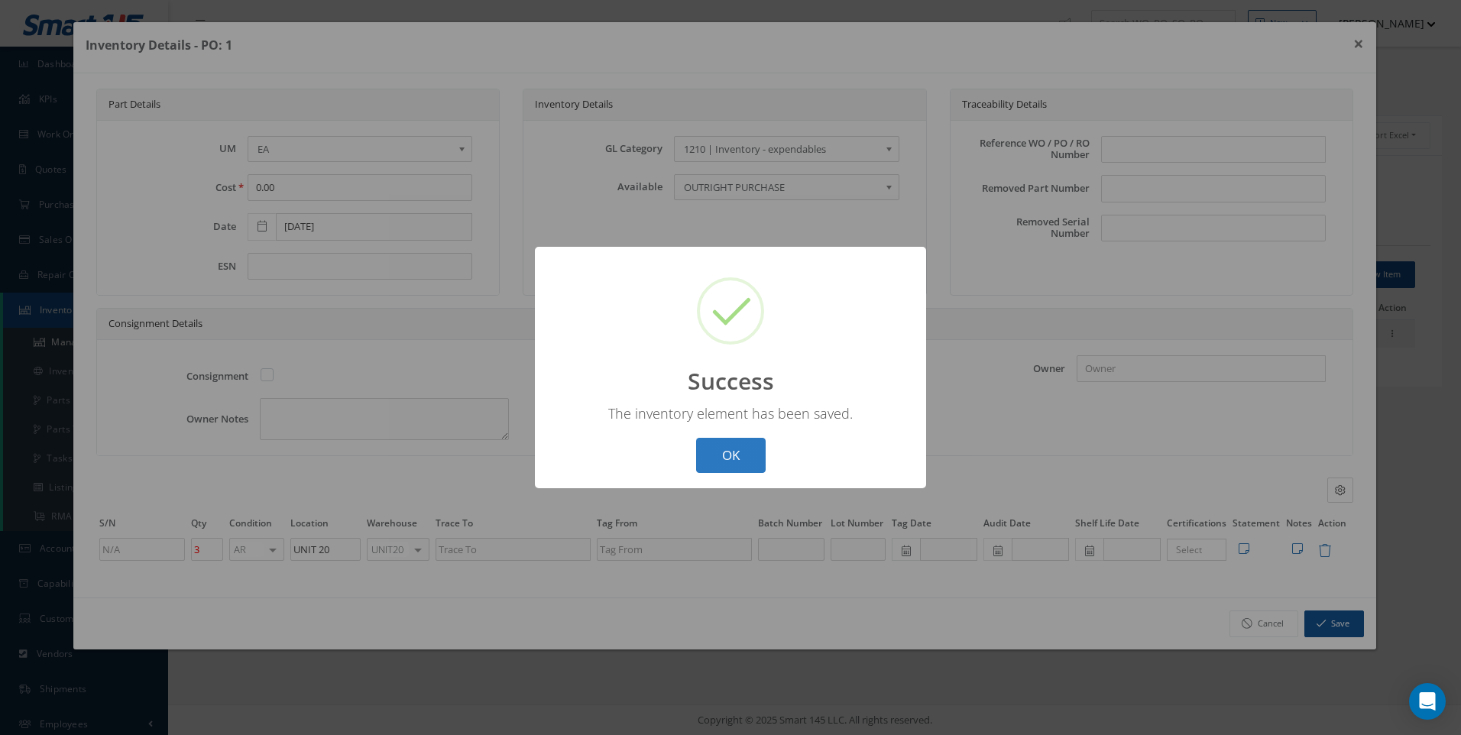
click at [730, 451] on button "OK" at bounding box center [731, 456] width 70 height 36
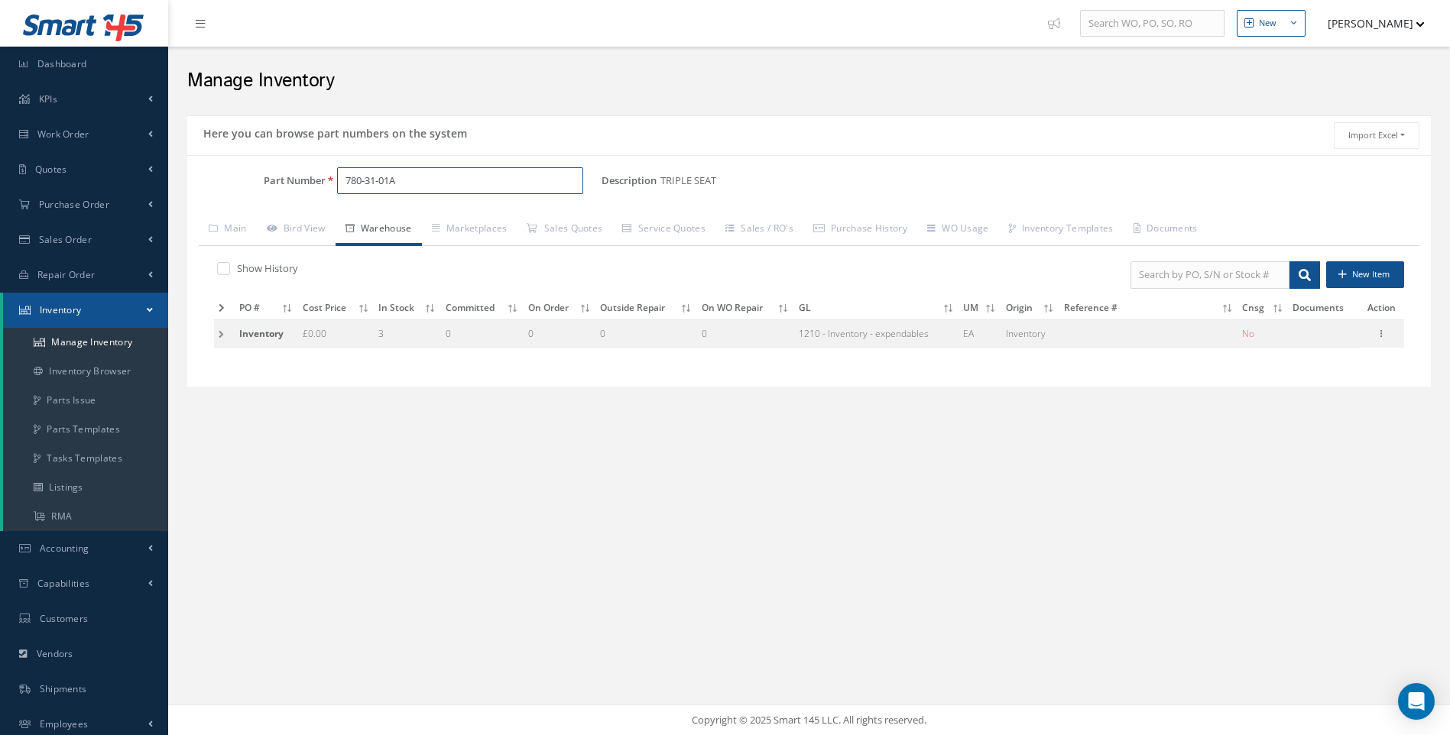
drag, startPoint x: 423, startPoint y: 180, endPoint x: 279, endPoint y: 190, distance: 144.7
click at [279, 190] on div "Part Number 780-31-01A" at bounding box center [394, 181] width 414 height 28
click at [410, 219] on span "504275-401-2258" at bounding box center [411, 220] width 138 height 16
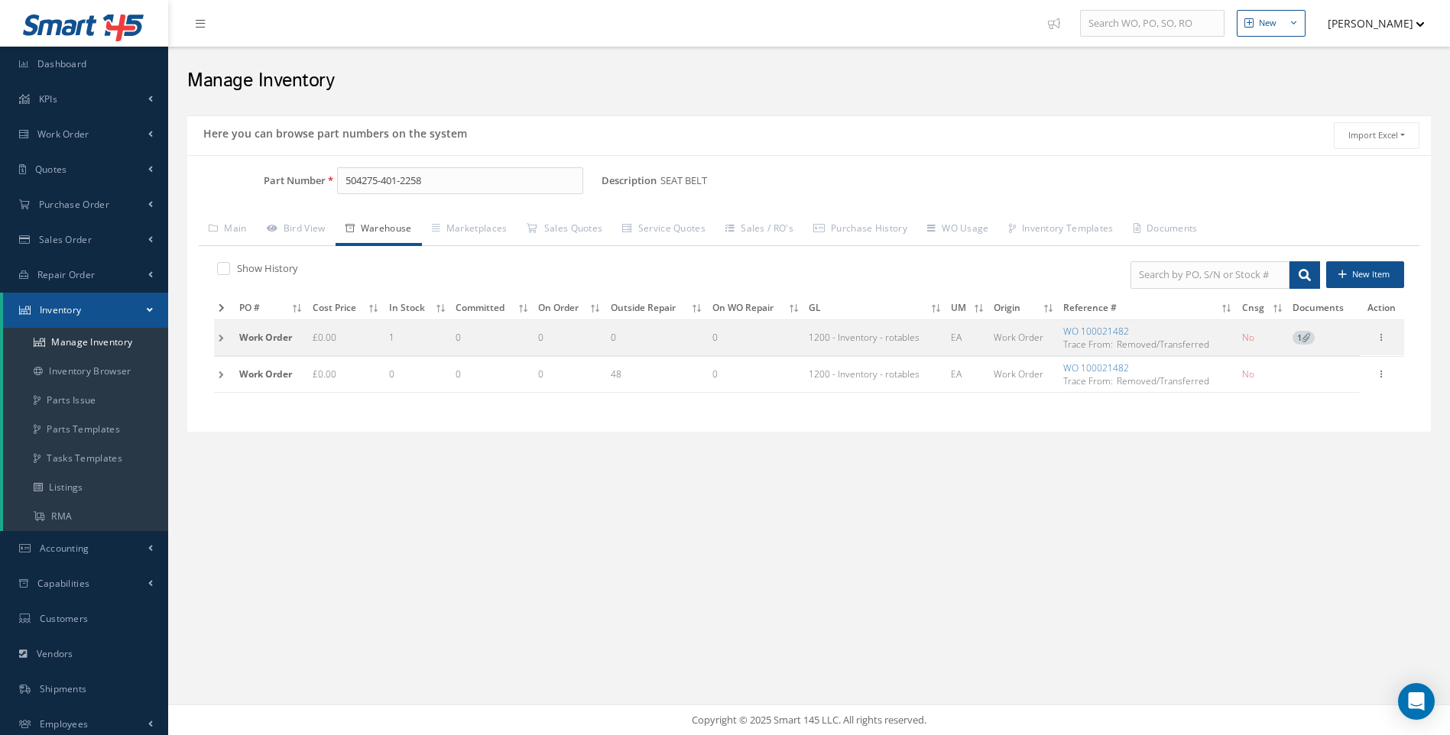
click at [225, 335] on td at bounding box center [224, 337] width 21 height 36
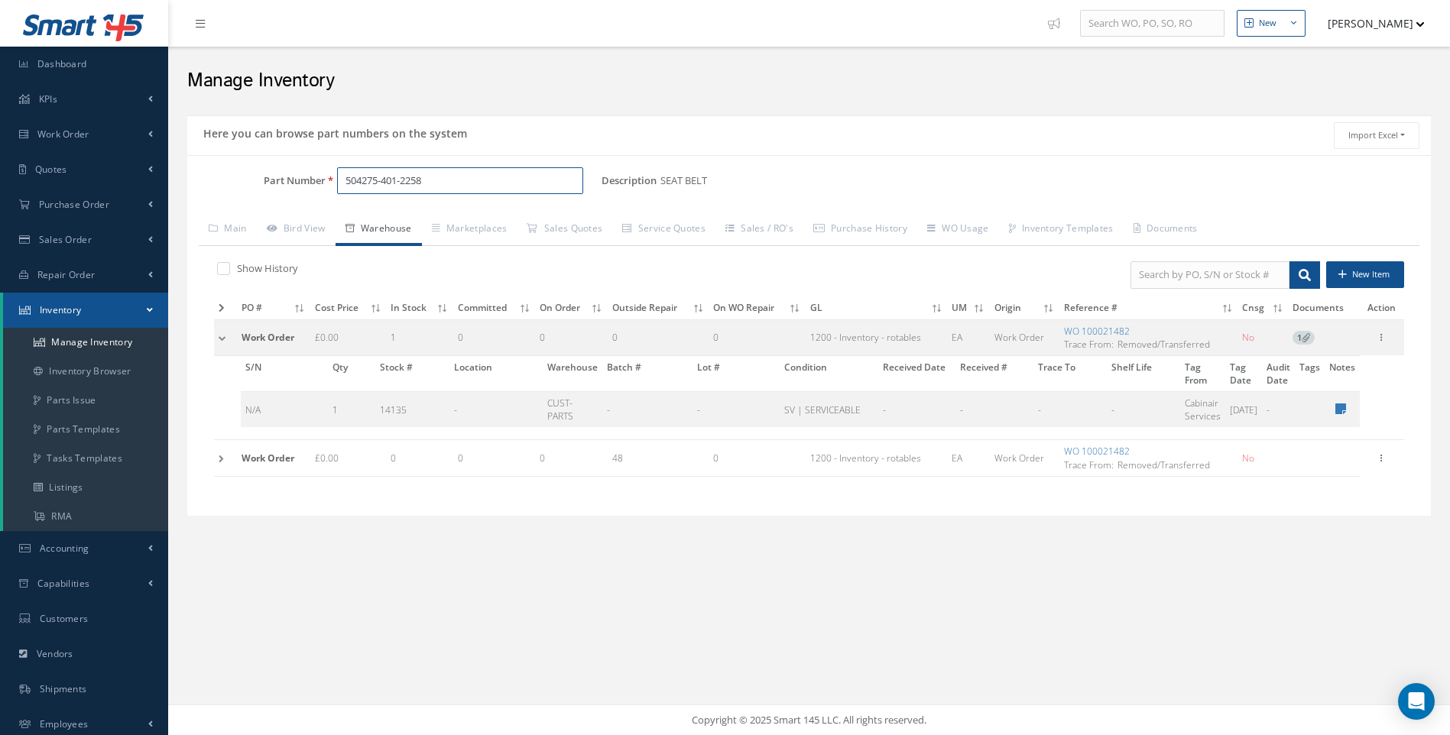
drag, startPoint x: 441, startPoint y: 180, endPoint x: 179, endPoint y: 182, distance: 262.2
click at [212, 184] on div "Part Number 504275-401-2258" at bounding box center [394, 181] width 414 height 28
click at [389, 181] on input "411N12310-352" at bounding box center [460, 181] width 247 height 28
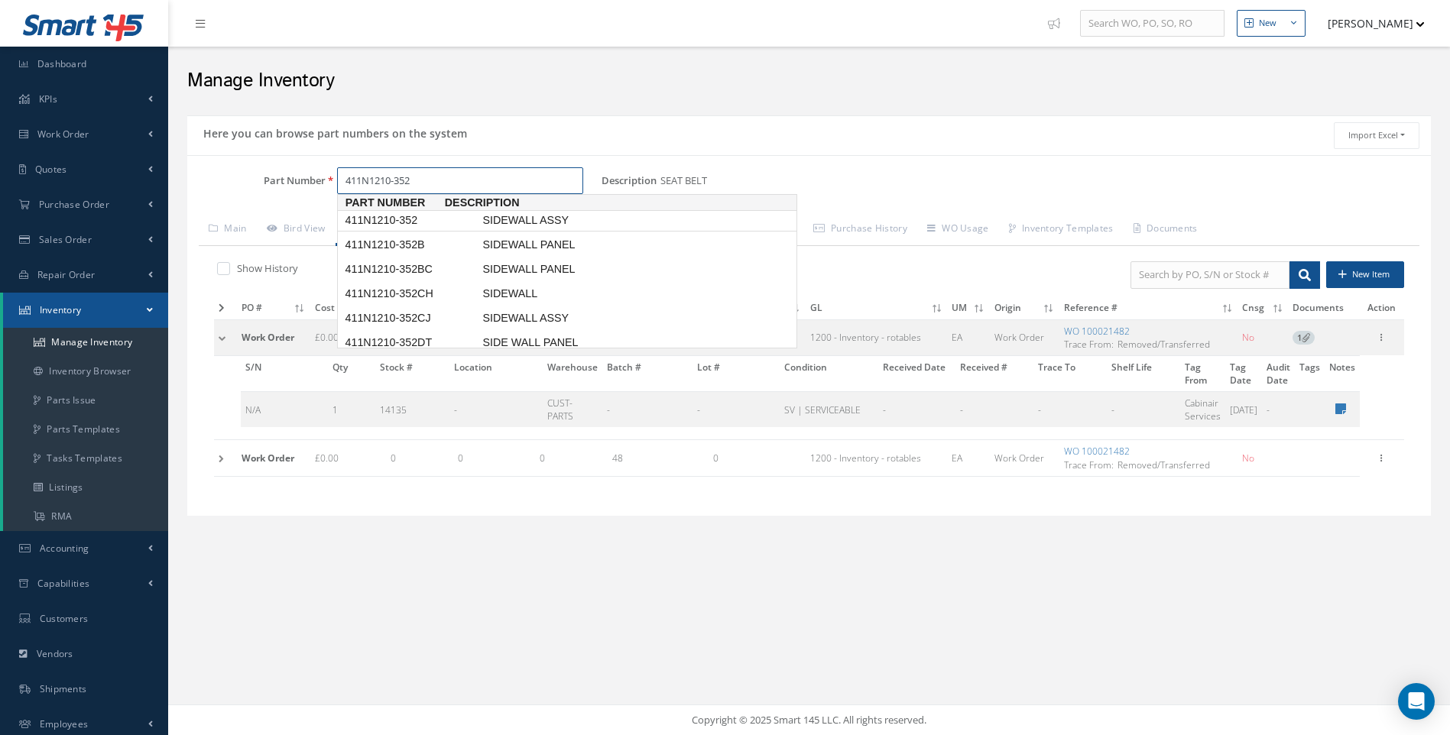
click at [420, 218] on span "411N1210-352" at bounding box center [411, 220] width 138 height 16
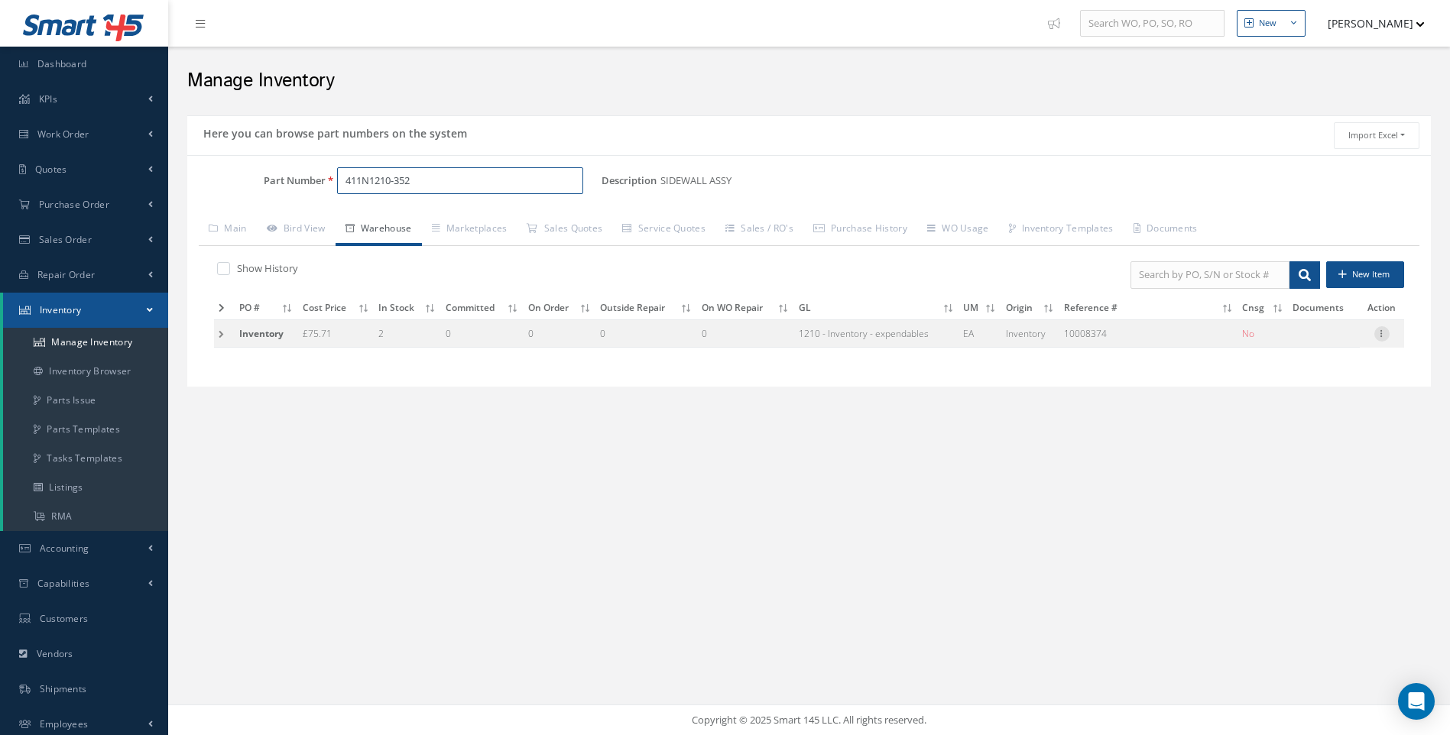
type input "411N1210-352"
click at [1377, 329] on icon at bounding box center [1381, 332] width 15 height 12
drag, startPoint x: 1285, startPoint y: 342, endPoint x: 1208, endPoint y: 362, distance: 79.5
click at [1284, 342] on link "Edit" at bounding box center [1311, 344] width 121 height 20
type input "75.71"
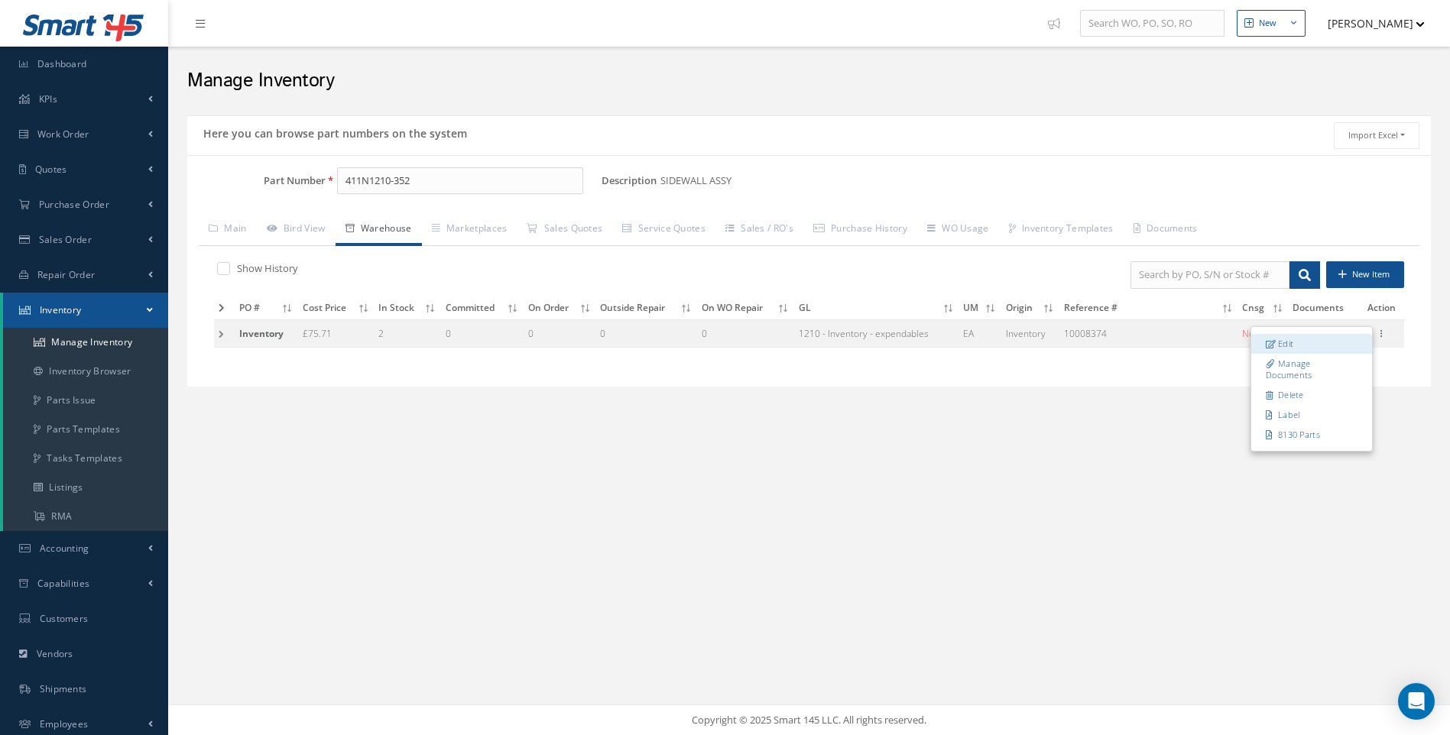
type input "09/08/2021"
type input "10008374"
type input "2"
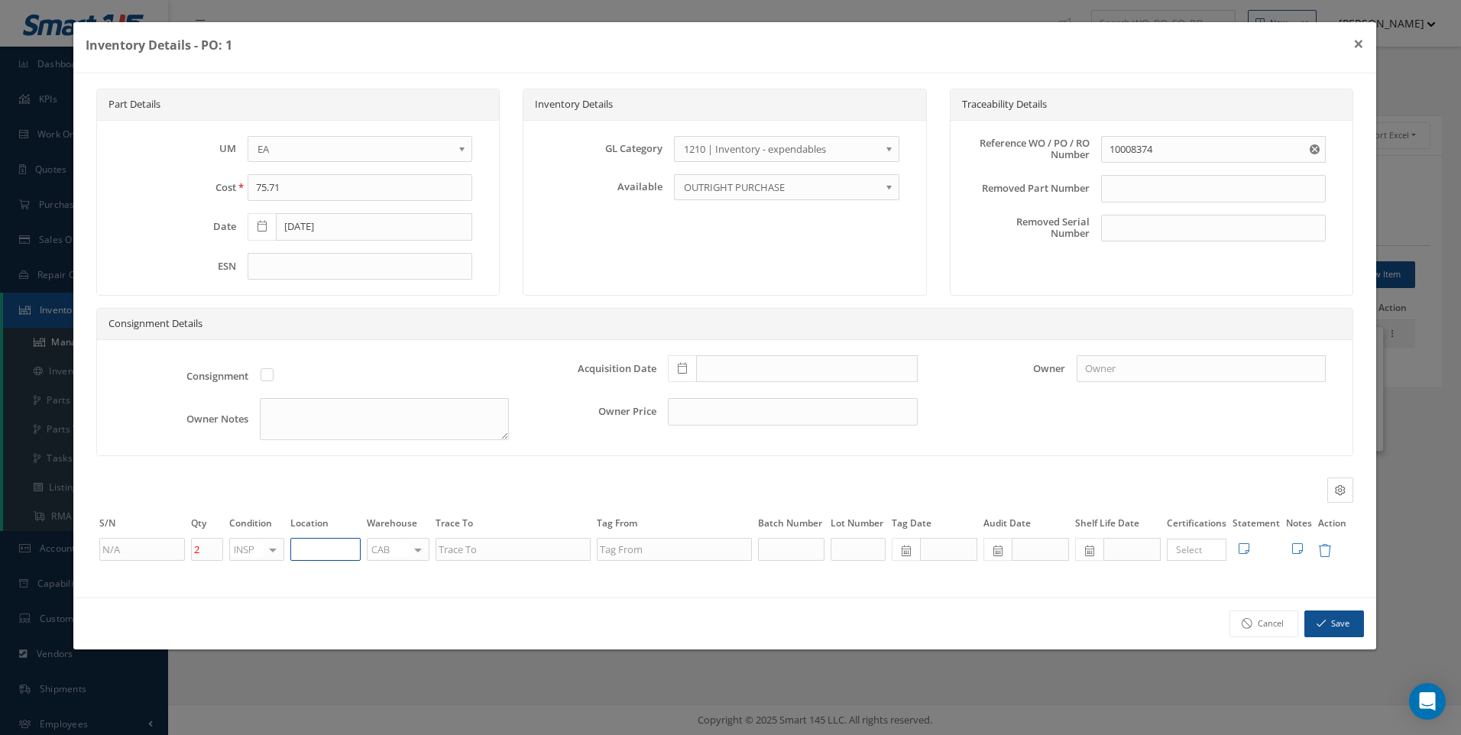
click at [311, 548] on input "text" at bounding box center [325, 549] width 70 height 23
type input "UNIT 20"
click at [1328, 619] on button "Save" at bounding box center [1335, 624] width 60 height 27
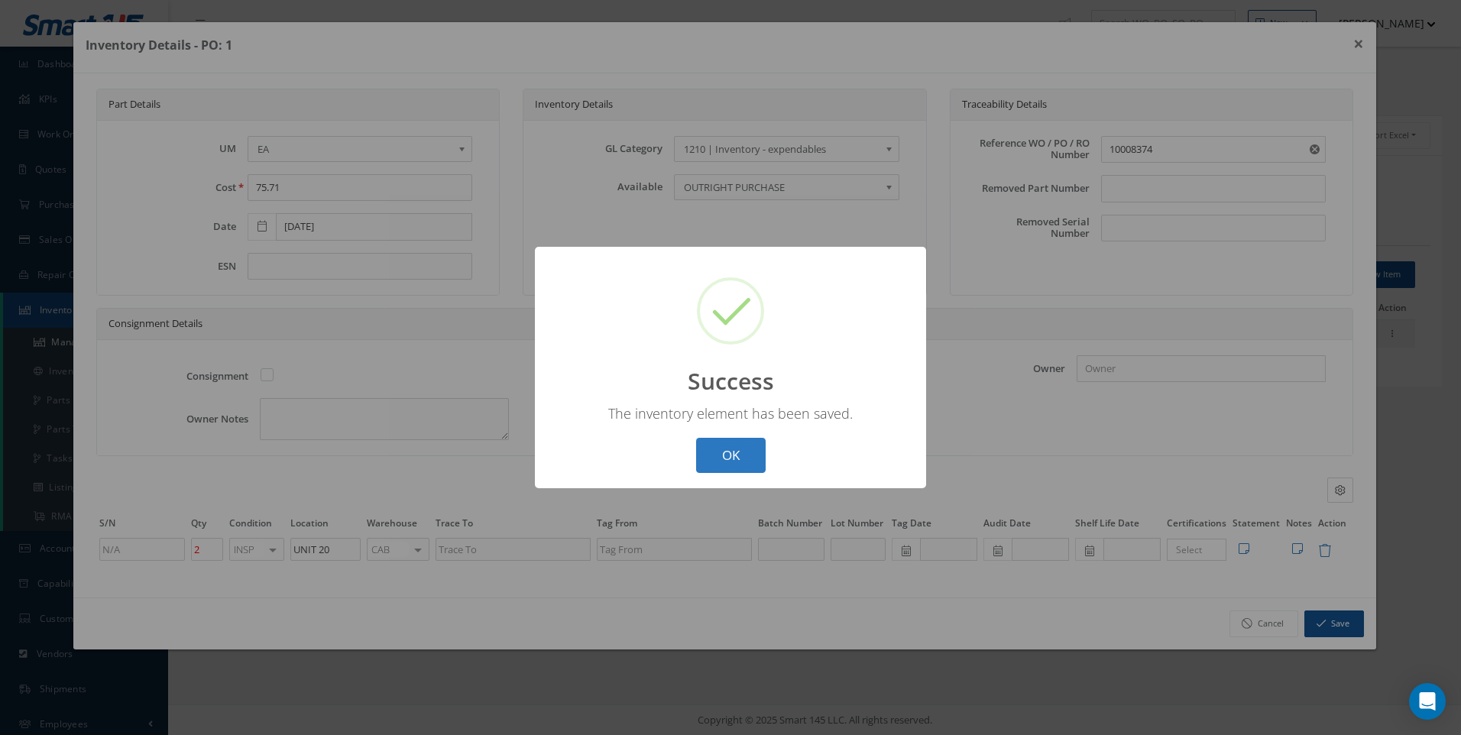
click at [720, 452] on button "OK" at bounding box center [731, 456] width 70 height 36
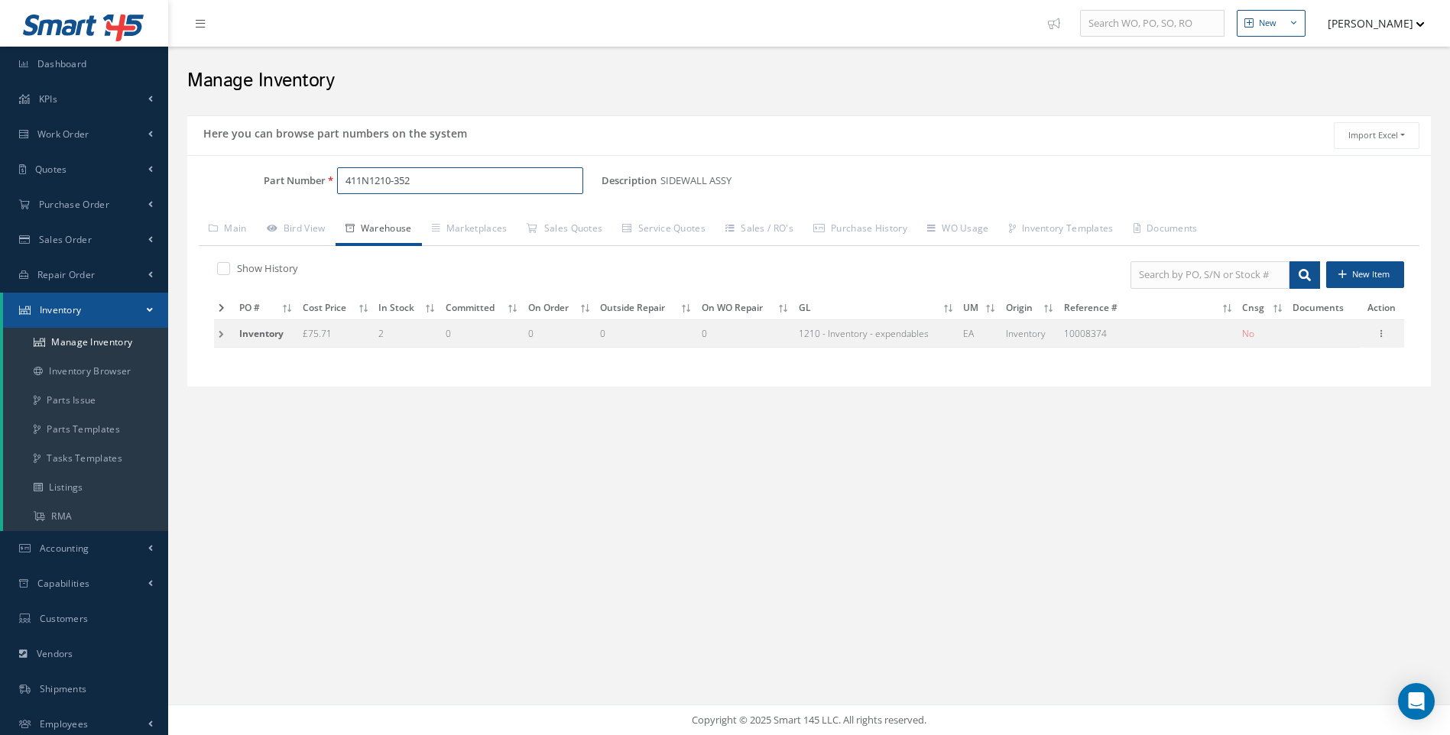
drag, startPoint x: 417, startPoint y: 181, endPoint x: 297, endPoint y: 195, distance: 120.8
click at [297, 195] on div "Part Number 411N1210-352" at bounding box center [394, 187] width 414 height 40
click at [401, 217] on span "411N1210-3435BT" at bounding box center [411, 220] width 138 height 16
type input "411N1210-3435BT"
click at [219, 332] on td at bounding box center [224, 333] width 21 height 28
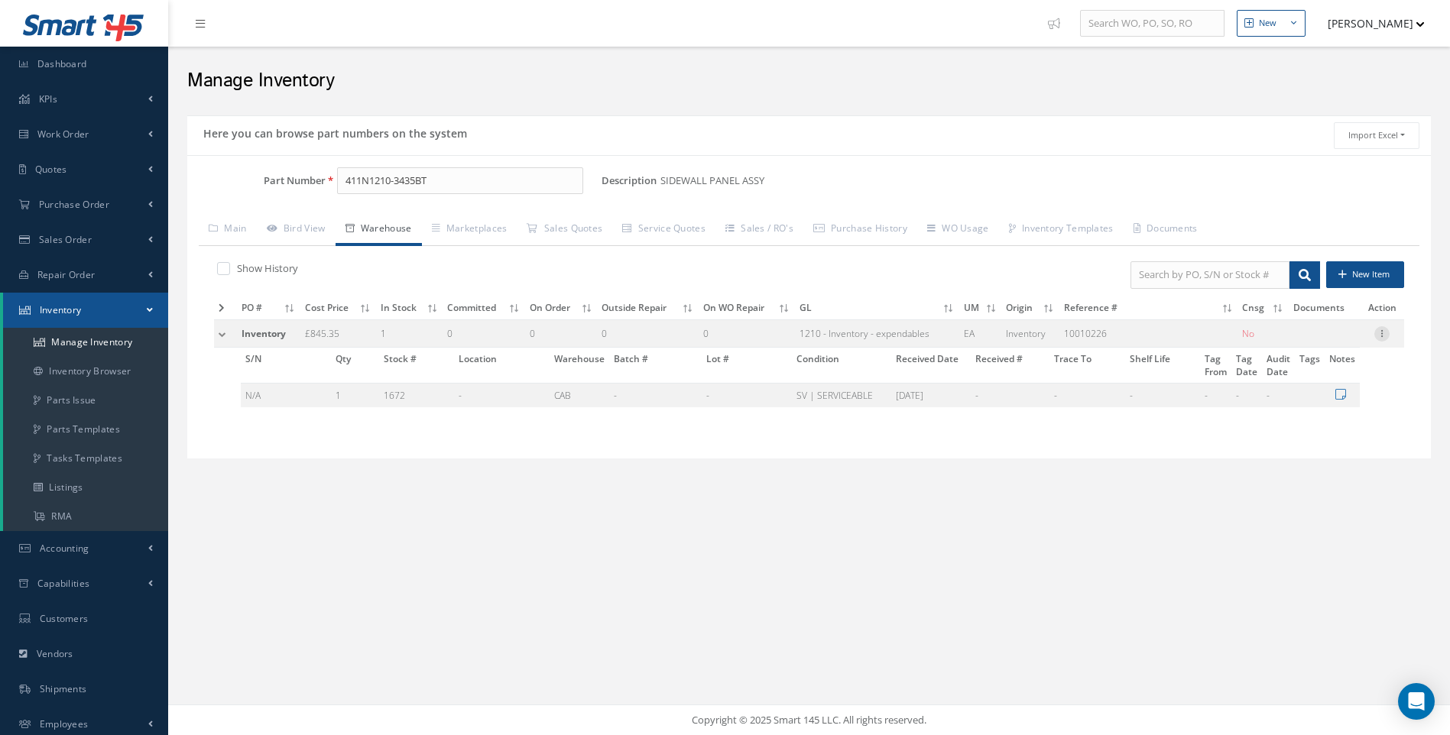
click at [1376, 331] on icon at bounding box center [1381, 332] width 15 height 12
click at [1292, 341] on link "Edit" at bounding box center [1311, 344] width 121 height 20
type input "845.35"
type input "05/04/2023"
type input "10010226"
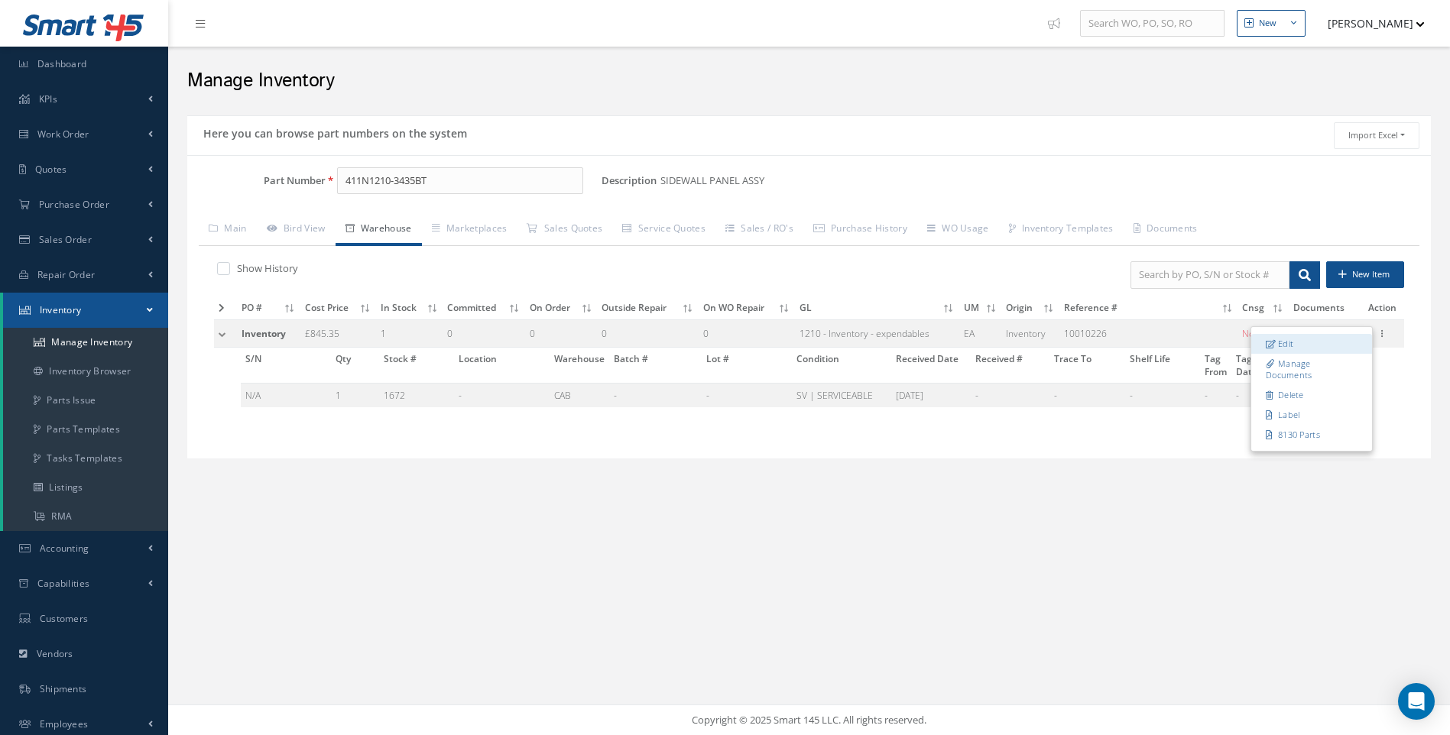
type input "1"
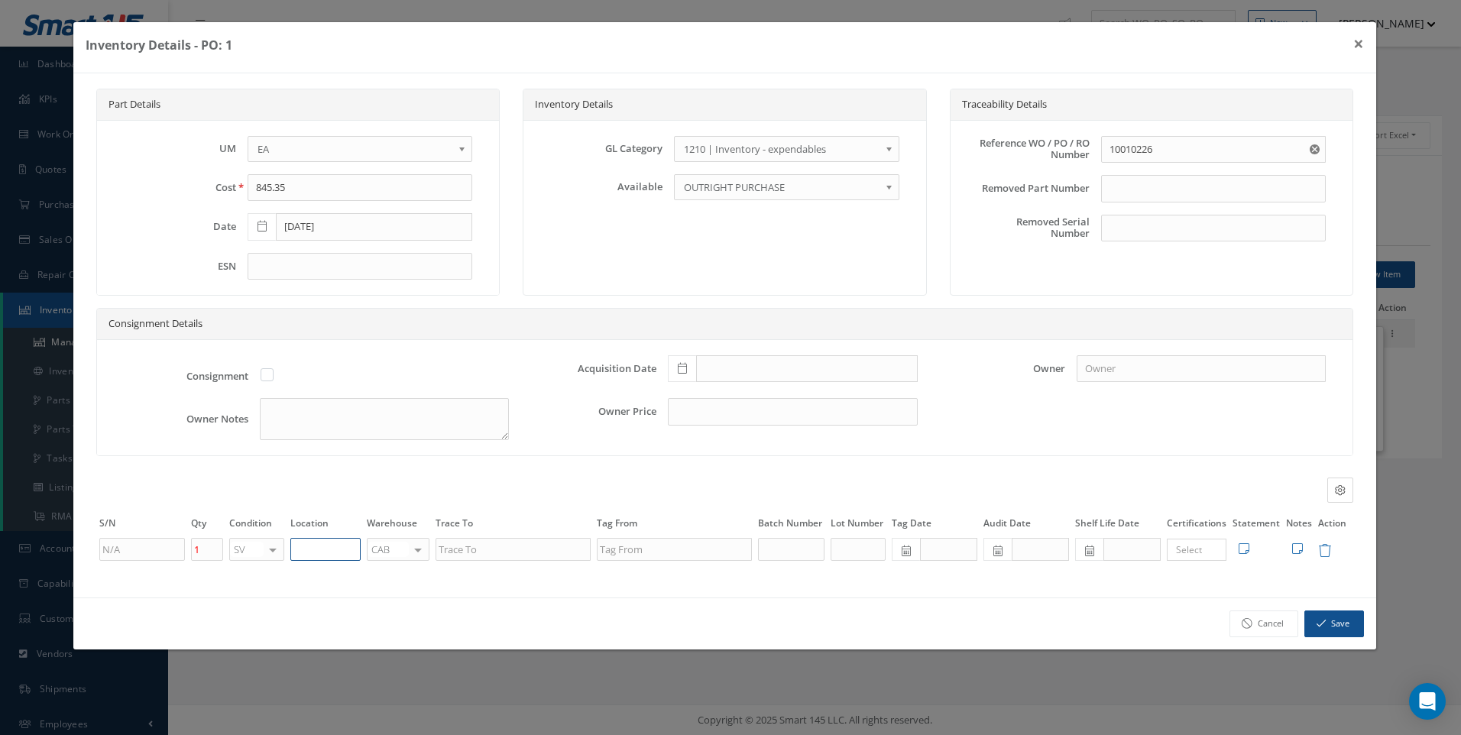
click at [315, 548] on input "text" at bounding box center [325, 549] width 70 height 23
type input "UNIT 20"
click at [1323, 619] on icon "button" at bounding box center [1321, 623] width 9 height 11
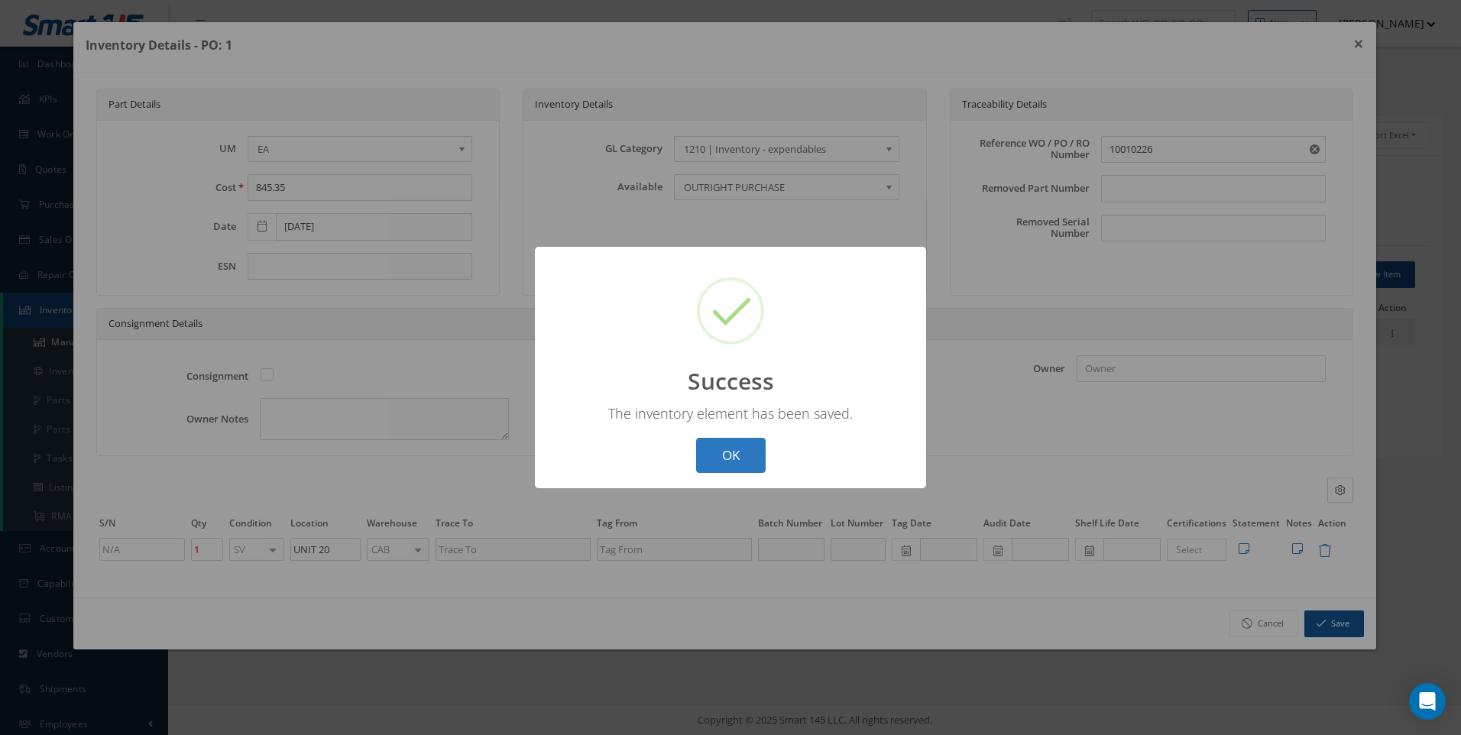
click at [756, 445] on button "OK" at bounding box center [731, 456] width 70 height 36
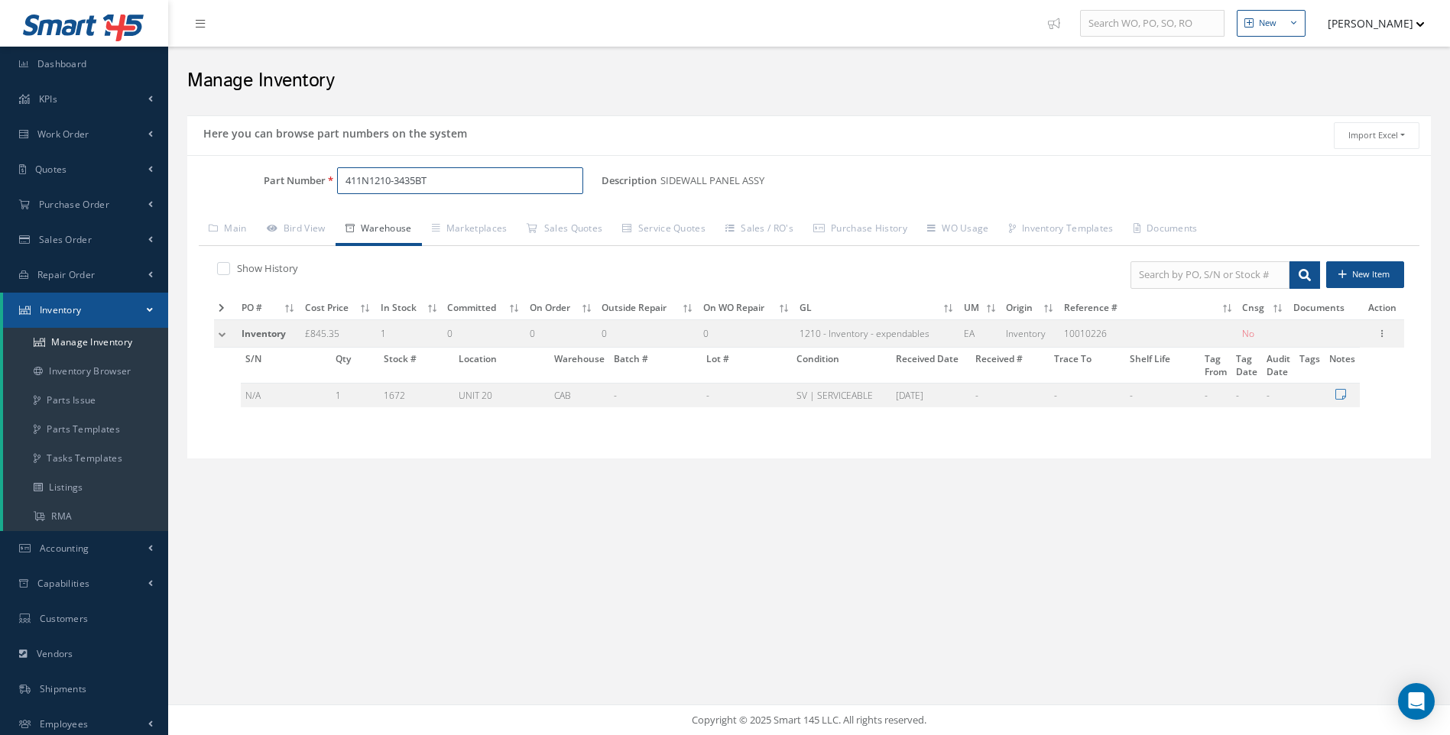
drag, startPoint x: 464, startPoint y: 178, endPoint x: 238, endPoint y: 180, distance: 226.2
click at [258, 180] on div "Part Number 411N1210-3435BT" at bounding box center [394, 181] width 414 height 28
click at [417, 222] on span "3510A357-32-411" at bounding box center [411, 220] width 138 height 16
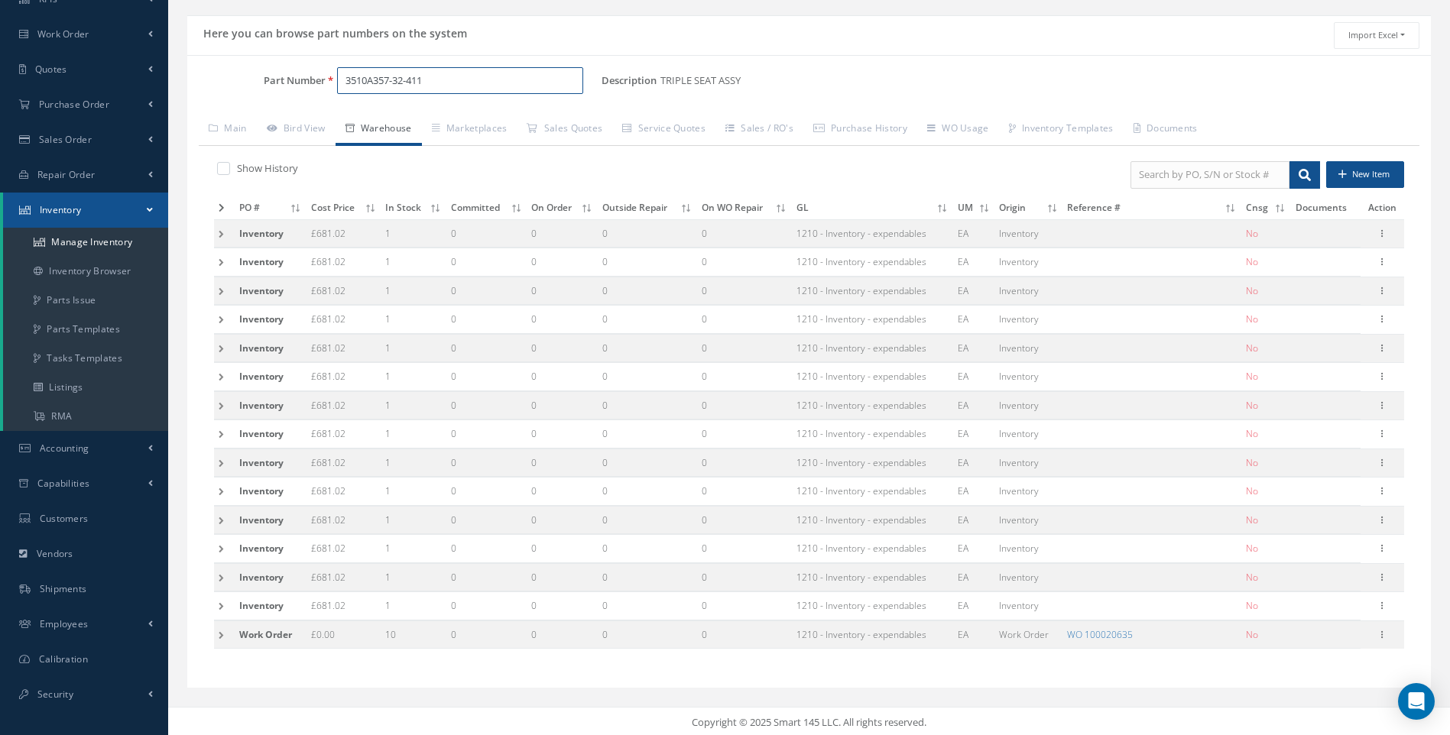
scroll to position [102, 0]
click at [222, 634] on td at bounding box center [224, 632] width 21 height 28
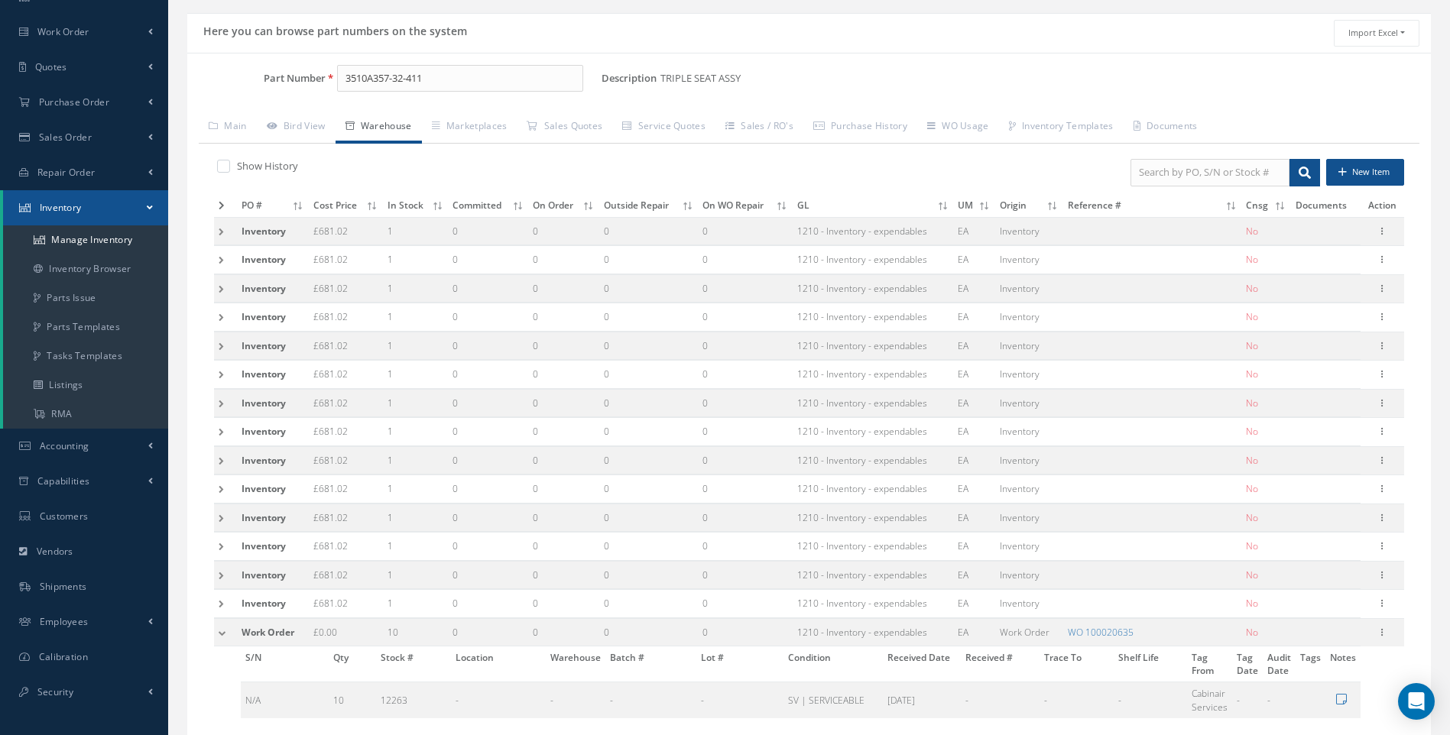
scroll to position [186, 0]
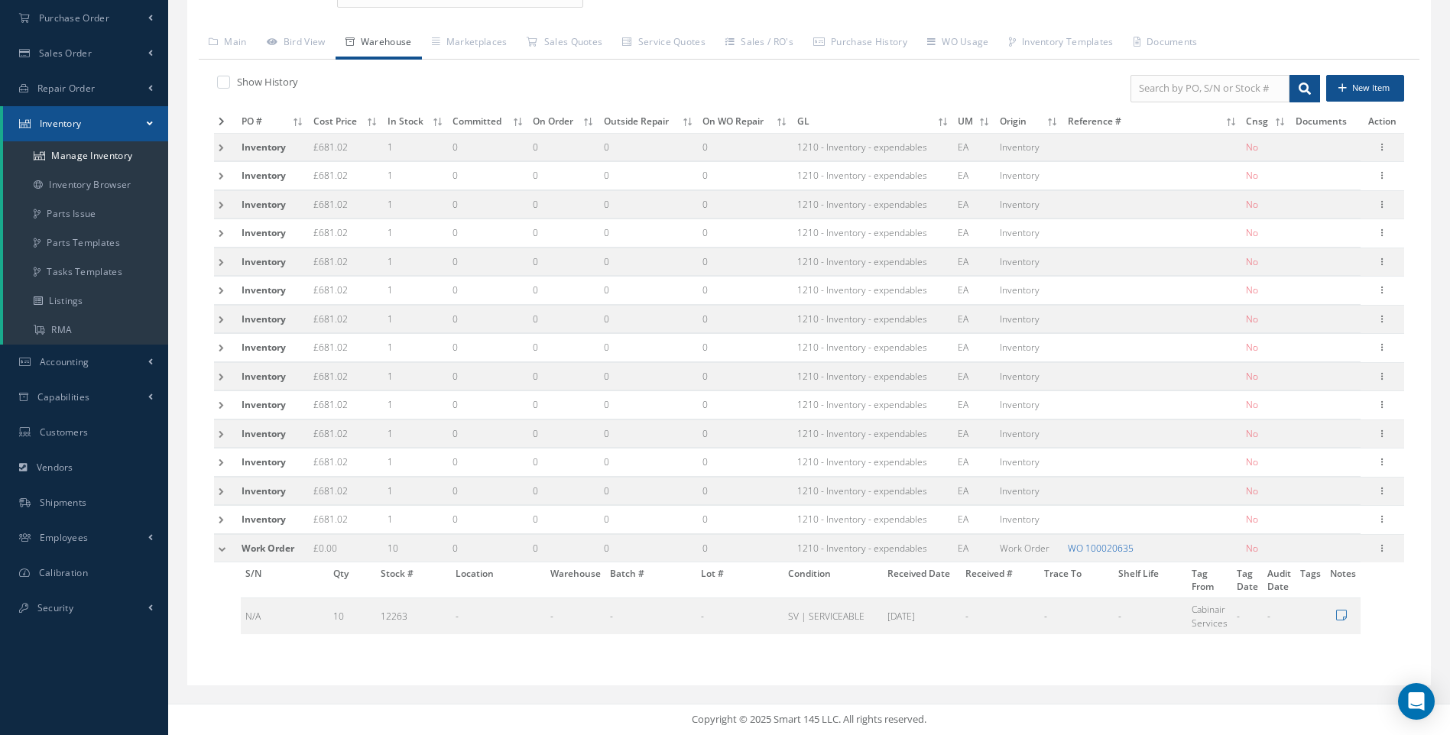
click at [1124, 549] on link "WO 100020635" at bounding box center [1101, 548] width 66 height 13
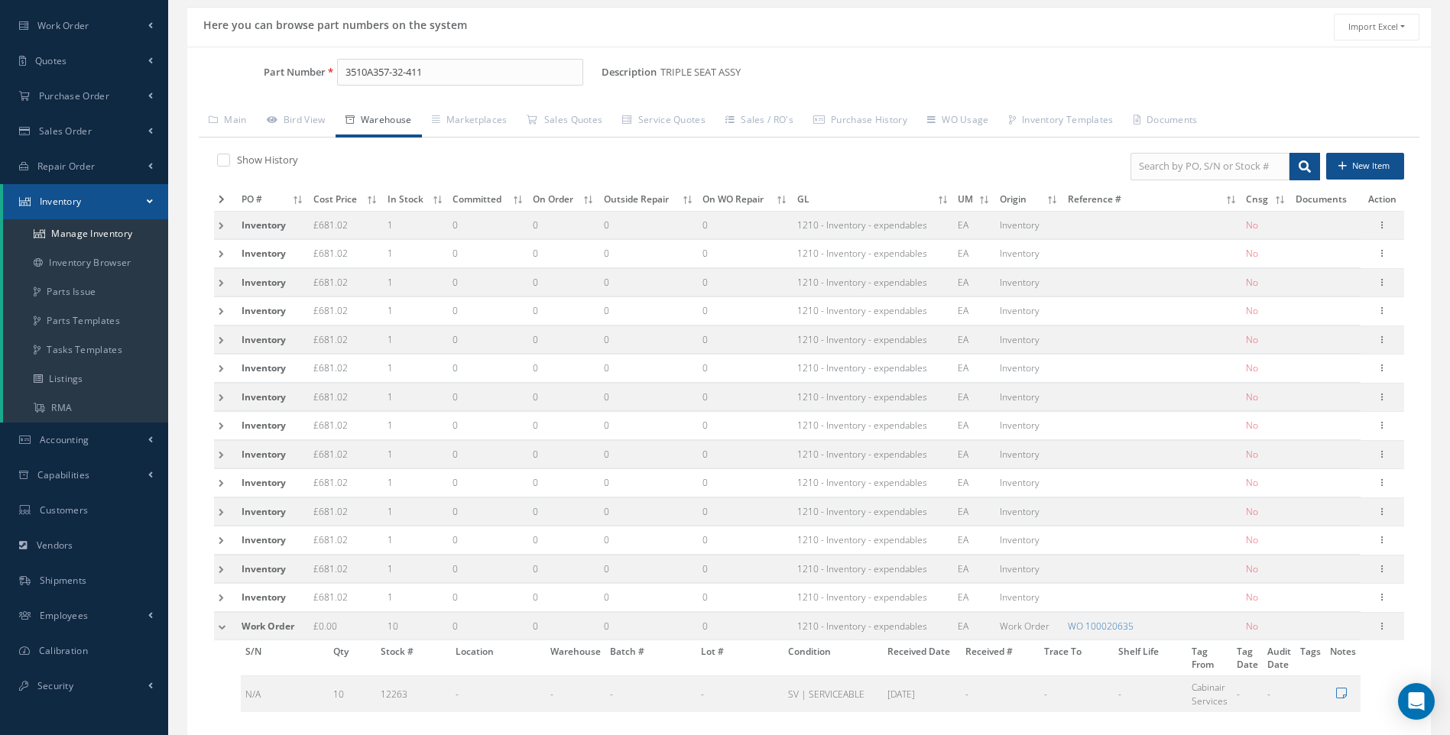
scroll to position [0, 0]
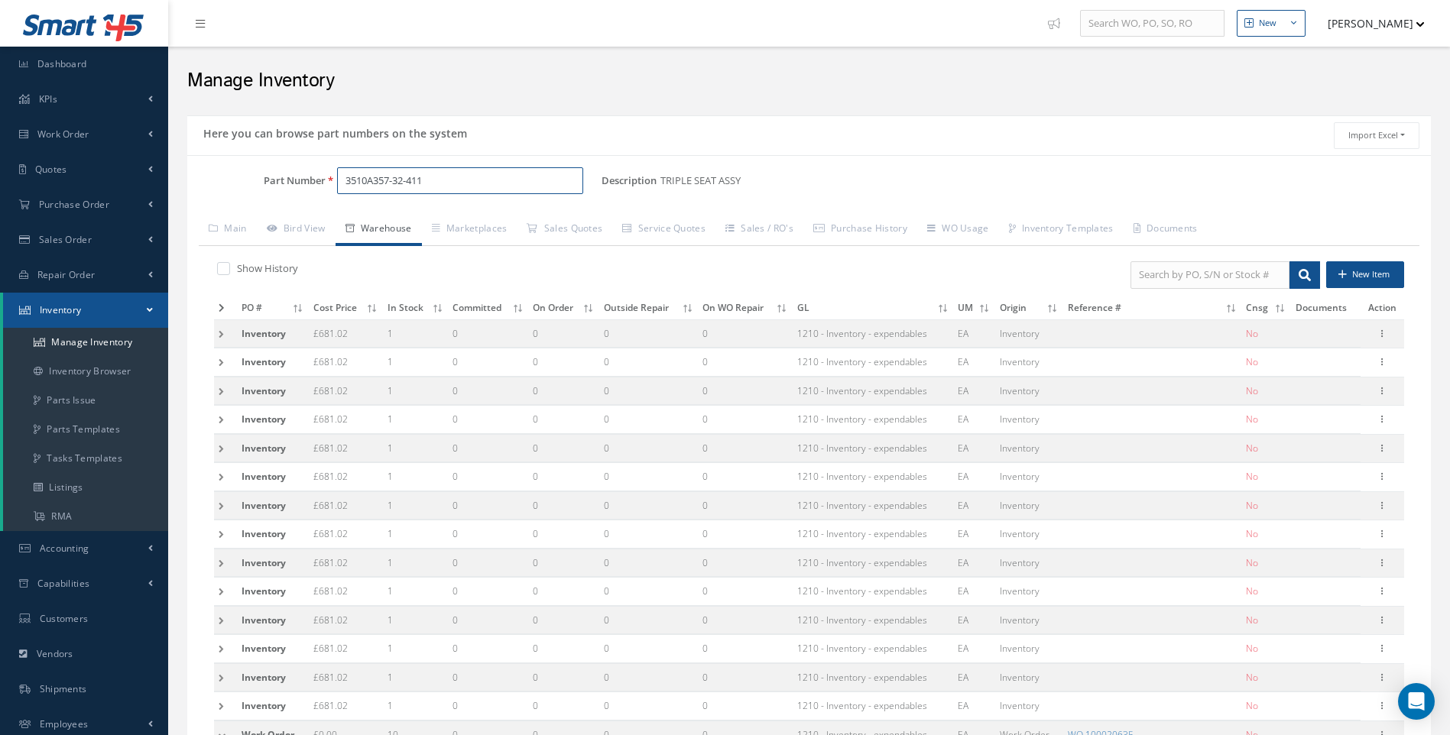
drag, startPoint x: 451, startPoint y: 179, endPoint x: 233, endPoint y: 185, distance: 217.9
click at [233, 185] on div "Part Number 3510A357-32-411" at bounding box center [394, 181] width 414 height 28
click at [384, 217] on span "756-32-06" at bounding box center [411, 220] width 138 height 16
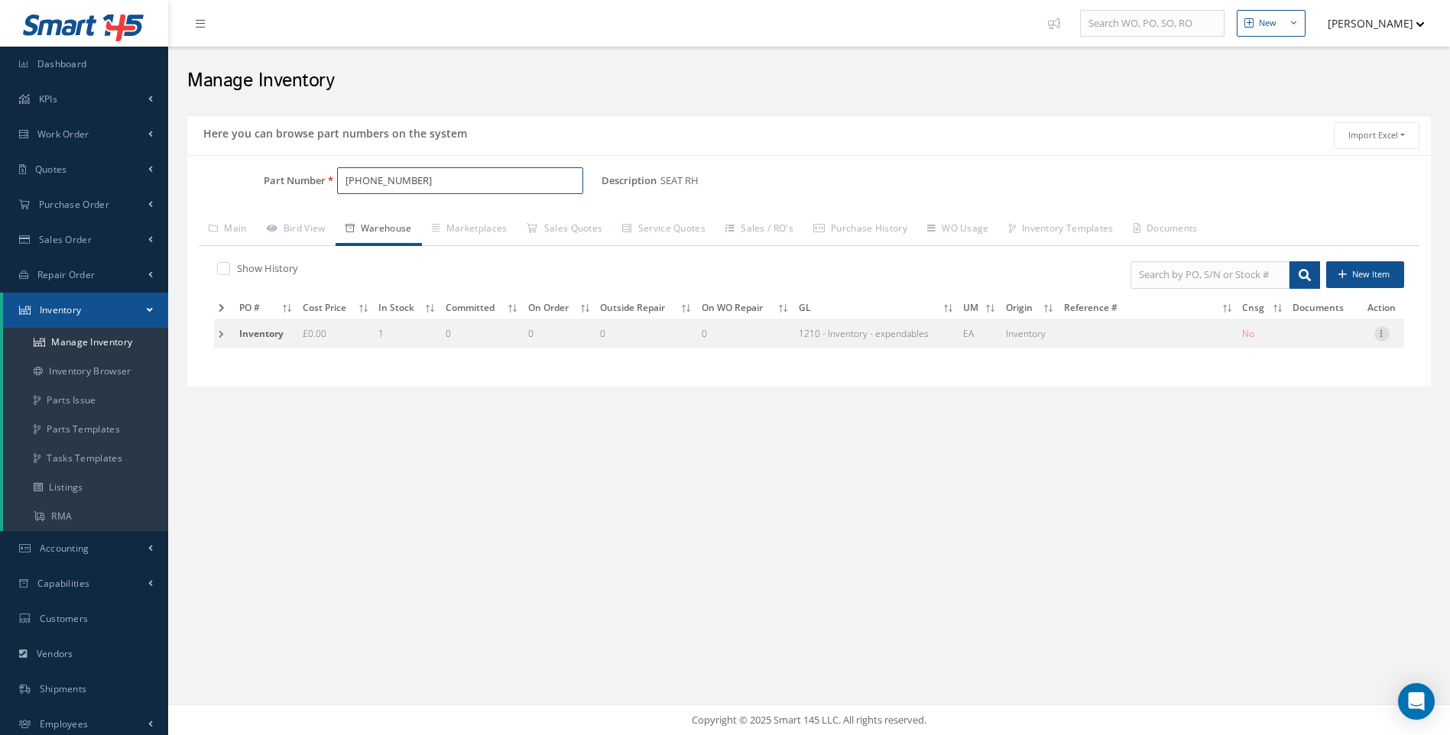
type input "756-32-06"
click at [1386, 336] on icon at bounding box center [1381, 332] width 15 height 12
click at [1295, 347] on link "Edit" at bounding box center [1311, 344] width 121 height 20
type input "0.00"
type input "08/21/2018"
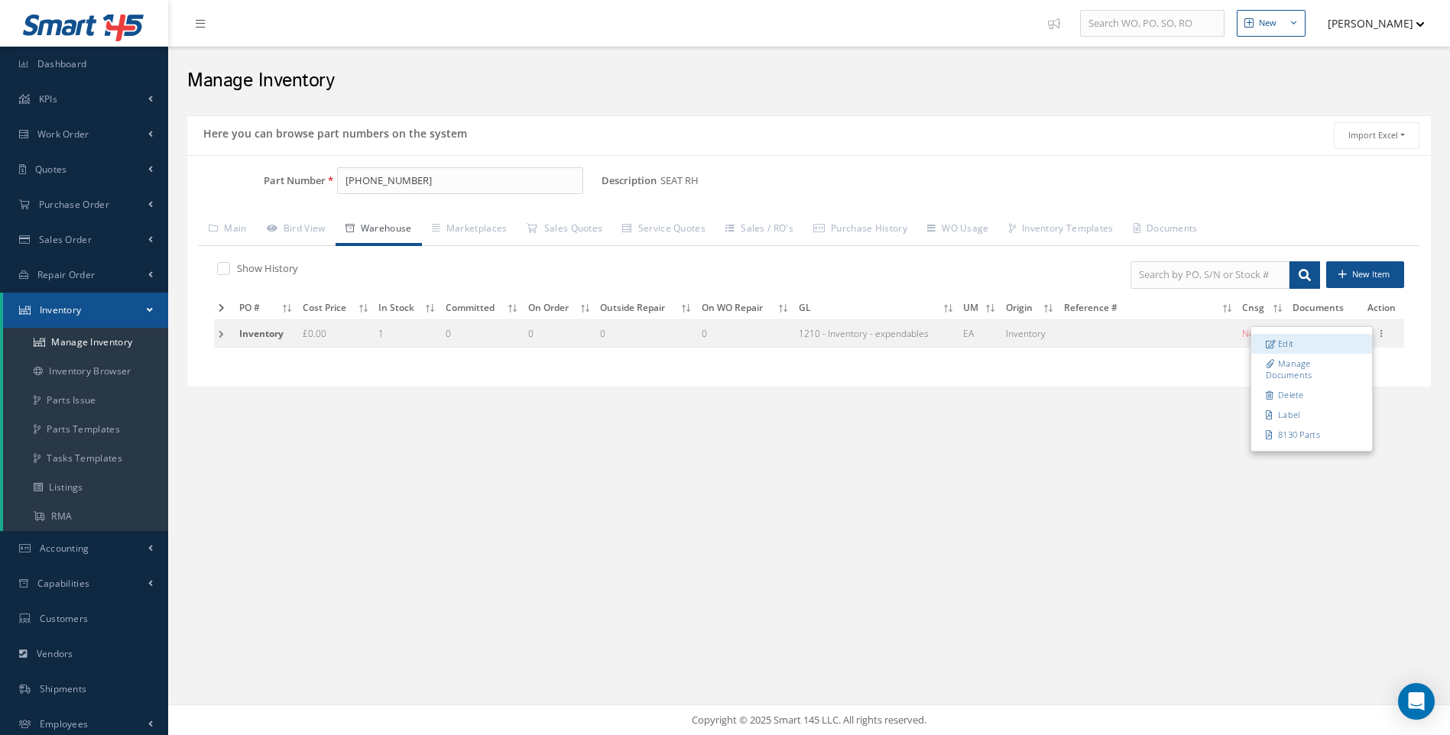
type input "332398"
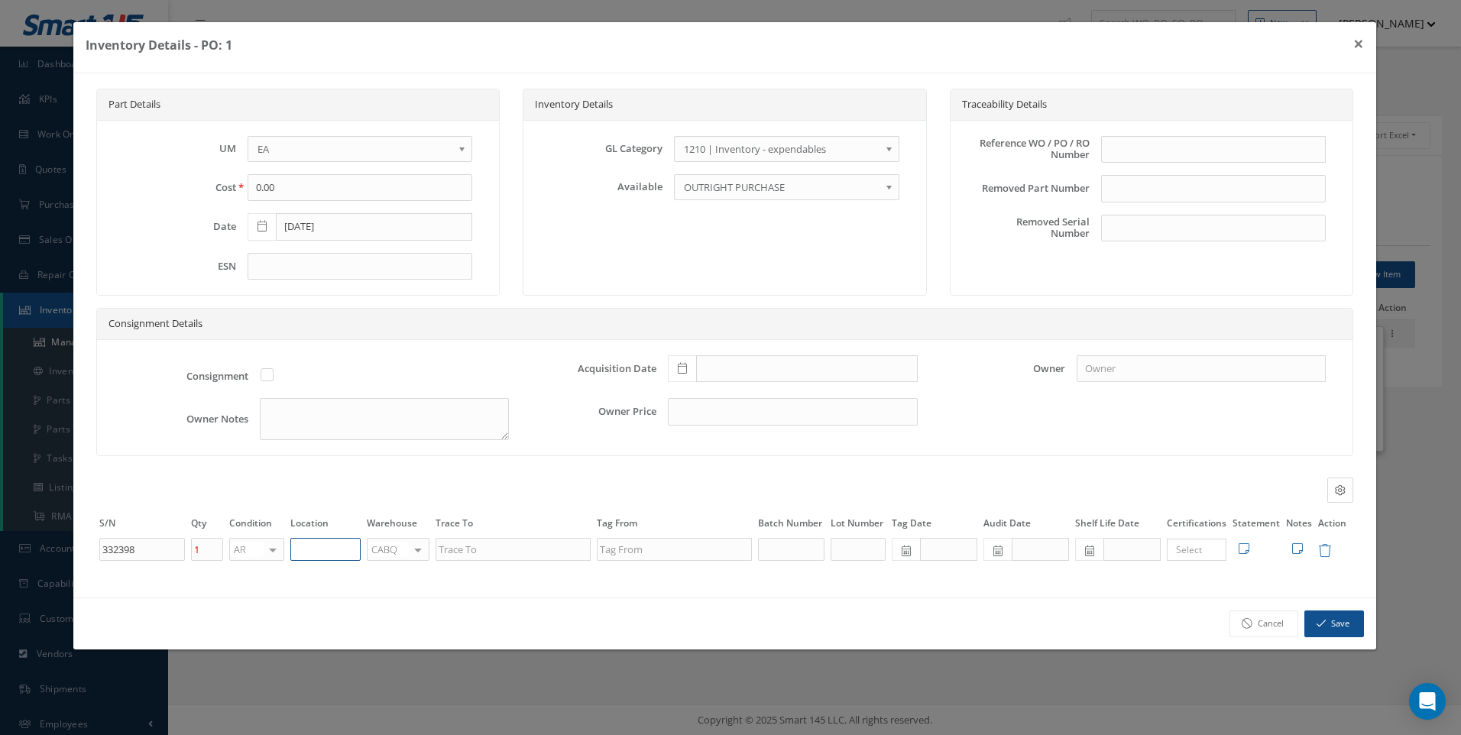
click at [312, 546] on input "text" at bounding box center [325, 549] width 70 height 23
type input "UNIT 20"
click at [1331, 620] on button "Save" at bounding box center [1335, 624] width 60 height 27
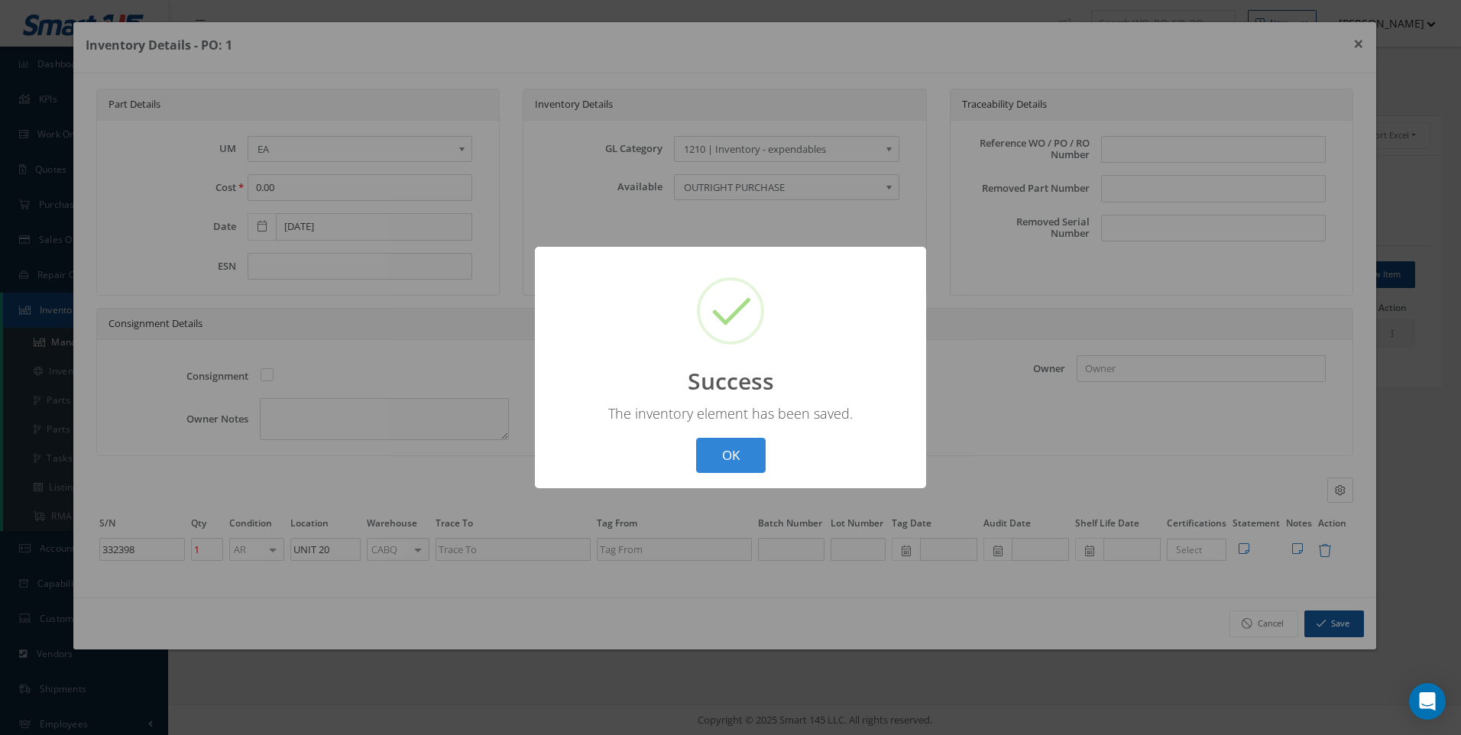
click at [739, 475] on div "? ! i Success × The inventory element has been saved. OK Cancel" at bounding box center [730, 368] width 391 height 242
click at [735, 459] on button "OK" at bounding box center [731, 456] width 70 height 36
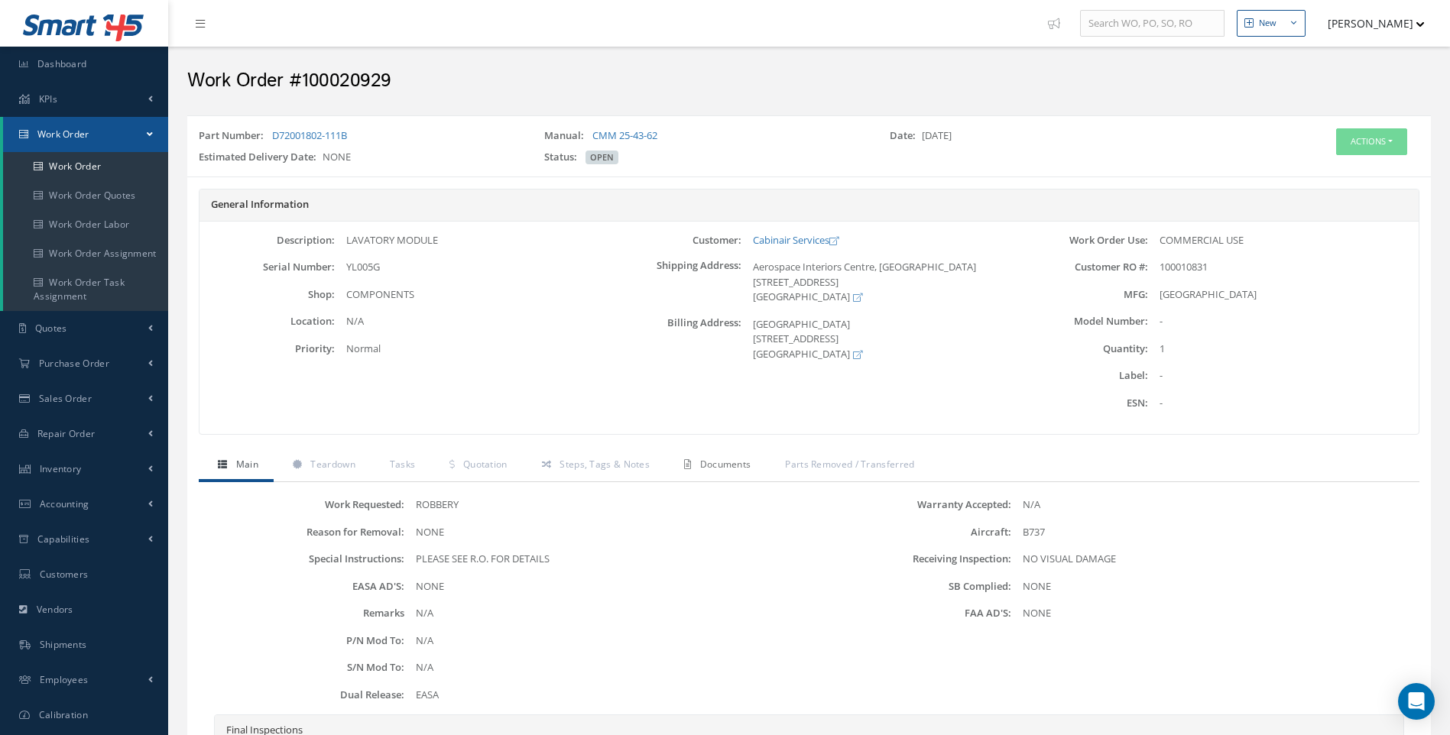
click at [718, 463] on span "Documents" at bounding box center [725, 464] width 51 height 13
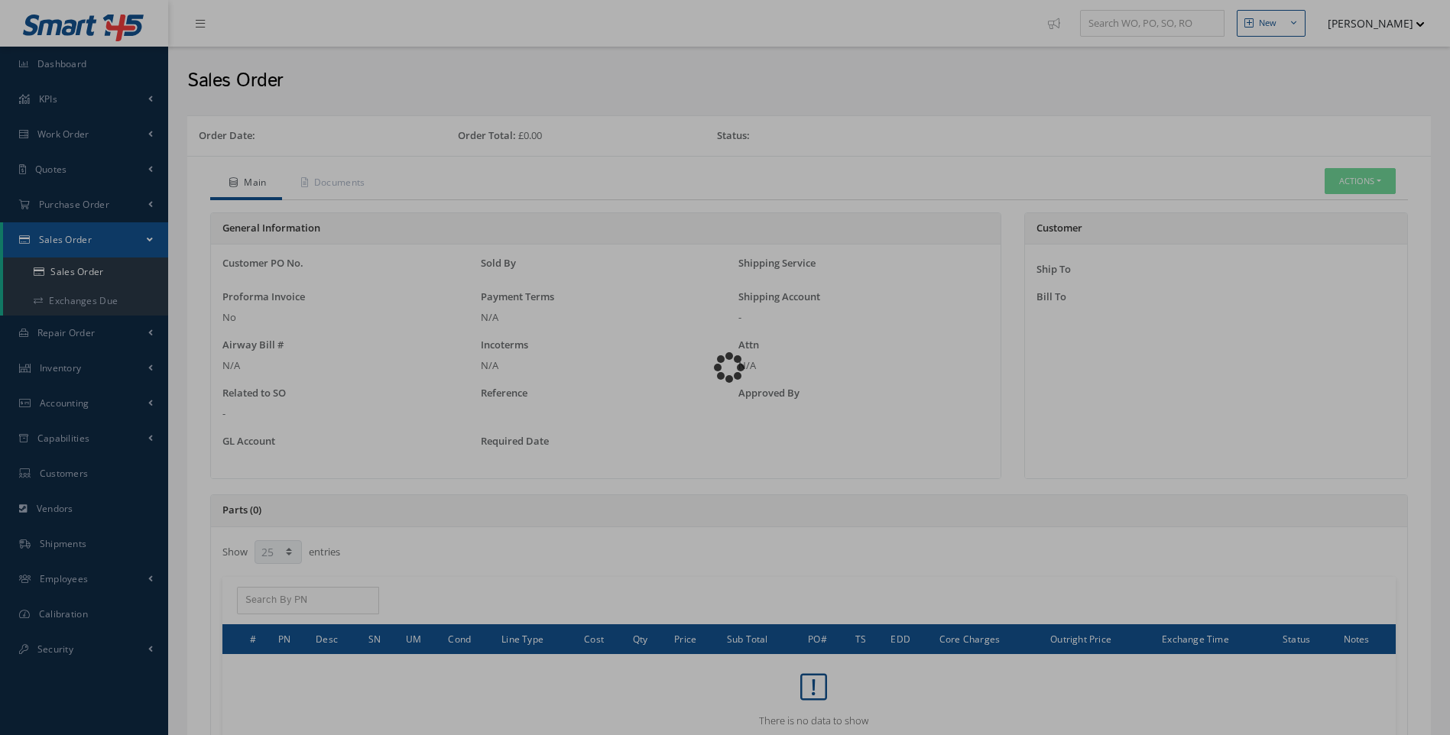
select select "25"
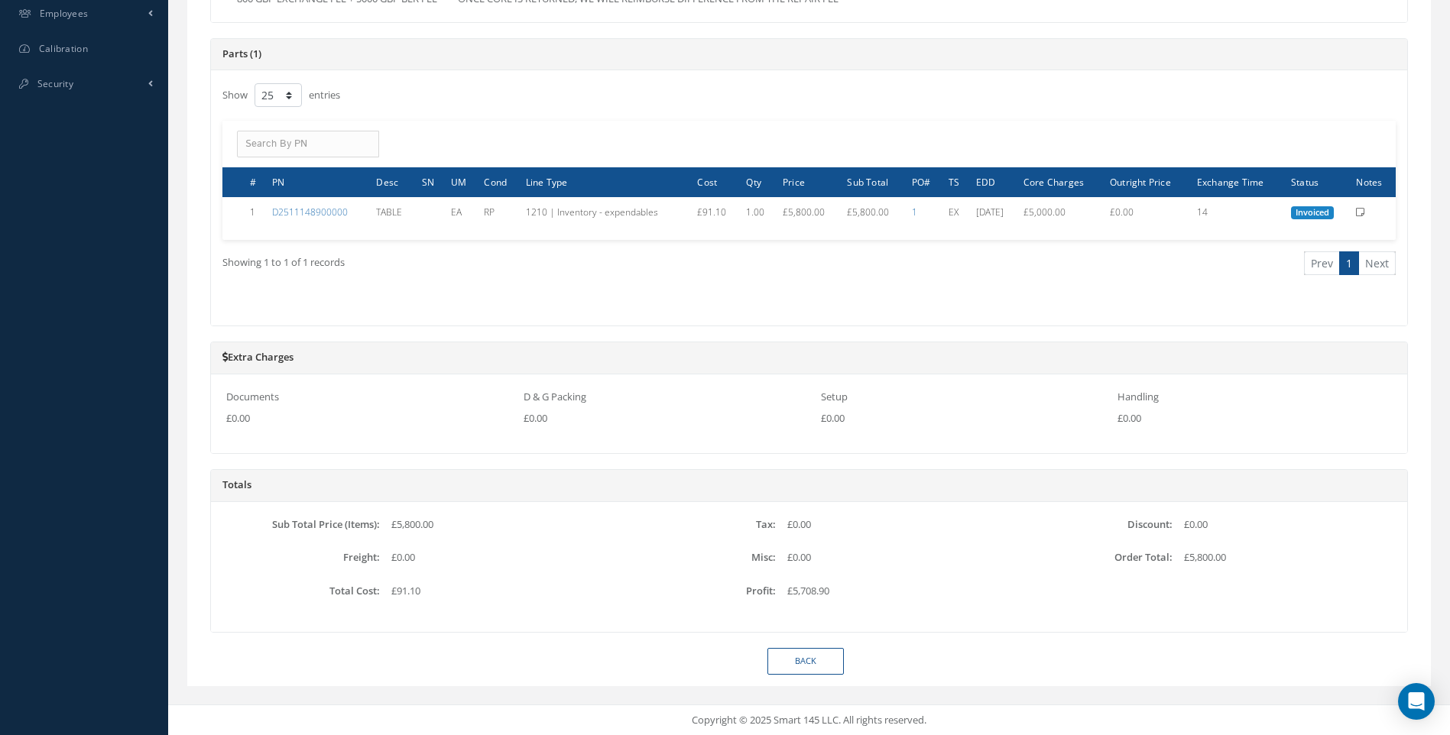
scroll to position [566, 0]
click at [815, 663] on link "Back" at bounding box center [805, 660] width 76 height 27
click at [797, 661] on link "Back" at bounding box center [805, 660] width 76 height 27
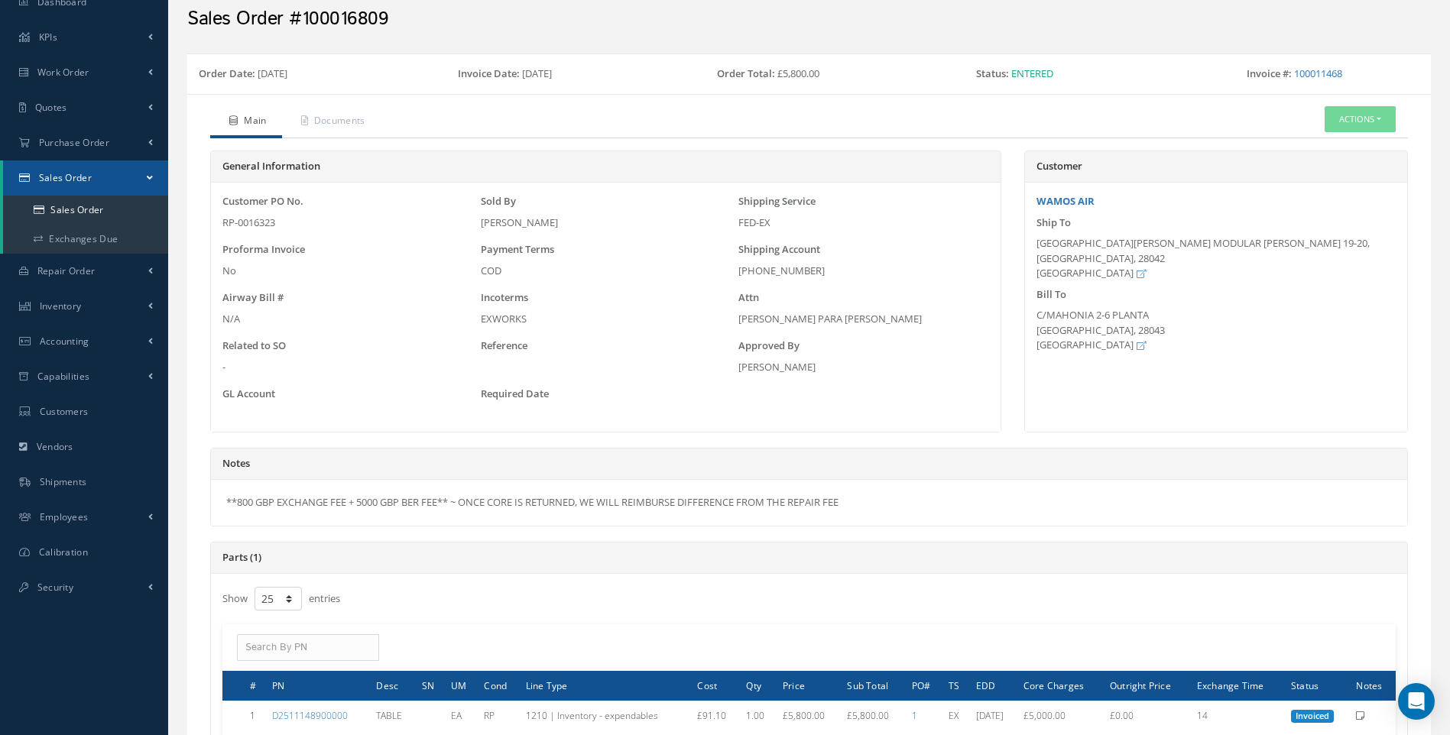
scroll to position [306, 0]
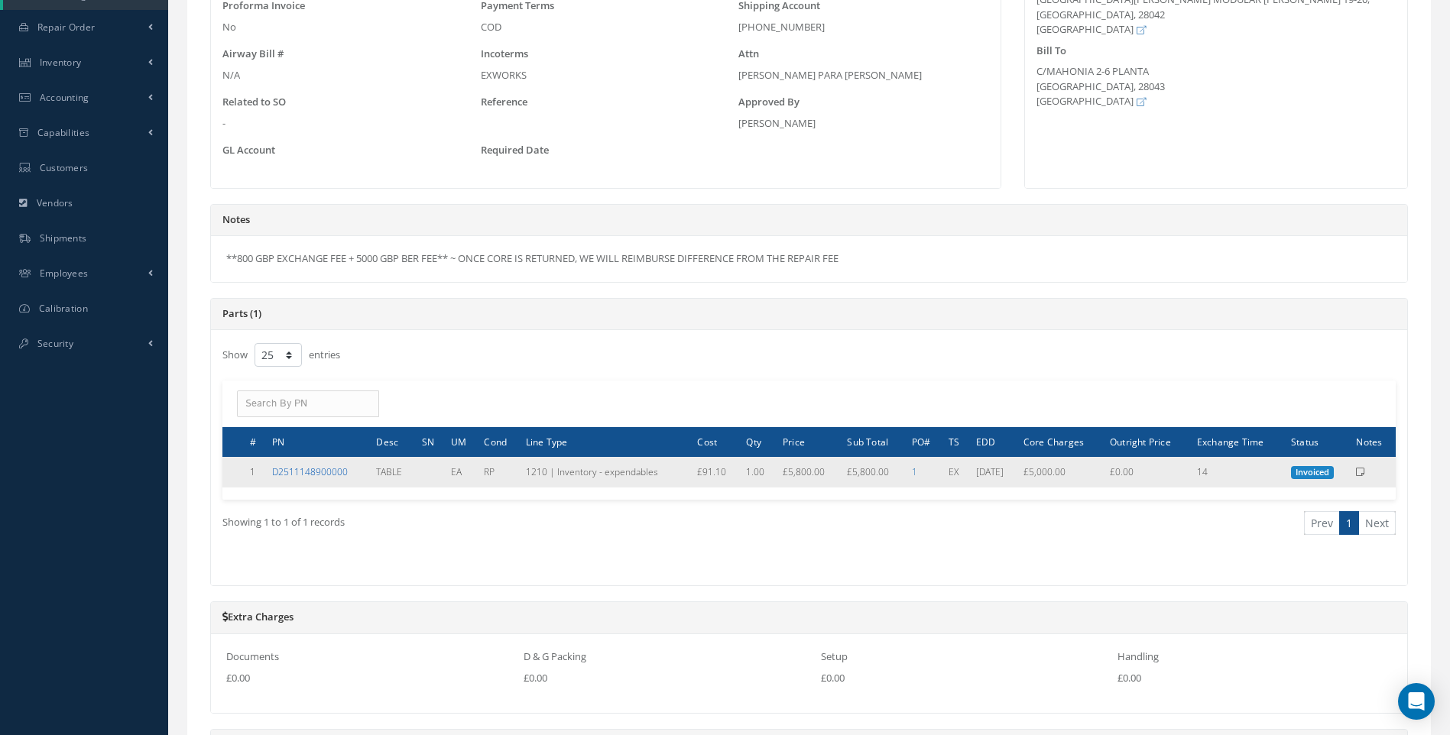
click at [319, 472] on link "D2511148900000" at bounding box center [310, 471] width 76 height 13
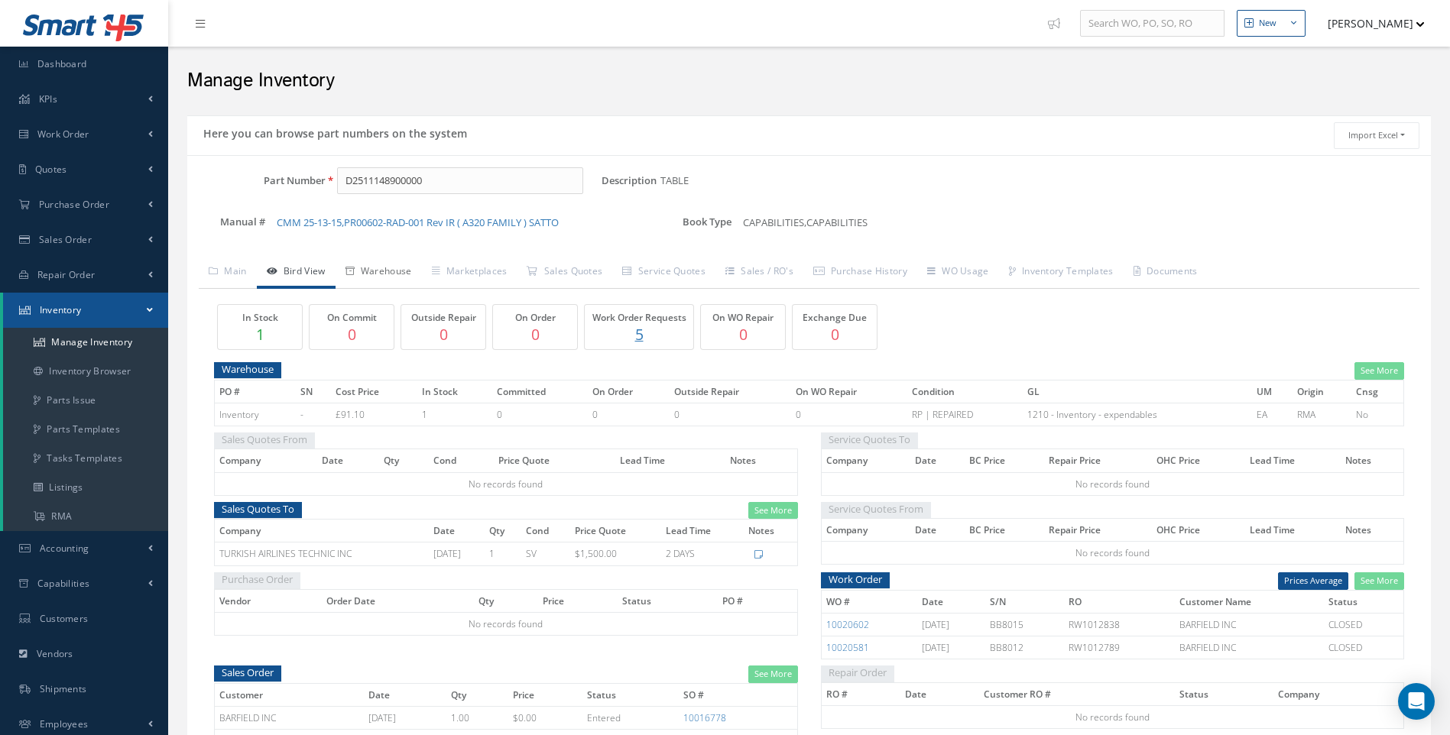
click at [392, 276] on link "Warehouse" at bounding box center [379, 273] width 86 height 32
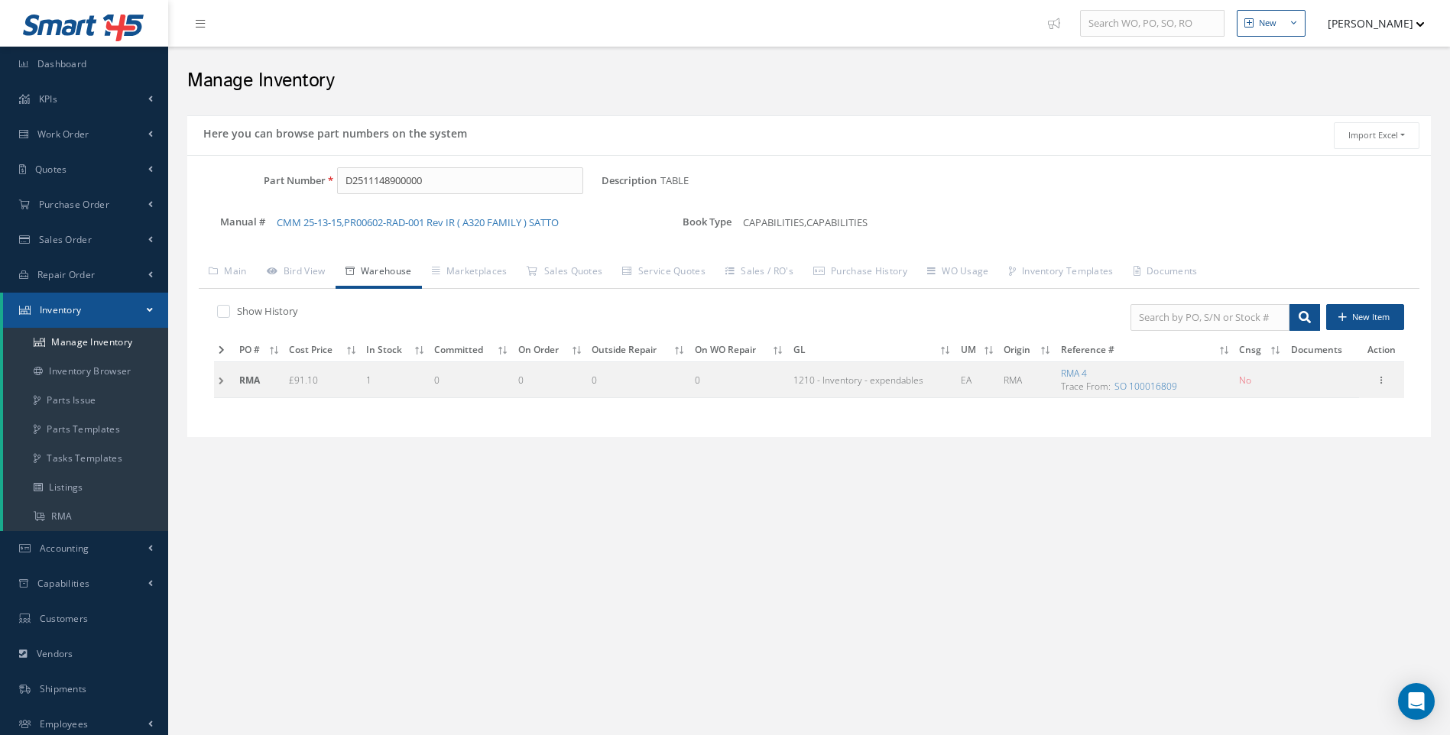
click at [218, 383] on td at bounding box center [224, 380] width 21 height 36
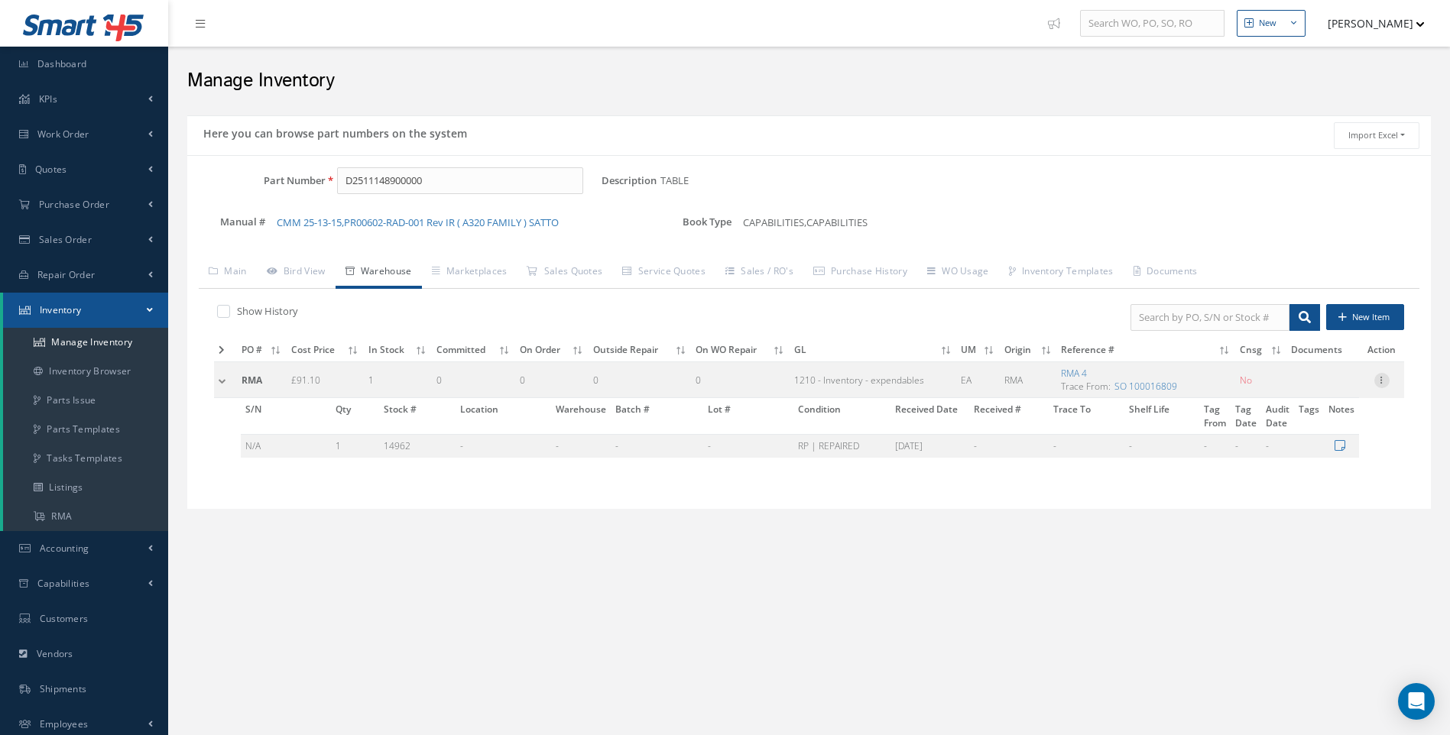
click at [1386, 378] on icon at bounding box center [1381, 379] width 15 height 12
click at [1297, 391] on link "Edit" at bounding box center [1311, 391] width 121 height 20
type input "91.10"
type input "[DATE]"
type input "4"
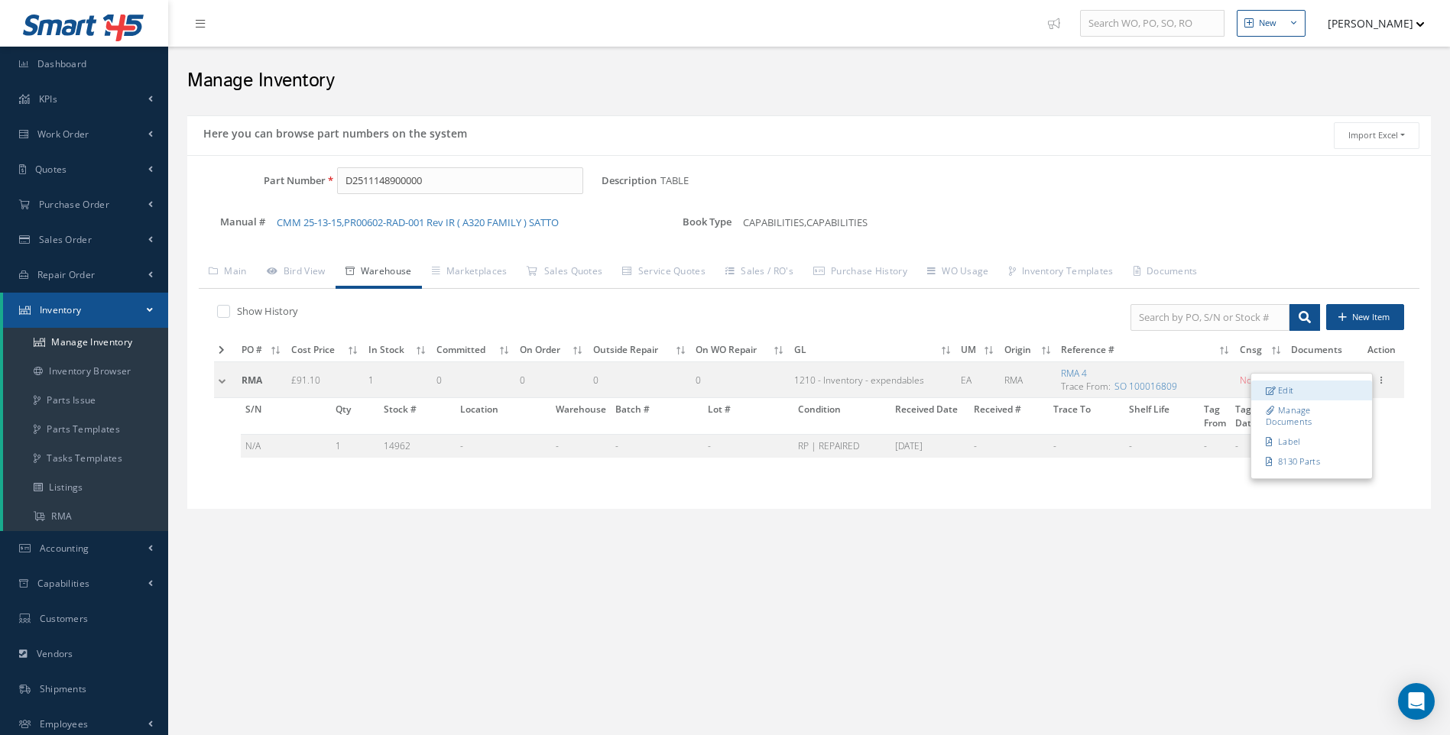
checkbox input "false"
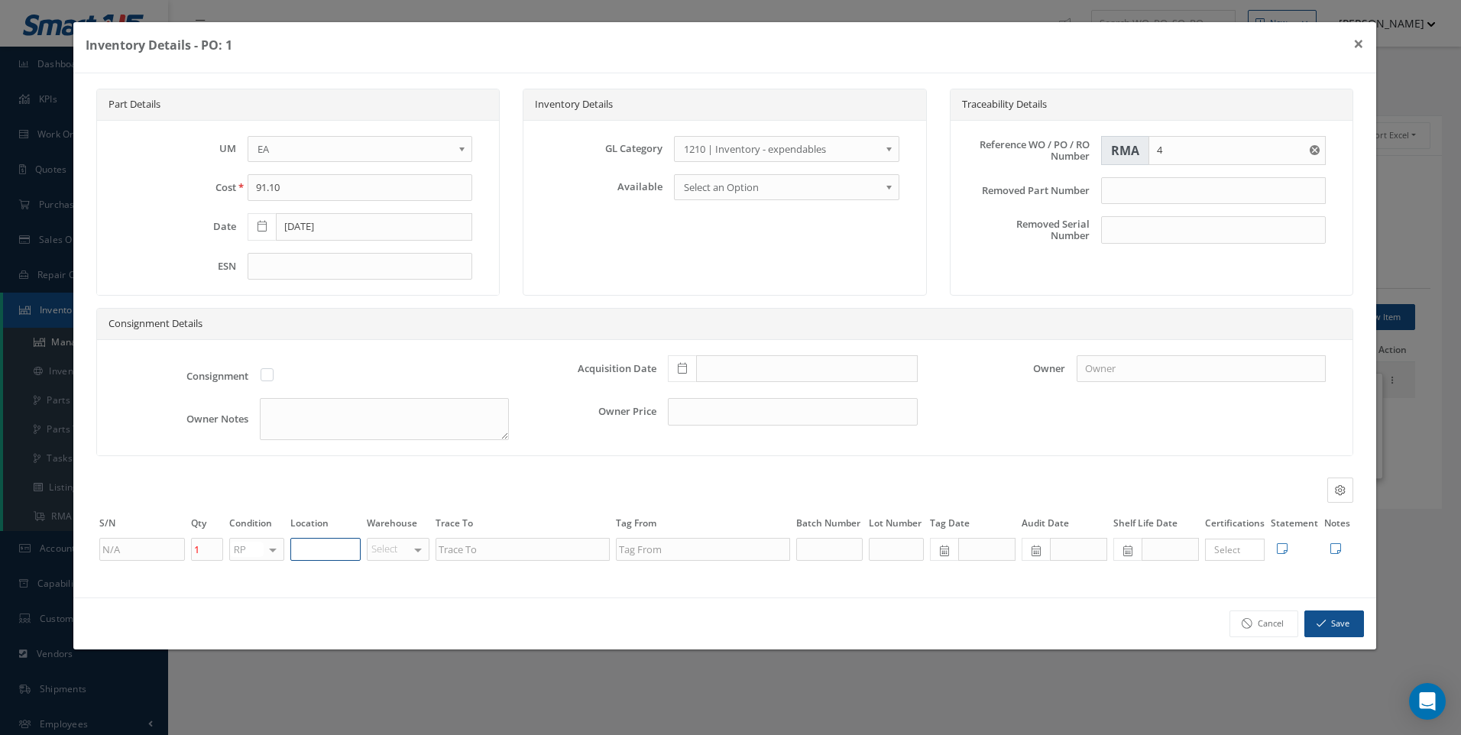
click at [321, 543] on input "text" at bounding box center [325, 549] width 70 height 23
click at [342, 554] on input "UNIT 20" at bounding box center [325, 549] width 70 height 23
type input "UNIT 20"
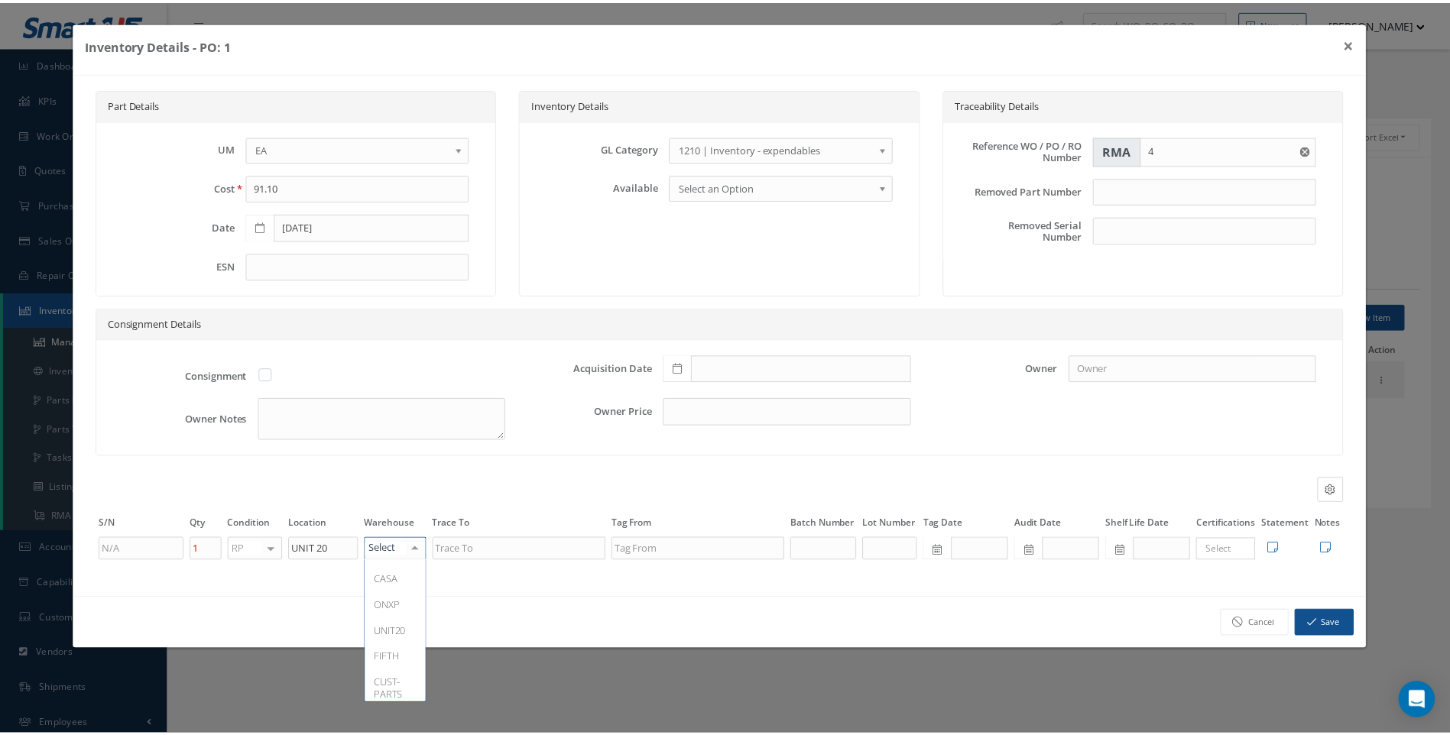
scroll to position [167, 0]
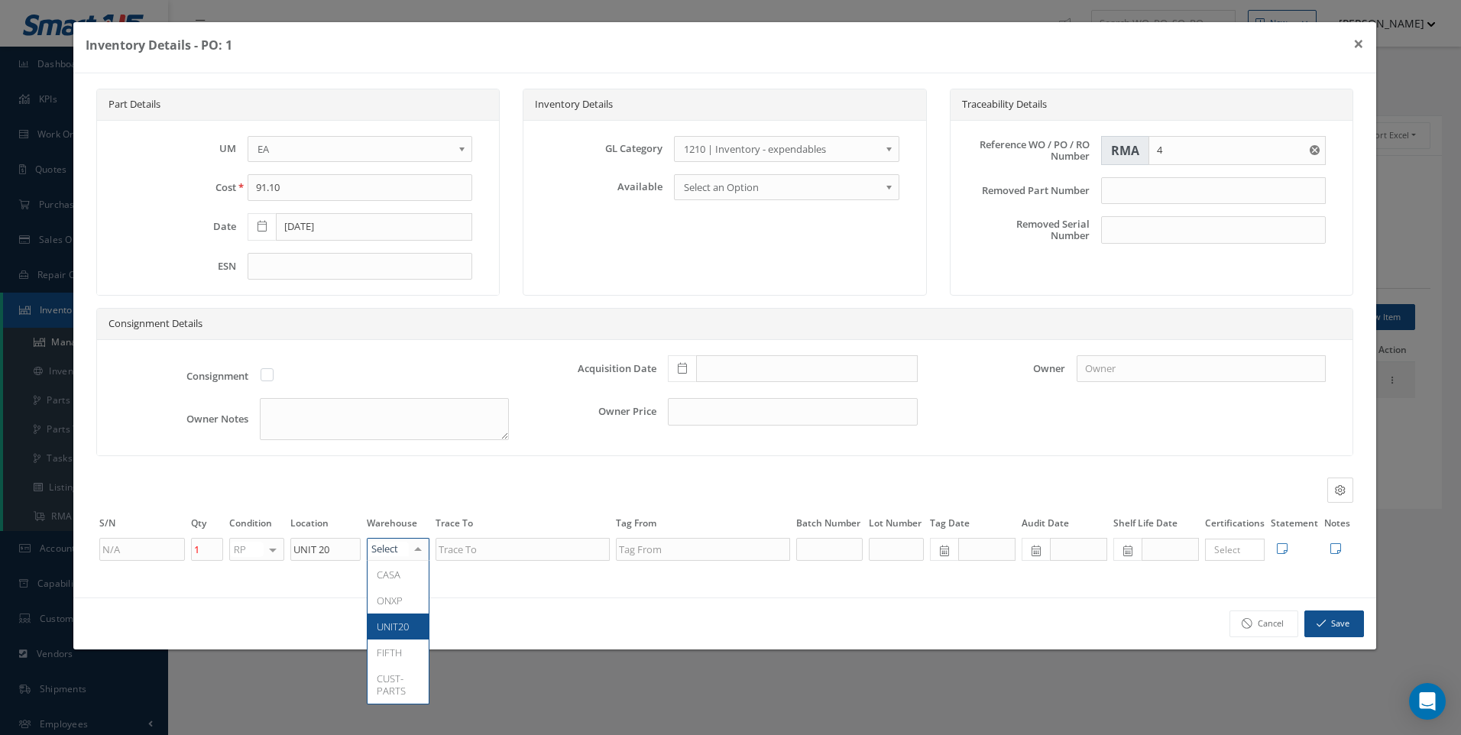
click at [382, 620] on span "UNIT20" at bounding box center [393, 627] width 32 height 14
click at [1336, 620] on button "Save" at bounding box center [1335, 624] width 60 height 27
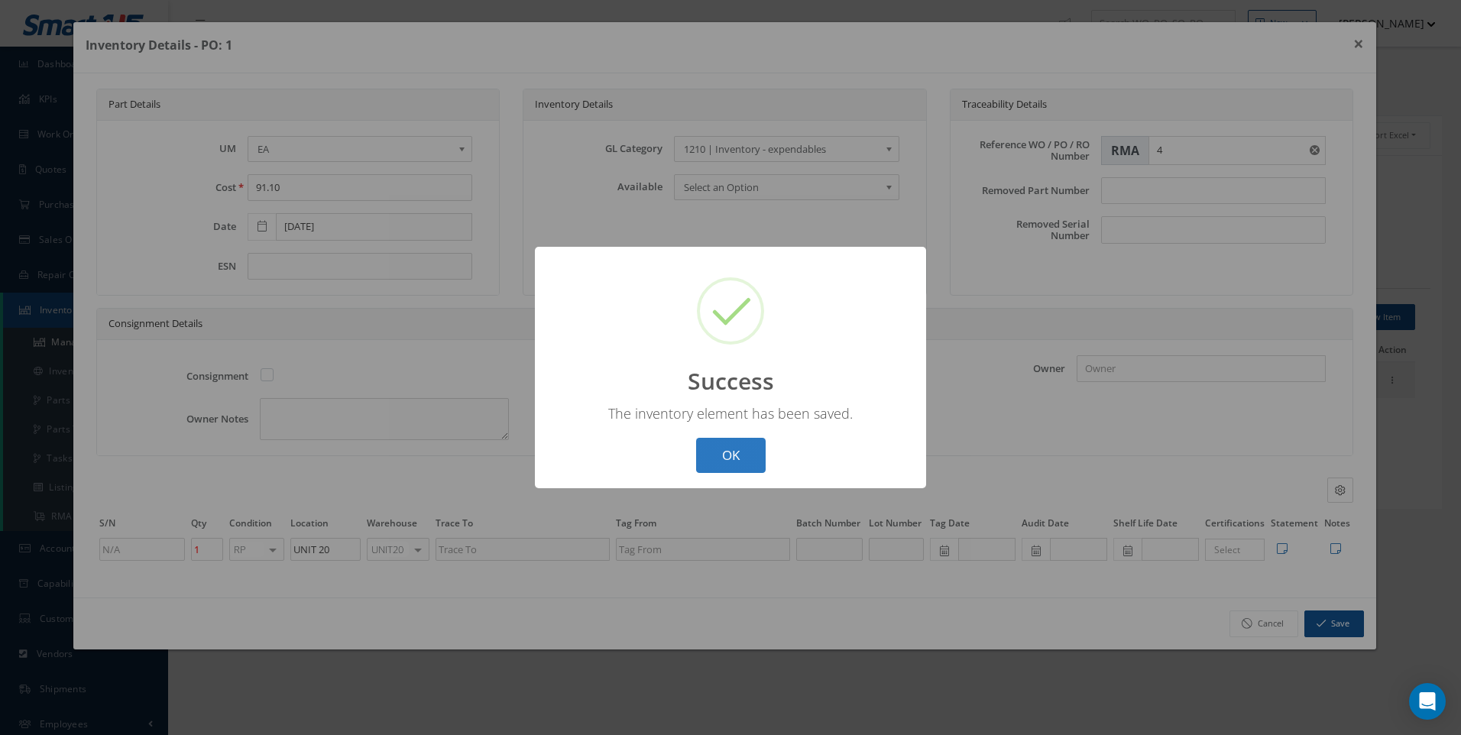
click at [738, 458] on button "OK" at bounding box center [731, 456] width 70 height 36
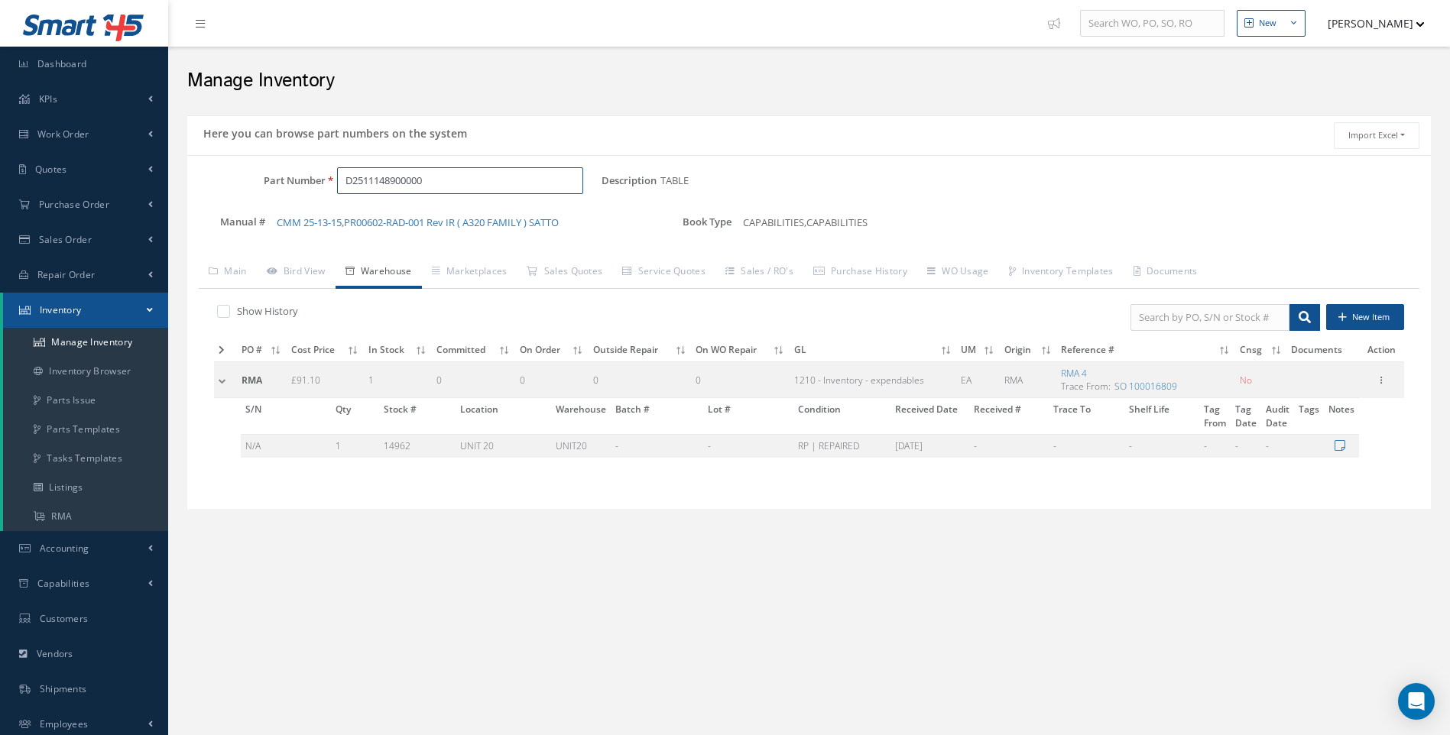
drag, startPoint x: 442, startPoint y: 180, endPoint x: 303, endPoint y: 185, distance: 139.2
click at [303, 185] on div "Part Number D2511148900000" at bounding box center [394, 181] width 414 height 28
click at [380, 222] on span "CAS1806245H.200" at bounding box center [411, 220] width 138 height 16
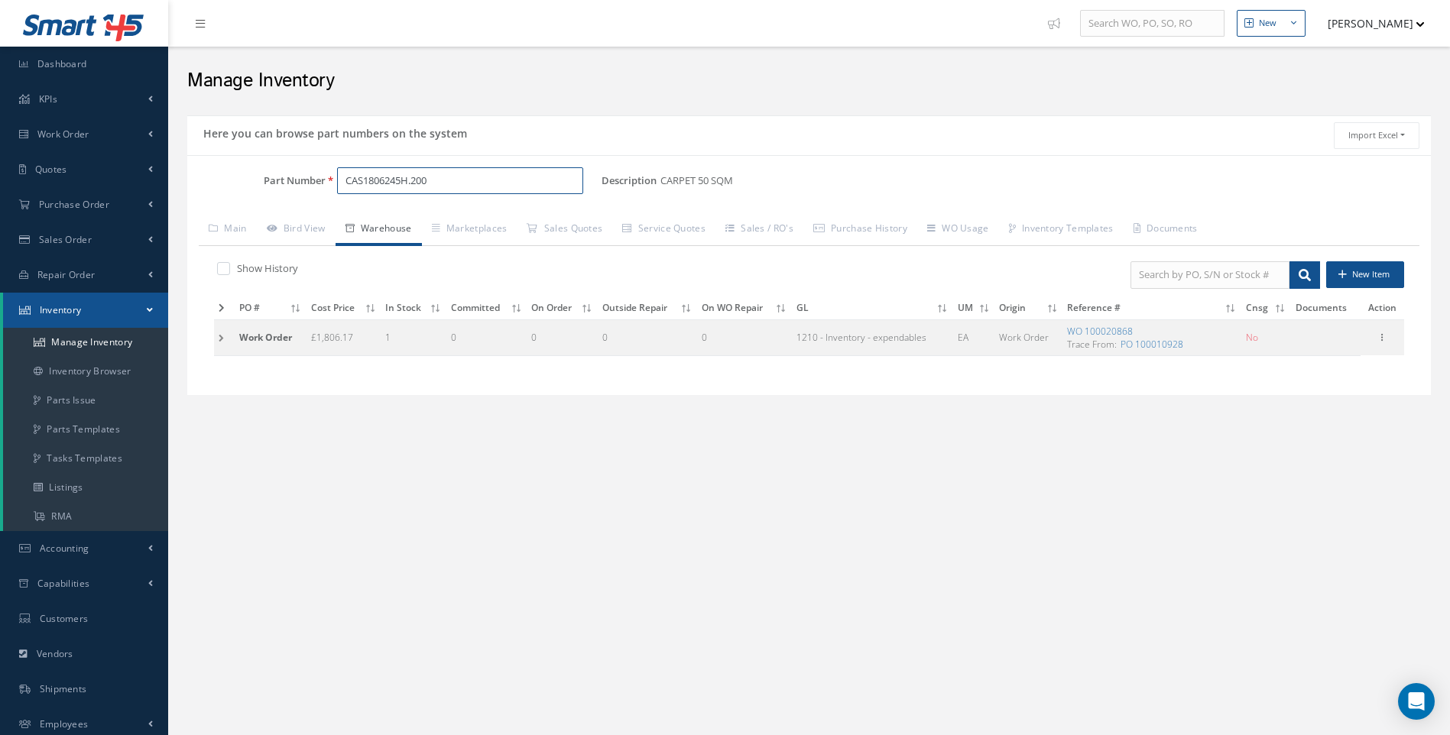
type input "CAS1806245H.200"
click at [215, 336] on td at bounding box center [224, 337] width 21 height 36
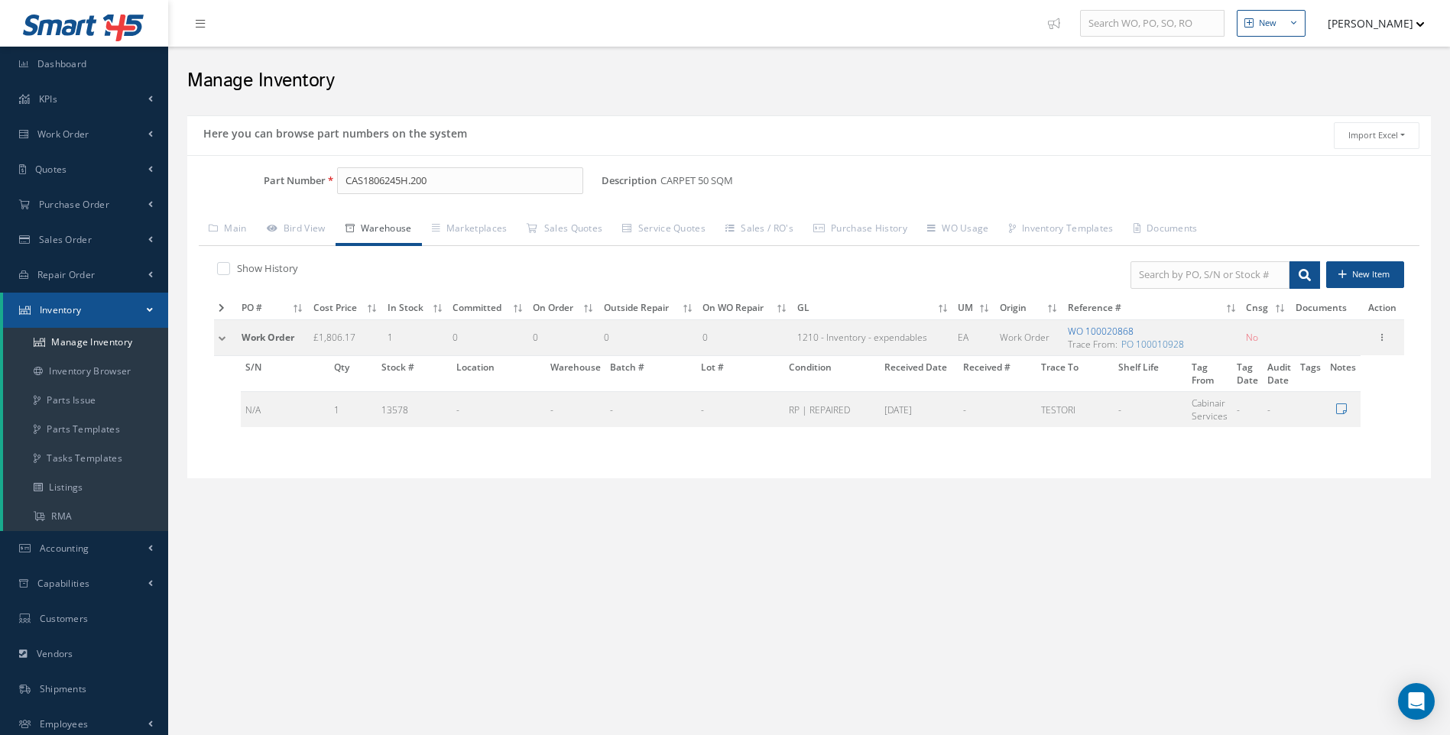
click at [1099, 332] on link "WO 100020868" at bounding box center [1101, 331] width 66 height 13
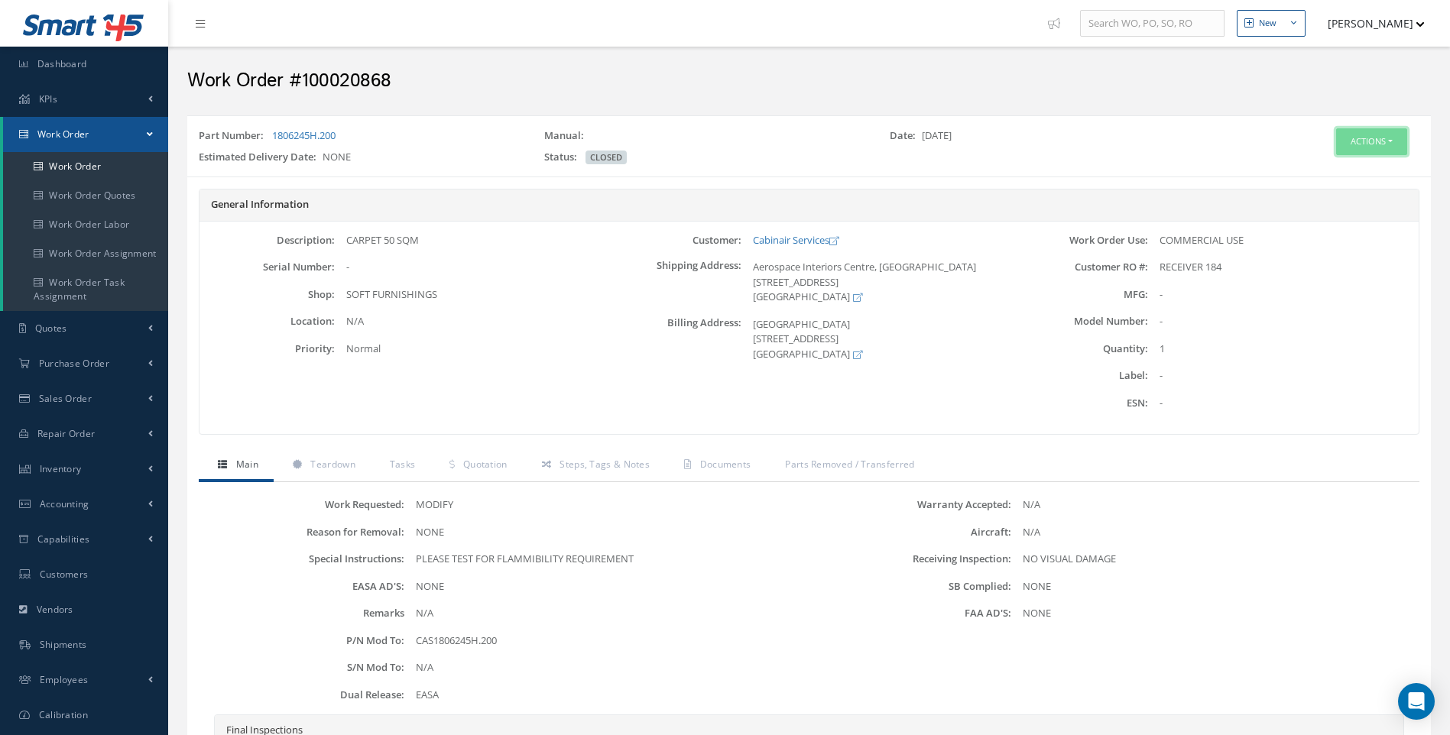
click at [1386, 144] on button "Actions" at bounding box center [1371, 141] width 71 height 27
click at [459, 354] on div "Normal" at bounding box center [470, 349] width 271 height 15
click at [482, 463] on span "Quotation" at bounding box center [485, 464] width 44 height 13
click at [715, 472] on link "Documents" at bounding box center [715, 466] width 101 height 32
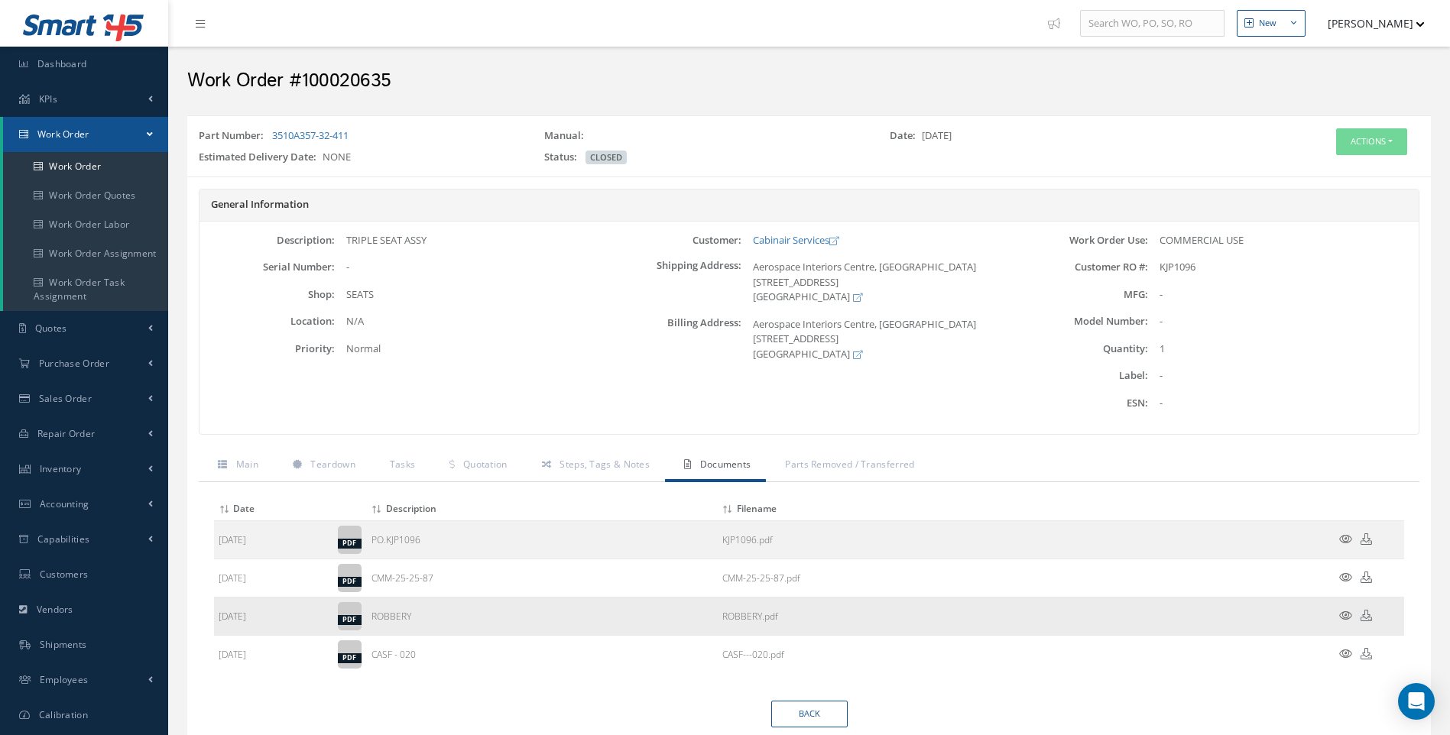
click at [1344, 613] on icon at bounding box center [1345, 615] width 13 height 11
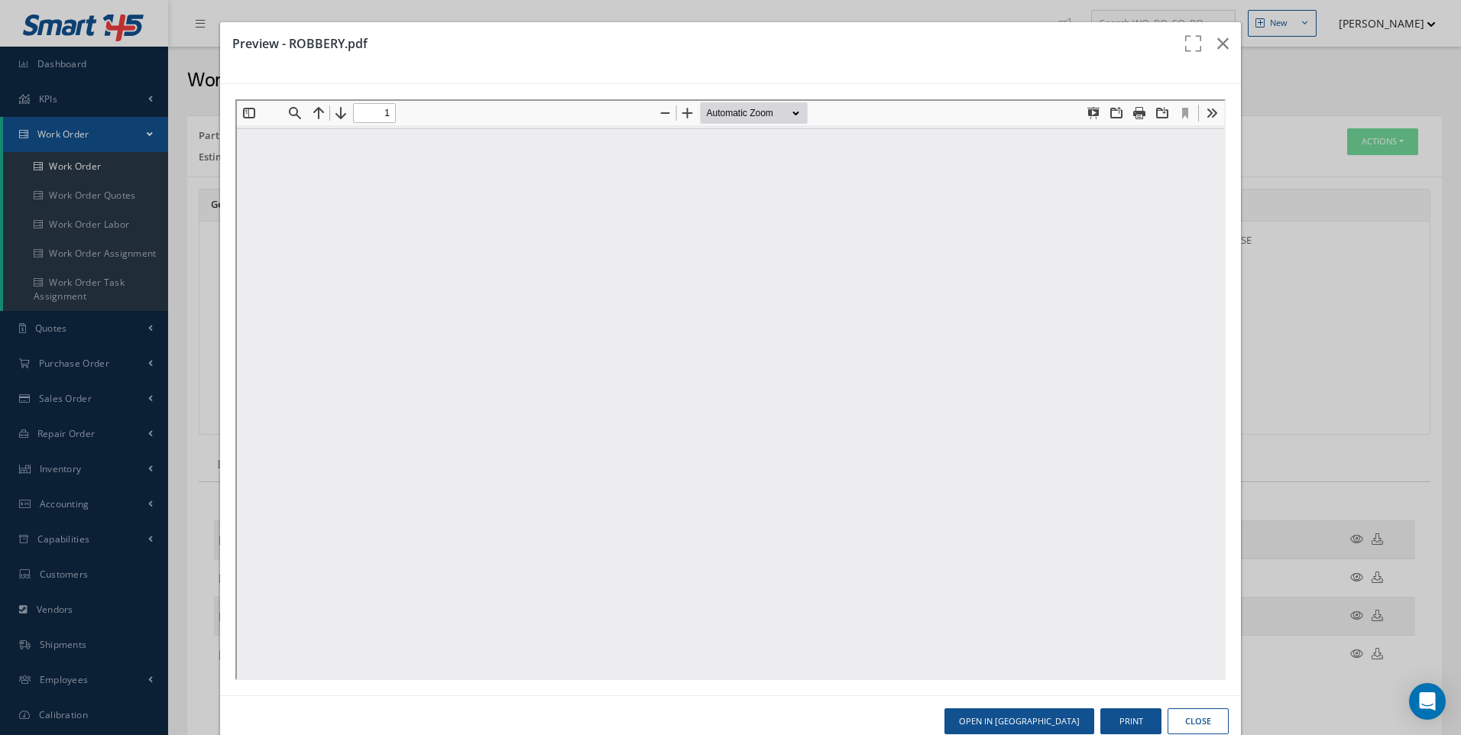
type input "0"
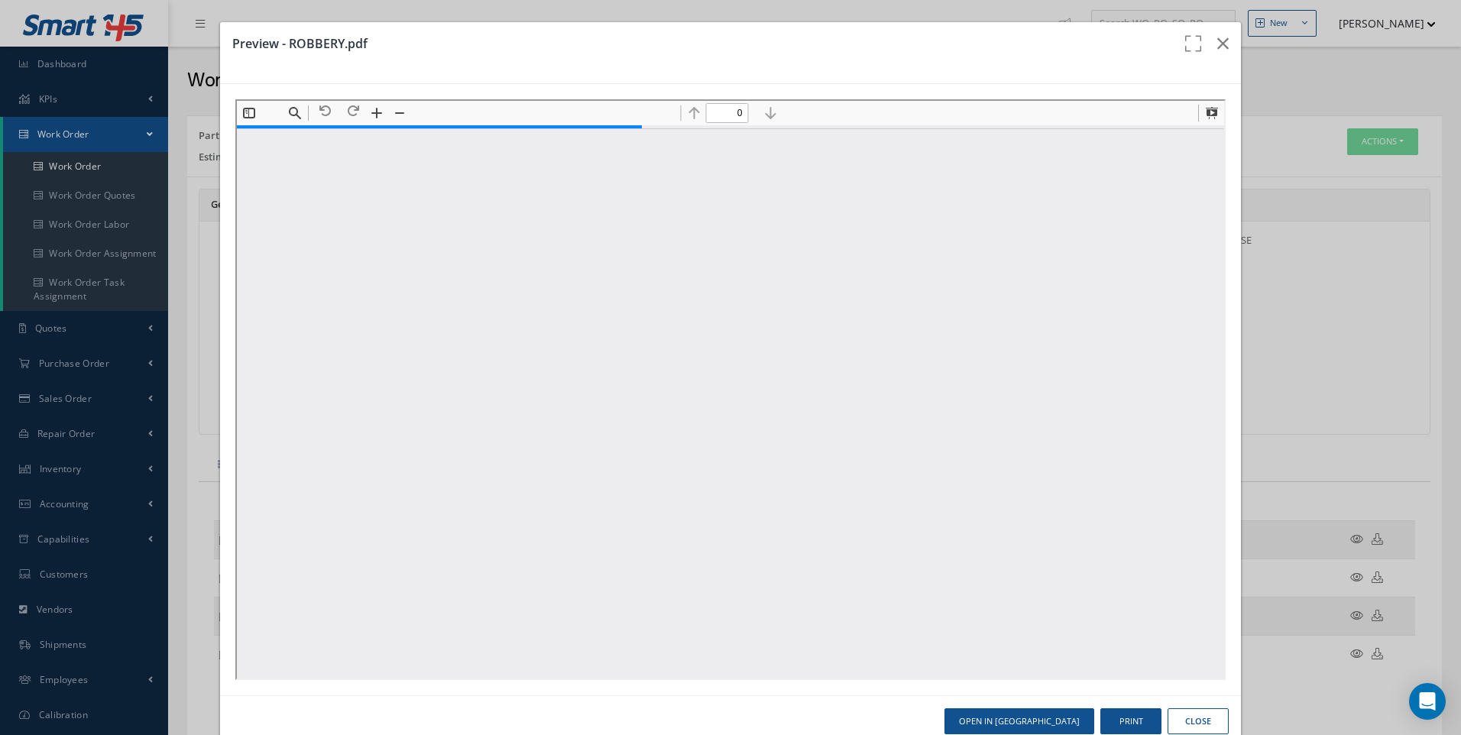
type input "1"
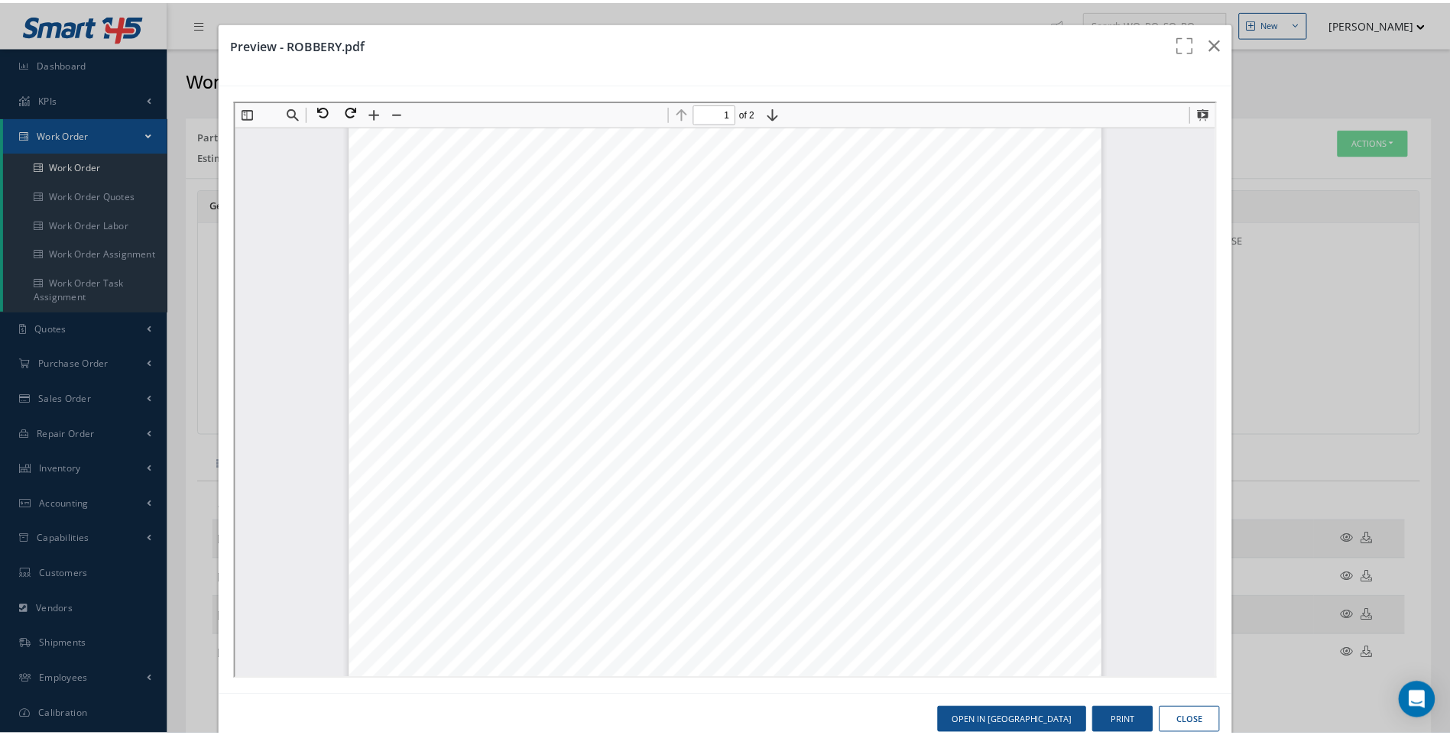
scroll to position [161, 0]
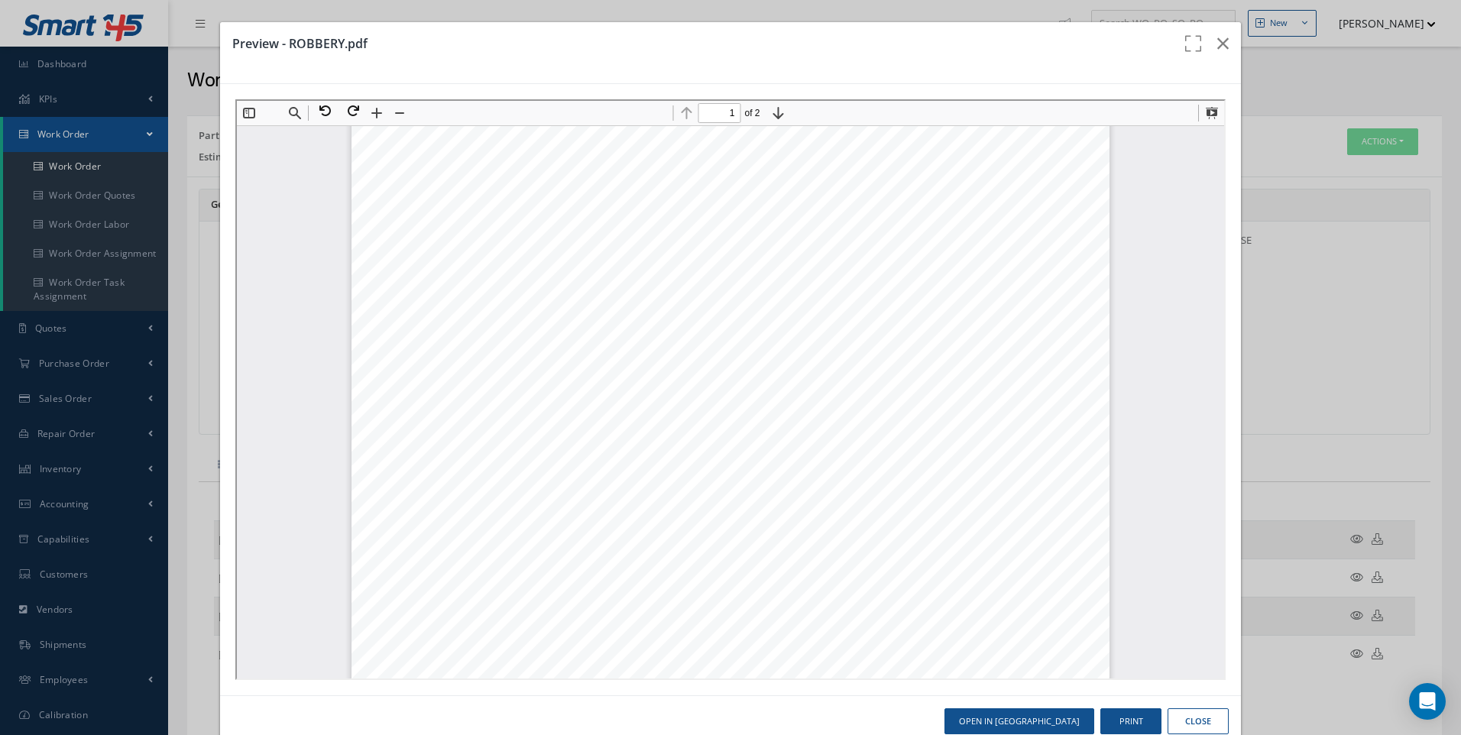
click at [1192, 720] on button "Close" at bounding box center [1198, 722] width 61 height 27
